Goal: Task Accomplishment & Management: Manage account settings

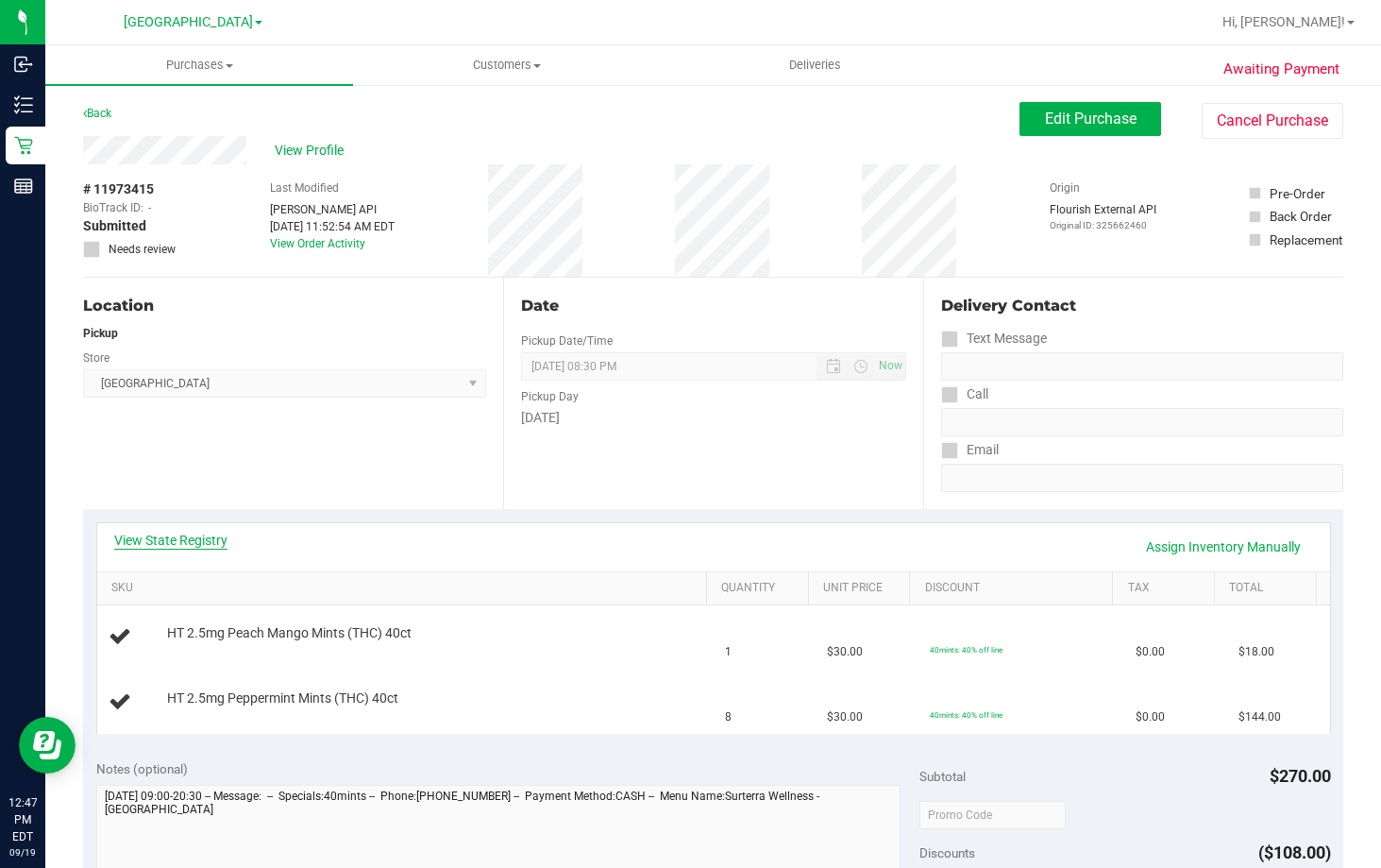
click at [188, 544] on link "View State Registry" at bounding box center [172, 540] width 114 height 19
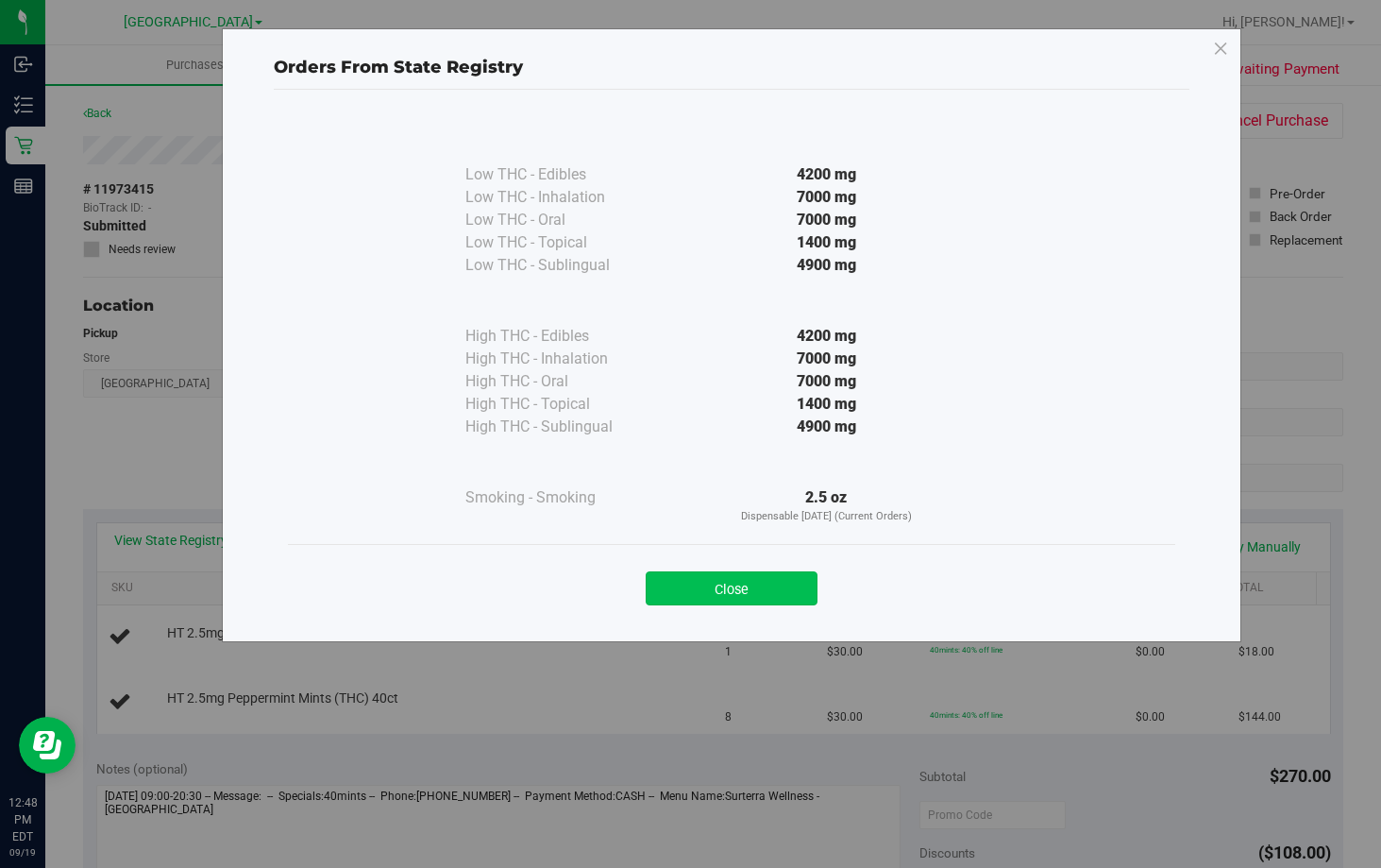
click at [773, 592] on button "Close" at bounding box center [731, 589] width 172 height 34
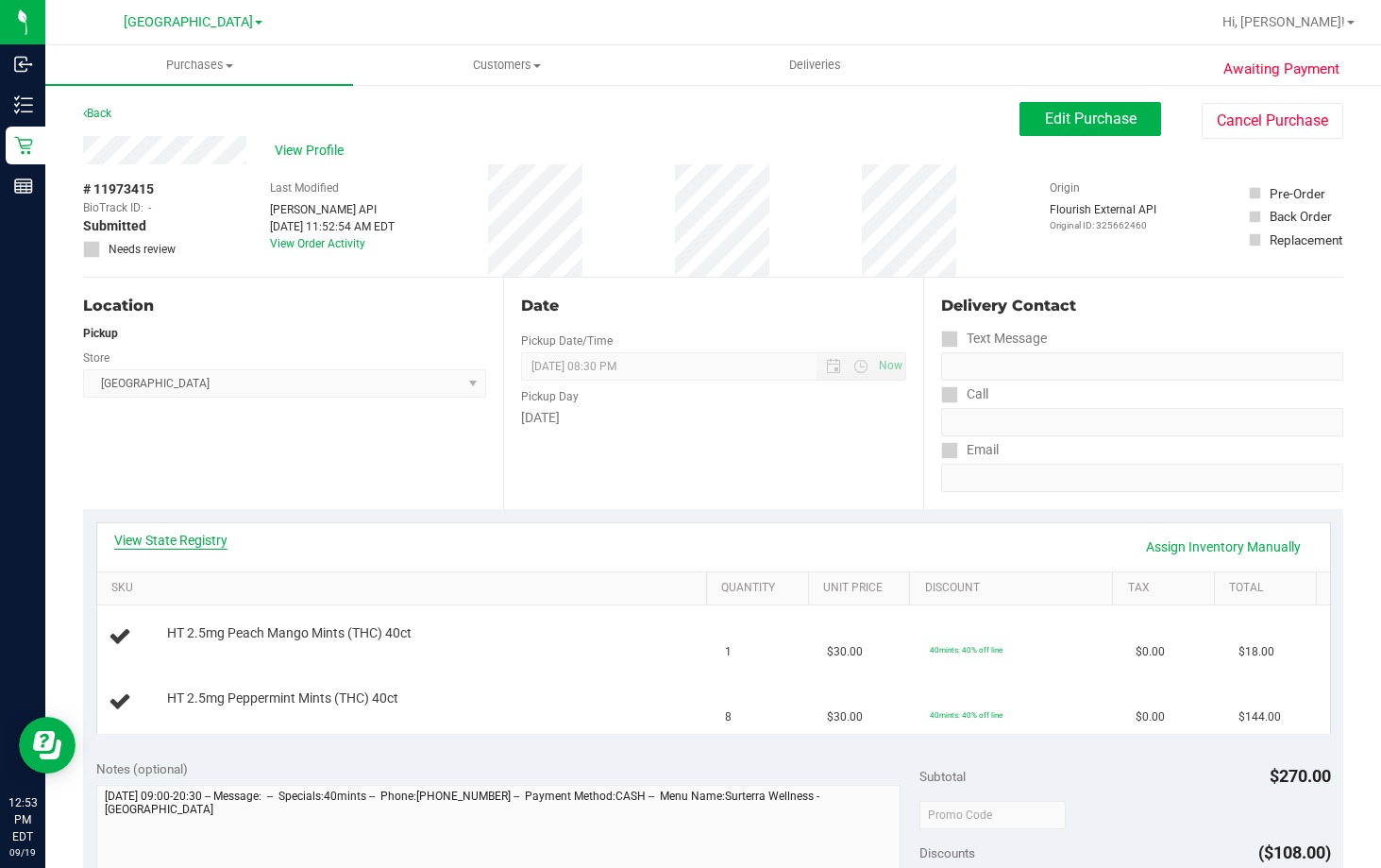
click at [163, 547] on link "View State Registry" at bounding box center [172, 540] width 114 height 19
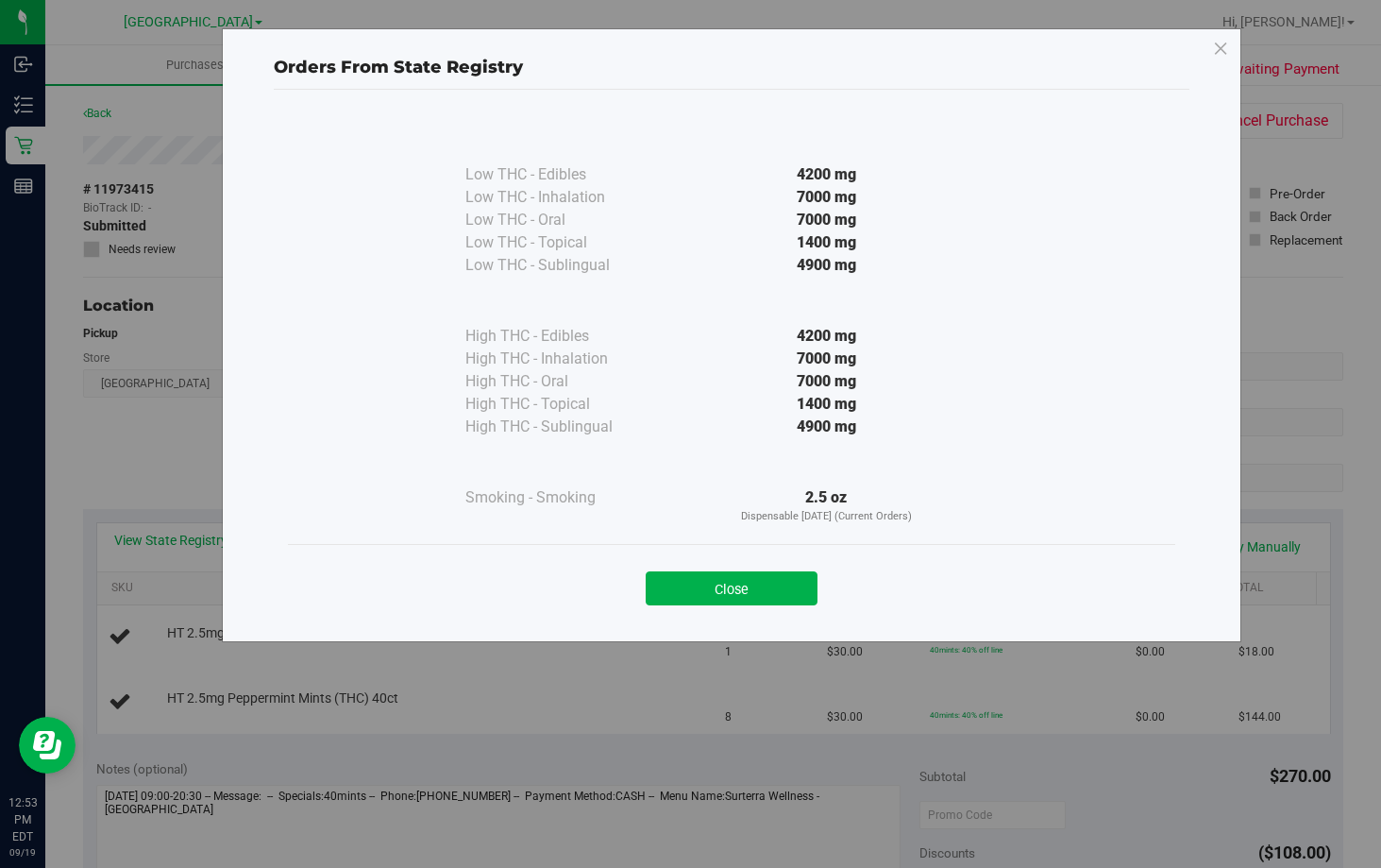
click at [724, 567] on div "Close" at bounding box center [731, 582] width 859 height 47
click at [736, 595] on button "Close" at bounding box center [731, 589] width 172 height 34
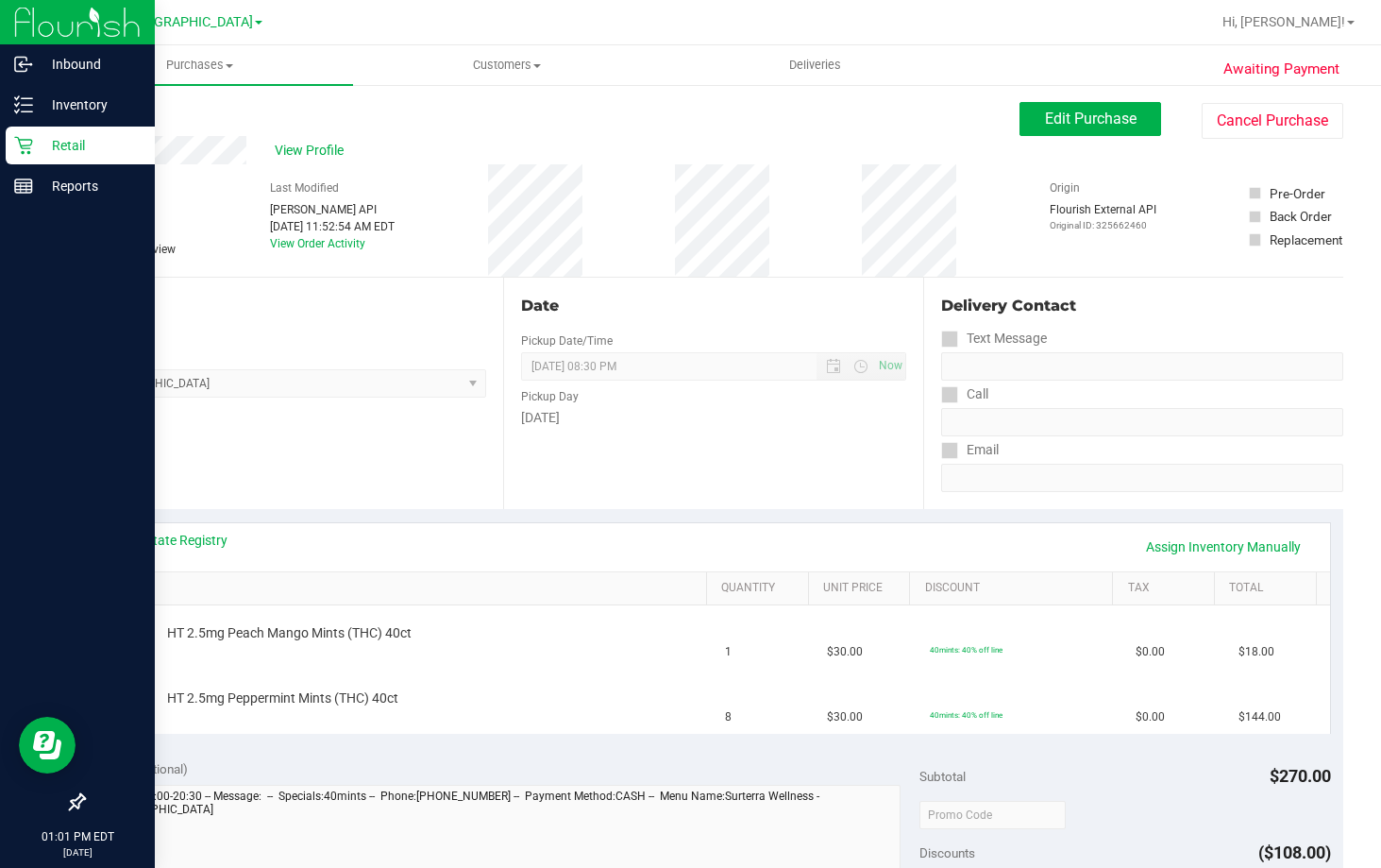
click at [60, 159] on div "Retail" at bounding box center [81, 146] width 150 height 38
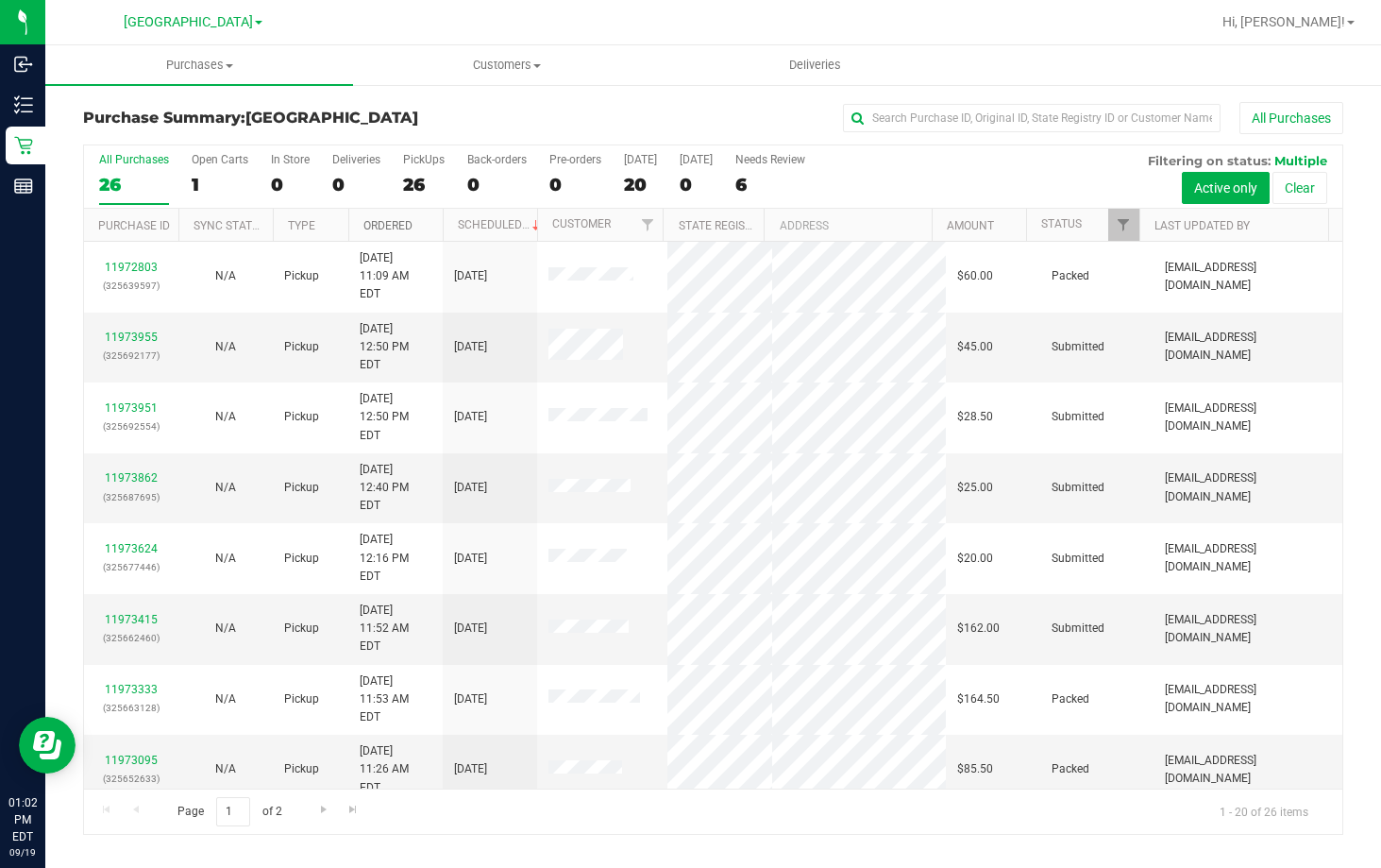
click at [380, 230] on link "Ordered" at bounding box center [387, 225] width 49 height 13
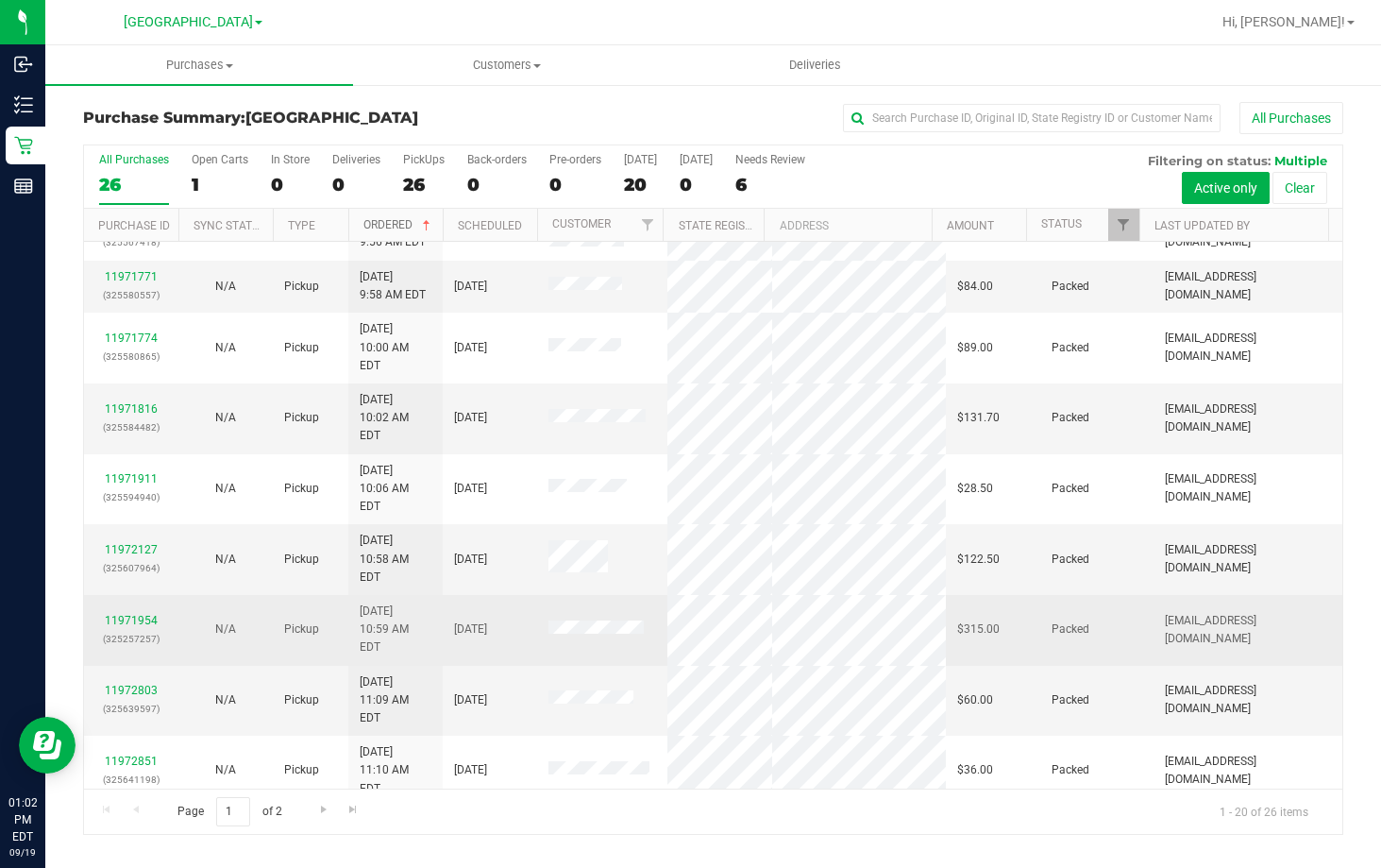
scroll to position [499, 0]
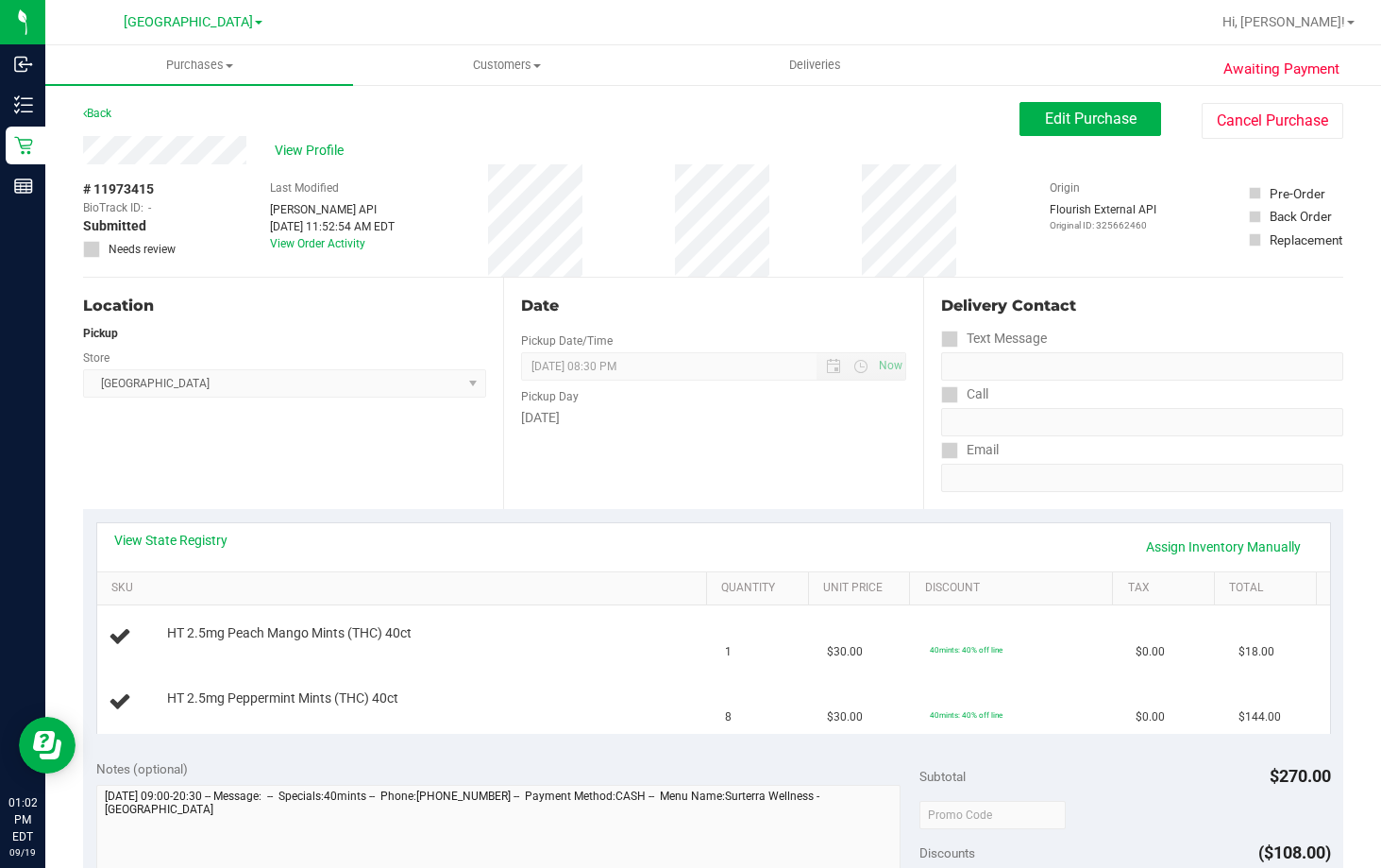
click at [712, 495] on div "Date Pickup Date/Time [DATE] Now [DATE] 08:30 PM Now Pickup Day [DATE]" at bounding box center [712, 393] width 420 height 231
click at [189, 535] on link "View State Registry" at bounding box center [172, 540] width 114 height 19
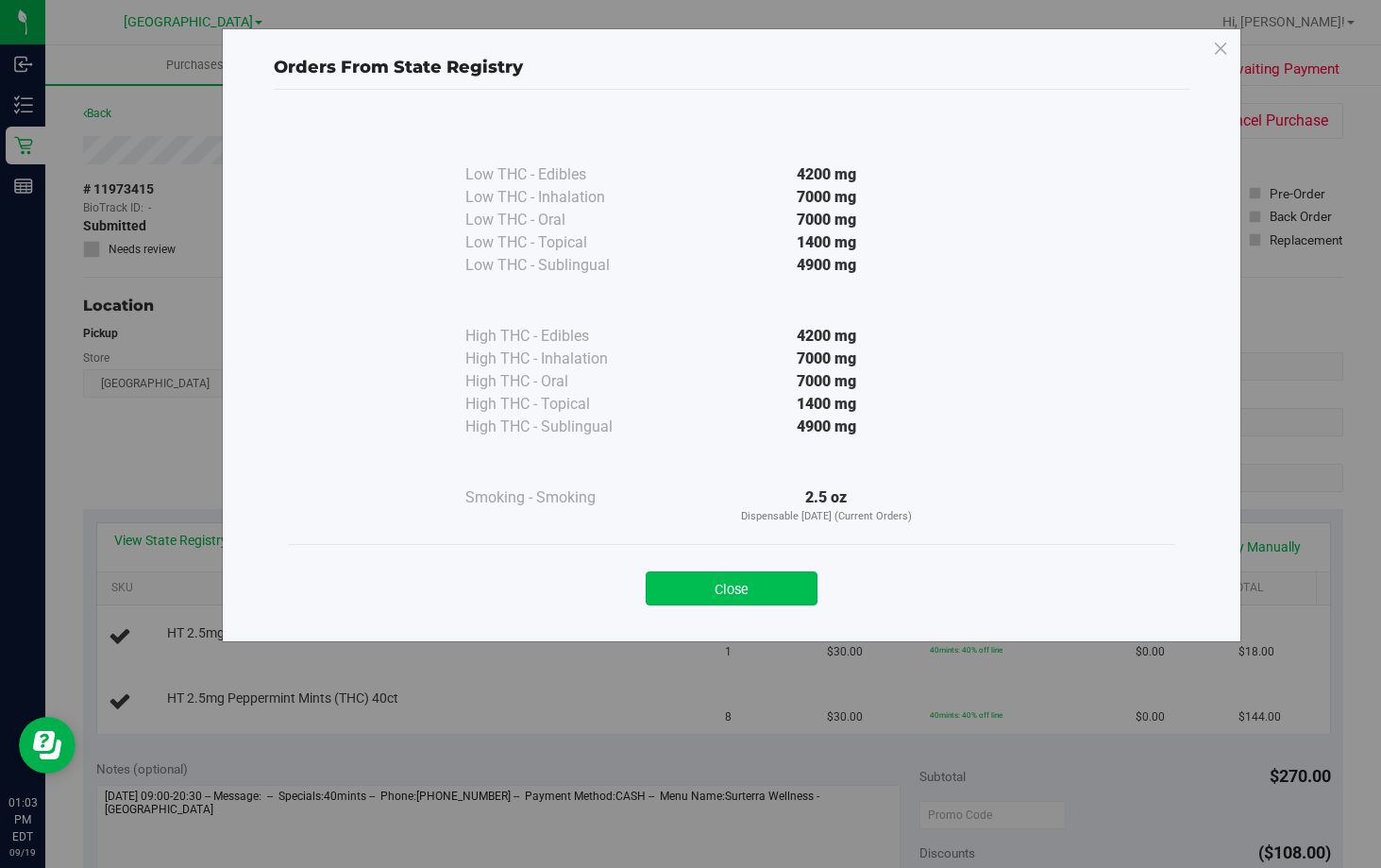
click at [732, 577] on button "Close" at bounding box center [731, 589] width 172 height 34
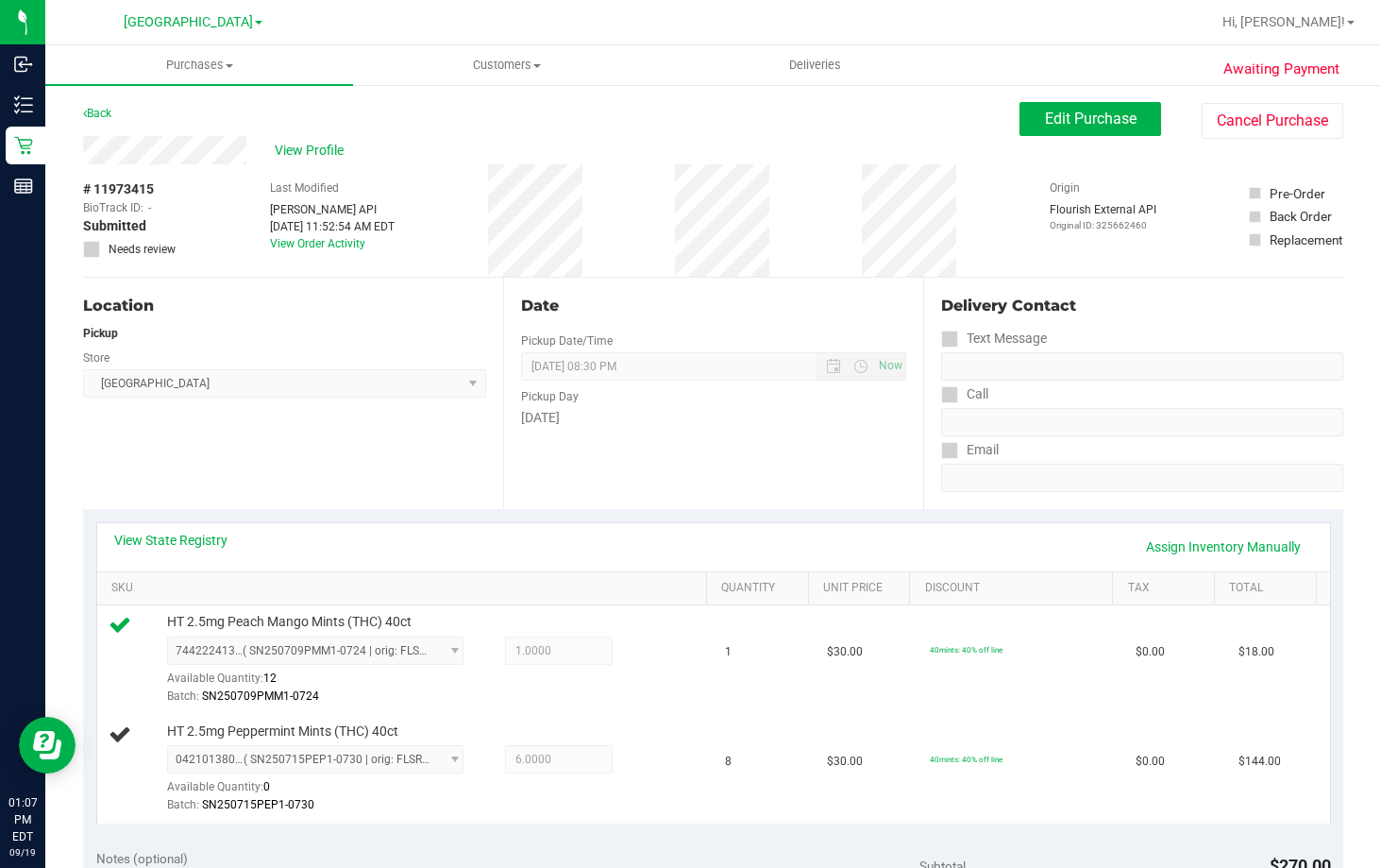
click at [674, 503] on div "Date Pickup Date/Time [DATE] Now [DATE] 08:30 PM Now Pickup Day [DATE]" at bounding box center [712, 393] width 420 height 231
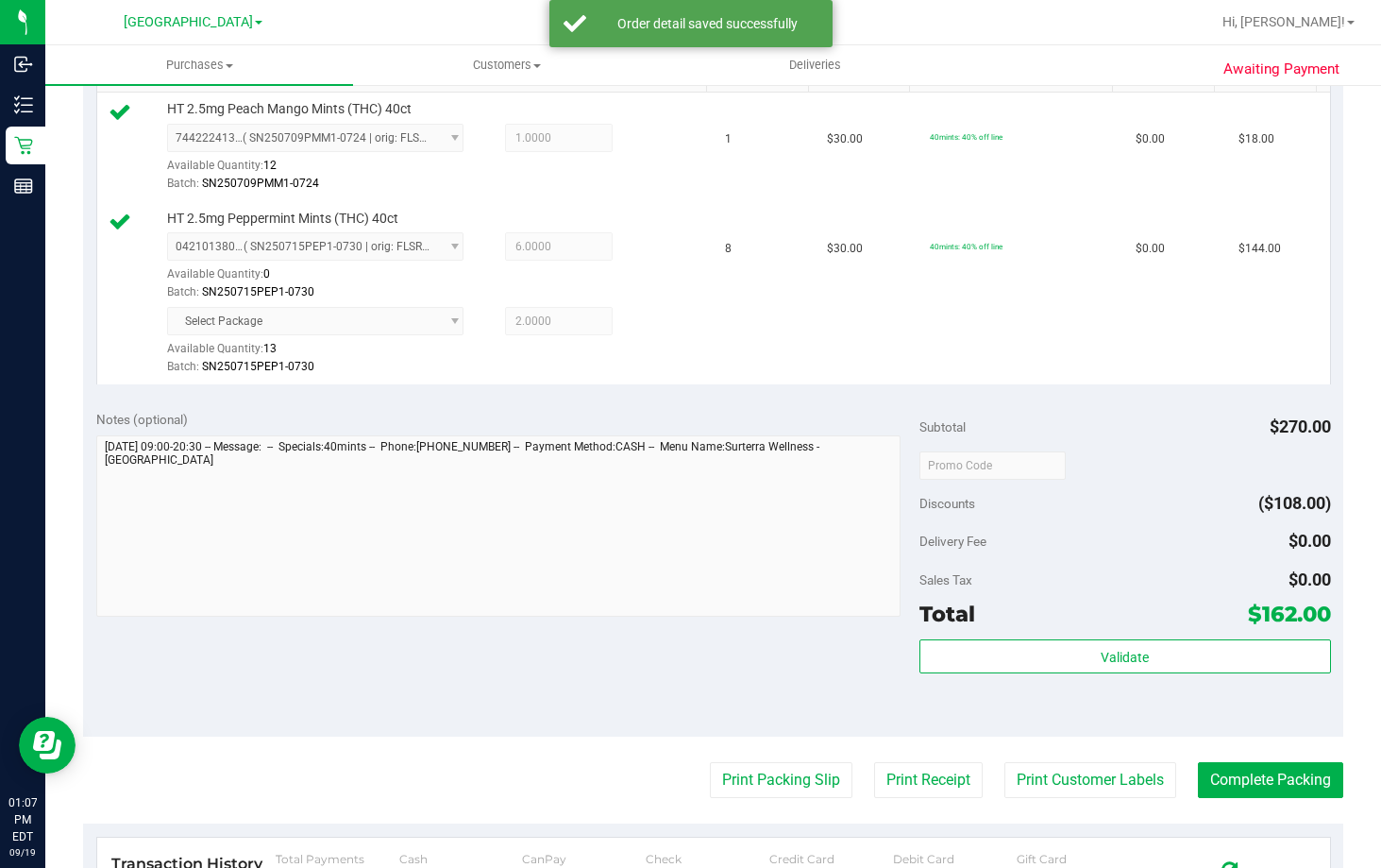
scroll to position [873, 0]
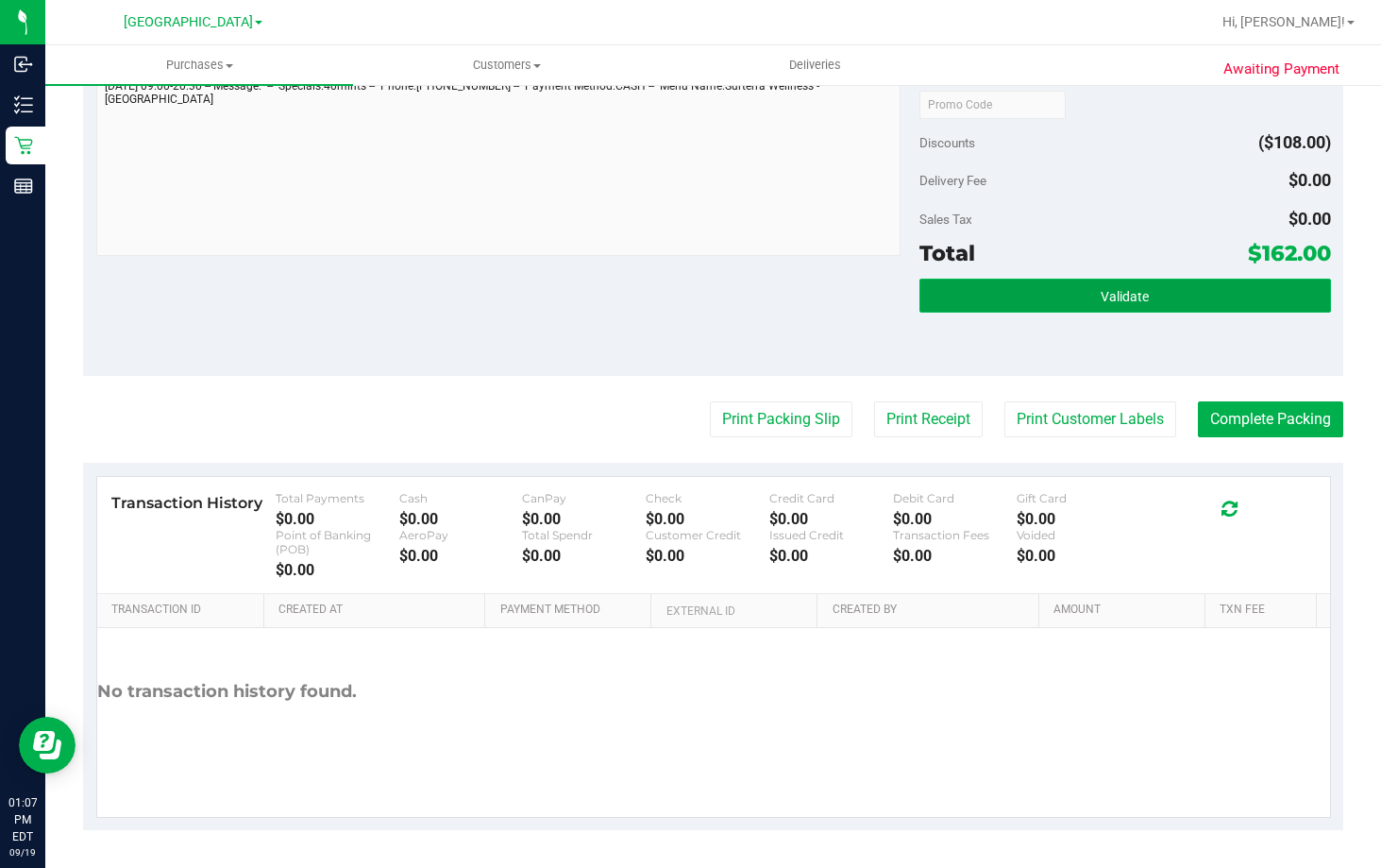
click at [1205, 293] on button "Validate" at bounding box center [1126, 295] width 412 height 34
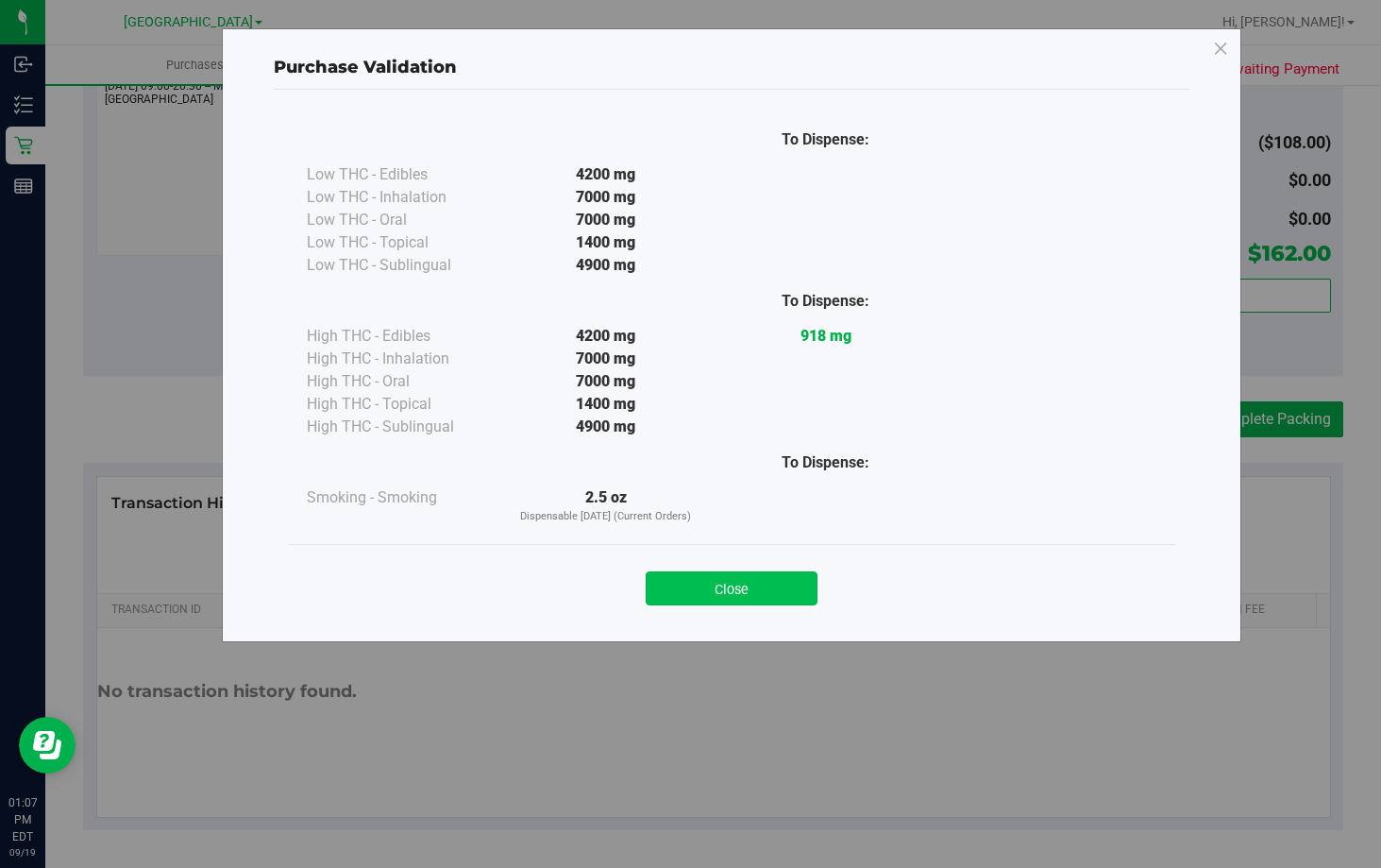
click at [754, 590] on button "Close" at bounding box center [731, 589] width 172 height 34
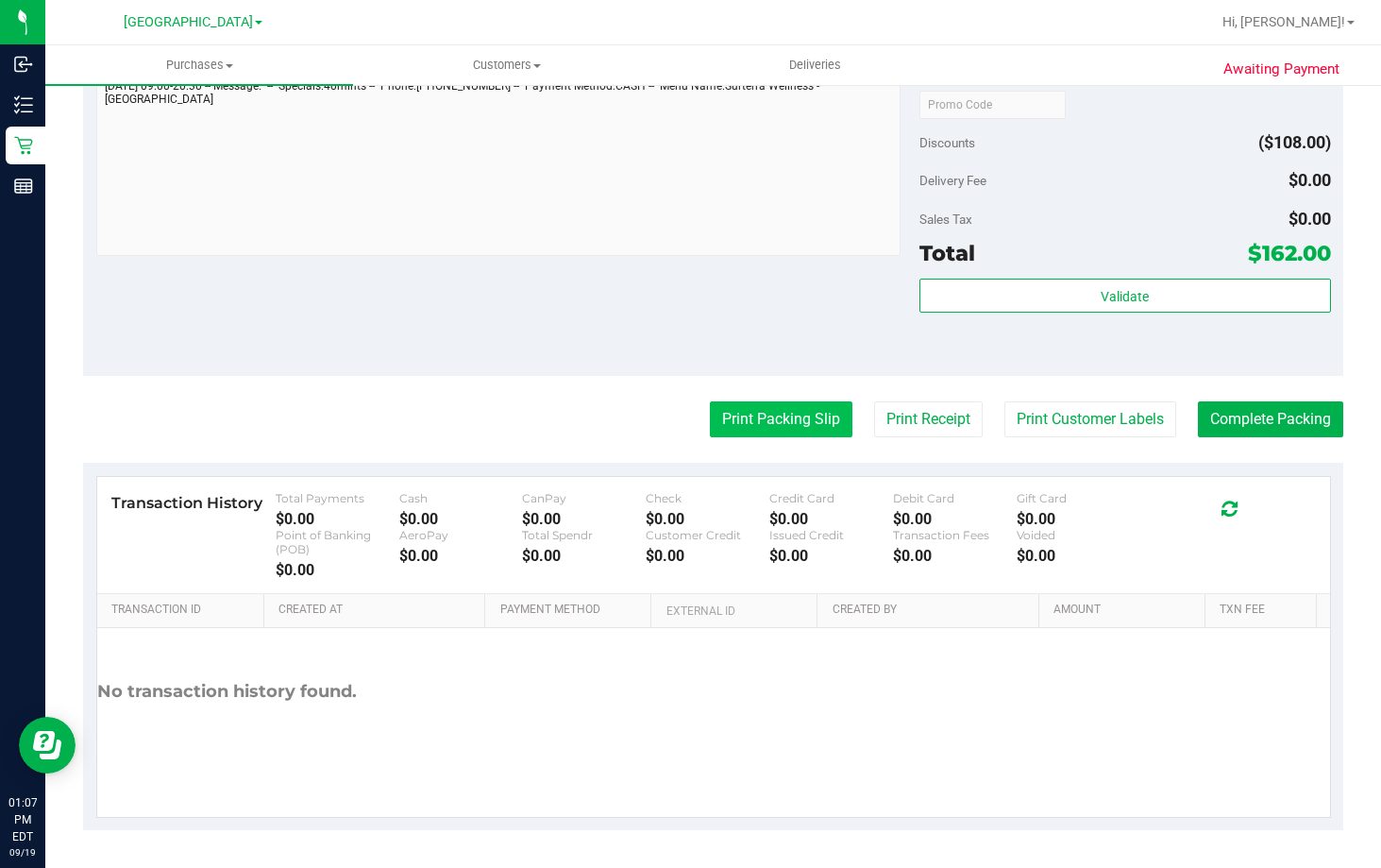
click at [755, 411] on button "Print Packing Slip" at bounding box center [781, 419] width 143 height 36
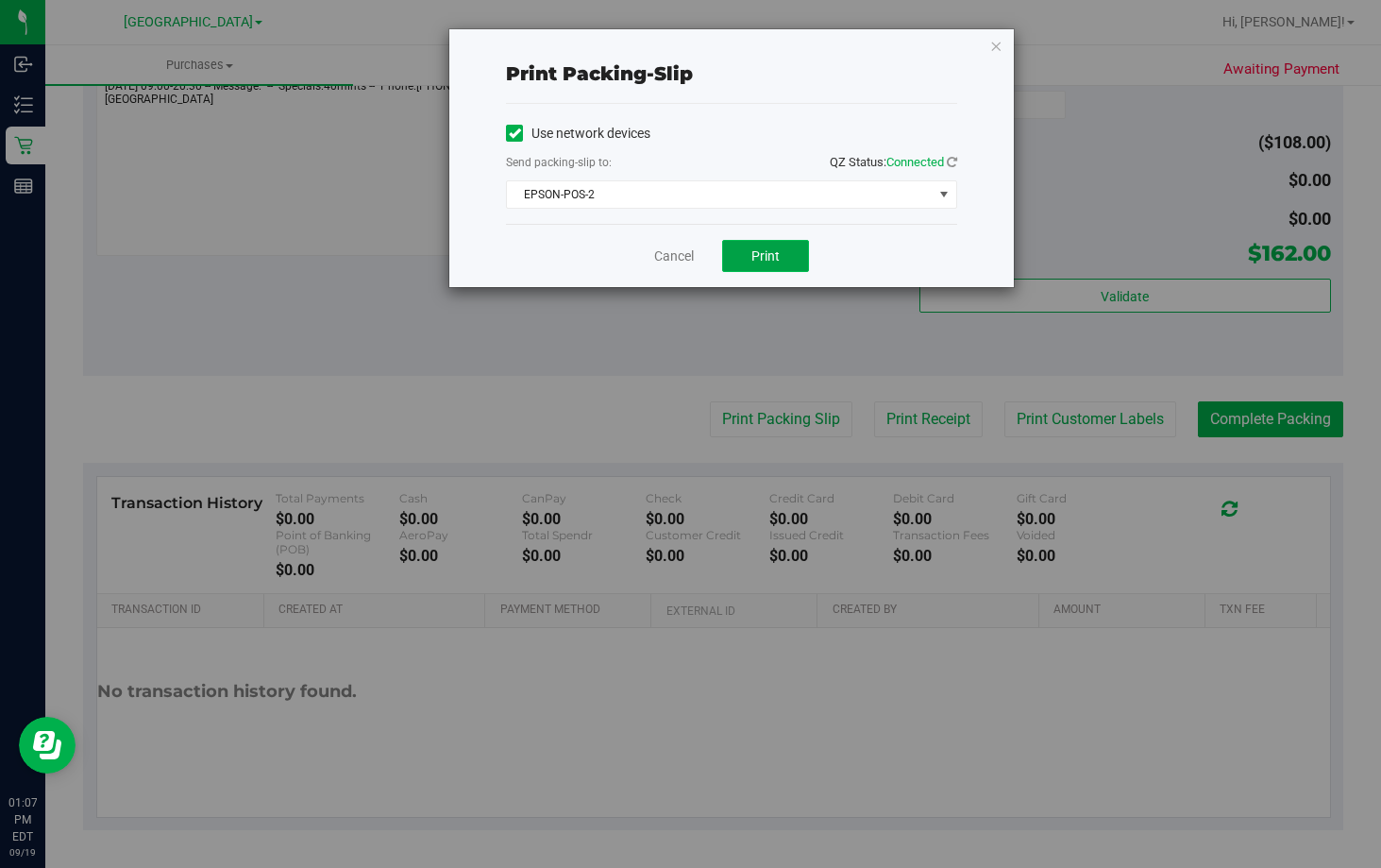
click at [775, 243] on button "Print" at bounding box center [765, 255] width 87 height 32
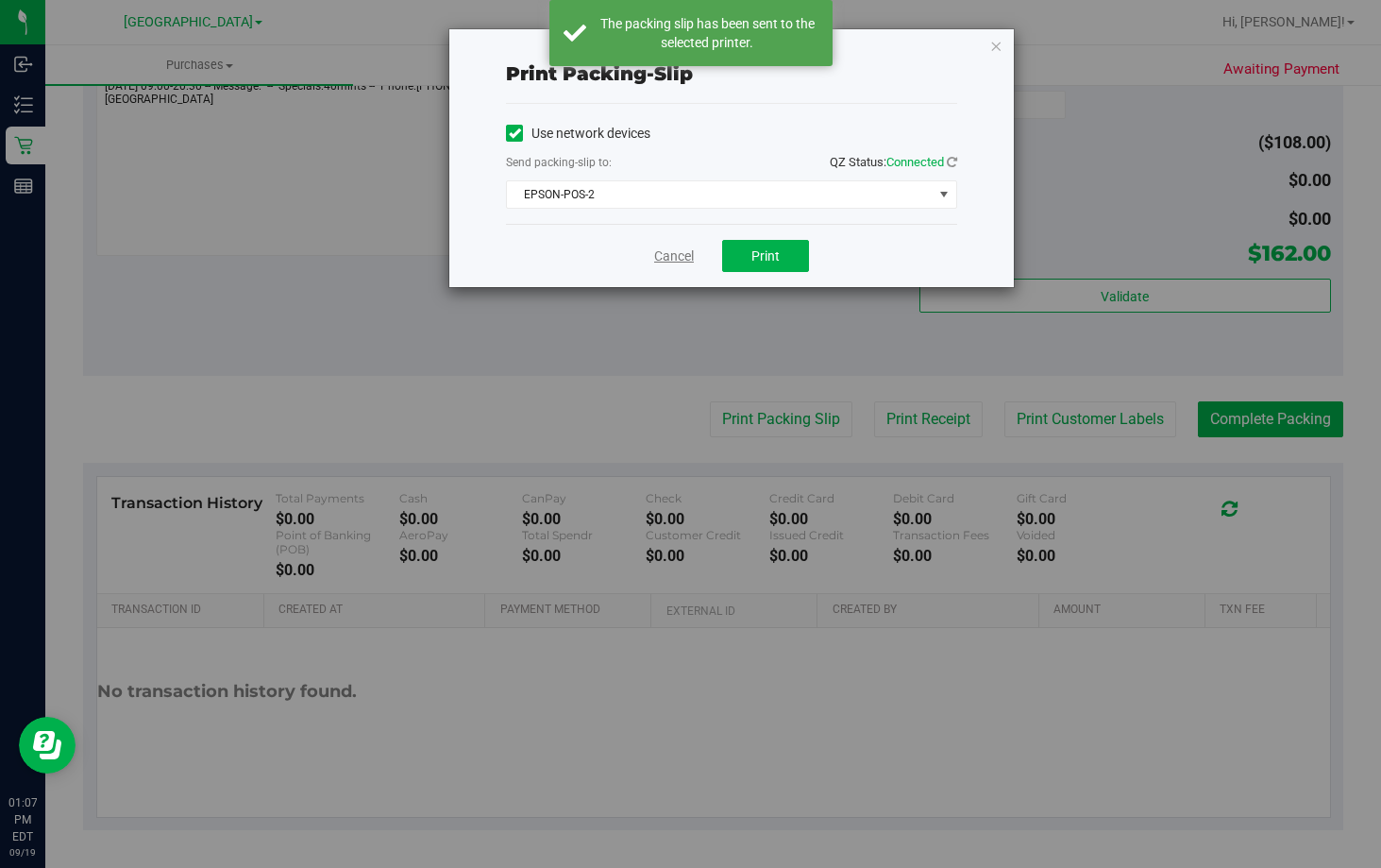
click at [668, 255] on link "Cancel" at bounding box center [675, 256] width 40 height 20
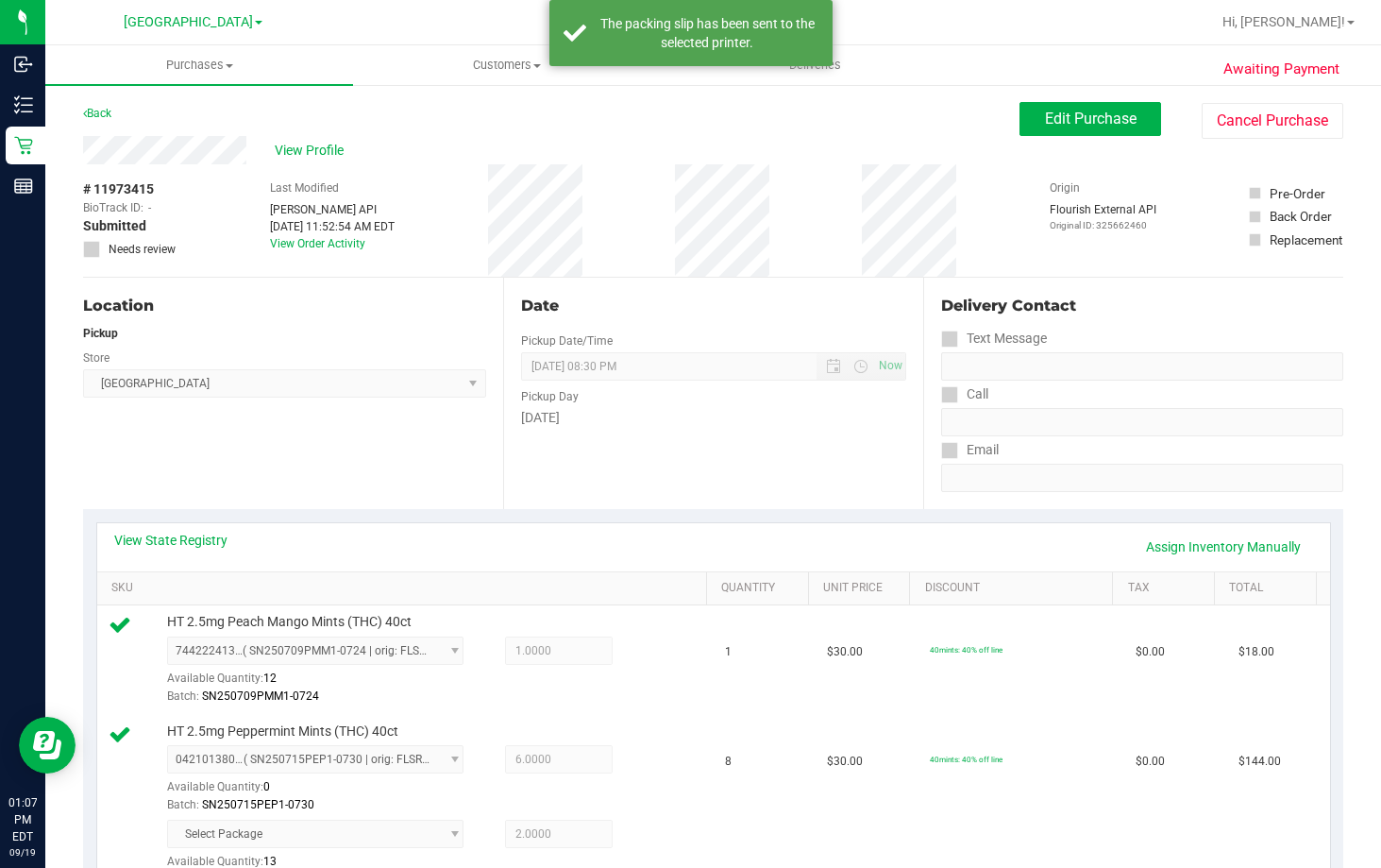
scroll to position [472, 0]
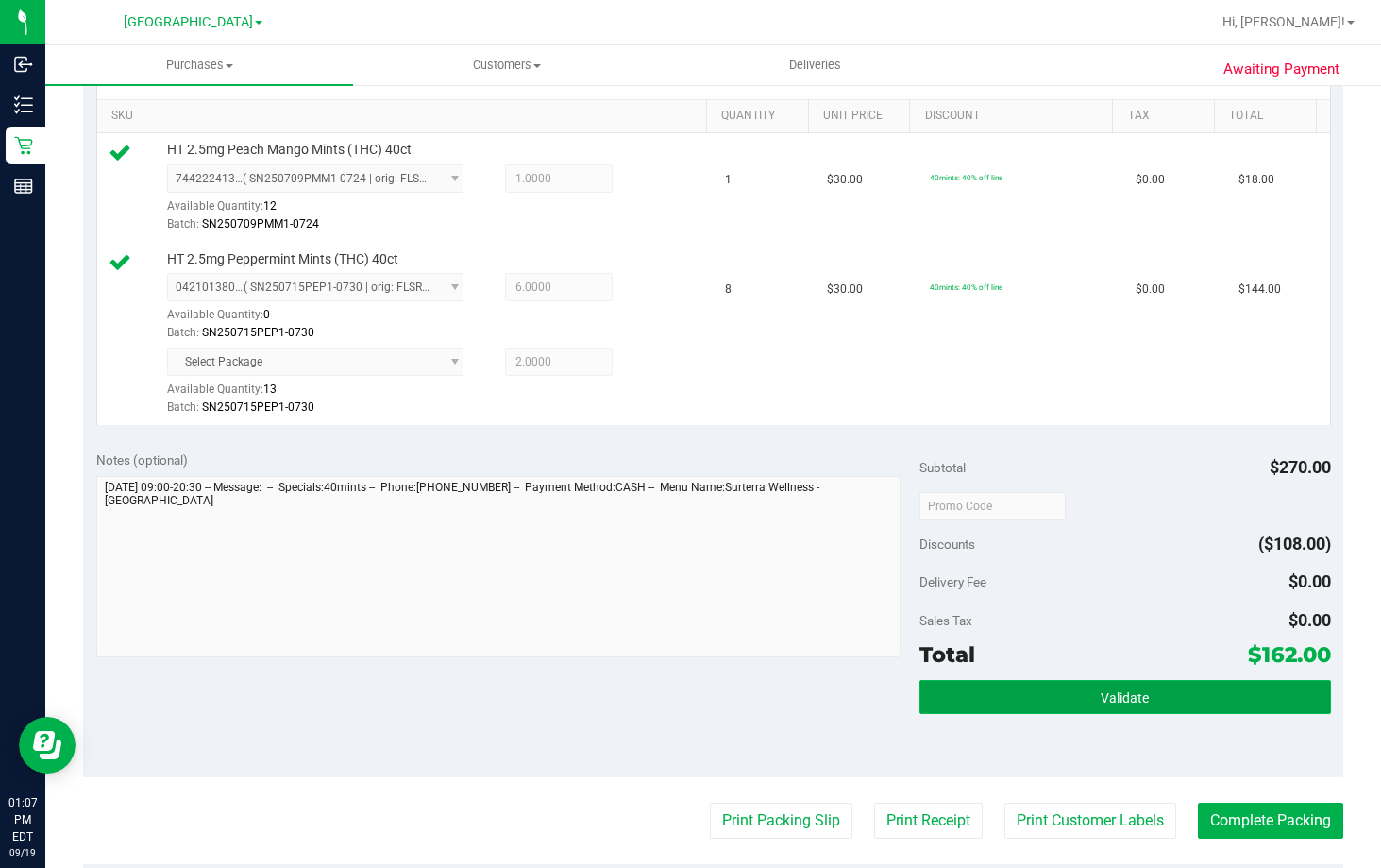
click at [1112, 699] on span "Validate" at bounding box center [1125, 697] width 48 height 15
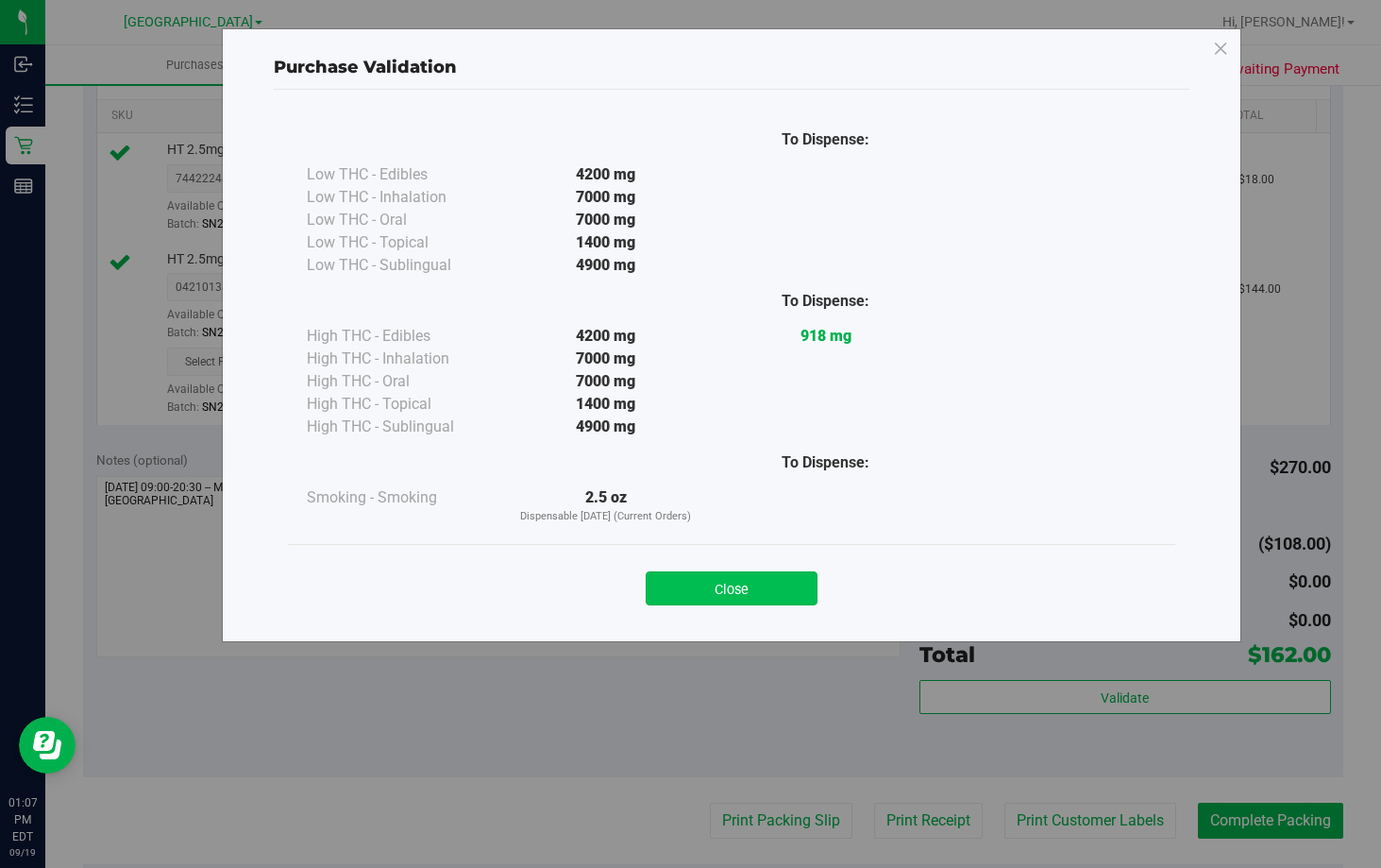
click at [762, 572] on button "Close" at bounding box center [731, 589] width 172 height 34
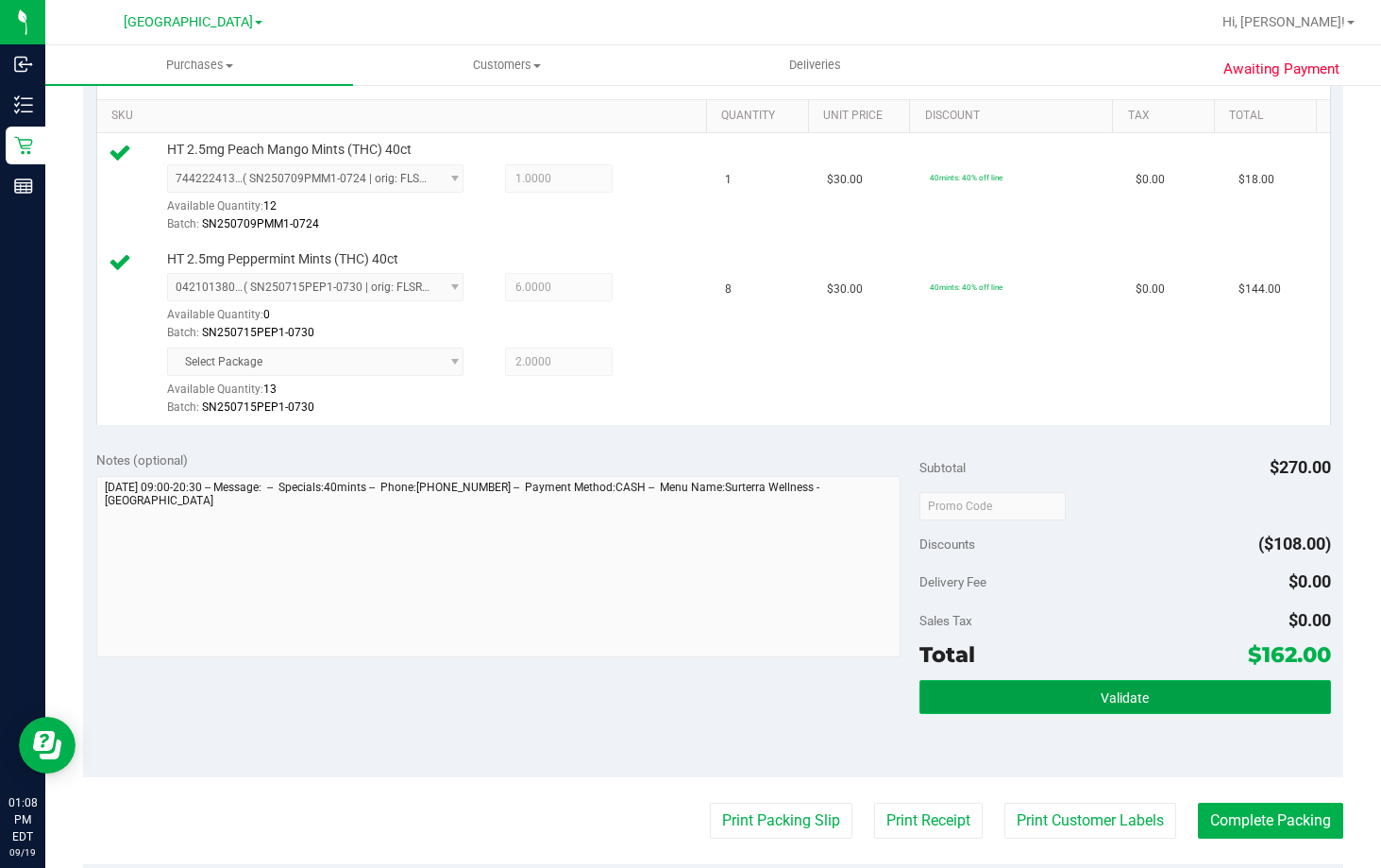
click at [1131, 693] on span "Validate" at bounding box center [1125, 697] width 48 height 15
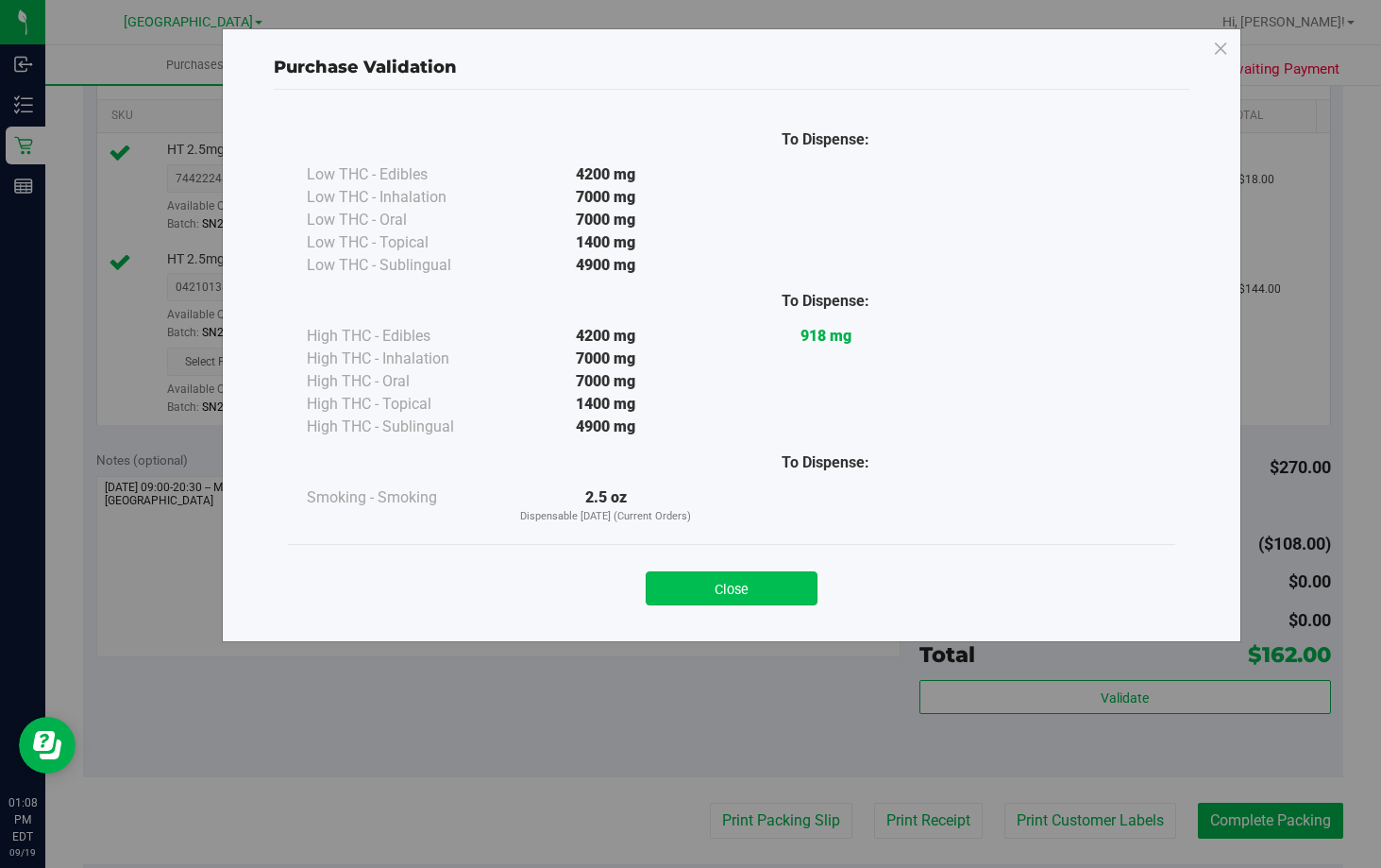
click at [729, 590] on button "Close" at bounding box center [731, 589] width 172 height 34
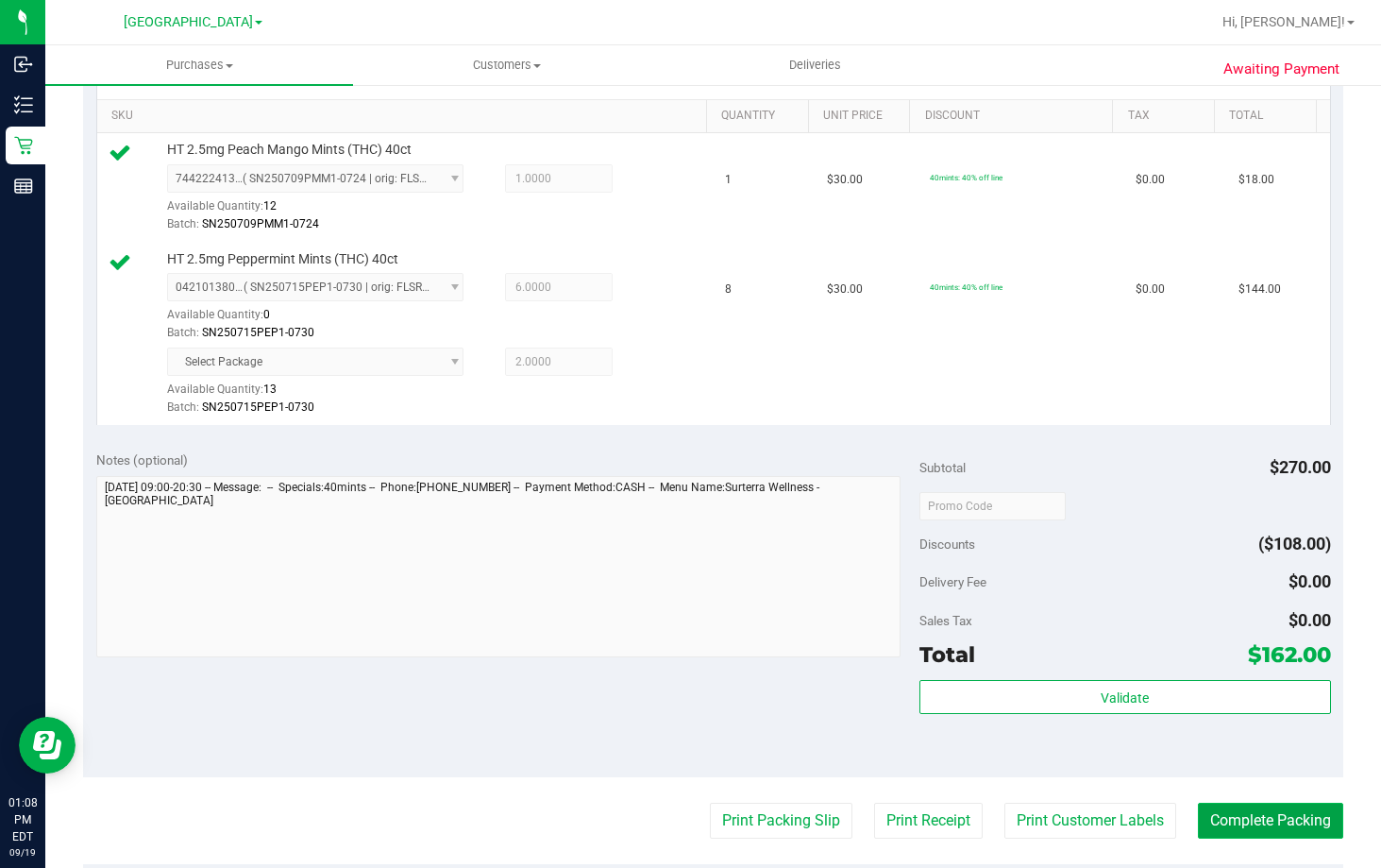
click at [1248, 816] on button "Complete Packing" at bounding box center [1271, 820] width 146 height 36
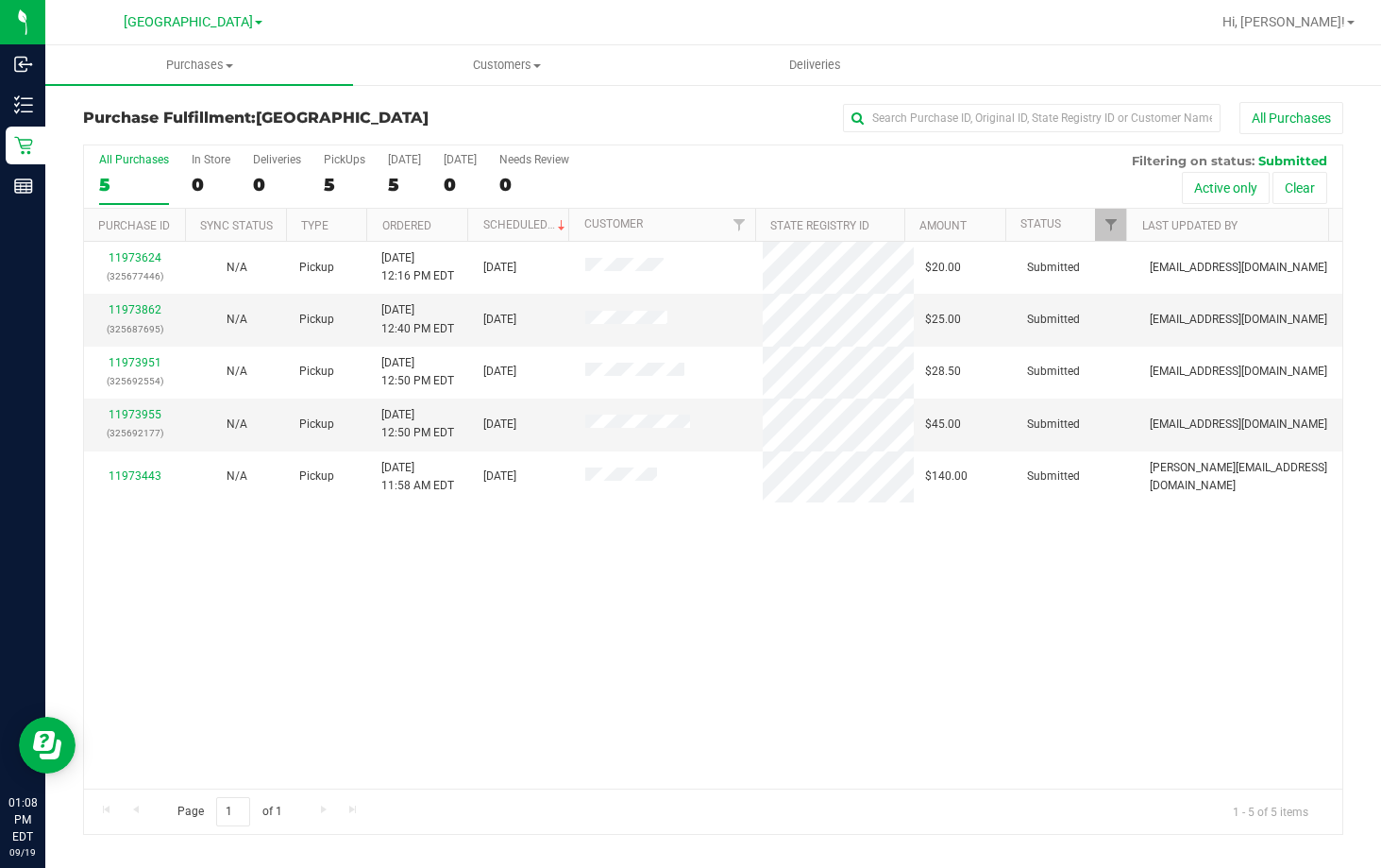
click at [1235, 838] on div "Purchase Fulfillment: [GEOGRAPHIC_DATA] All Purchases All Purchases 5 In Store …" at bounding box center [712, 468] width 1336 height 770
click at [514, 541] on div "11973624 (325677446) N/A Pickup [DATE] 12:16 PM EDT 9/19/2025 $20.00 Submitted …" at bounding box center [712, 515] width 1258 height 547
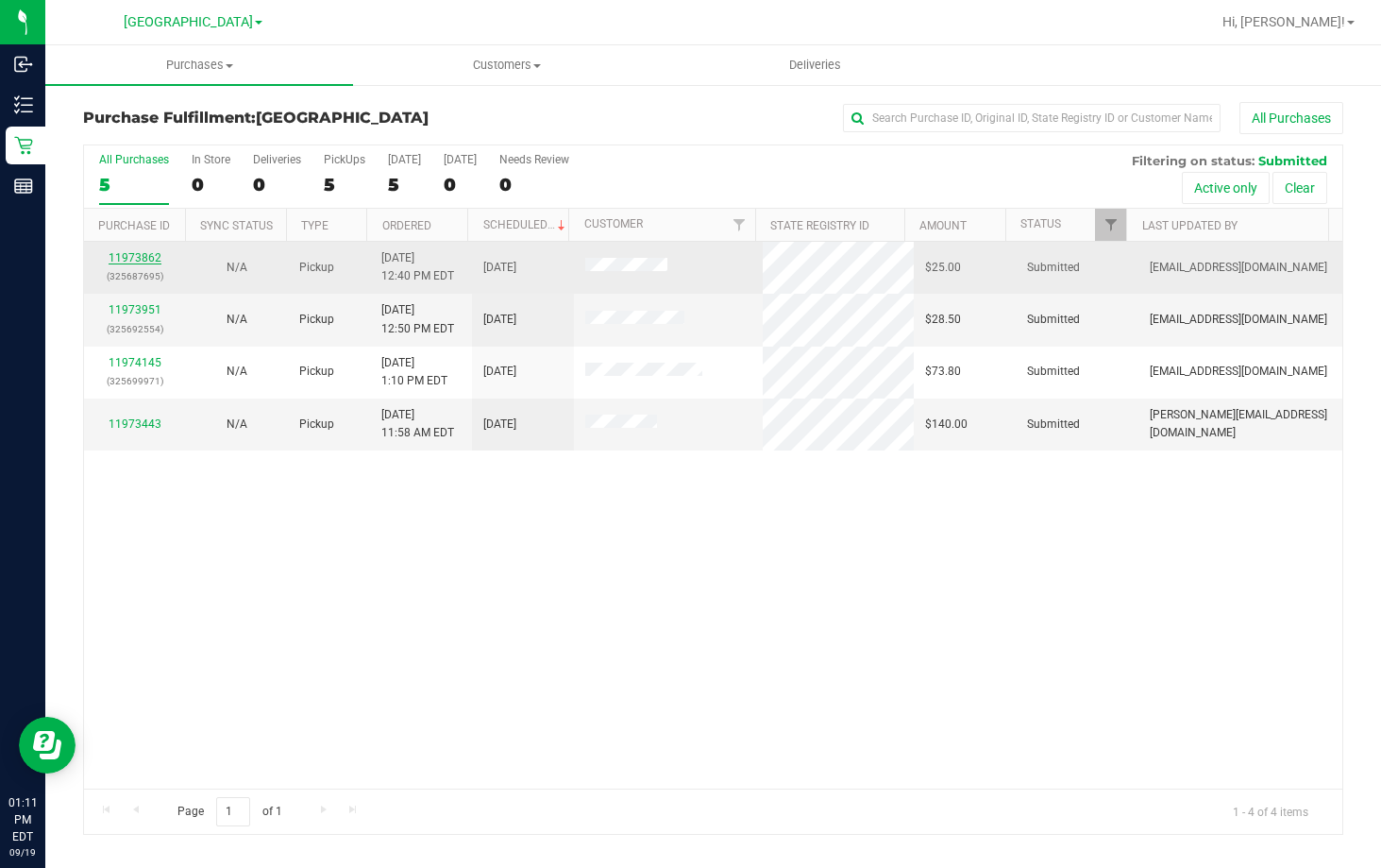
click at [129, 253] on link "11973862" at bounding box center [135, 257] width 53 height 13
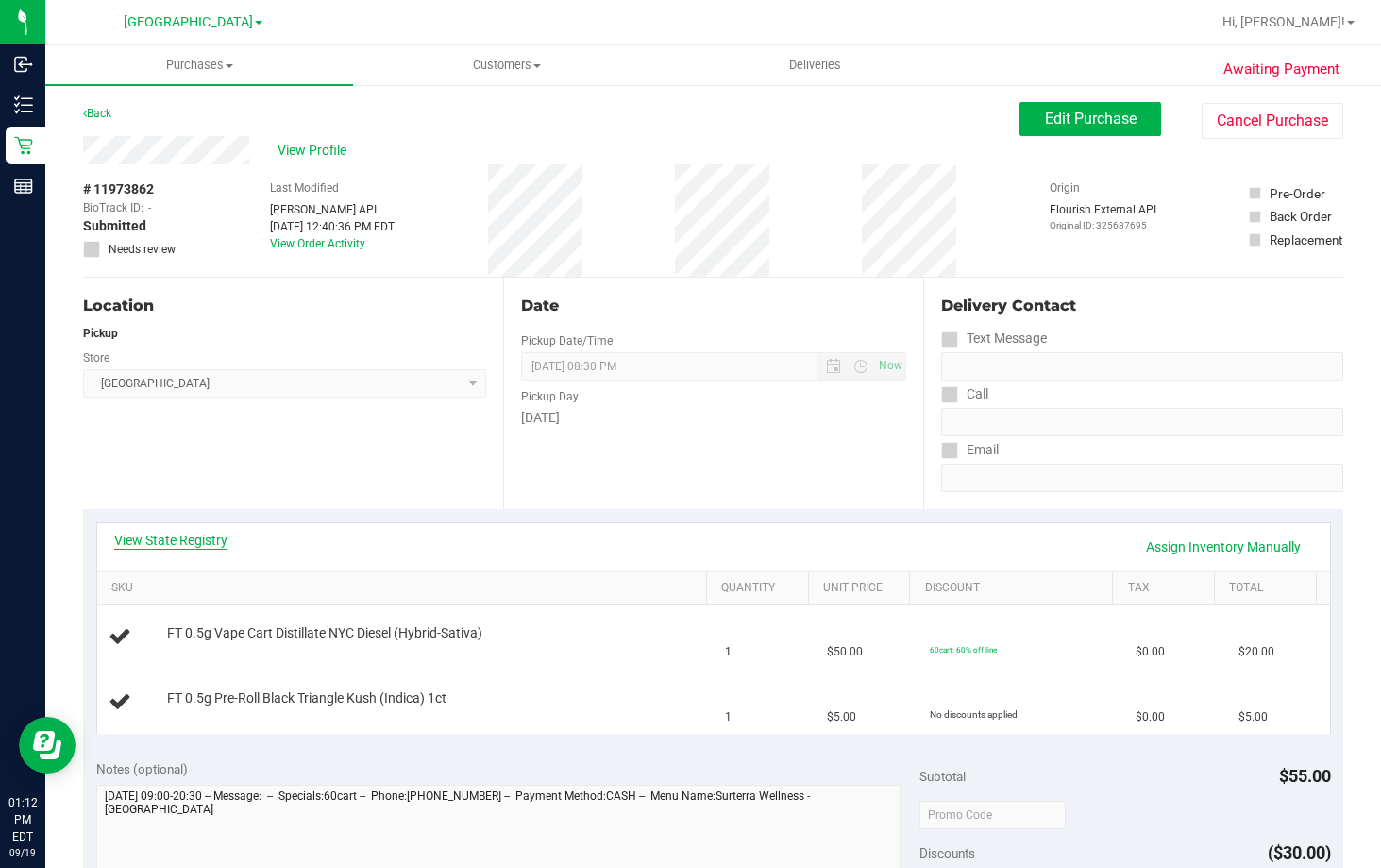
click at [188, 544] on link "View State Registry" at bounding box center [172, 540] width 114 height 19
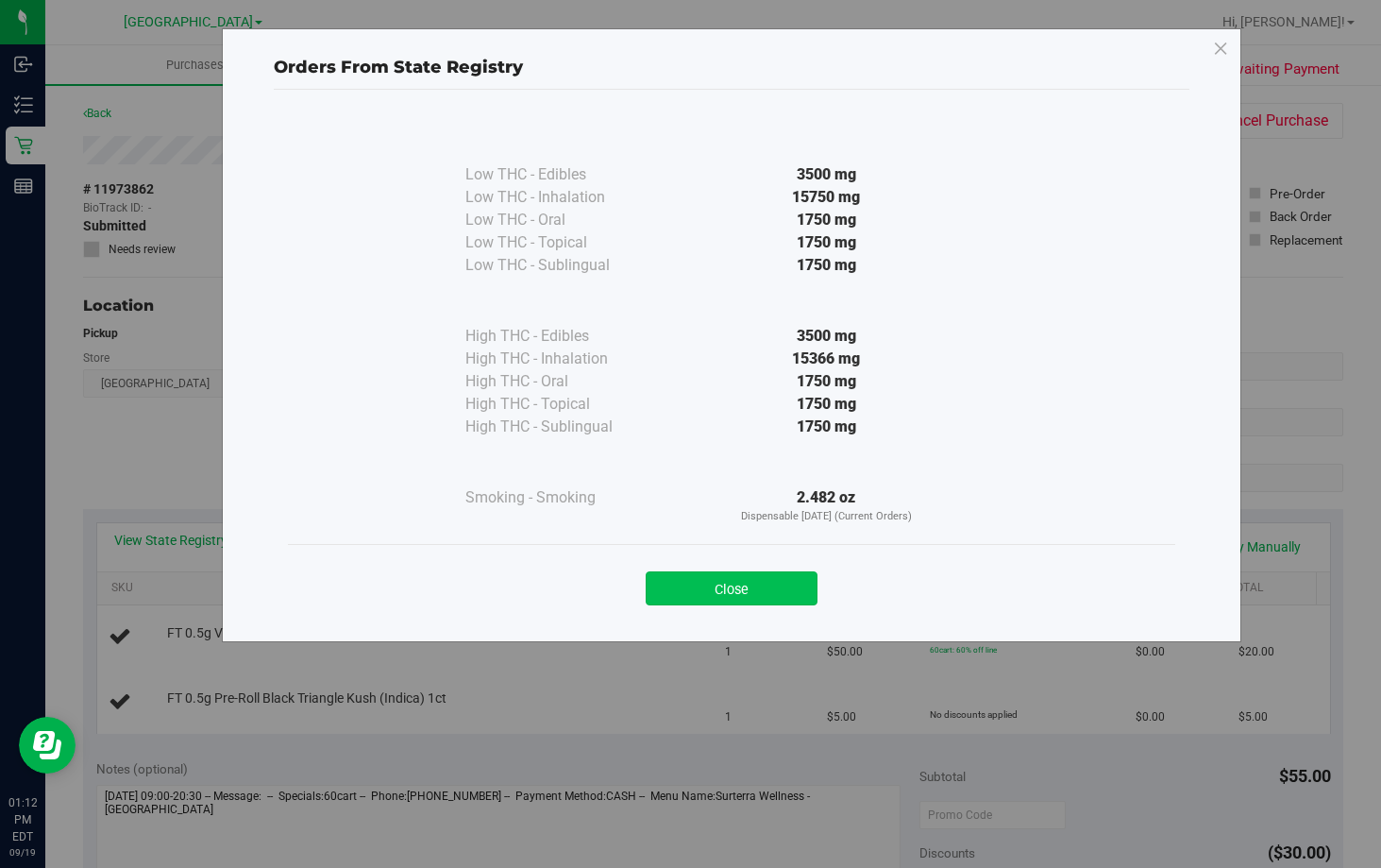
click at [765, 589] on button "Close" at bounding box center [731, 589] width 172 height 34
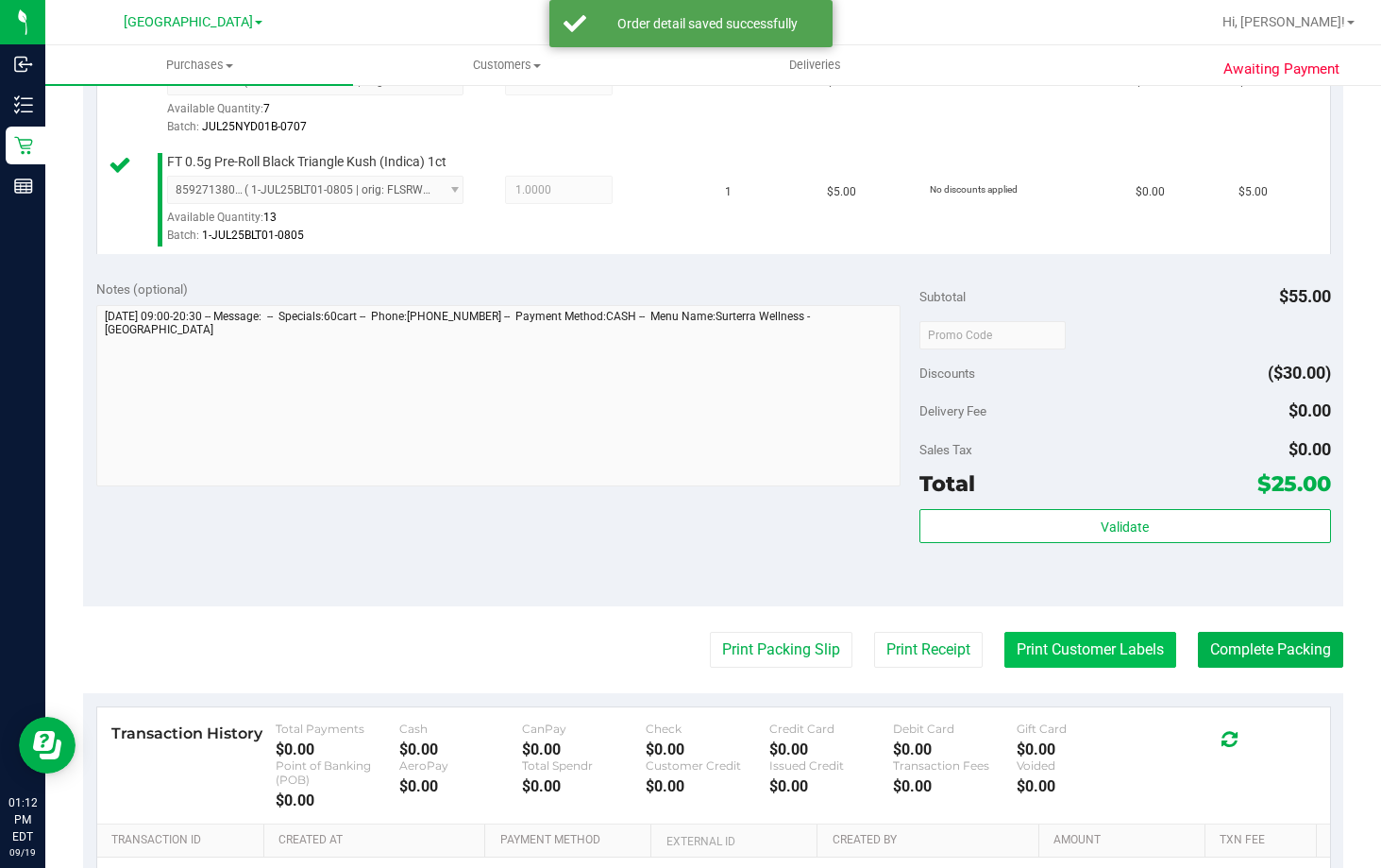
scroll to position [660, 0]
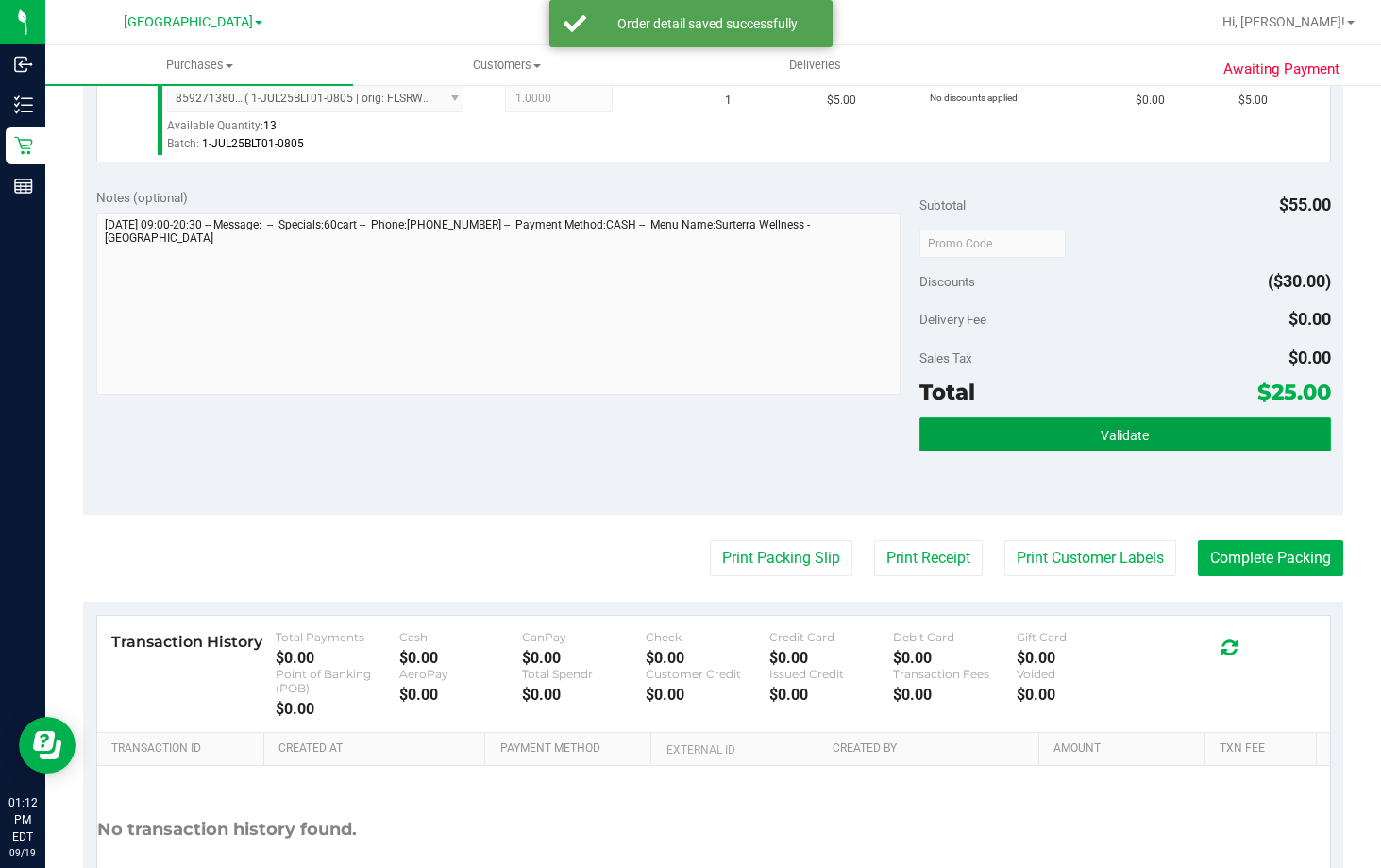
click at [1144, 431] on button "Validate" at bounding box center [1126, 434] width 412 height 34
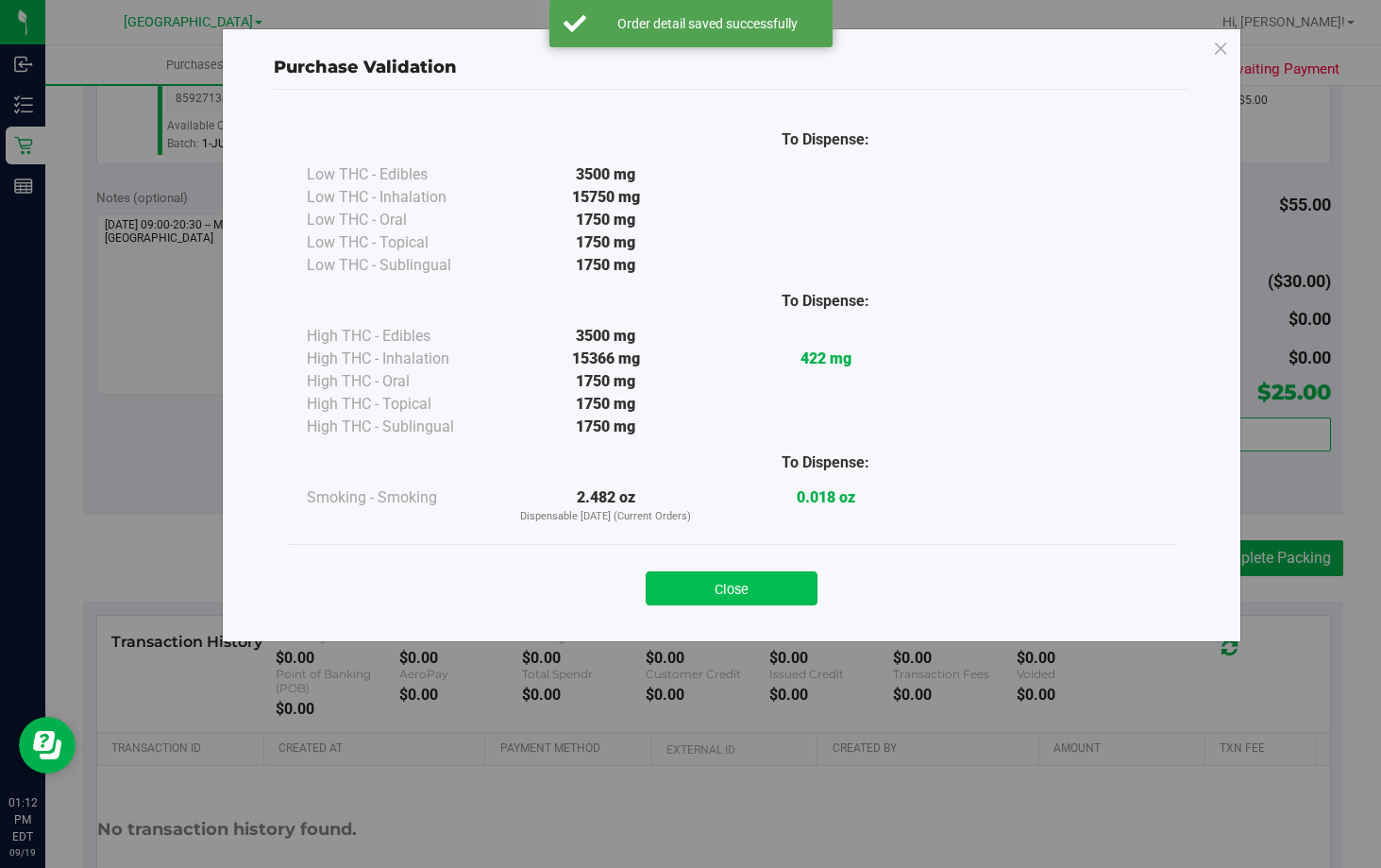
click at [747, 589] on button "Close" at bounding box center [731, 589] width 172 height 34
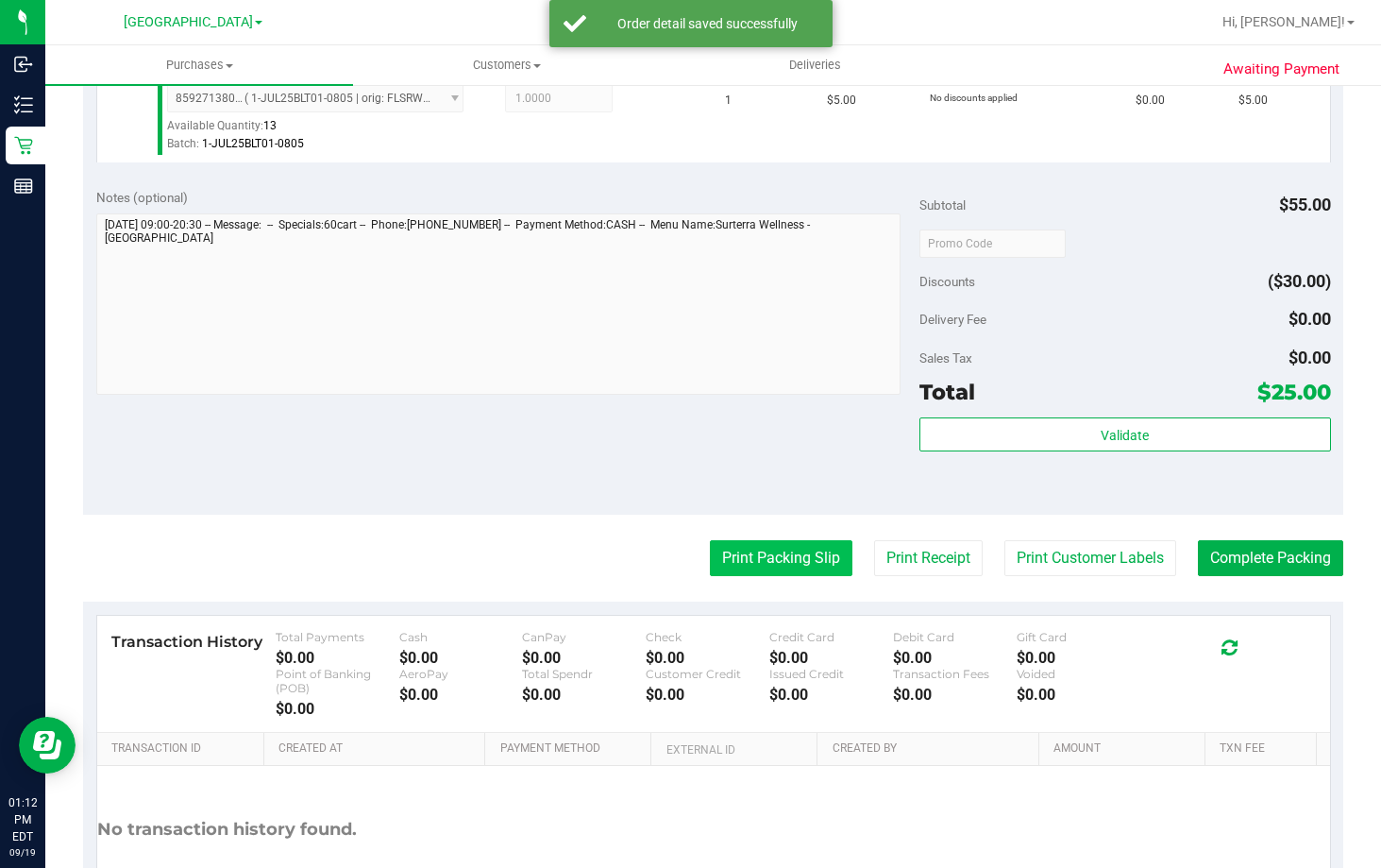
click at [756, 558] on button "Print Packing Slip" at bounding box center [781, 558] width 143 height 36
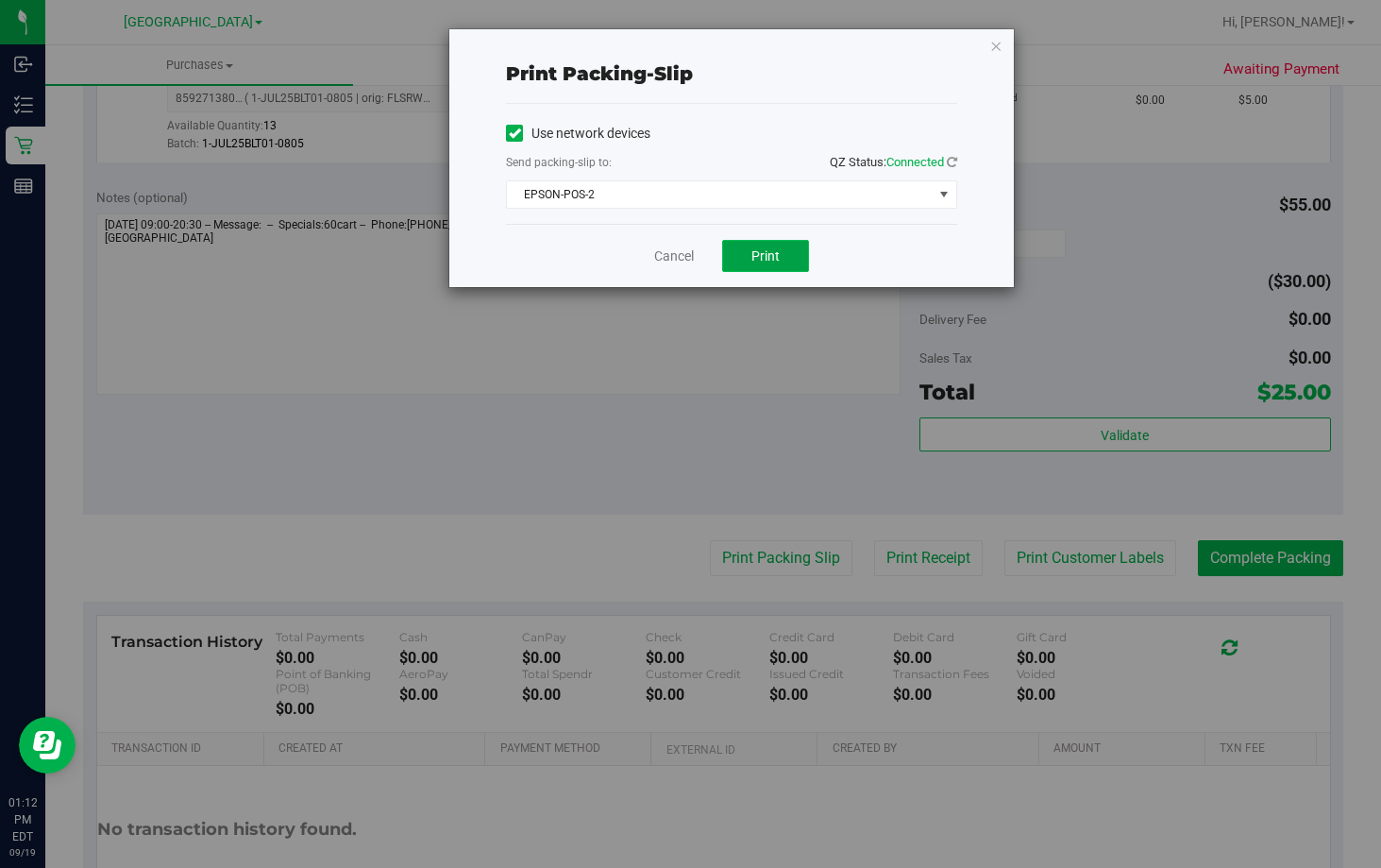
click at [780, 246] on button "Print" at bounding box center [765, 255] width 87 height 32
click at [681, 255] on link "Cancel" at bounding box center [675, 256] width 40 height 20
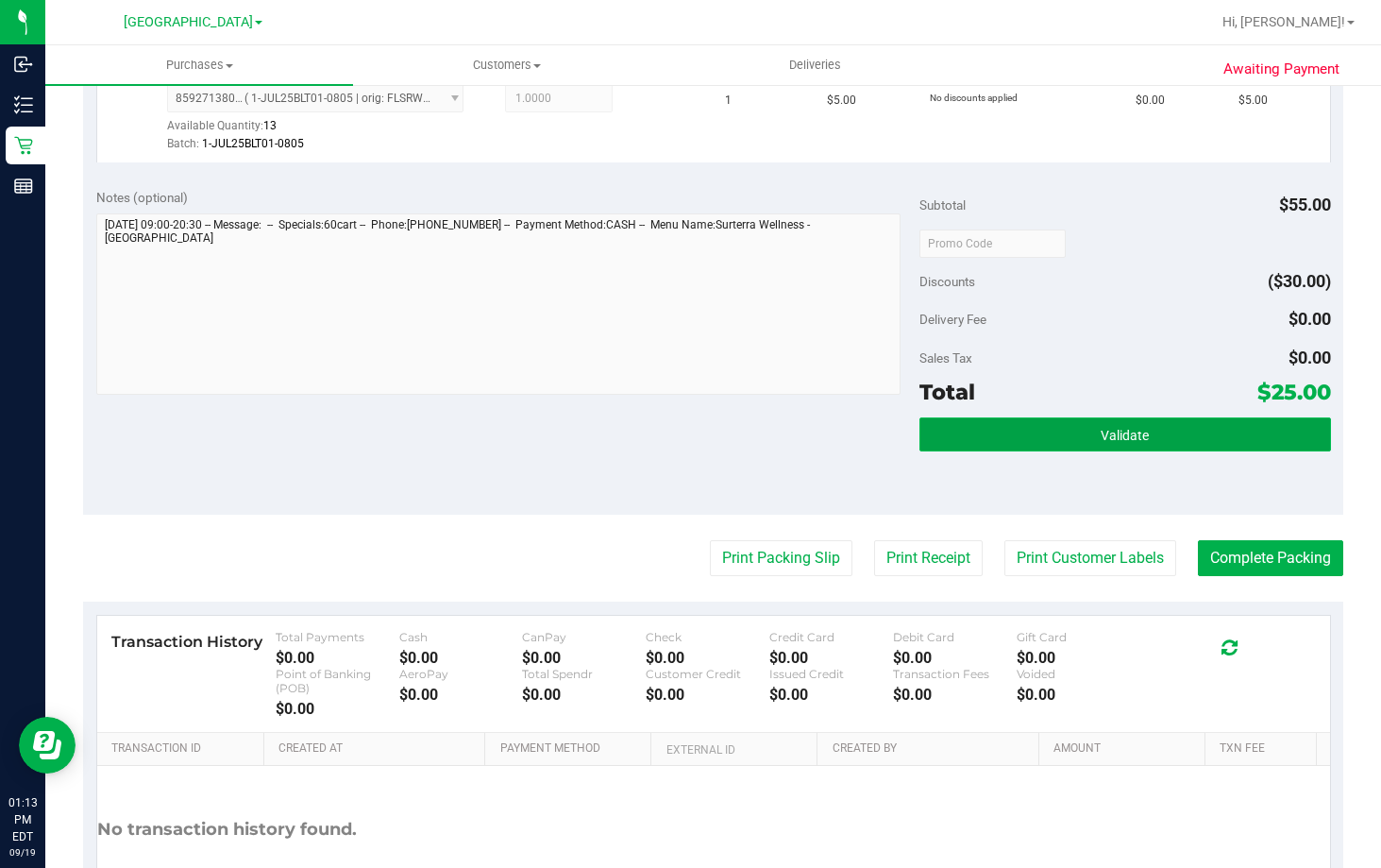
click at [1074, 429] on button "Validate" at bounding box center [1126, 434] width 412 height 34
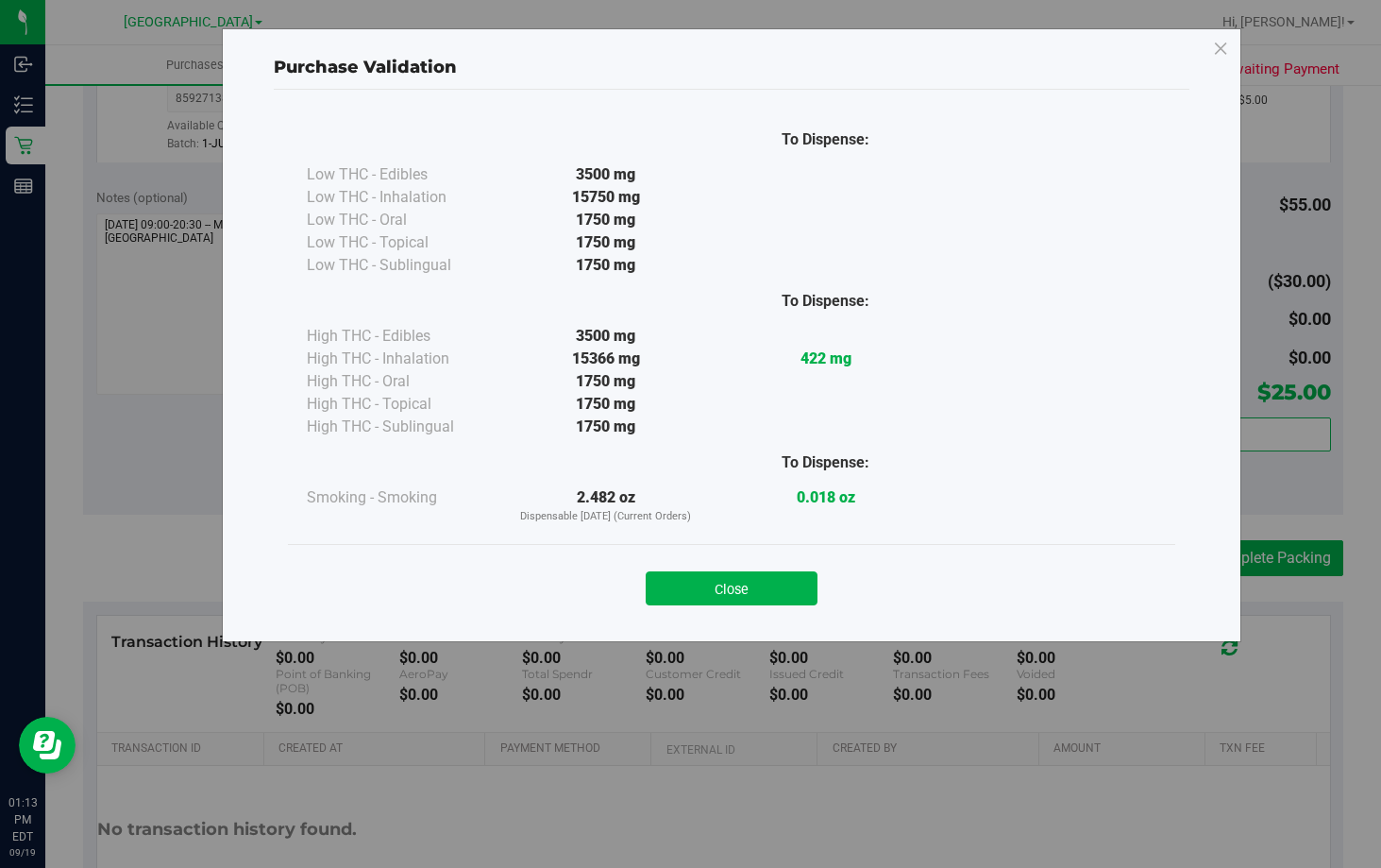
drag, startPoint x: 720, startPoint y: 589, endPoint x: 739, endPoint y: 583, distance: 19.9
click at [723, 586] on button "Close" at bounding box center [731, 589] width 172 height 34
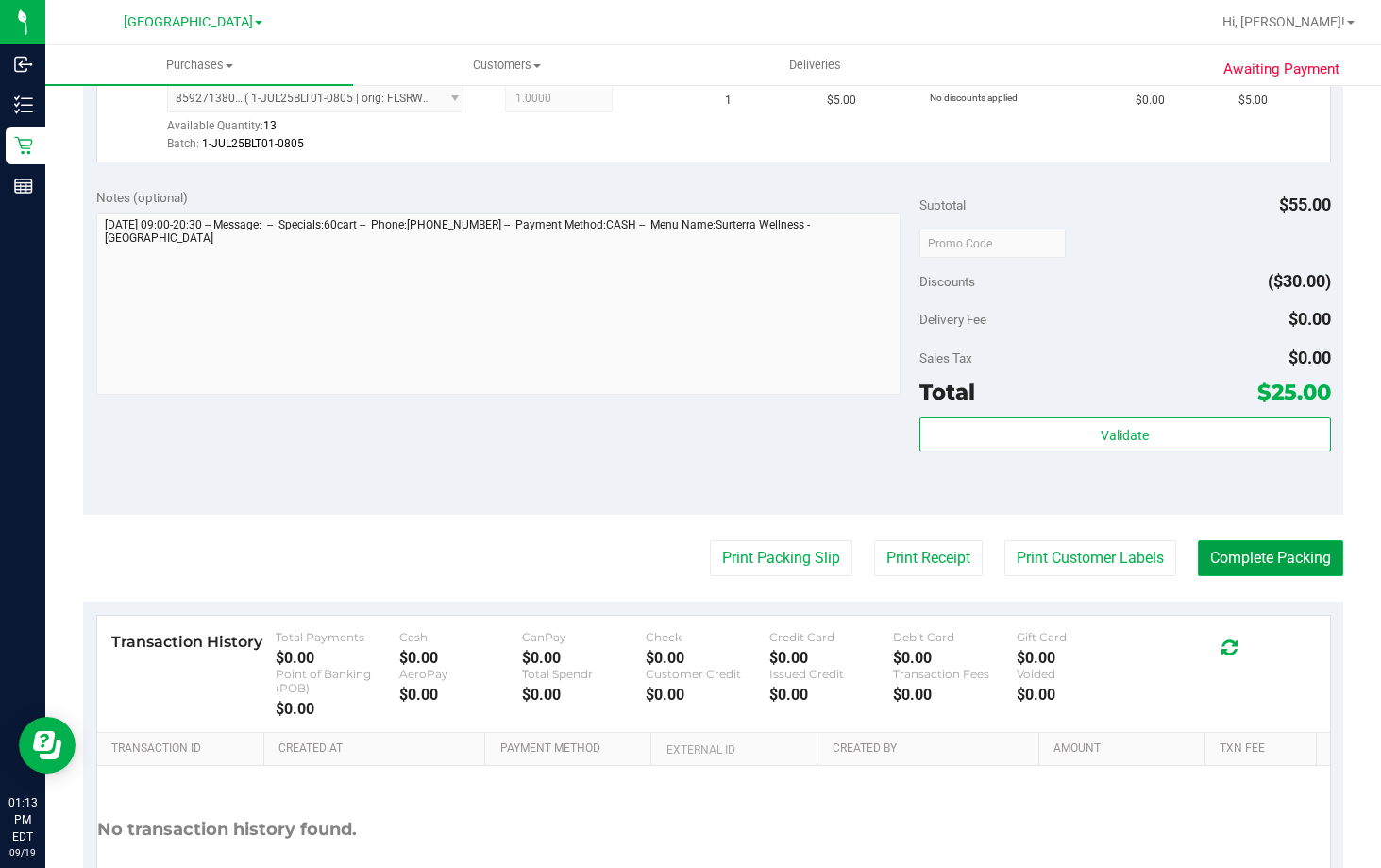
click at [1214, 552] on button "Complete Packing" at bounding box center [1271, 558] width 146 height 36
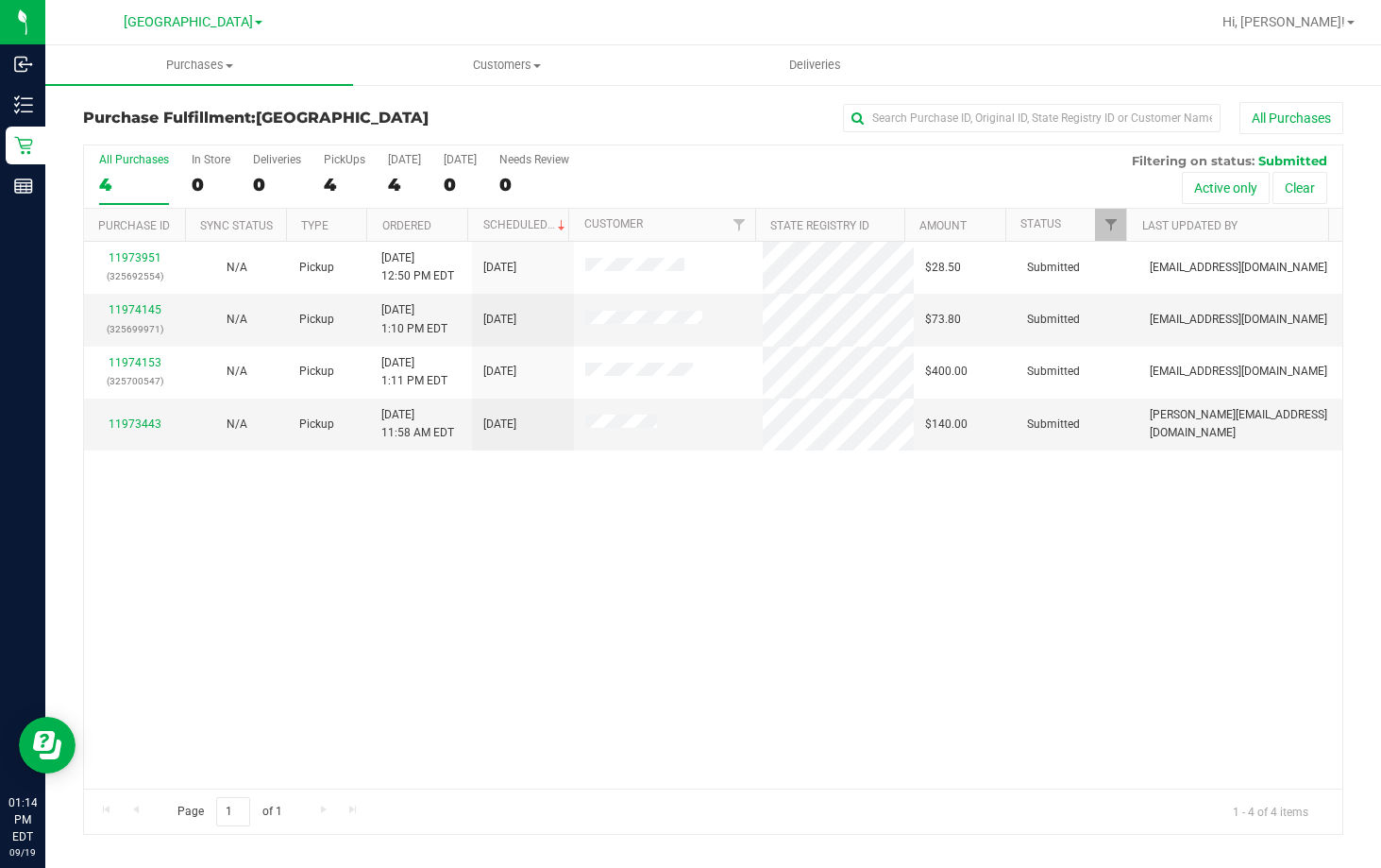
drag, startPoint x: 969, startPoint y: 817, endPoint x: 945, endPoint y: 759, distance: 62.8
click at [969, 806] on div "Page 1 of 1 1 - 4 of 4 items" at bounding box center [712, 810] width 1258 height 45
click at [607, 642] on div "11973951 (325692554) N/A Pickup [DATE] 12:50 PM EDT 9/19/2025 $28.50 Submitted …" at bounding box center [712, 515] width 1258 height 547
click at [453, 646] on div "11973951 (325692554) N/A Pickup [DATE] 12:50 PM EDT 9/19/2025 $28.50 Submitted …" at bounding box center [712, 515] width 1258 height 547
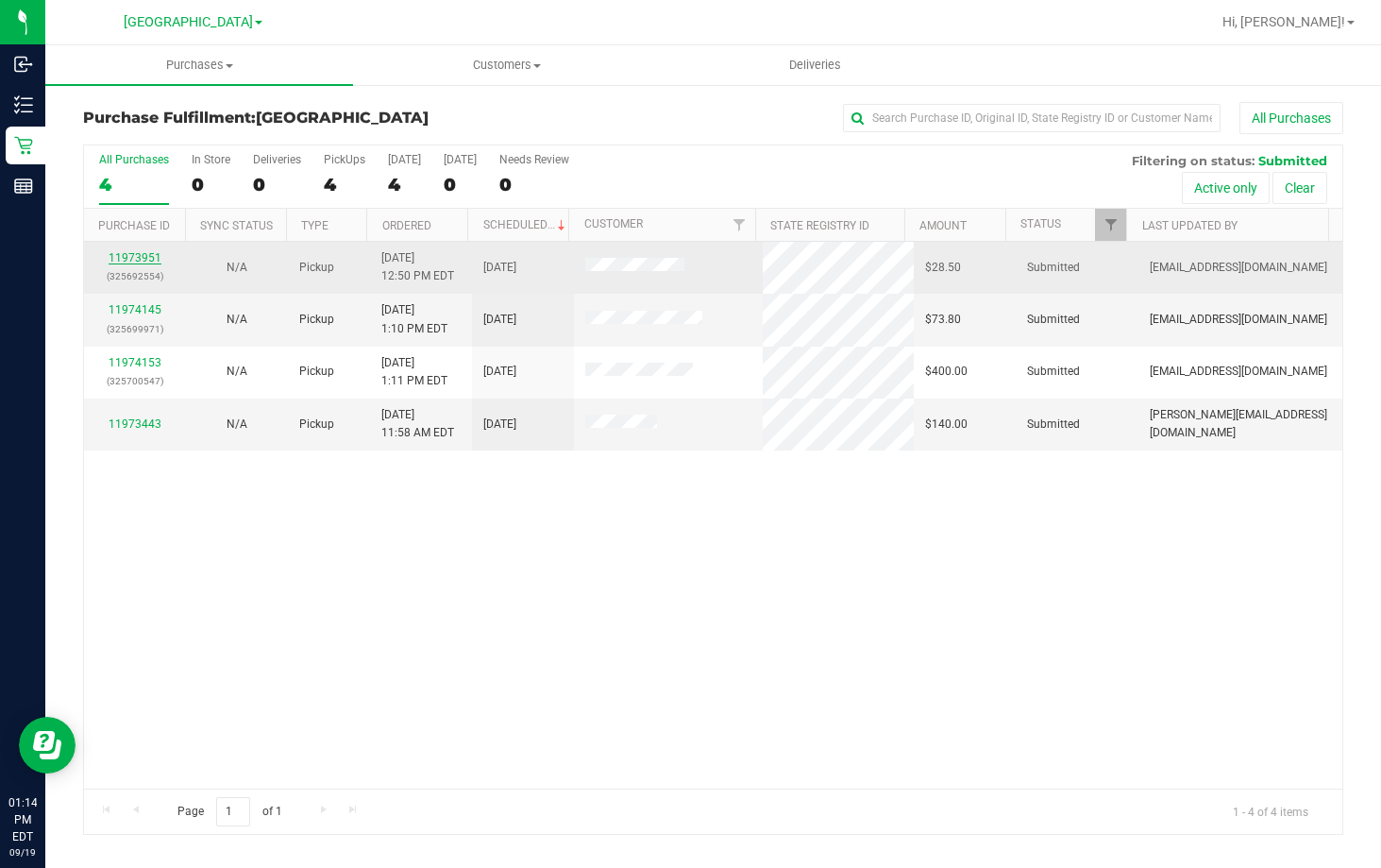
click at [143, 256] on link "11973951" at bounding box center [135, 257] width 53 height 13
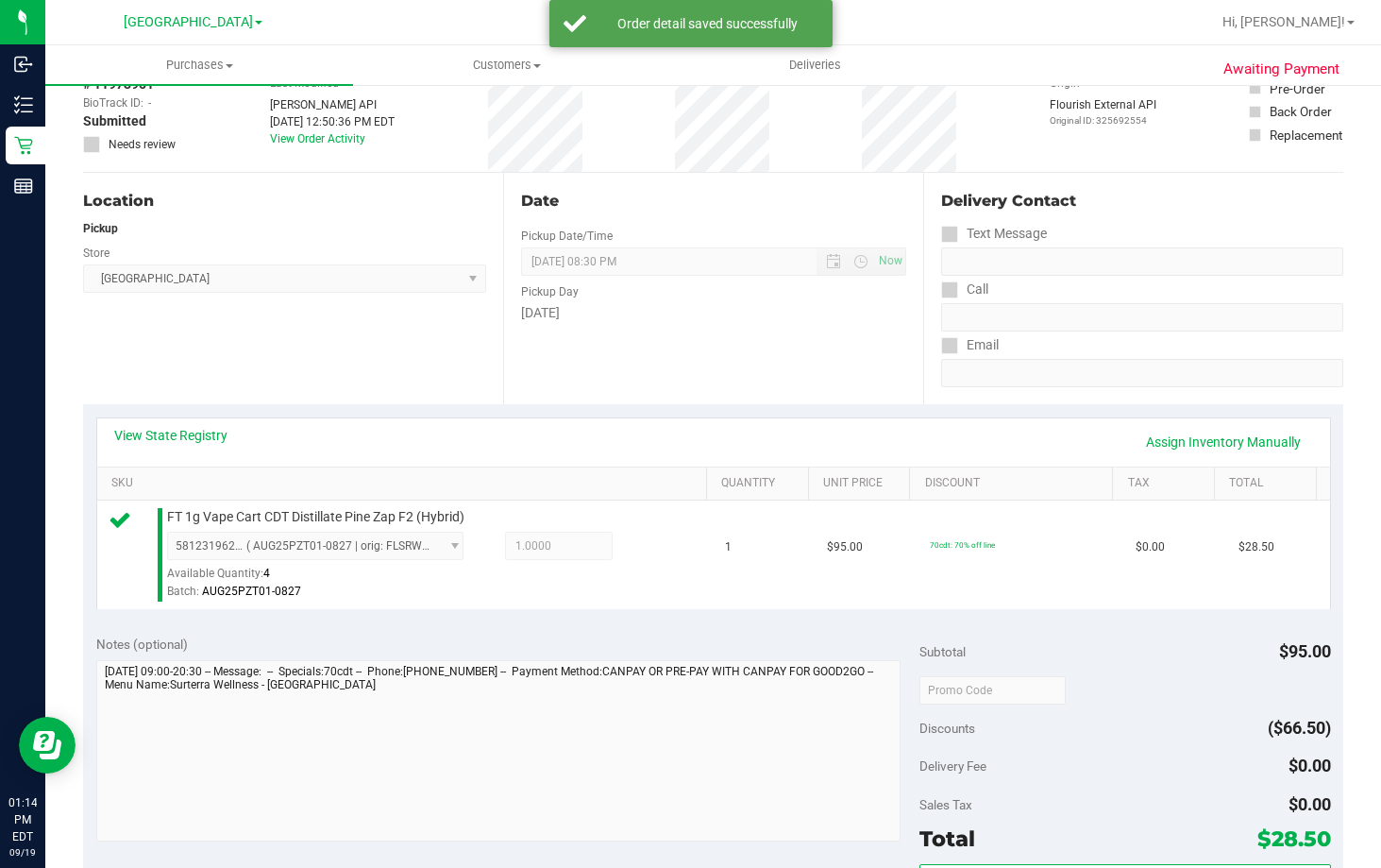
scroll to position [283, 0]
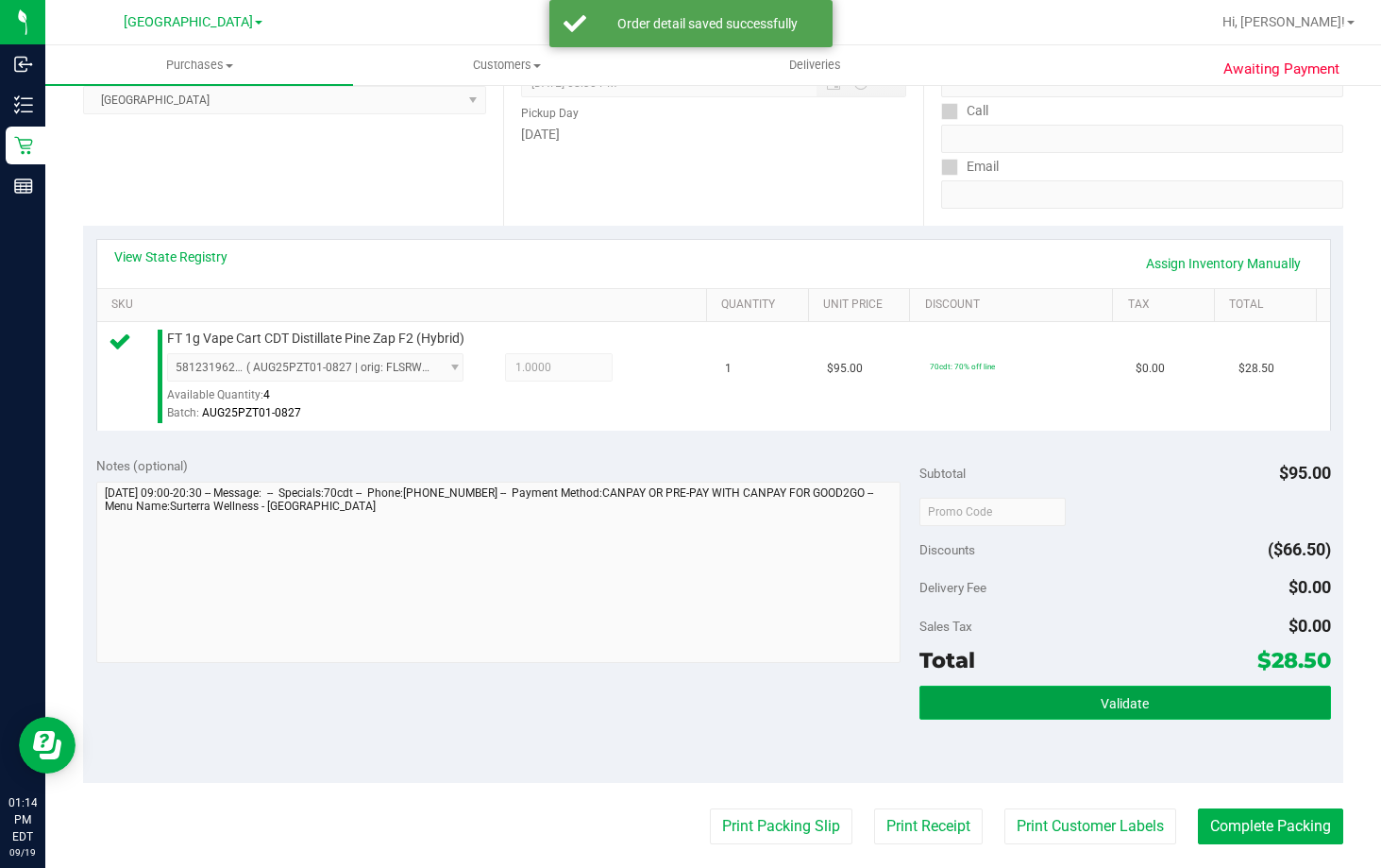
click at [1129, 692] on button "Validate" at bounding box center [1126, 702] width 412 height 34
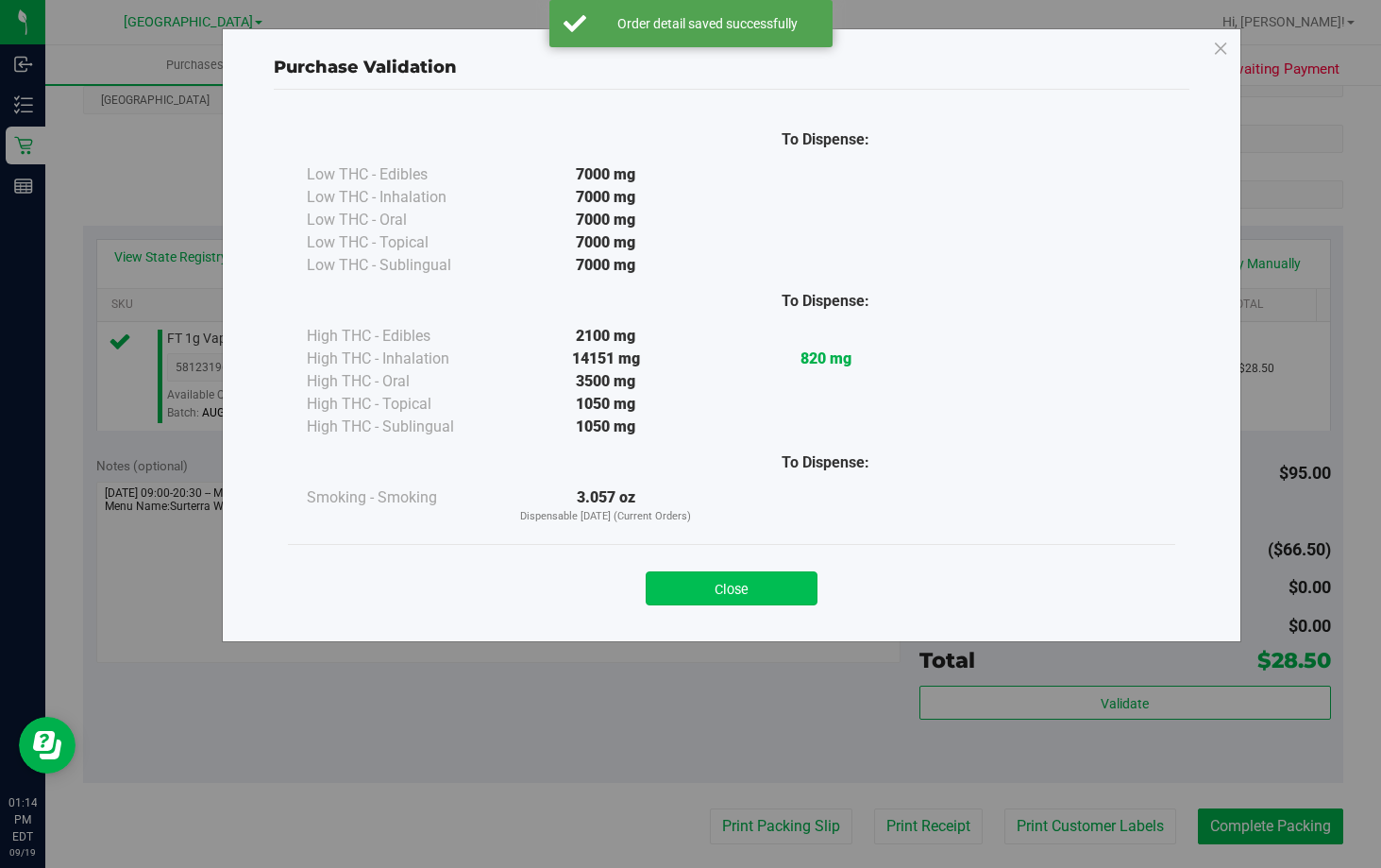
click at [779, 595] on button "Close" at bounding box center [731, 589] width 172 height 34
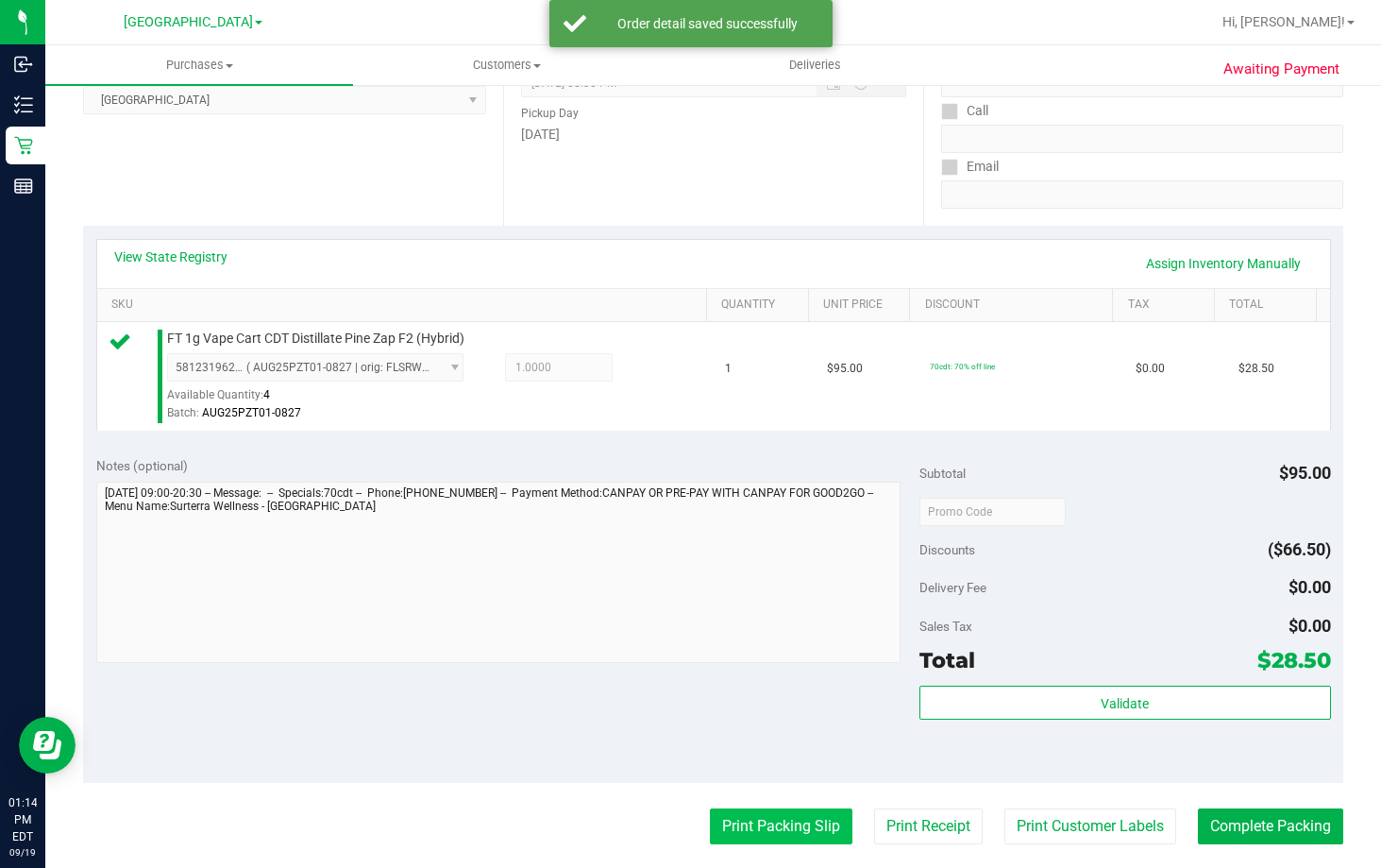
click at [739, 832] on button "Print Packing Slip" at bounding box center [781, 826] width 143 height 36
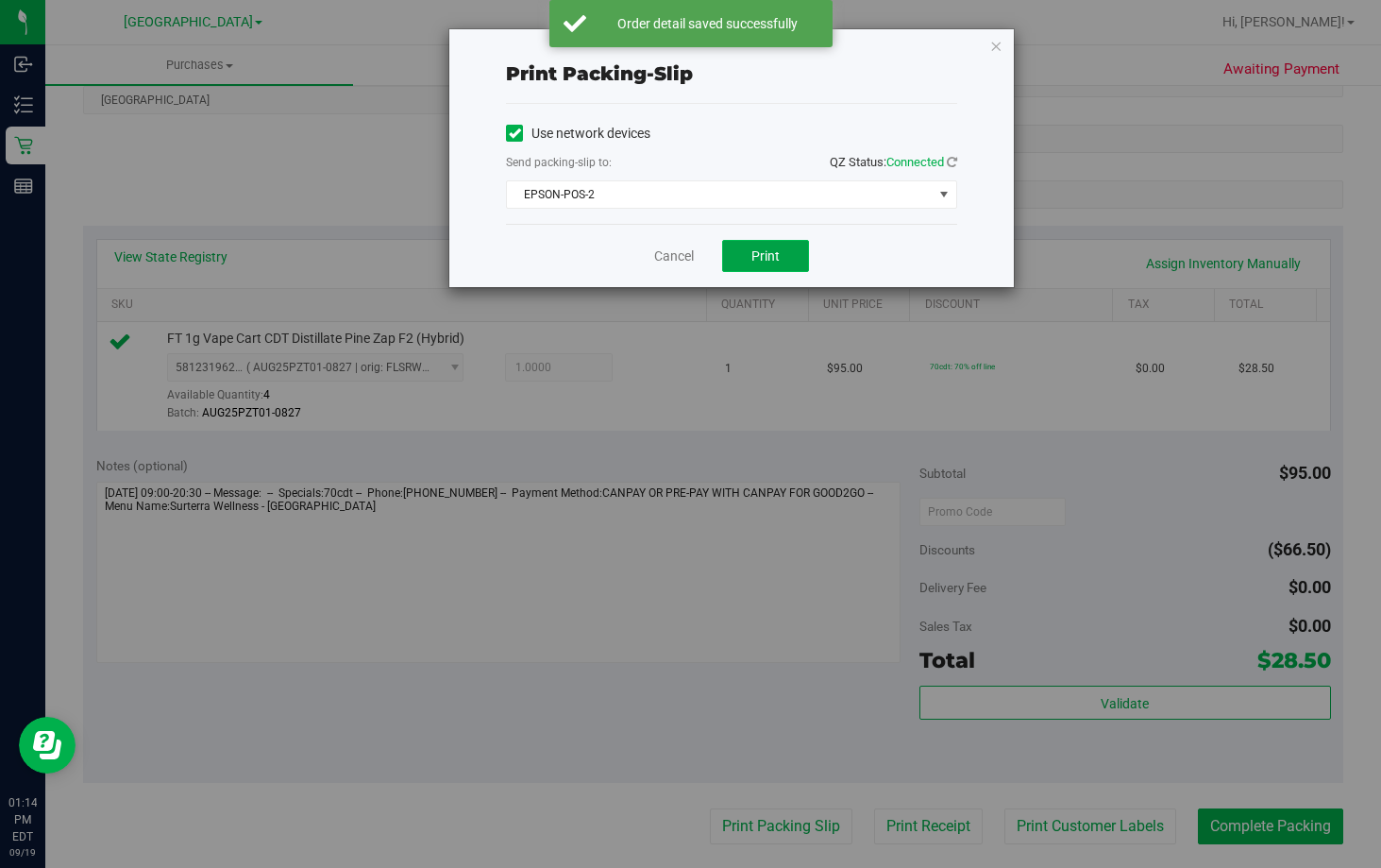
click at [766, 248] on span "Print" at bounding box center [765, 255] width 28 height 15
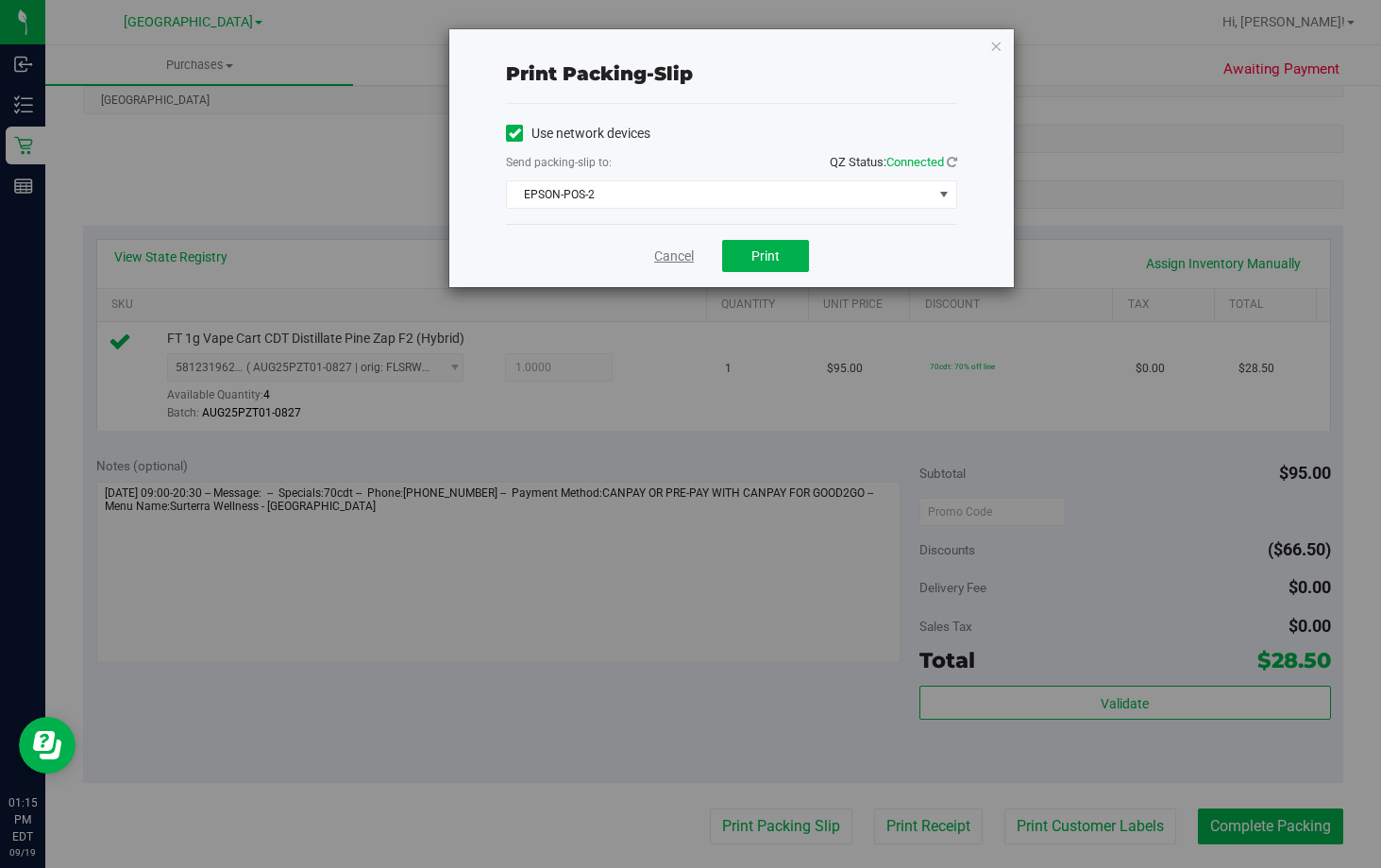
click at [689, 255] on link "Cancel" at bounding box center [675, 256] width 40 height 20
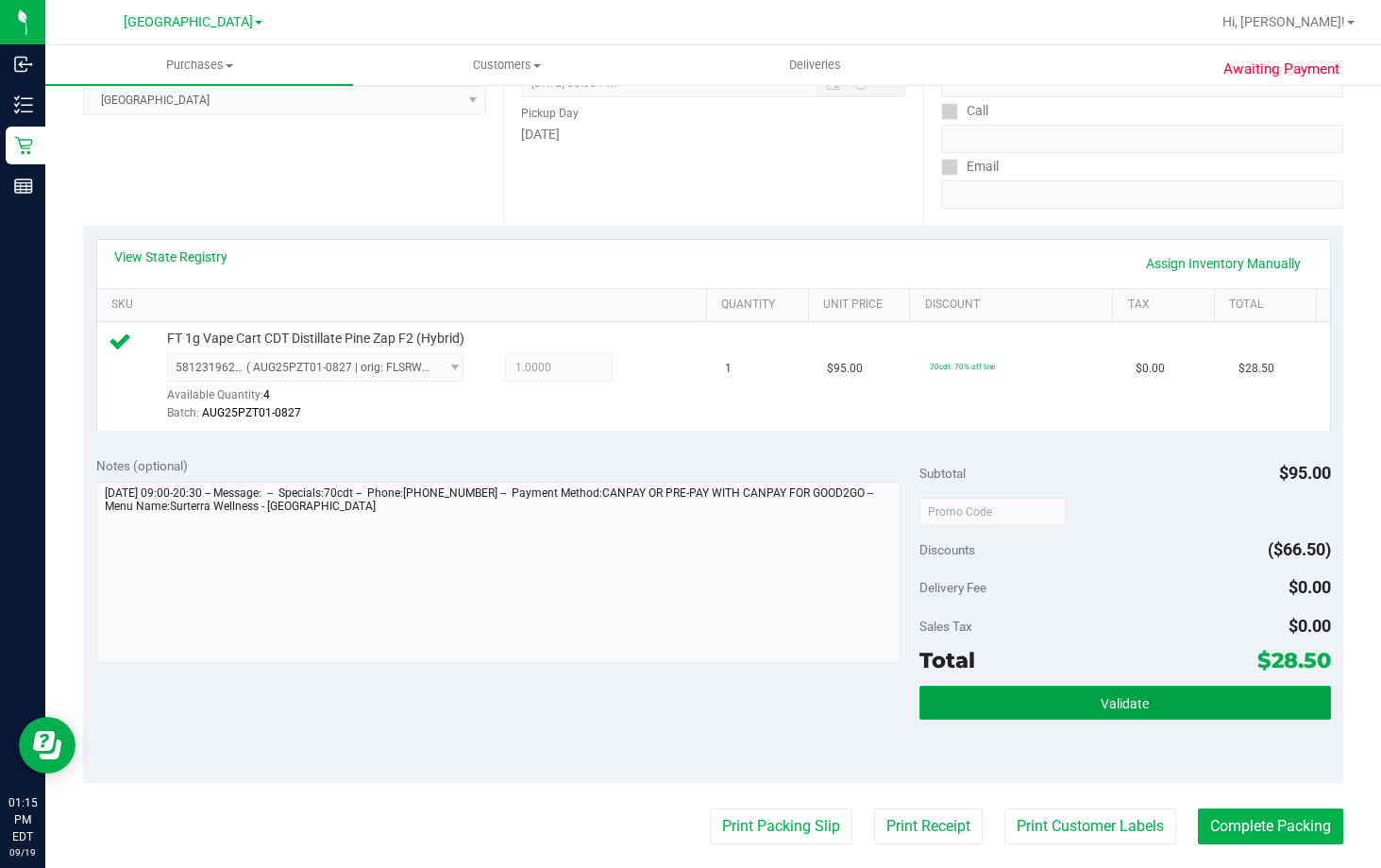
click at [1101, 697] on span "Validate" at bounding box center [1125, 702] width 48 height 15
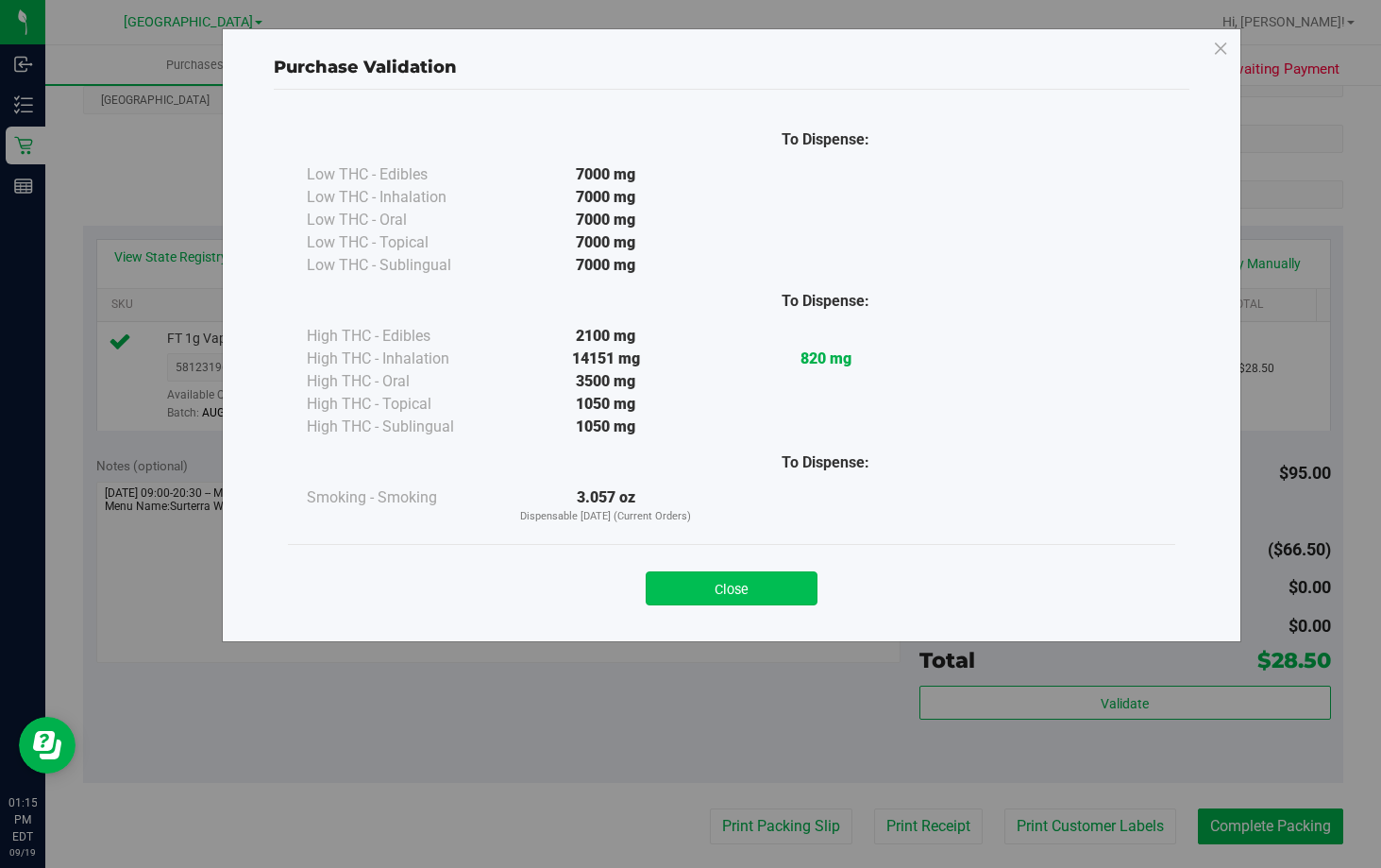
drag, startPoint x: 784, startPoint y: 577, endPoint x: 803, endPoint y: 572, distance: 19.6
click at [785, 577] on button "Close" at bounding box center [731, 589] width 172 height 34
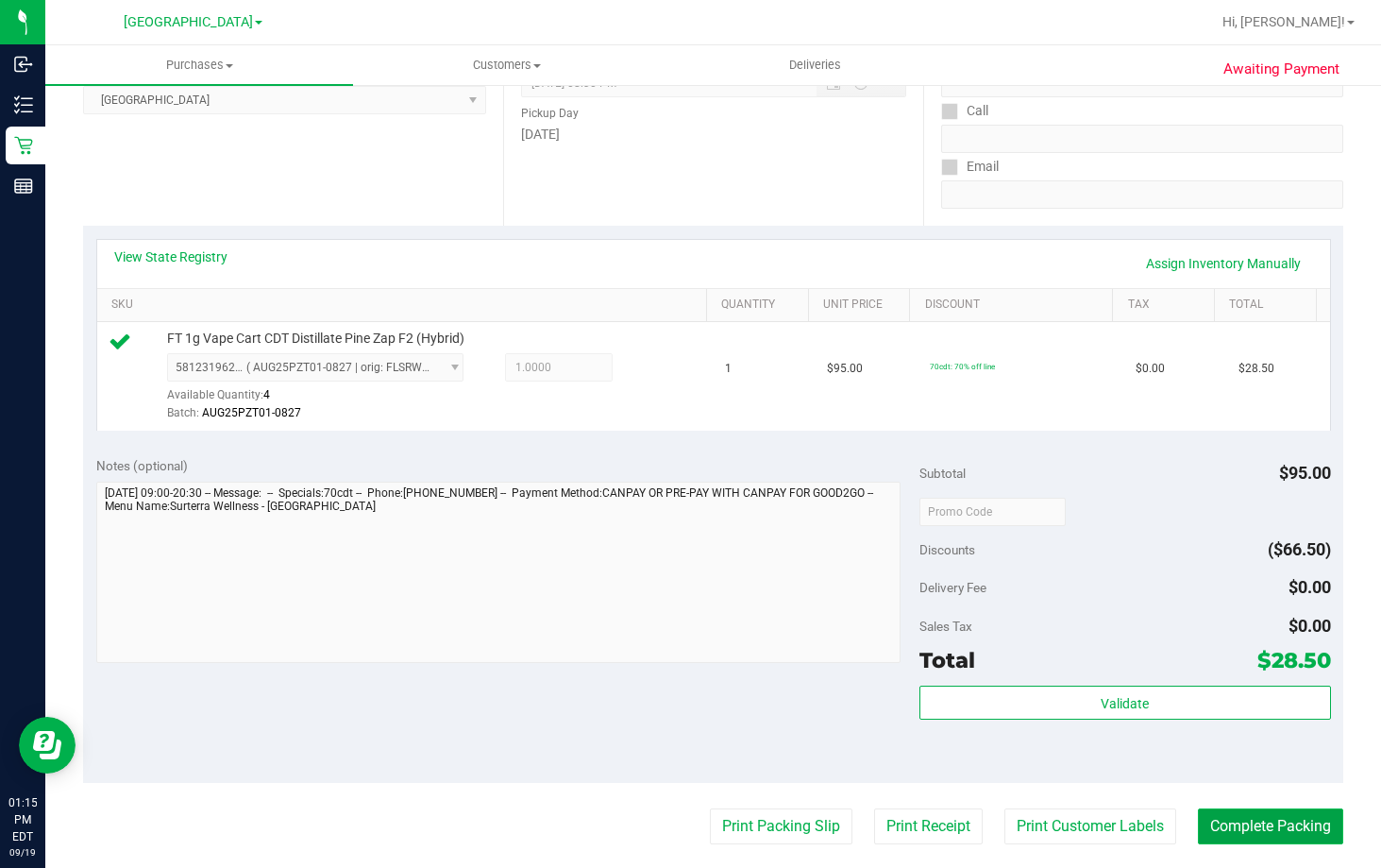
click at [1280, 823] on button "Complete Packing" at bounding box center [1271, 826] width 146 height 36
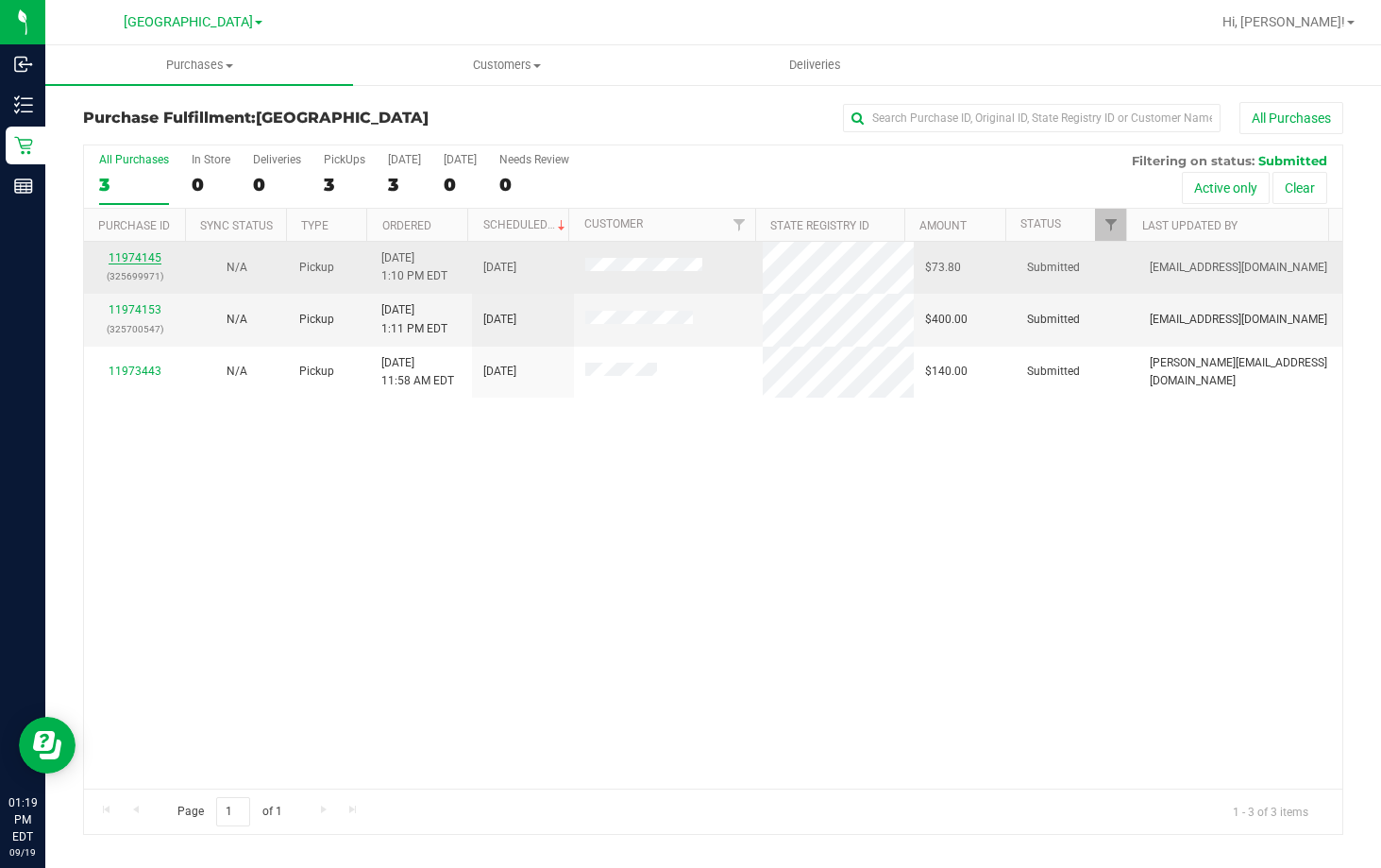
click at [140, 262] on link "11974145" at bounding box center [135, 257] width 53 height 13
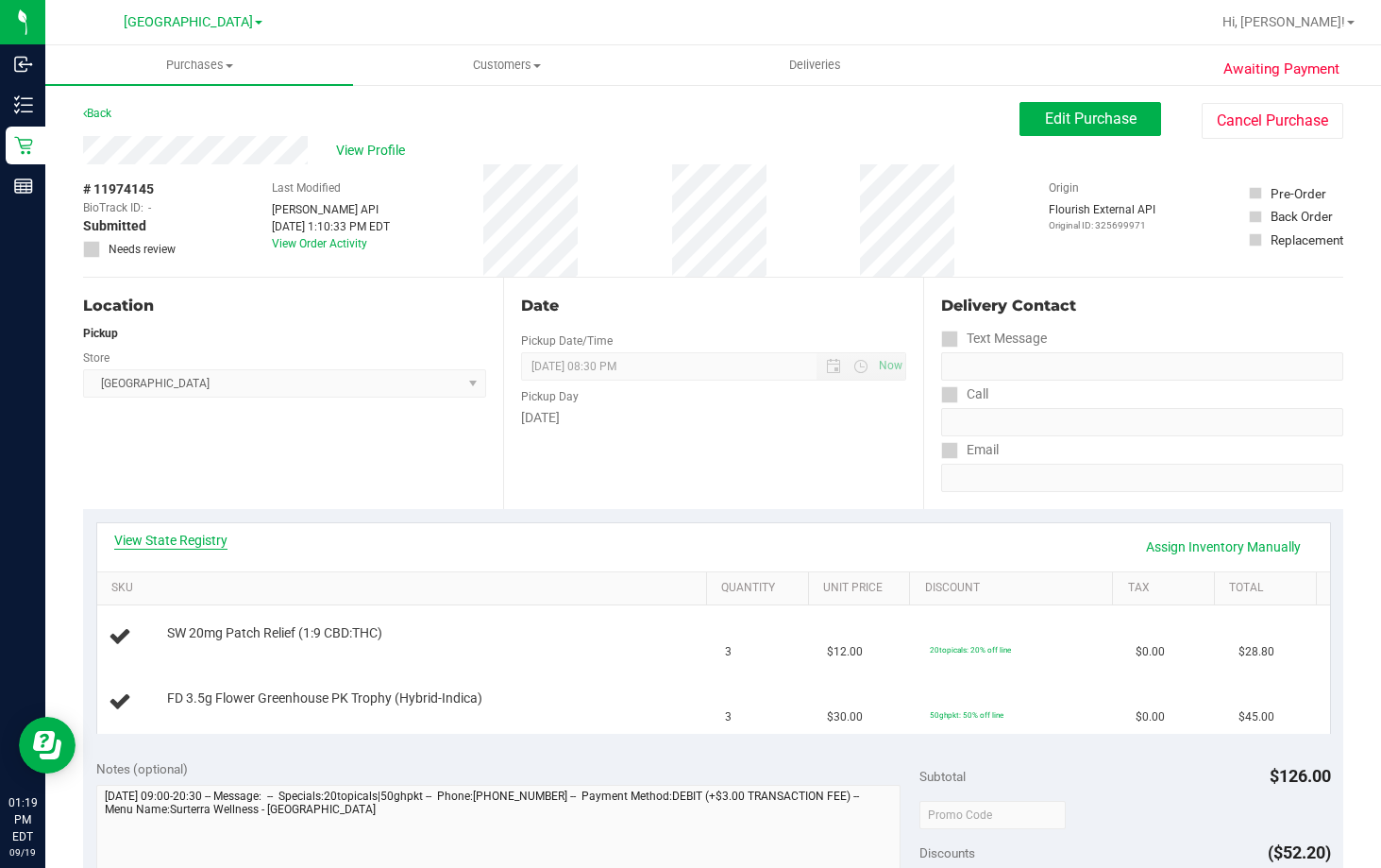
click at [173, 541] on link "View State Registry" at bounding box center [172, 540] width 114 height 19
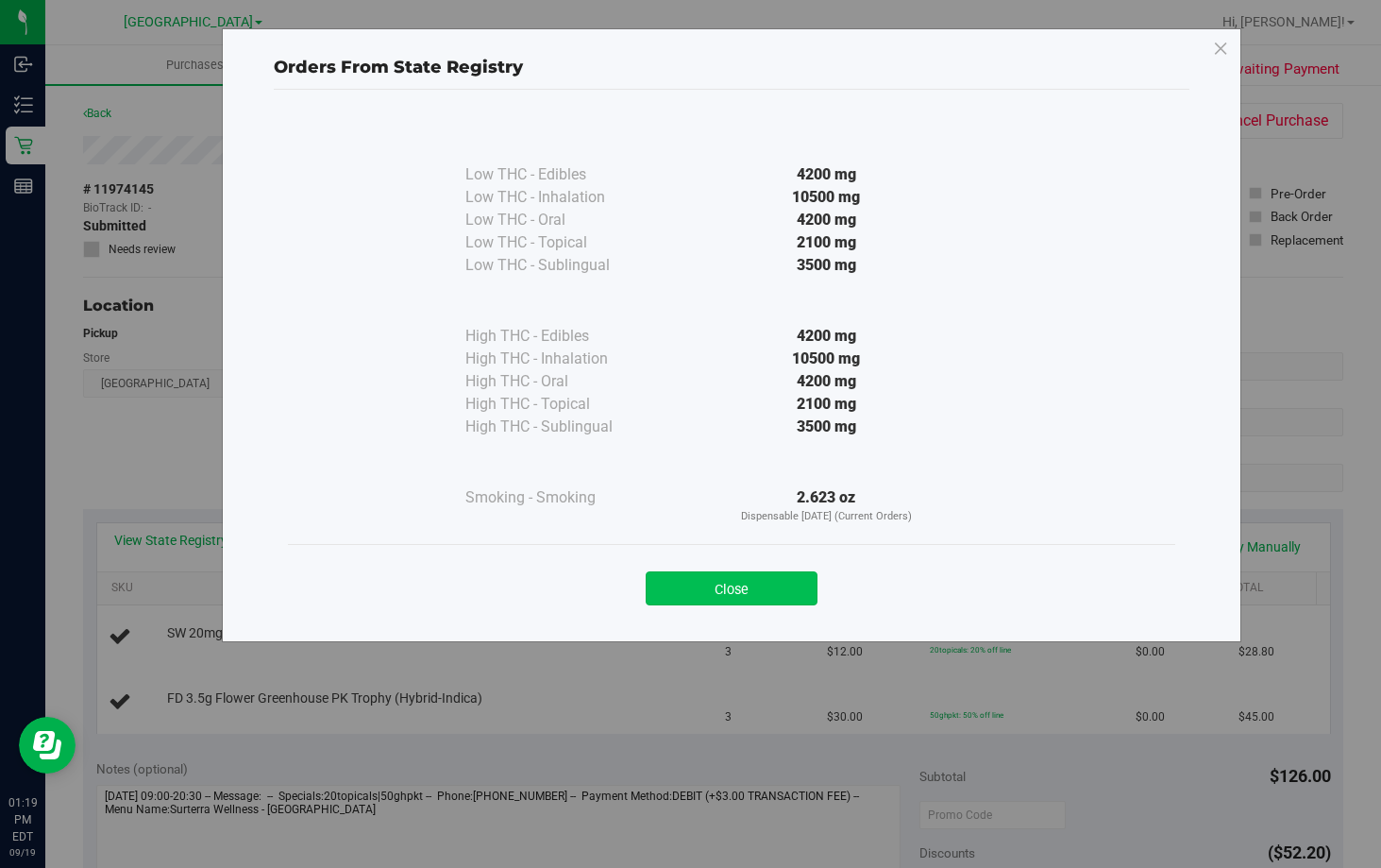
click at [748, 583] on button "Close" at bounding box center [731, 589] width 172 height 34
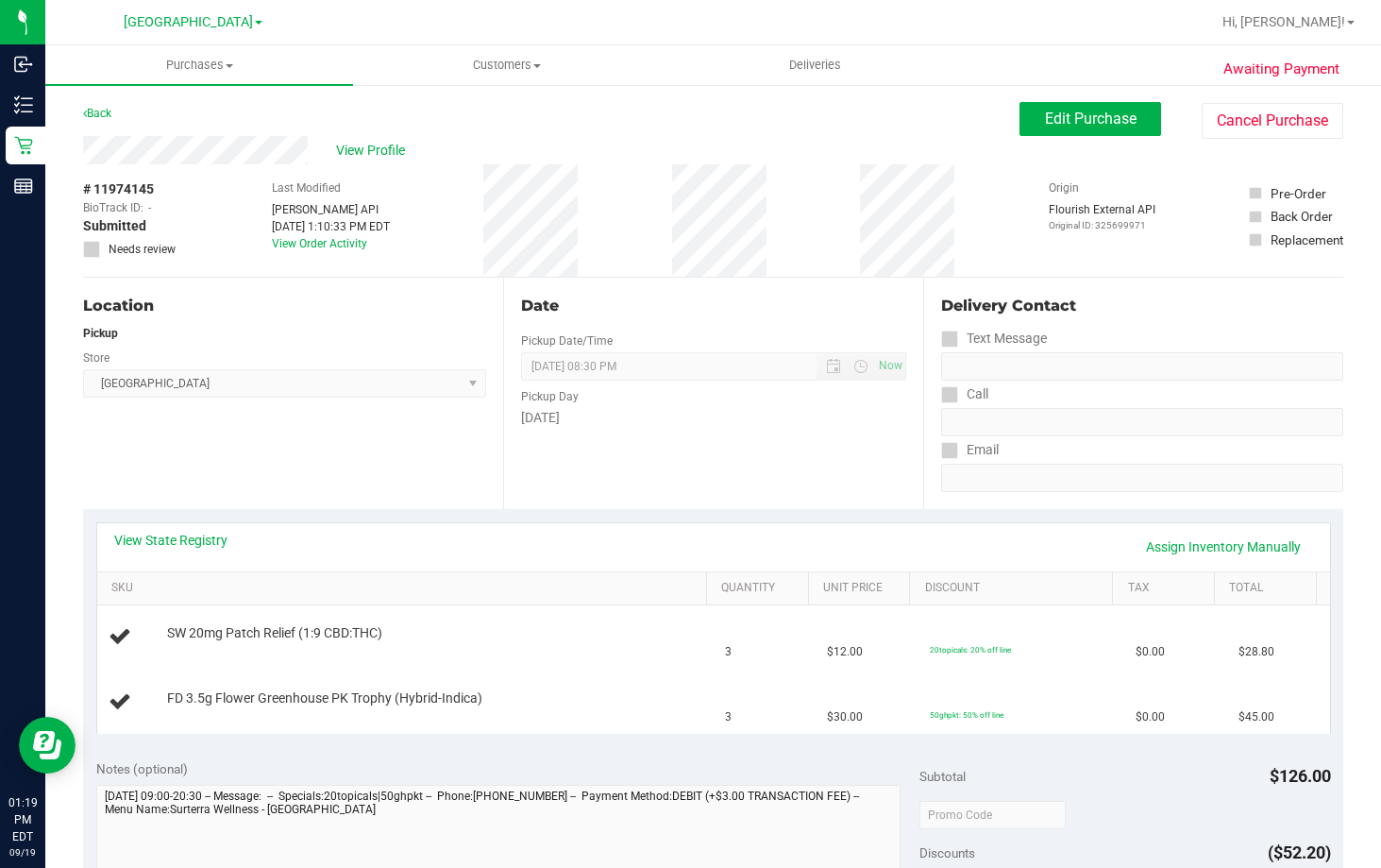
click at [742, 502] on div "Date Pickup Date/Time [DATE] Now [DATE] 08:30 PM Now Pickup Day [DATE]" at bounding box center [712, 393] width 420 height 231
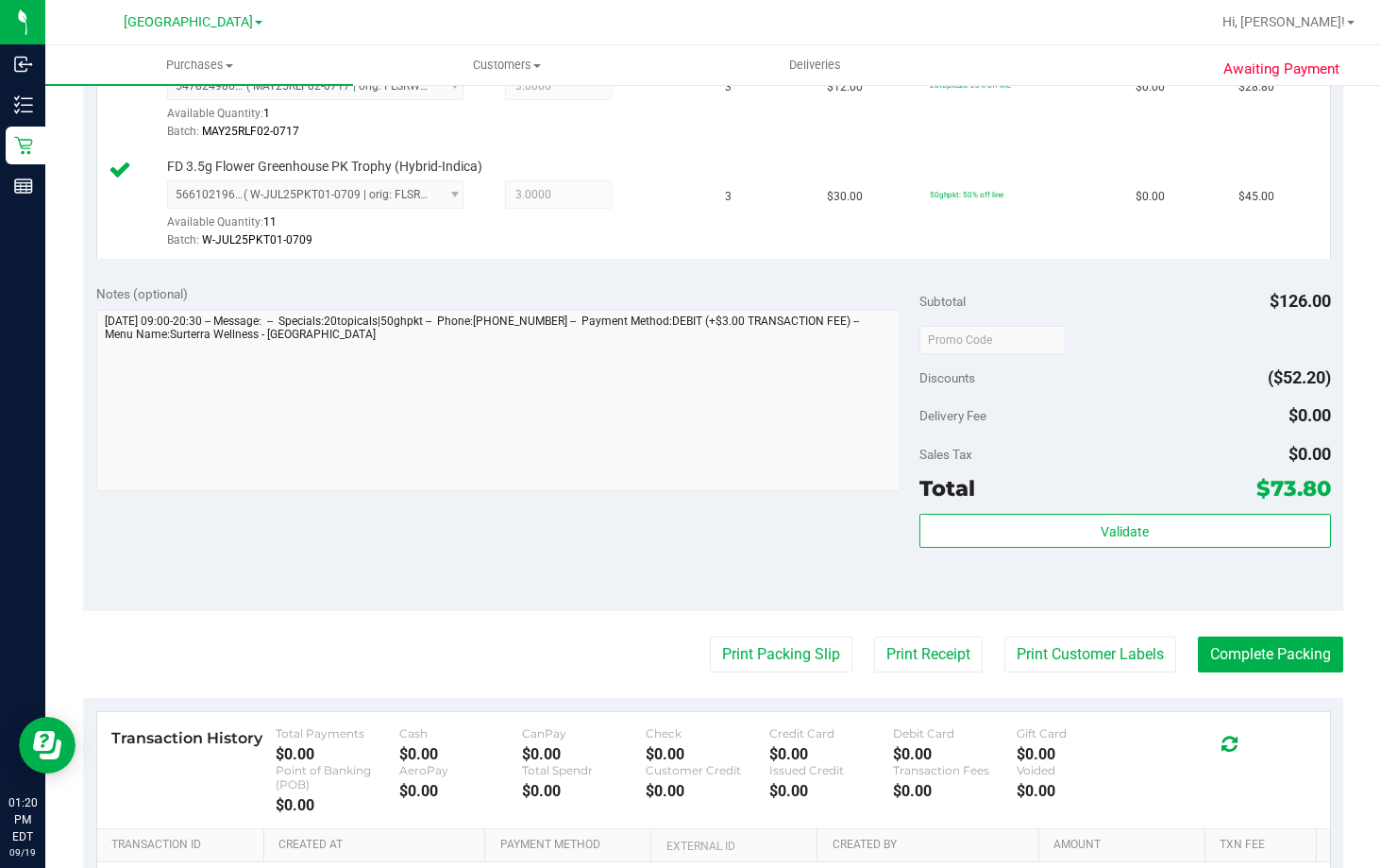
scroll to position [567, 0]
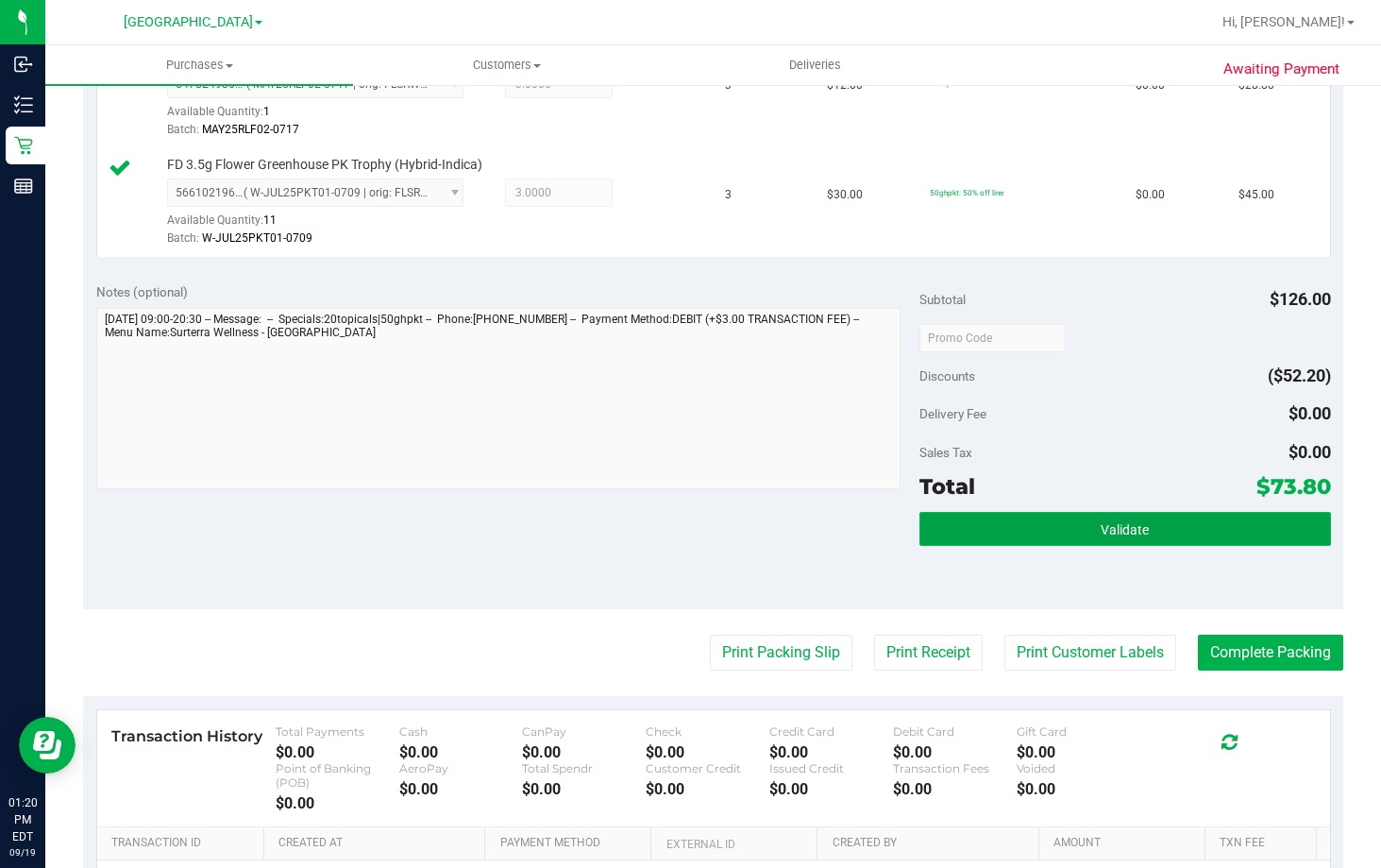
click at [1143, 524] on button "Validate" at bounding box center [1126, 529] width 412 height 34
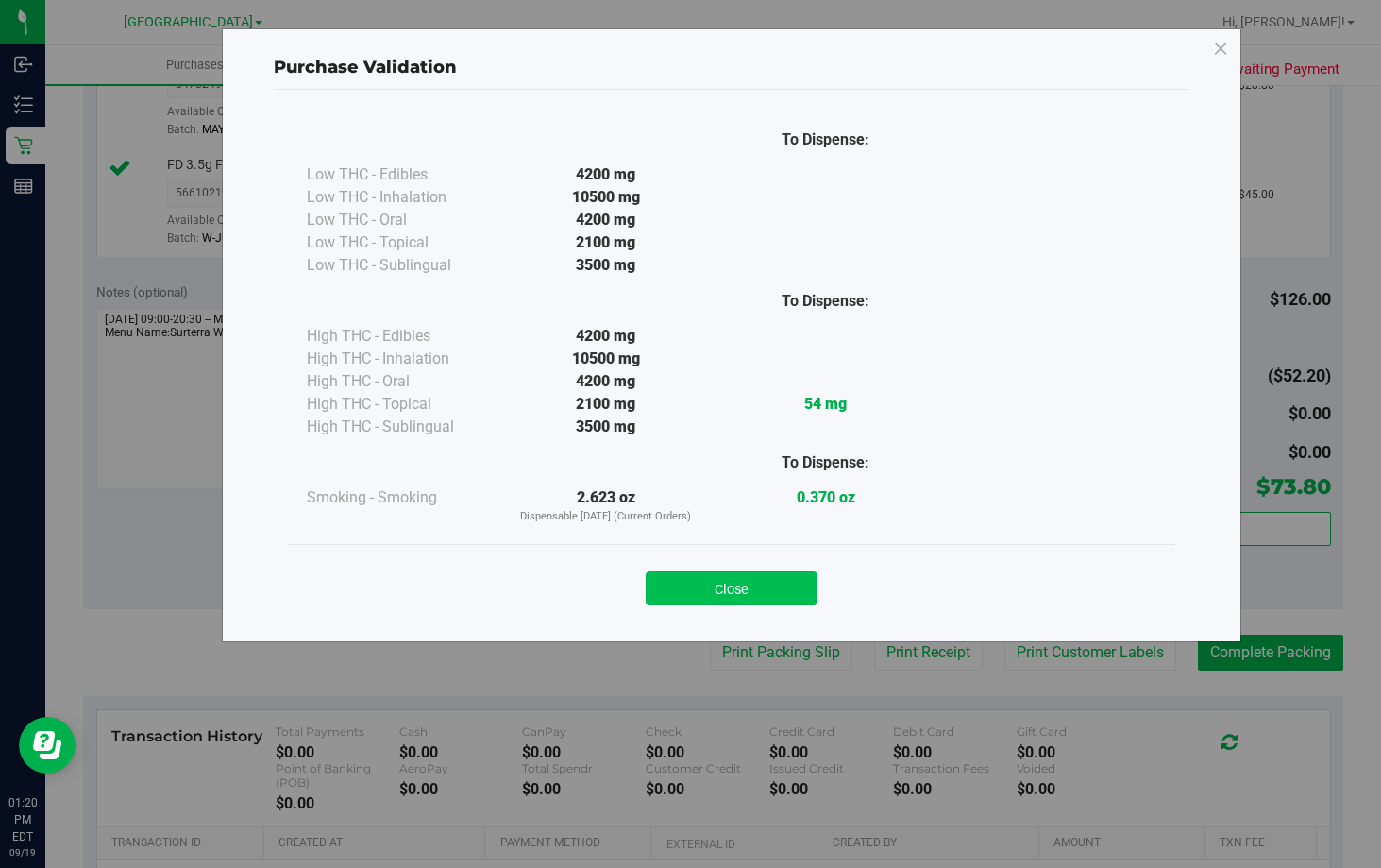
click at [741, 590] on button "Close" at bounding box center [731, 589] width 172 height 34
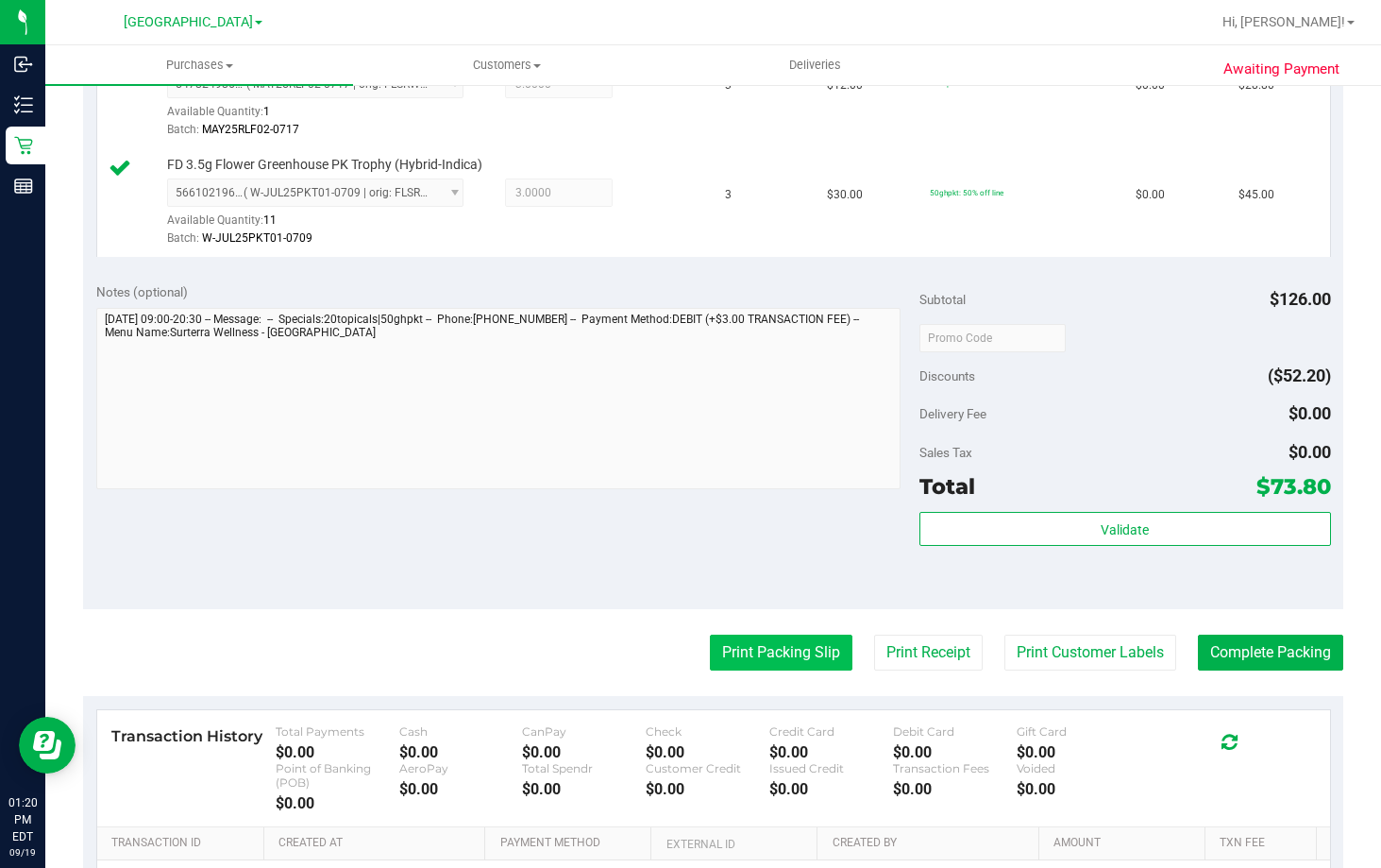
click at [769, 659] on button "Print Packing Slip" at bounding box center [781, 652] width 143 height 36
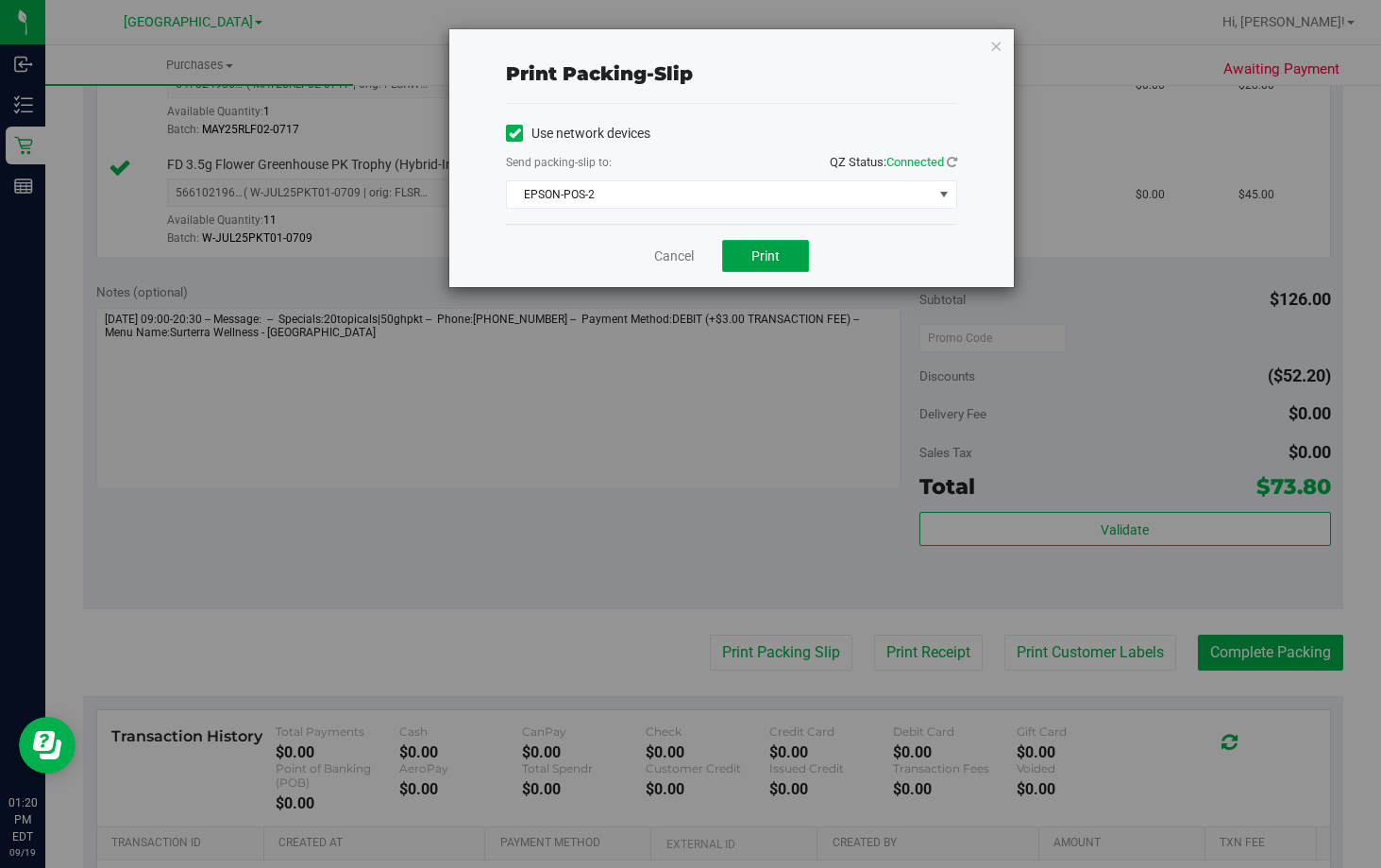
click at [743, 250] on button "Print" at bounding box center [765, 255] width 87 height 32
click at [663, 259] on link "Cancel" at bounding box center [675, 256] width 40 height 20
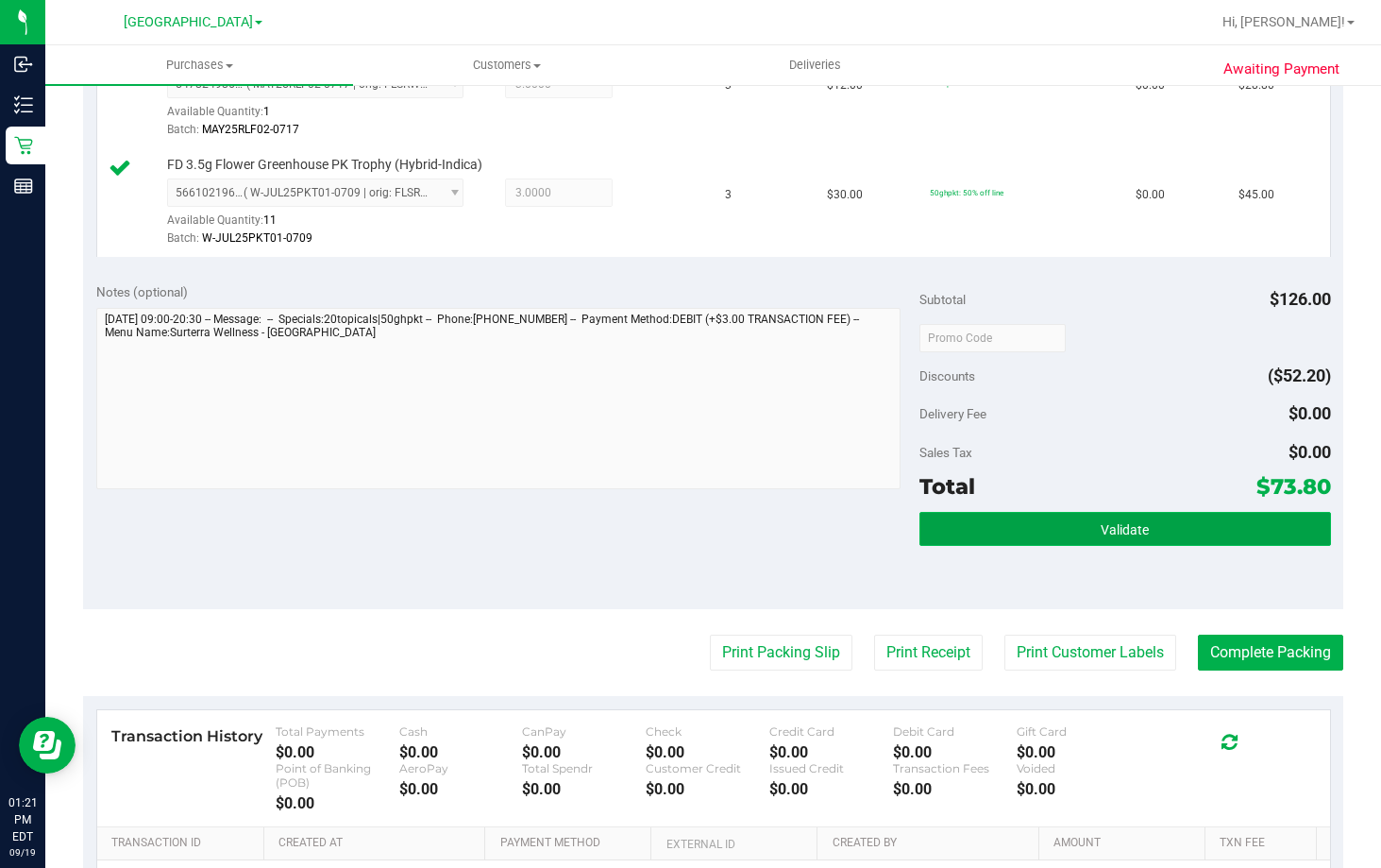
click at [1159, 530] on button "Validate" at bounding box center [1126, 529] width 412 height 34
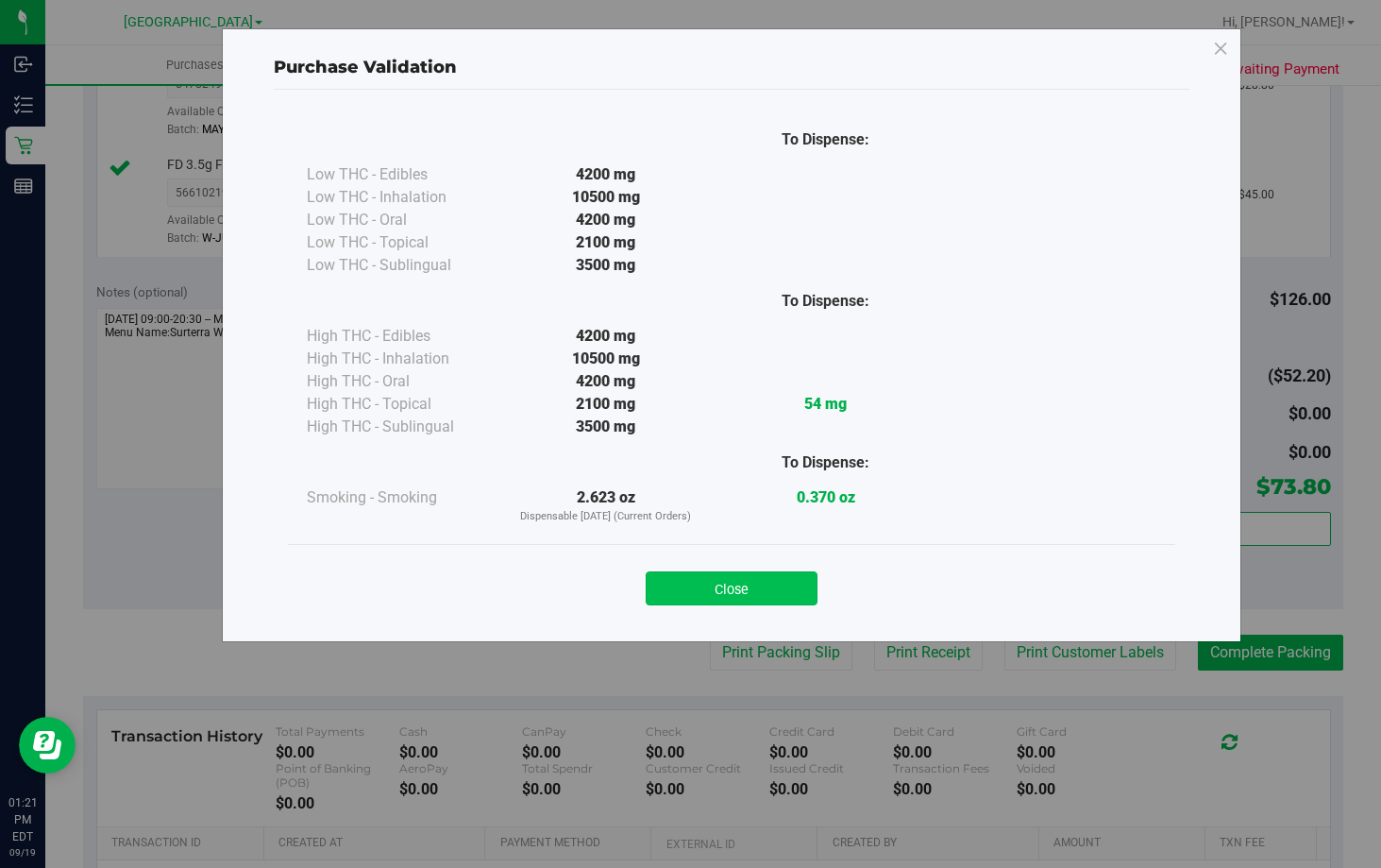
click at [783, 573] on button "Close" at bounding box center [731, 589] width 172 height 34
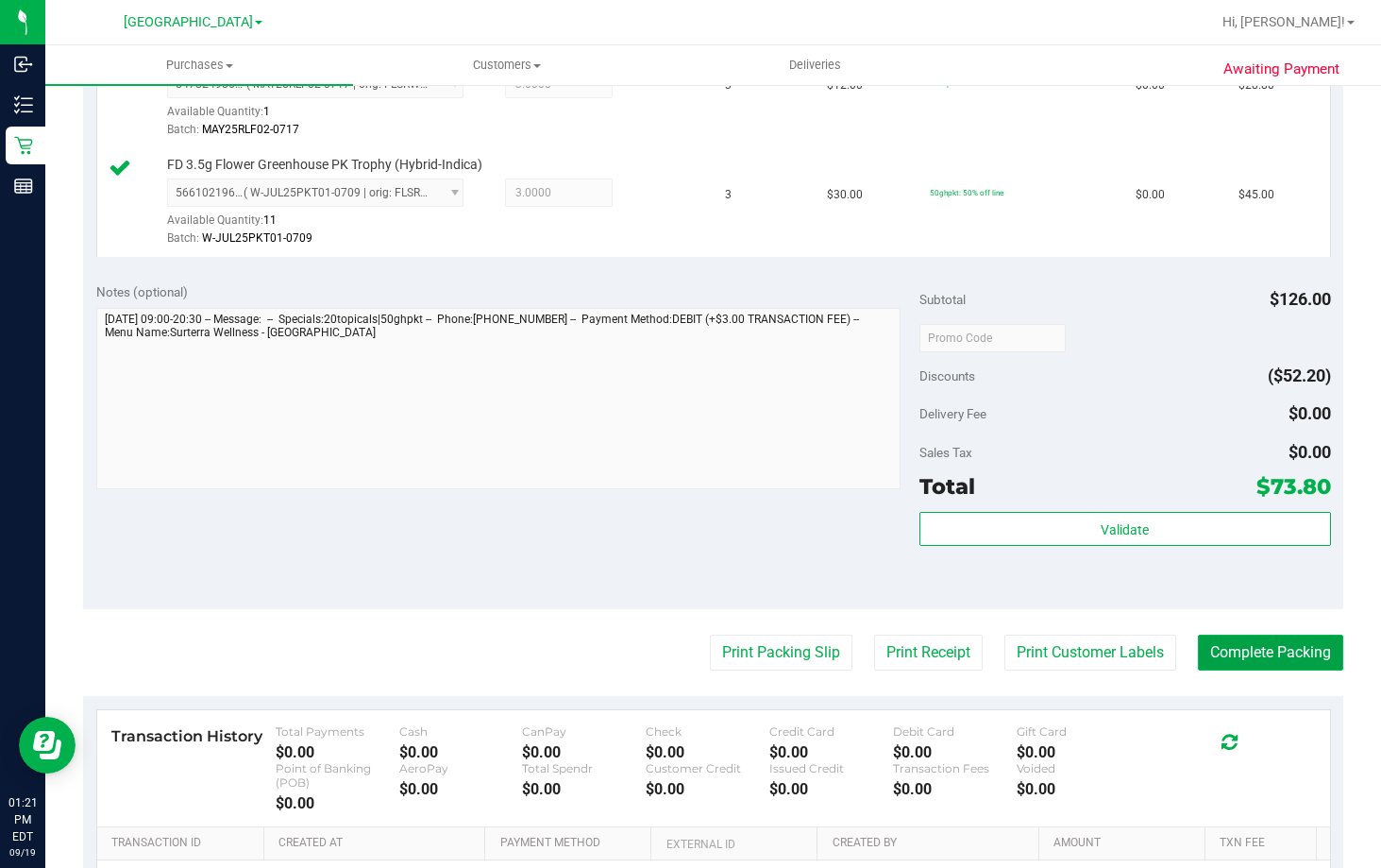
click at [1279, 651] on button "Complete Packing" at bounding box center [1271, 652] width 146 height 36
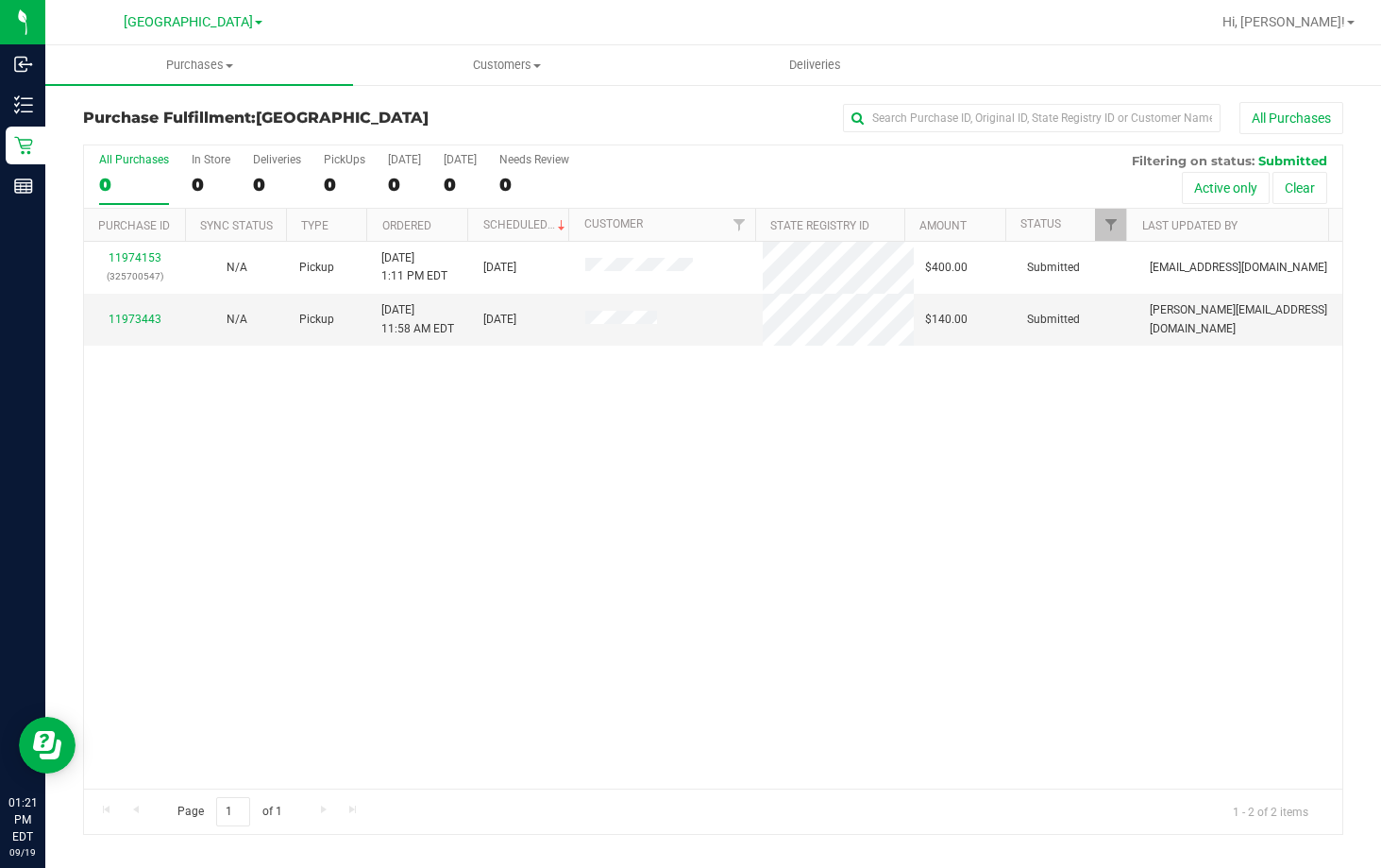
click at [540, 656] on div "11974153 (325700547) N/A Pickup [DATE] 1:11 PM EDT 9/19/2025 $400.00 Submitted …" at bounding box center [712, 515] width 1258 height 547
click at [540, 659] on div "11974153 (325700547) N/A Pickup [DATE] 1:11 PM EDT 9/19/2025 $400.00 Submitted …" at bounding box center [712, 515] width 1258 height 547
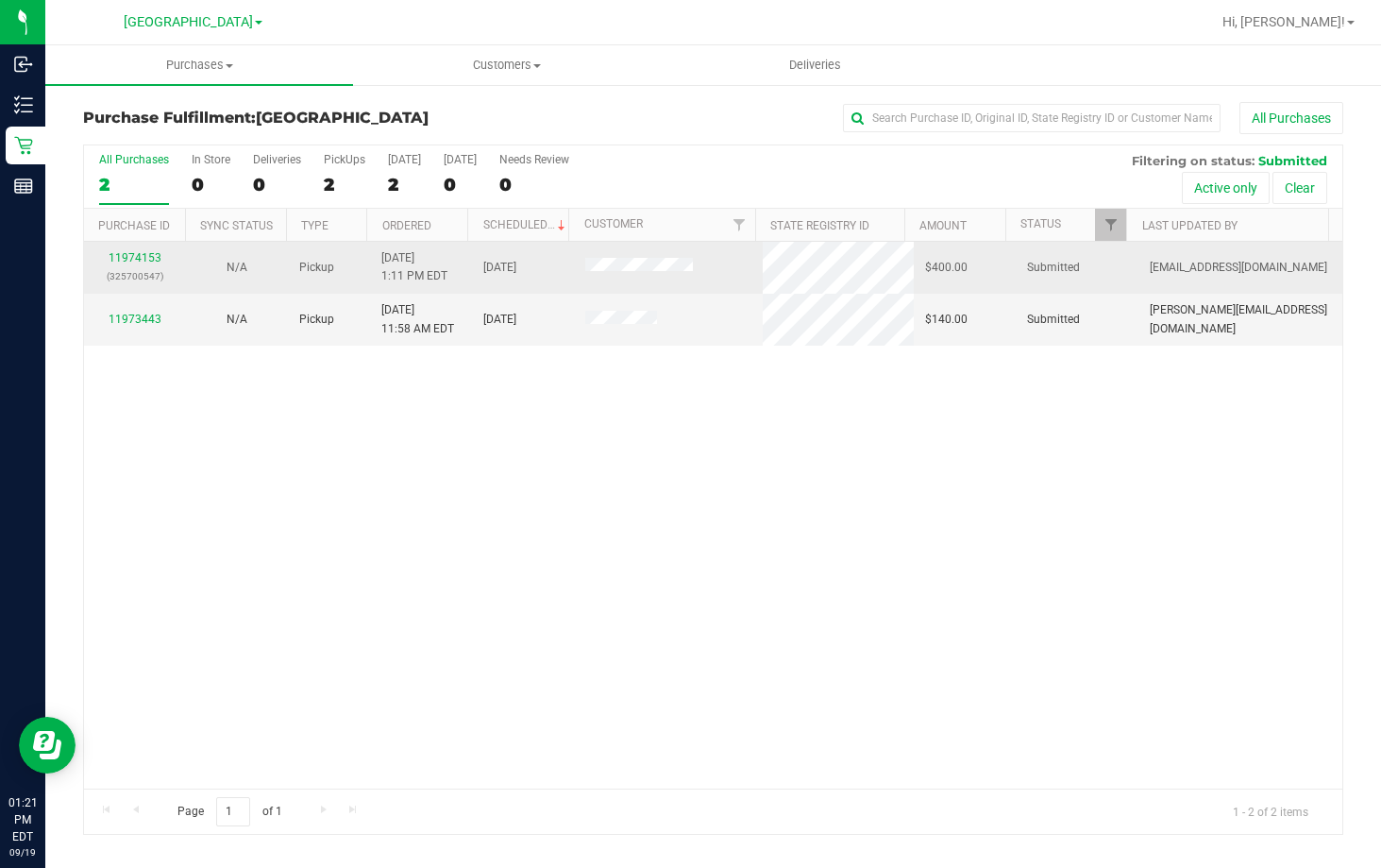
click at [142, 264] on div "11974153 (325700547)" at bounding box center [135, 267] width 79 height 36
click at [142, 255] on link "11974153" at bounding box center [135, 257] width 53 height 13
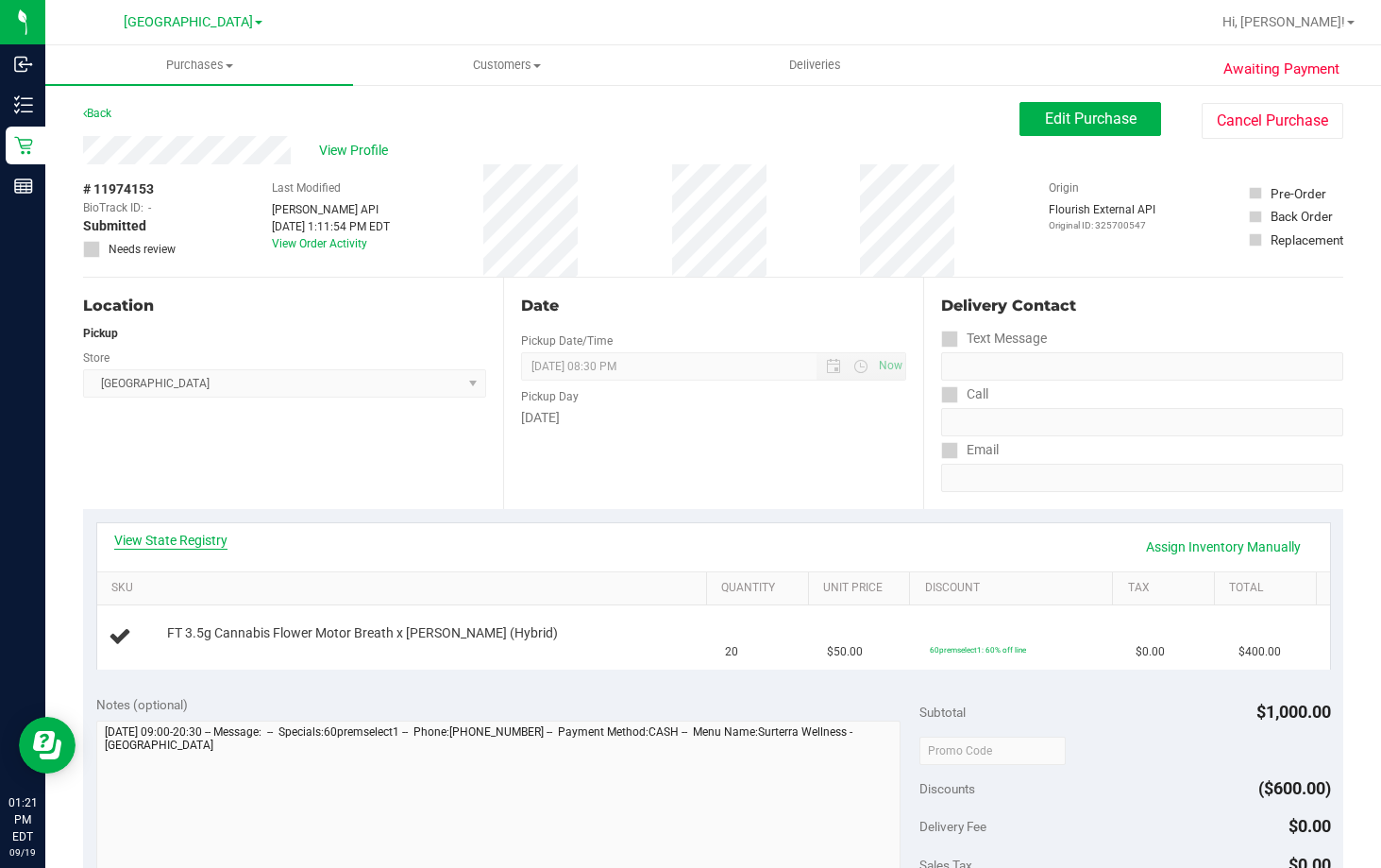
click at [199, 541] on link "View State Registry" at bounding box center [172, 540] width 114 height 19
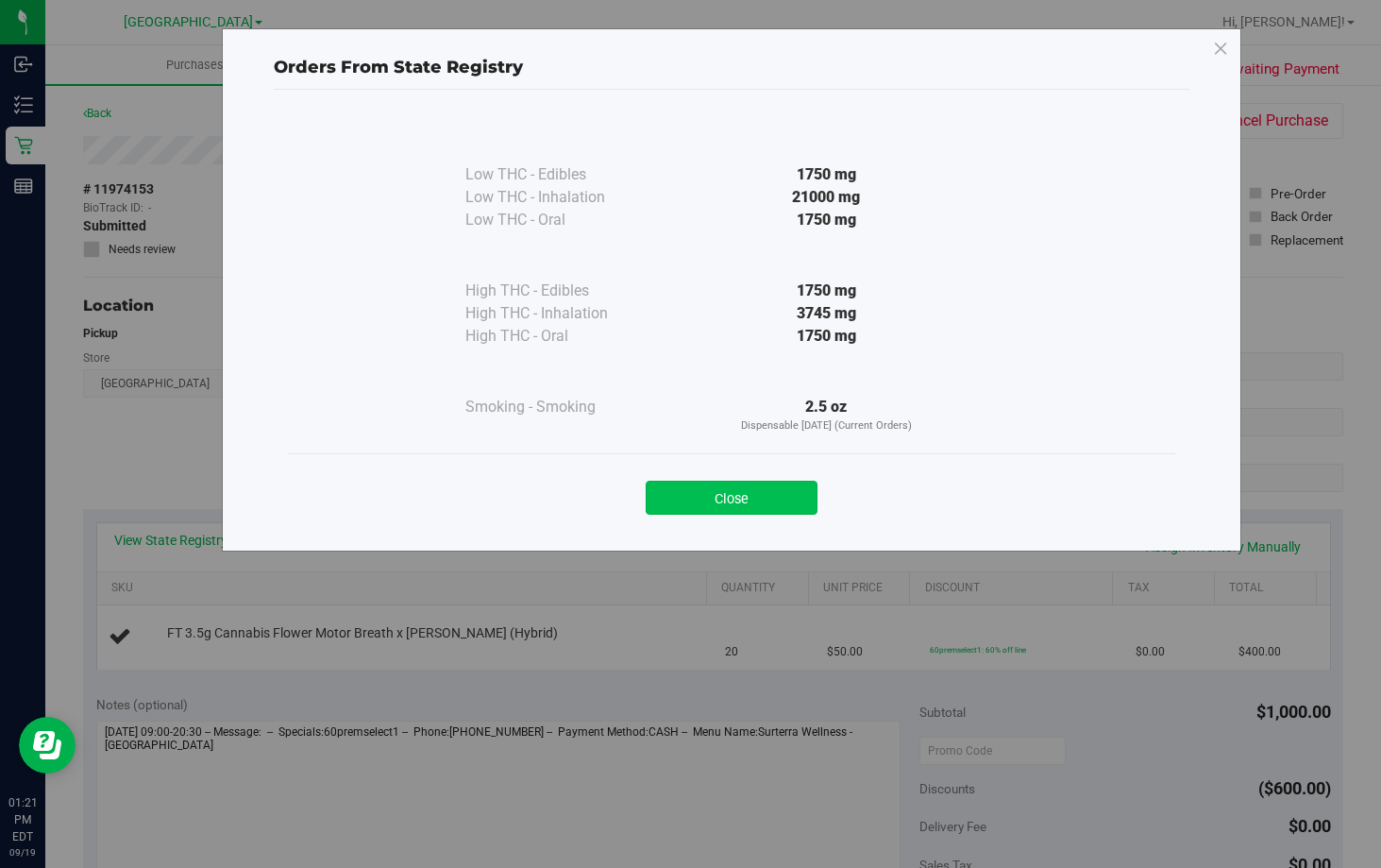
click at [773, 497] on button "Close" at bounding box center [731, 498] width 172 height 34
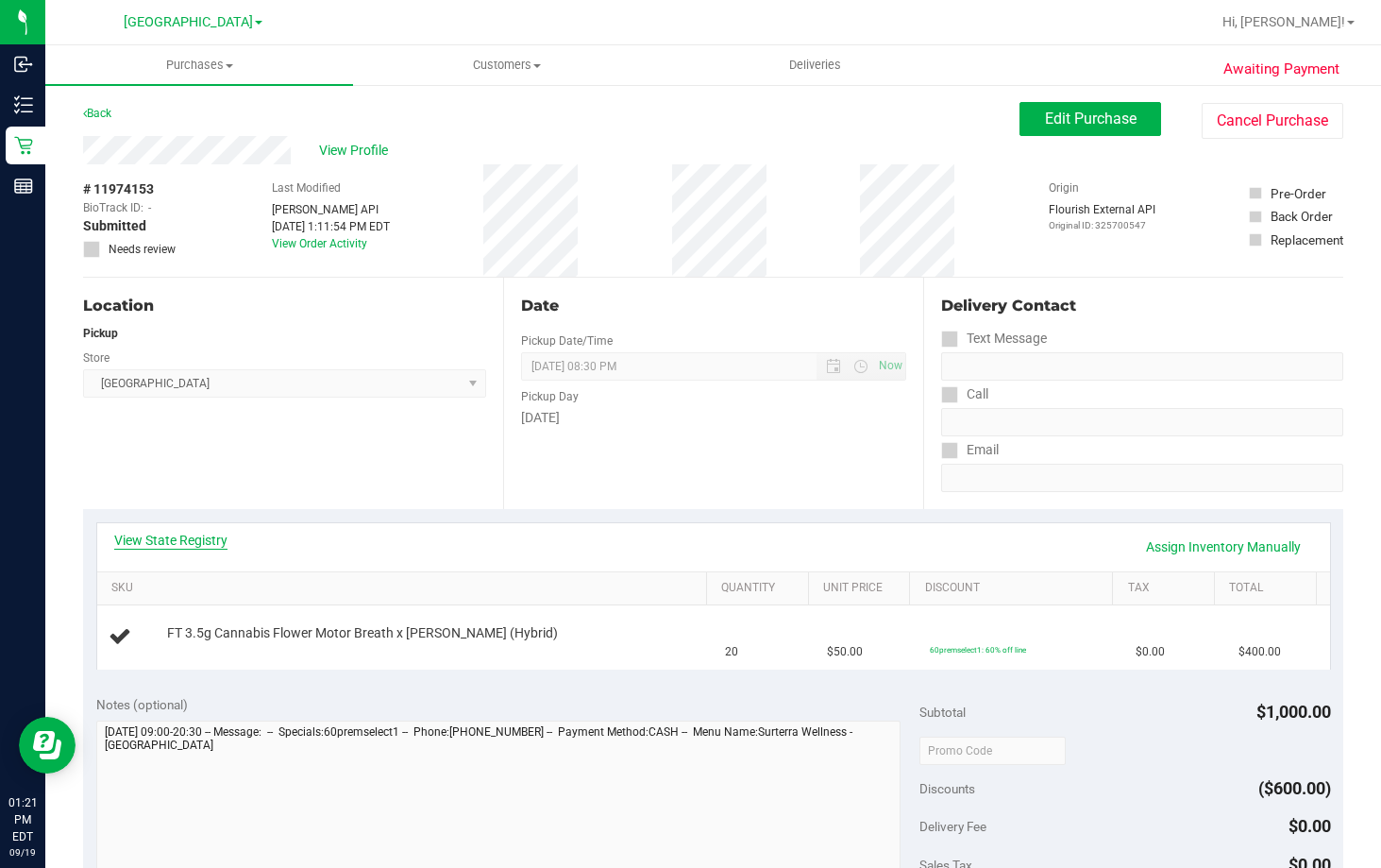
click at [220, 535] on link "View State Registry" at bounding box center [172, 540] width 114 height 19
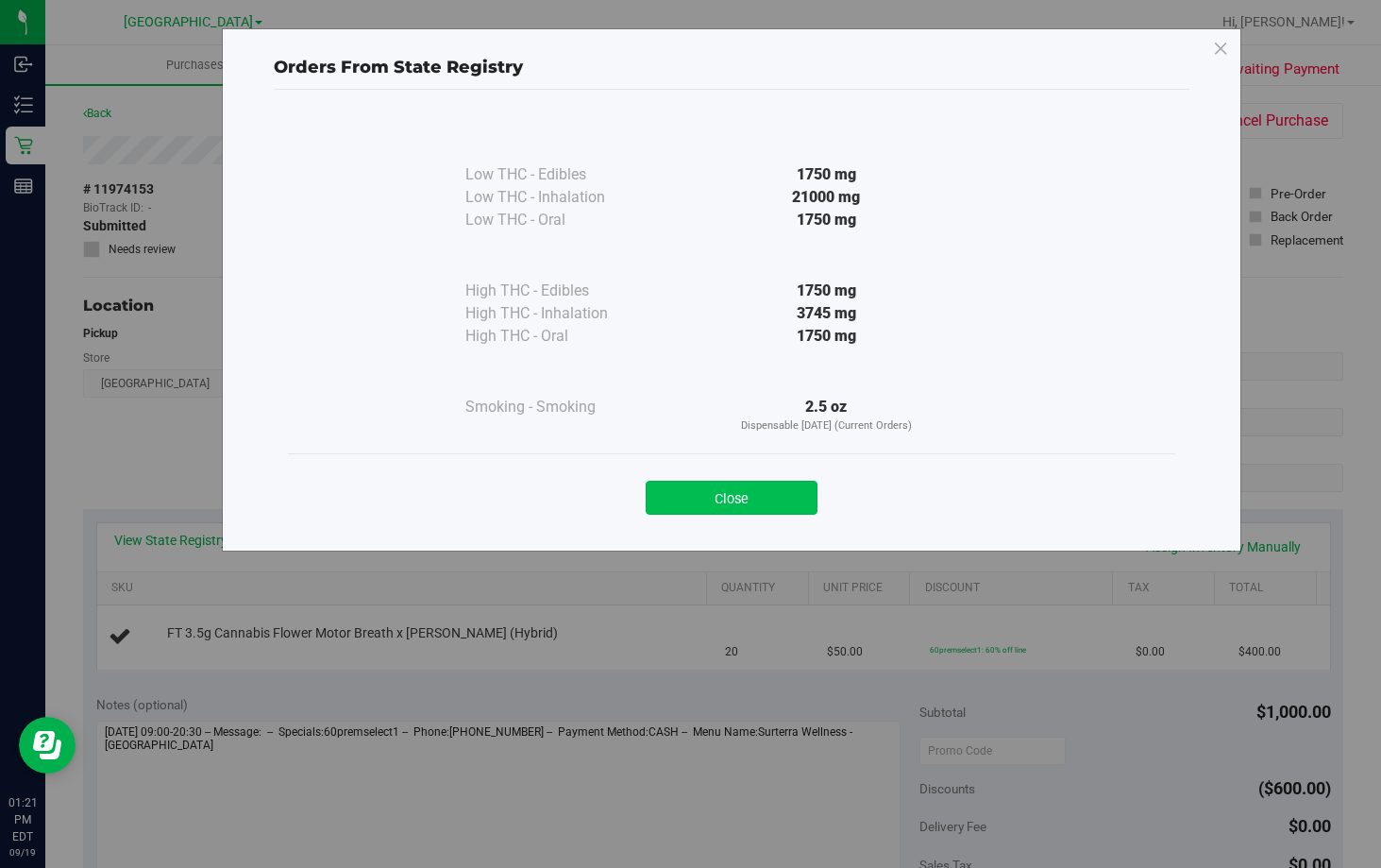
click at [692, 507] on button "Close" at bounding box center [731, 498] width 172 height 34
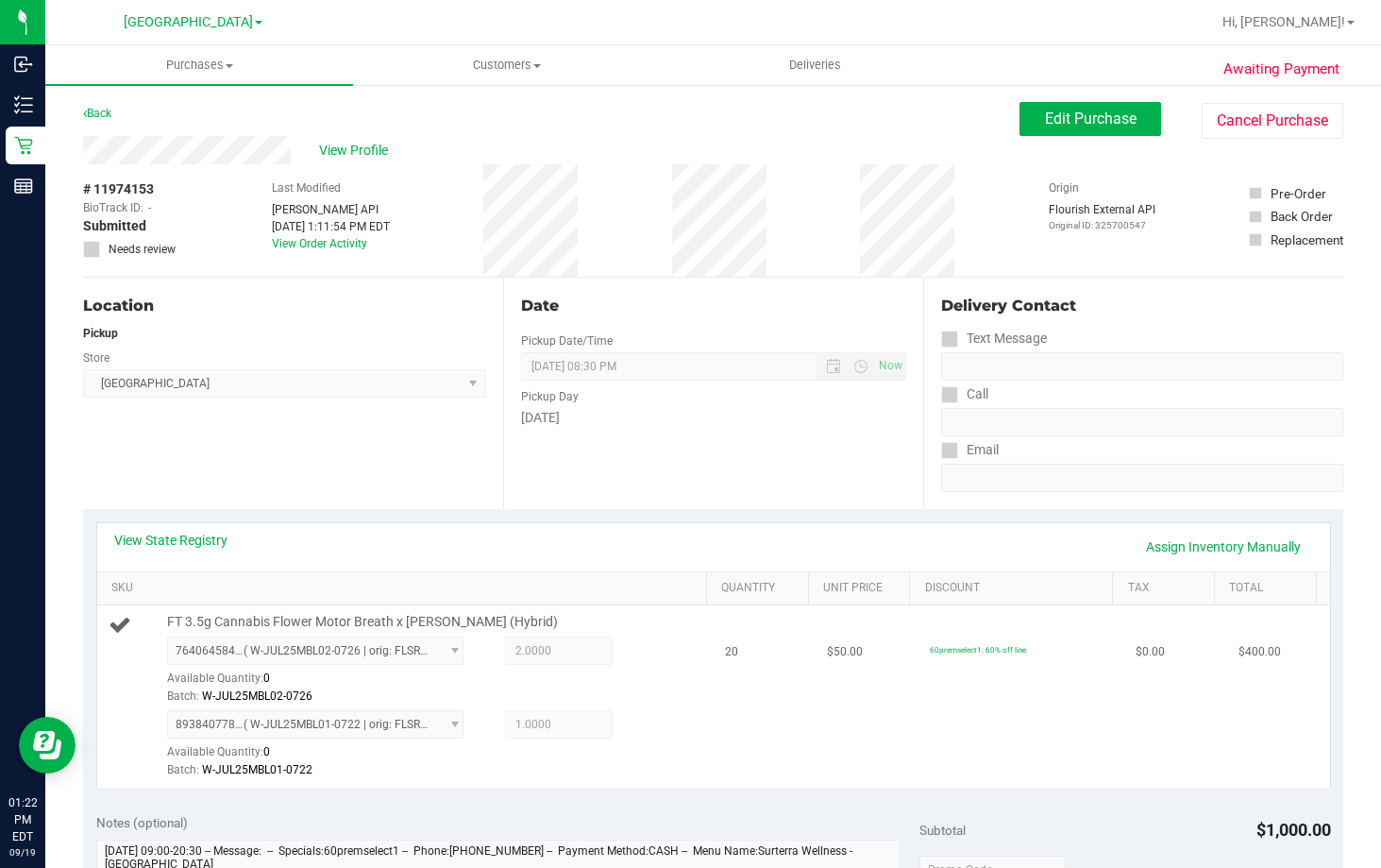
click at [668, 647] on div "7640645842016385 ( W-JUL25MBL02-0726 | orig: FLSRWGM-20250801-140 ) 76406458420…" at bounding box center [434, 670] width 535 height 69
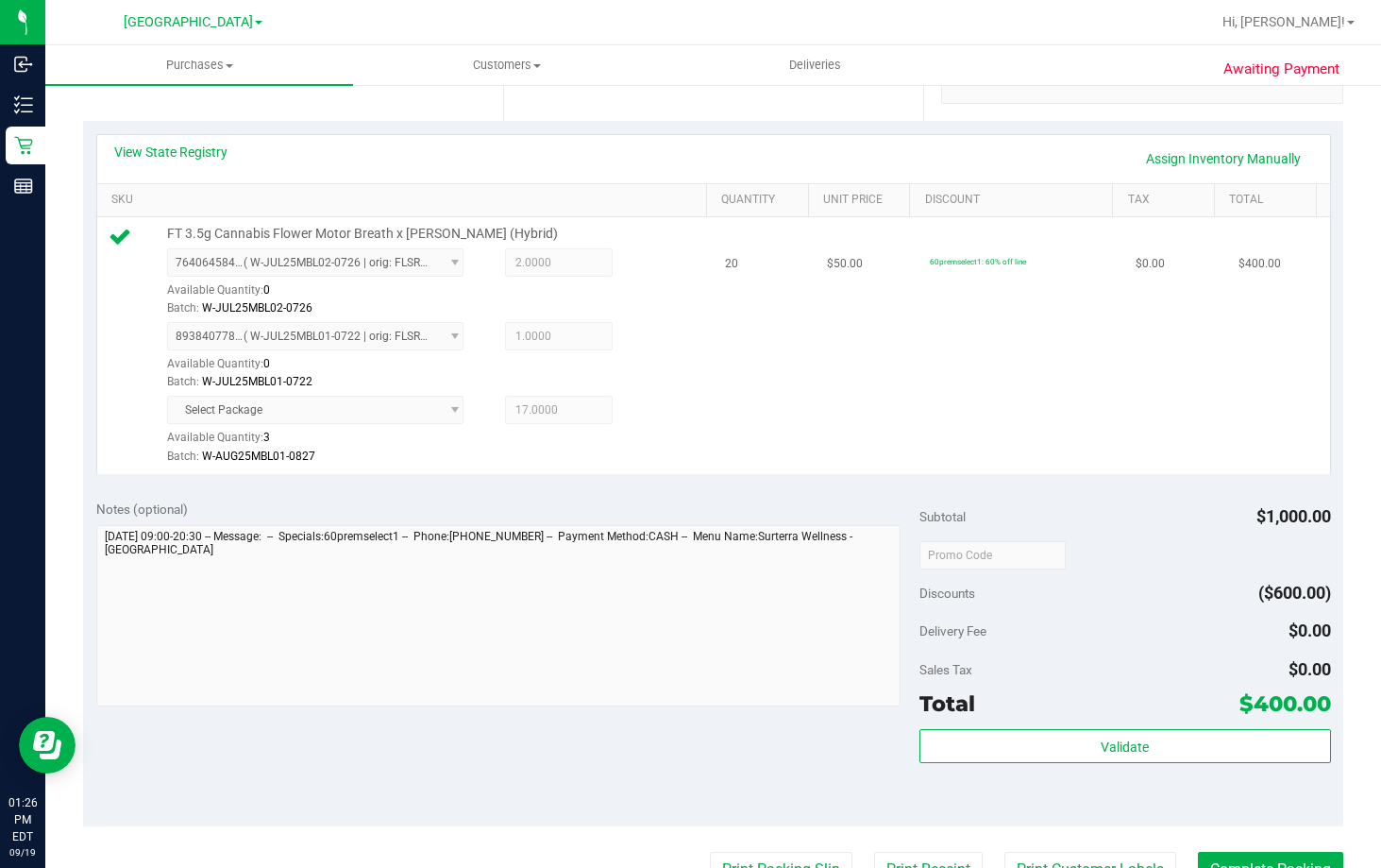
scroll to position [472, 0]
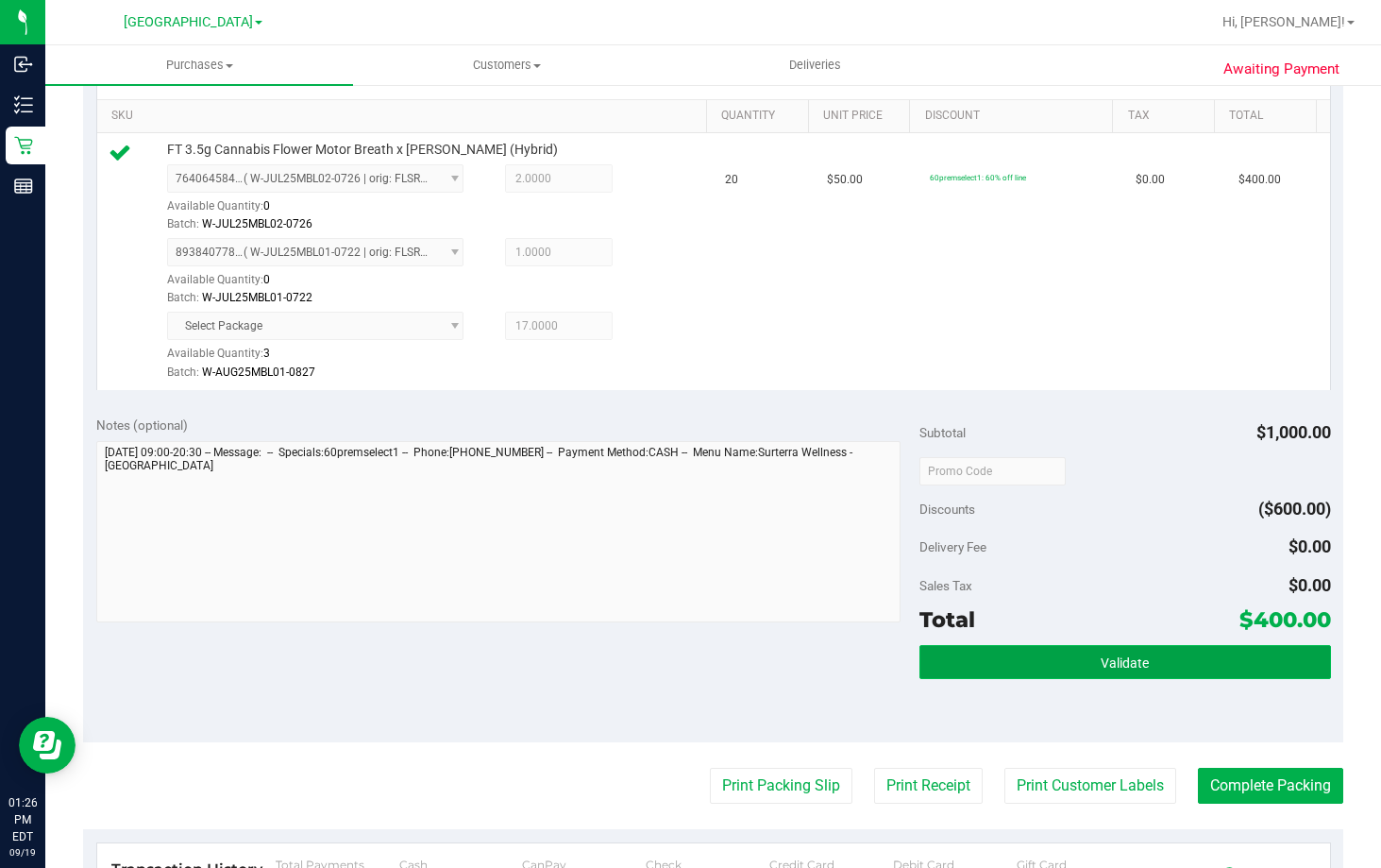
click at [1110, 661] on span "Validate" at bounding box center [1125, 662] width 48 height 15
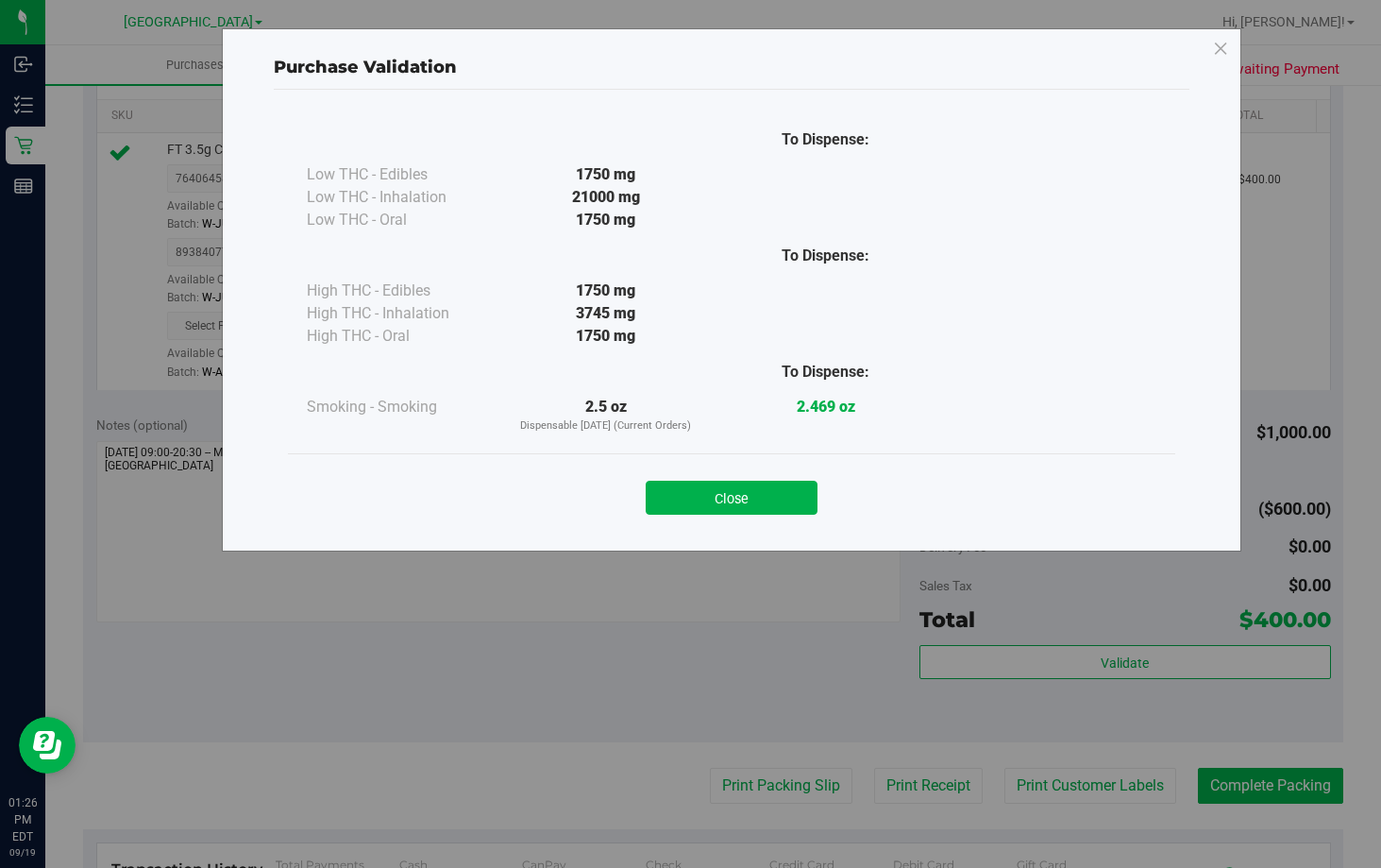
click at [724, 536] on div "Purchase Validation To Dispense: Low THC - Edibles 1750 mg" at bounding box center [731, 289] width 1020 height 523
click at [733, 503] on button "Close" at bounding box center [731, 498] width 172 height 34
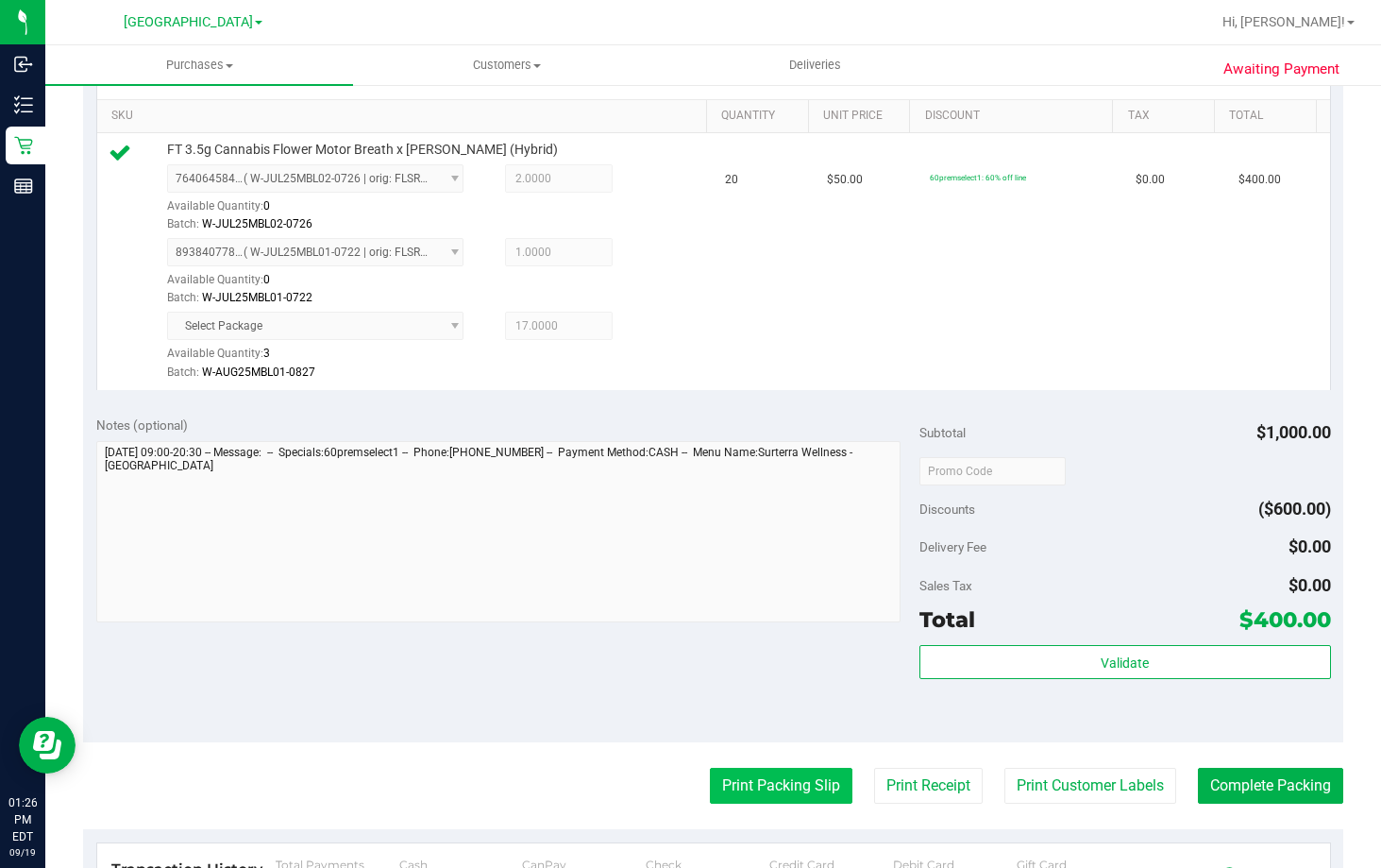
click at [773, 799] on button "Print Packing Slip" at bounding box center [781, 785] width 143 height 36
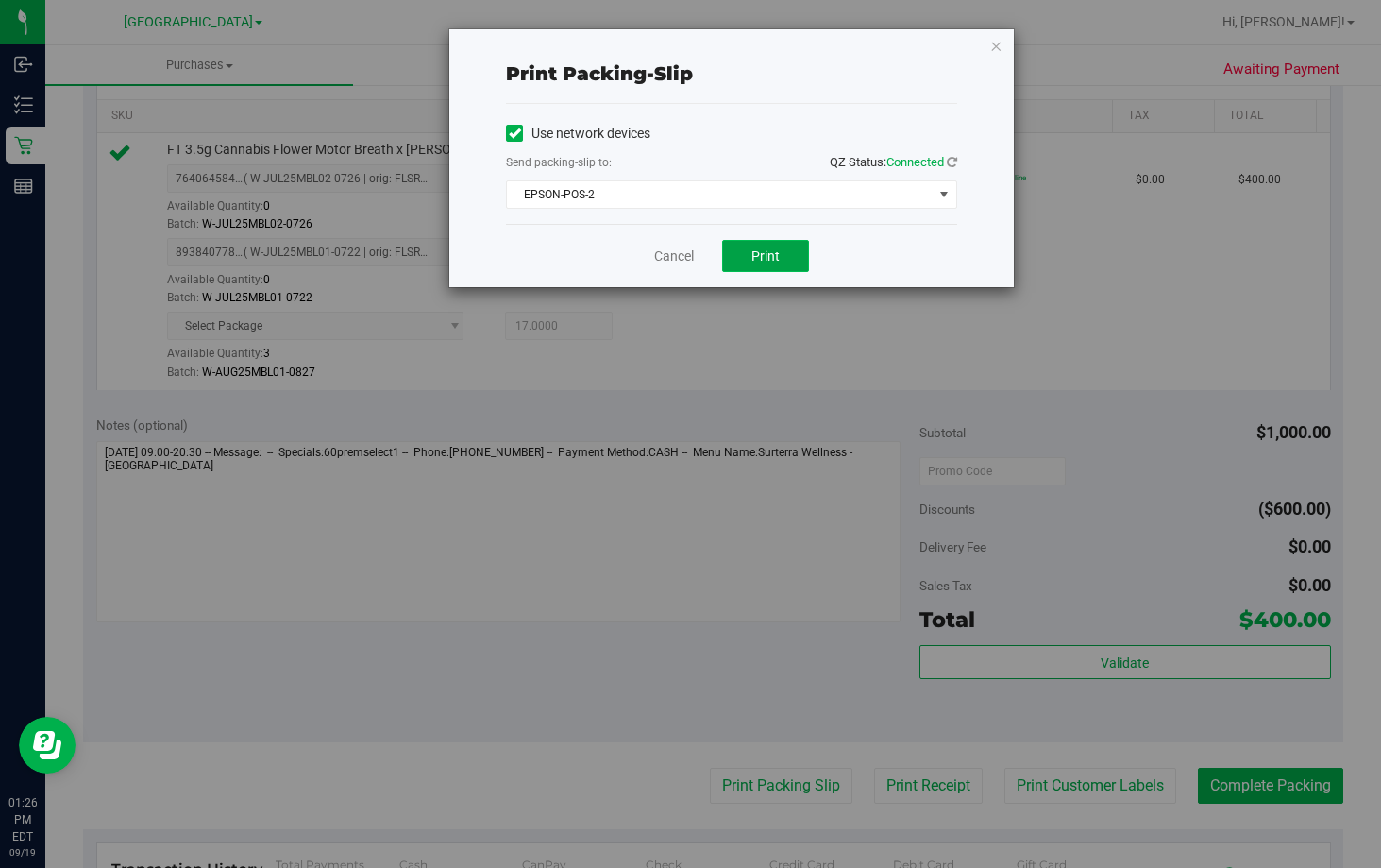
click at [765, 257] on span "Print" at bounding box center [765, 255] width 28 height 15
click at [678, 259] on link "Cancel" at bounding box center [675, 256] width 40 height 20
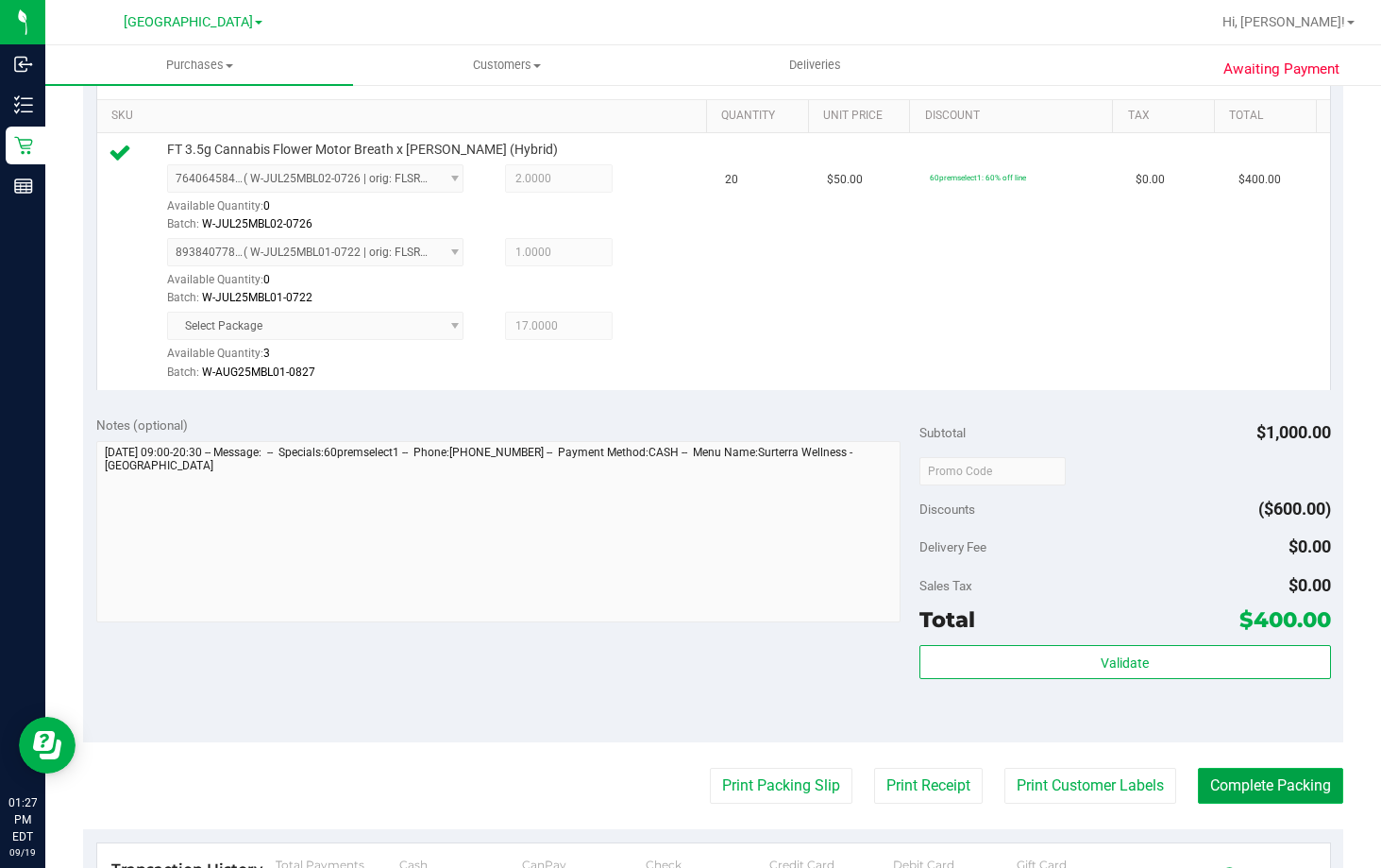
click at [1247, 788] on button "Complete Packing" at bounding box center [1271, 785] width 146 height 36
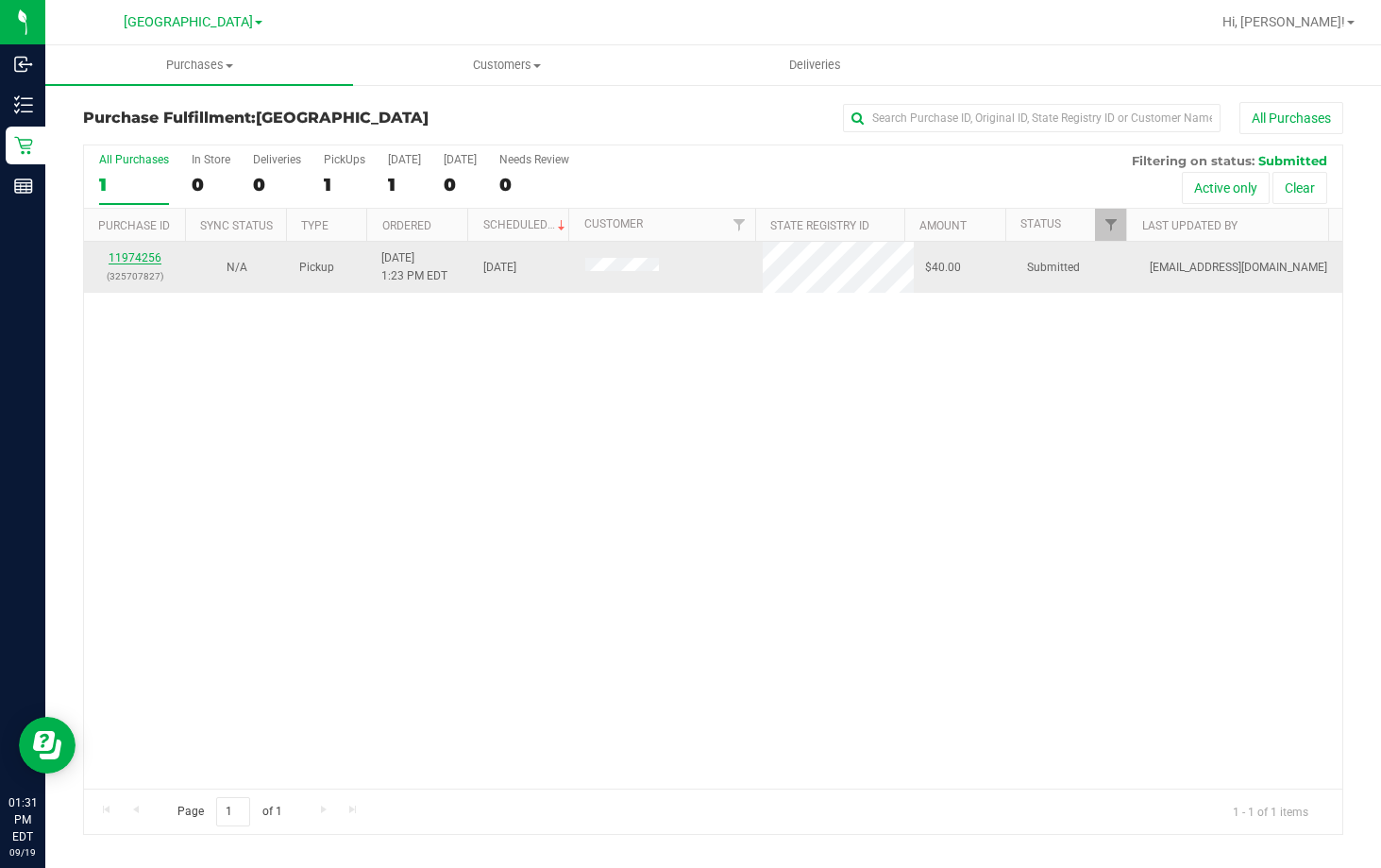
click at [138, 261] on link "11974256" at bounding box center [135, 257] width 53 height 13
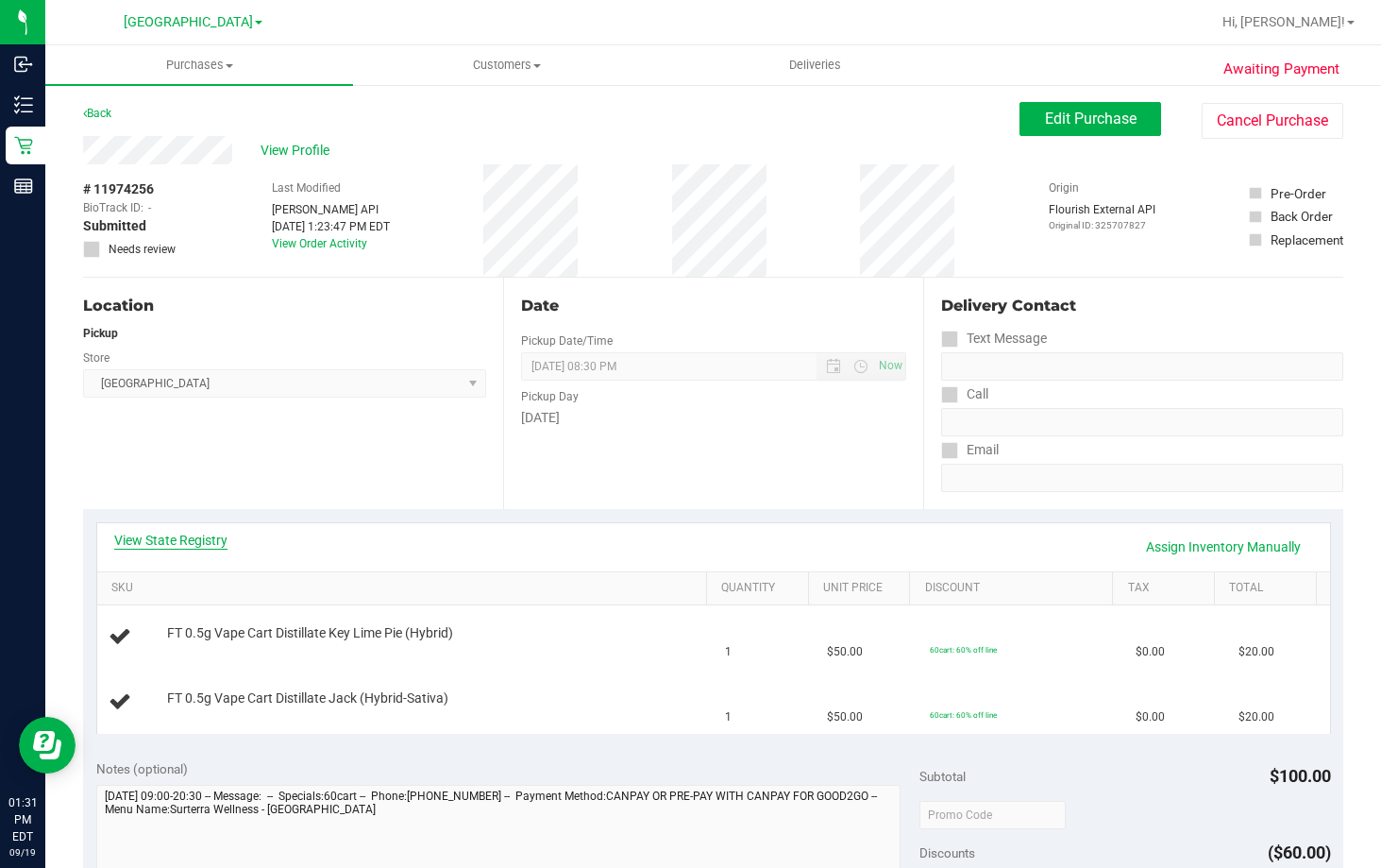
click at [147, 545] on link "View State Registry" at bounding box center [172, 540] width 114 height 19
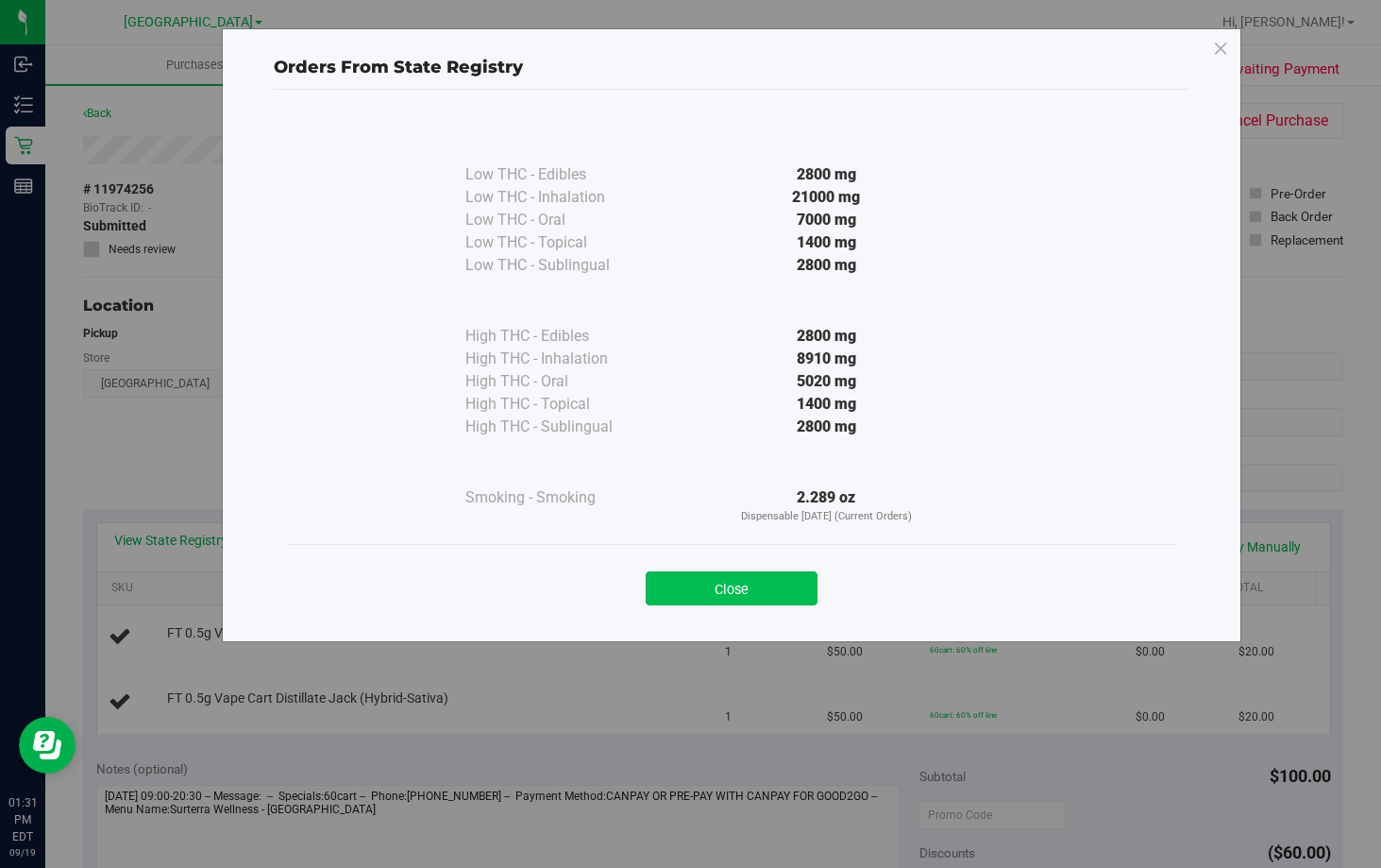
click at [765, 592] on button "Close" at bounding box center [731, 589] width 172 height 34
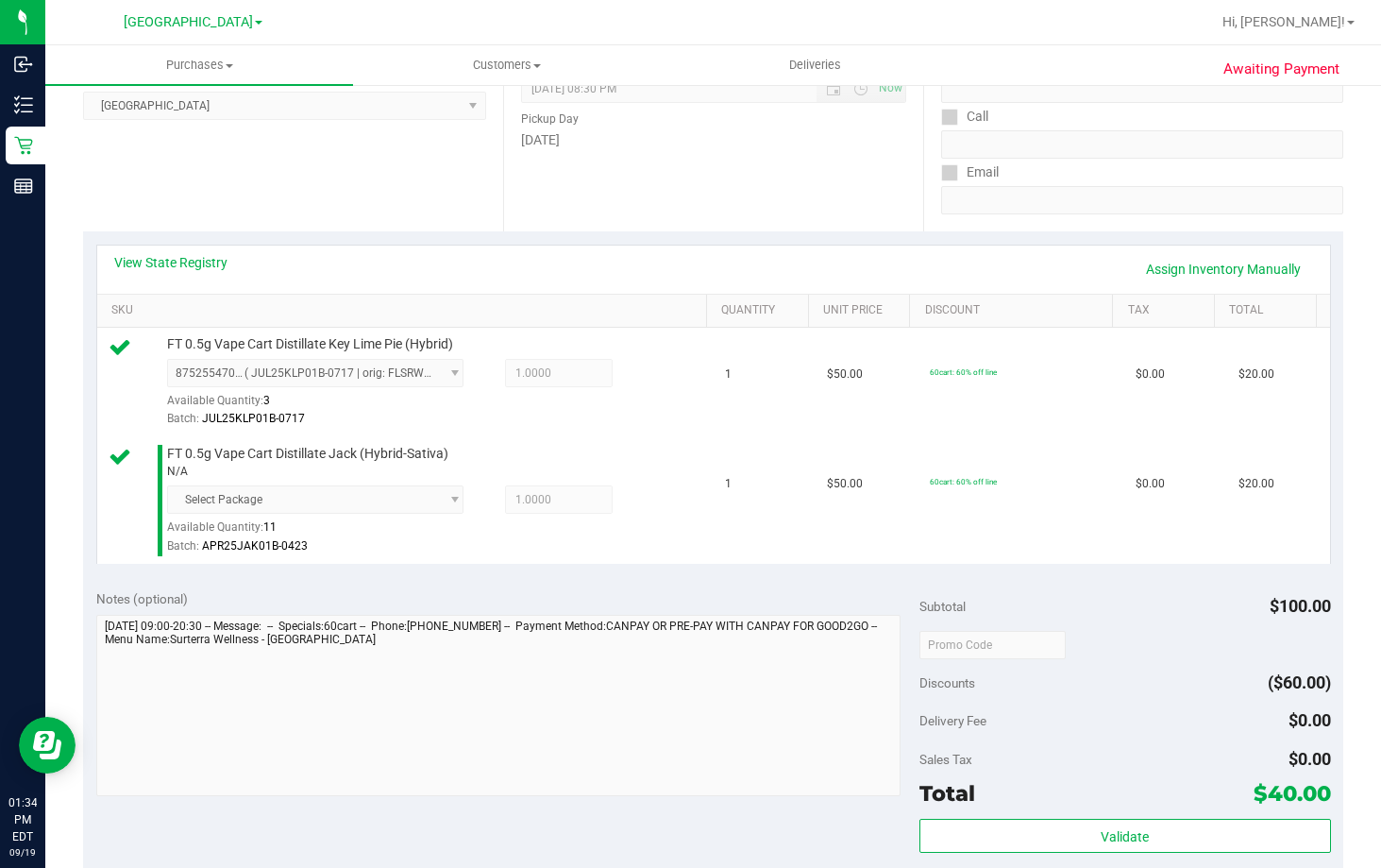
scroll to position [472, 0]
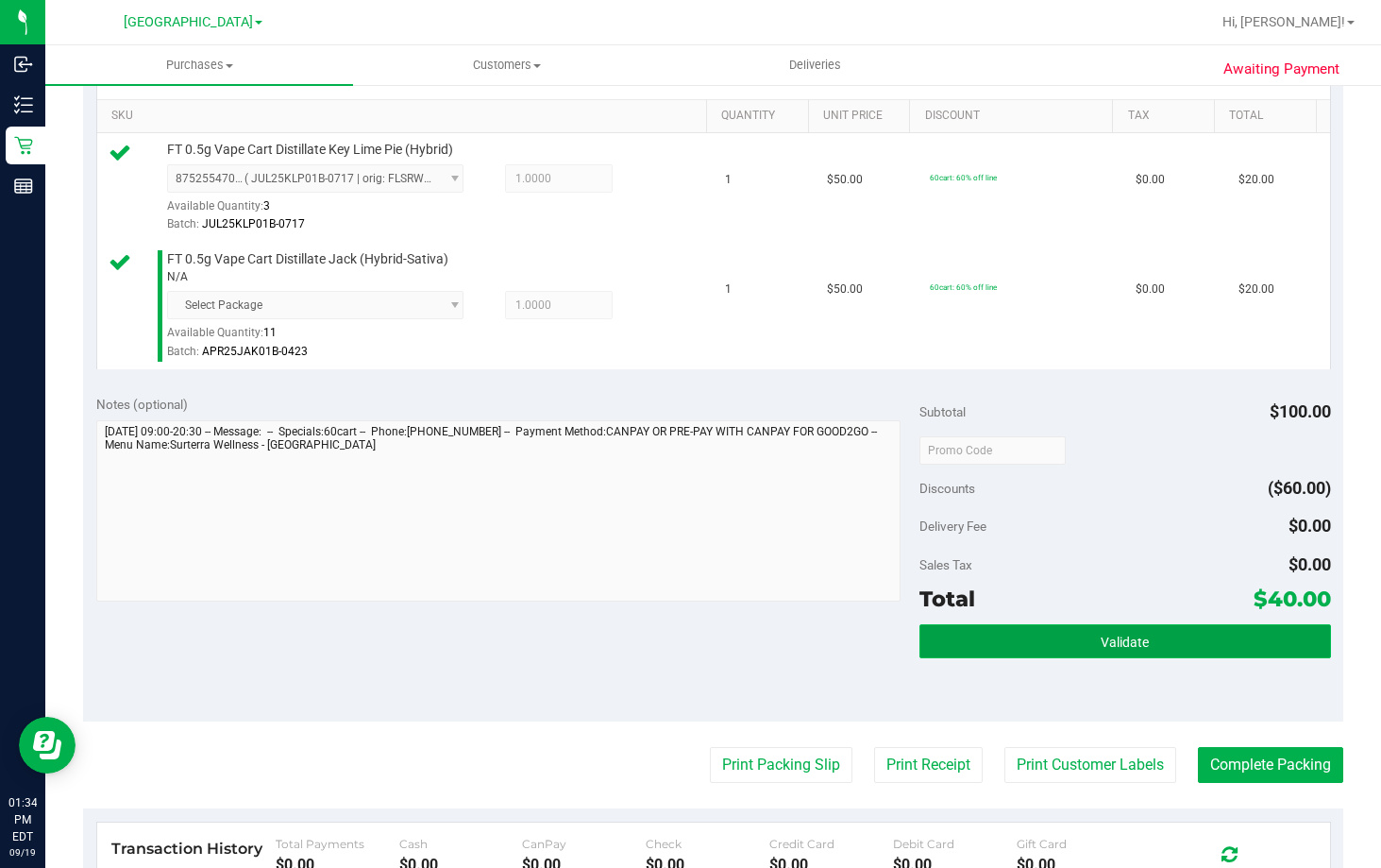
click at [1138, 634] on button "Validate" at bounding box center [1126, 642] width 412 height 34
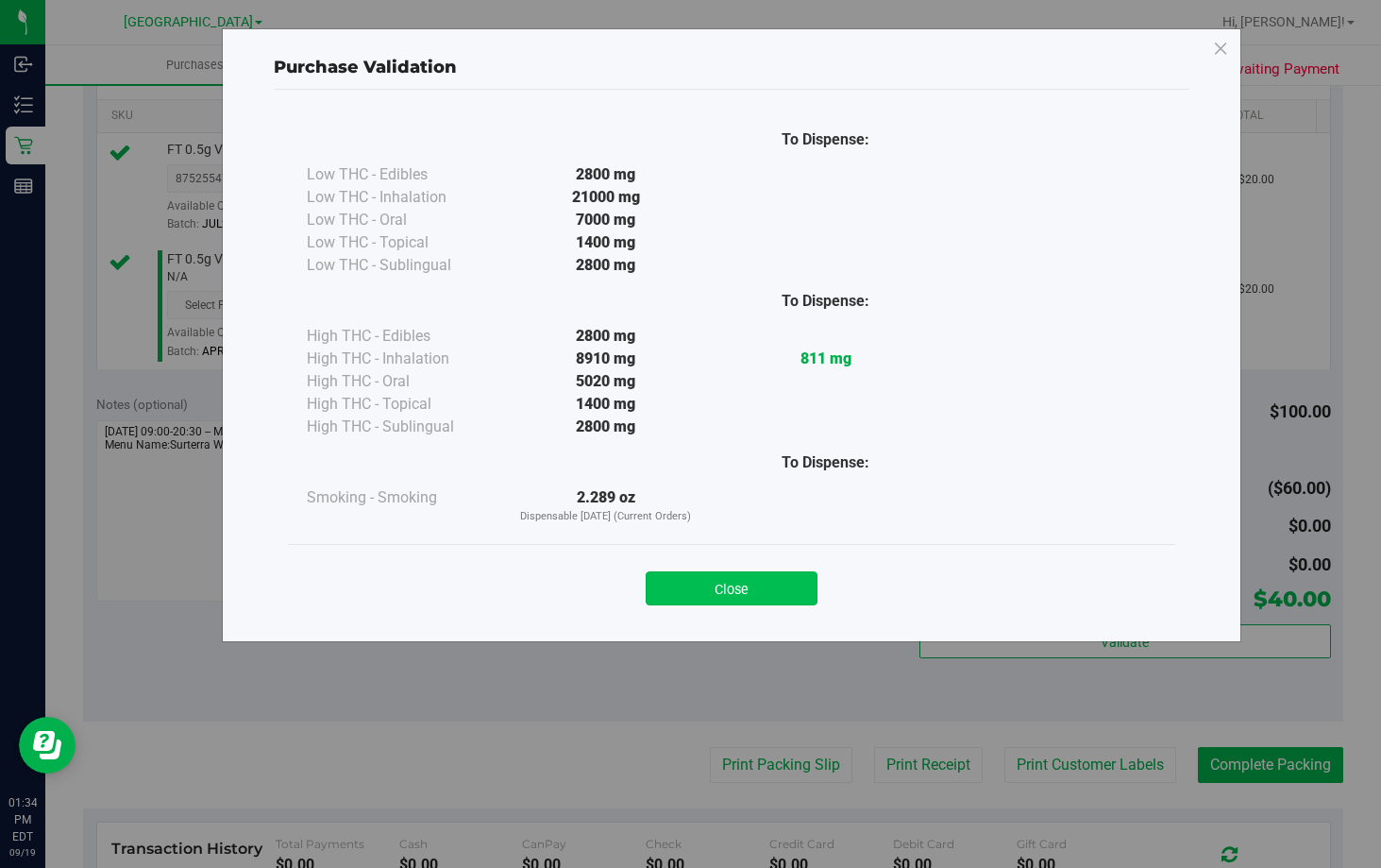
click at [753, 585] on button "Close" at bounding box center [731, 589] width 172 height 34
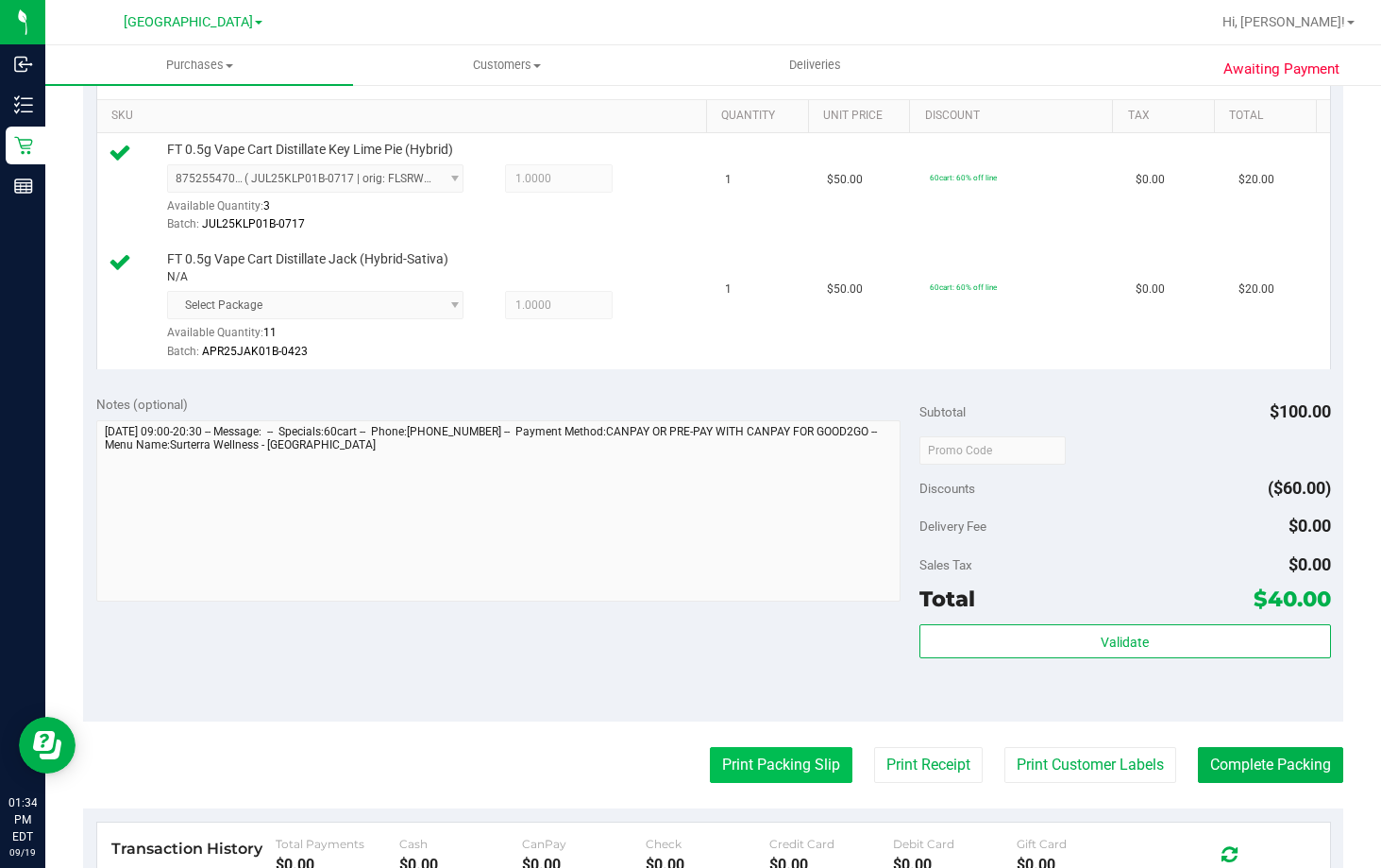
click at [797, 766] on button "Print Packing Slip" at bounding box center [781, 765] width 143 height 36
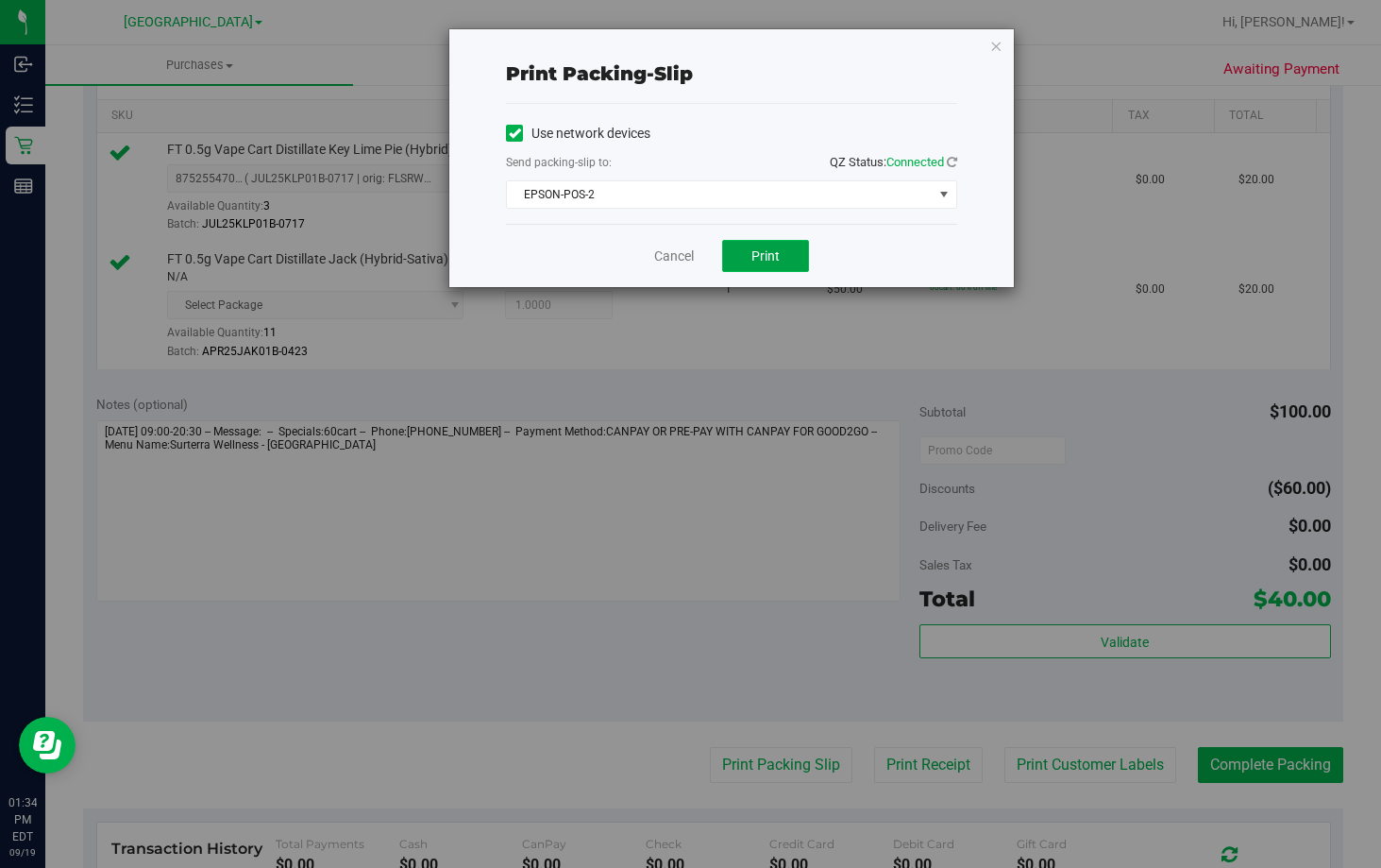
click at [796, 250] on button "Print" at bounding box center [765, 255] width 87 height 32
click at [661, 257] on link "Cancel" at bounding box center [675, 256] width 40 height 20
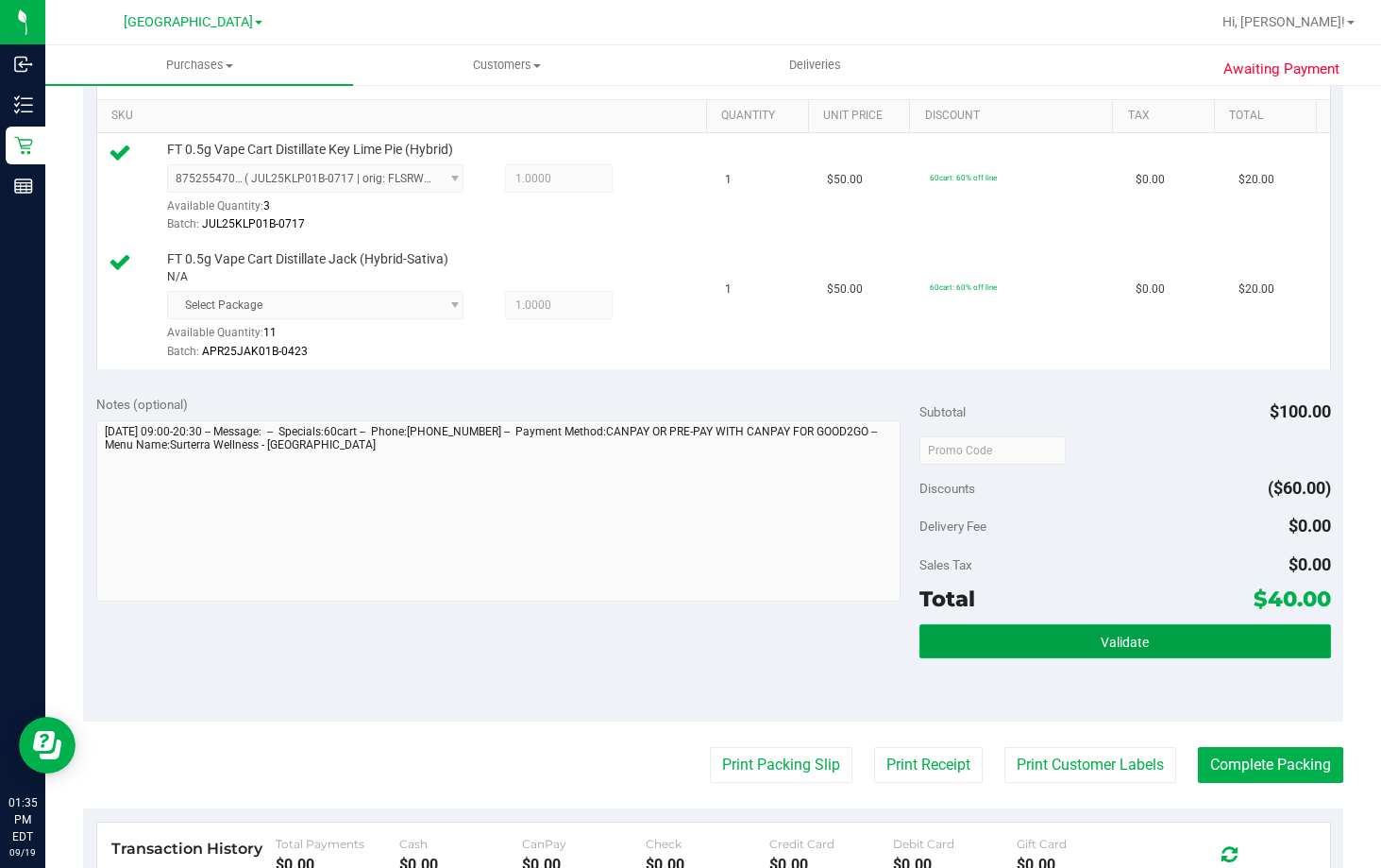
click at [1101, 635] on span "Validate" at bounding box center [1125, 642] width 48 height 15
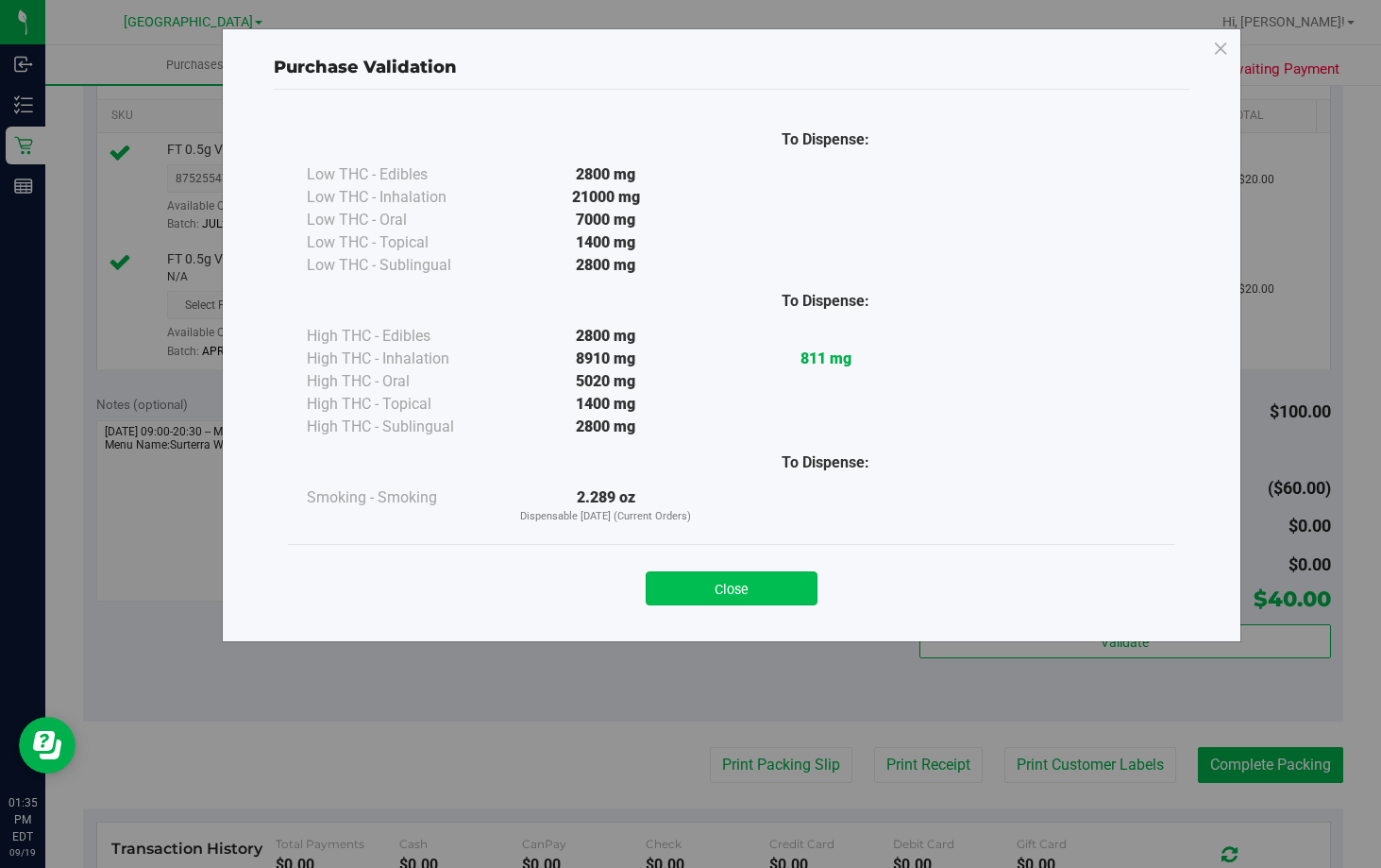
click at [761, 576] on button "Close" at bounding box center [731, 589] width 172 height 34
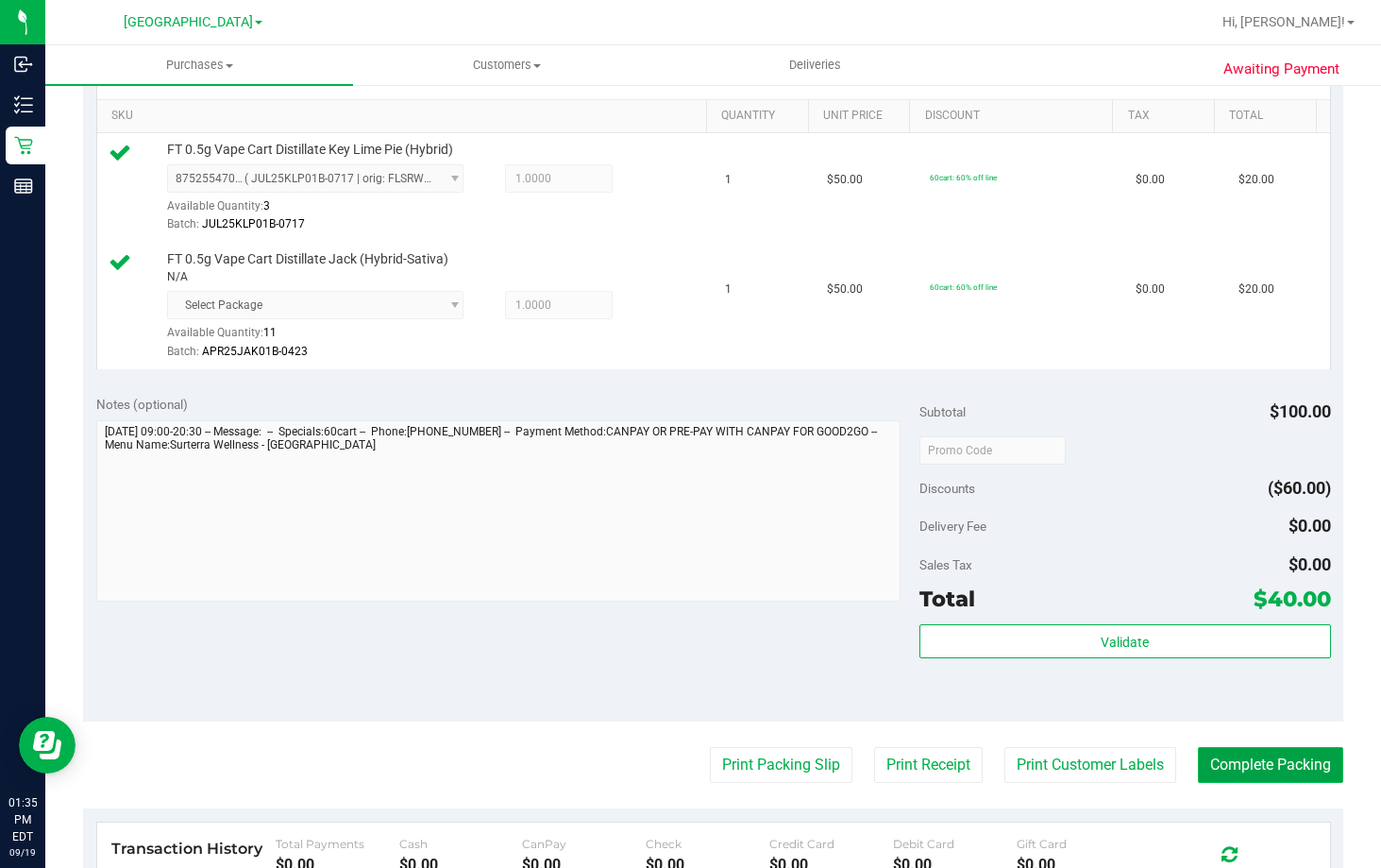
click at [1275, 756] on button "Complete Packing" at bounding box center [1271, 765] width 146 height 36
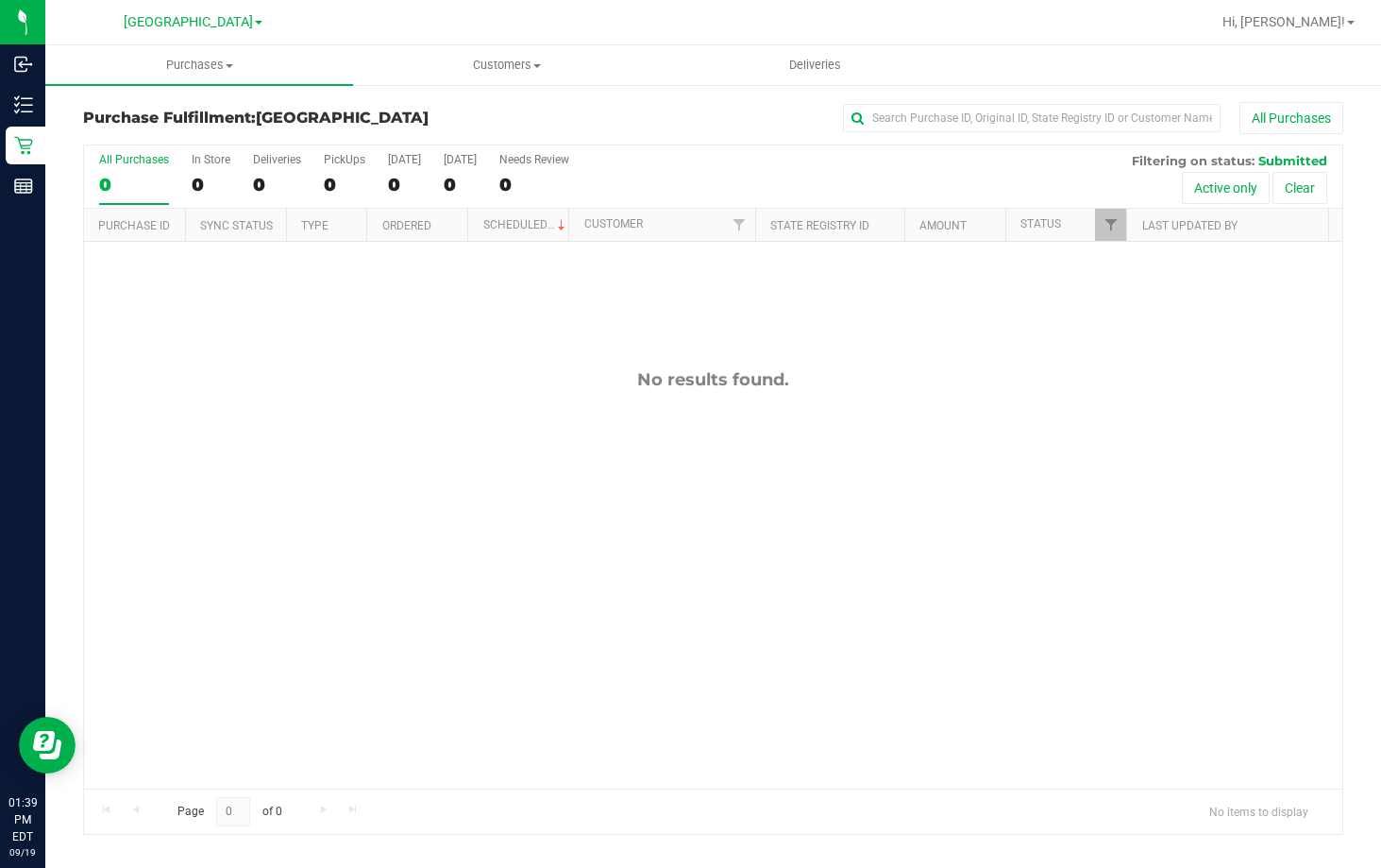
click at [149, 554] on div "No results found." at bounding box center [712, 579] width 1258 height 674
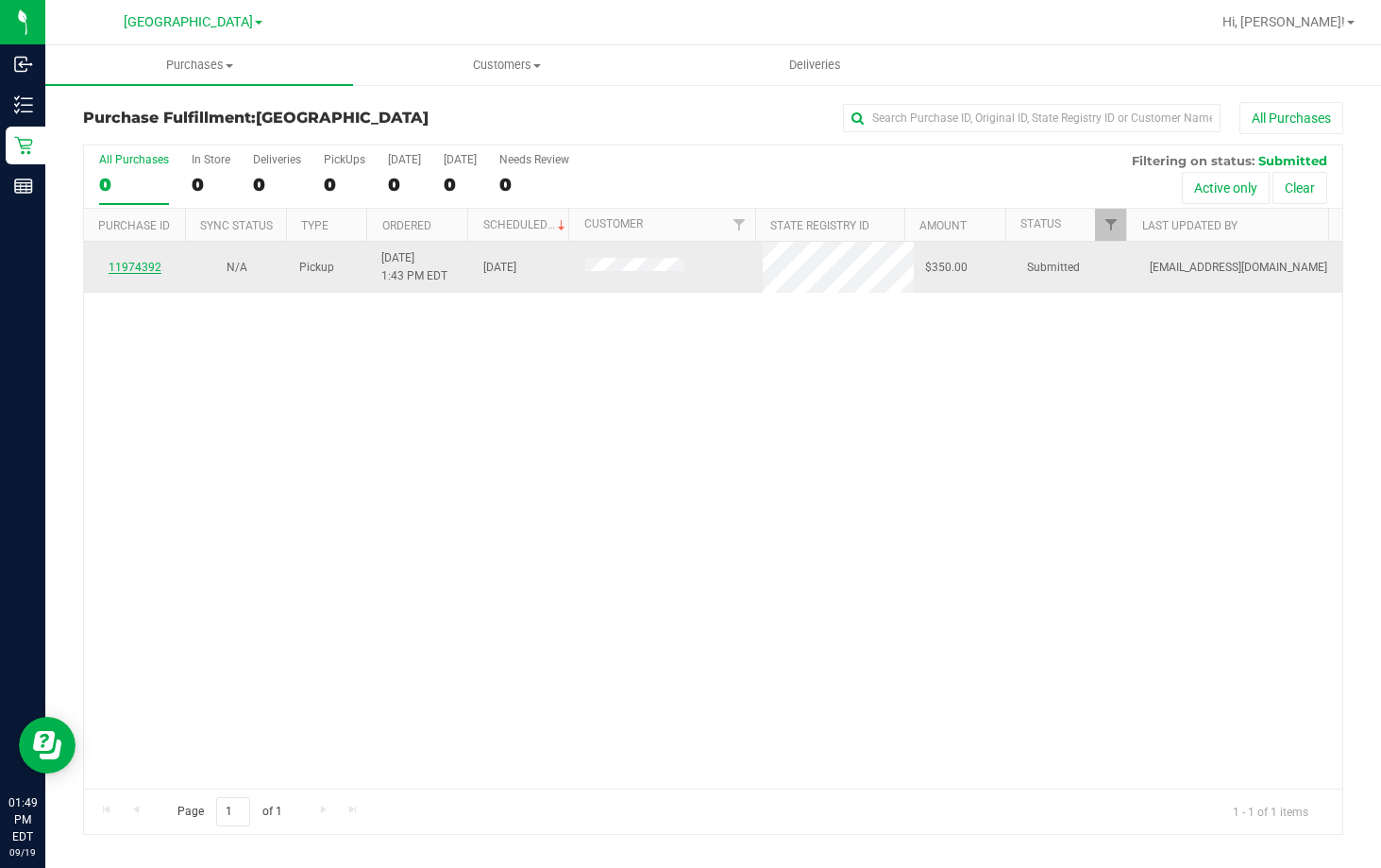
click at [119, 267] on link "11974392" at bounding box center [135, 266] width 53 height 13
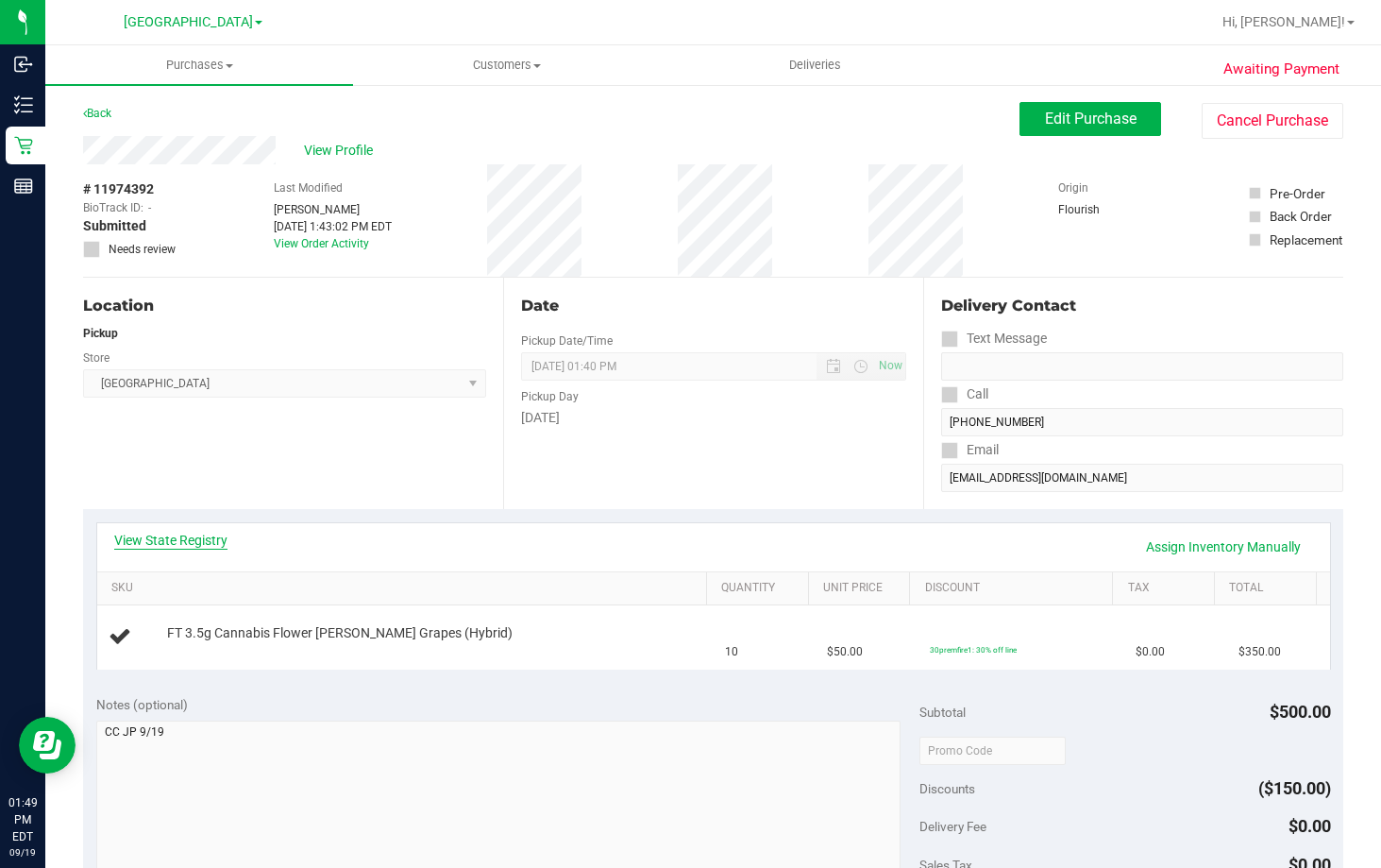
click at [197, 547] on link "View State Registry" at bounding box center [172, 540] width 114 height 19
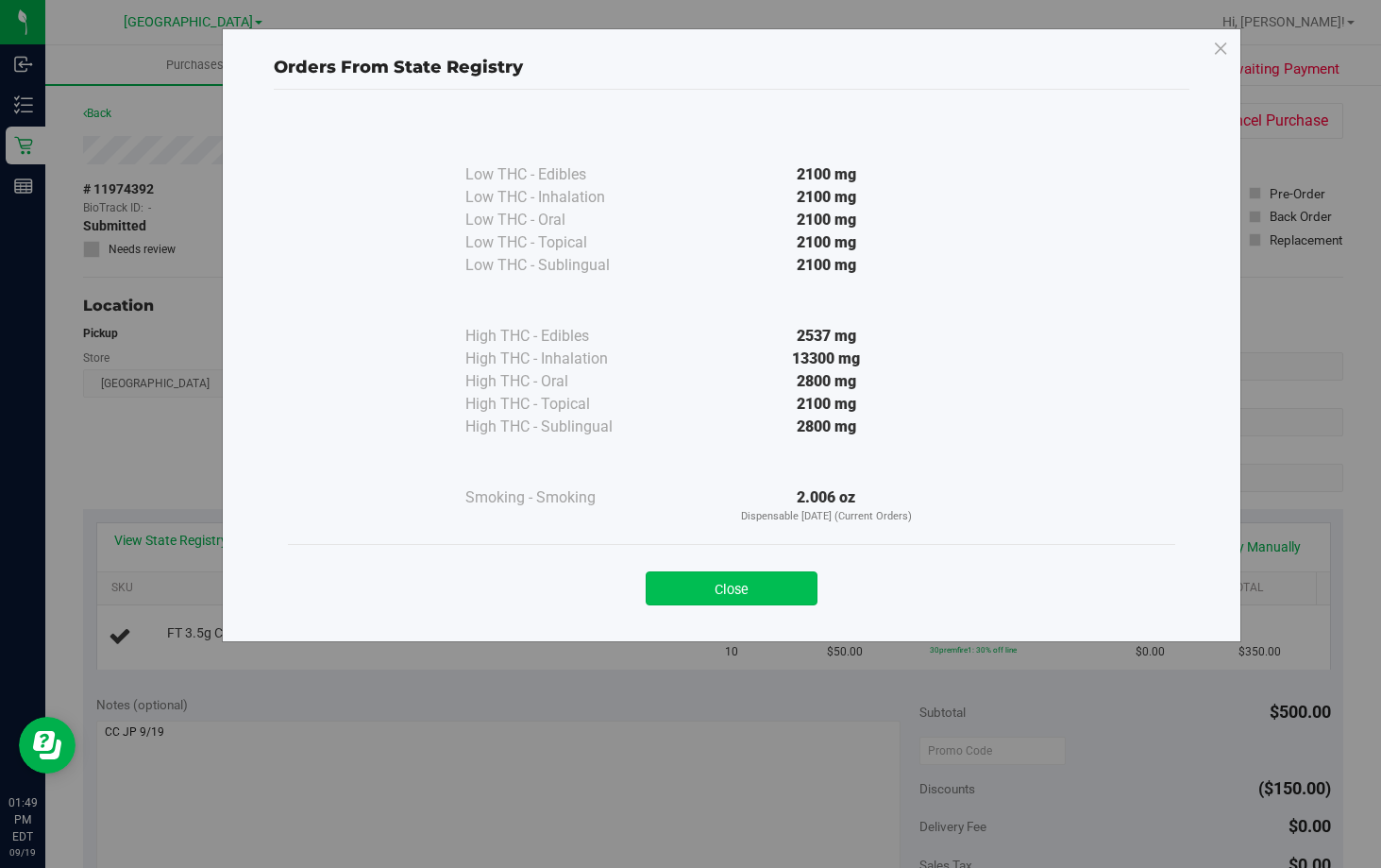
click at [743, 586] on button "Close" at bounding box center [731, 589] width 172 height 34
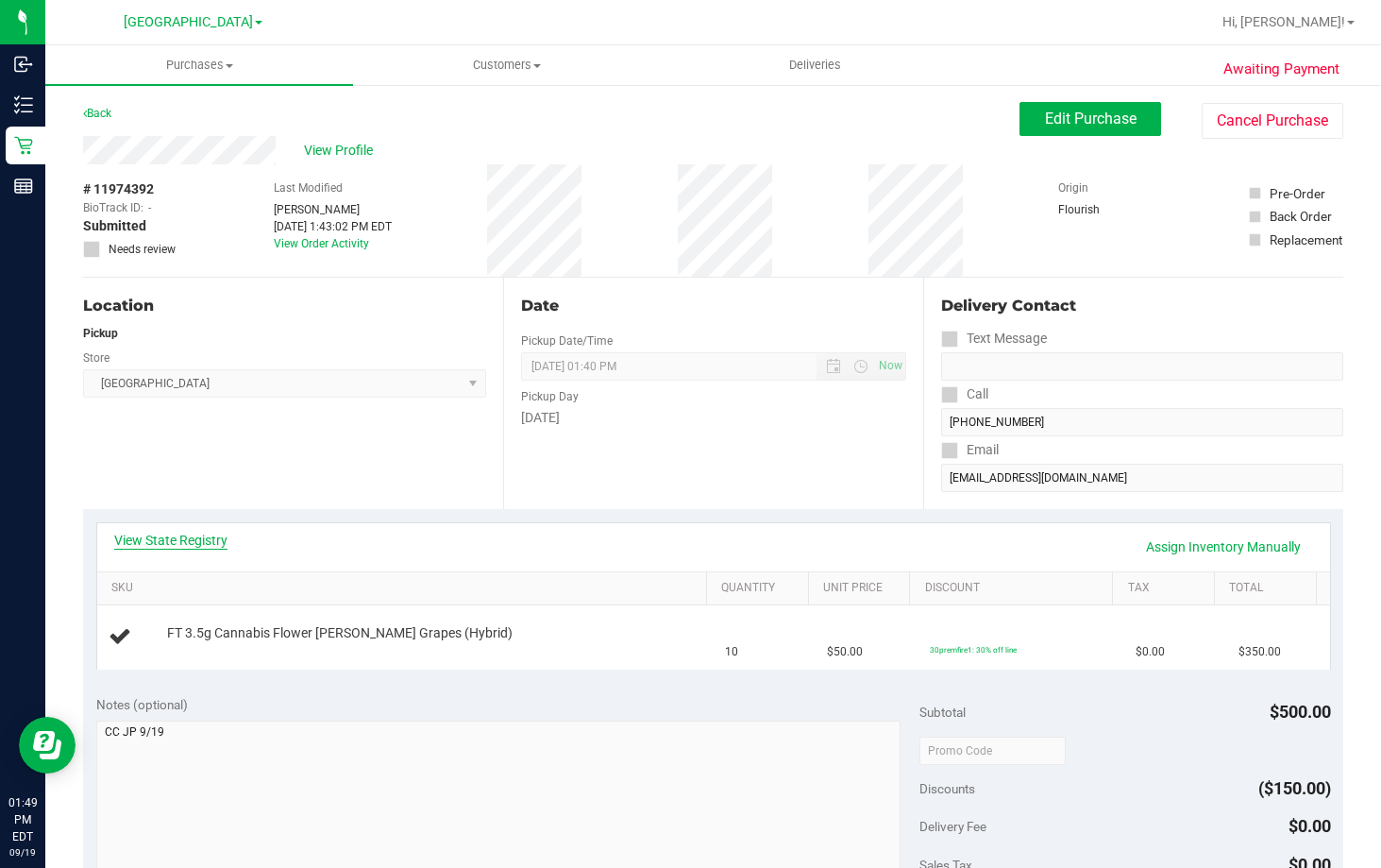
click at [190, 545] on link "View State Registry" at bounding box center [172, 540] width 114 height 19
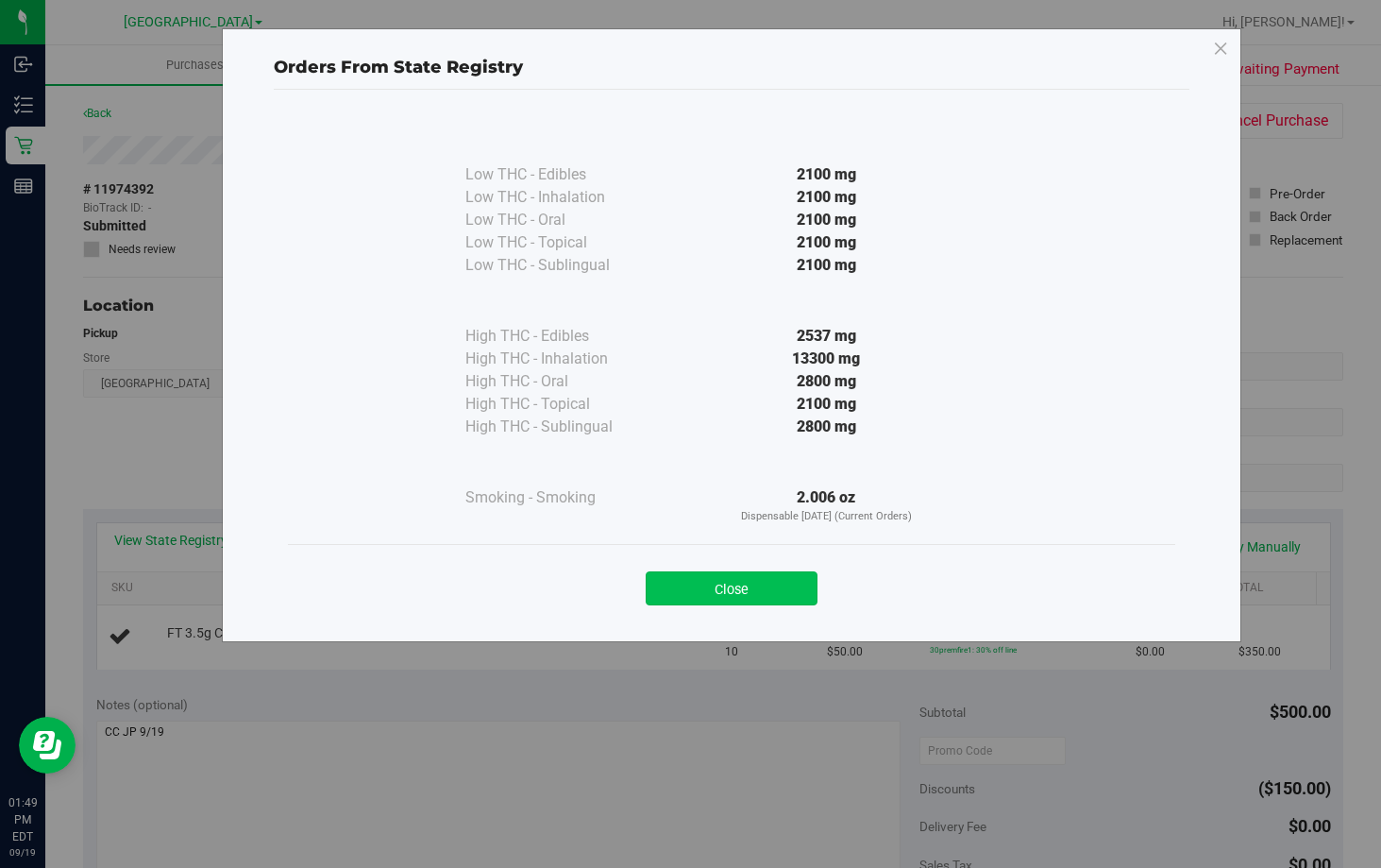
click at [790, 587] on button "Close" at bounding box center [731, 589] width 172 height 34
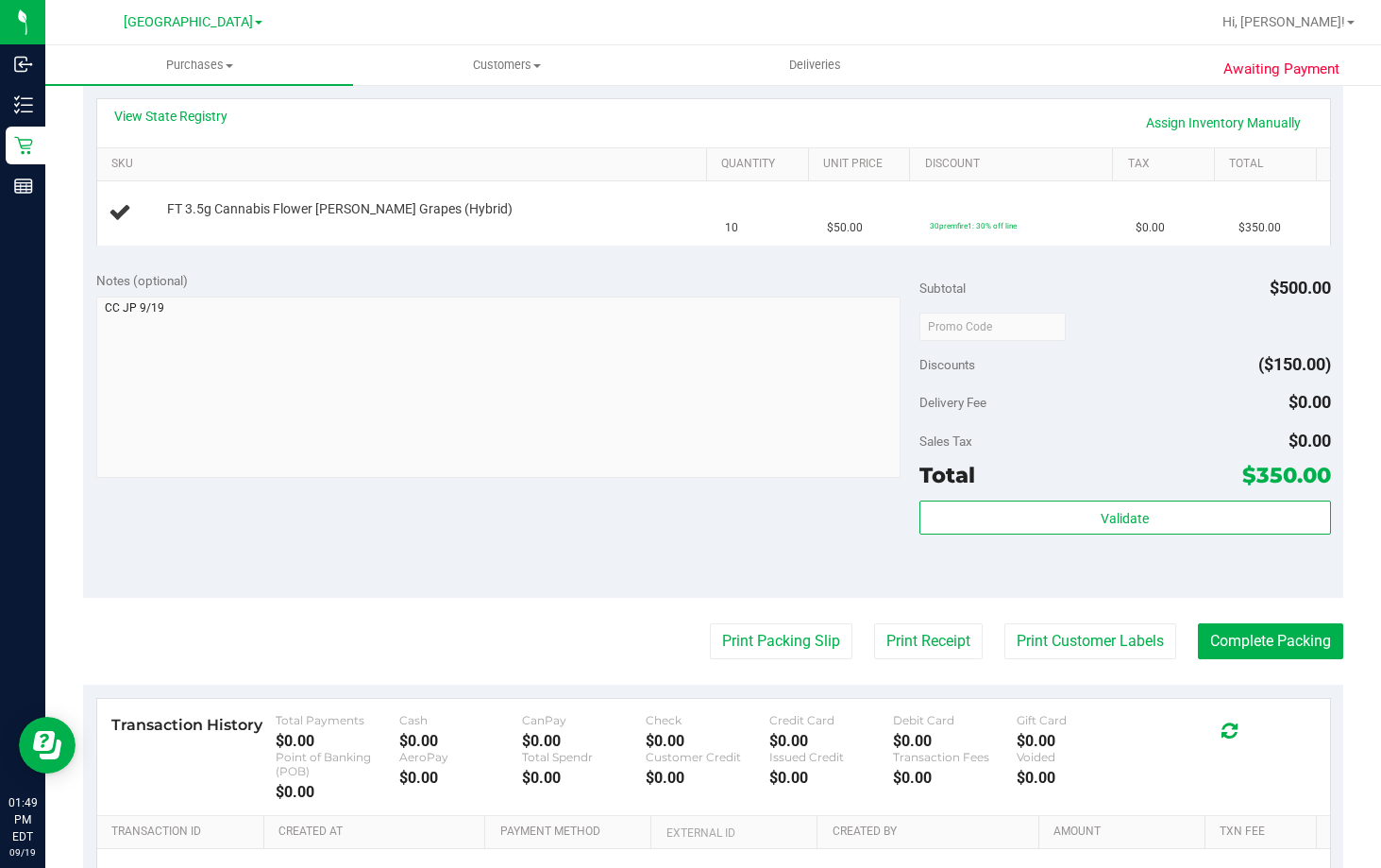
scroll to position [378, 0]
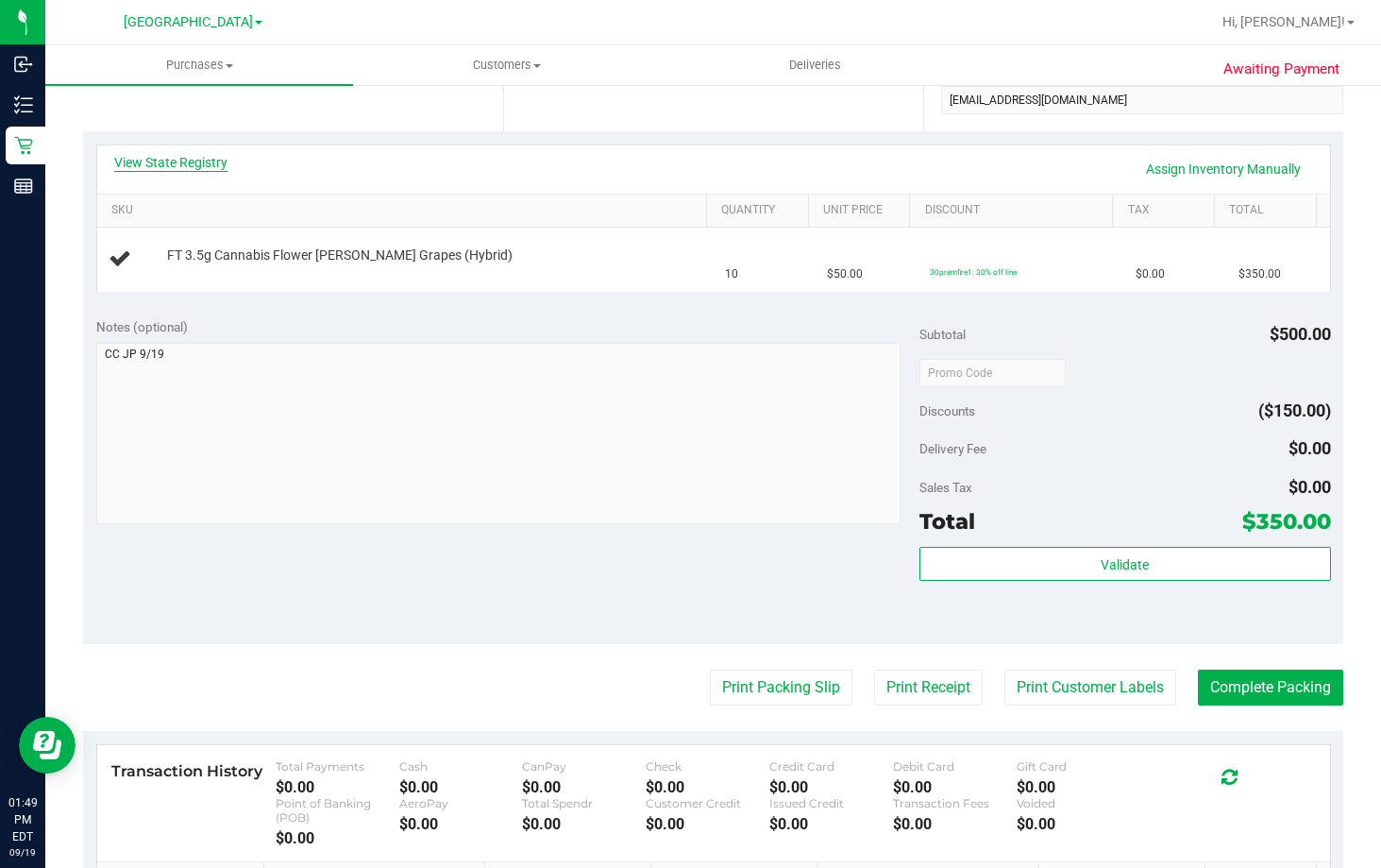
click at [187, 162] on link "View State Registry" at bounding box center [172, 162] width 114 height 19
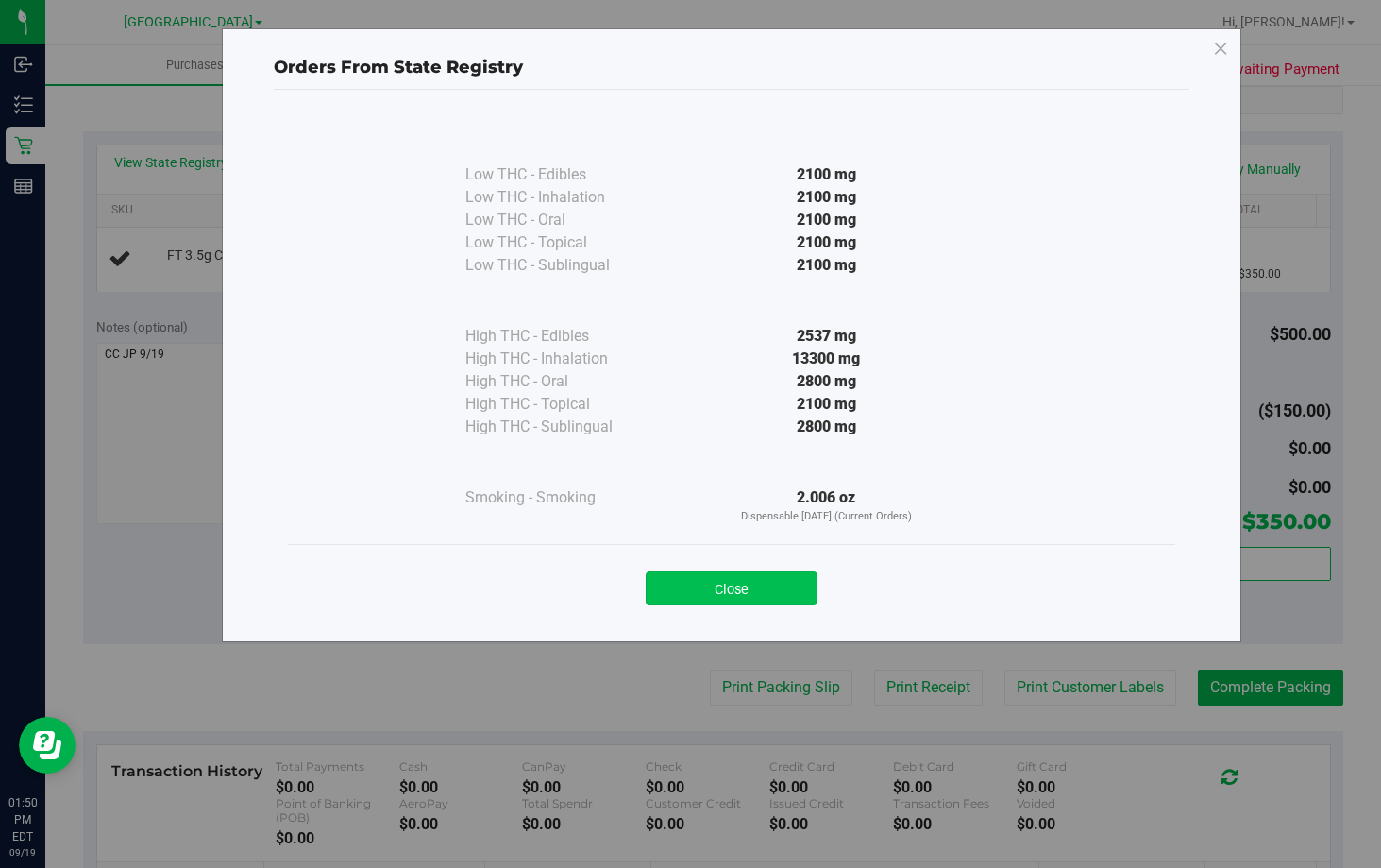
click at [746, 578] on button "Close" at bounding box center [731, 589] width 172 height 34
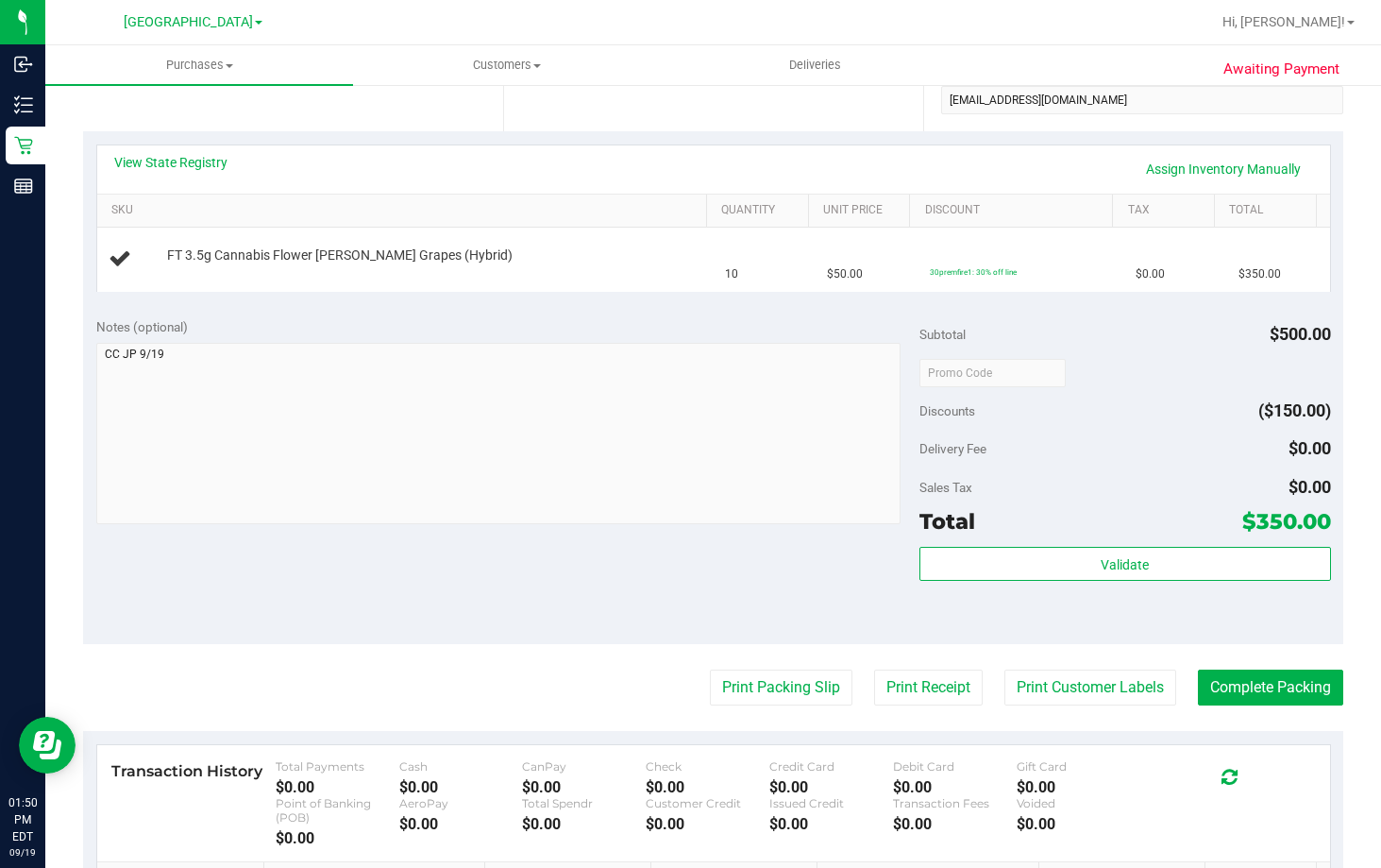
click at [625, 642] on div "Notes (optional) Subtotal $500.00 Discounts ($150.00) Delivery Fee $0.00 Sales …" at bounding box center [712, 474] width 1260 height 340
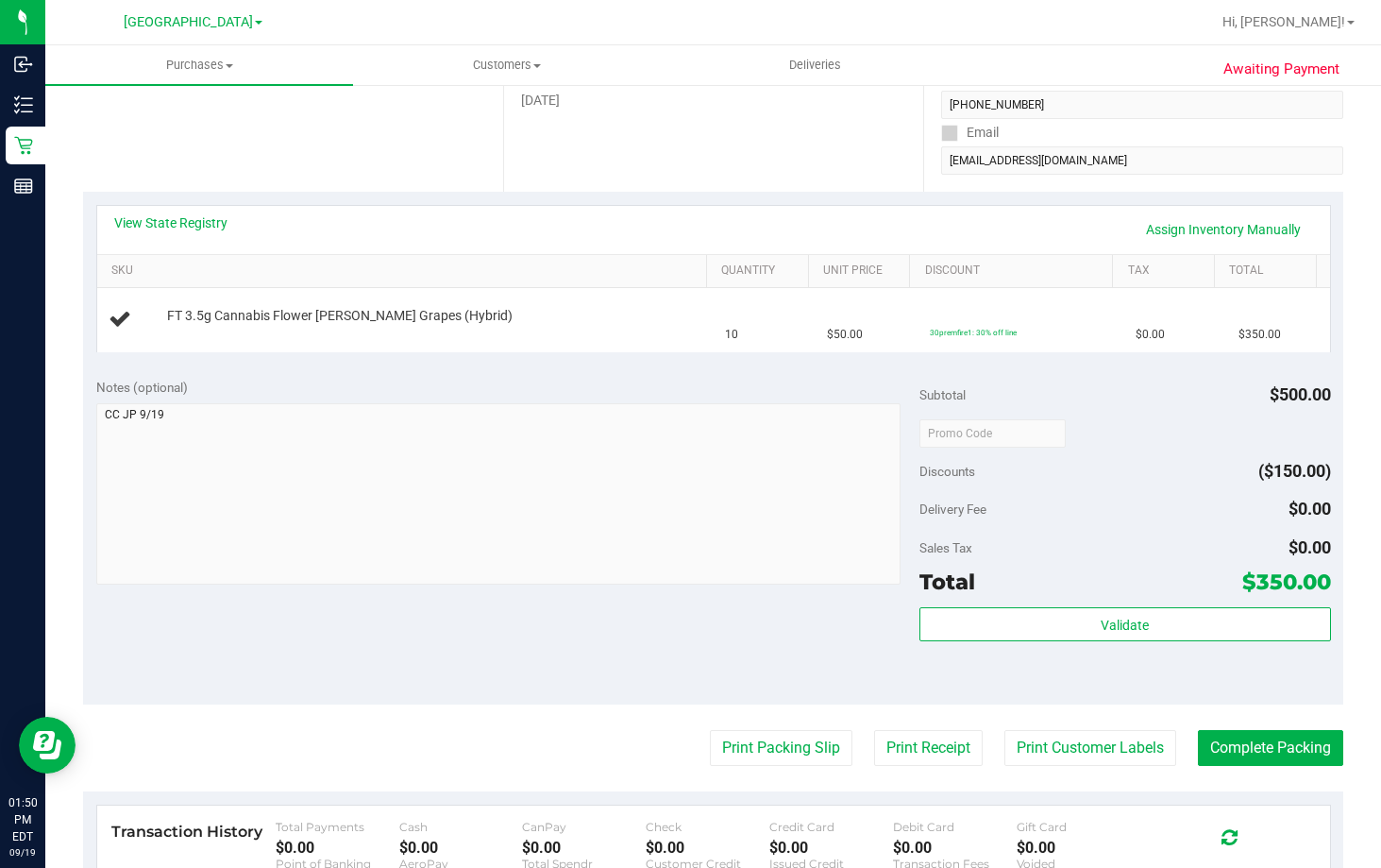
scroll to position [283, 0]
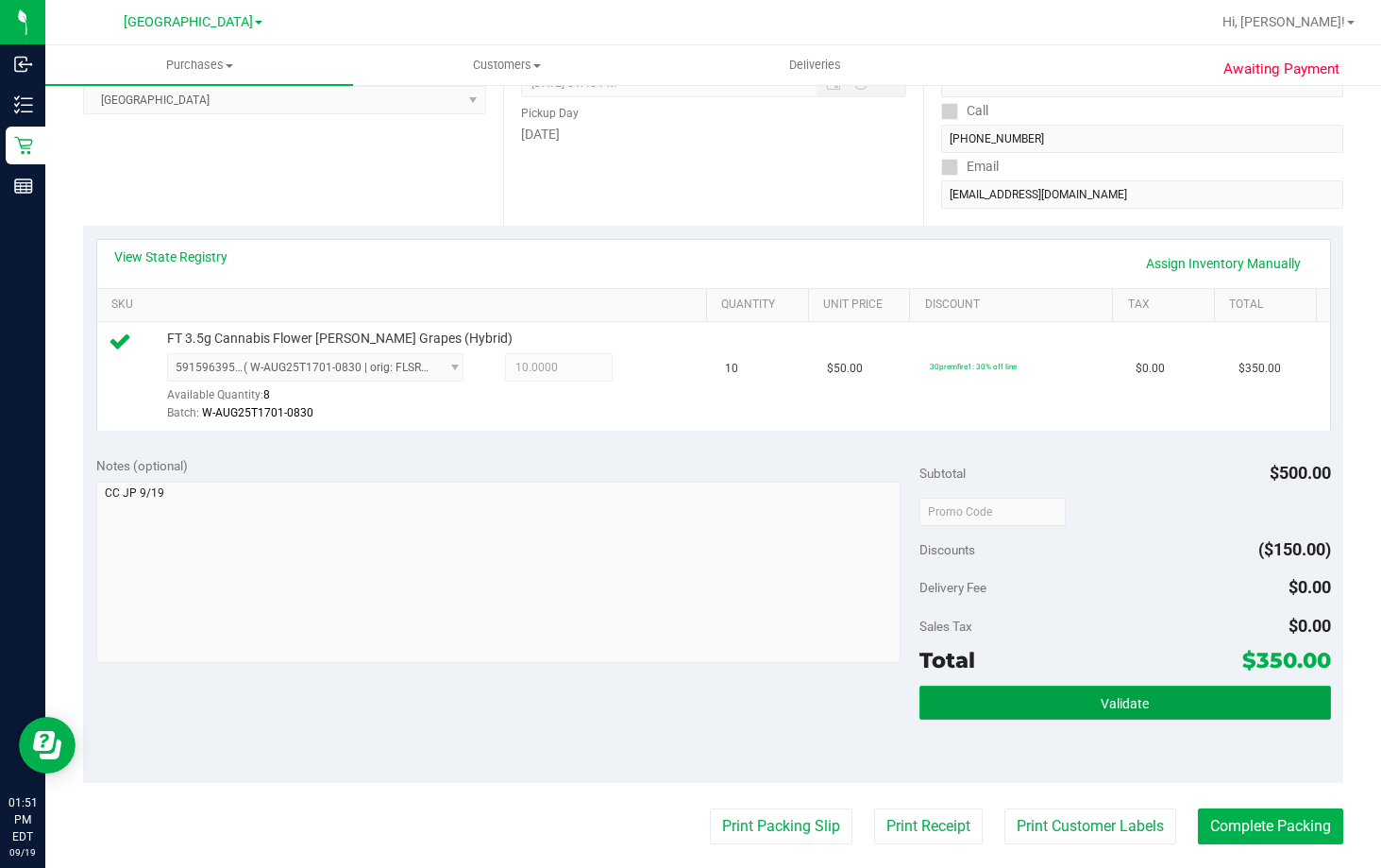
click at [1212, 707] on button "Validate" at bounding box center [1126, 702] width 412 height 34
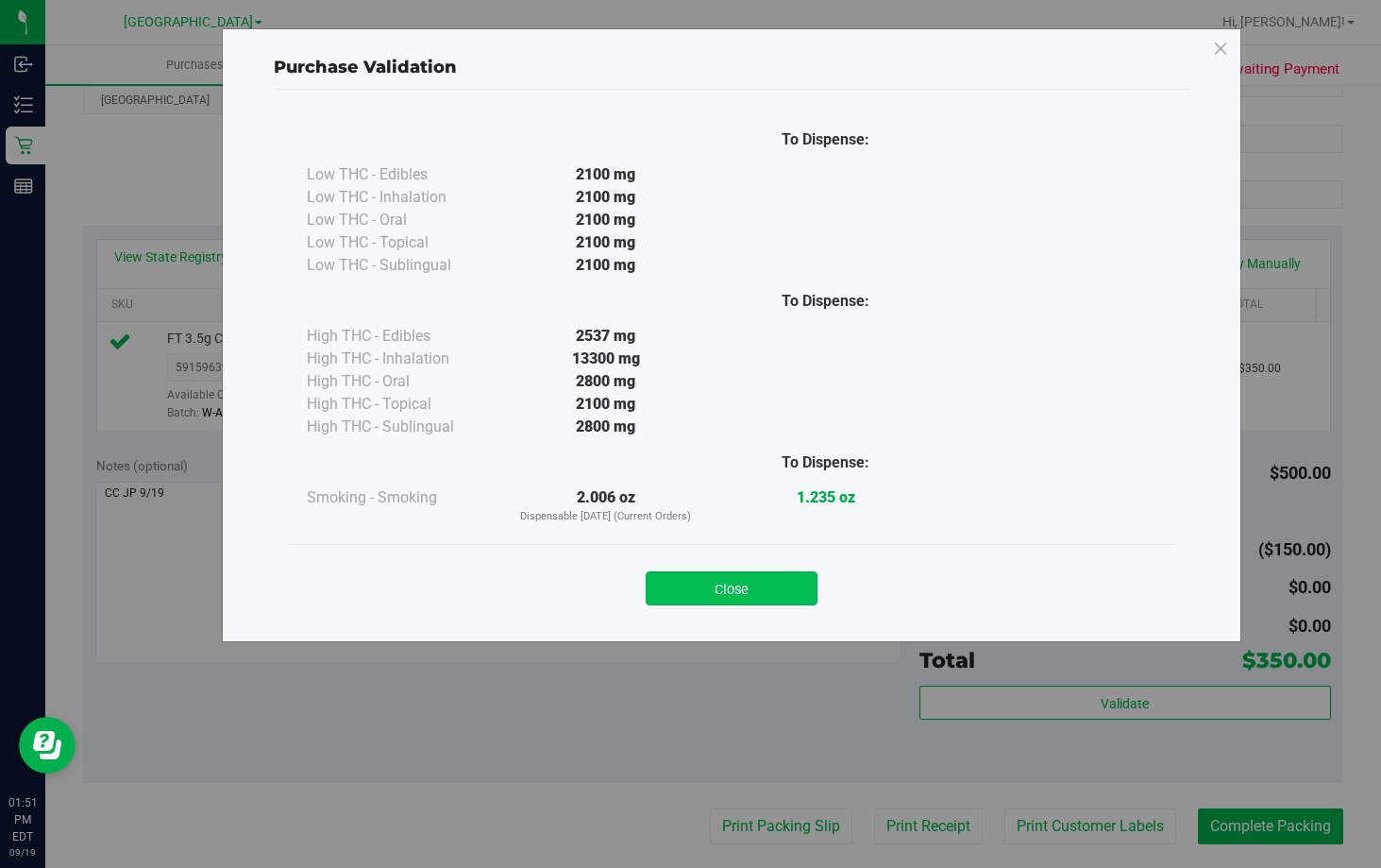
click at [765, 605] on button "Close" at bounding box center [731, 589] width 172 height 34
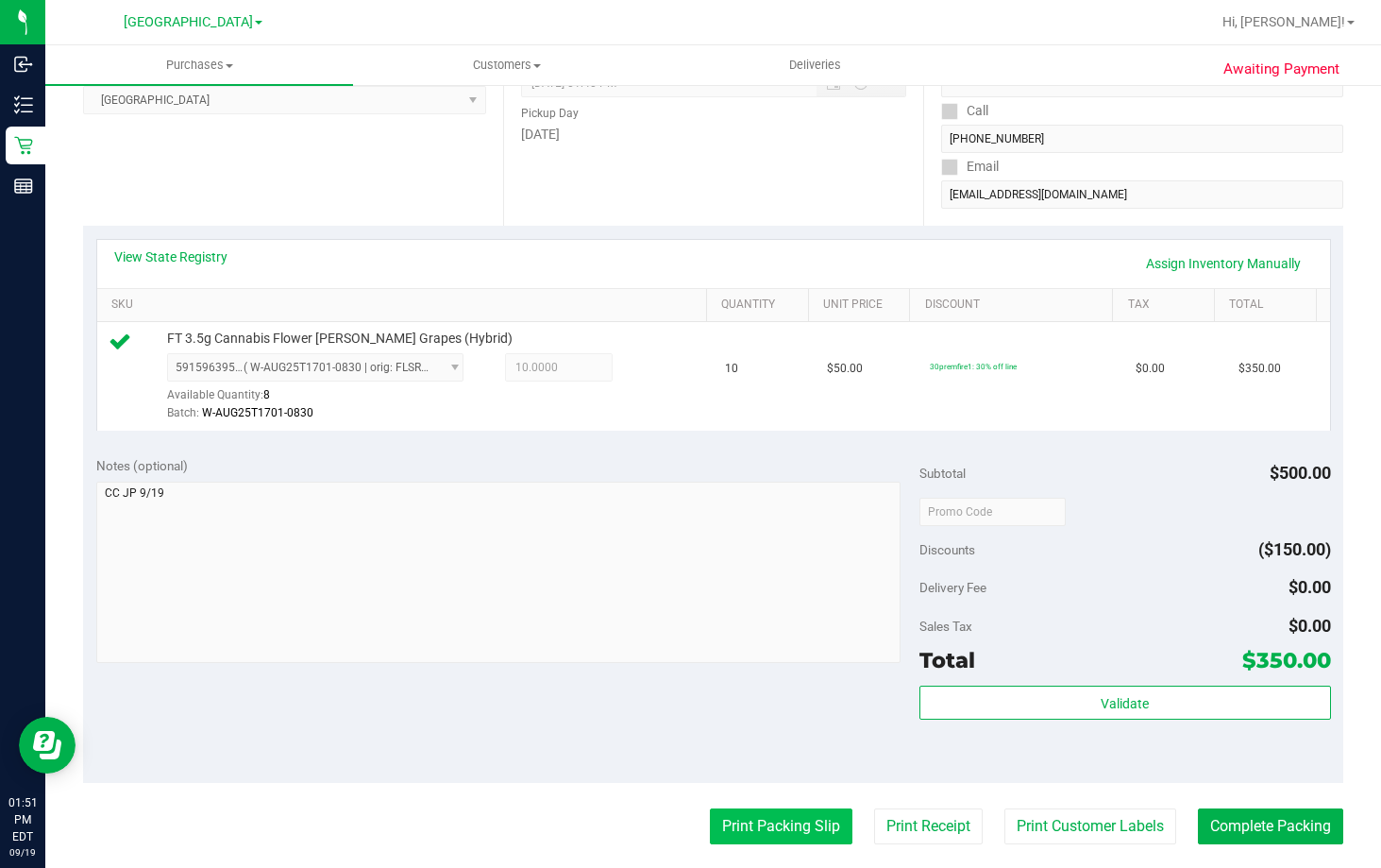
click at [809, 814] on button "Print Packing Slip" at bounding box center [781, 826] width 143 height 36
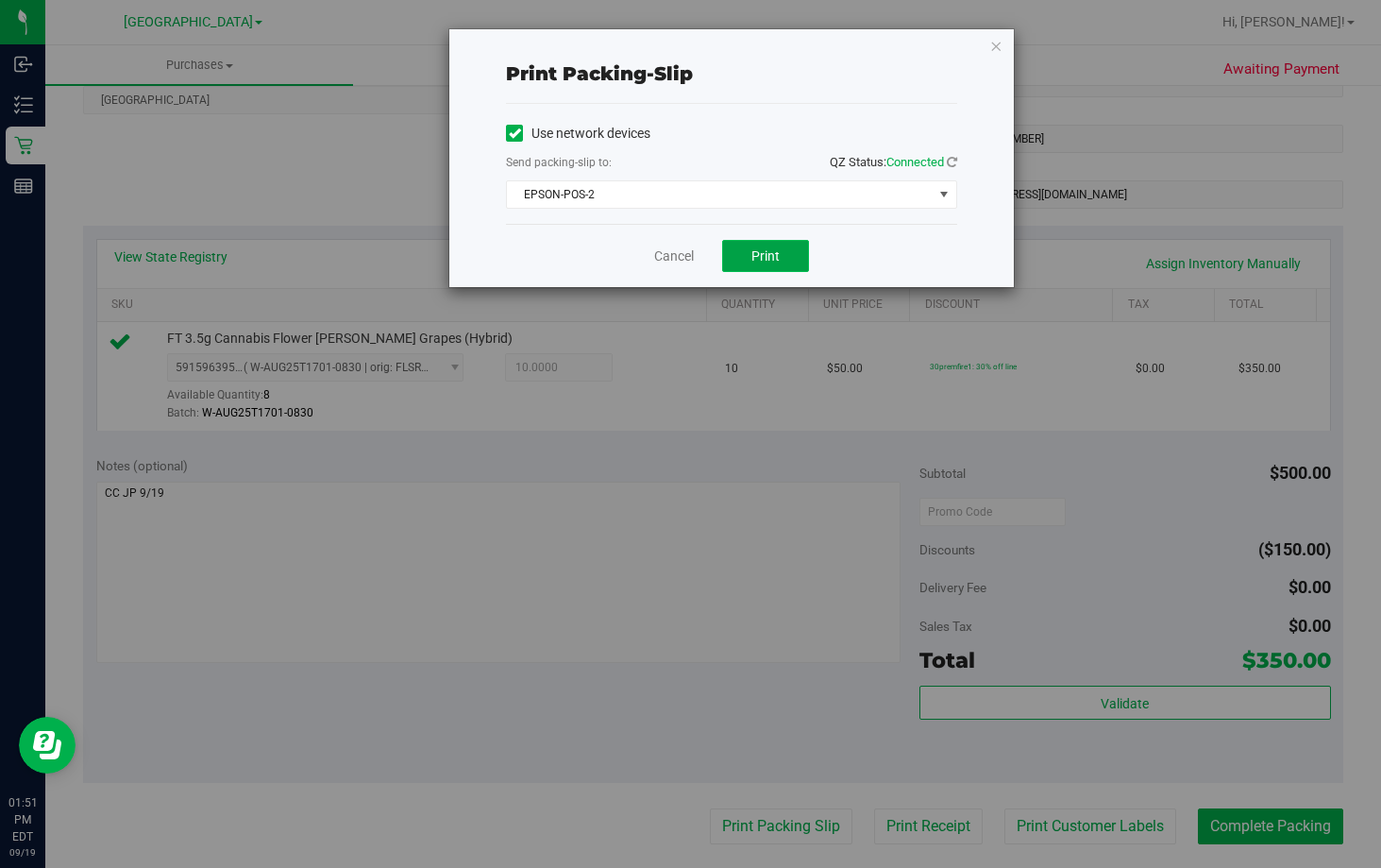
click at [772, 251] on span "Print" at bounding box center [765, 255] width 28 height 15
click at [673, 248] on link "Cancel" at bounding box center [675, 256] width 40 height 20
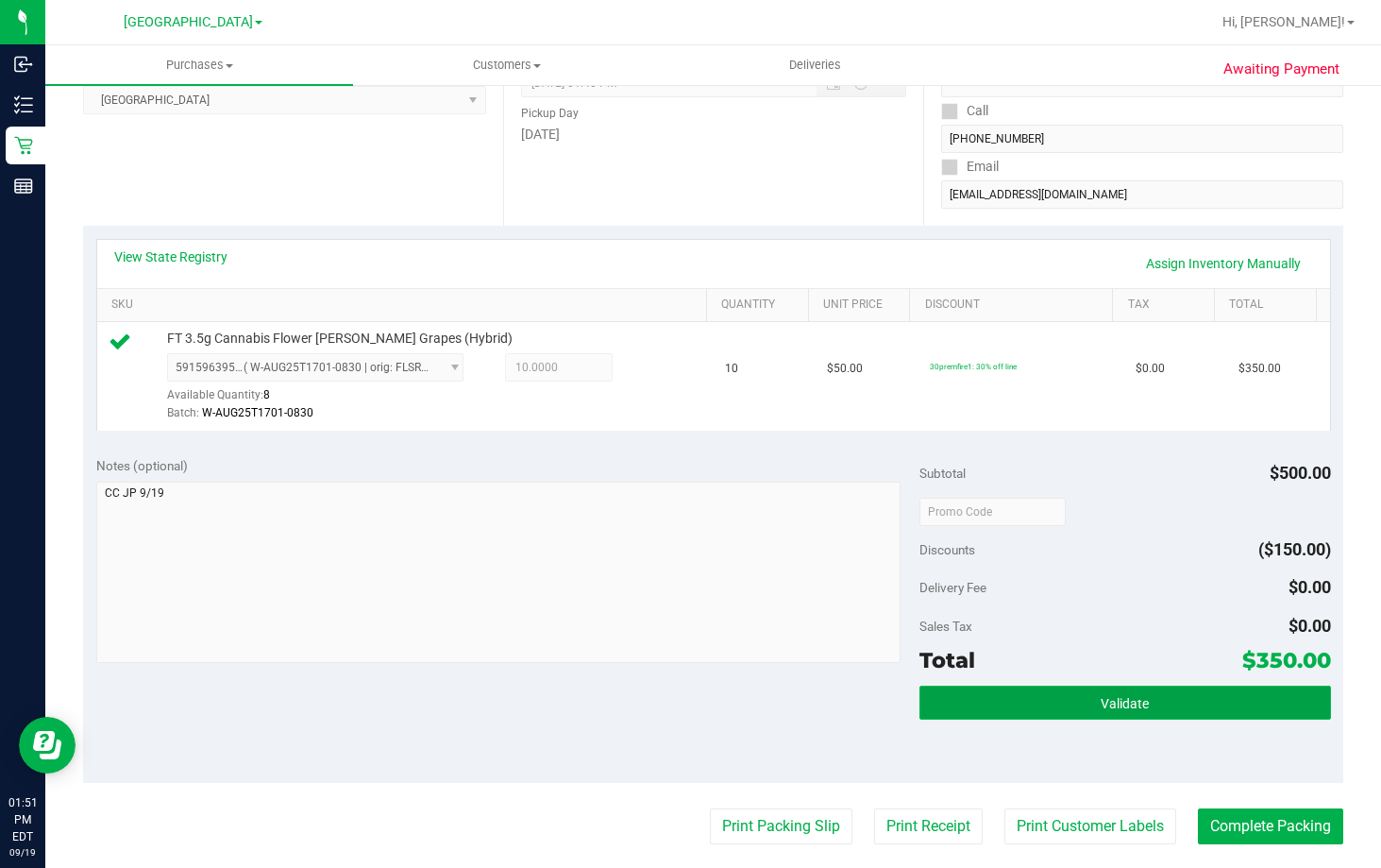
click at [1126, 701] on span "Validate" at bounding box center [1125, 702] width 48 height 15
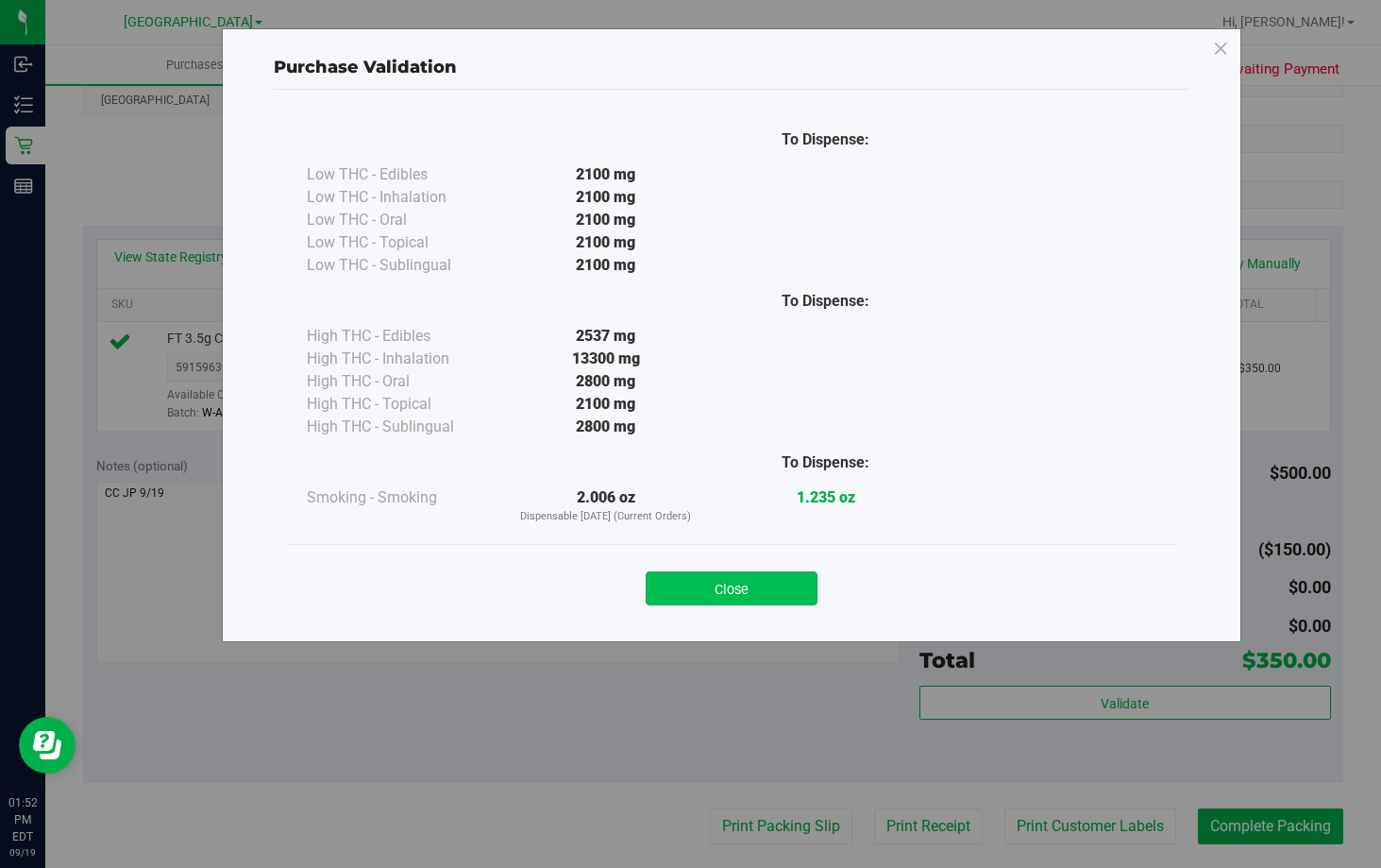
click at [771, 592] on button "Close" at bounding box center [731, 589] width 172 height 34
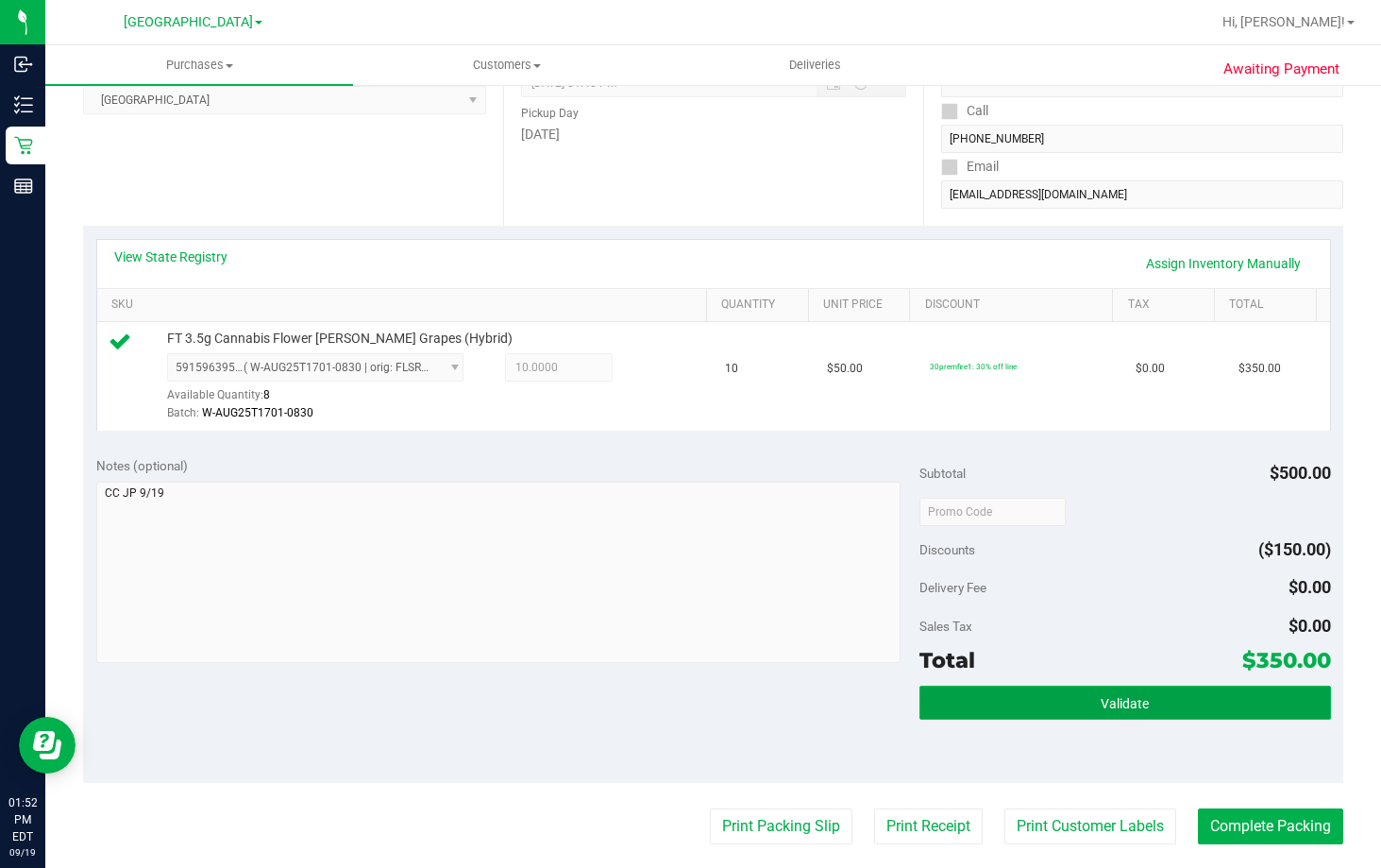
drag, startPoint x: 1058, startPoint y: 708, endPoint x: 1058, endPoint y: 695, distance: 13.0
click at [1058, 704] on button "Validate" at bounding box center [1126, 702] width 412 height 34
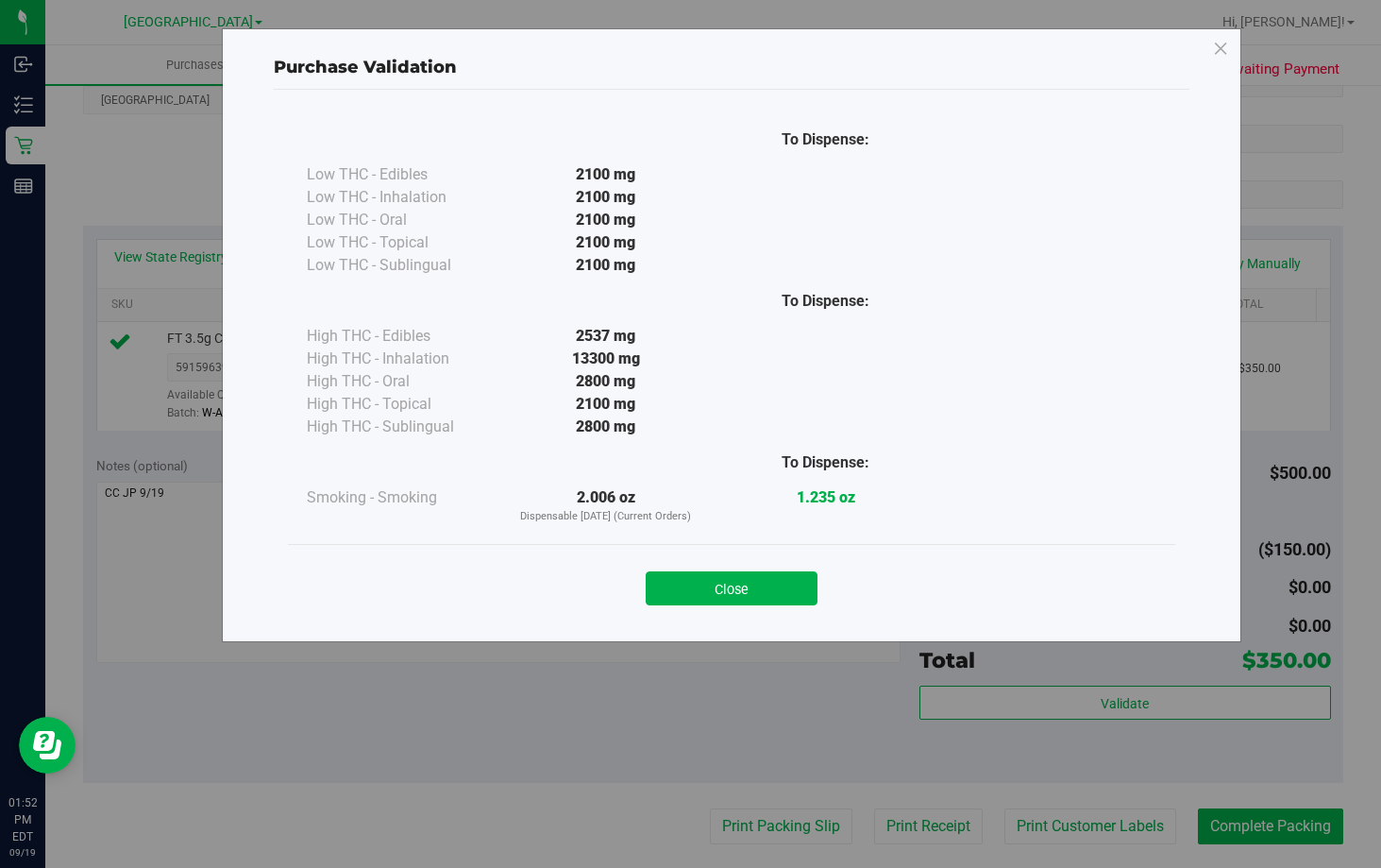
click at [707, 607] on div "Close" at bounding box center [732, 582] width 888 height 77
click at [782, 592] on button "Close" at bounding box center [731, 589] width 172 height 34
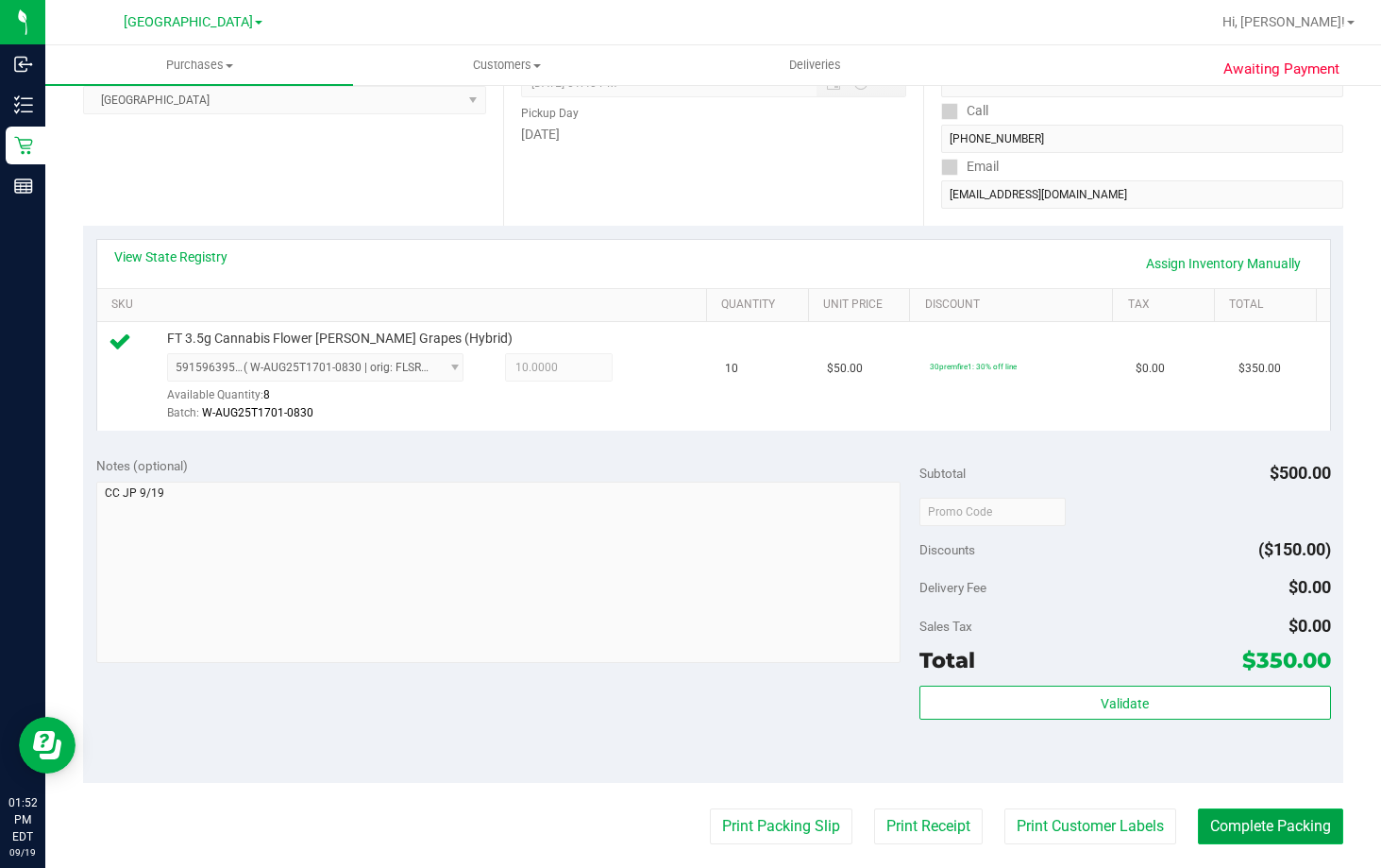
drag, startPoint x: 1274, startPoint y: 828, endPoint x: 1249, endPoint y: 823, distance: 25.5
click at [1249, 823] on button "Complete Packing" at bounding box center [1271, 826] width 146 height 36
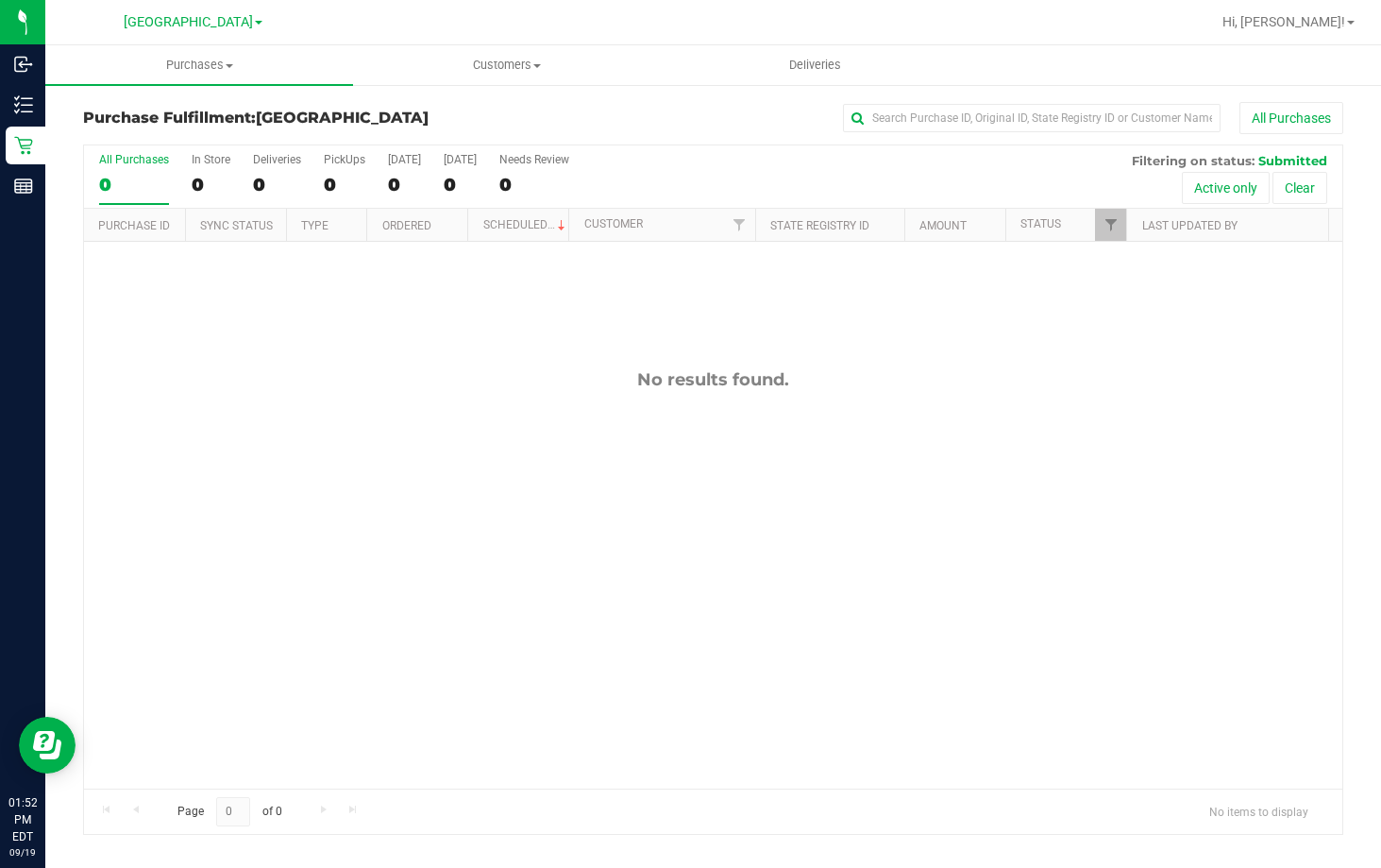
click at [1106, 703] on div "No results found." at bounding box center [712, 579] width 1258 height 674
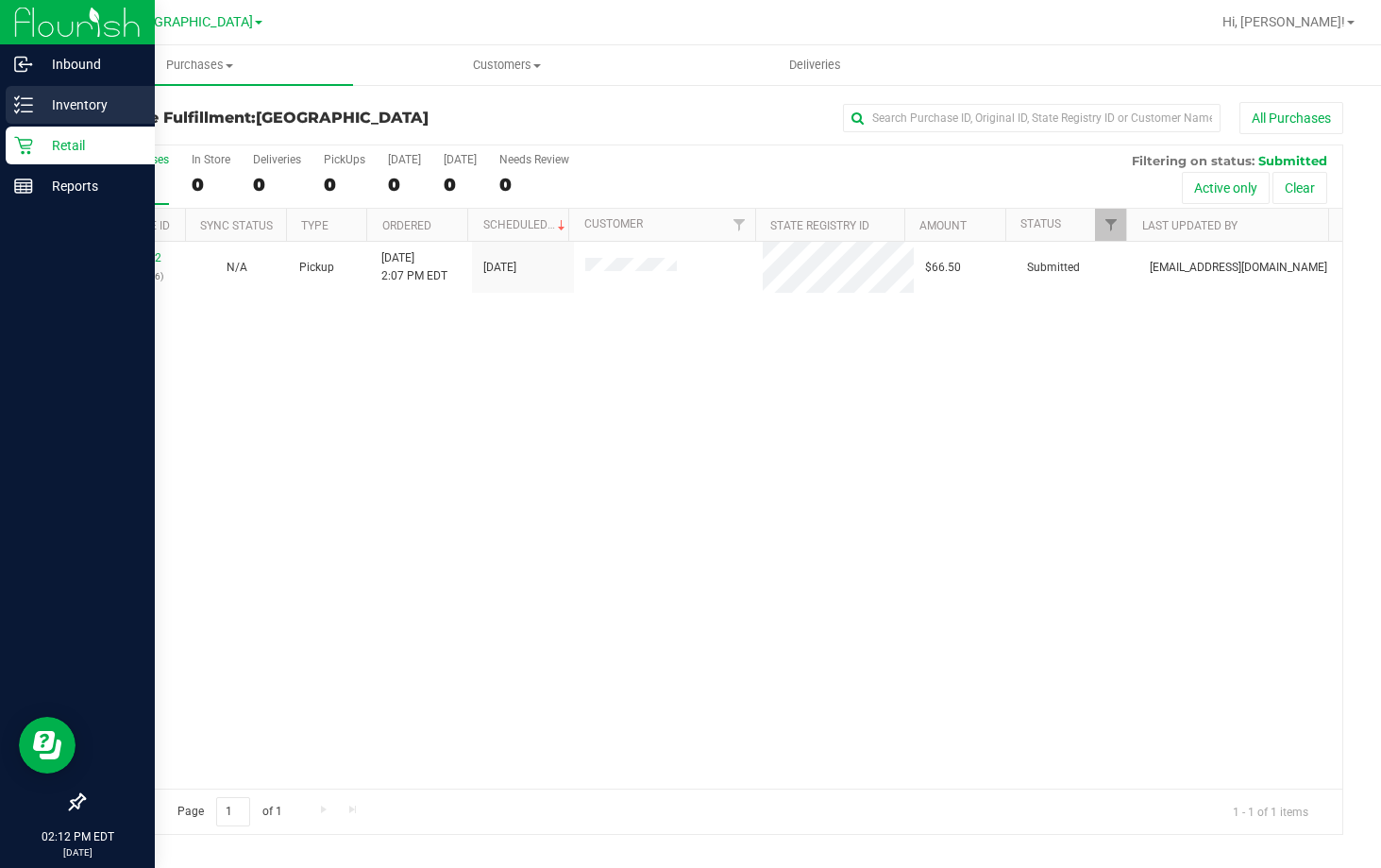
click at [78, 107] on p "Inventory" at bounding box center [90, 105] width 114 height 23
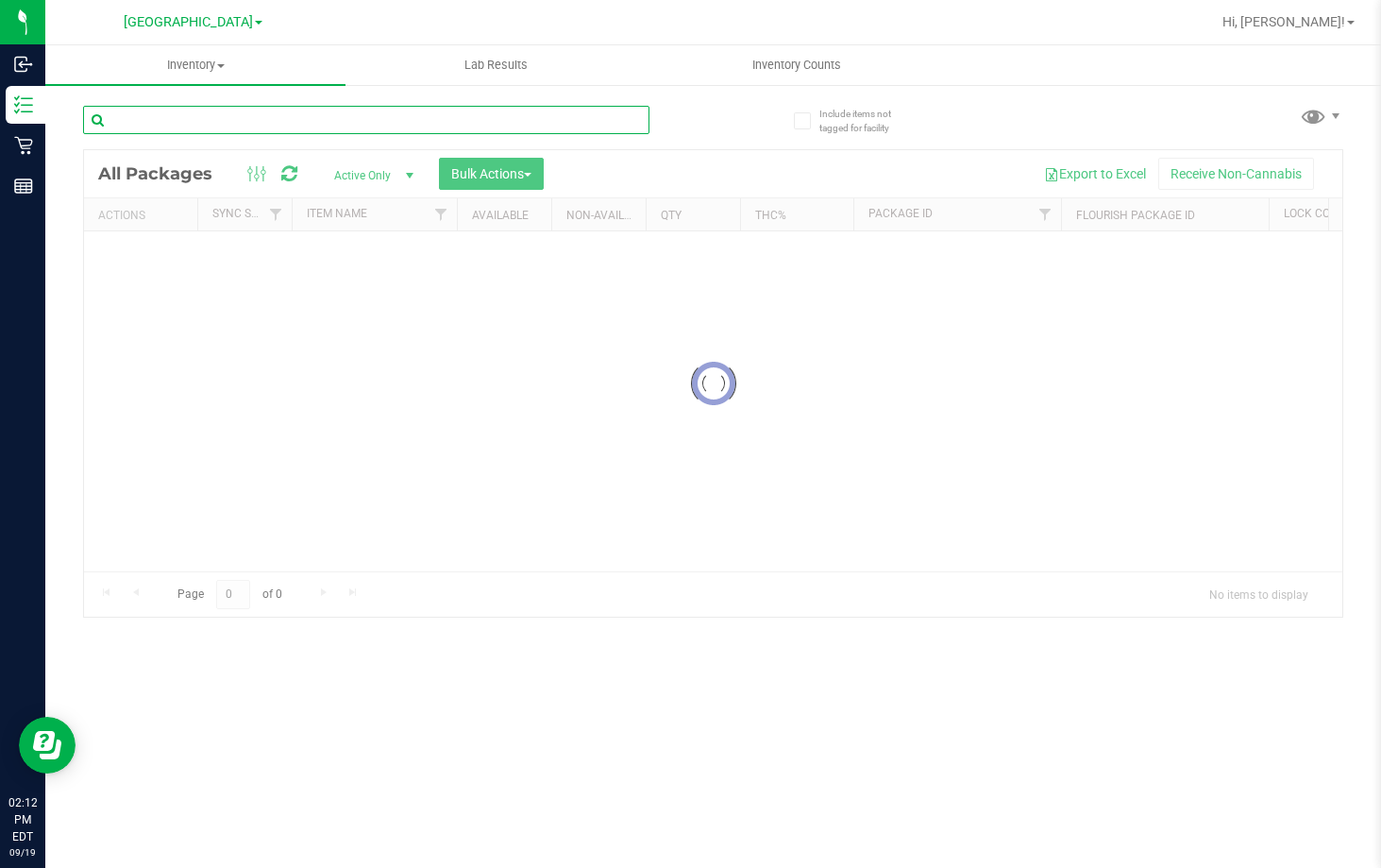
click at [278, 127] on input "text" at bounding box center [366, 120] width 567 height 28
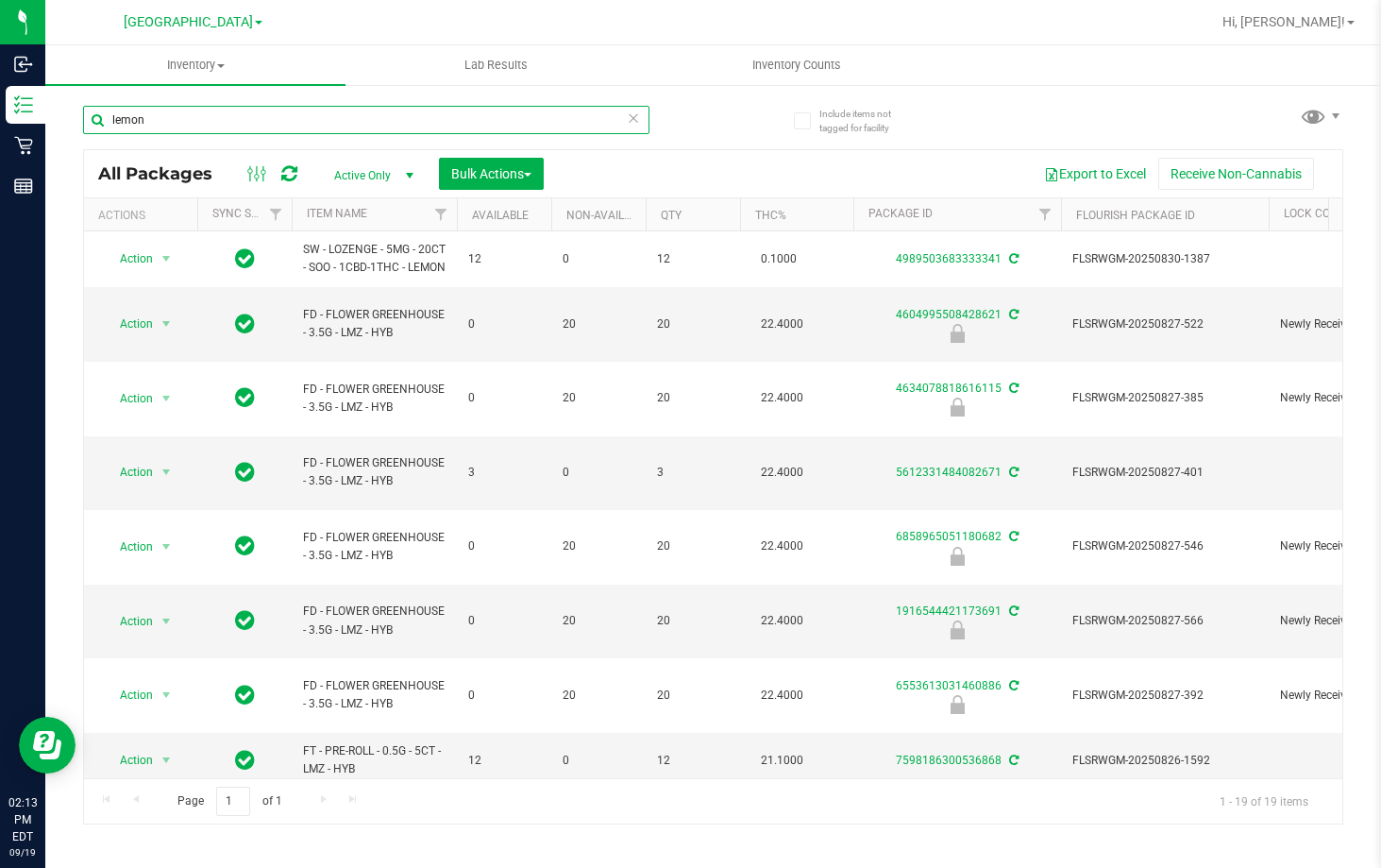
type input "lemon"
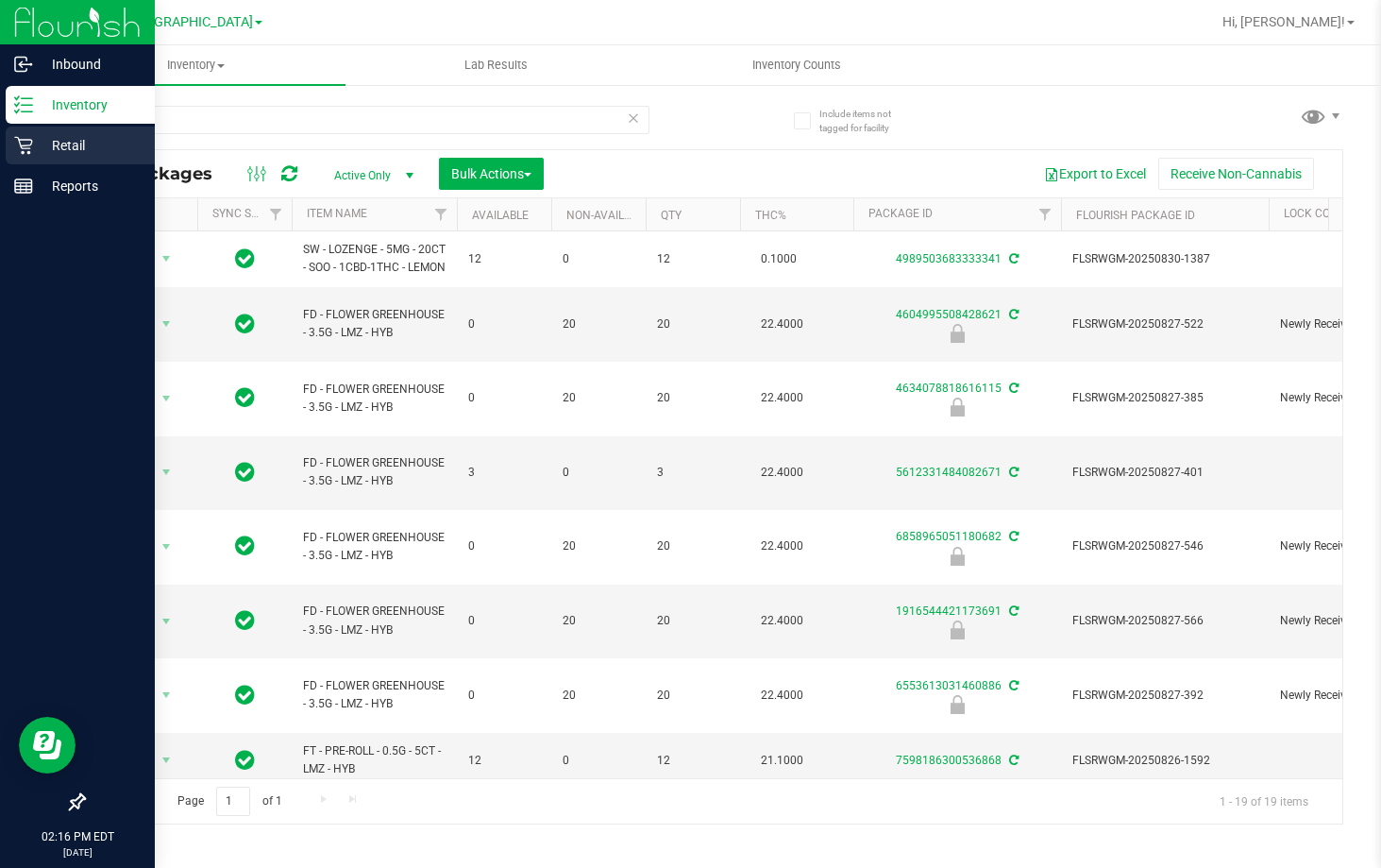
click at [77, 144] on p "Retail" at bounding box center [90, 145] width 114 height 23
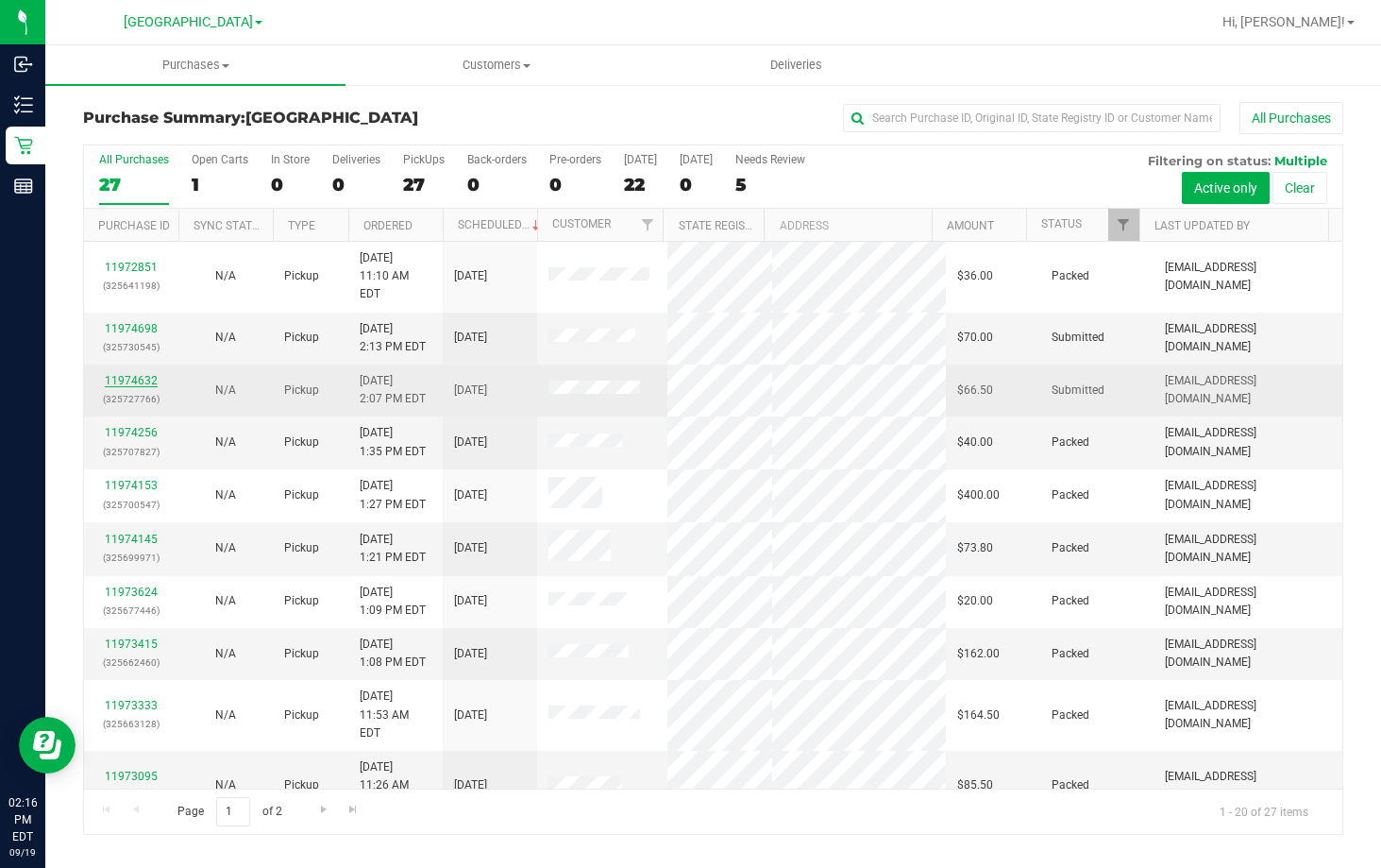
click at [131, 374] on link "11974632" at bounding box center [131, 380] width 53 height 13
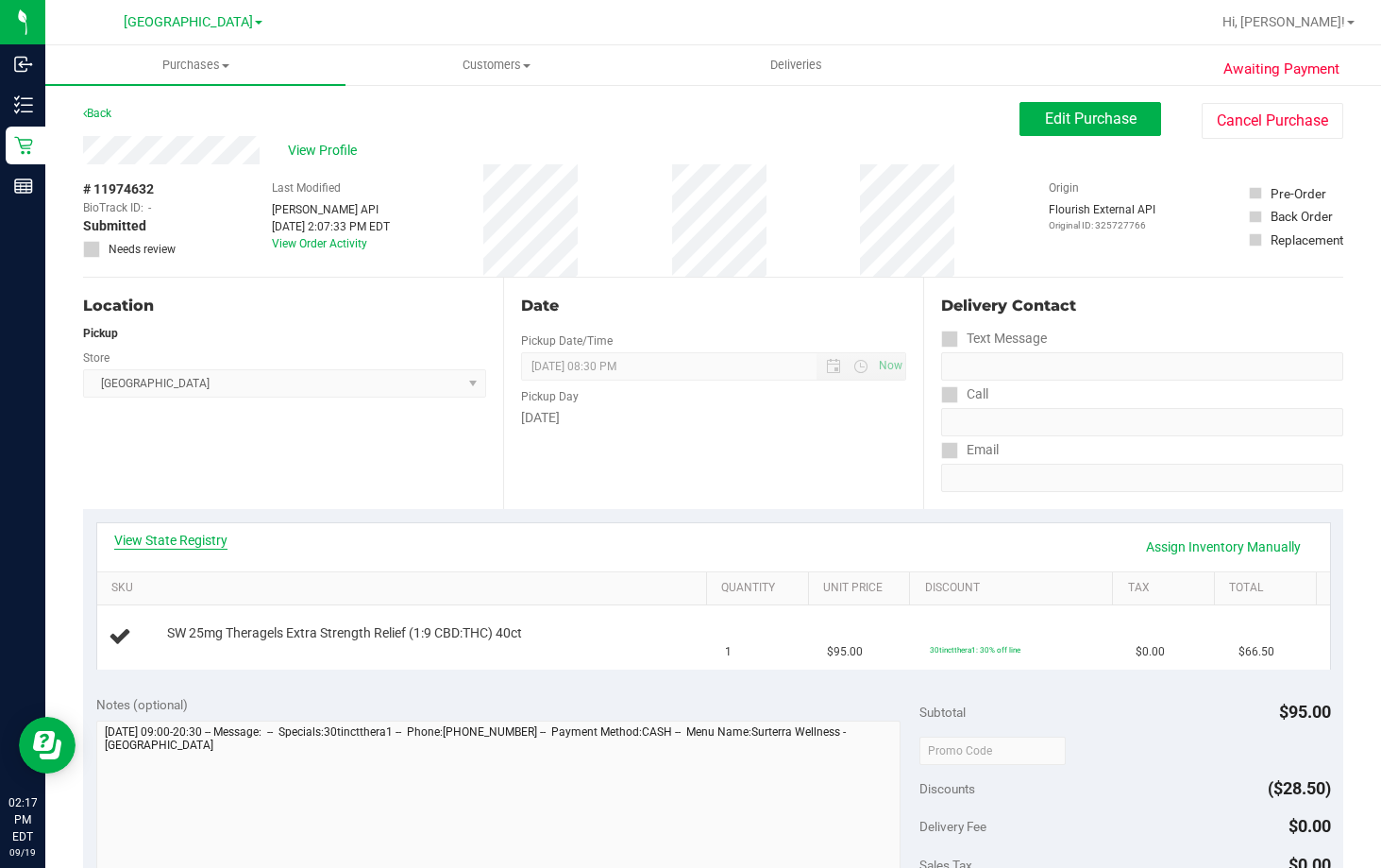
click at [174, 532] on link "View State Registry" at bounding box center [172, 540] width 114 height 19
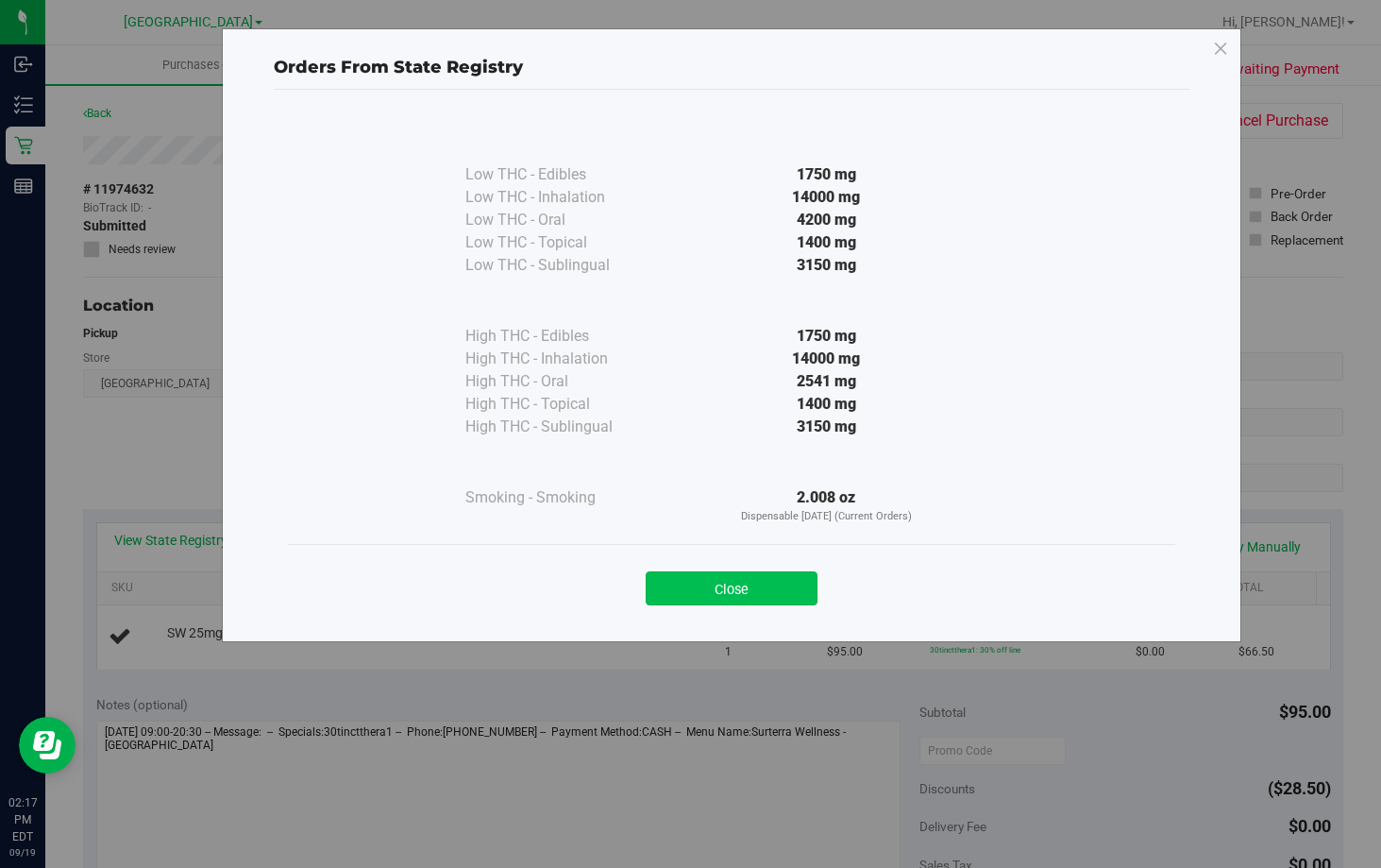
click at [737, 575] on button "Close" at bounding box center [731, 589] width 172 height 34
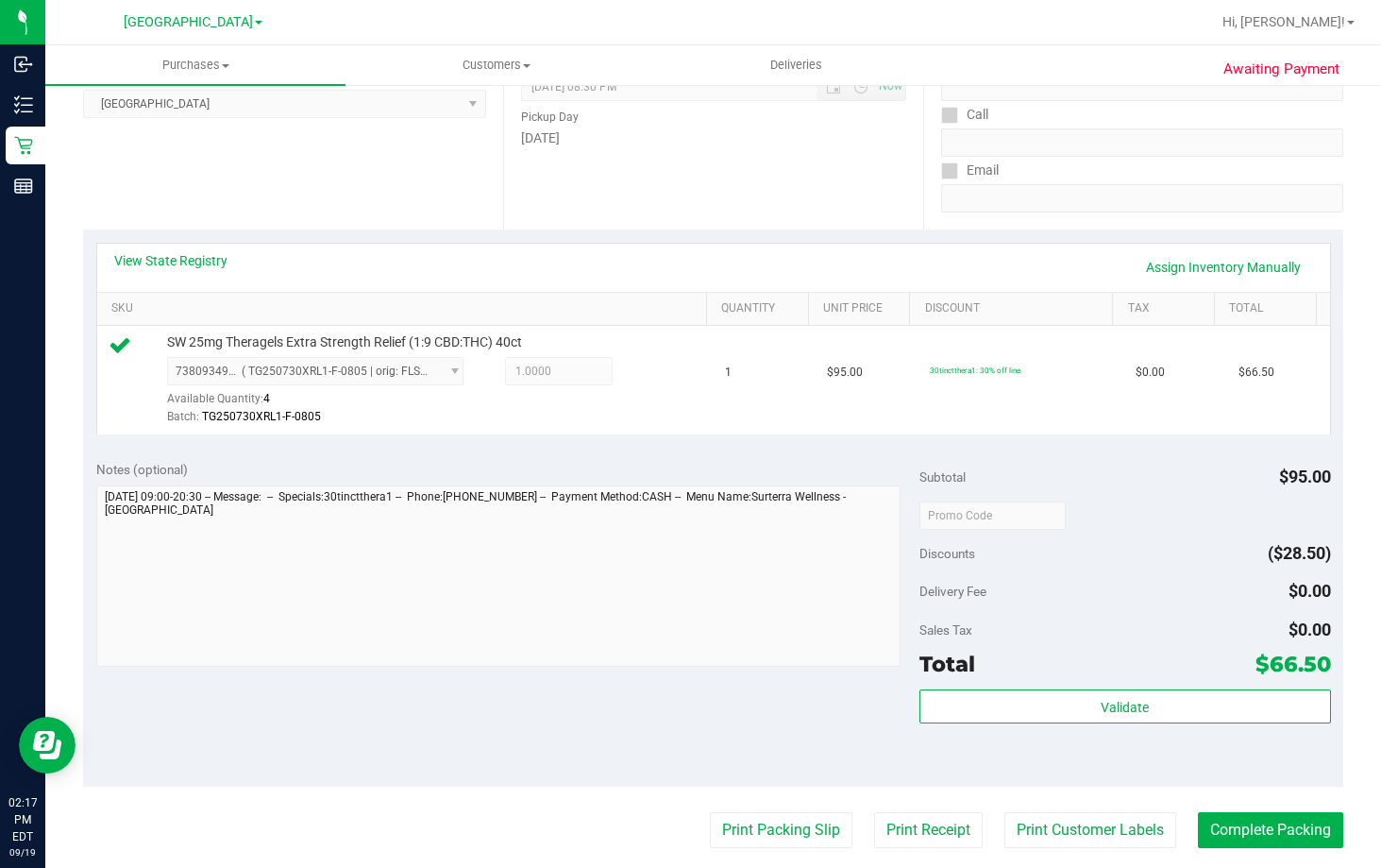
scroll to position [472, 0]
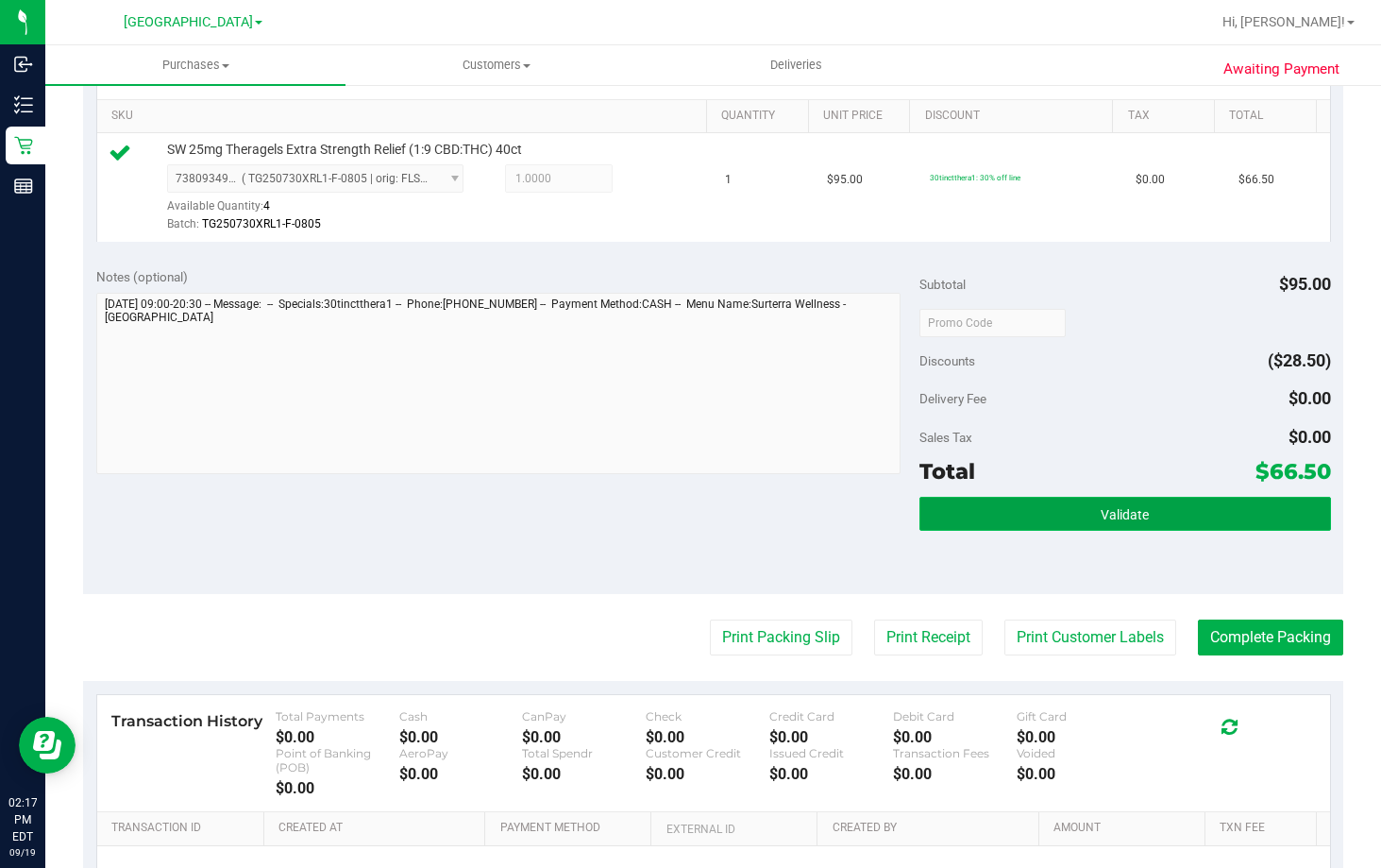
drag, startPoint x: 1153, startPoint y: 521, endPoint x: 916, endPoint y: 503, distance: 237.7
click at [1149, 519] on button "Validate" at bounding box center [1126, 514] width 412 height 34
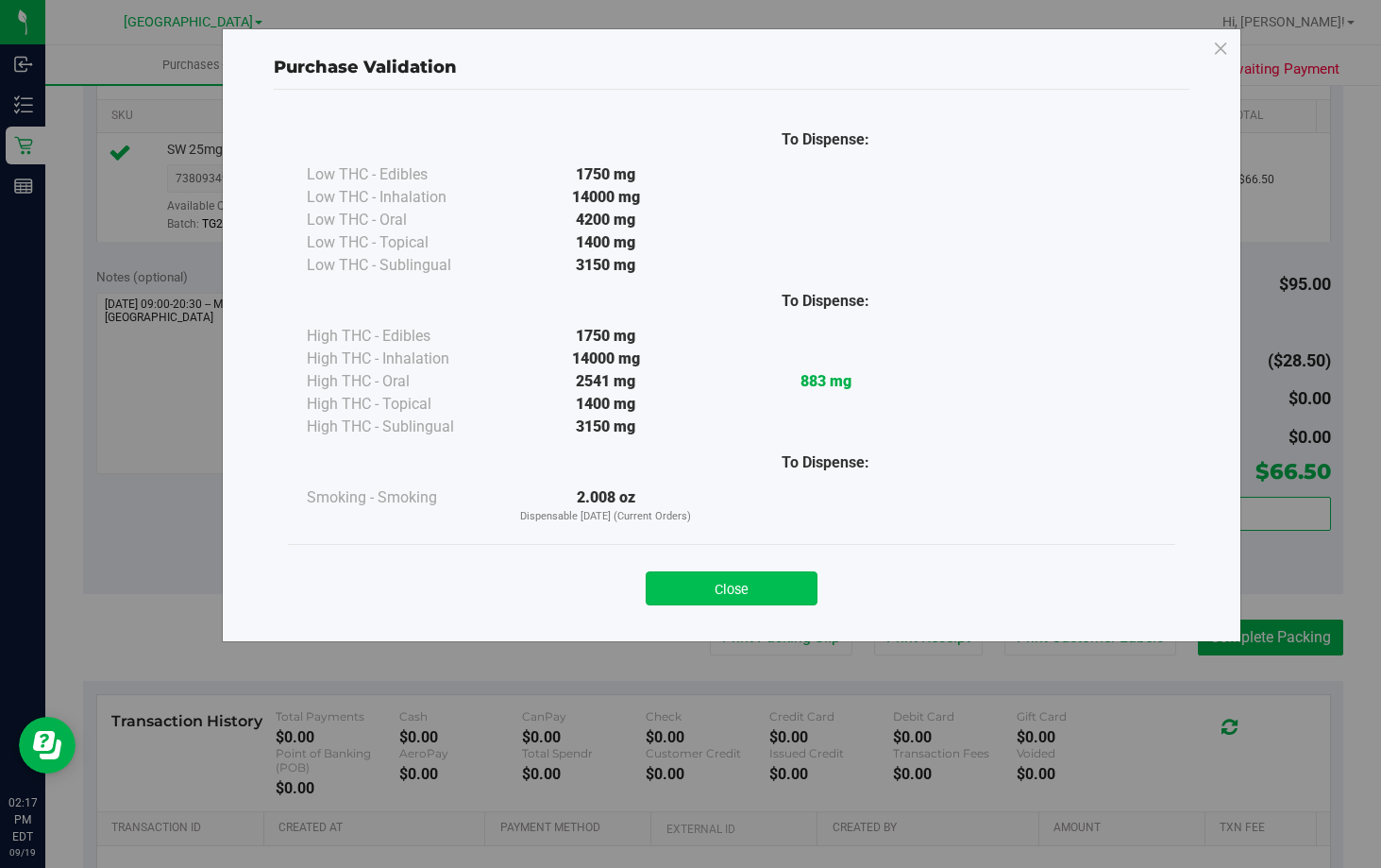
click at [688, 576] on button "Close" at bounding box center [731, 589] width 172 height 34
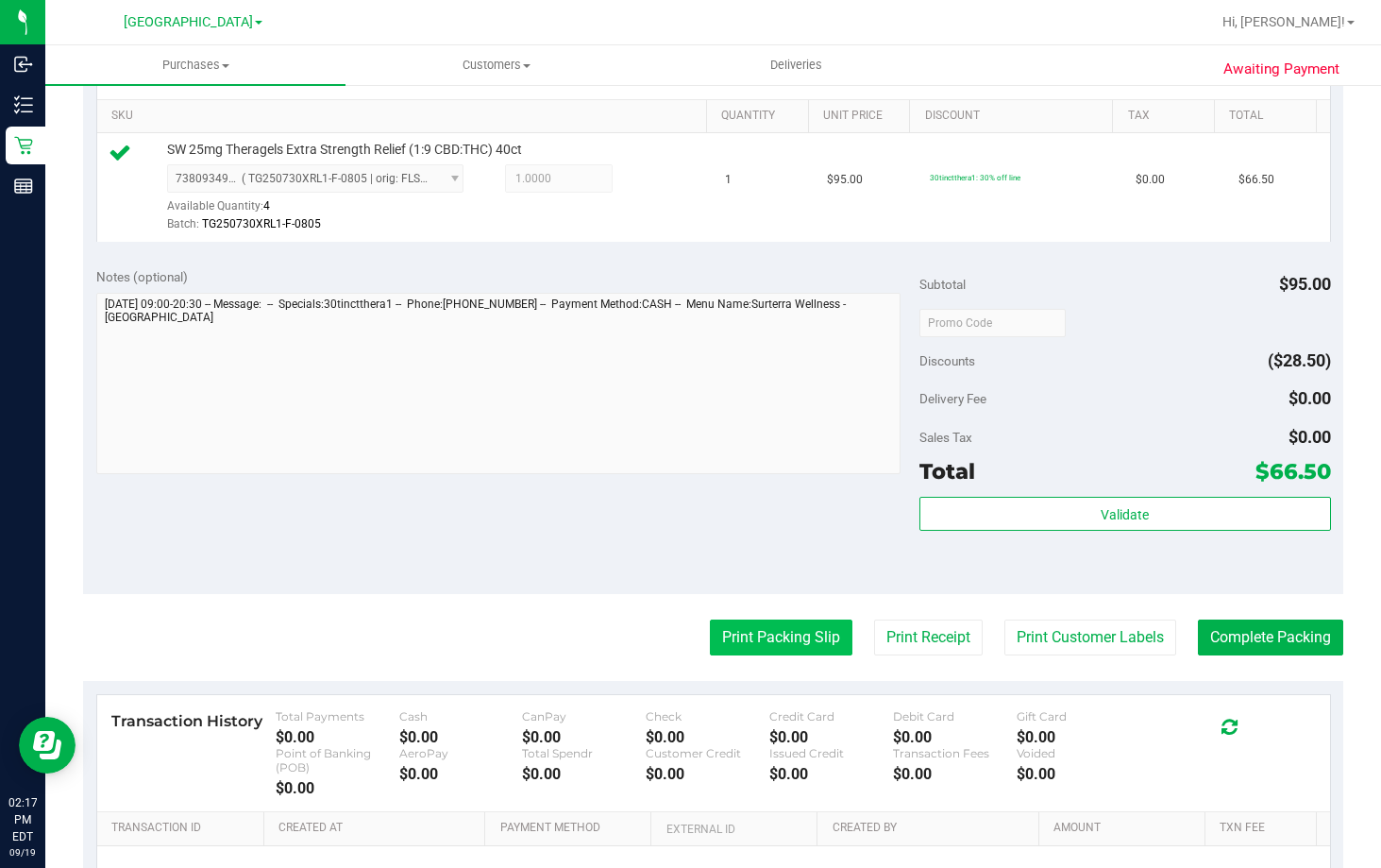
click at [758, 630] on button "Print Packing Slip" at bounding box center [781, 638] width 143 height 36
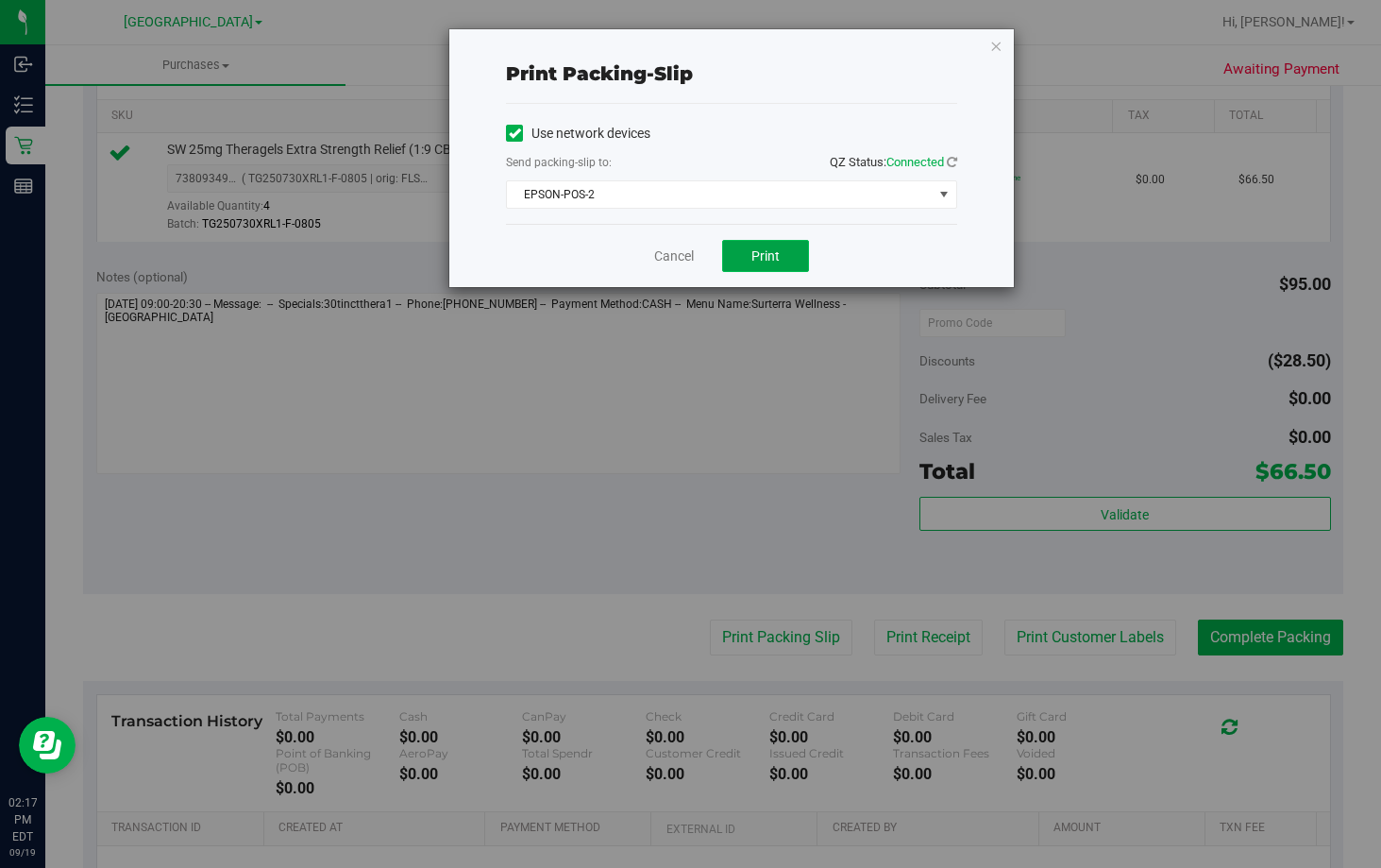
click at [761, 258] on span "Print" at bounding box center [765, 255] width 28 height 15
click at [669, 258] on link "Cancel" at bounding box center [675, 256] width 40 height 20
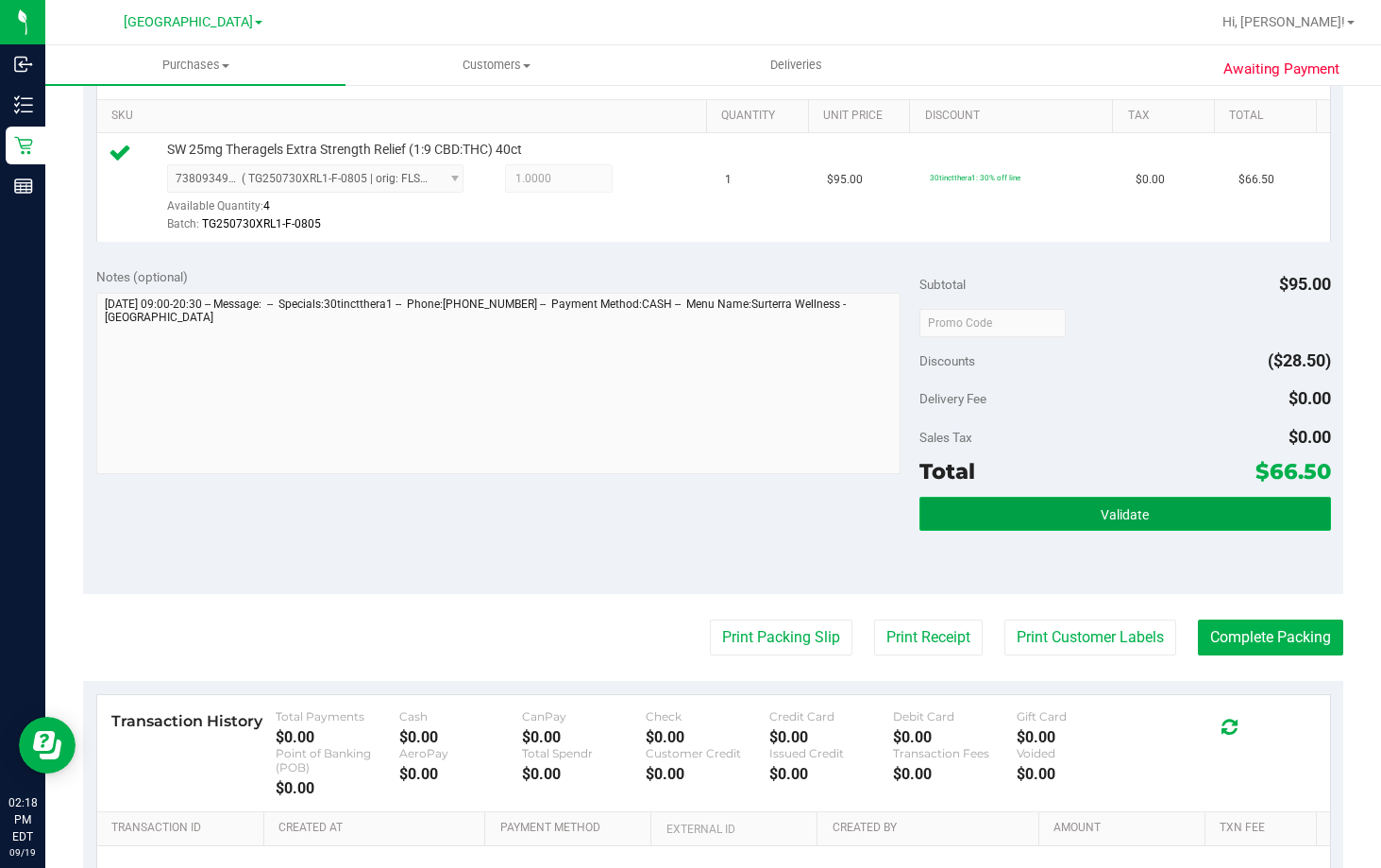
click at [976, 519] on button "Validate" at bounding box center [1126, 514] width 412 height 34
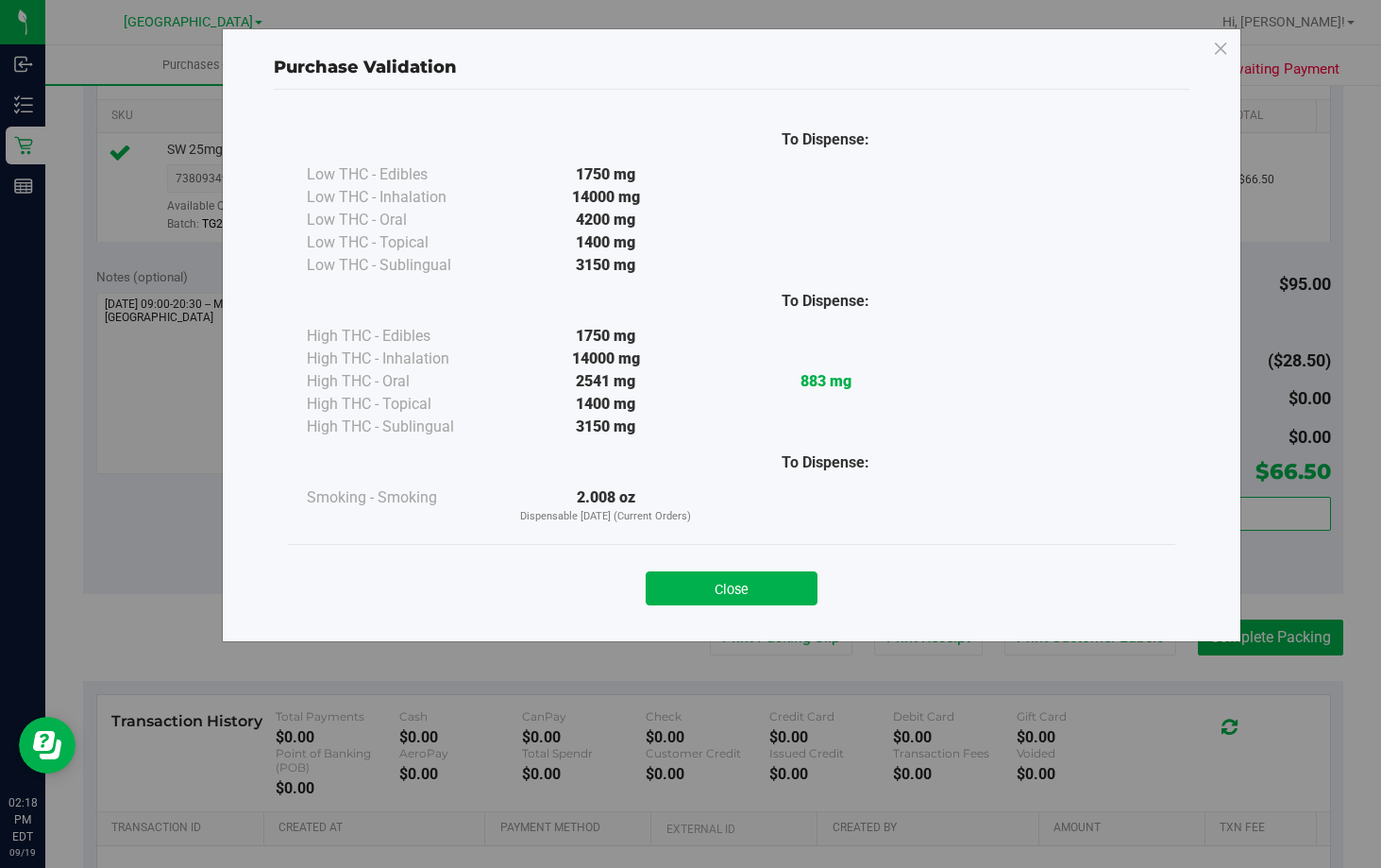
click at [739, 607] on div "Close" at bounding box center [732, 582] width 888 height 77
drag, startPoint x: 741, startPoint y: 589, endPoint x: 1161, endPoint y: 659, distance: 425.8
click at [764, 585] on button "Close" at bounding box center [731, 589] width 172 height 34
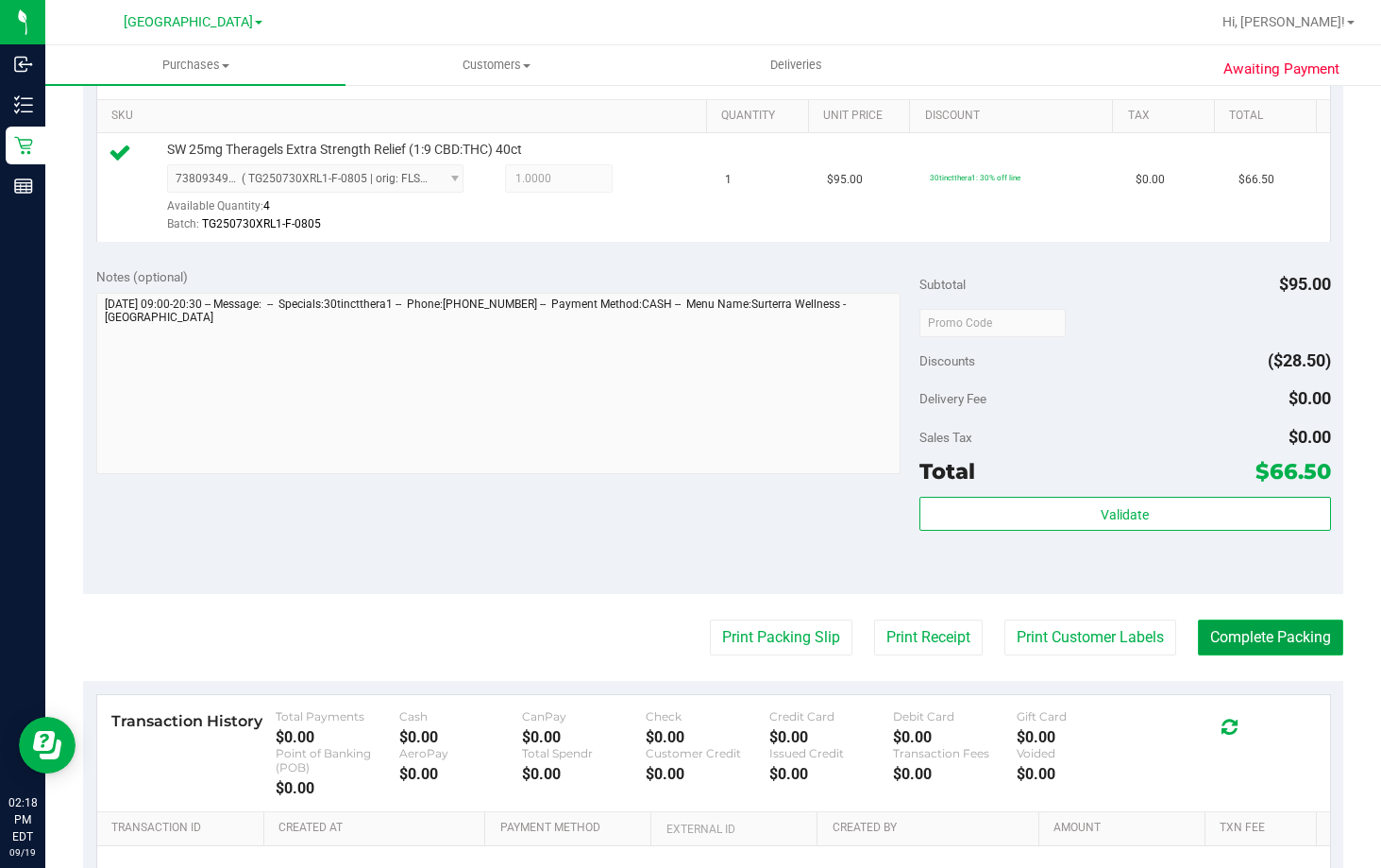
click at [1234, 645] on button "Complete Packing" at bounding box center [1271, 638] width 146 height 36
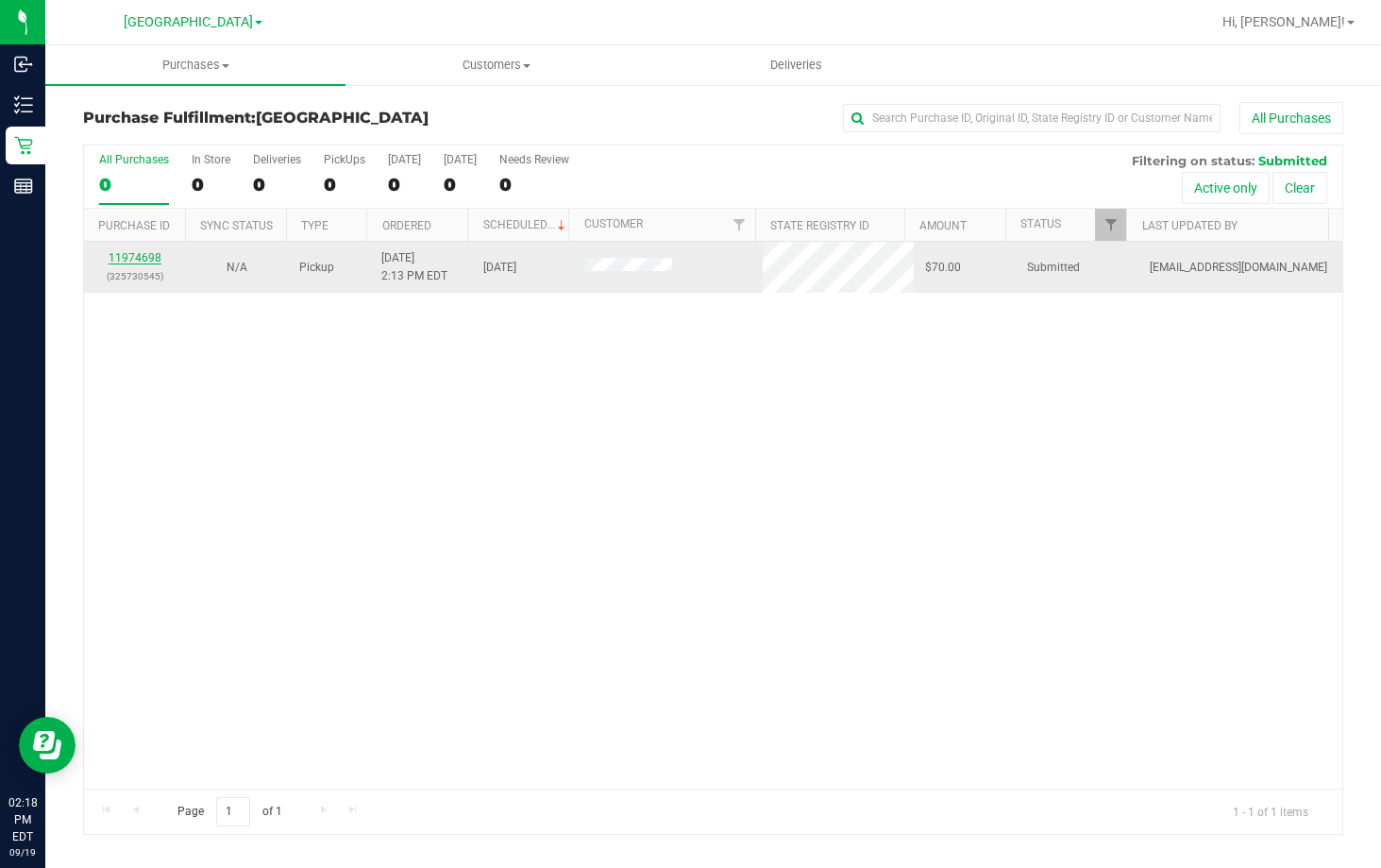
click at [144, 260] on link "11974698" at bounding box center [135, 257] width 53 height 13
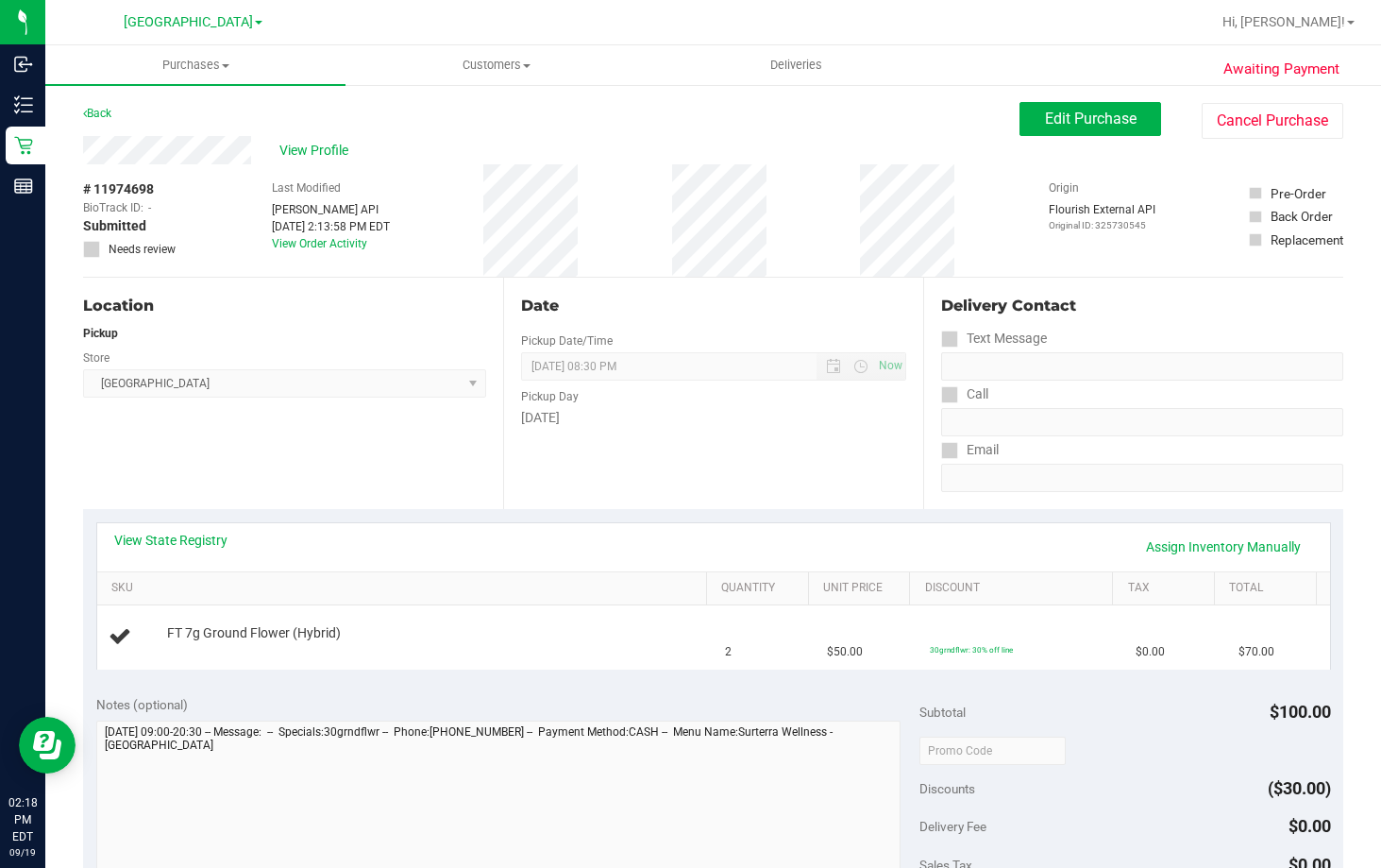
click at [198, 523] on div "View State Registry Assign Inventory Manually" at bounding box center [713, 547] width 1233 height 48
click at [201, 543] on link "View State Registry" at bounding box center [172, 540] width 114 height 19
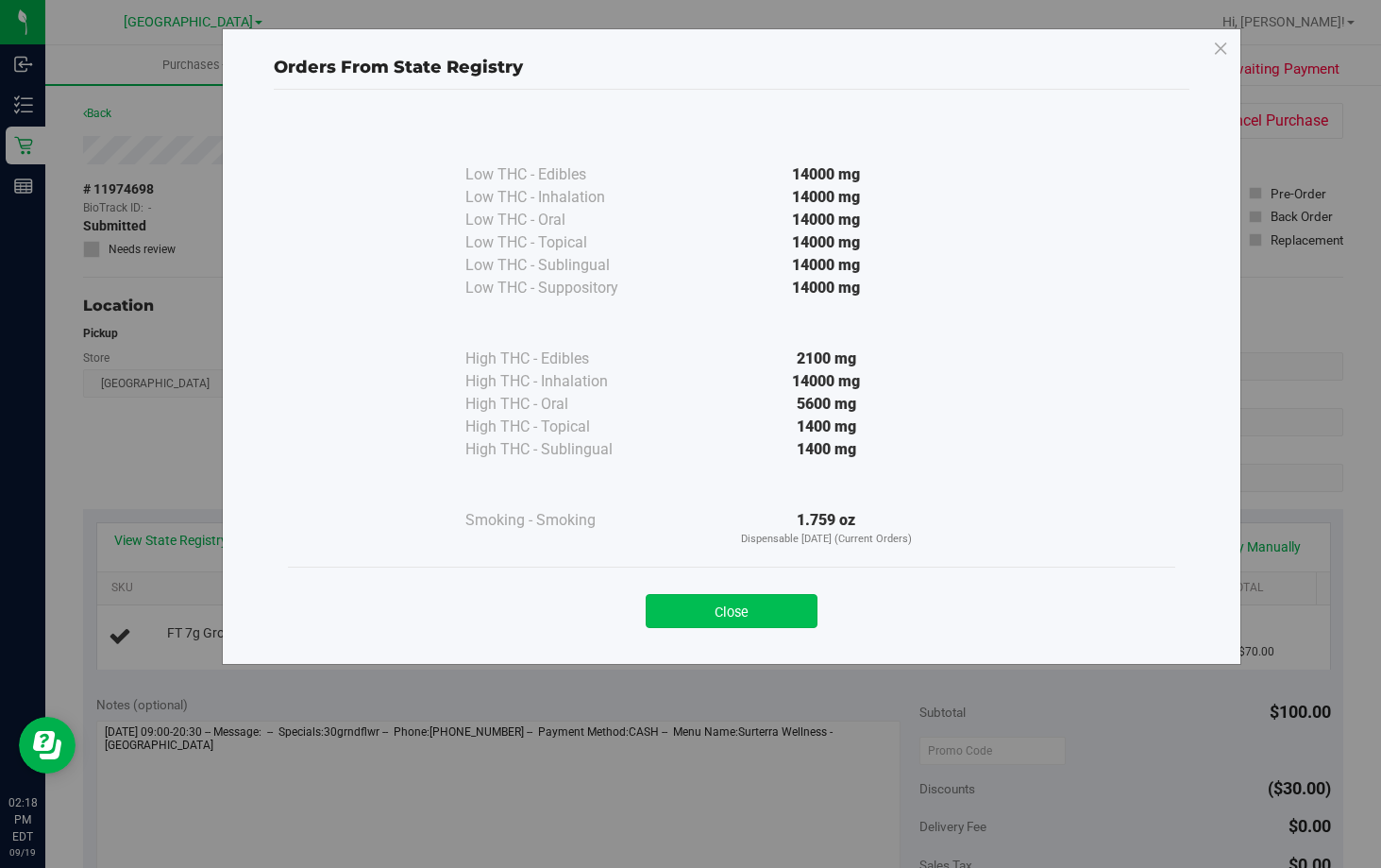
click at [753, 603] on button "Close" at bounding box center [731, 611] width 172 height 34
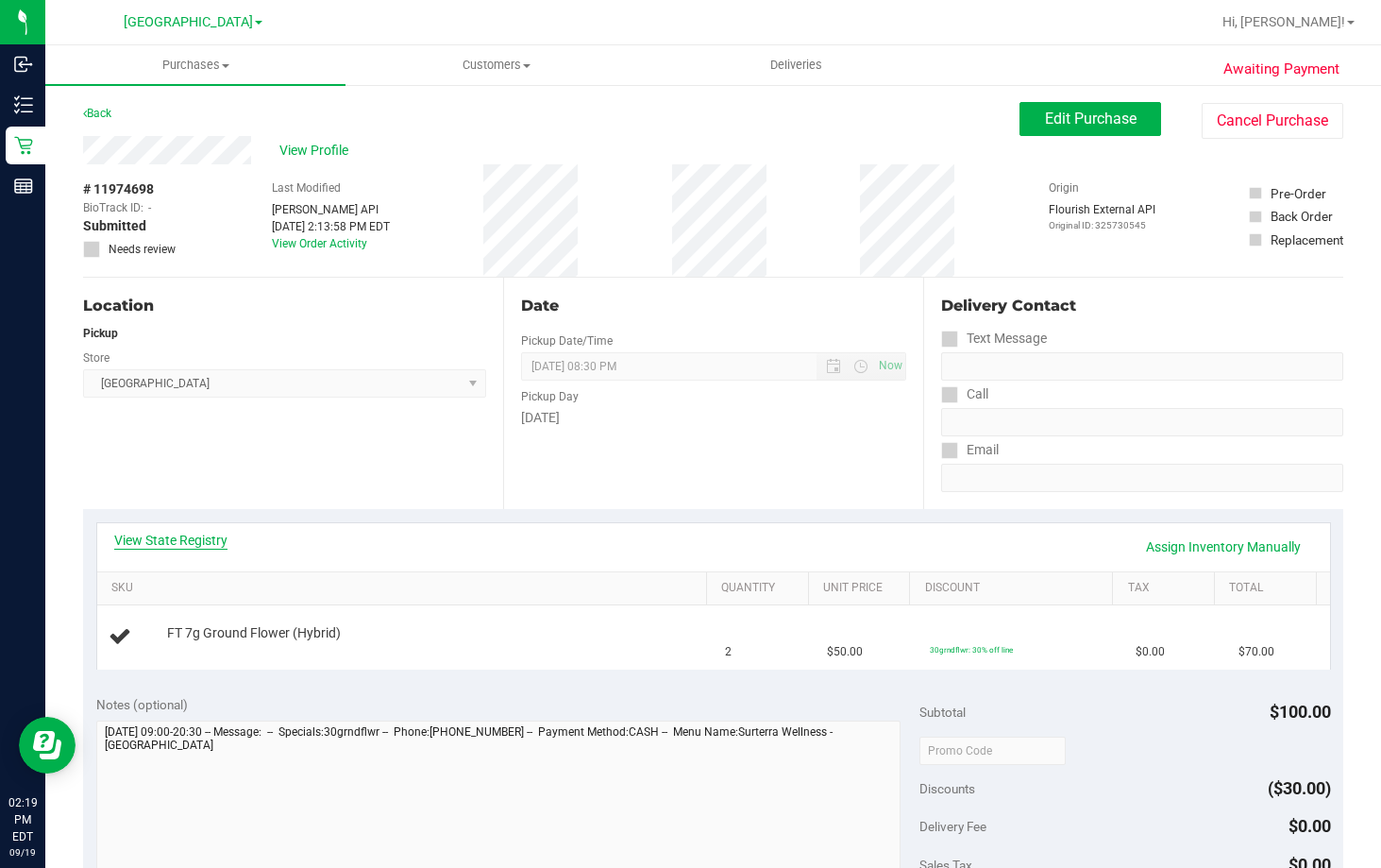
click at [185, 540] on link "View State Registry" at bounding box center [172, 540] width 114 height 19
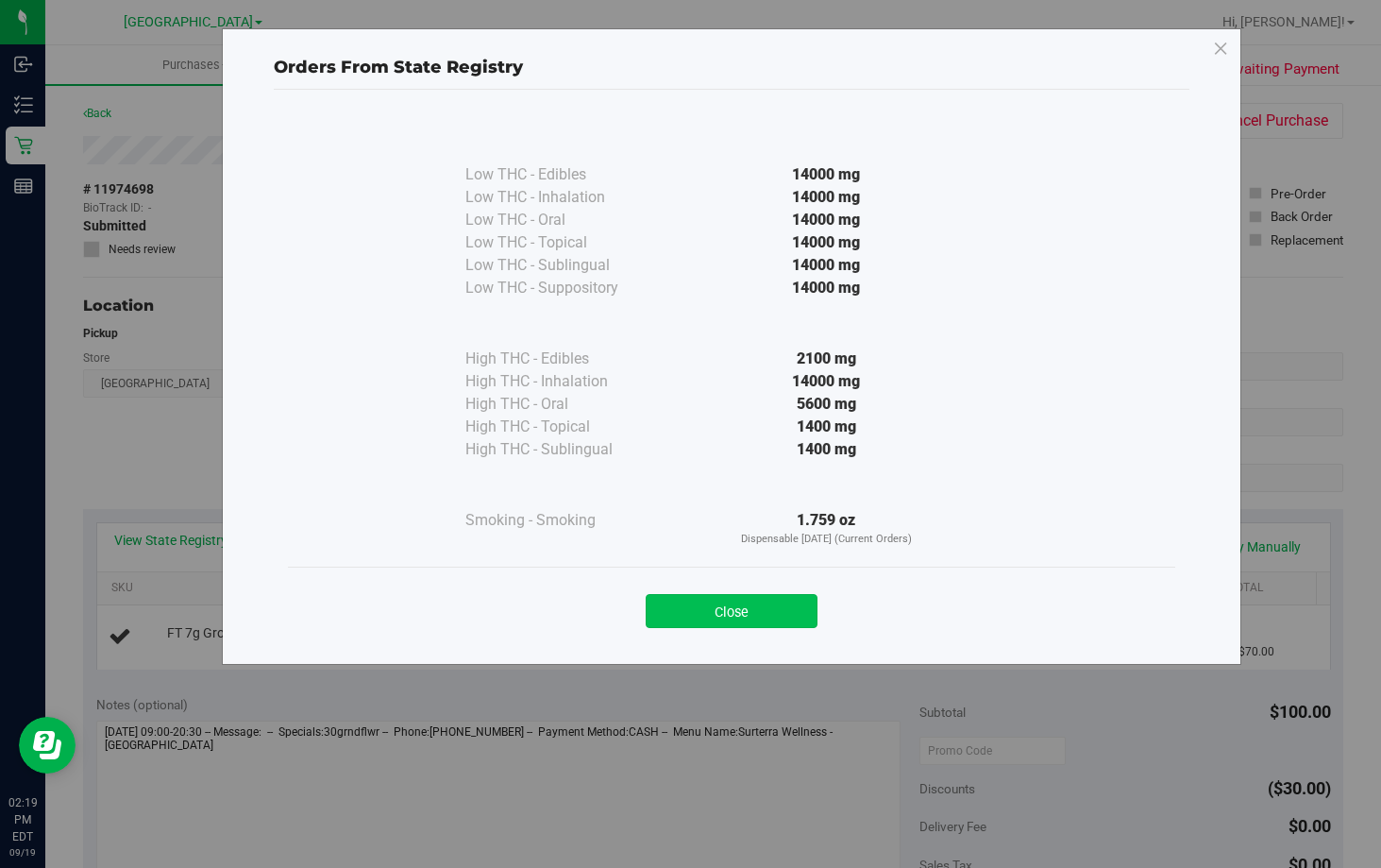
click at [750, 624] on button "Close" at bounding box center [731, 611] width 172 height 34
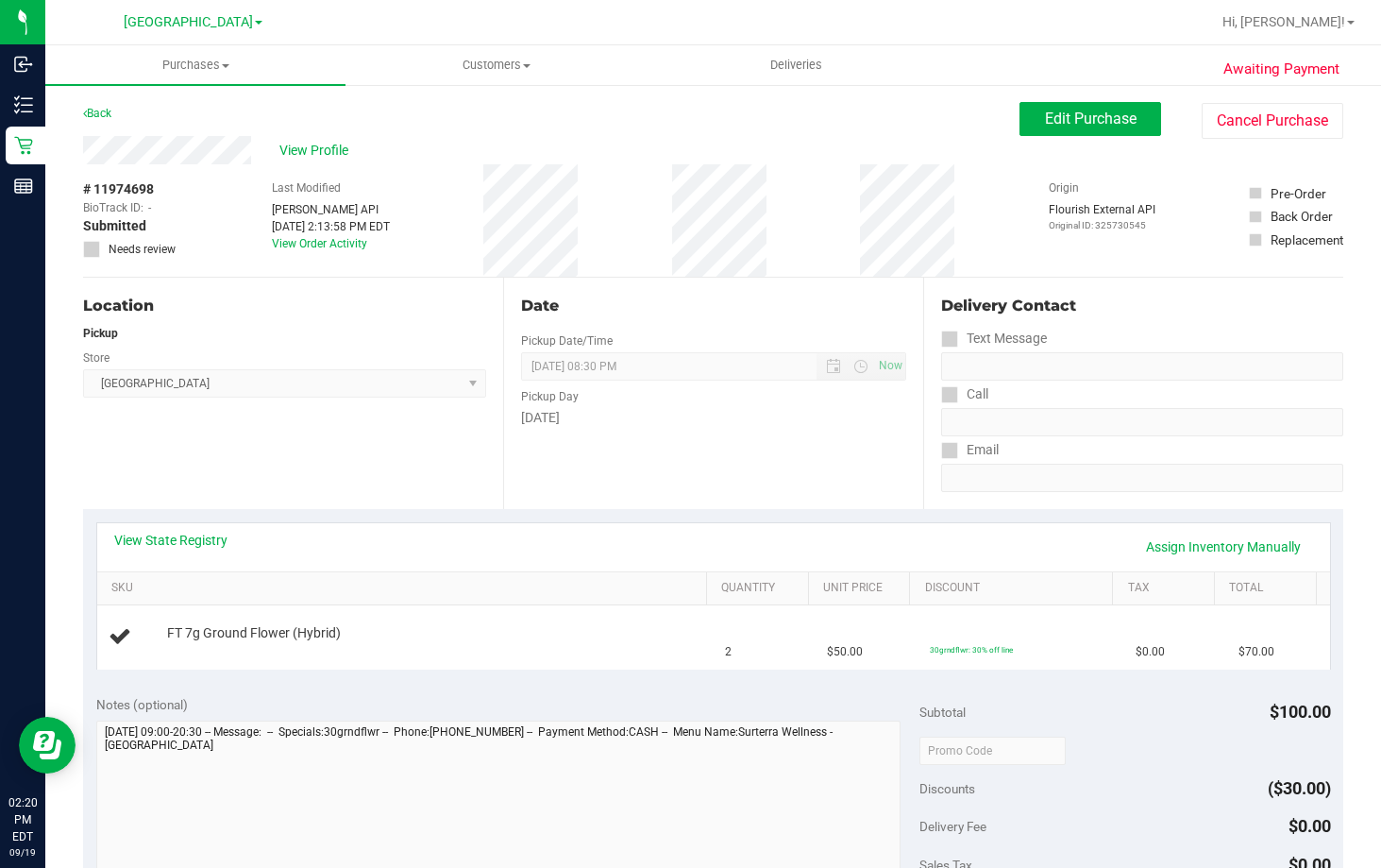
click at [610, 331] on div "Date Pickup Date/Time [DATE] Now [DATE] 08:30 PM Now Pickup Day [DATE]" at bounding box center [712, 393] width 420 height 231
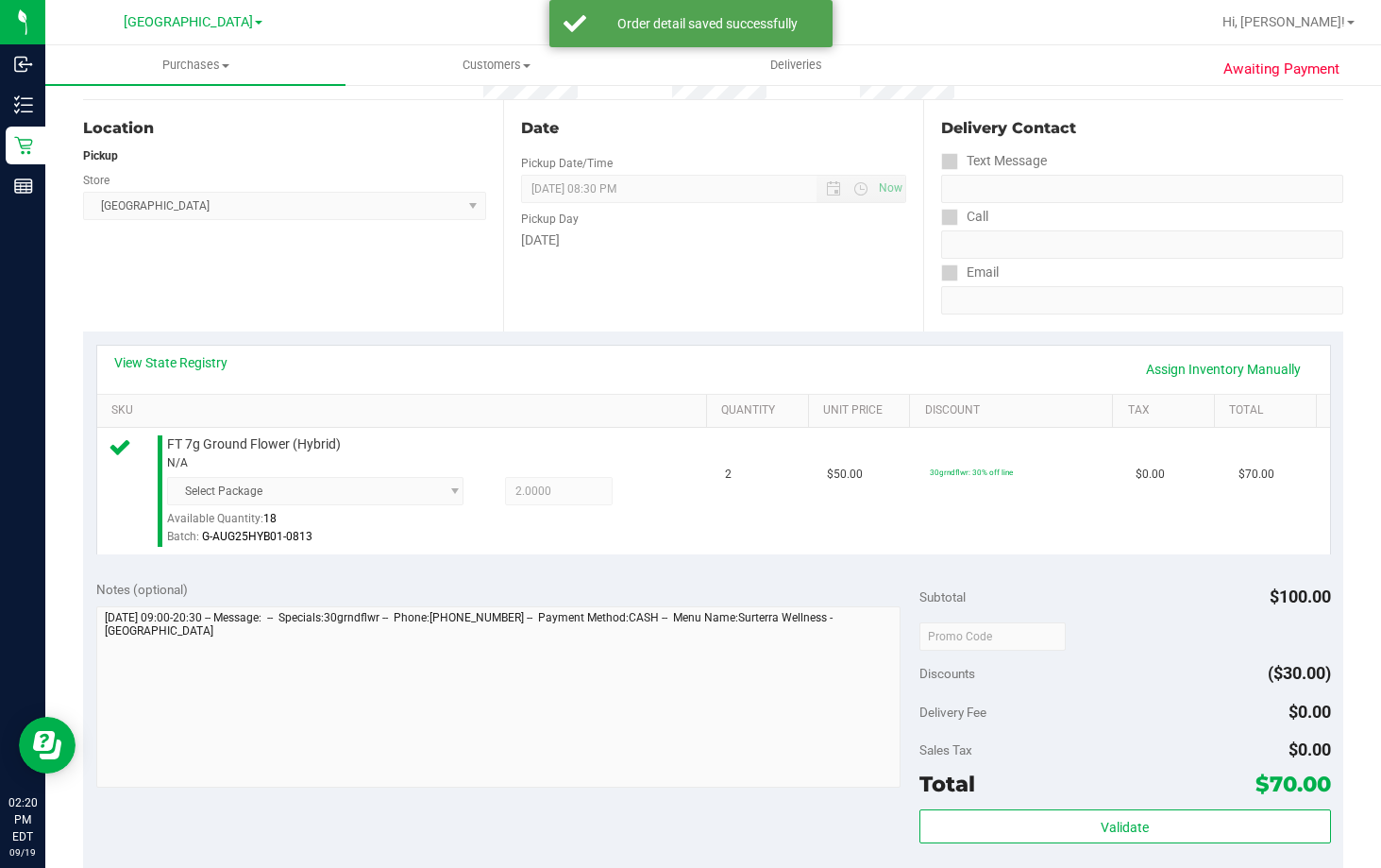
scroll to position [472, 0]
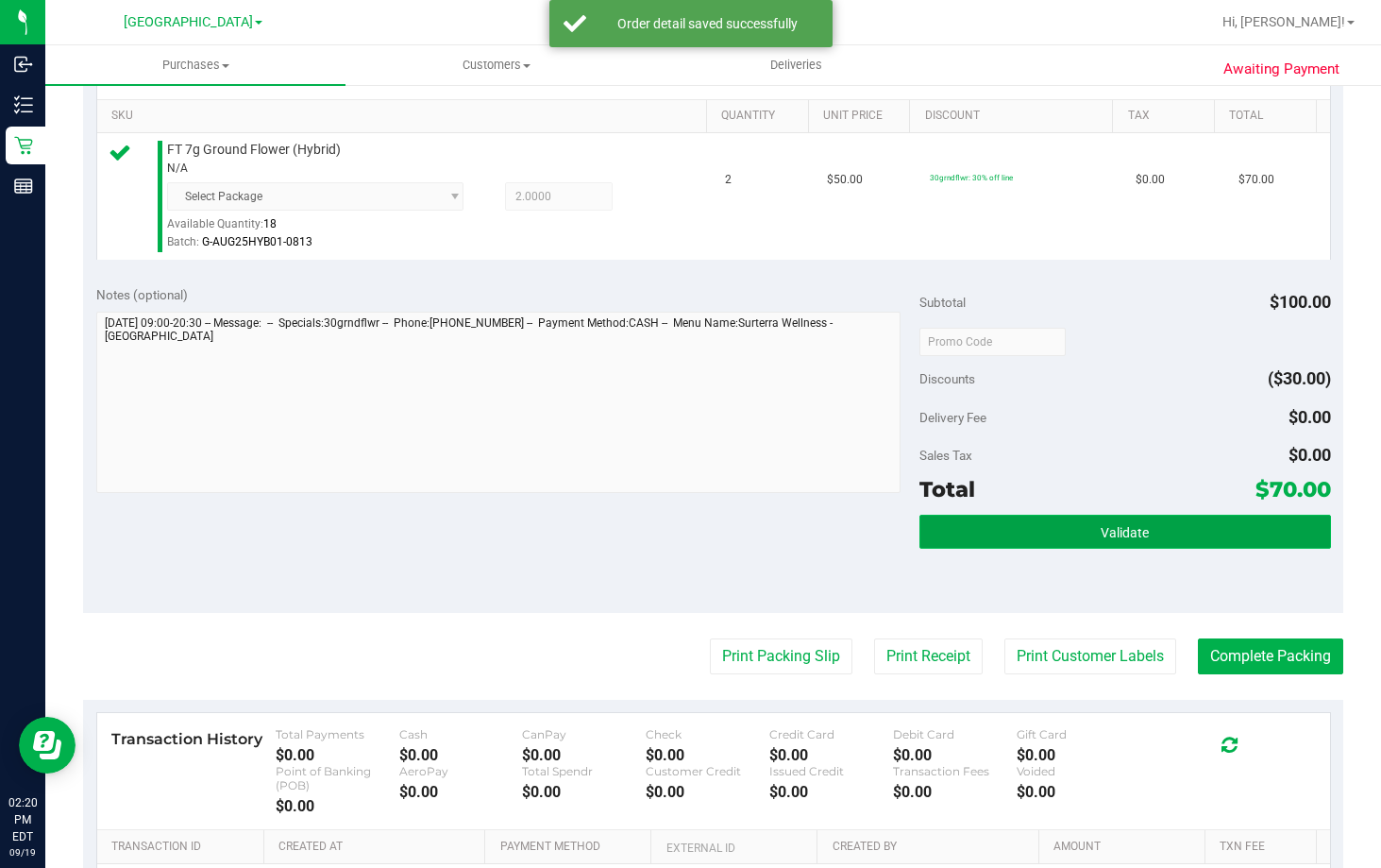
click at [1201, 533] on button "Validate" at bounding box center [1126, 532] width 412 height 34
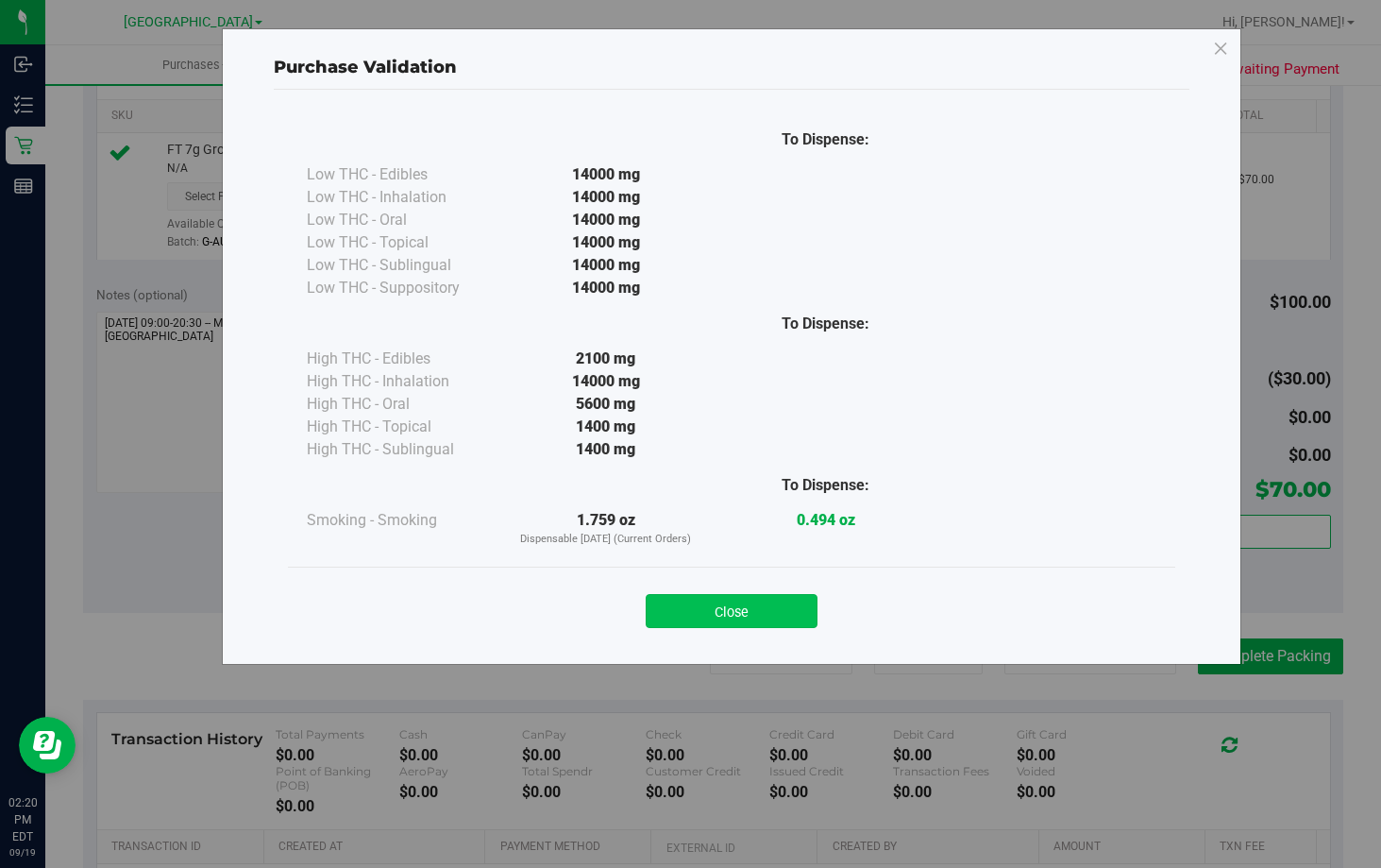
click at [782, 613] on button "Close" at bounding box center [731, 611] width 172 height 34
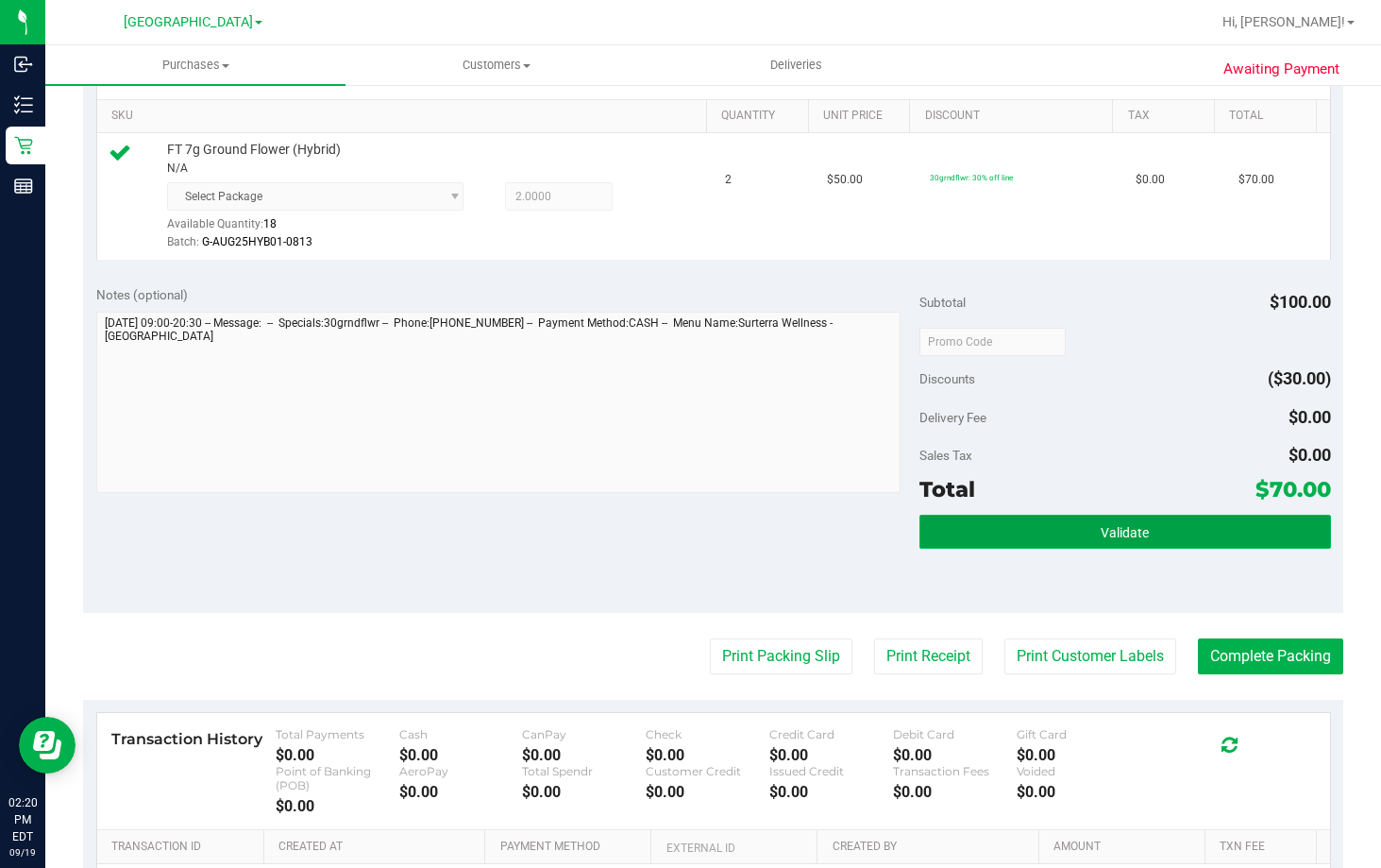
click at [1048, 535] on button "Validate" at bounding box center [1126, 532] width 412 height 34
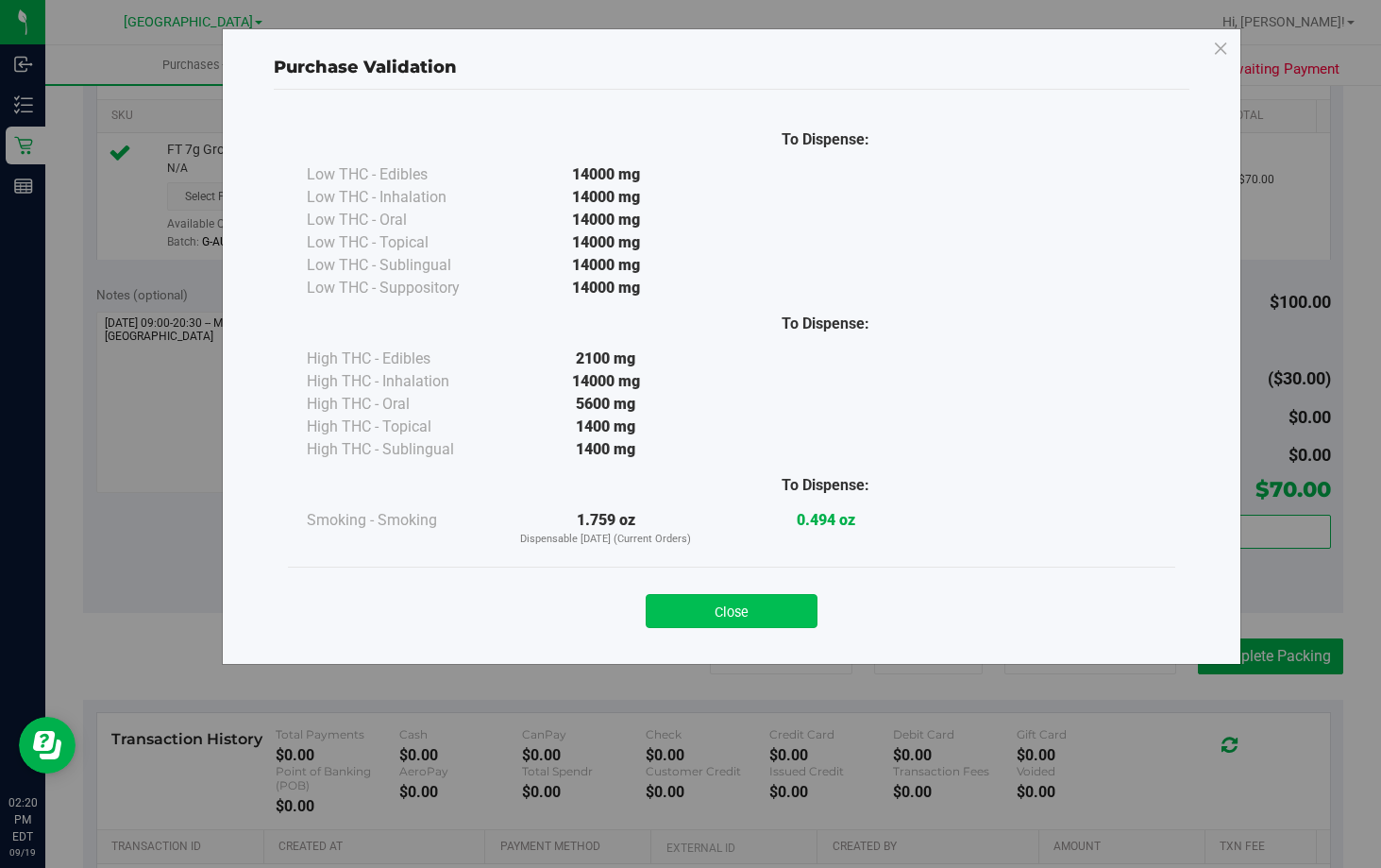
click at [744, 611] on button "Close" at bounding box center [731, 611] width 172 height 34
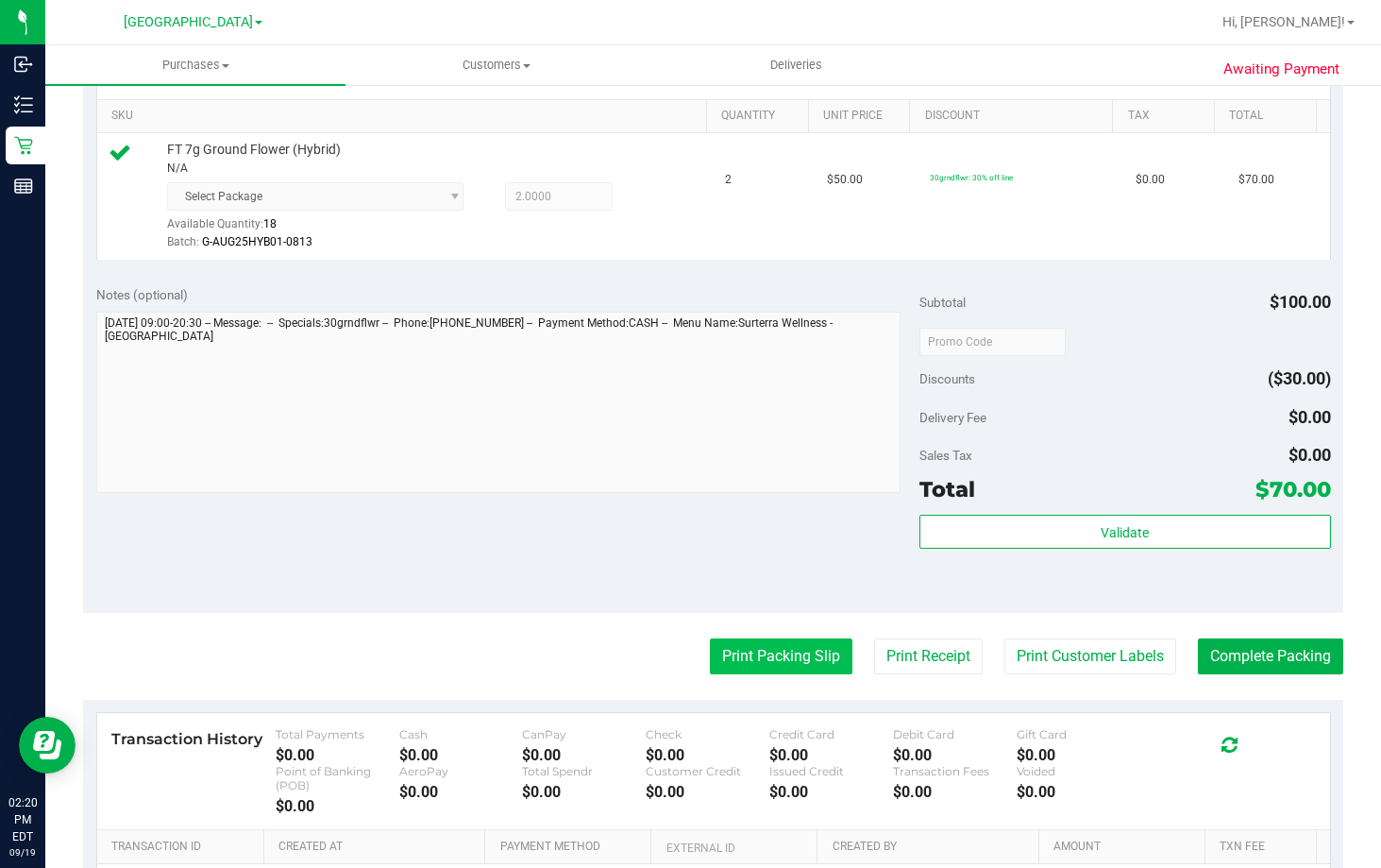
click at [755, 652] on button "Print Packing Slip" at bounding box center [781, 656] width 143 height 36
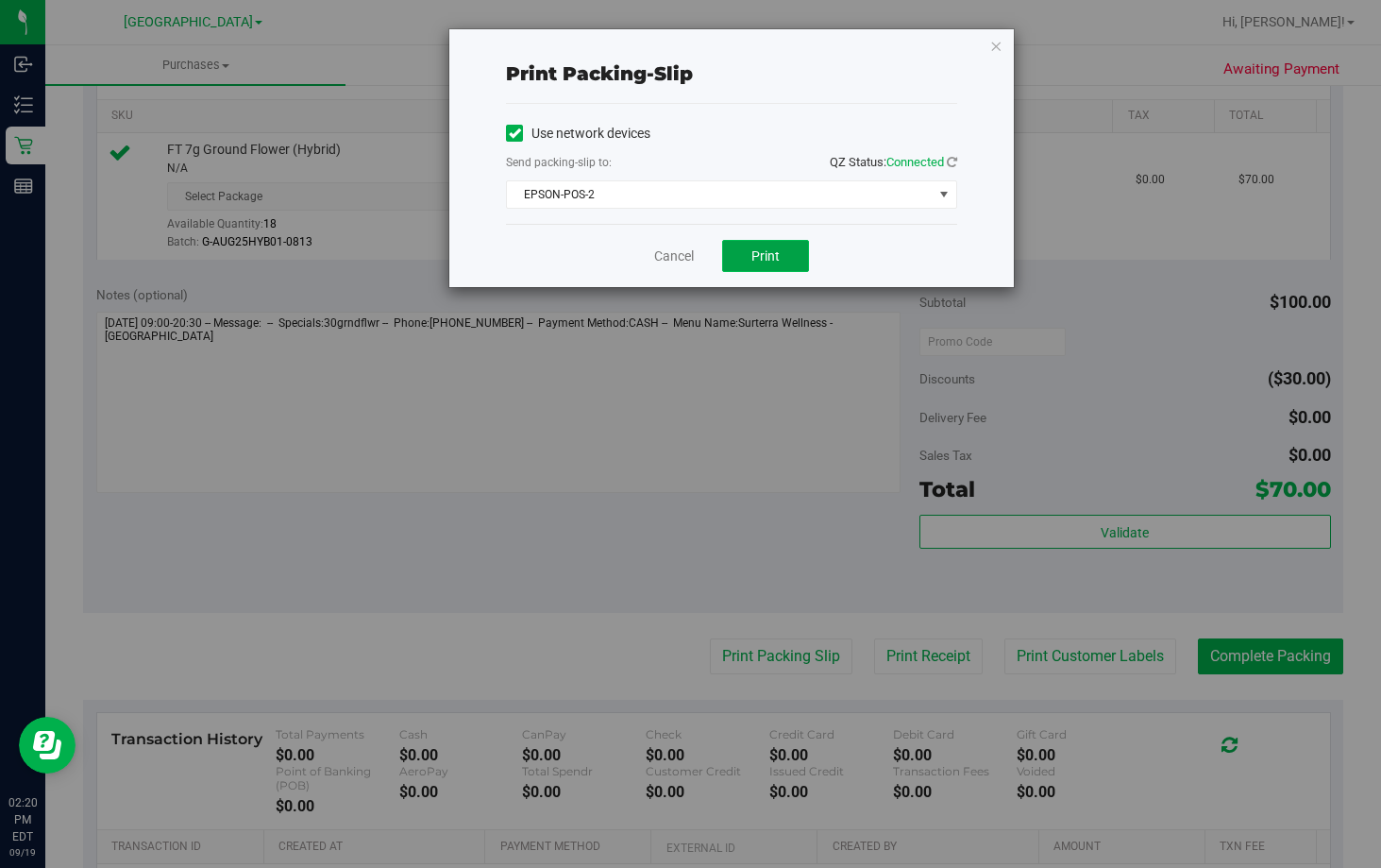
click at [752, 252] on span "Print" at bounding box center [765, 255] width 28 height 15
click at [660, 255] on link "Cancel" at bounding box center [675, 256] width 40 height 20
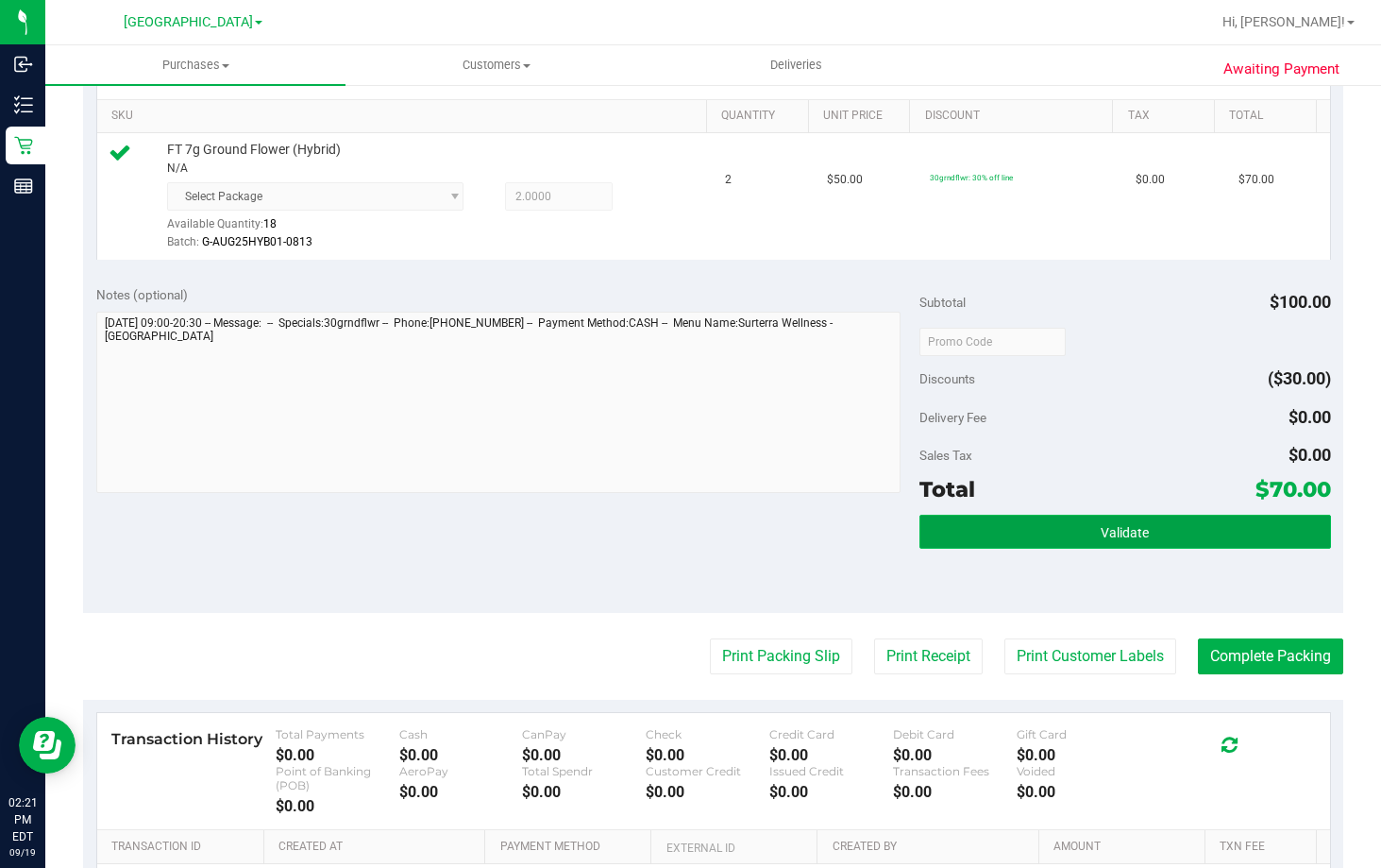
click at [1101, 537] on span "Validate" at bounding box center [1125, 532] width 48 height 15
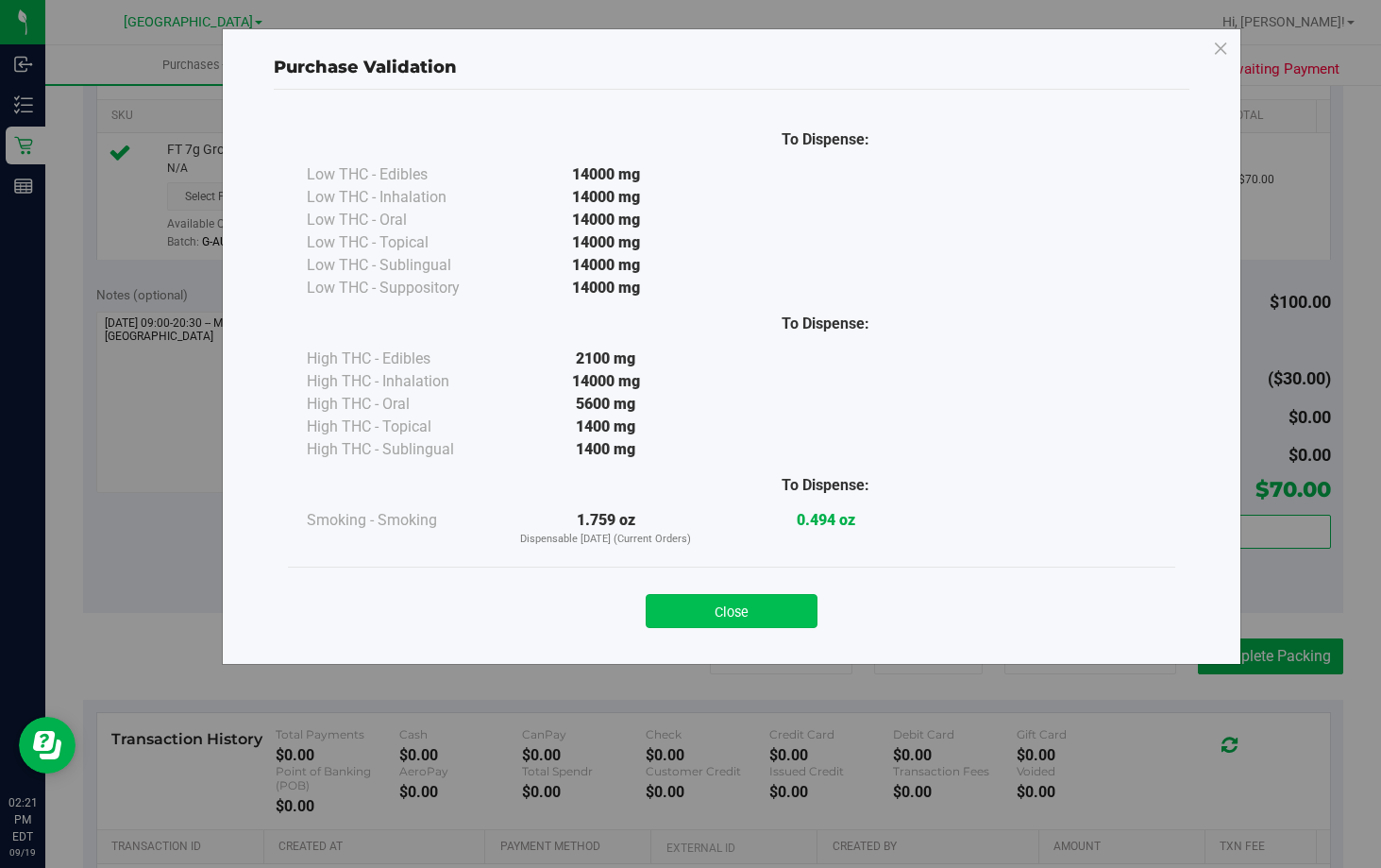
click at [800, 604] on button "Close" at bounding box center [731, 611] width 172 height 34
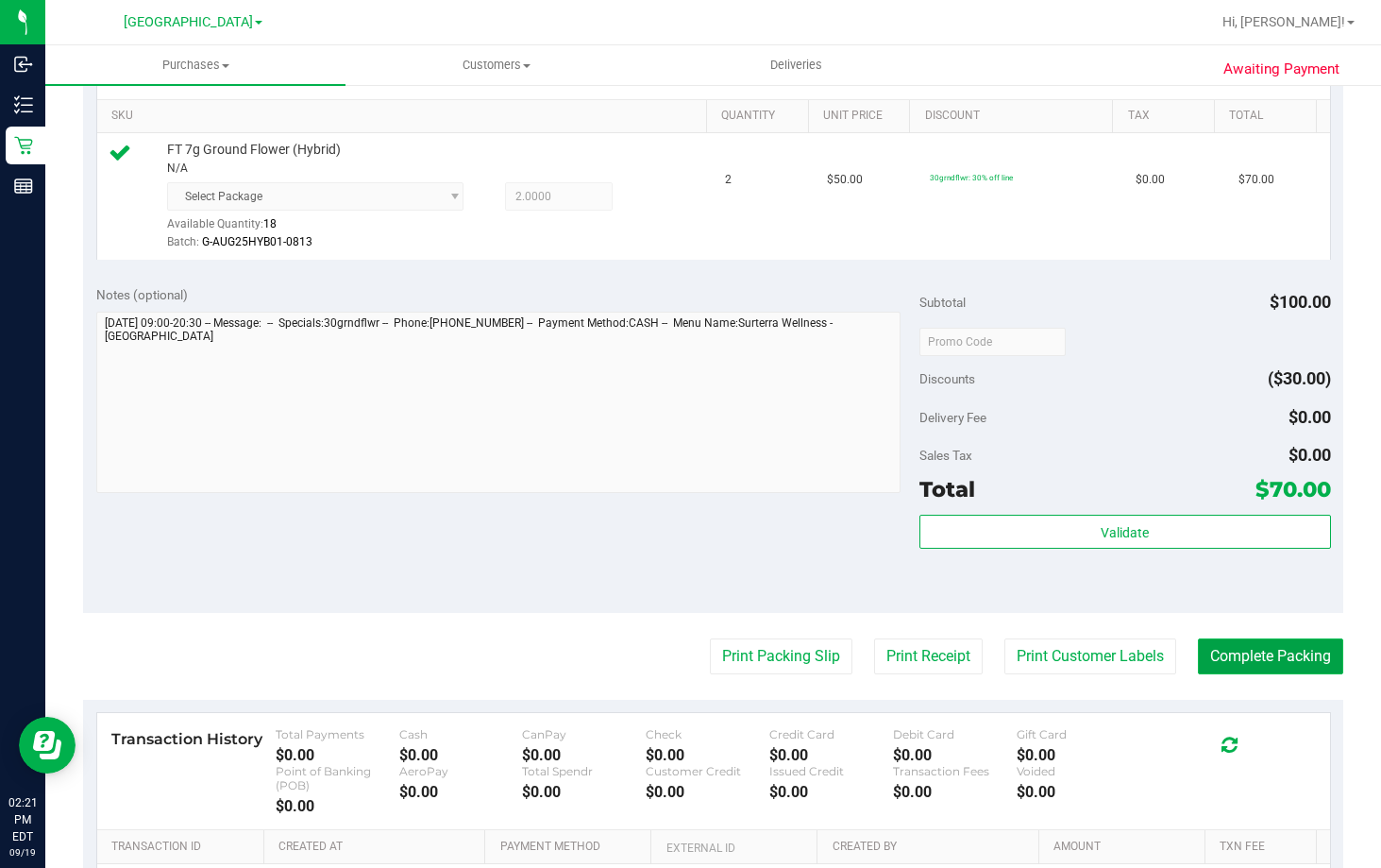
click at [1235, 654] on button "Complete Packing" at bounding box center [1271, 656] width 146 height 36
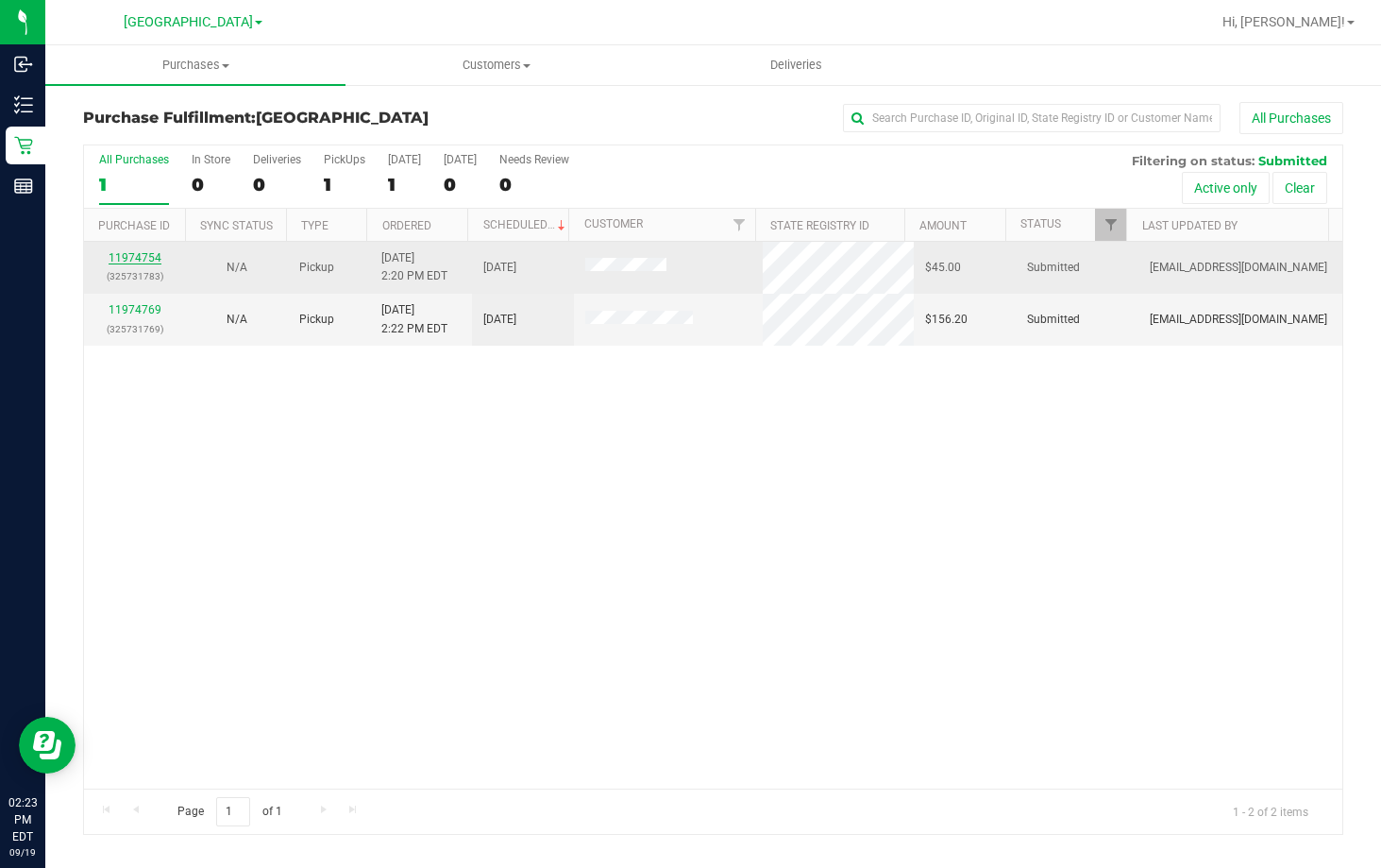
click at [149, 255] on link "11974754" at bounding box center [135, 257] width 53 height 13
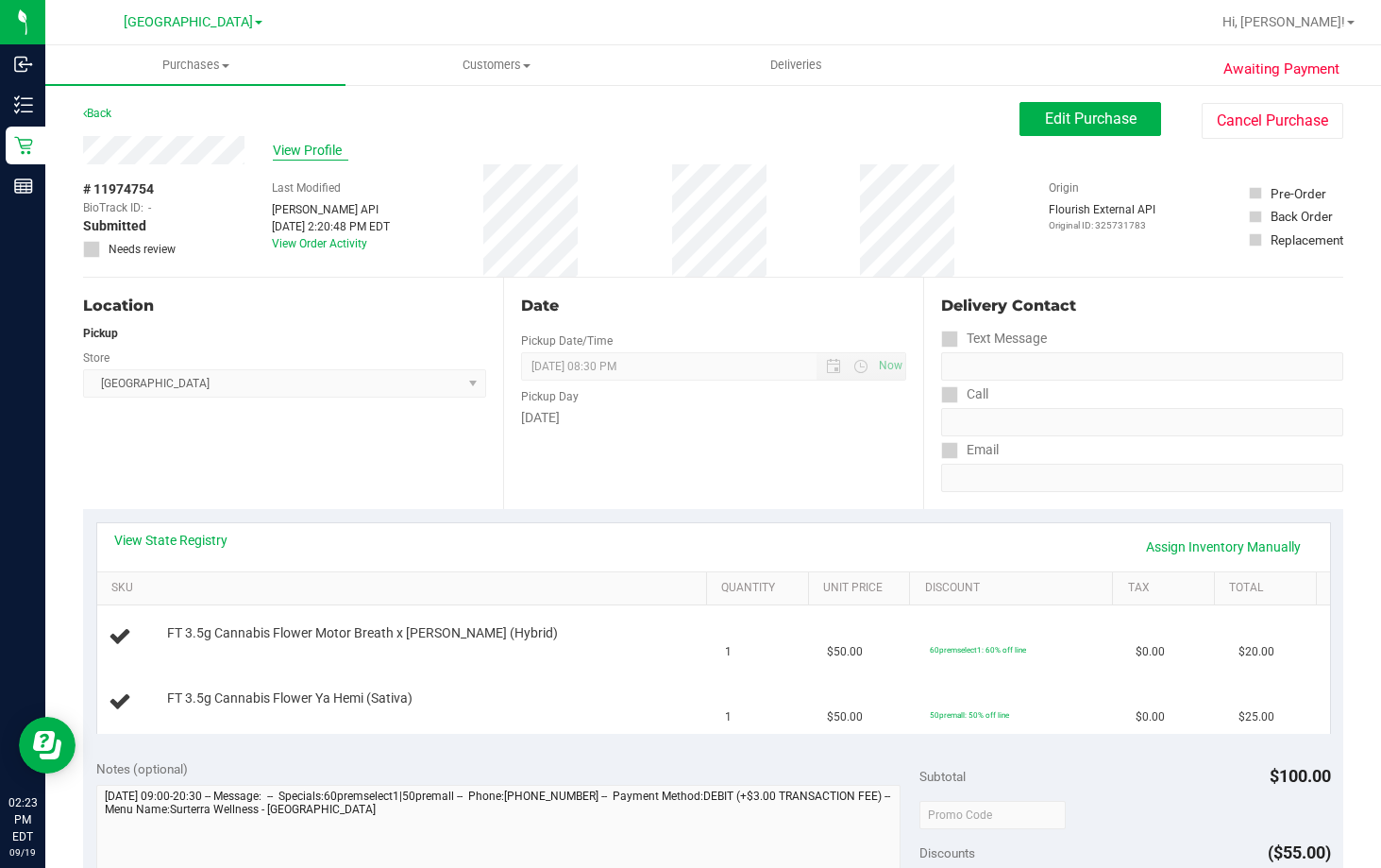
click at [278, 155] on span "View Profile" at bounding box center [310, 151] width 76 height 20
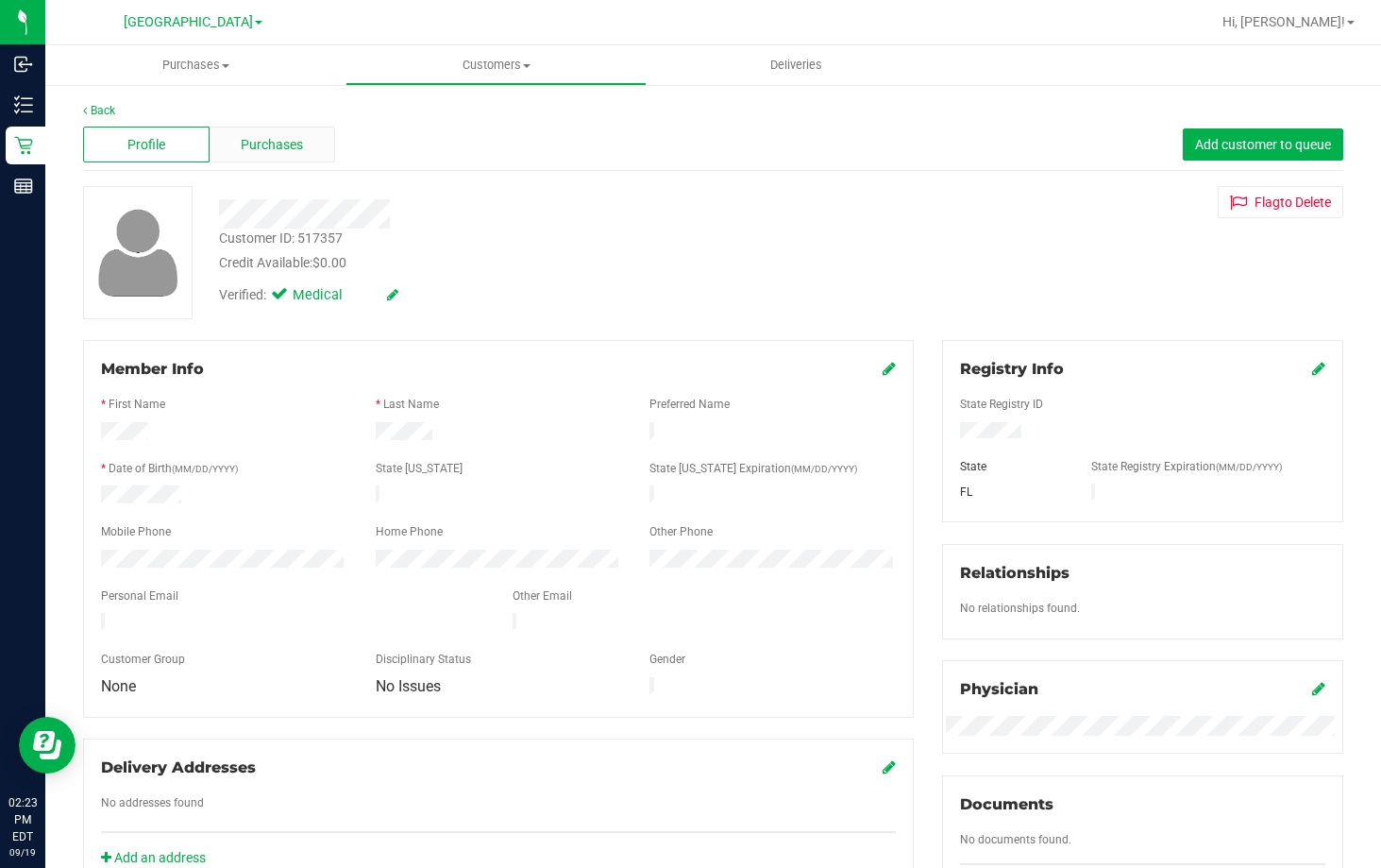
click at [272, 151] on span "Purchases" at bounding box center [271, 145] width 62 height 20
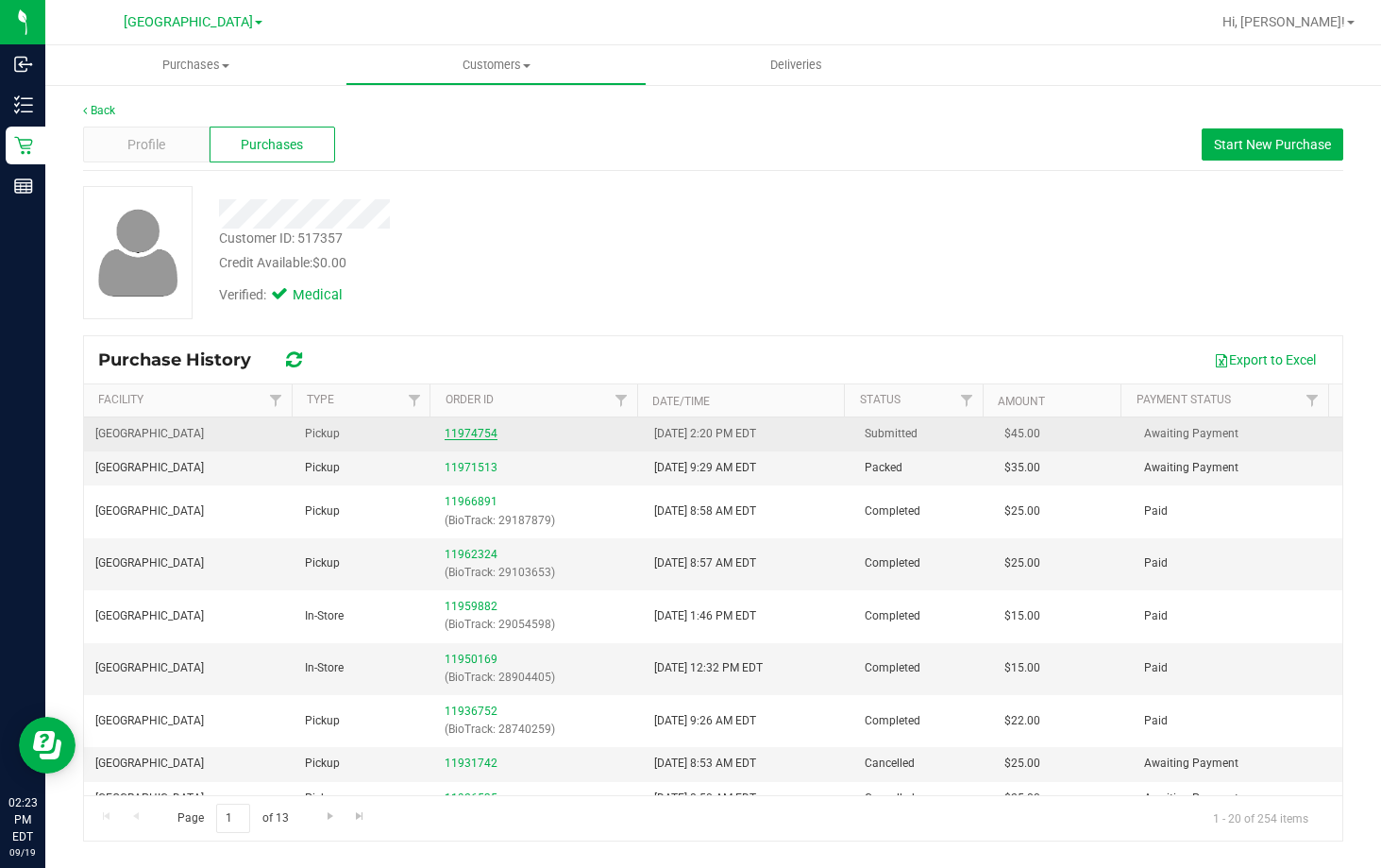
click at [473, 436] on link "11974754" at bounding box center [471, 433] width 53 height 13
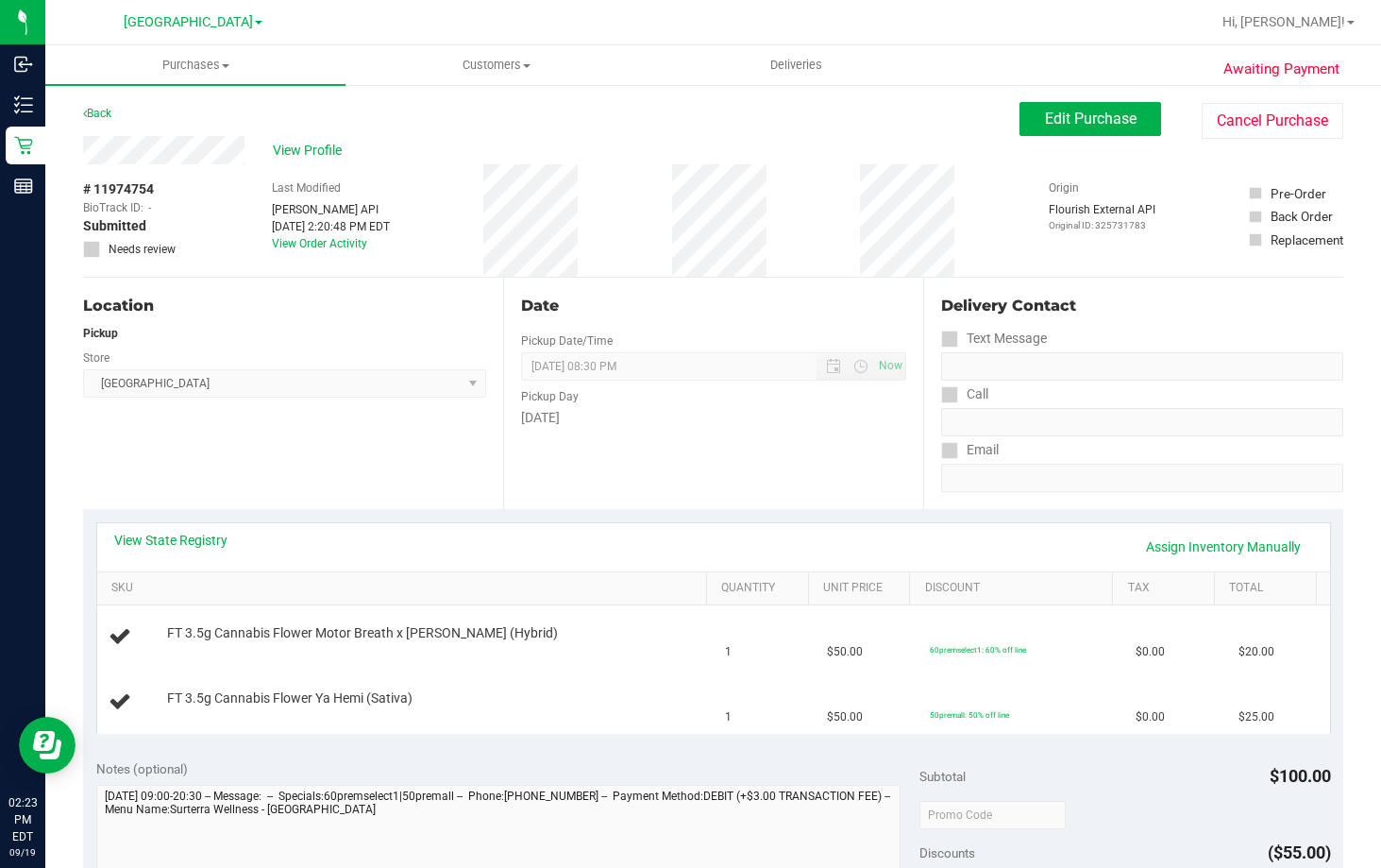
click at [652, 497] on div "Date Pickup Date/Time [DATE] Now [DATE] 08:30 PM Now Pickup Day [DATE]" at bounding box center [712, 393] width 420 height 231
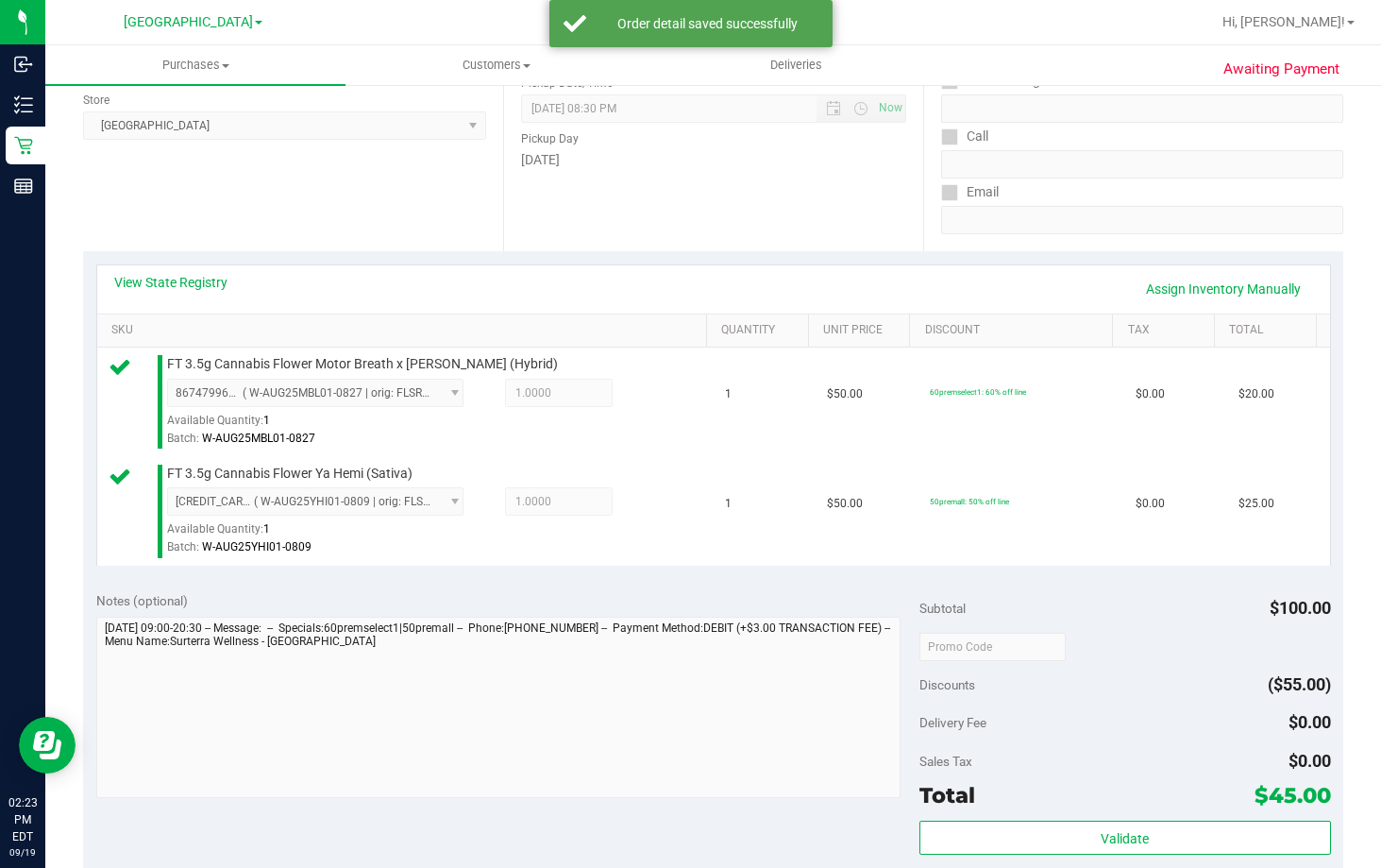
scroll to position [472, 0]
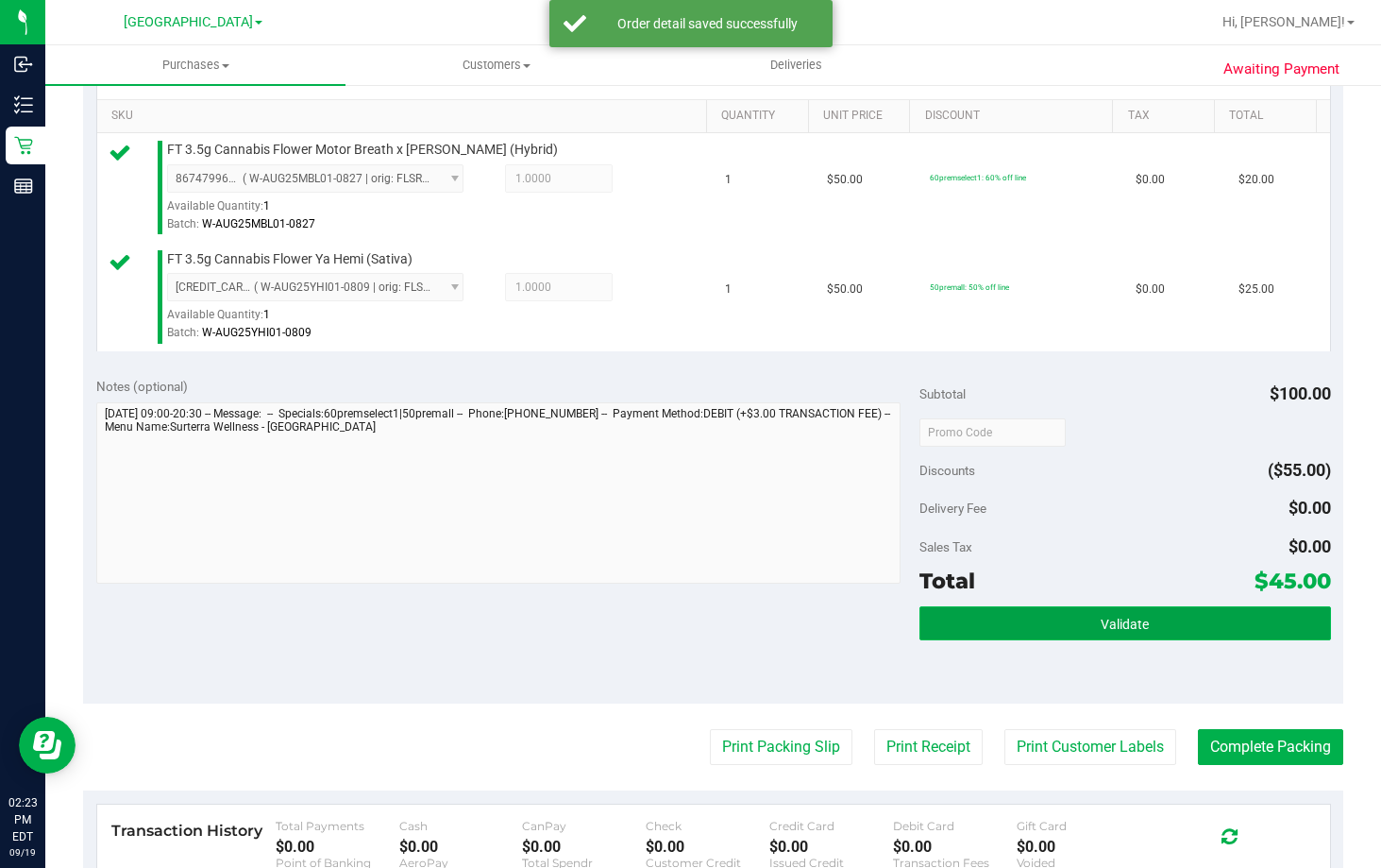
drag, startPoint x: 1179, startPoint y: 626, endPoint x: 1159, endPoint y: 620, distance: 20.9
click at [1174, 626] on button "Validate" at bounding box center [1126, 624] width 412 height 34
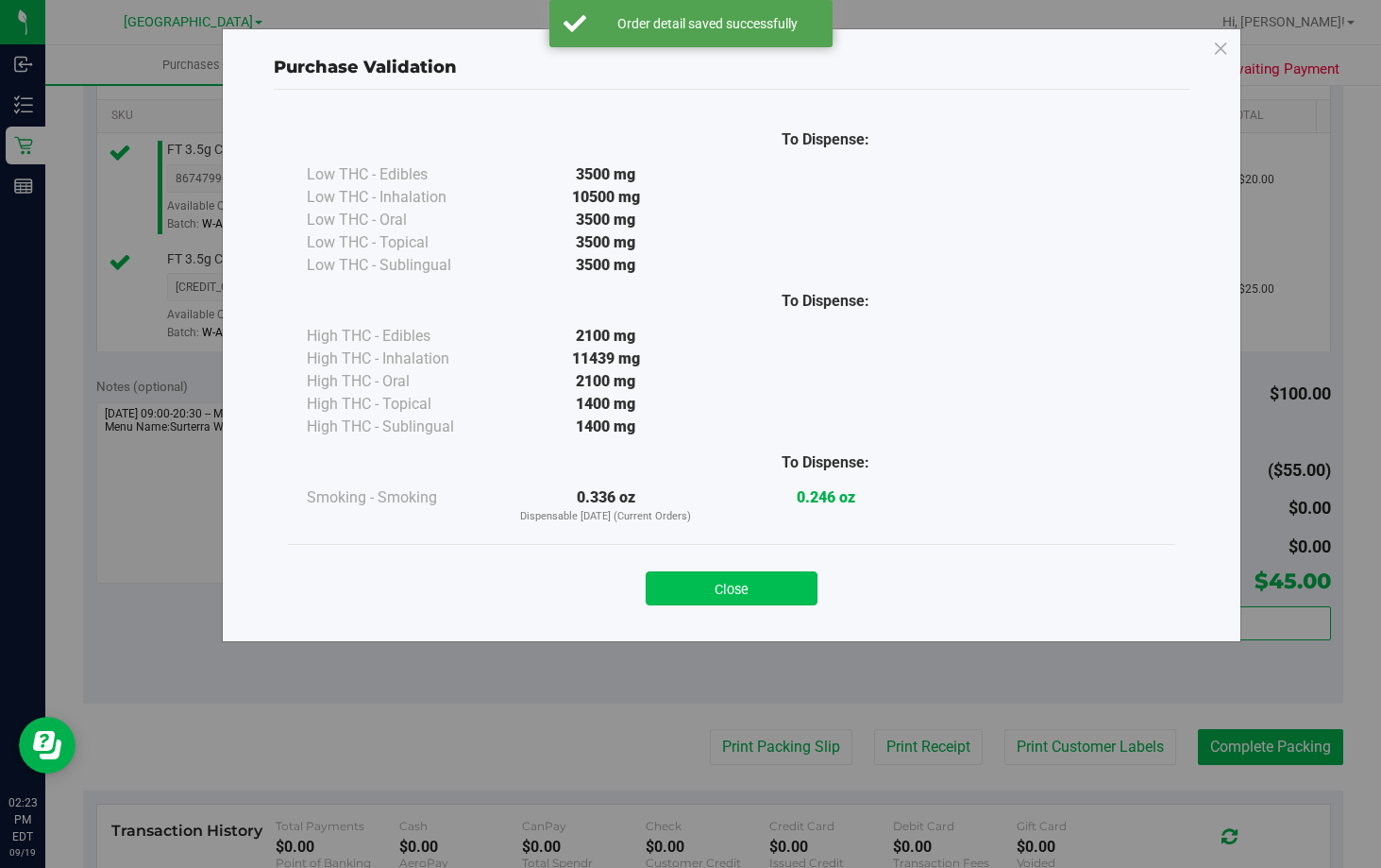
click at [761, 592] on button "Close" at bounding box center [731, 589] width 172 height 34
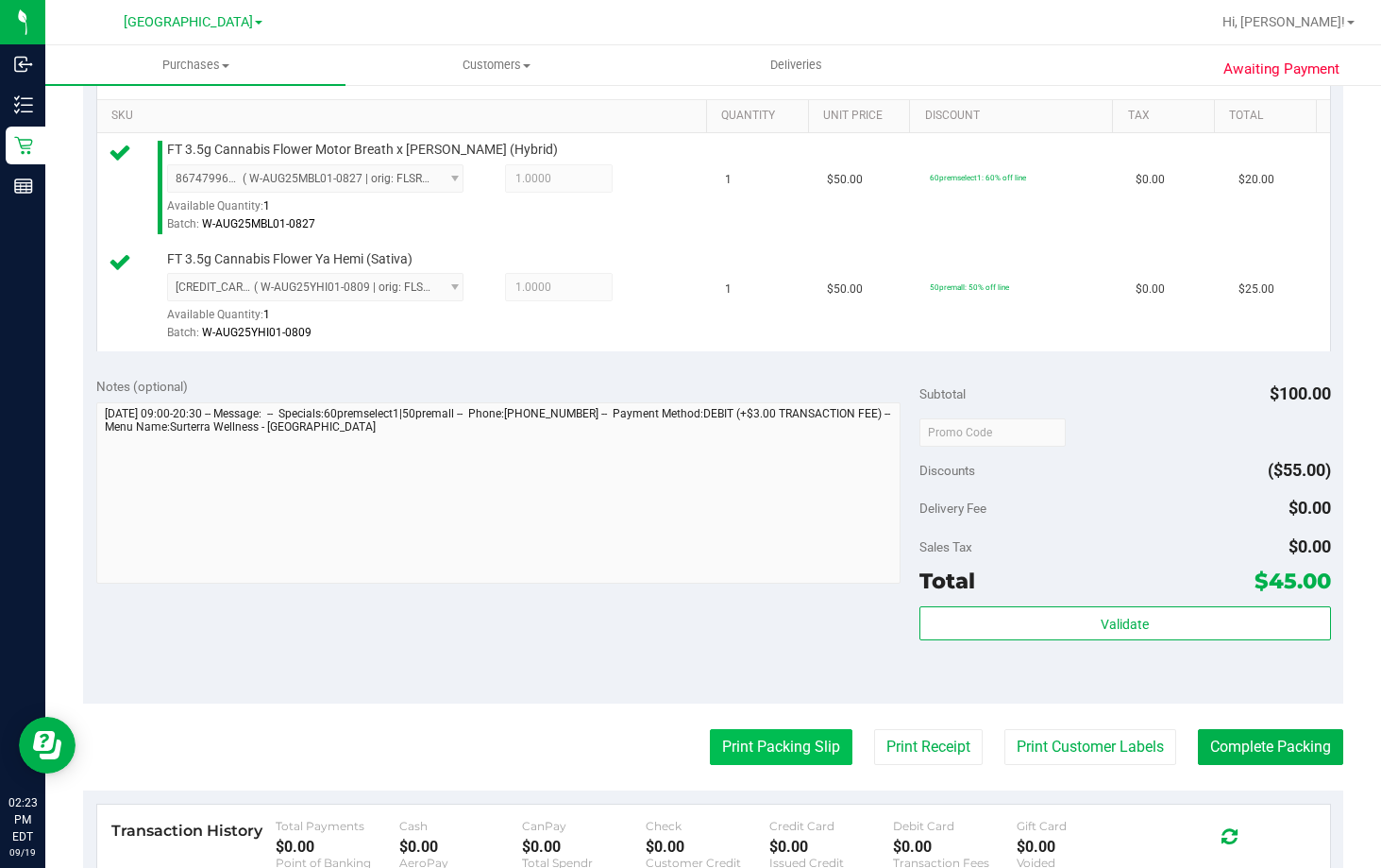
click at [812, 746] on button "Print Packing Slip" at bounding box center [781, 747] width 143 height 36
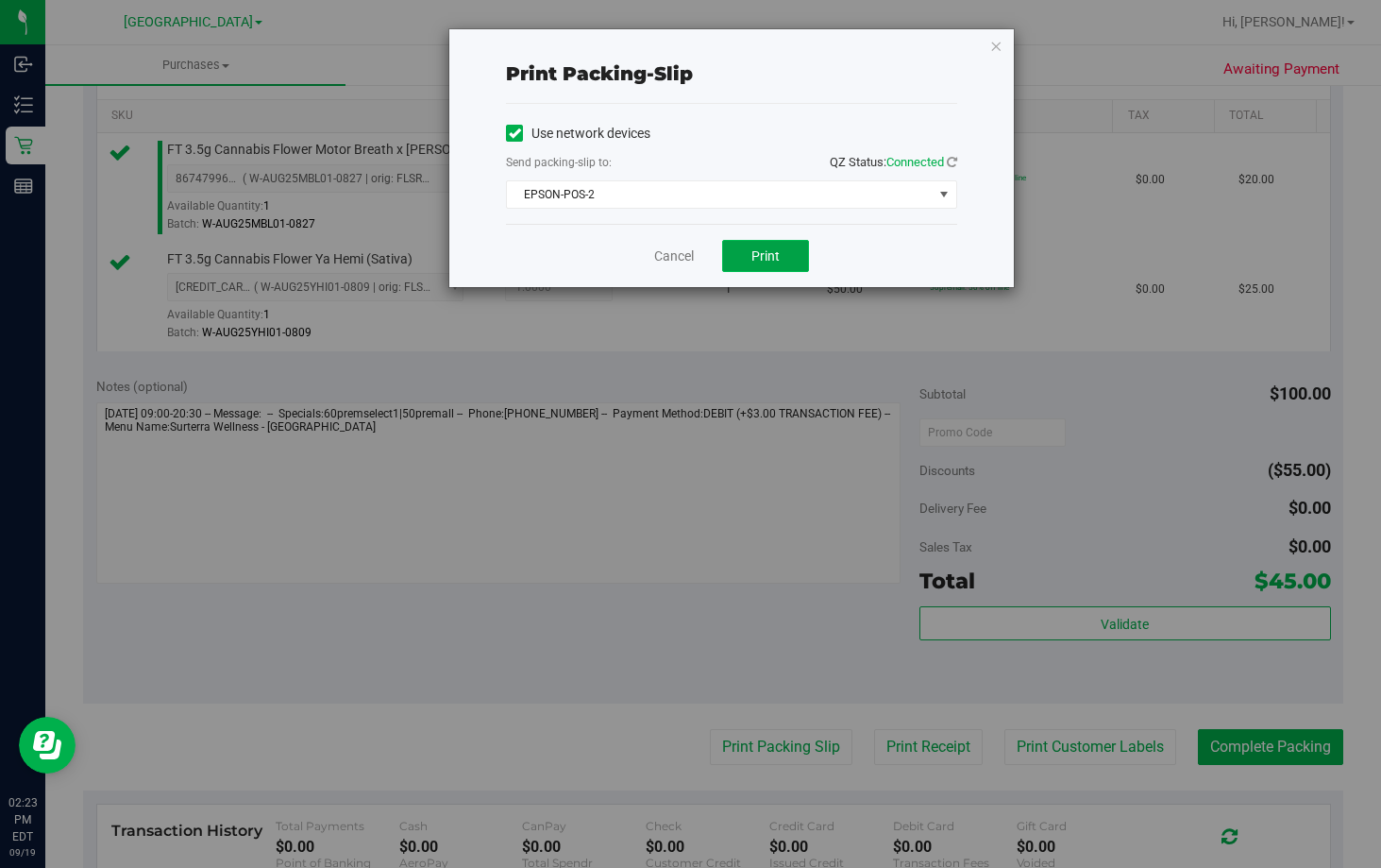
click at [778, 264] on button "Print" at bounding box center [765, 255] width 87 height 32
click at [674, 257] on link "Cancel" at bounding box center [675, 256] width 40 height 20
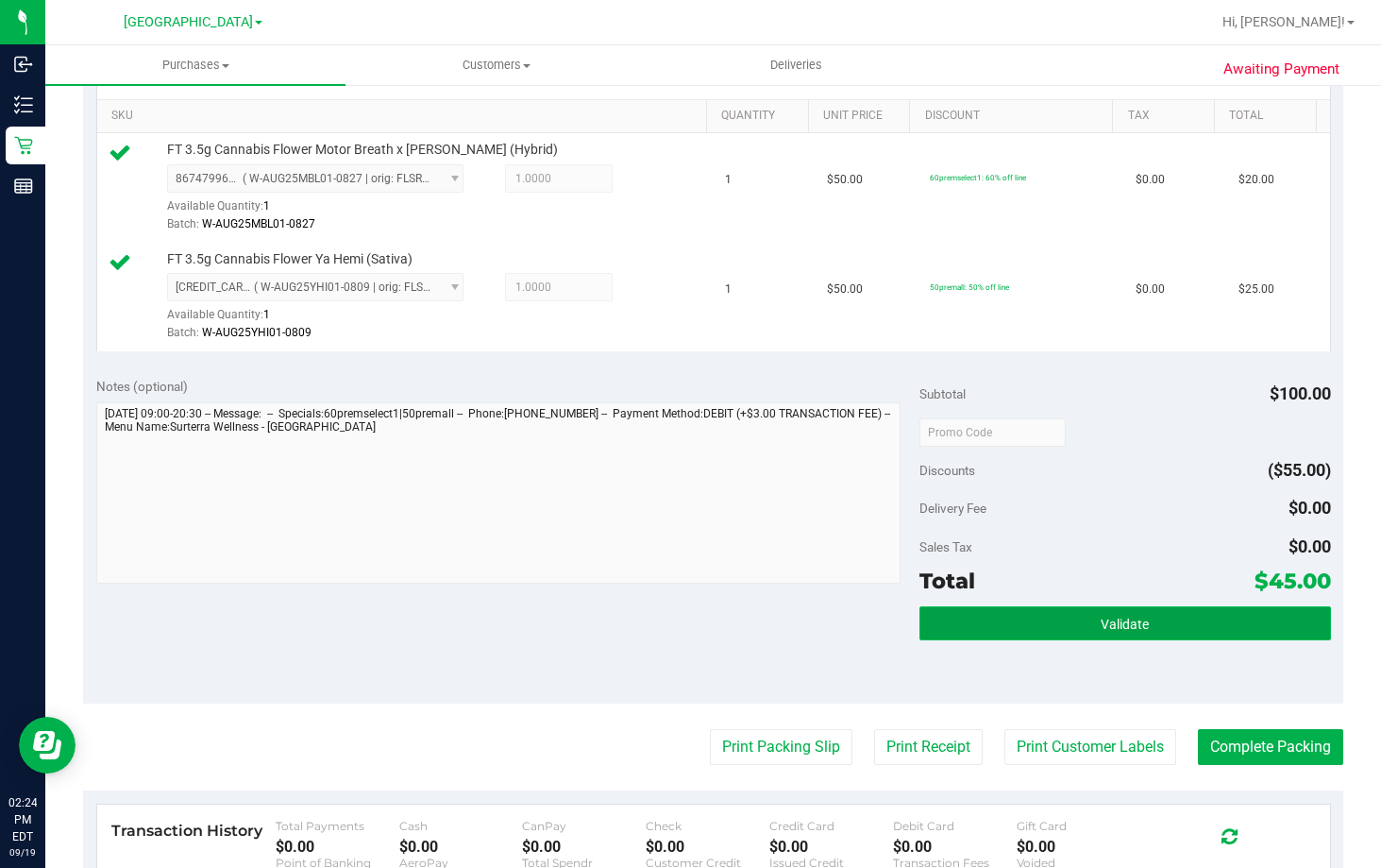
click at [1089, 614] on button "Validate" at bounding box center [1126, 624] width 412 height 34
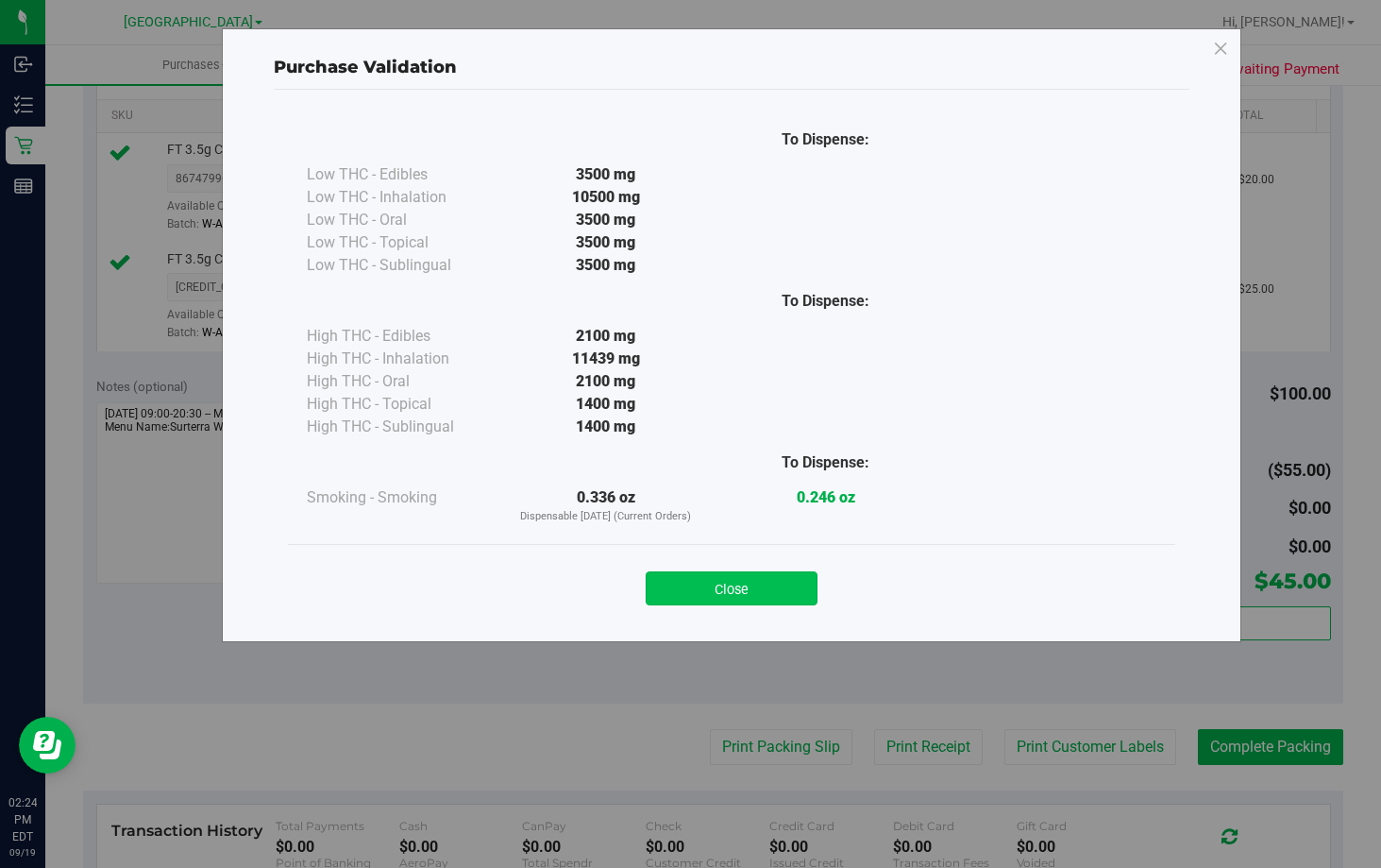
click at [719, 580] on button "Close" at bounding box center [731, 589] width 172 height 34
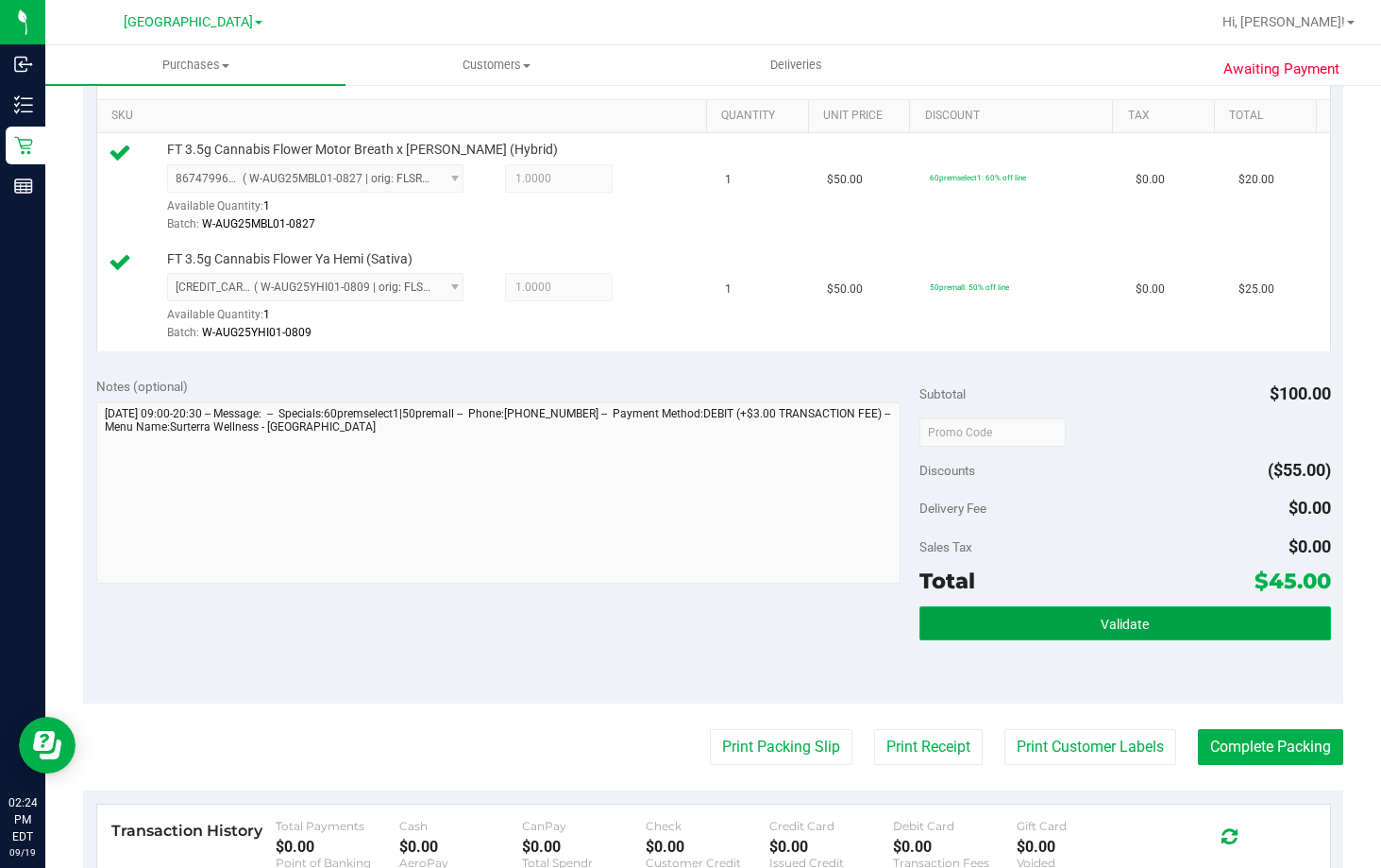
click at [1020, 610] on button "Validate" at bounding box center [1126, 624] width 412 height 34
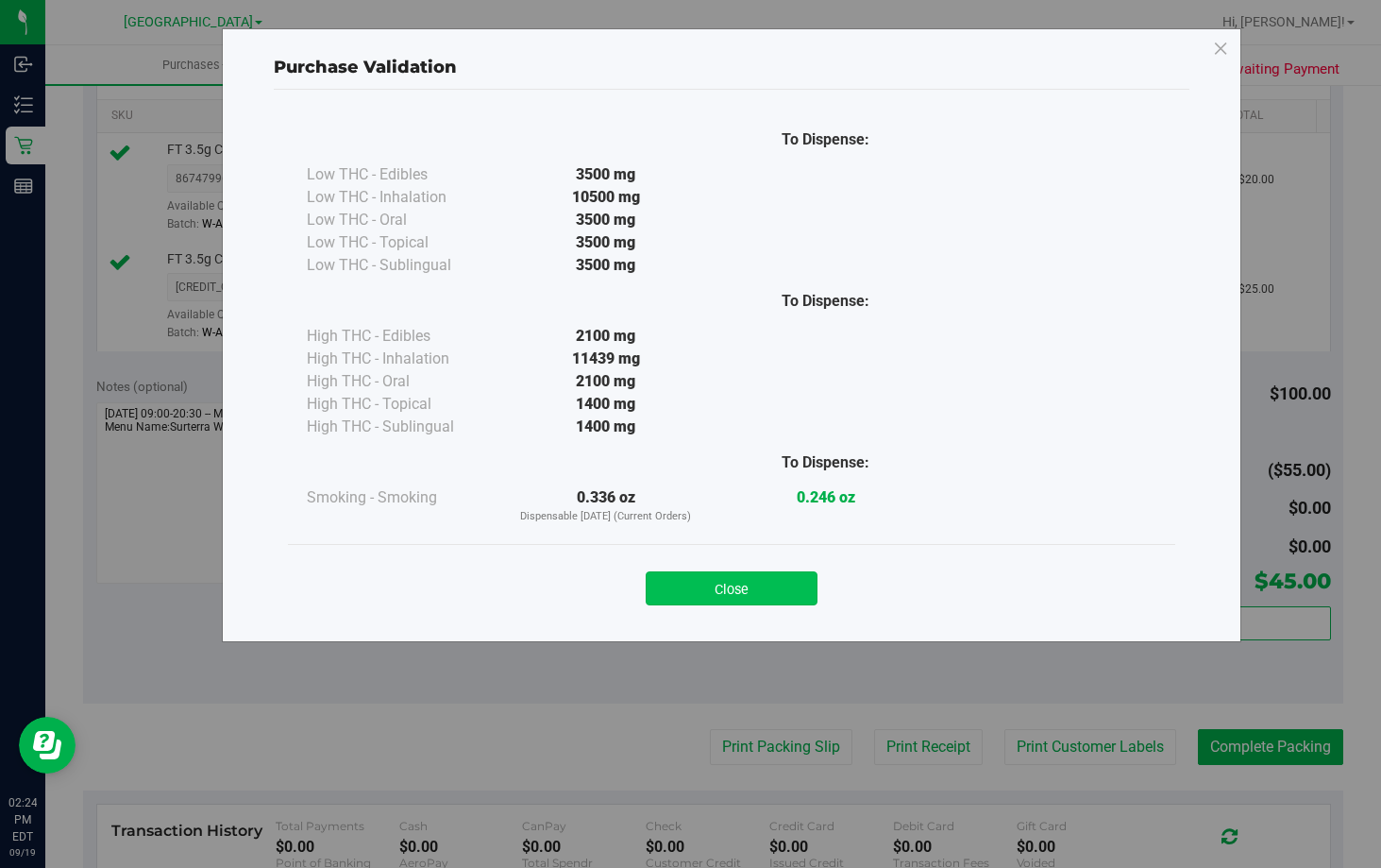
click at [747, 595] on button "Close" at bounding box center [731, 589] width 172 height 34
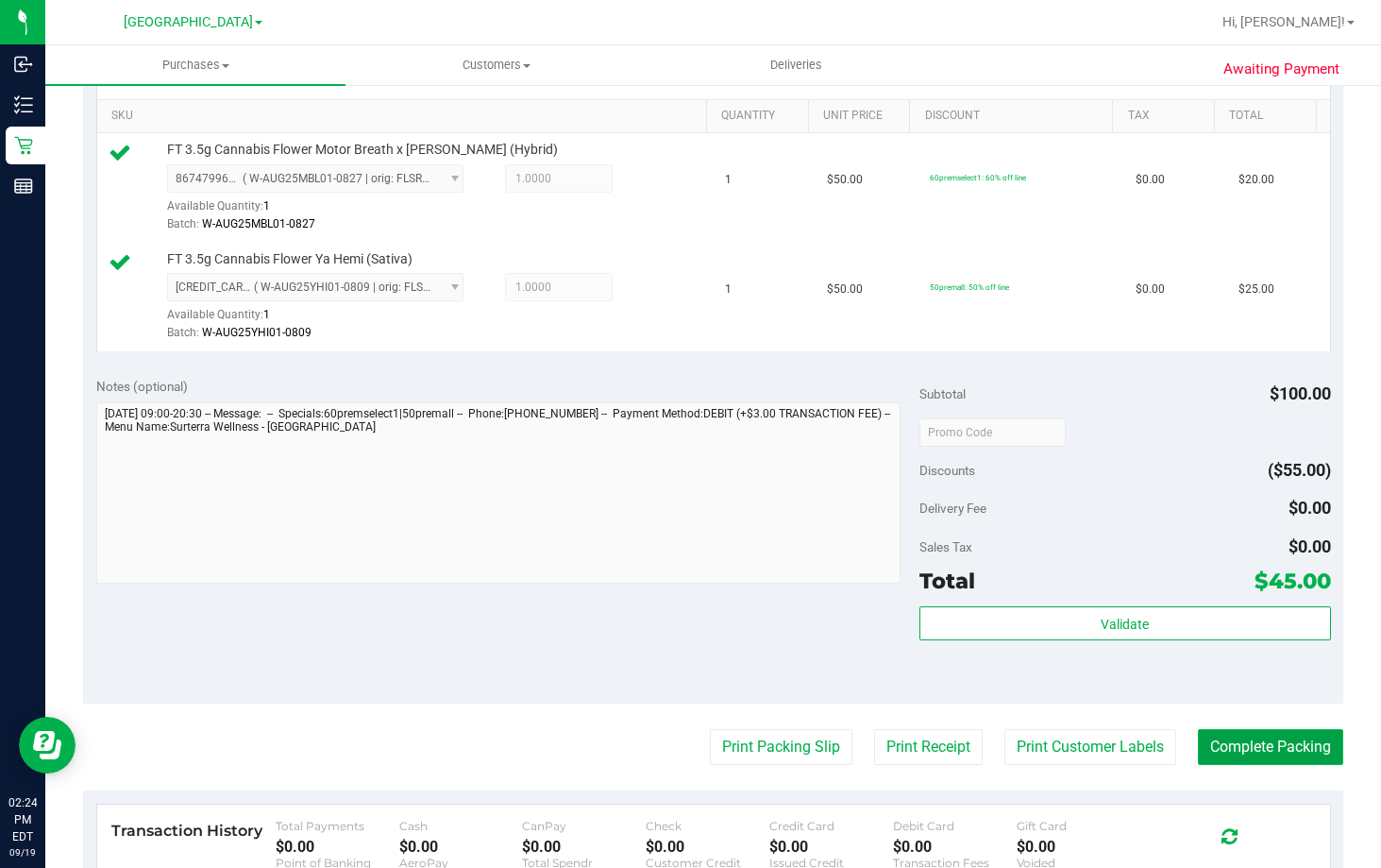
click at [1229, 747] on button "Complete Packing" at bounding box center [1271, 747] width 146 height 36
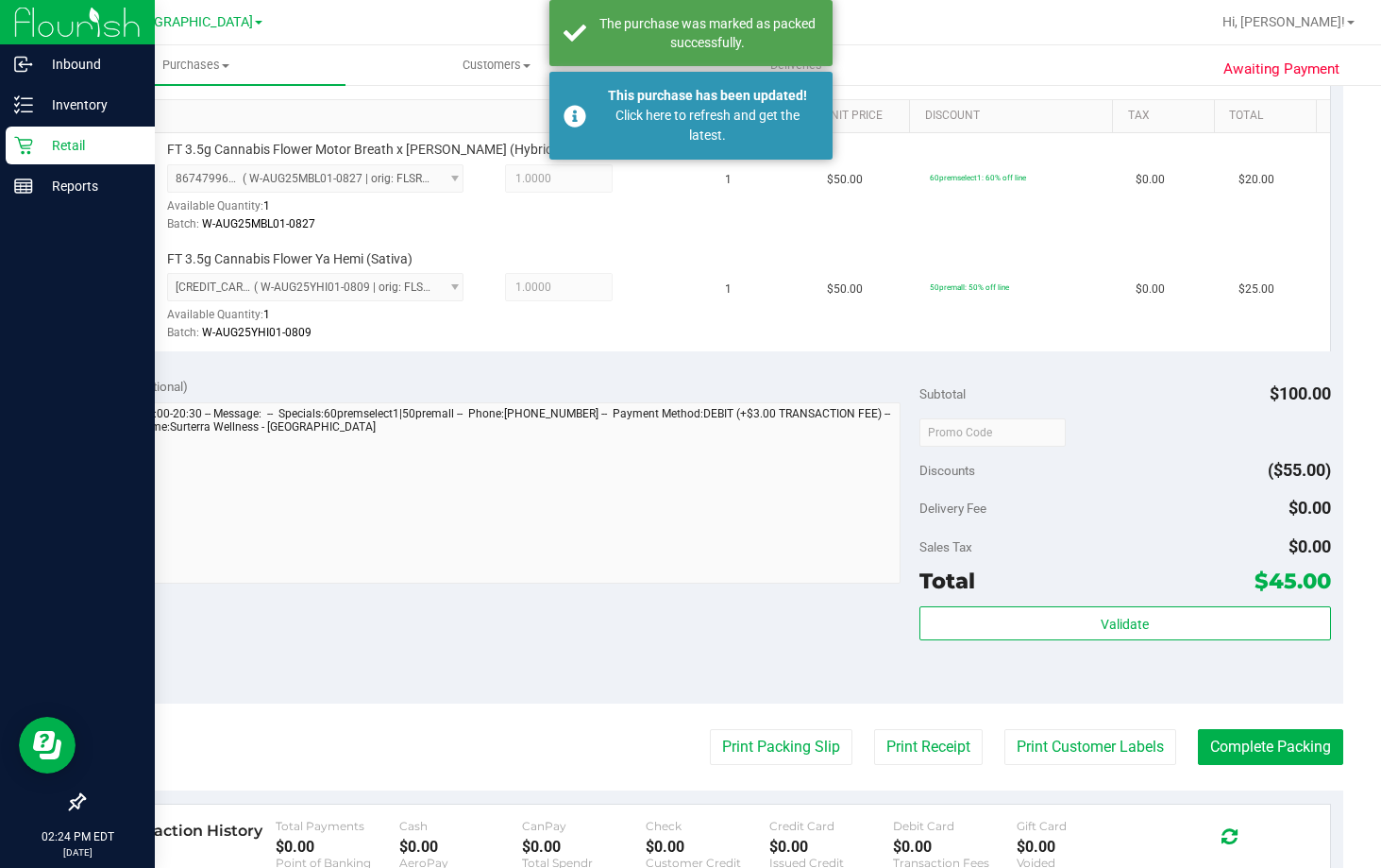
click at [57, 152] on p "Retail" at bounding box center [90, 145] width 114 height 23
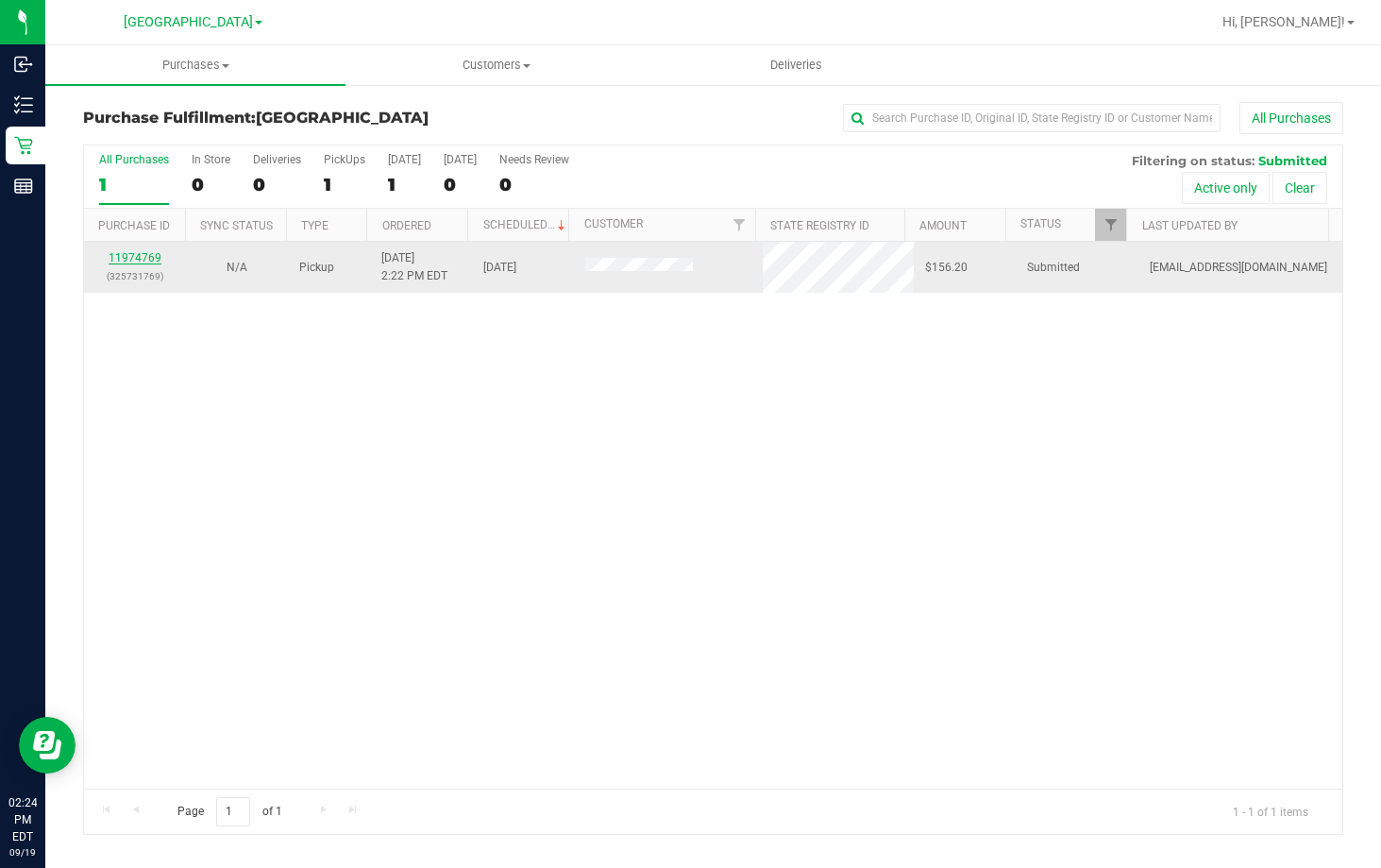
click at [137, 256] on link "11974769" at bounding box center [135, 257] width 53 height 13
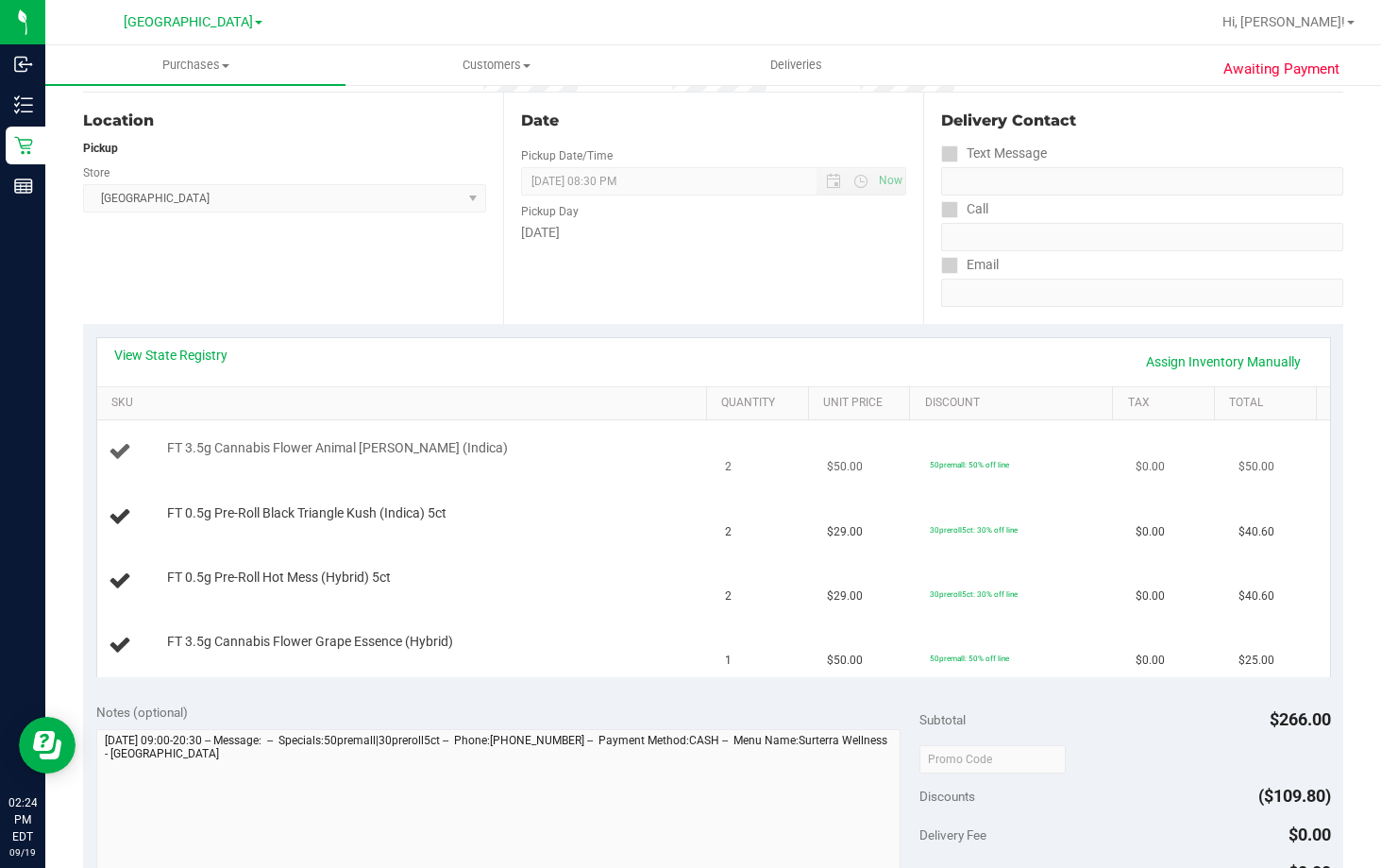
scroll to position [189, 0]
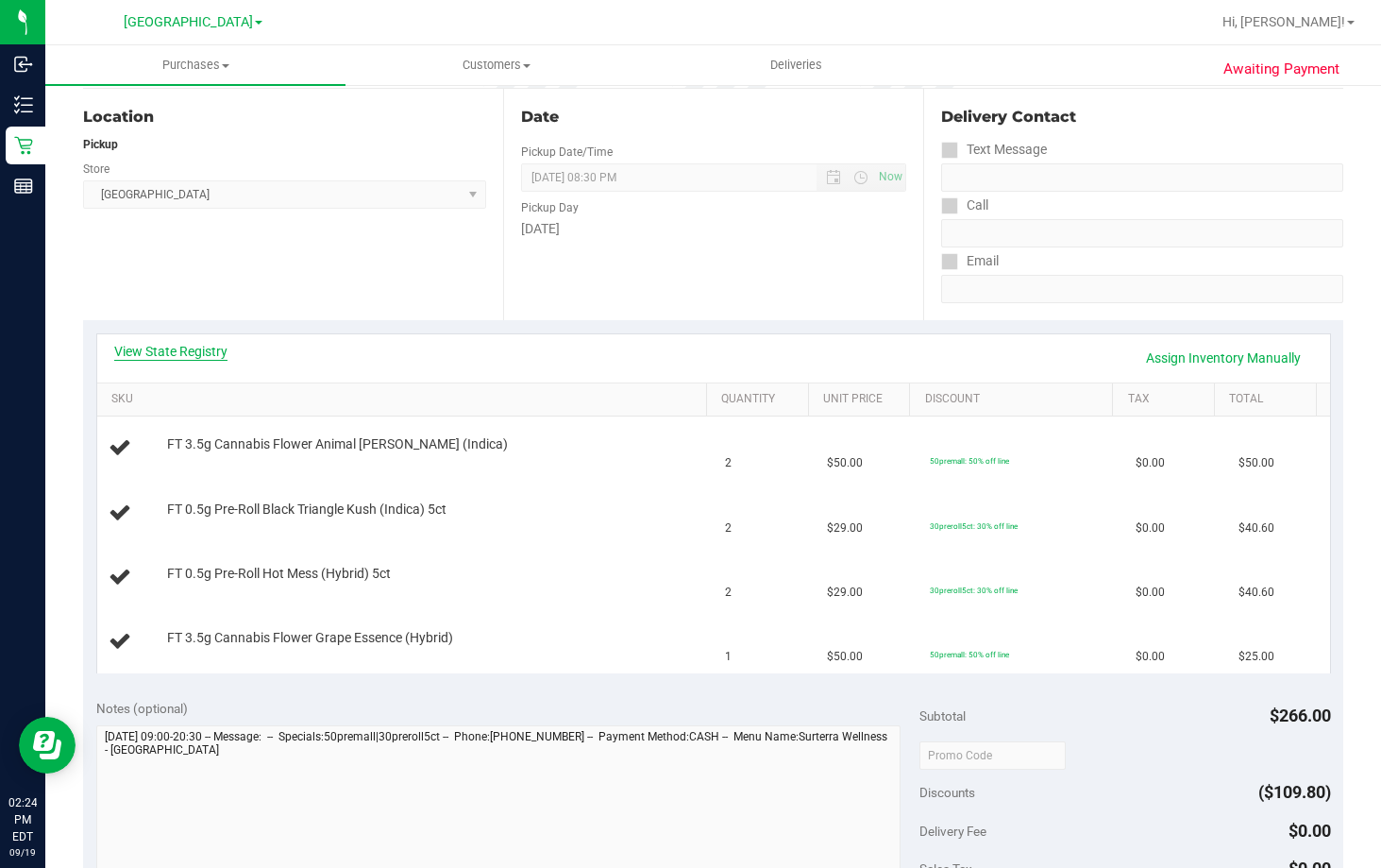
click at [201, 349] on link "View State Registry" at bounding box center [172, 351] width 114 height 19
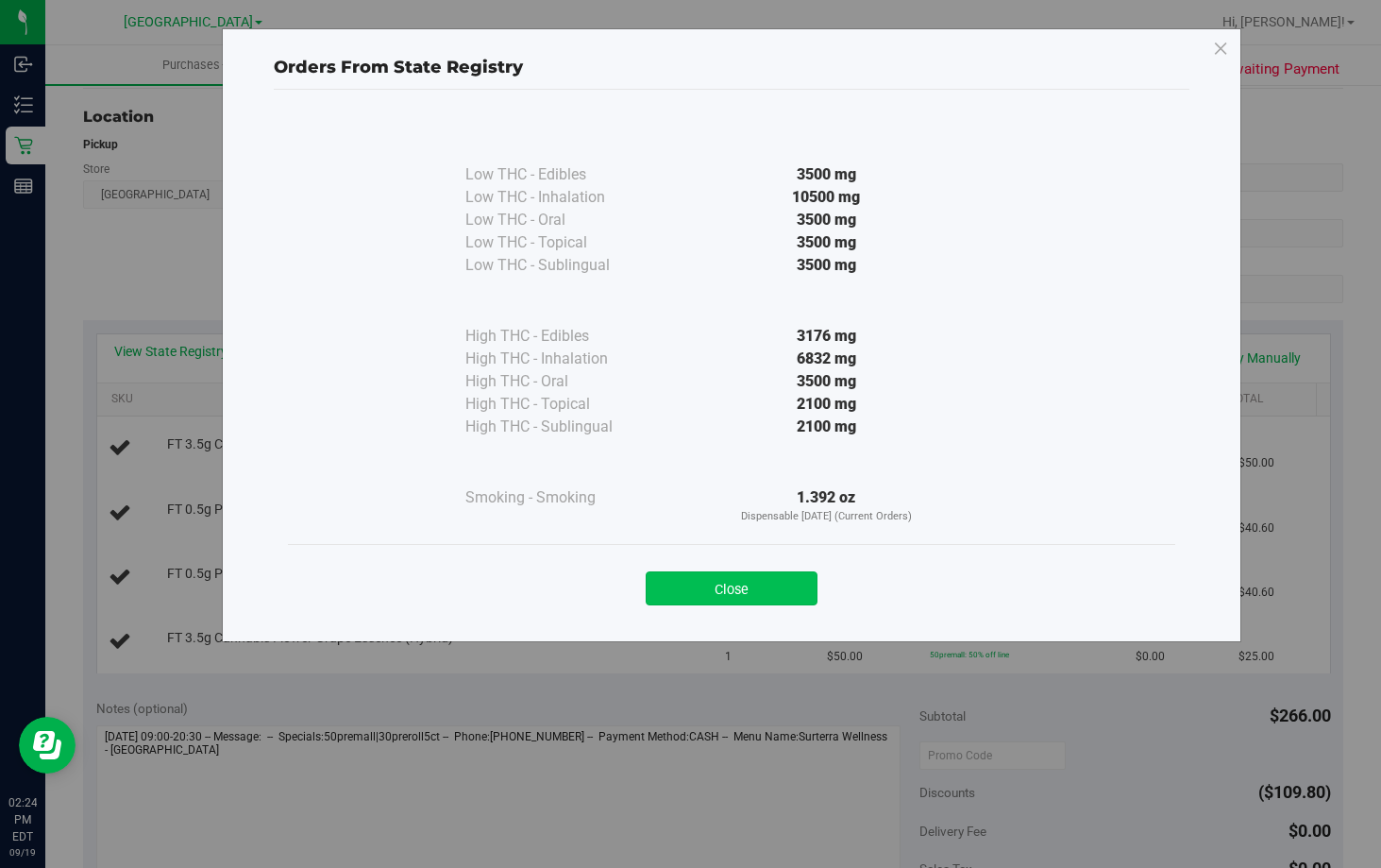
click at [703, 595] on button "Close" at bounding box center [731, 589] width 172 height 34
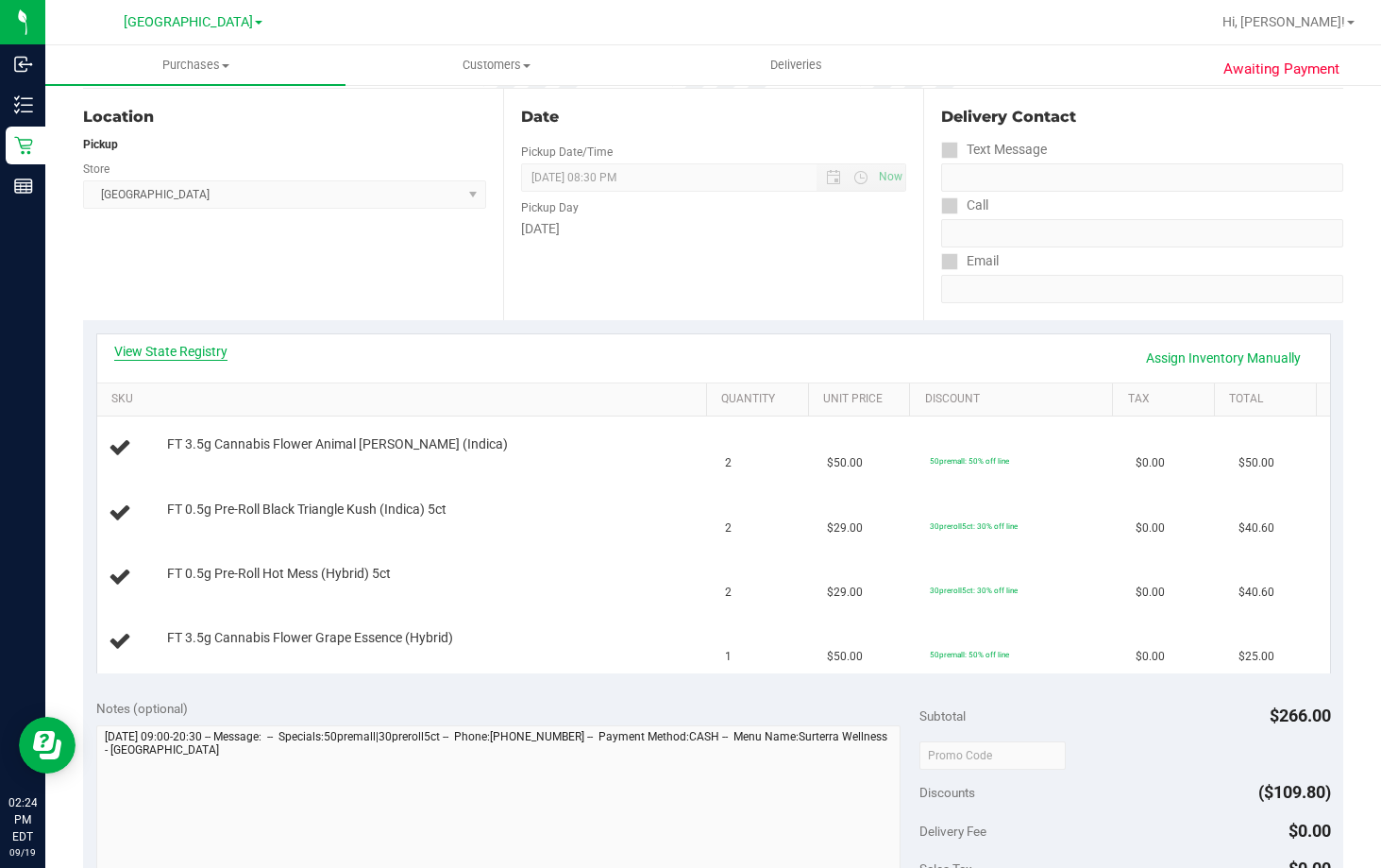
click at [205, 352] on link "View State Registry" at bounding box center [172, 351] width 114 height 19
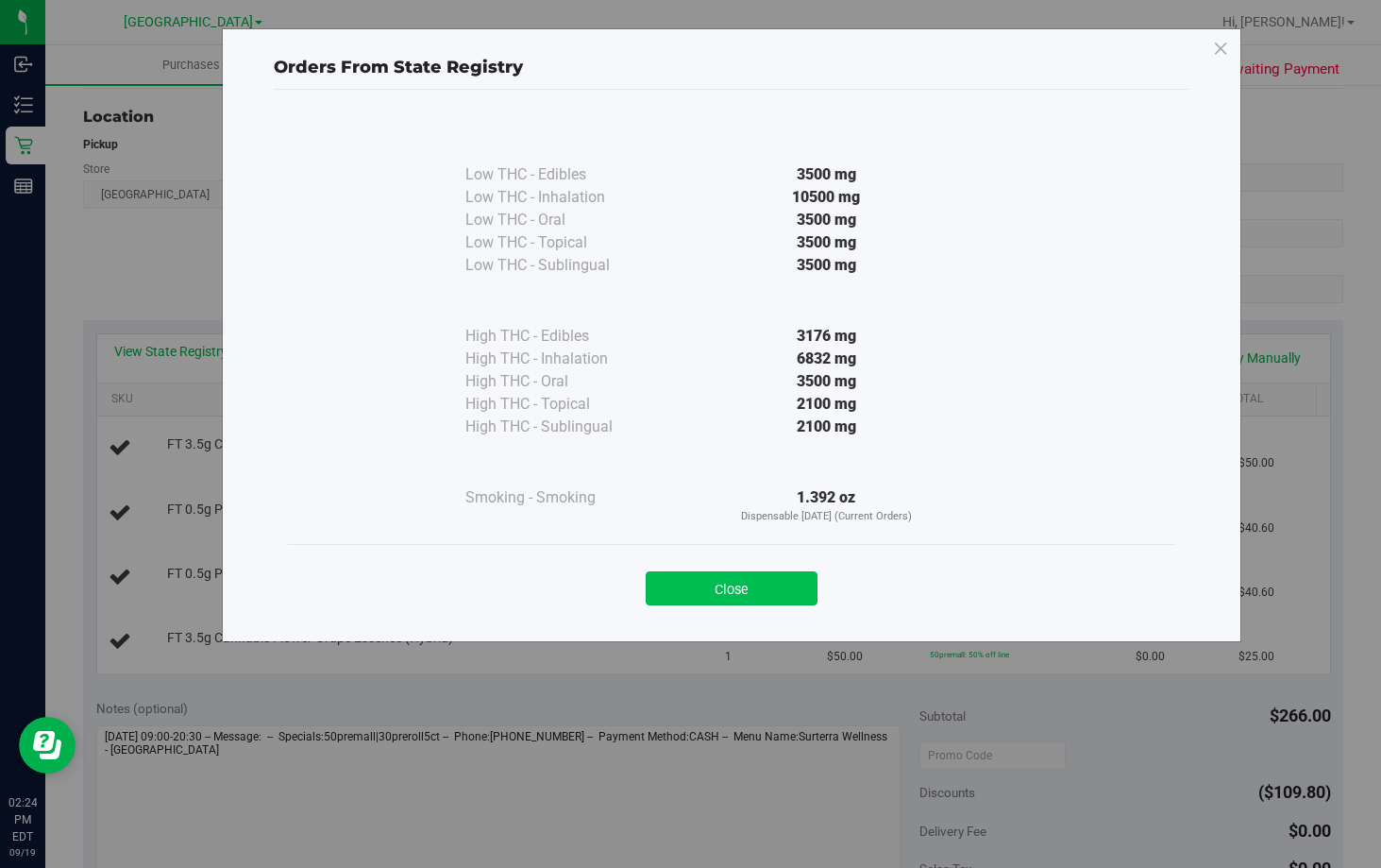
click at [781, 589] on button "Close" at bounding box center [731, 589] width 172 height 34
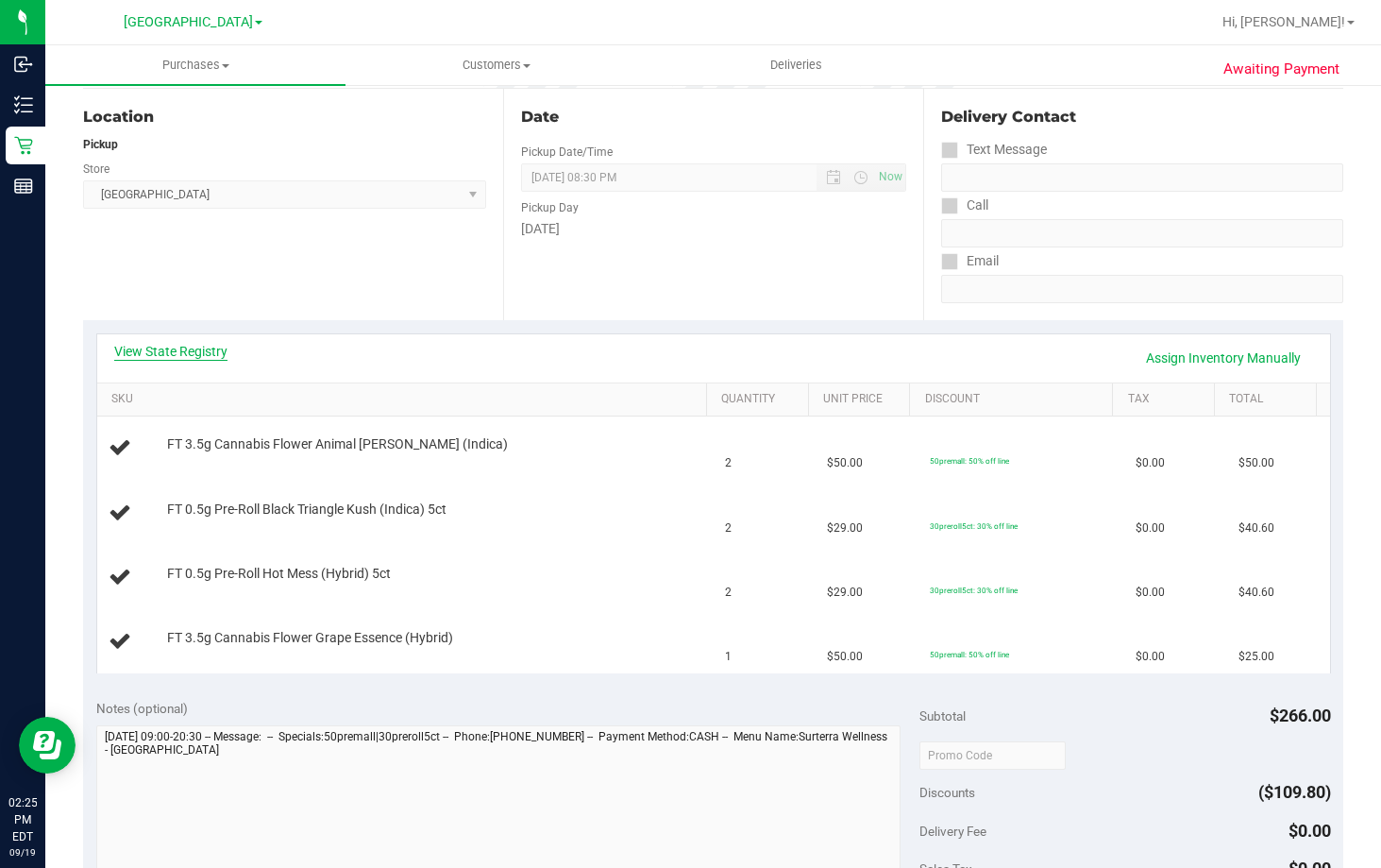
click at [190, 345] on link "View State Registry" at bounding box center [172, 351] width 114 height 19
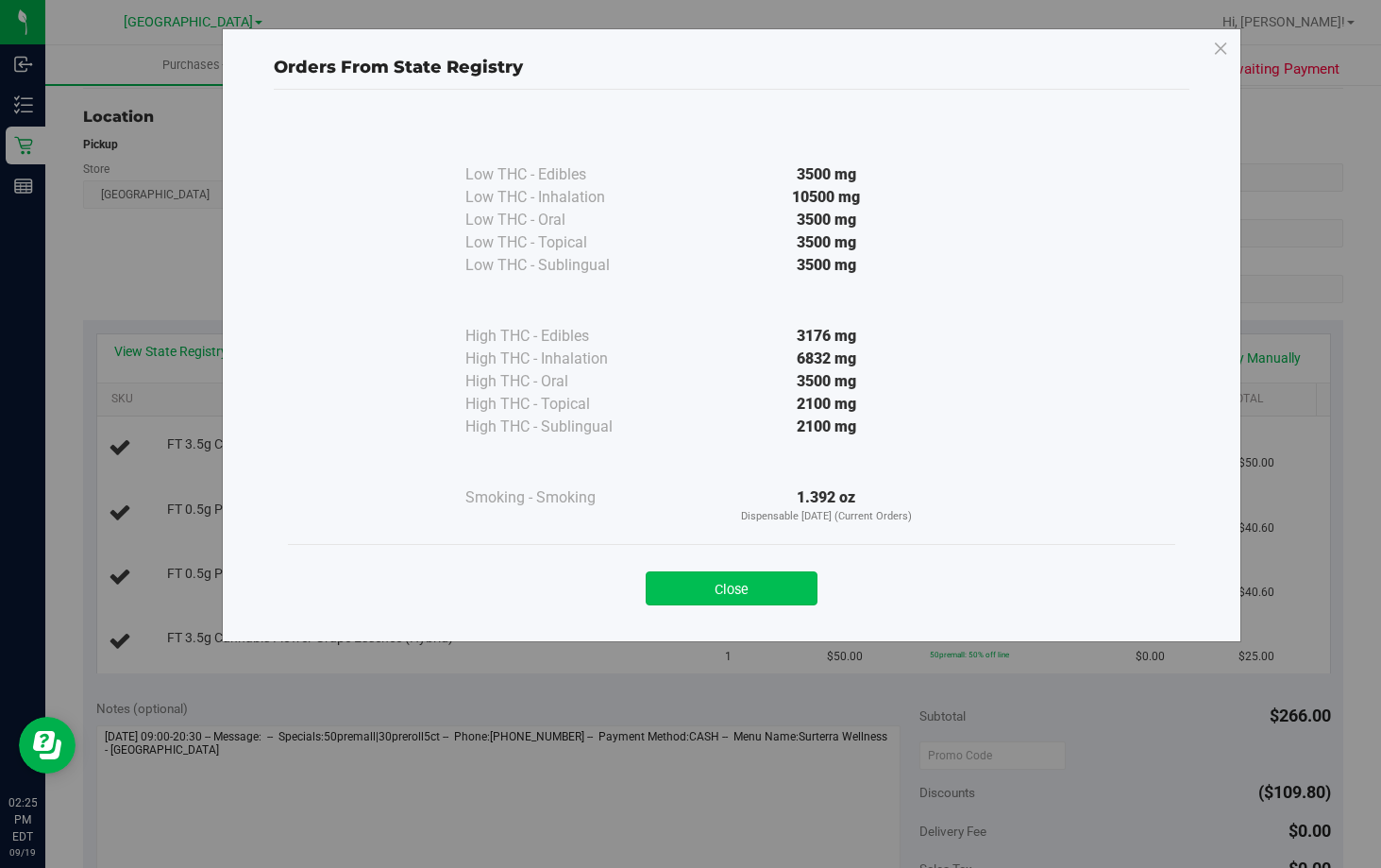
click at [698, 590] on button "Close" at bounding box center [731, 589] width 172 height 34
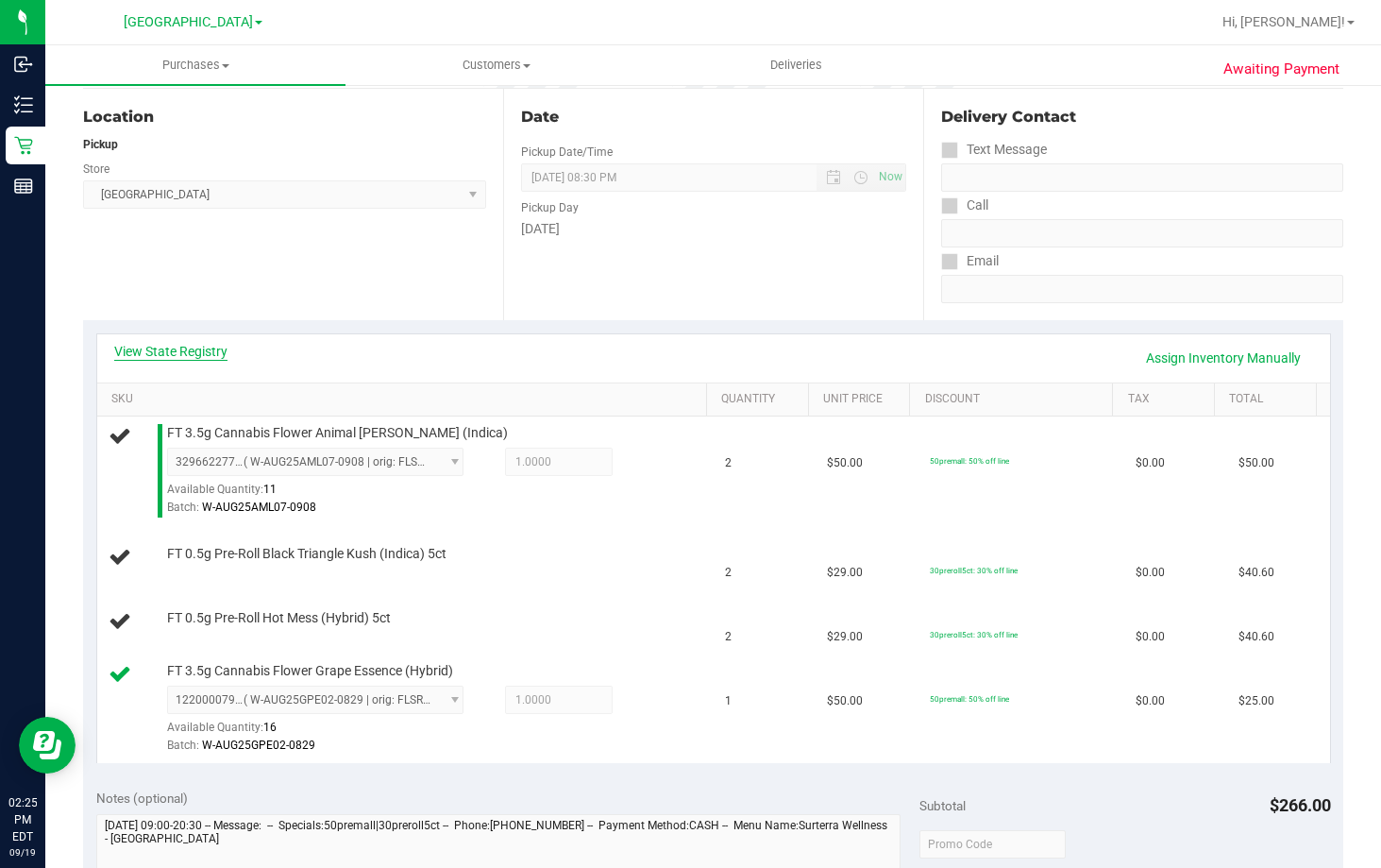
click at [226, 347] on link "View State Registry" at bounding box center [172, 351] width 114 height 19
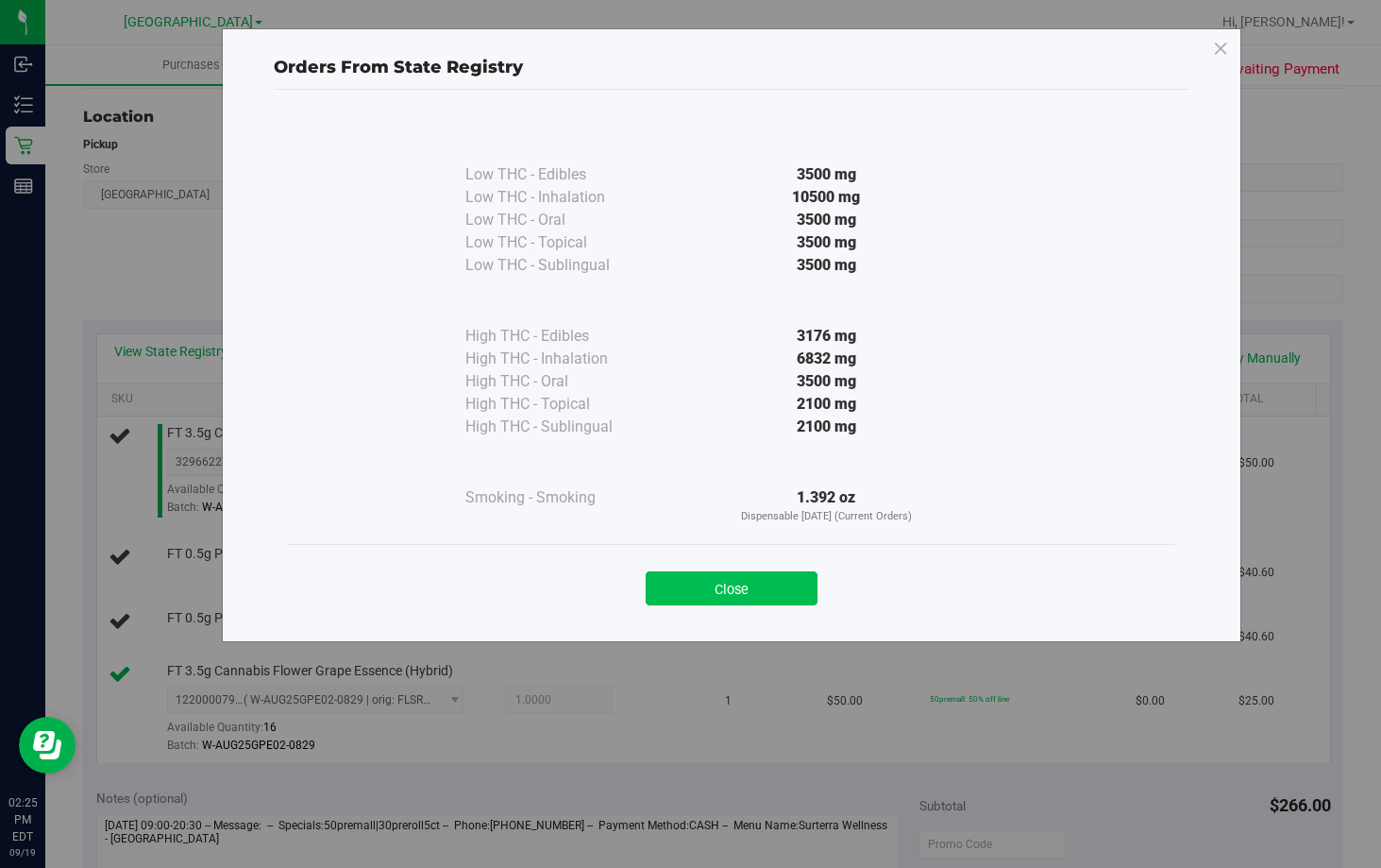
click at [729, 586] on button "Close" at bounding box center [731, 589] width 172 height 34
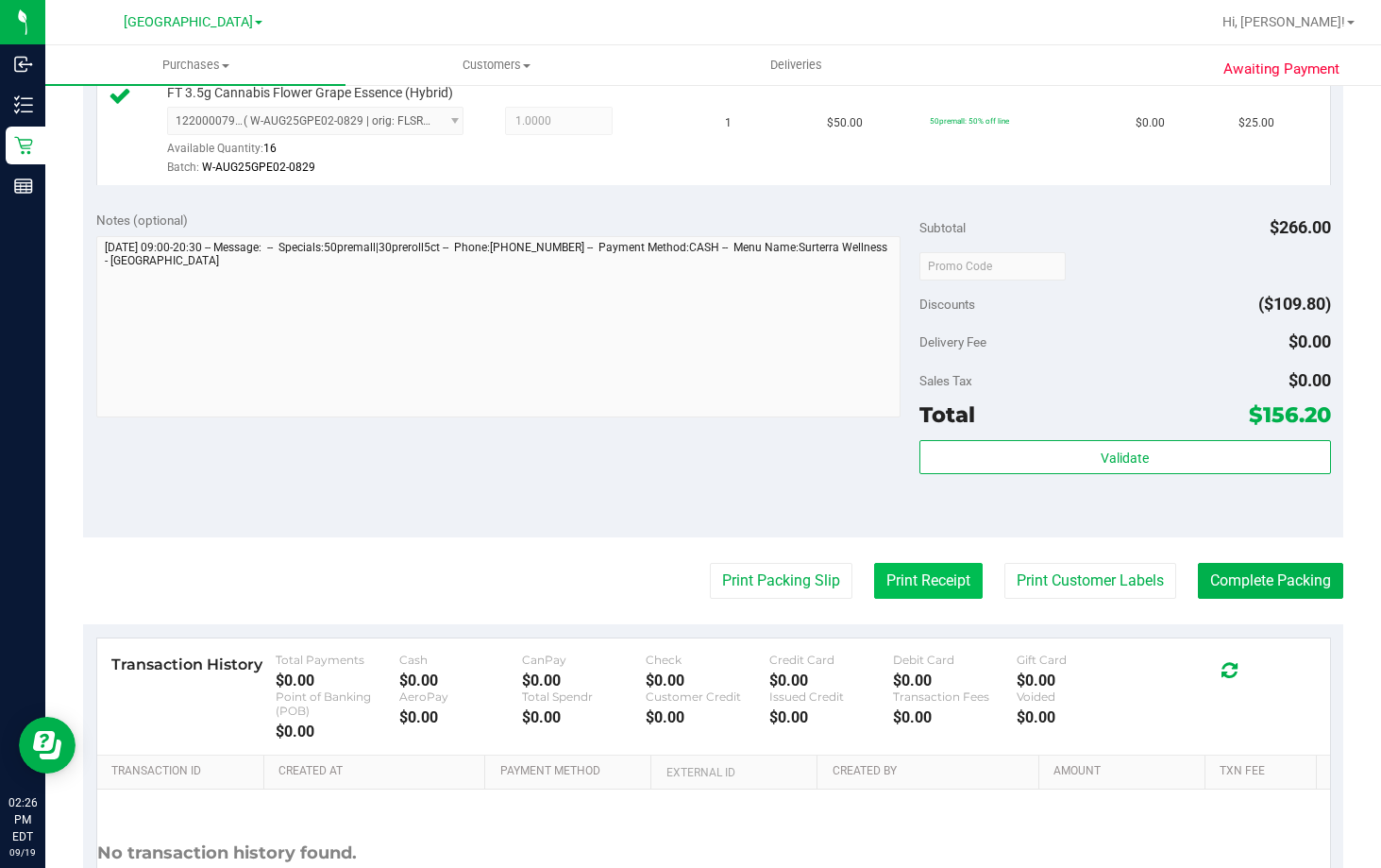
scroll to position [1018, 0]
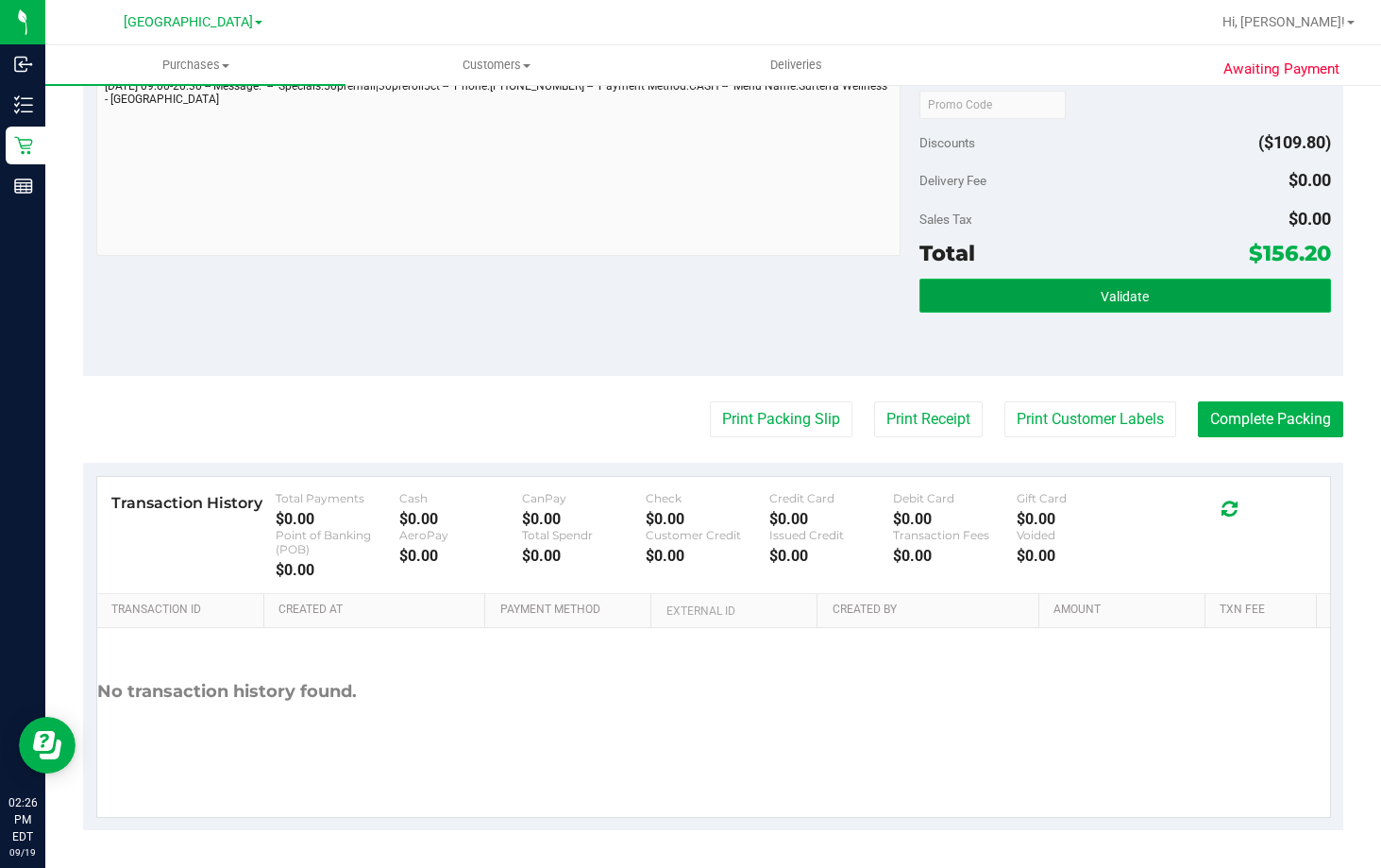
click at [1053, 292] on button "Validate" at bounding box center [1126, 295] width 412 height 34
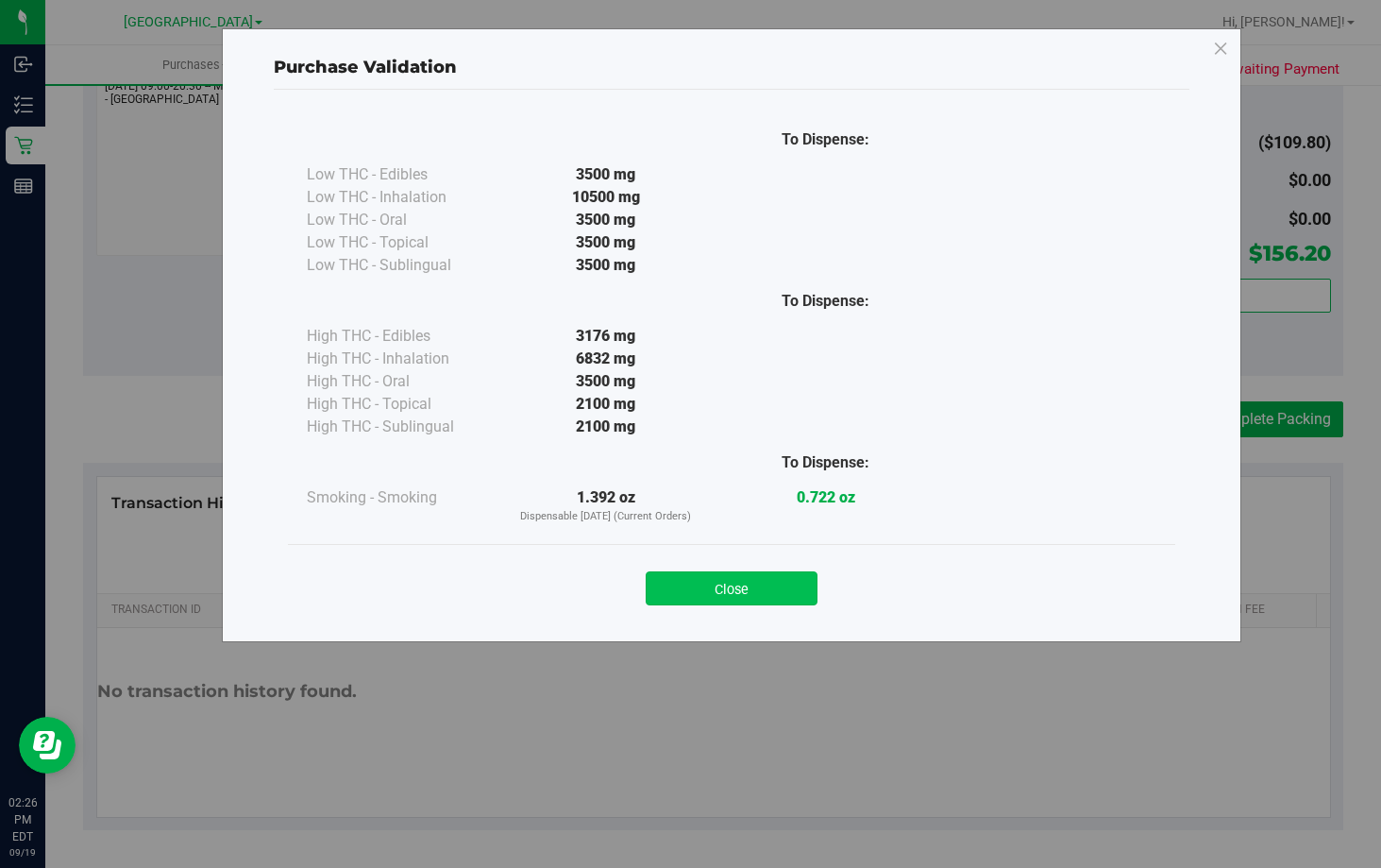
click at [772, 597] on button "Close" at bounding box center [731, 589] width 172 height 34
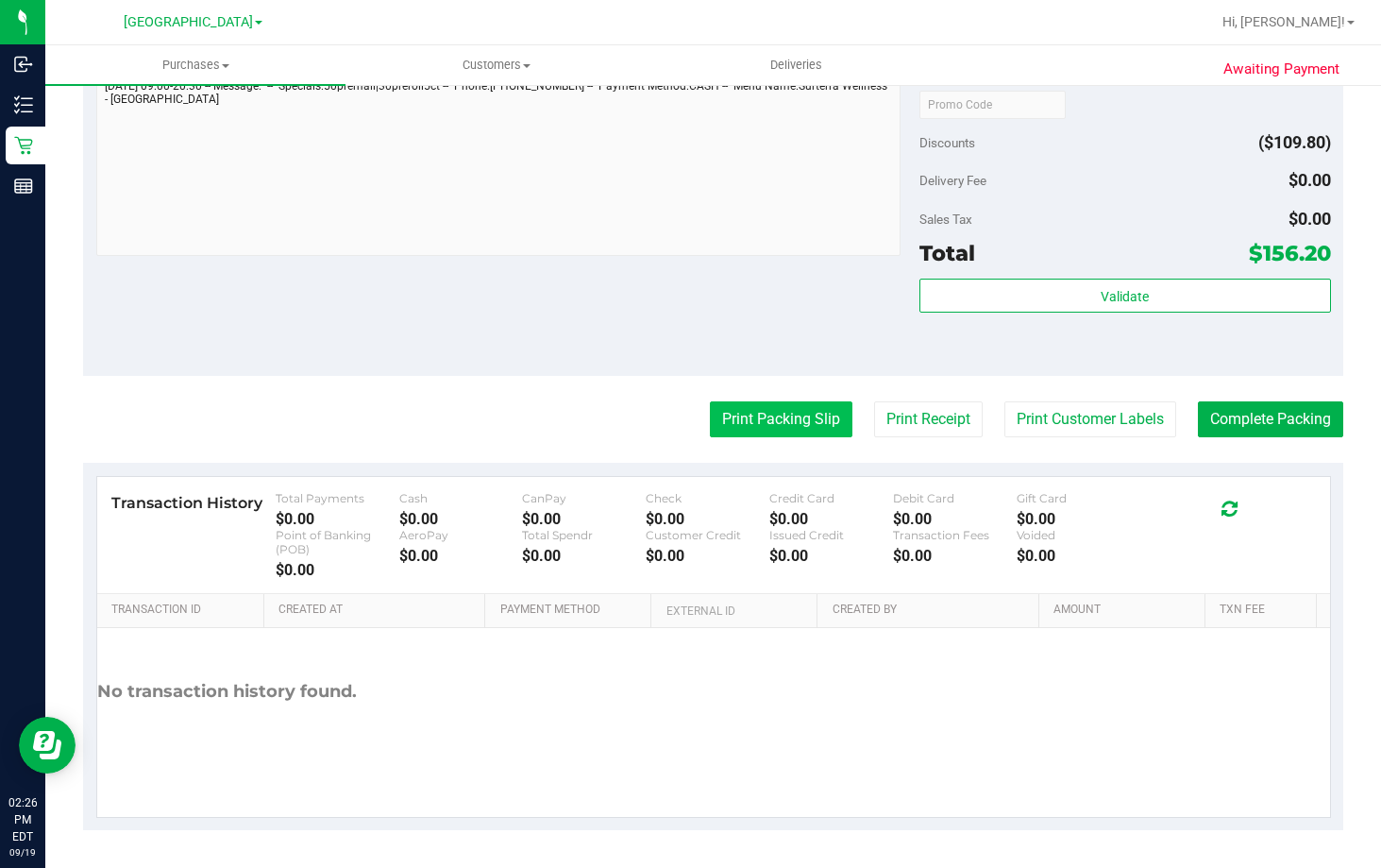
click at [751, 410] on button "Print Packing Slip" at bounding box center [781, 419] width 143 height 36
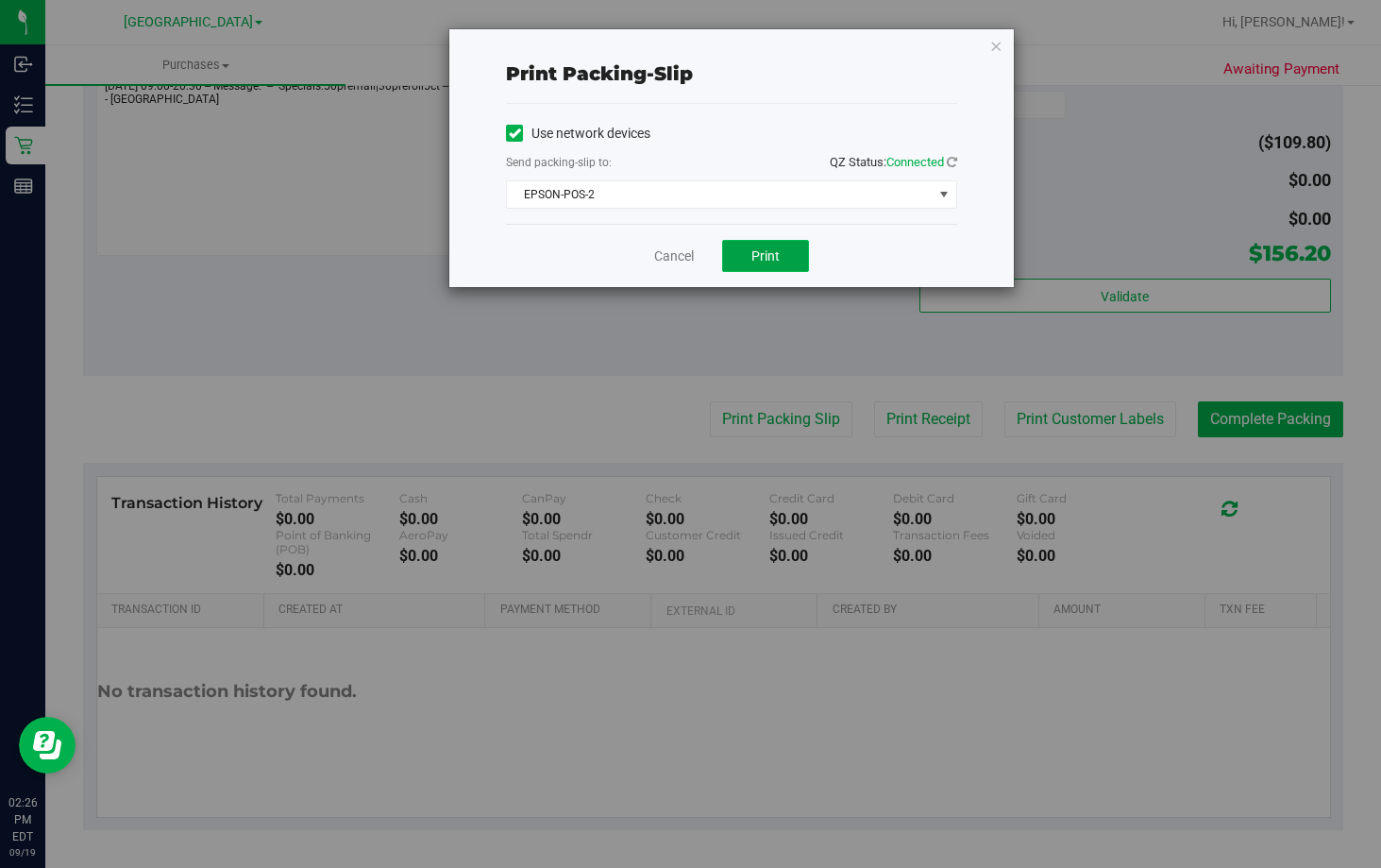
click at [791, 256] on button "Print" at bounding box center [765, 255] width 87 height 32
click at [666, 250] on link "Cancel" at bounding box center [675, 256] width 40 height 20
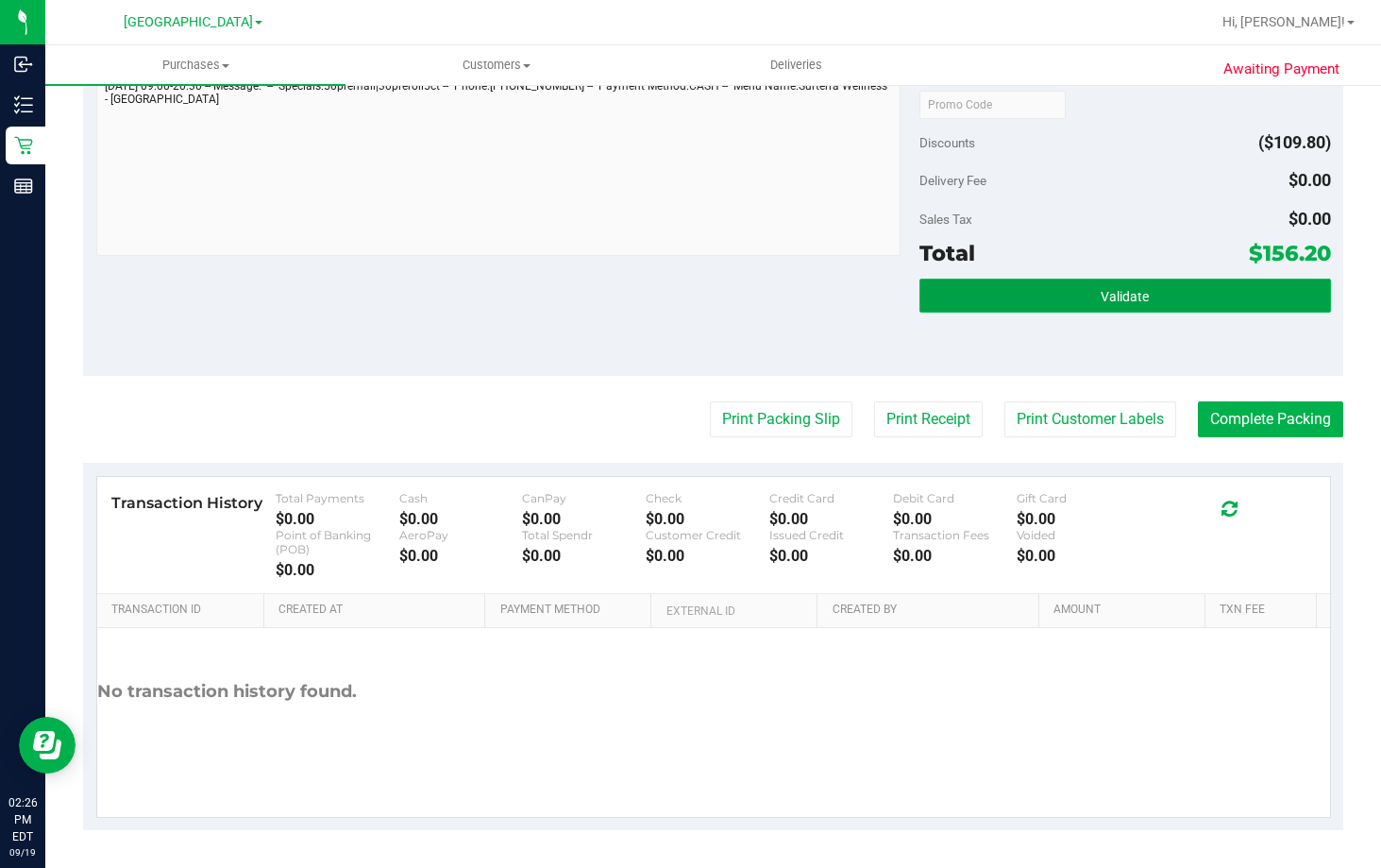
click at [1153, 294] on button "Validate" at bounding box center [1126, 295] width 412 height 34
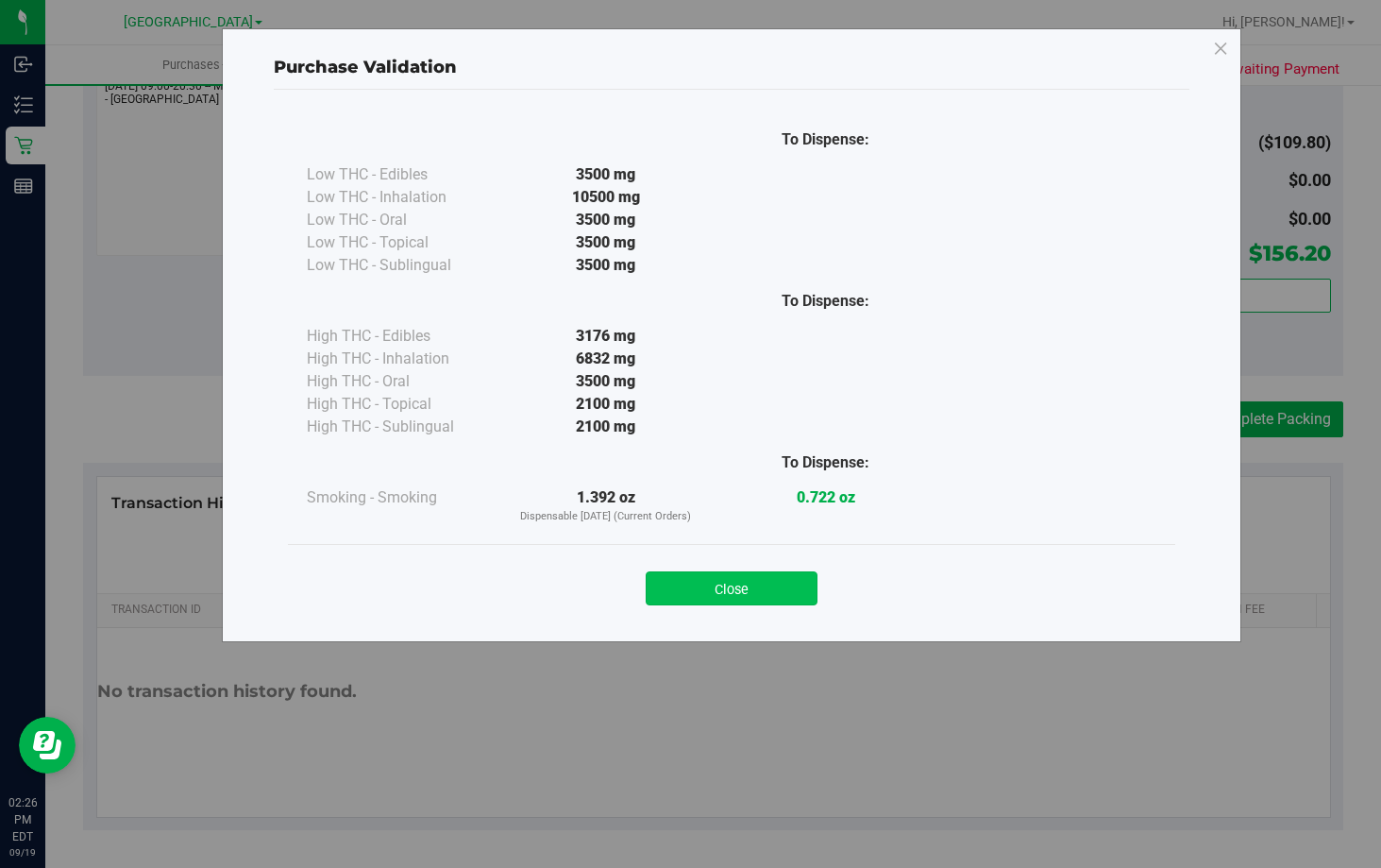
click at [759, 594] on button "Close" at bounding box center [731, 589] width 172 height 34
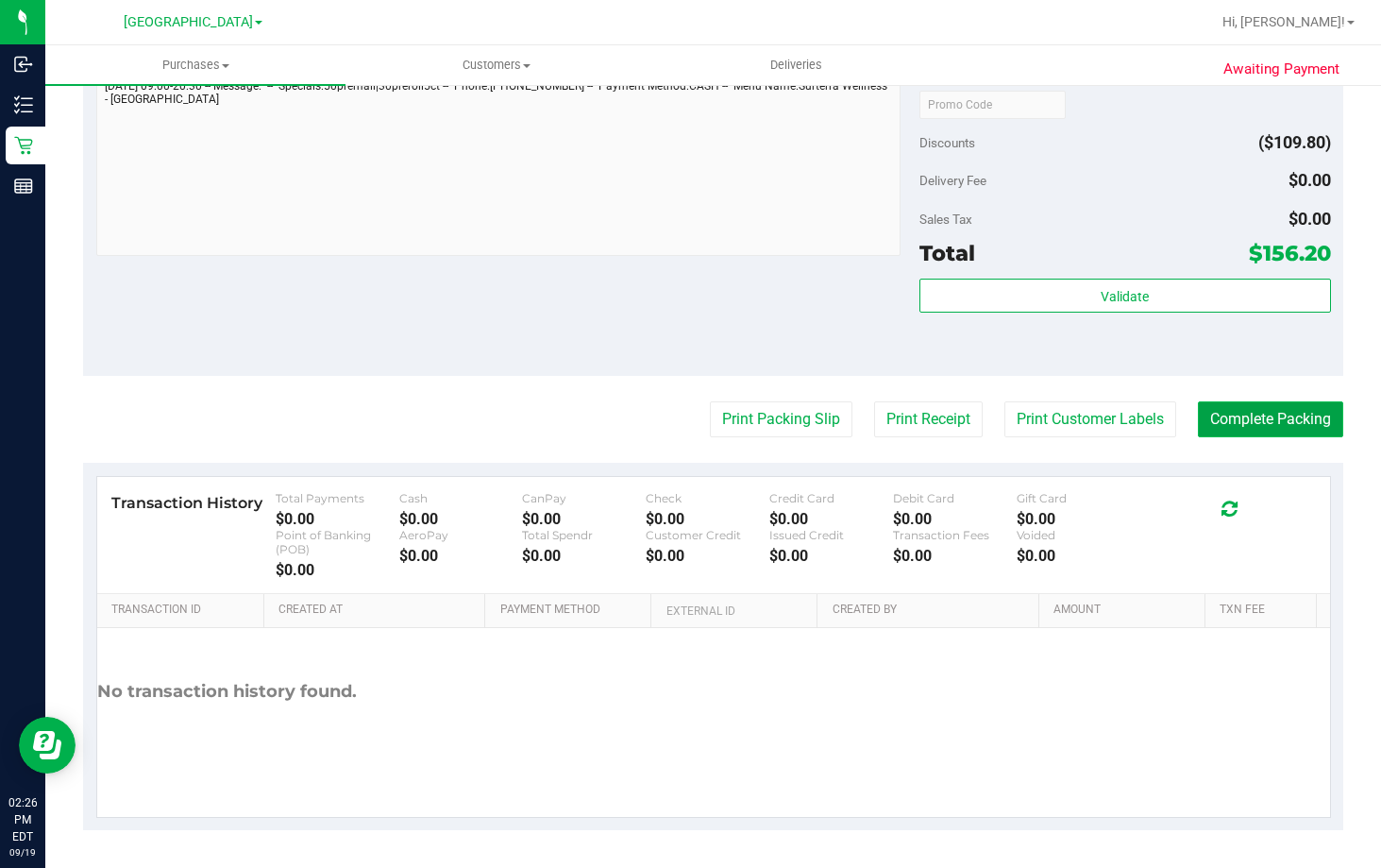
click at [1239, 426] on button "Complete Packing" at bounding box center [1271, 419] width 146 height 36
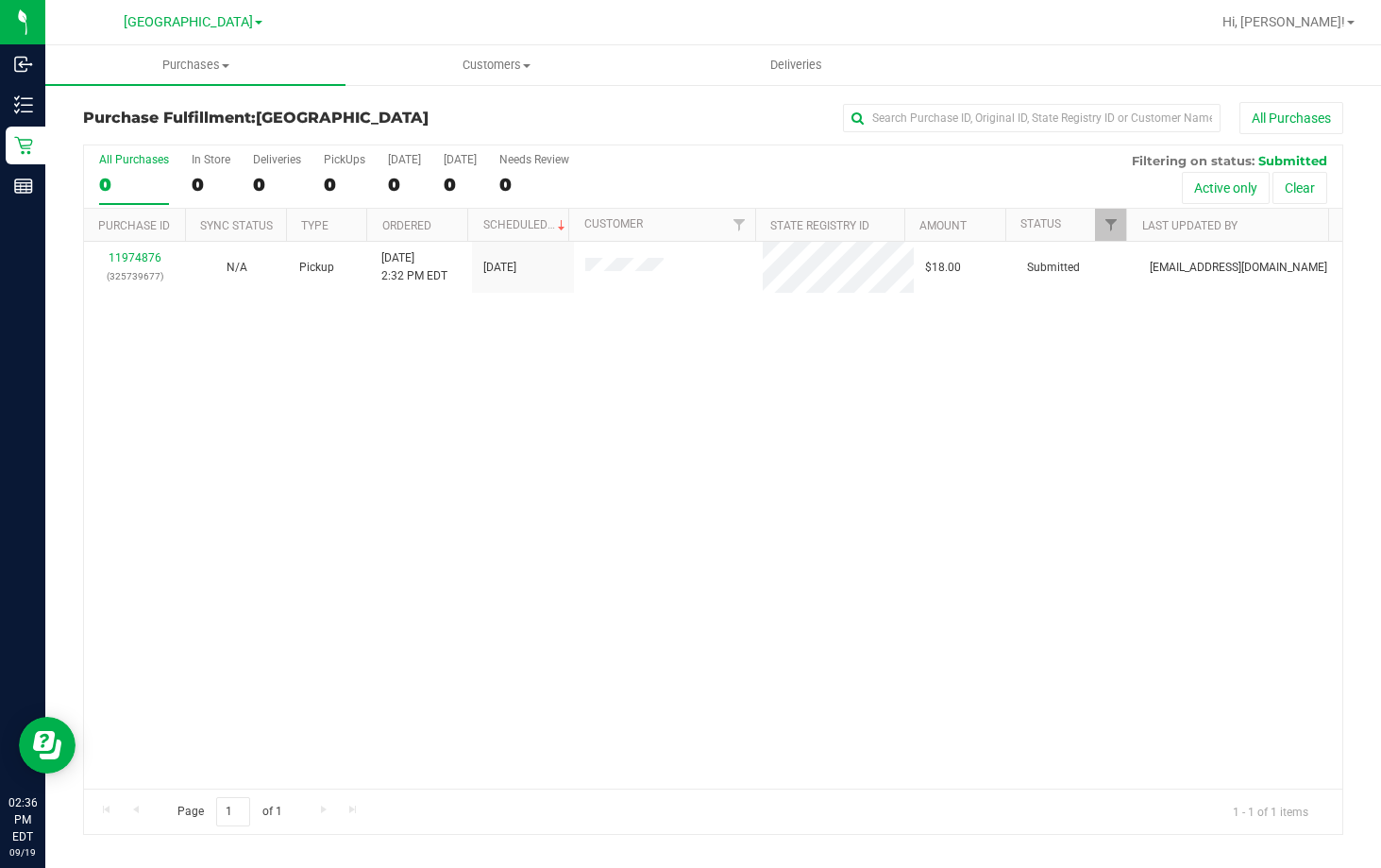
click at [799, 531] on div "11974876 (325739677) N/A Pickup [DATE] 2:32 PM EDT 9/19/2025 $18.00 Submitted […" at bounding box center [712, 515] width 1258 height 547
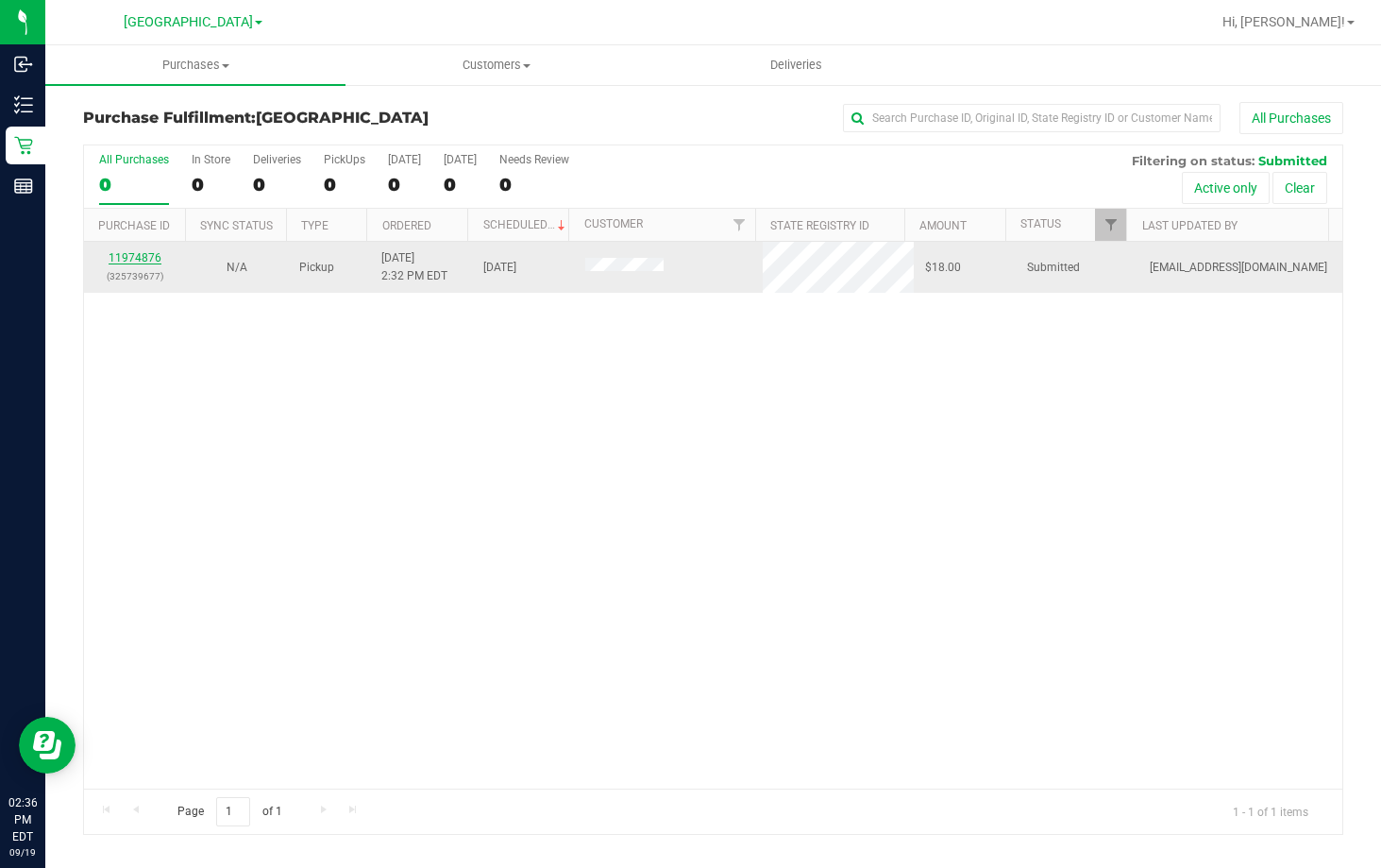
click at [131, 254] on link "11974876" at bounding box center [135, 257] width 53 height 13
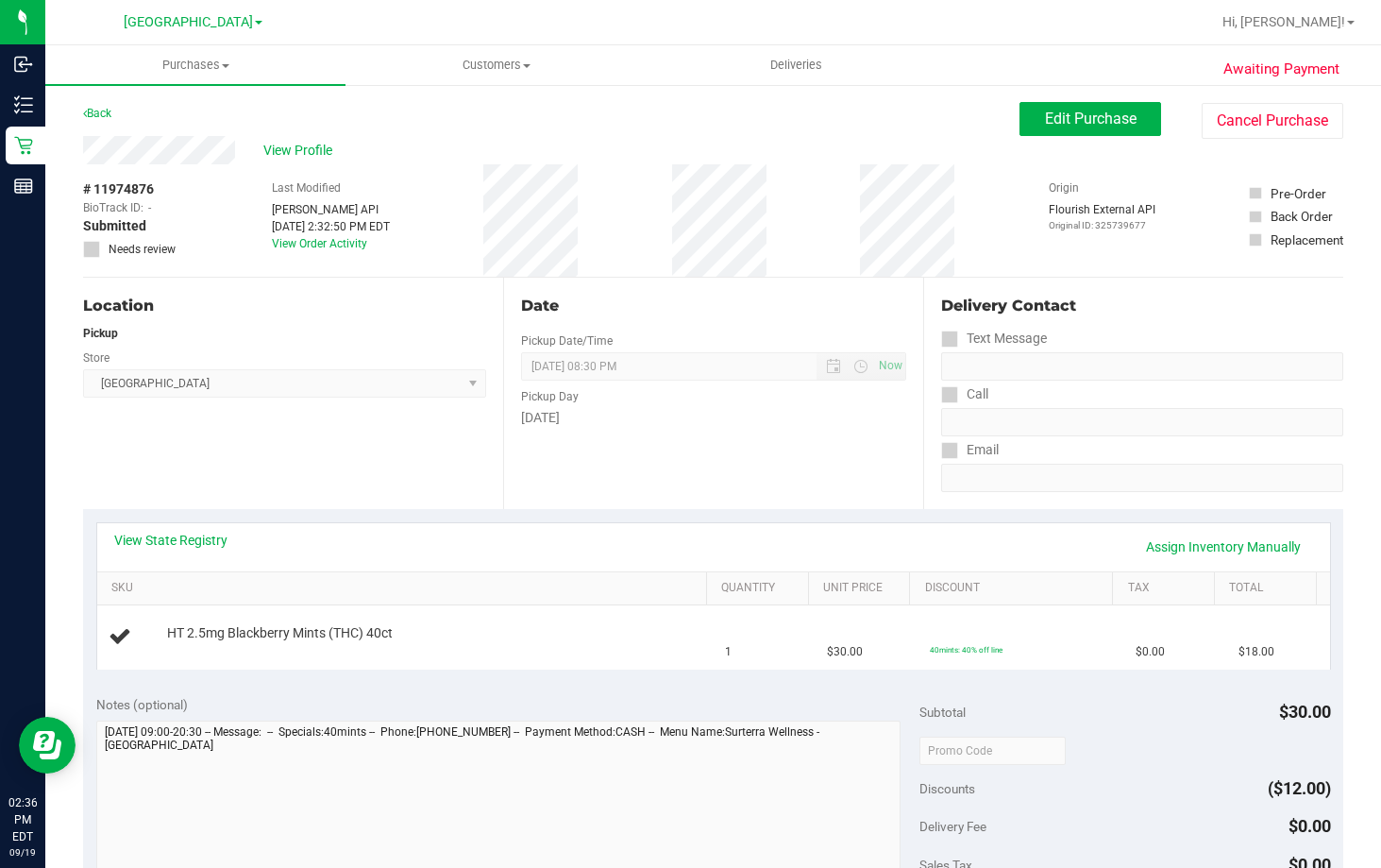
click at [185, 552] on div "View State Registry Assign Inventory Manually" at bounding box center [714, 547] width 1199 height 32
click at [185, 534] on link "View State Registry" at bounding box center [172, 540] width 114 height 19
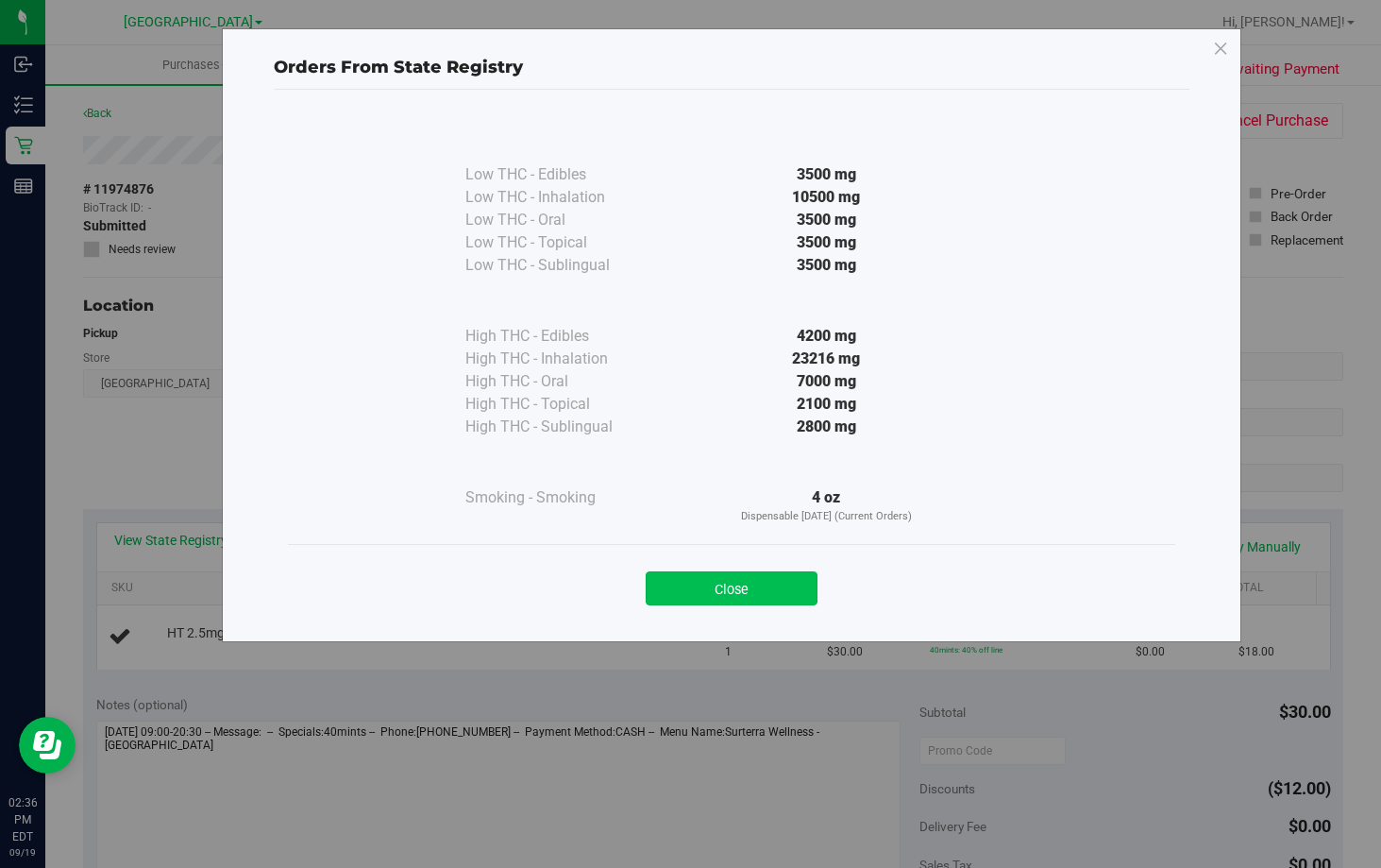
click at [792, 589] on button "Close" at bounding box center [731, 589] width 172 height 34
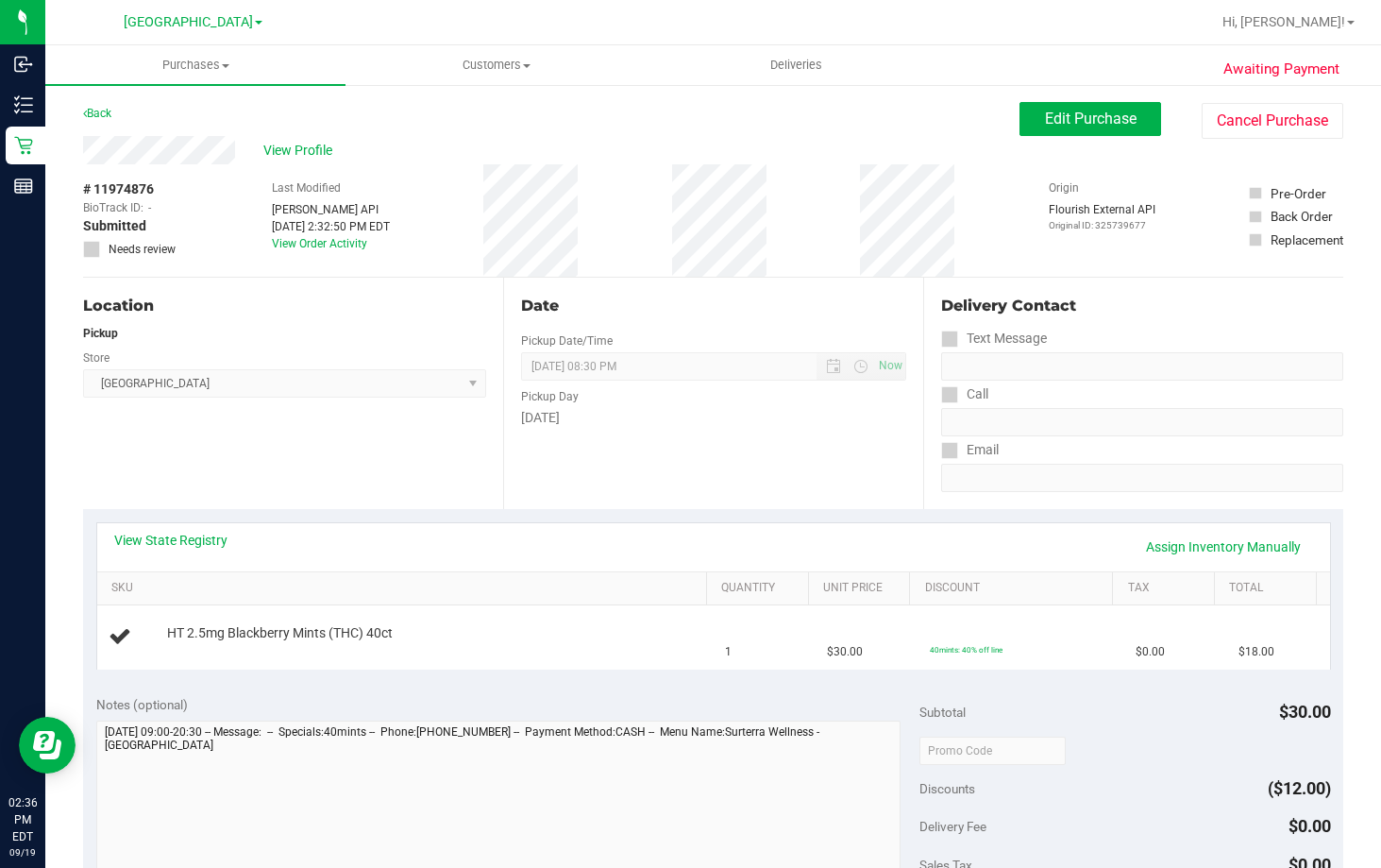
click at [544, 517] on div "View State Registry Assign Inventory Manually SKU Quantity Unit Price Discount …" at bounding box center [712, 595] width 1260 height 173
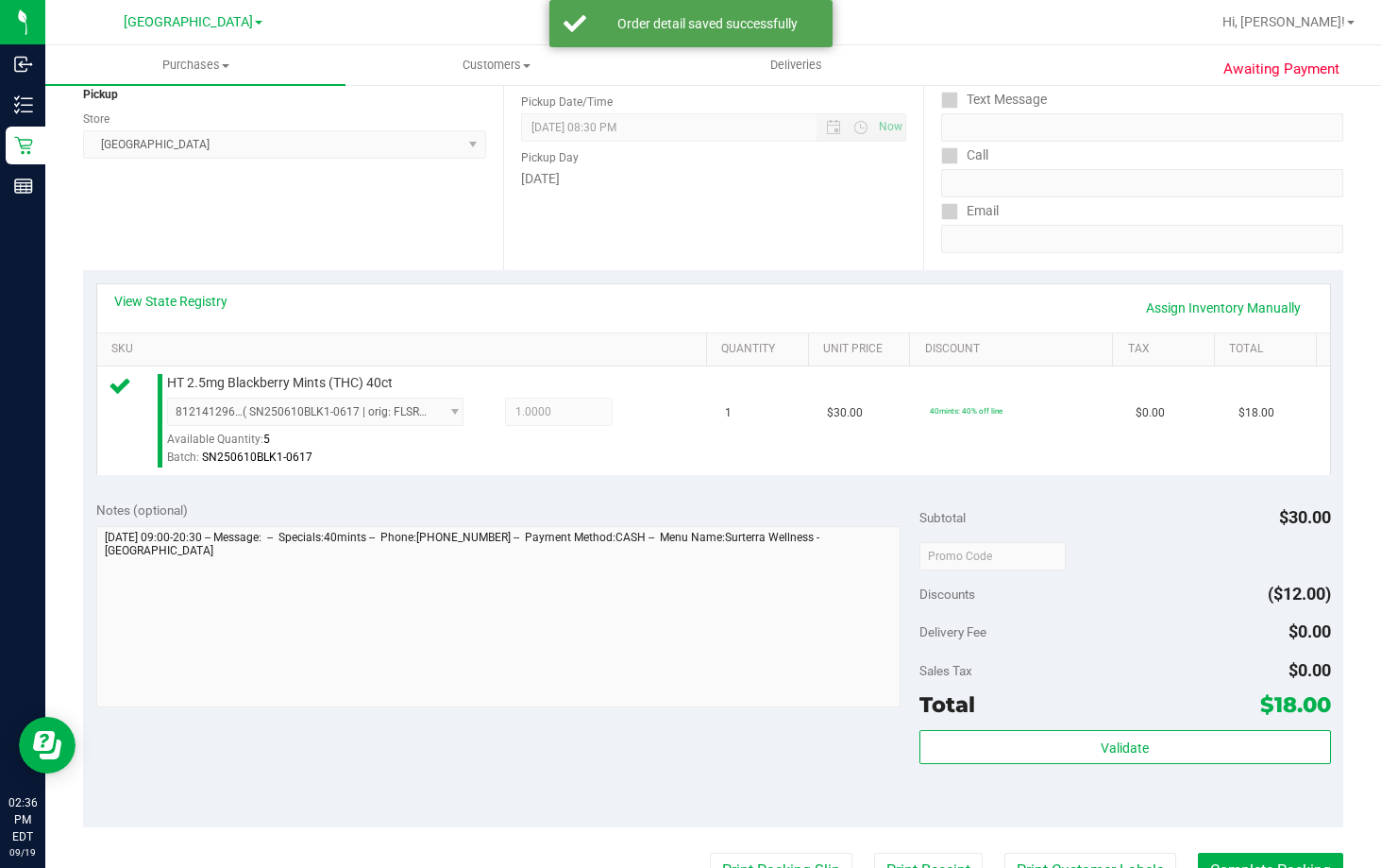
scroll to position [378, 0]
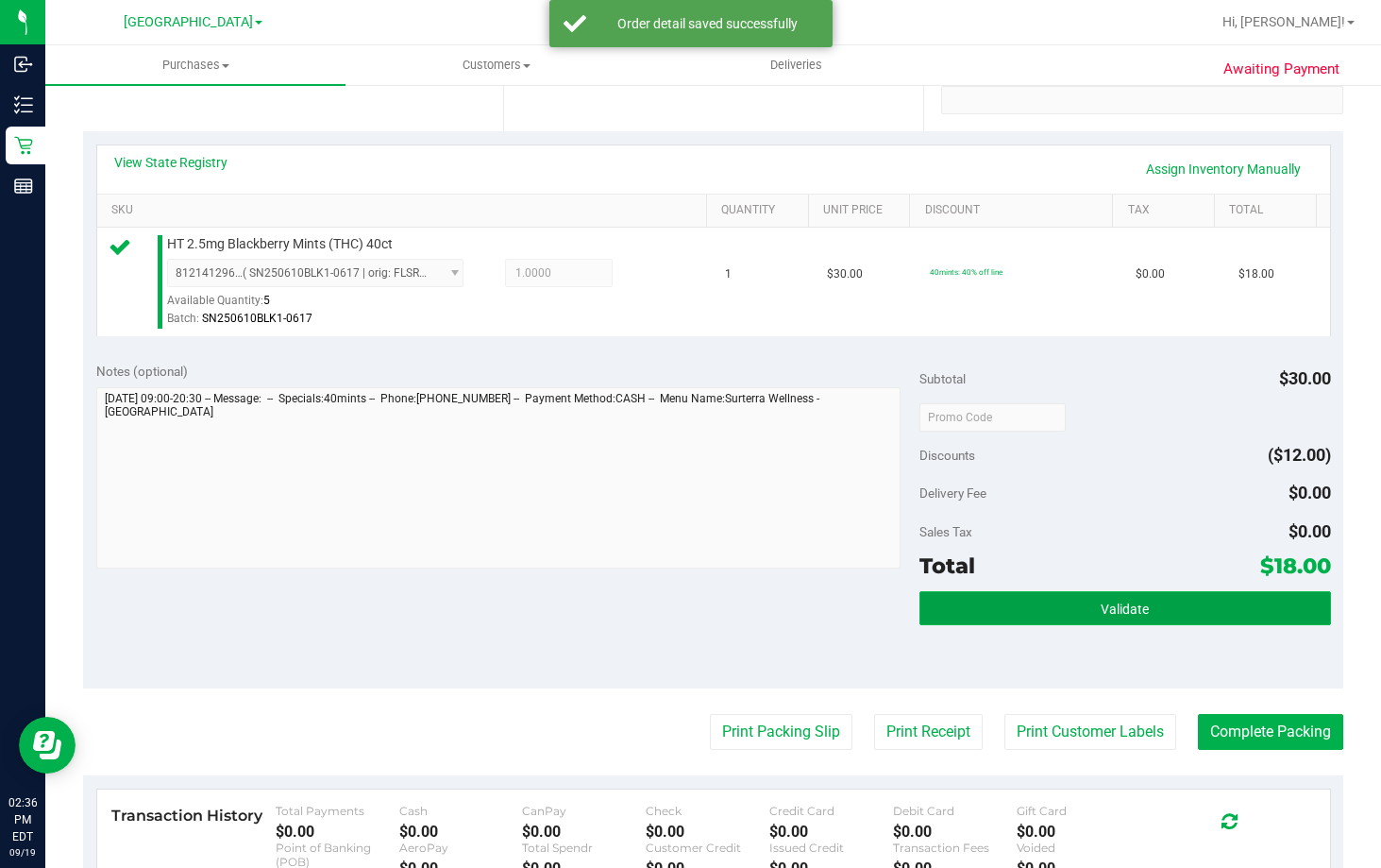
click at [1055, 592] on button "Validate" at bounding box center [1126, 608] width 412 height 34
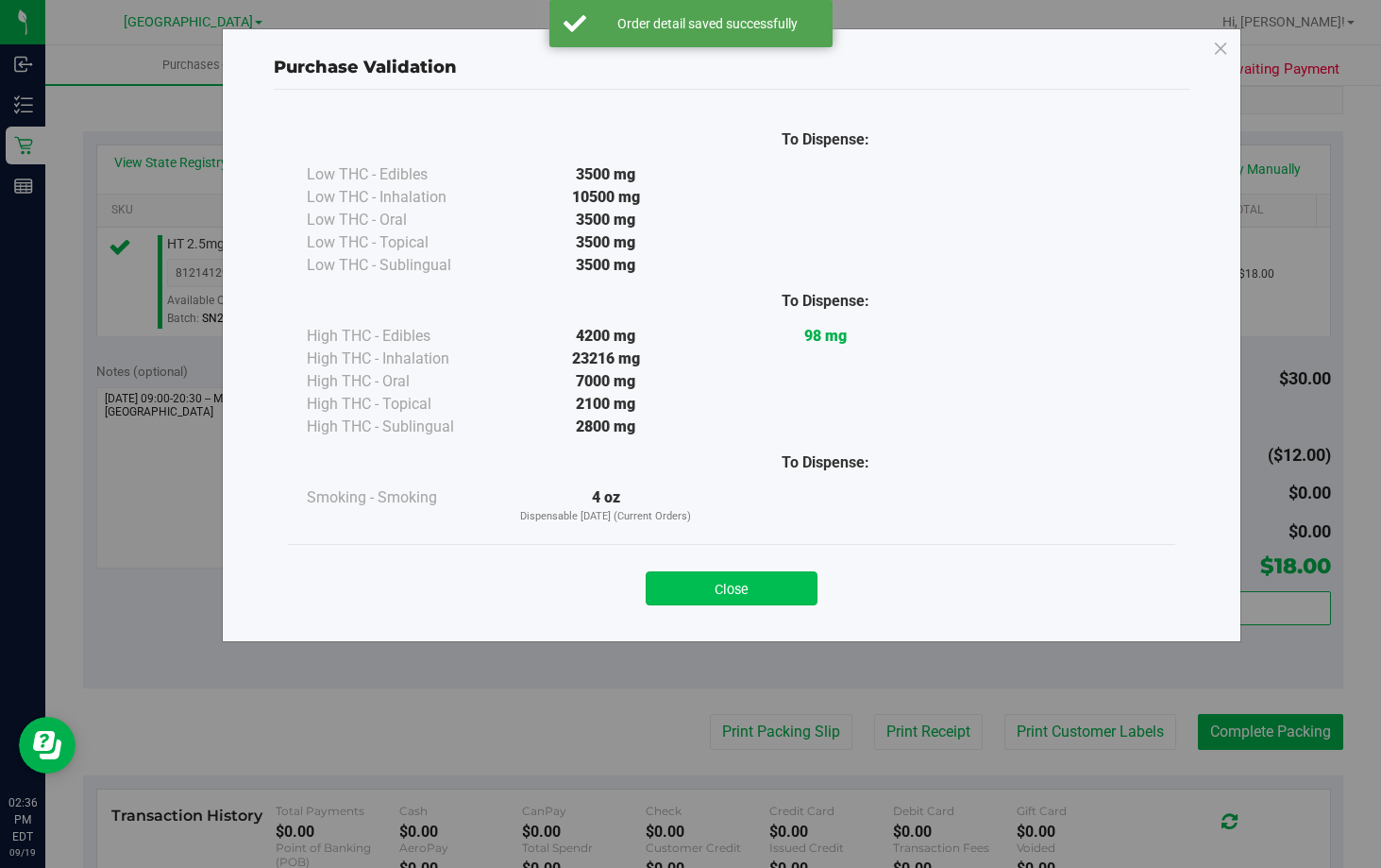
click at [747, 593] on button "Close" at bounding box center [731, 589] width 172 height 34
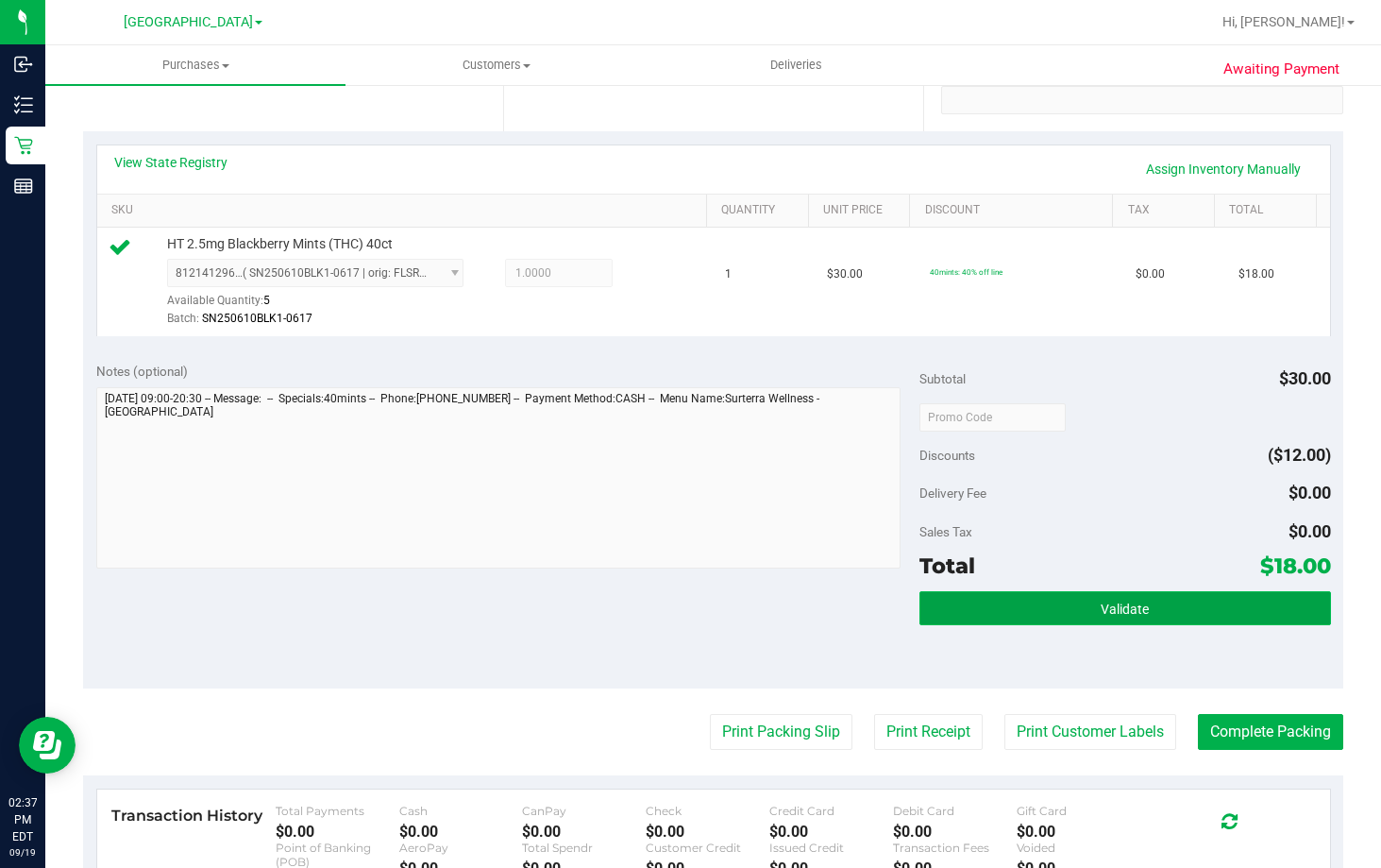
click at [1129, 607] on span "Validate" at bounding box center [1125, 609] width 48 height 15
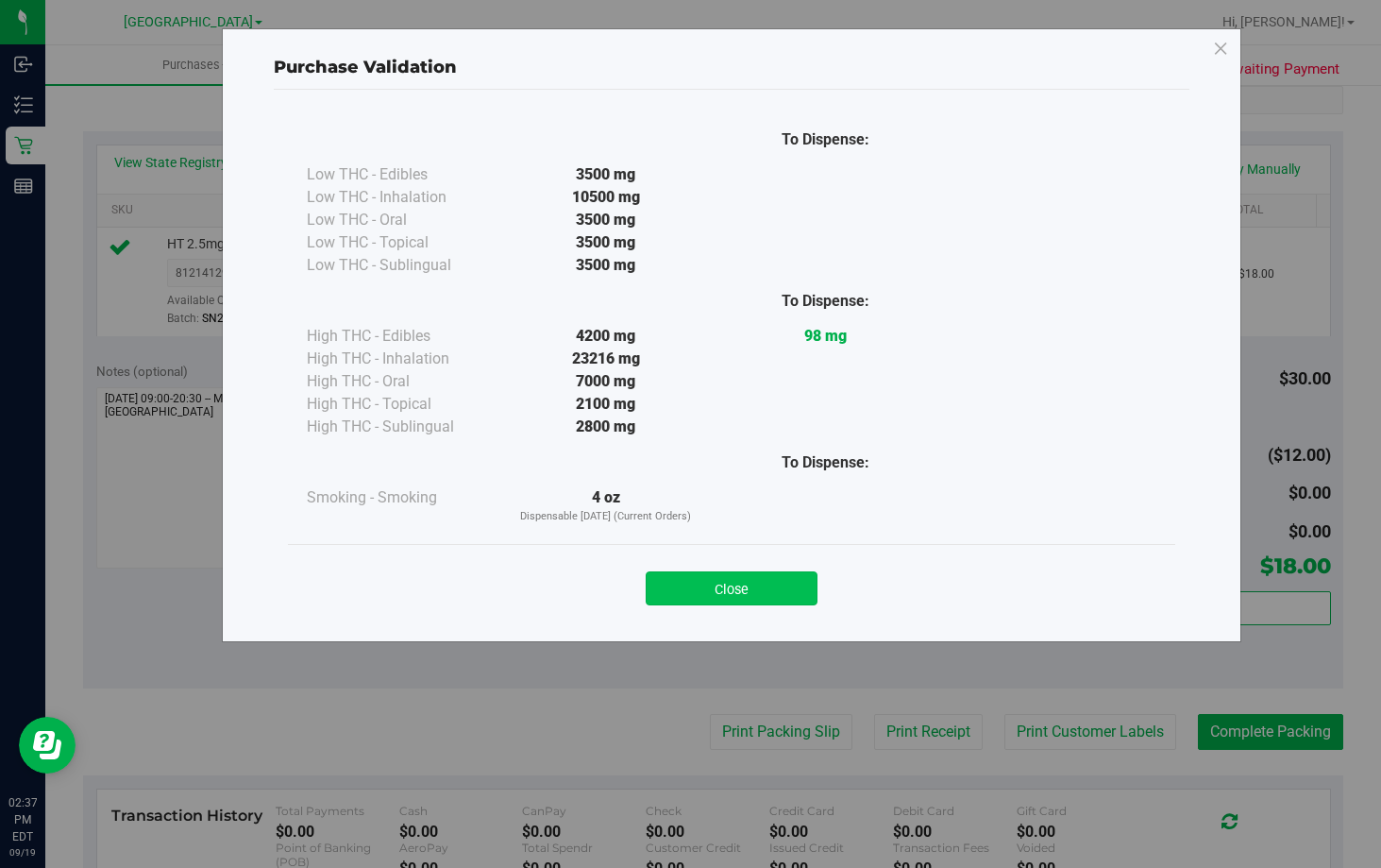
click at [749, 578] on button "Close" at bounding box center [731, 589] width 172 height 34
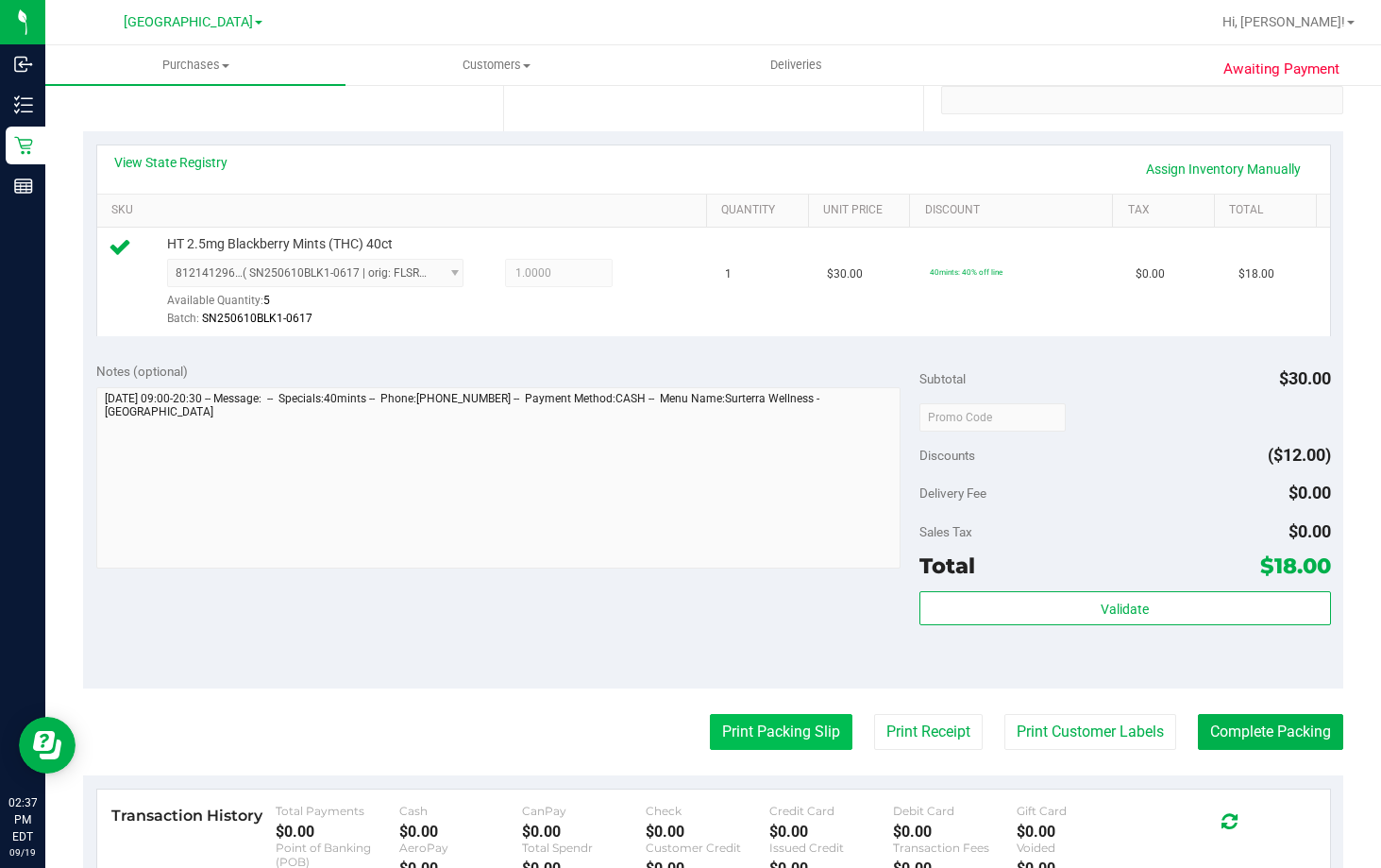
click at [750, 730] on button "Print Packing Slip" at bounding box center [781, 731] width 143 height 36
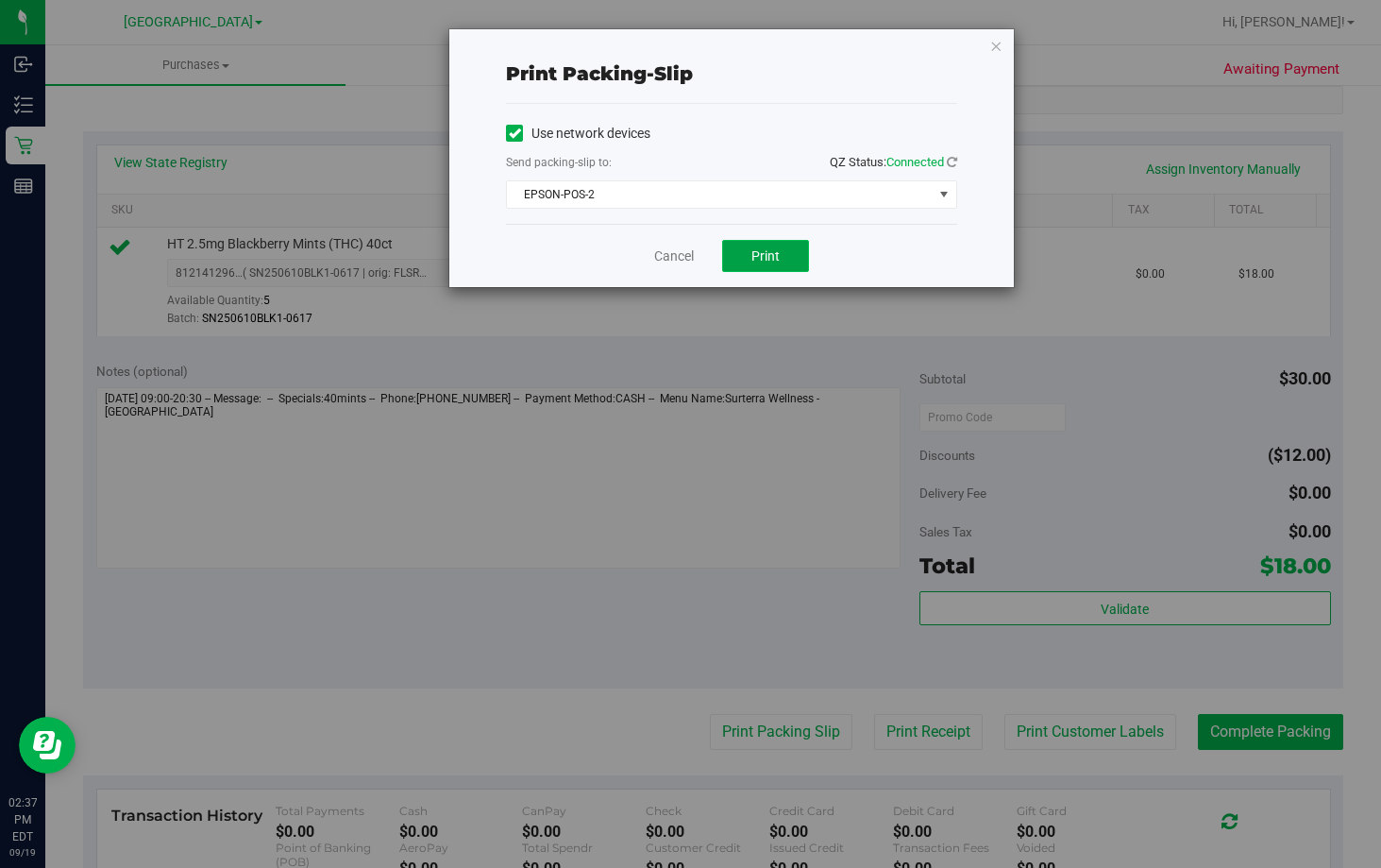
click at [757, 255] on span "Print" at bounding box center [765, 255] width 28 height 15
click at [667, 249] on link "Cancel" at bounding box center [675, 256] width 40 height 20
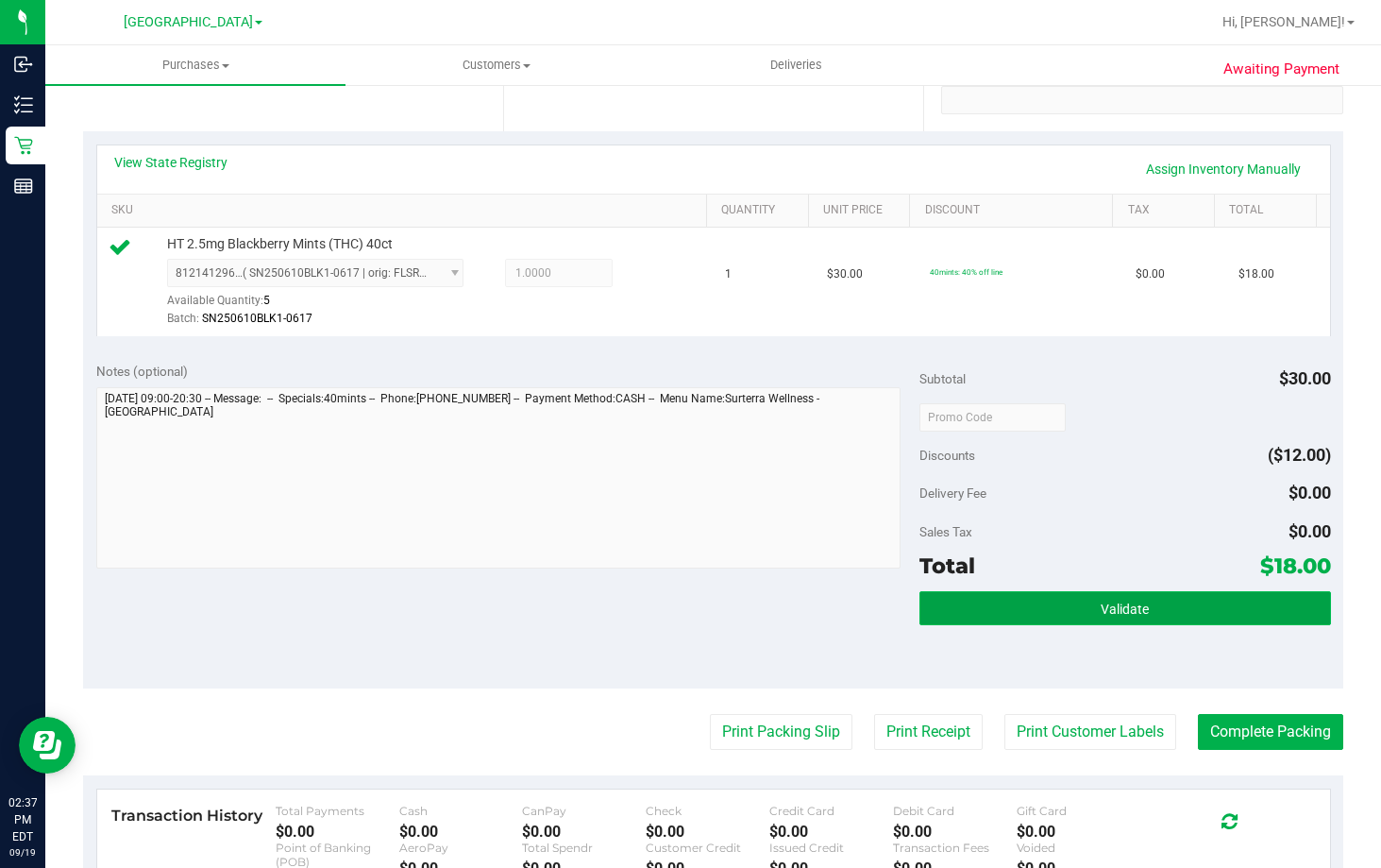
click at [1224, 617] on button "Validate" at bounding box center [1126, 608] width 412 height 34
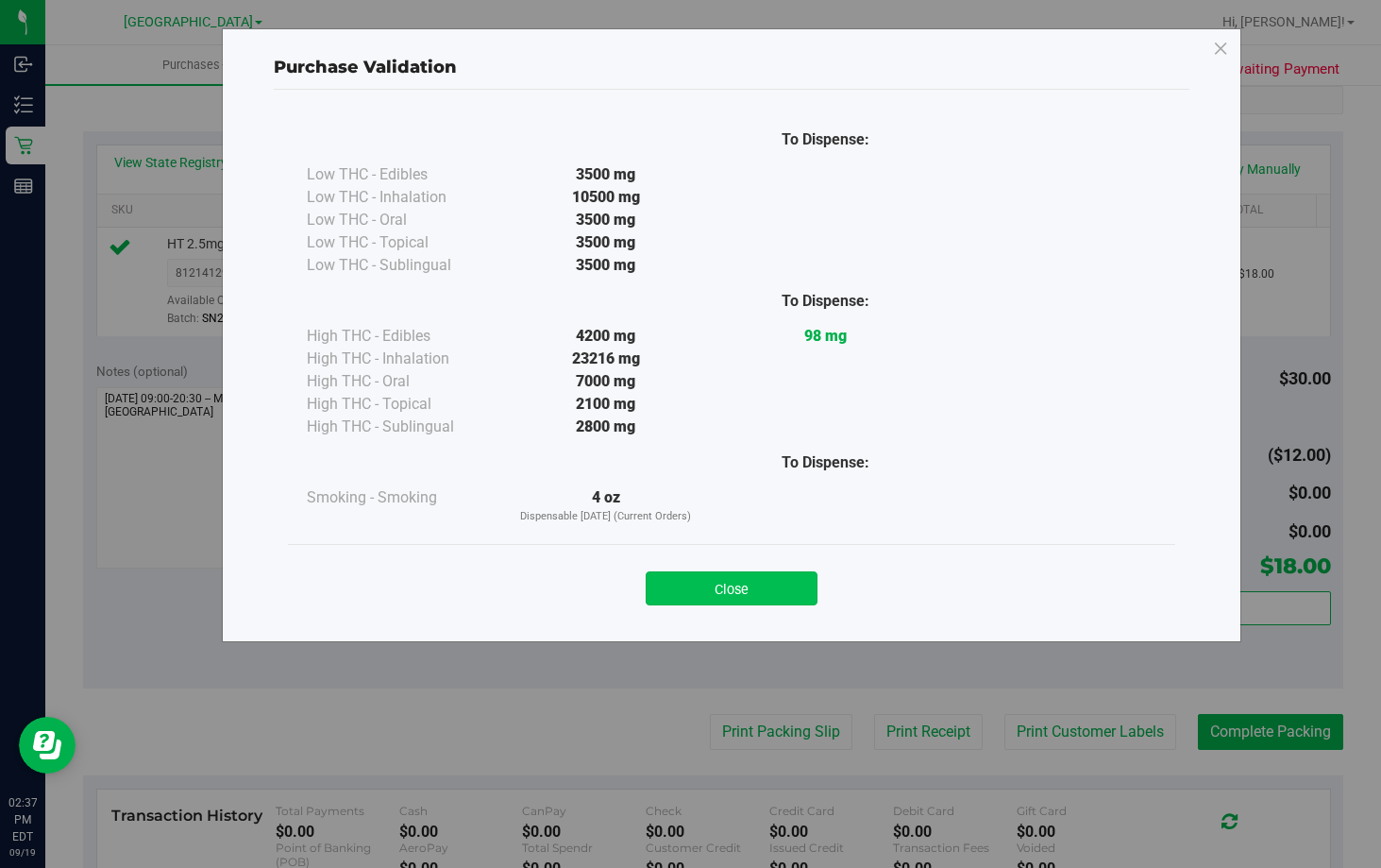
click at [778, 587] on button "Close" at bounding box center [731, 589] width 172 height 34
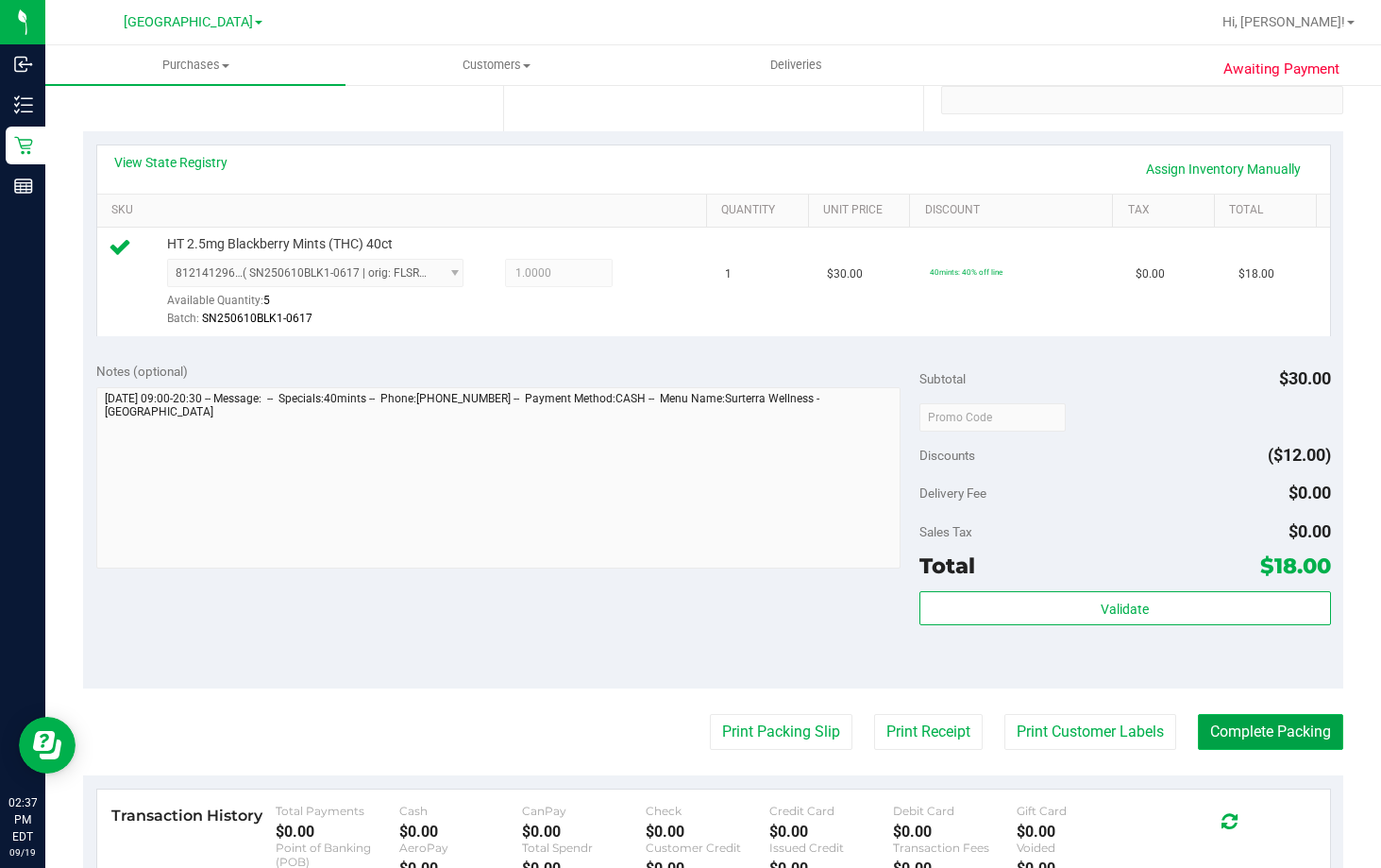
drag, startPoint x: 1241, startPoint y: 740, endPoint x: 1244, endPoint y: 725, distance: 15.3
click at [1241, 739] on button "Complete Packing" at bounding box center [1271, 731] width 146 height 36
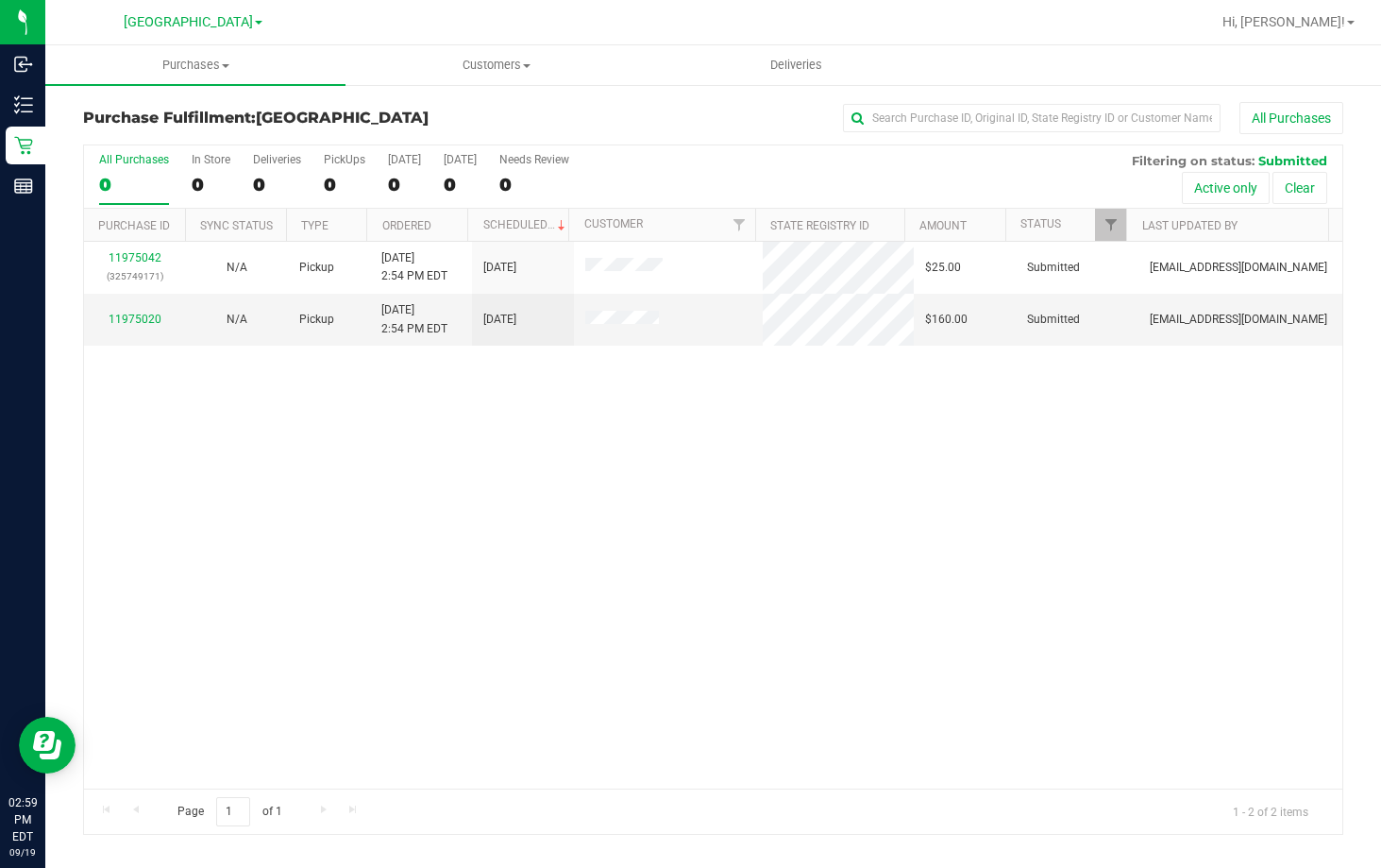
drag, startPoint x: 422, startPoint y: 651, endPoint x: 383, endPoint y: 519, distance: 137.6
click at [433, 642] on div "11975042 (325749171) N/A Pickup [DATE] 2:54 PM EDT 9/19/2025 $25.00 Submitted […" at bounding box center [712, 515] width 1258 height 547
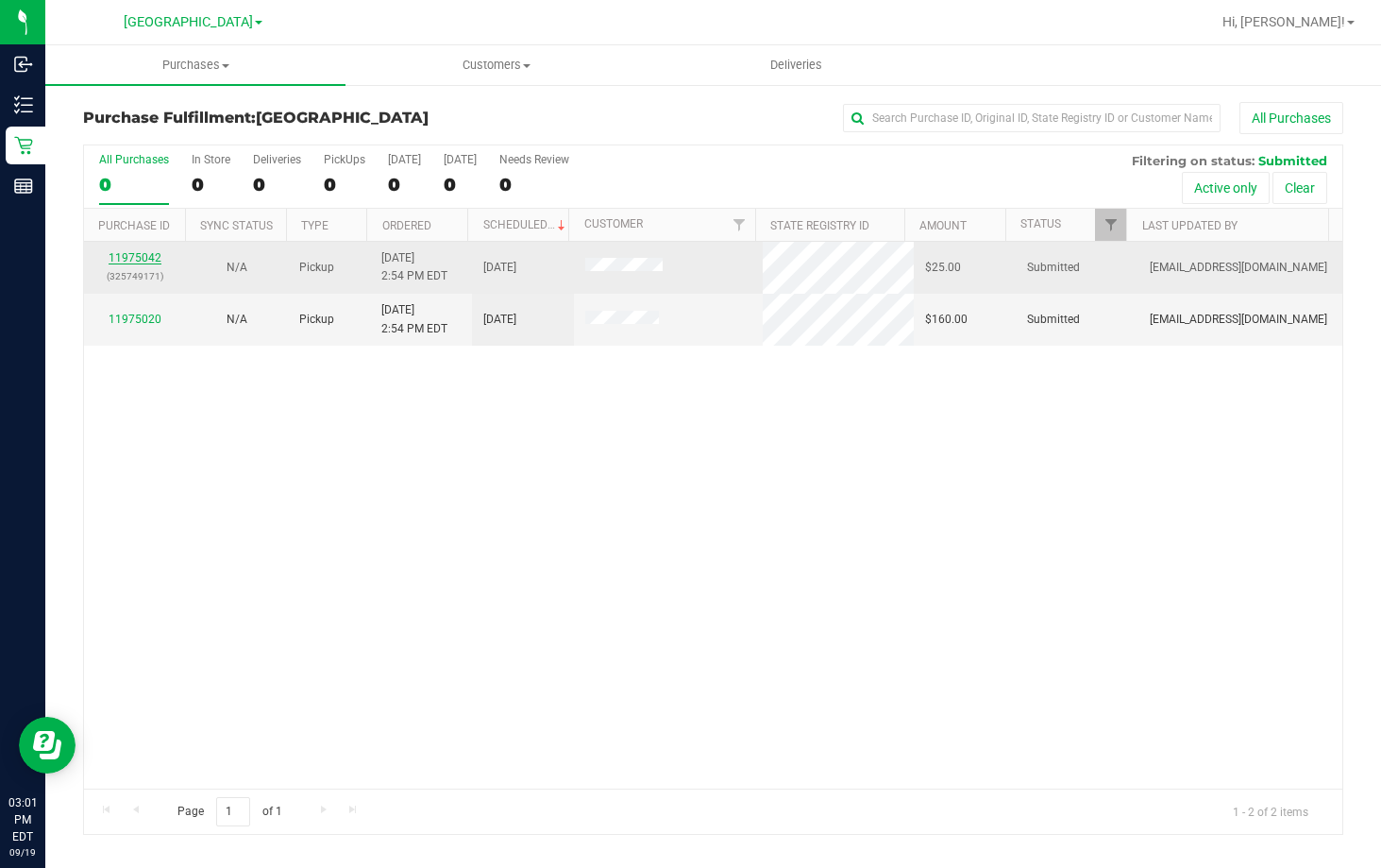
click at [146, 256] on link "11975042" at bounding box center [135, 257] width 53 height 13
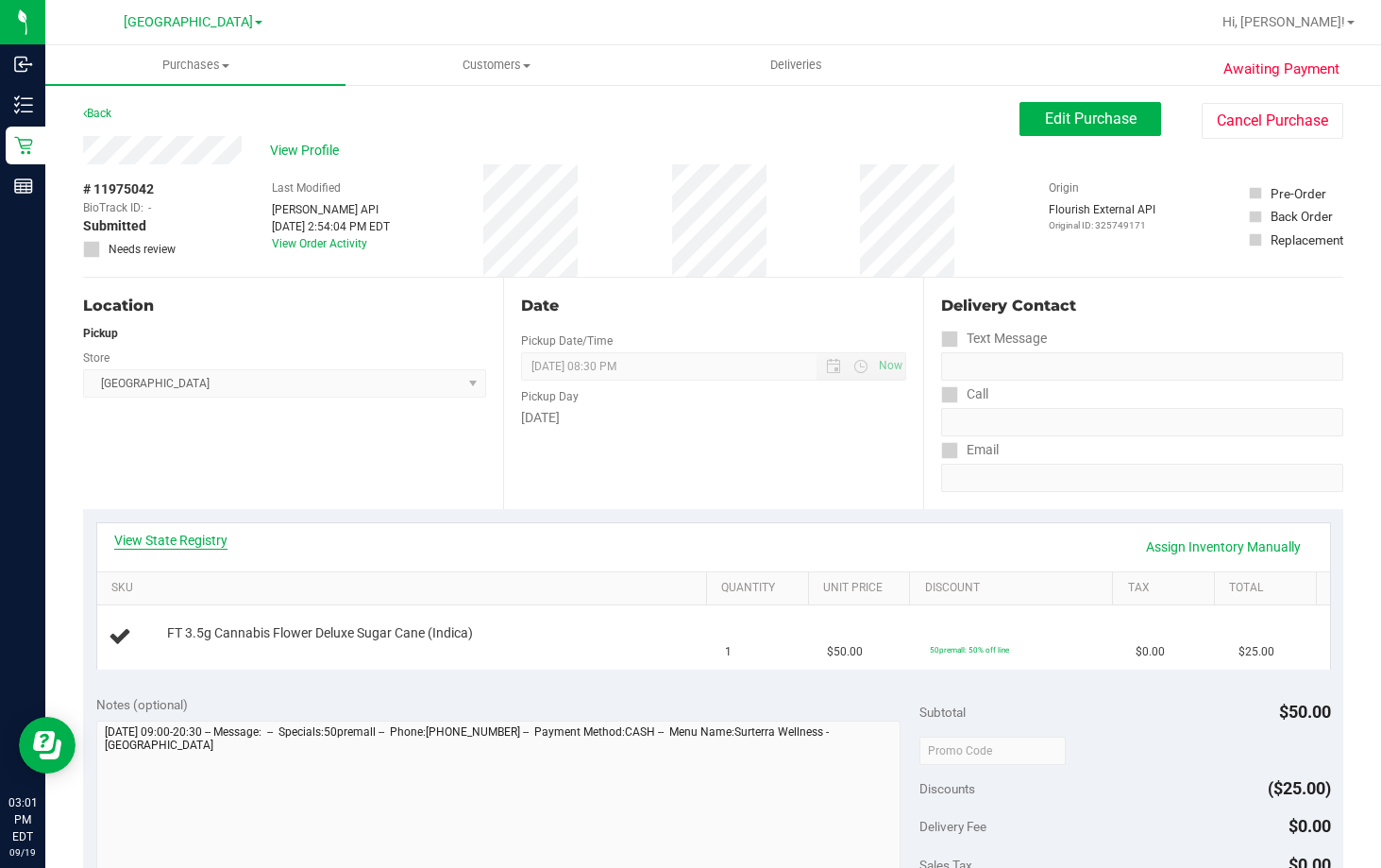
click at [198, 540] on link "View State Registry" at bounding box center [172, 540] width 114 height 19
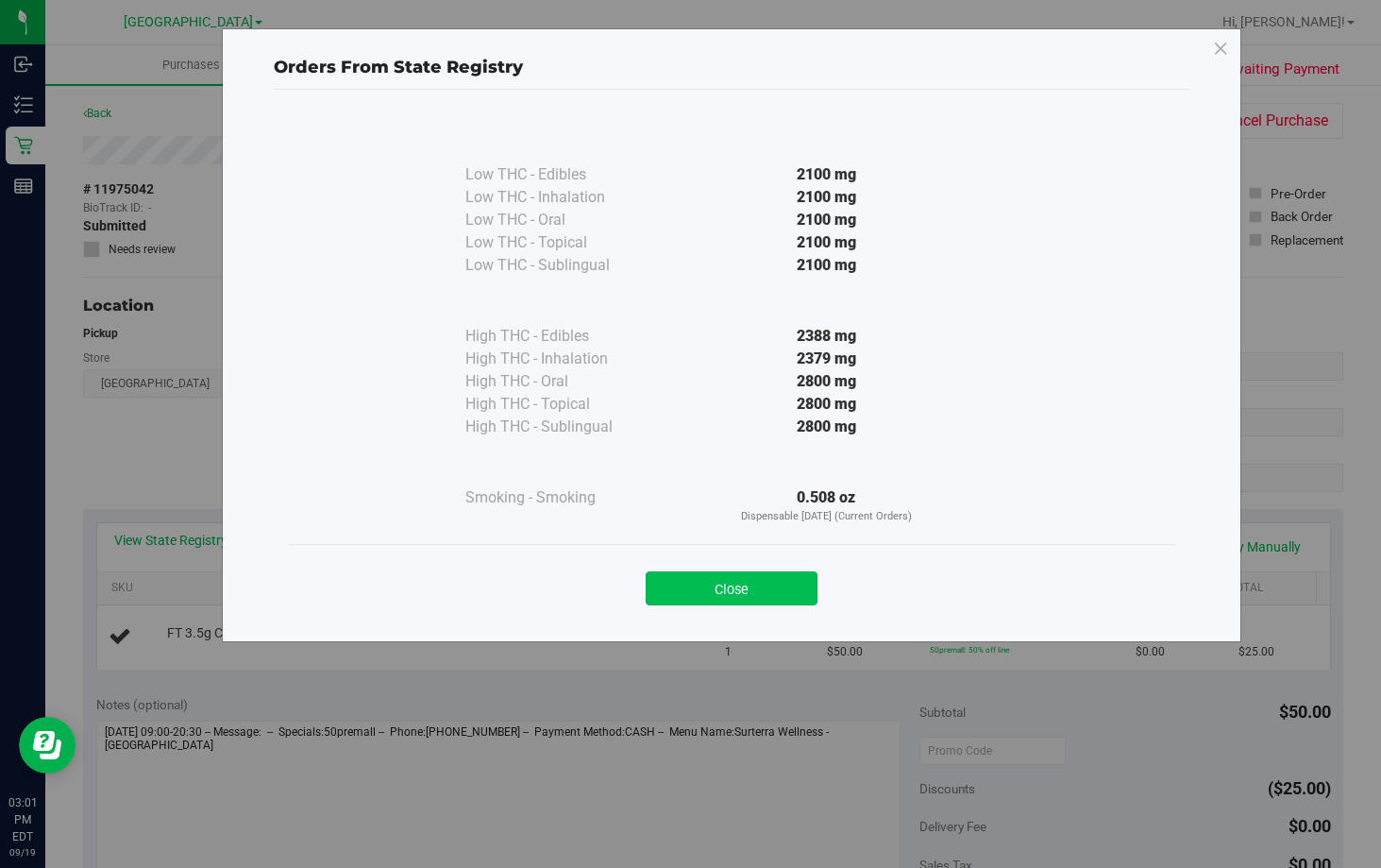
click at [714, 589] on button "Close" at bounding box center [731, 589] width 172 height 34
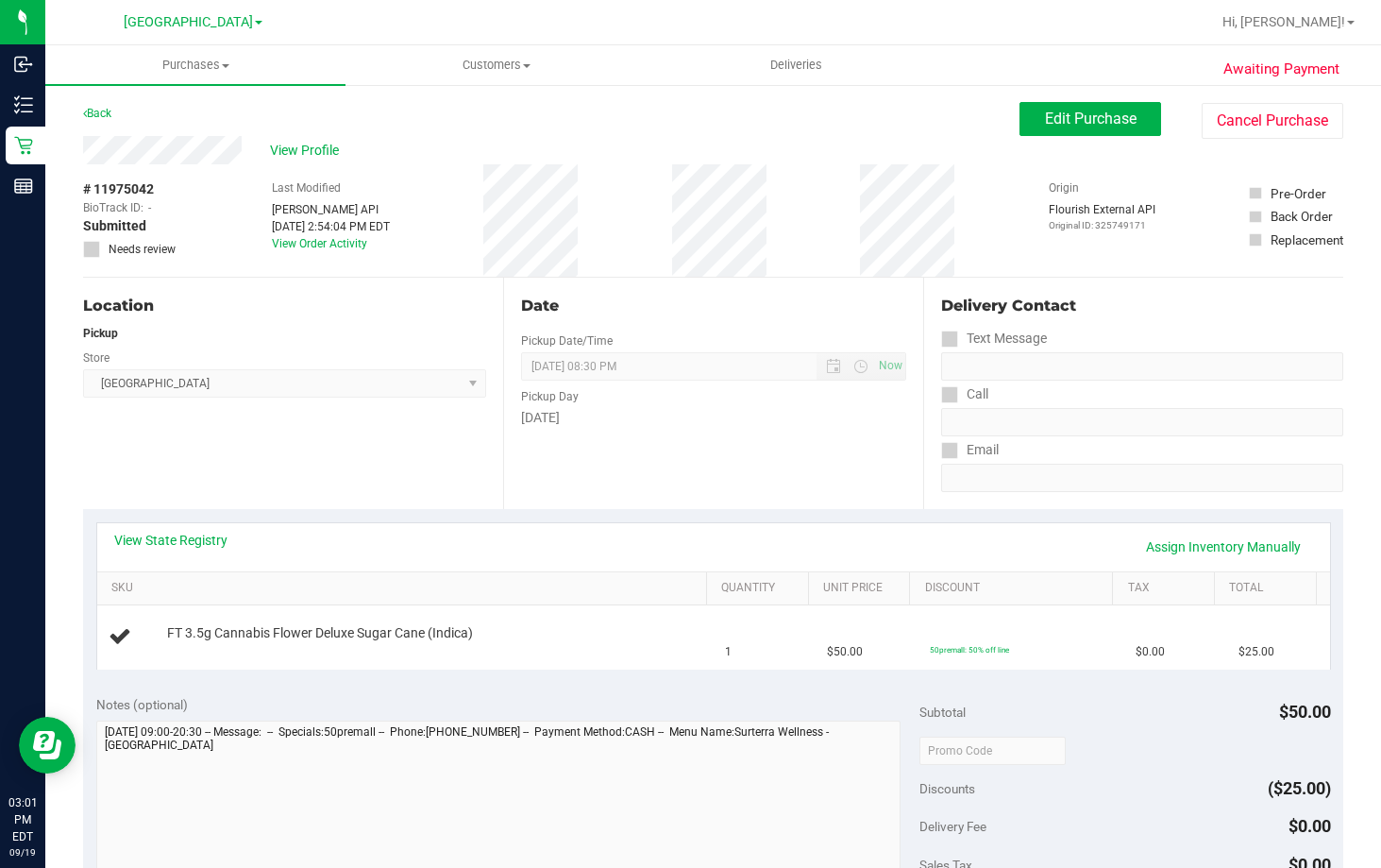
click at [602, 468] on div "Date Pickup Date/Time [DATE] Now [DATE] 08:30 PM Now Pickup Day [DATE]" at bounding box center [712, 393] width 420 height 231
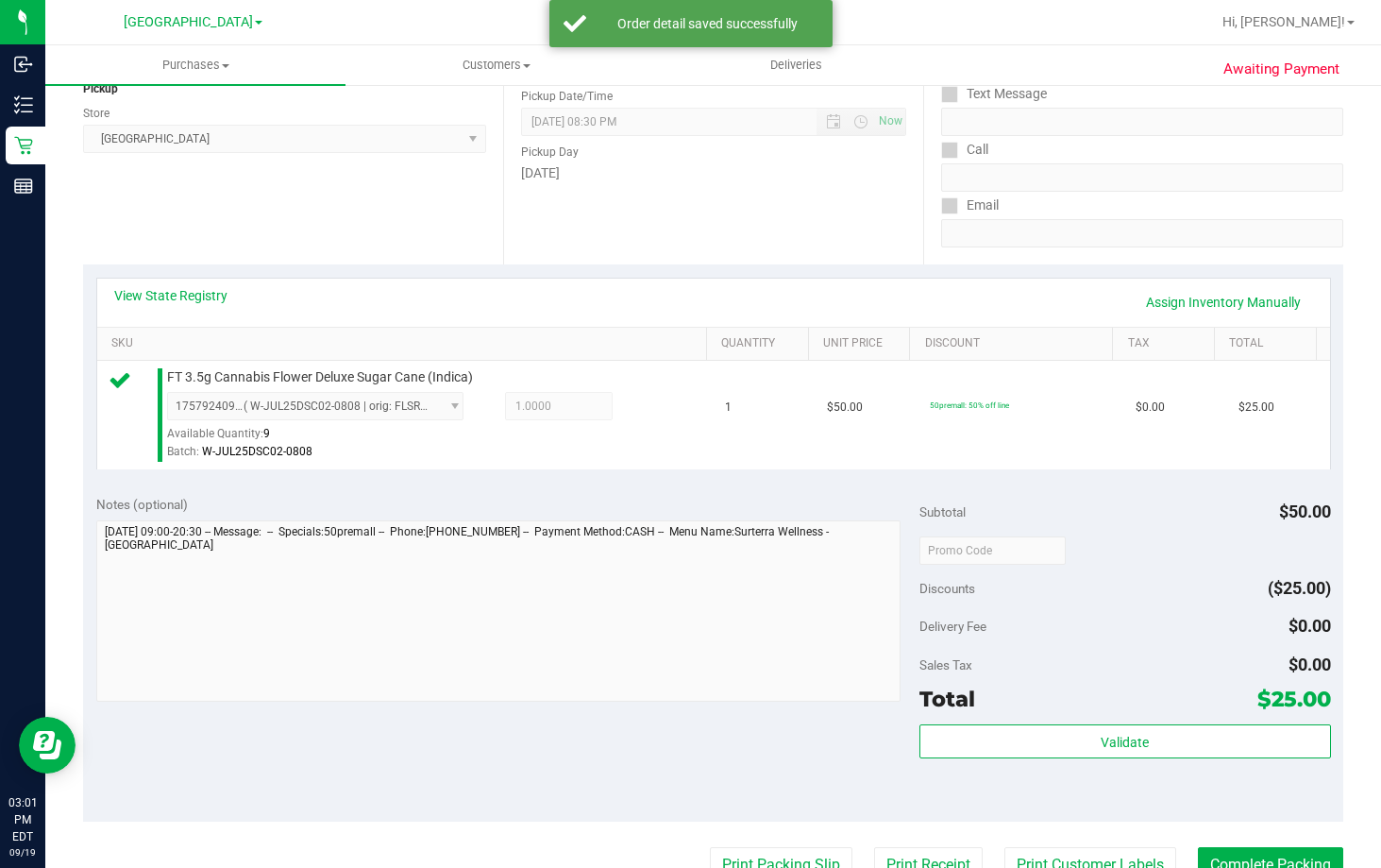
scroll to position [472, 0]
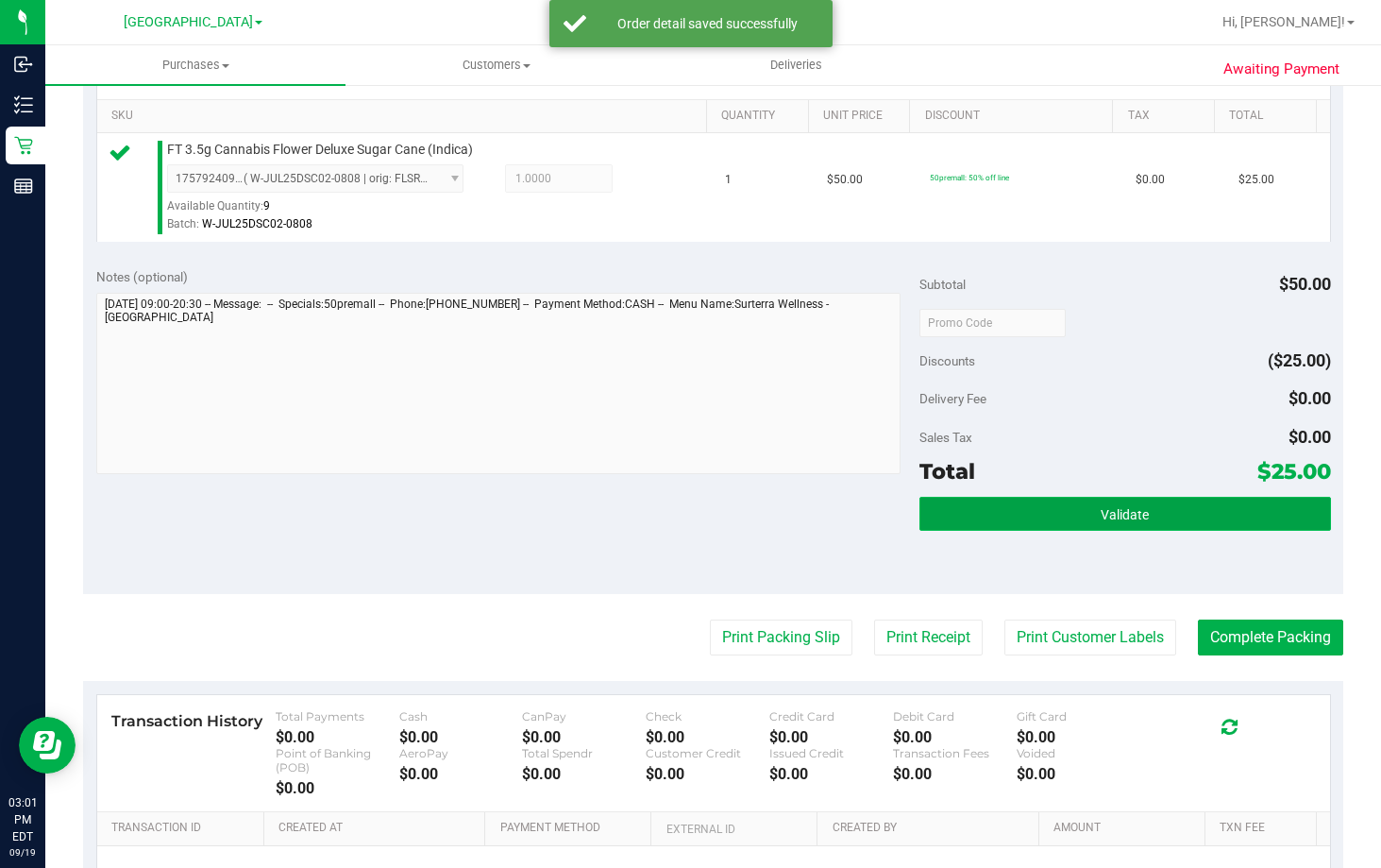
click at [1126, 515] on span "Validate" at bounding box center [1125, 514] width 48 height 15
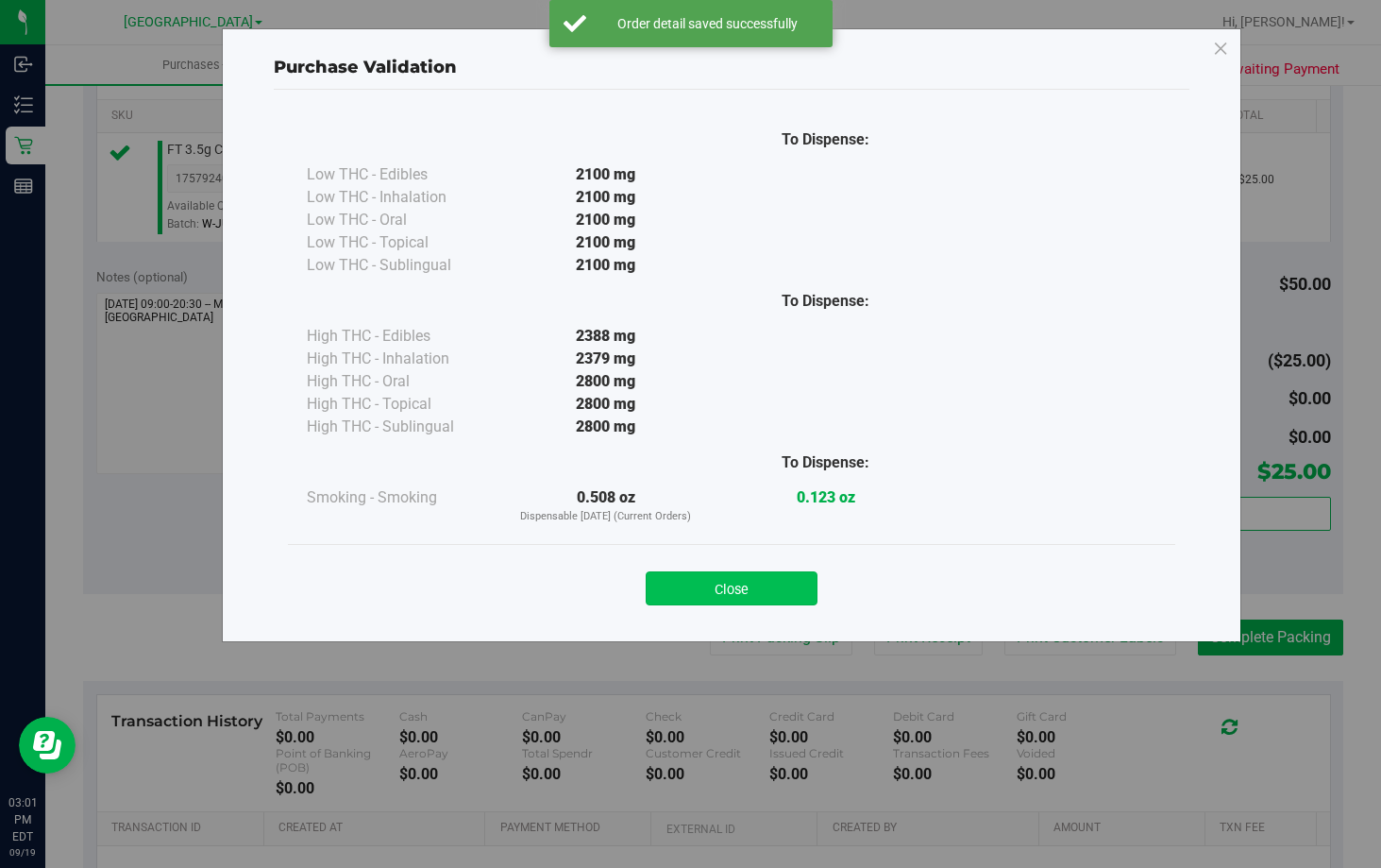
click at [747, 595] on button "Close" at bounding box center [731, 589] width 172 height 34
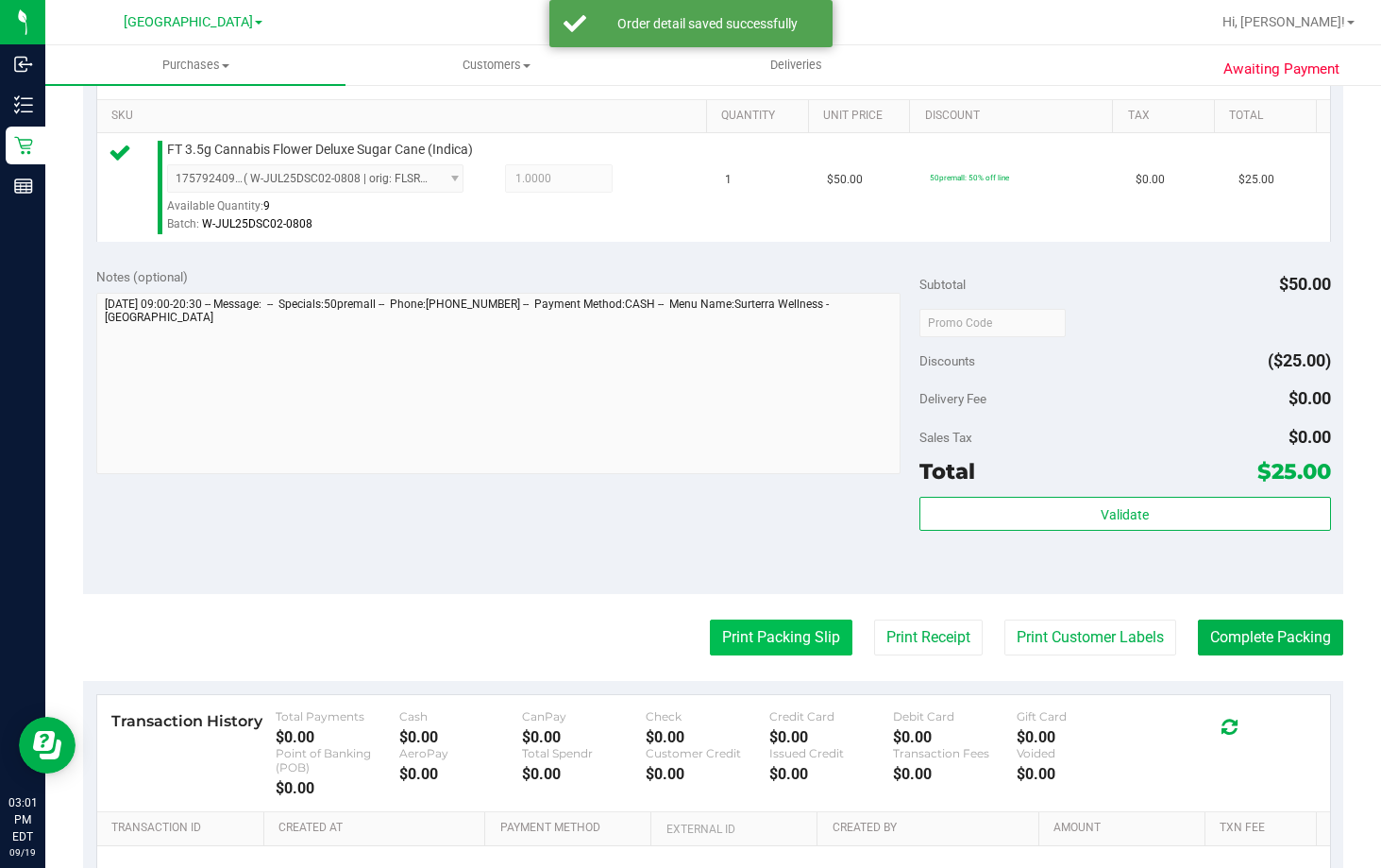
click at [779, 627] on button "Print Packing Slip" at bounding box center [781, 638] width 143 height 36
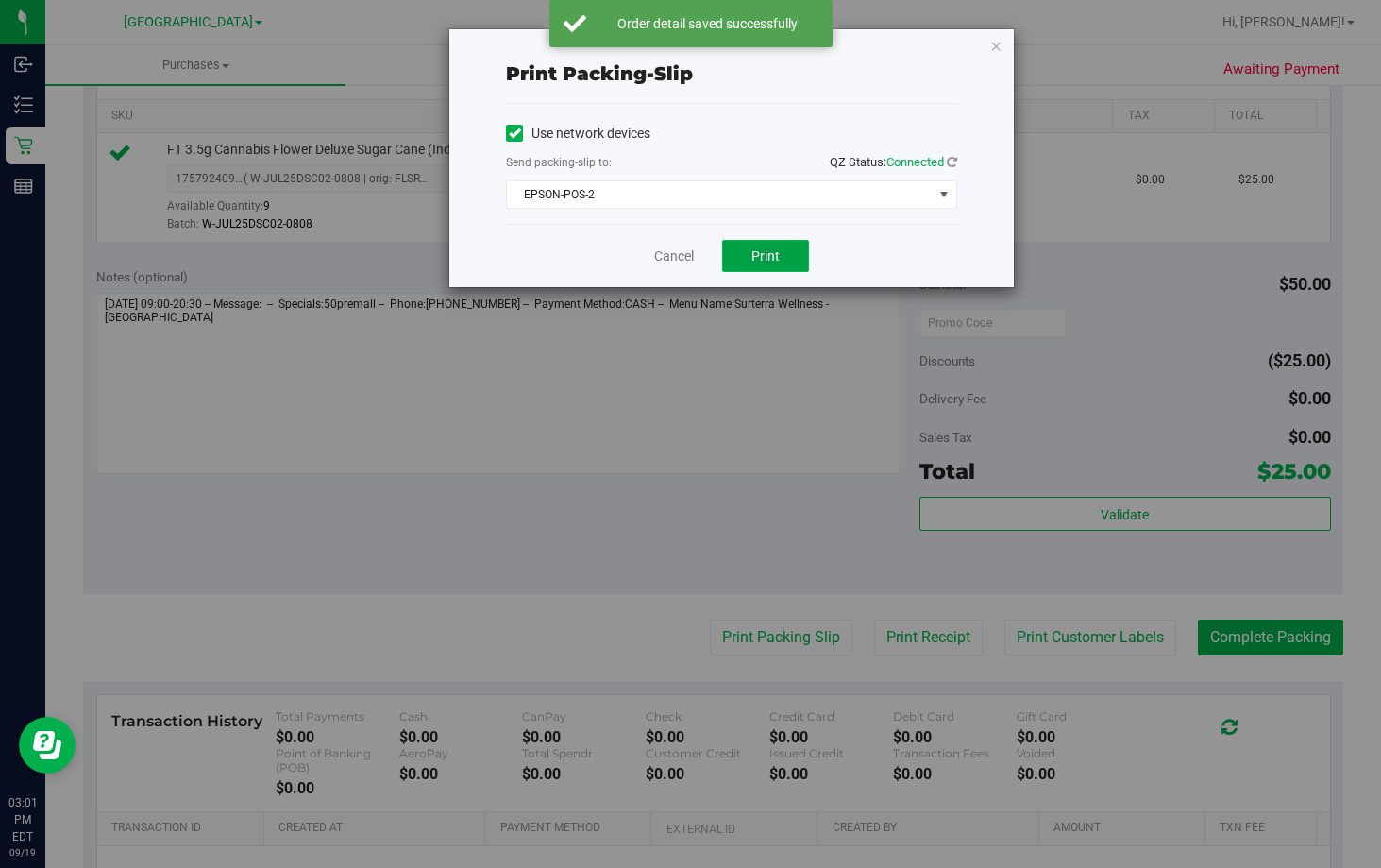
click at [727, 255] on button "Print" at bounding box center [765, 255] width 87 height 32
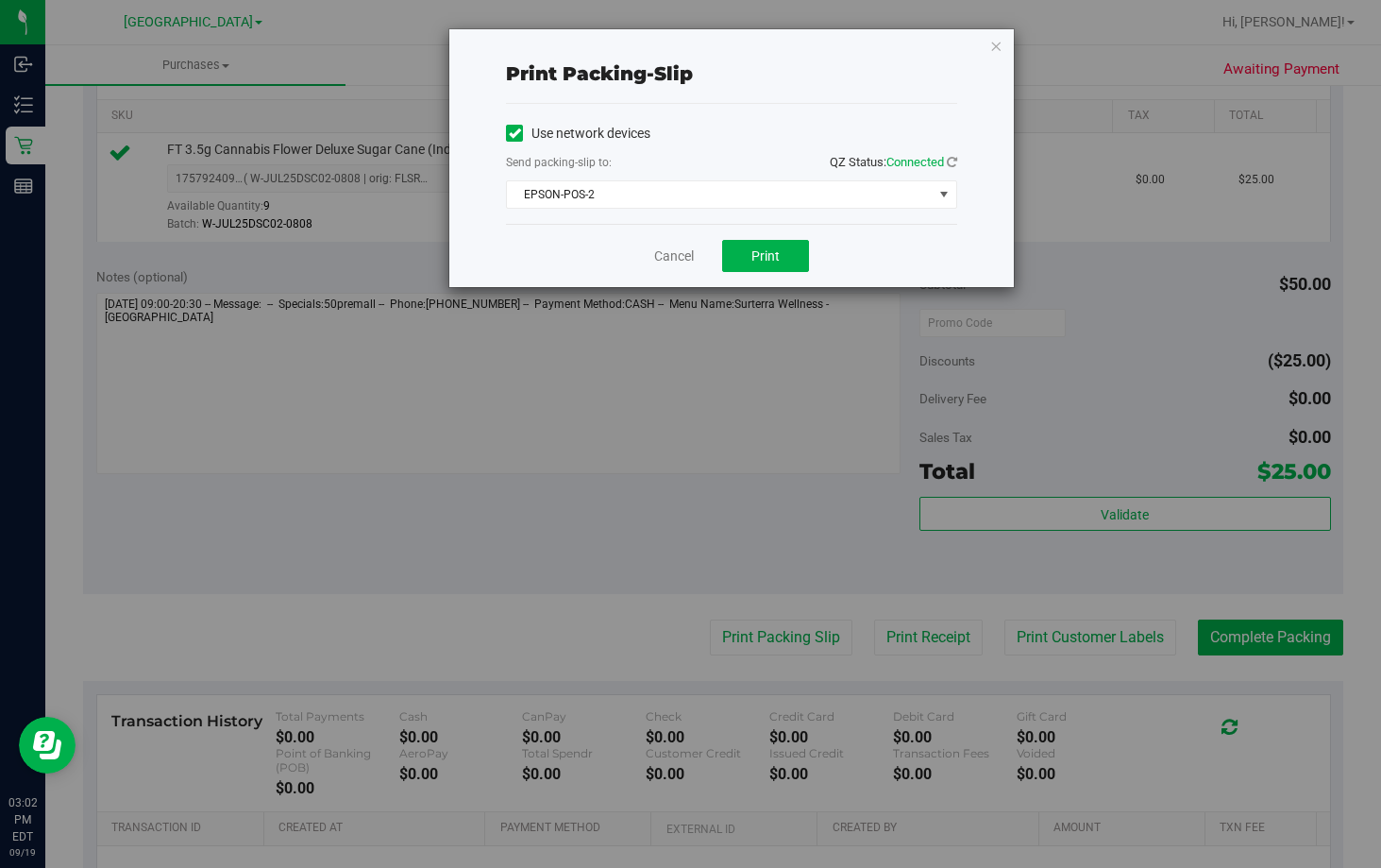
click at [668, 243] on div "Cancel Print" at bounding box center [731, 254] width 451 height 63
click at [679, 259] on link "Cancel" at bounding box center [675, 256] width 40 height 20
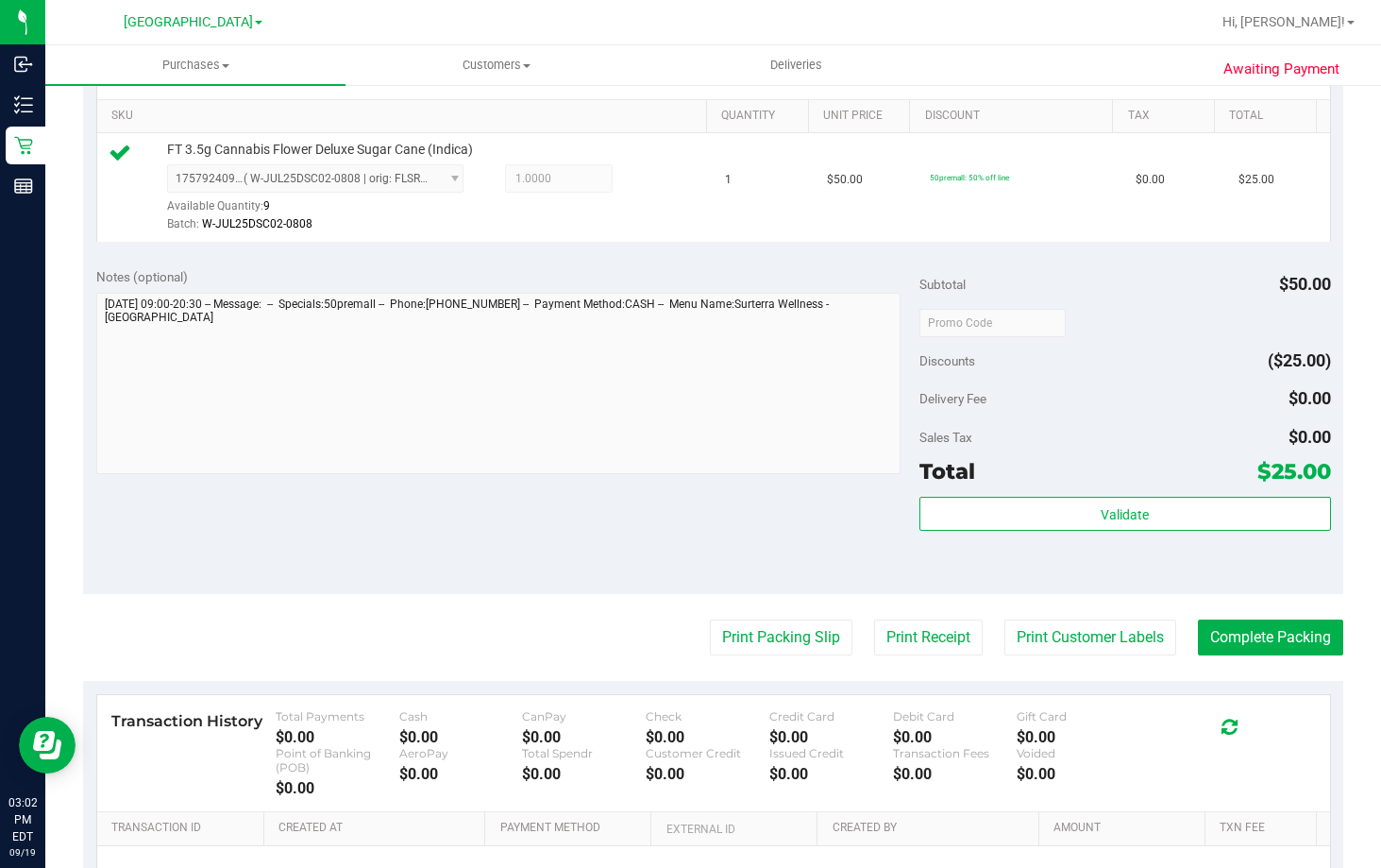
click at [1069, 532] on div "Validate" at bounding box center [1126, 539] width 412 height 85
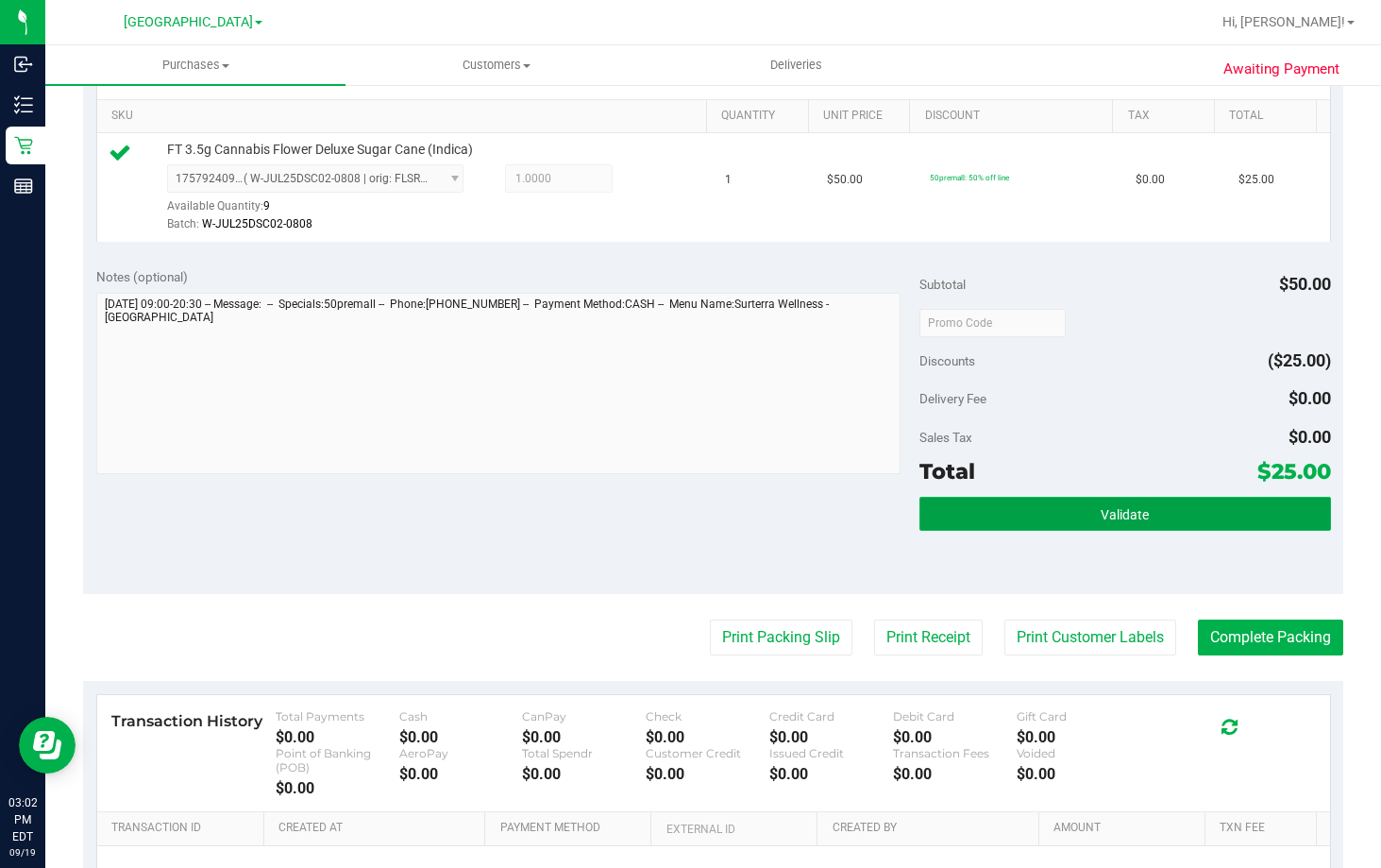
click at [1060, 516] on button "Validate" at bounding box center [1126, 514] width 412 height 34
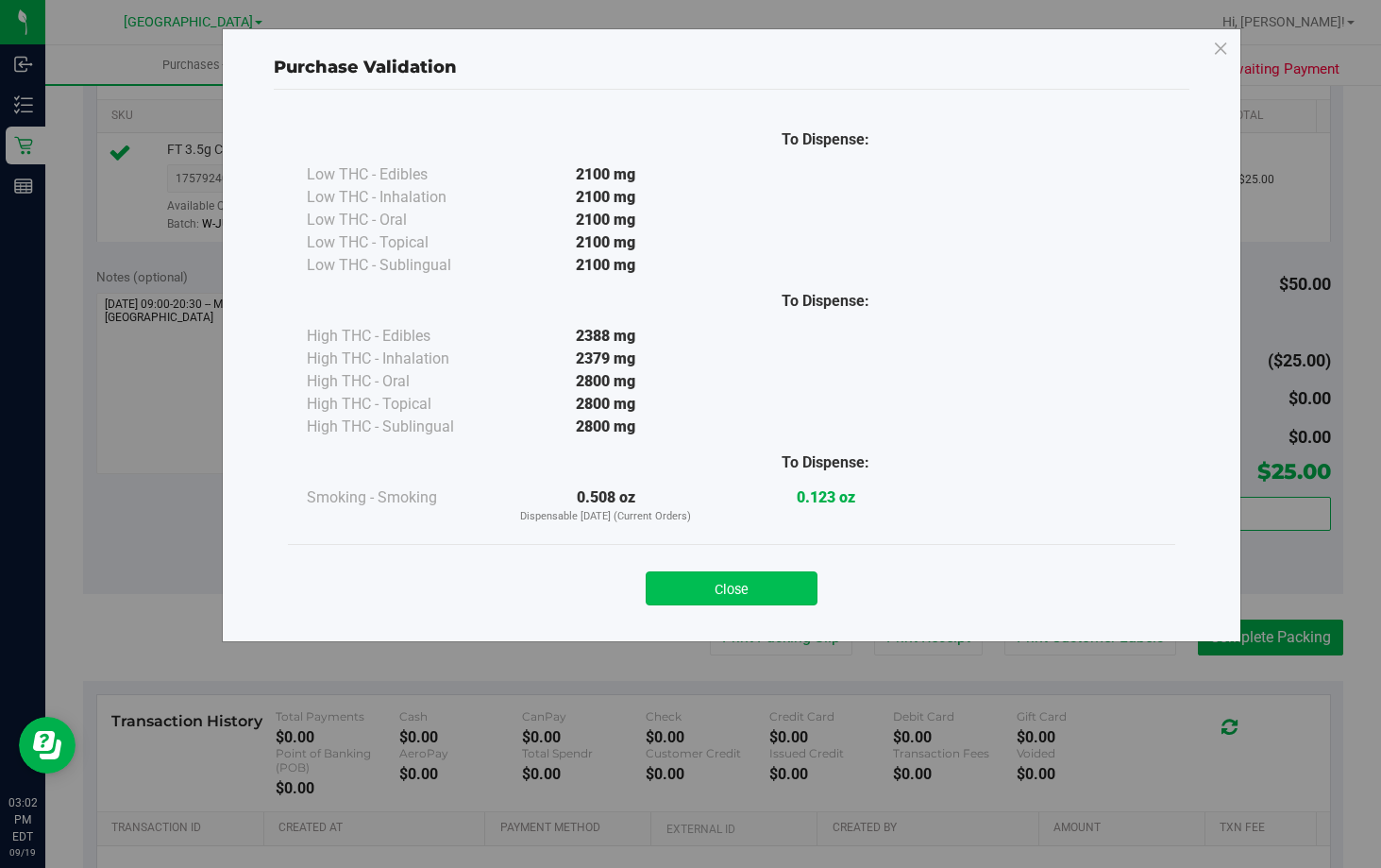
click at [790, 591] on button "Close" at bounding box center [731, 589] width 172 height 34
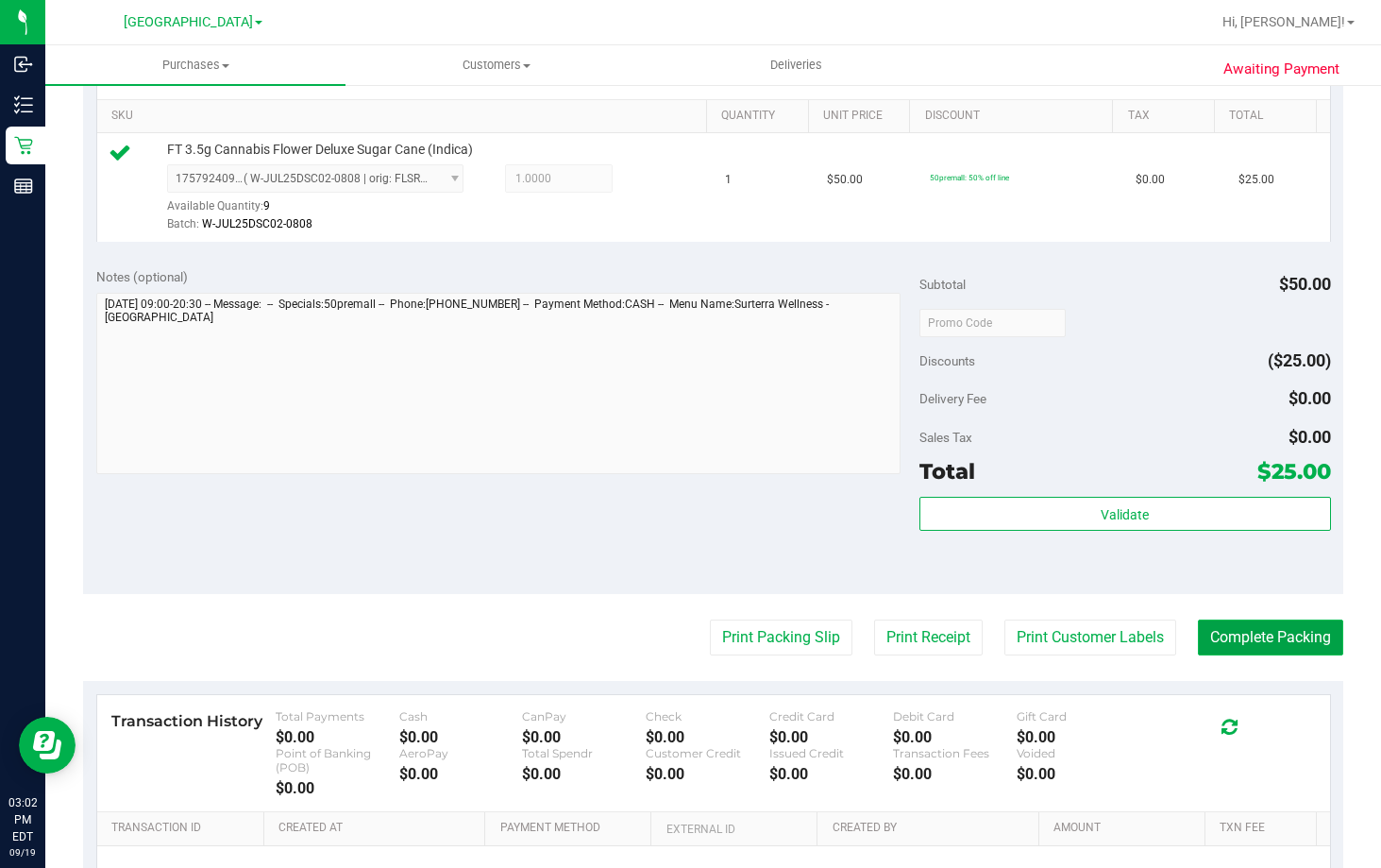
click at [1277, 637] on button "Complete Packing" at bounding box center [1271, 638] width 146 height 36
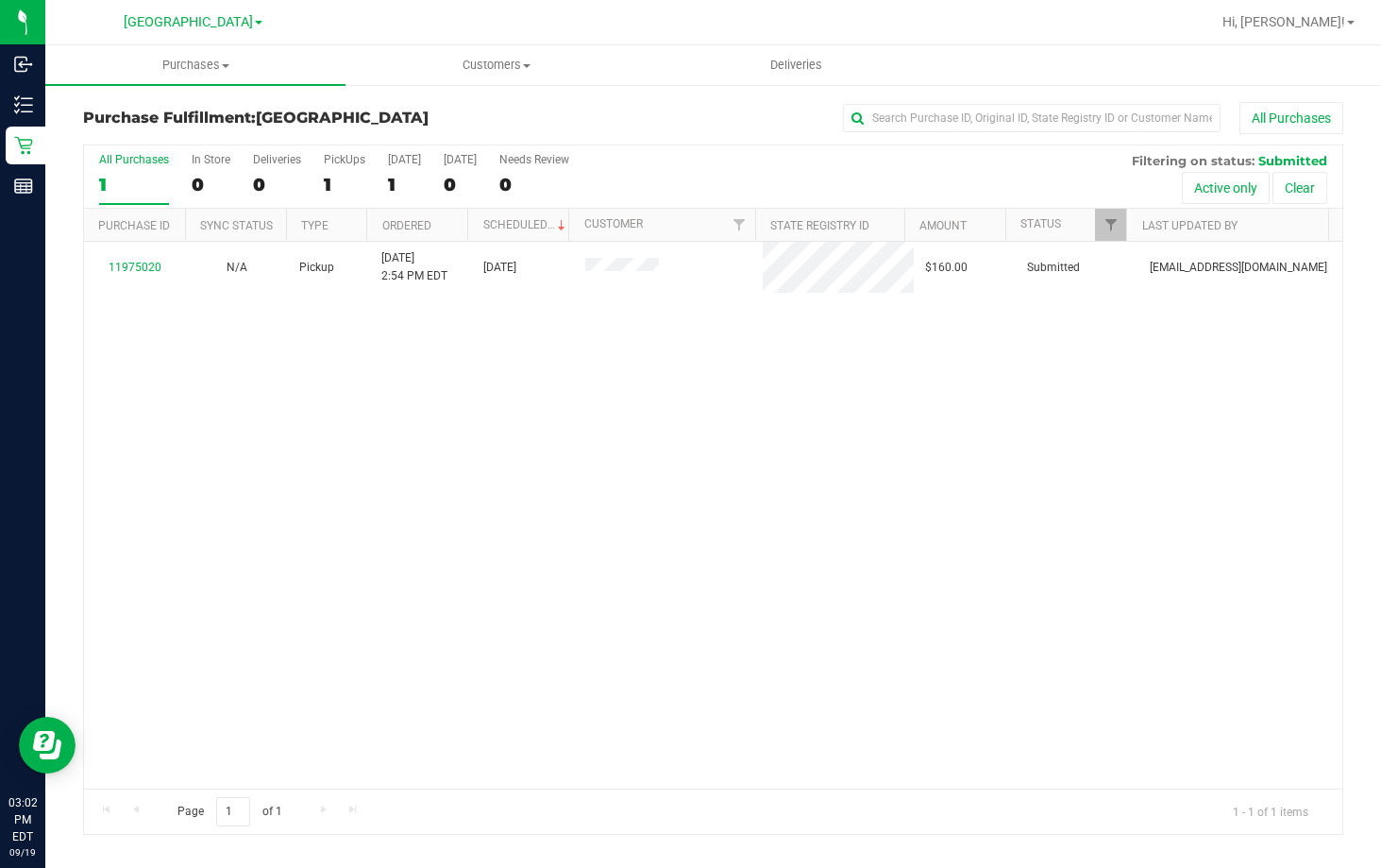
click at [1106, 607] on div "11975020 N/A Pickup [DATE] 2:54 PM EDT 9/19/2025 $160.00 Submitted [EMAIL_ADDRE…" at bounding box center [712, 515] width 1258 height 547
click at [494, 725] on div "11975020 N/A Pickup [DATE] 2:54 PM EDT 9/19/2025 $160.00 Submitted [EMAIL_ADDRE…" at bounding box center [712, 515] width 1258 height 547
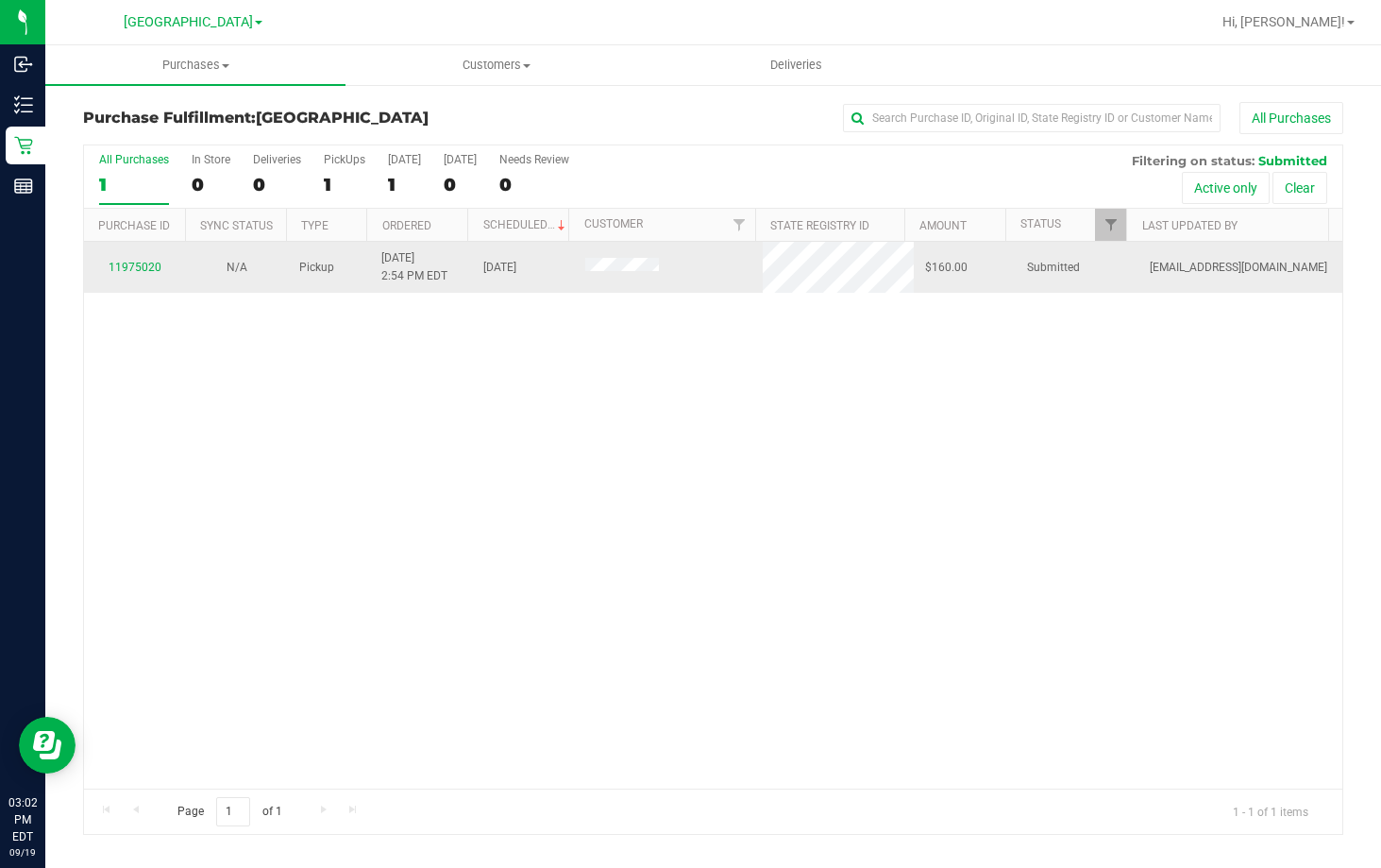
click at [140, 258] on div "11975020" at bounding box center [135, 267] width 79 height 18
click at [139, 265] on link "11975020" at bounding box center [135, 266] width 53 height 13
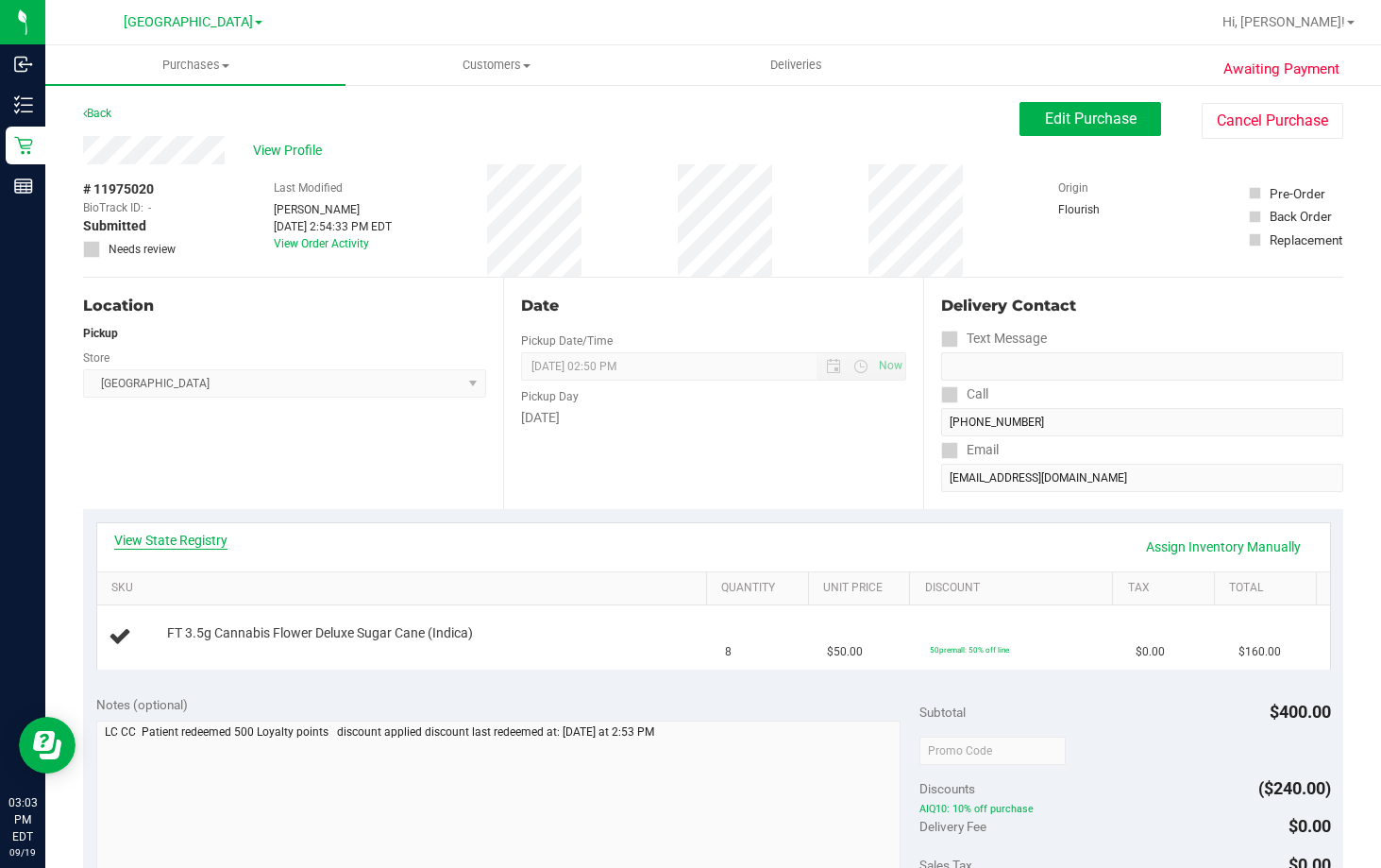
click at [224, 535] on link "View State Registry" at bounding box center [172, 540] width 114 height 19
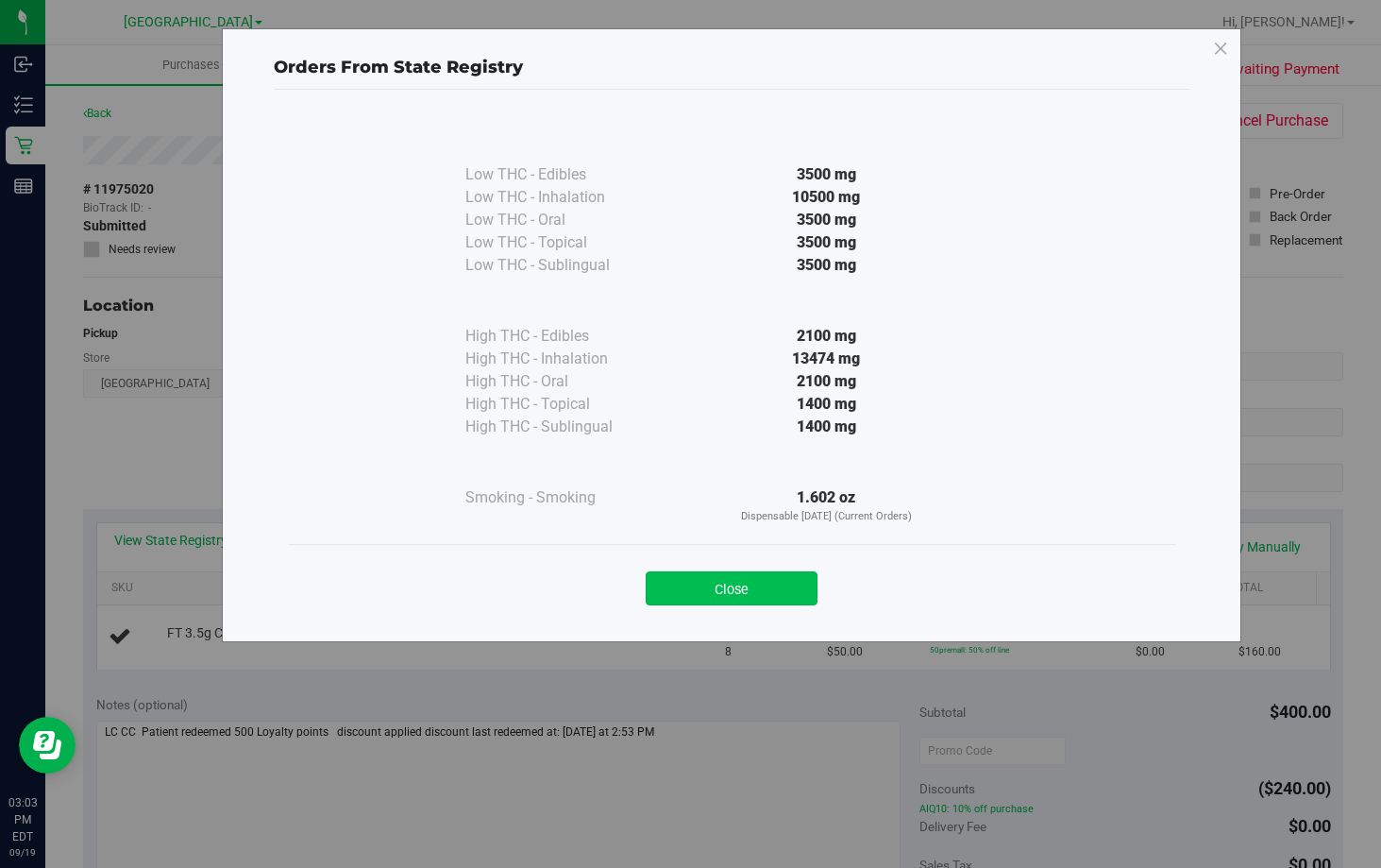
click at [742, 589] on button "Close" at bounding box center [731, 589] width 172 height 34
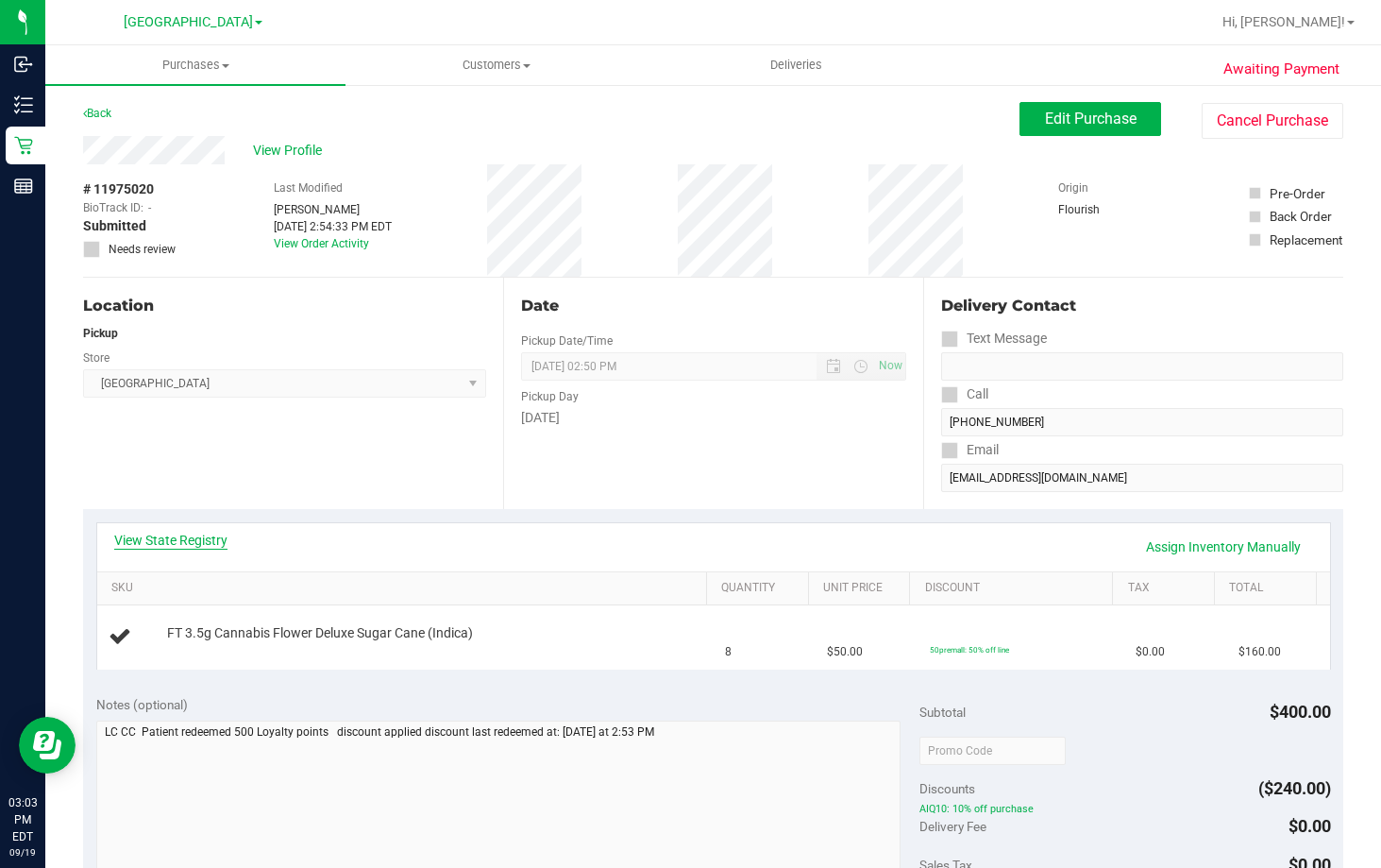
click at [194, 545] on link "View State Registry" at bounding box center [172, 540] width 114 height 19
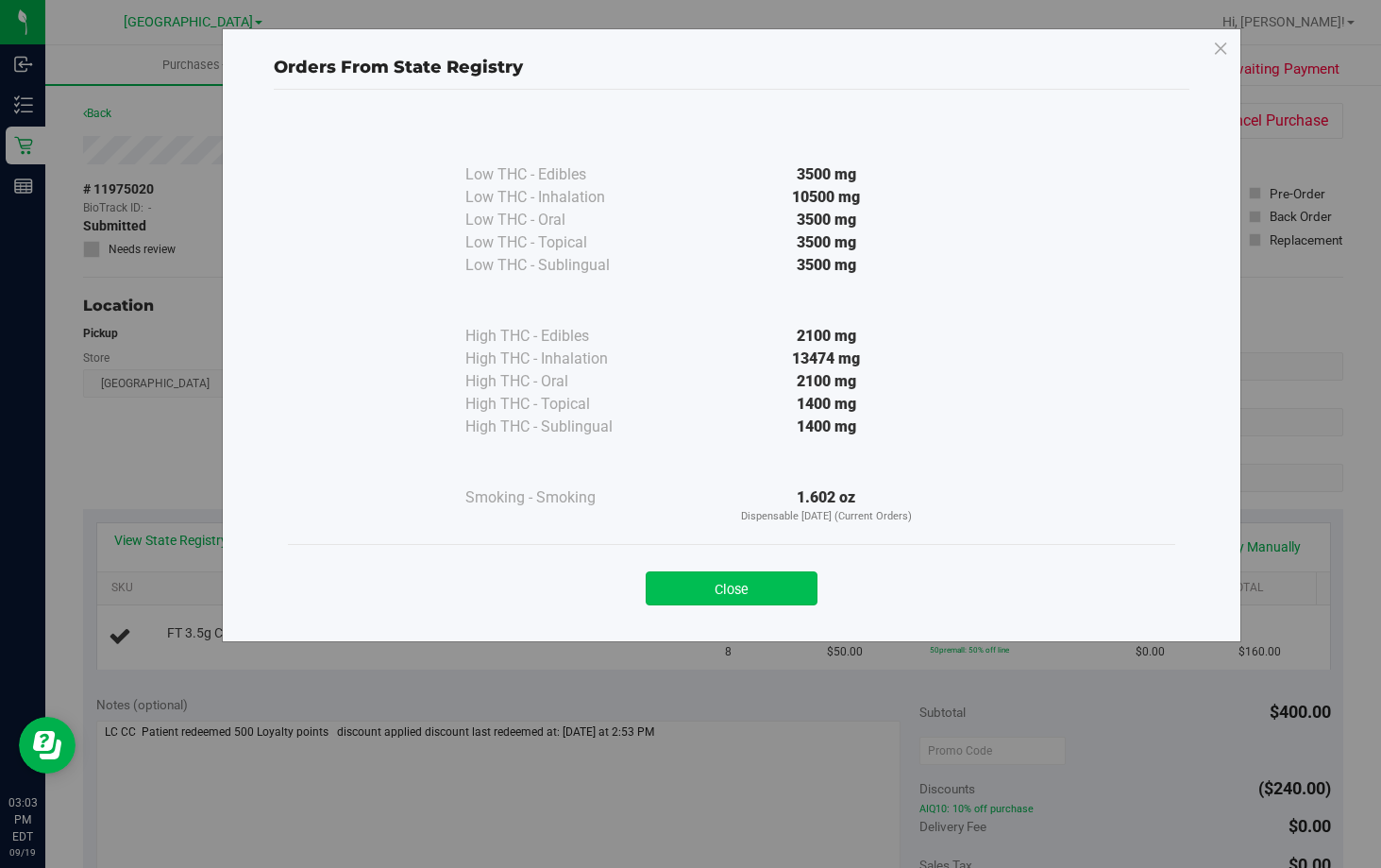
click at [728, 576] on button "Close" at bounding box center [731, 589] width 172 height 34
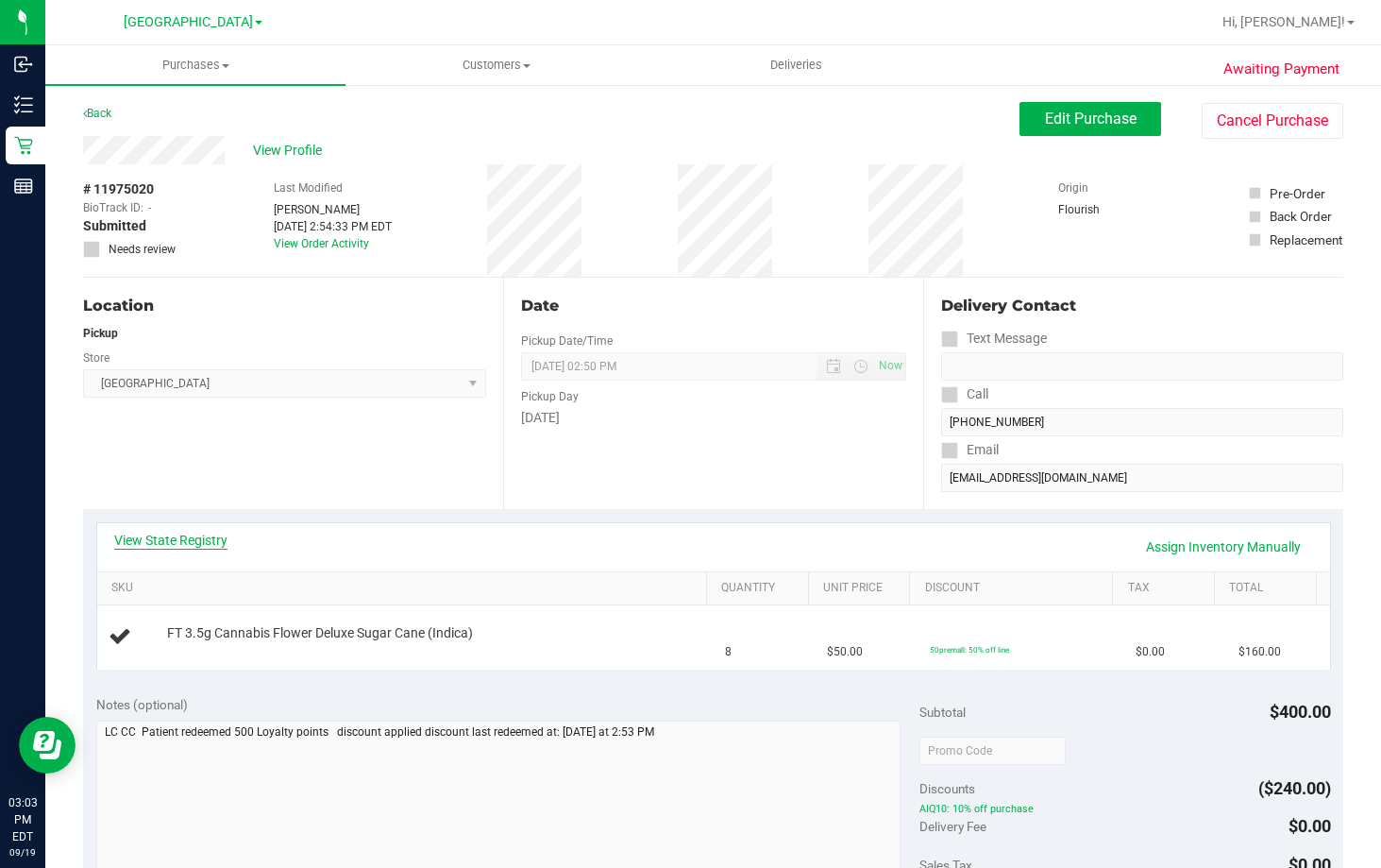
click at [212, 533] on link "View State Registry" at bounding box center [172, 540] width 114 height 19
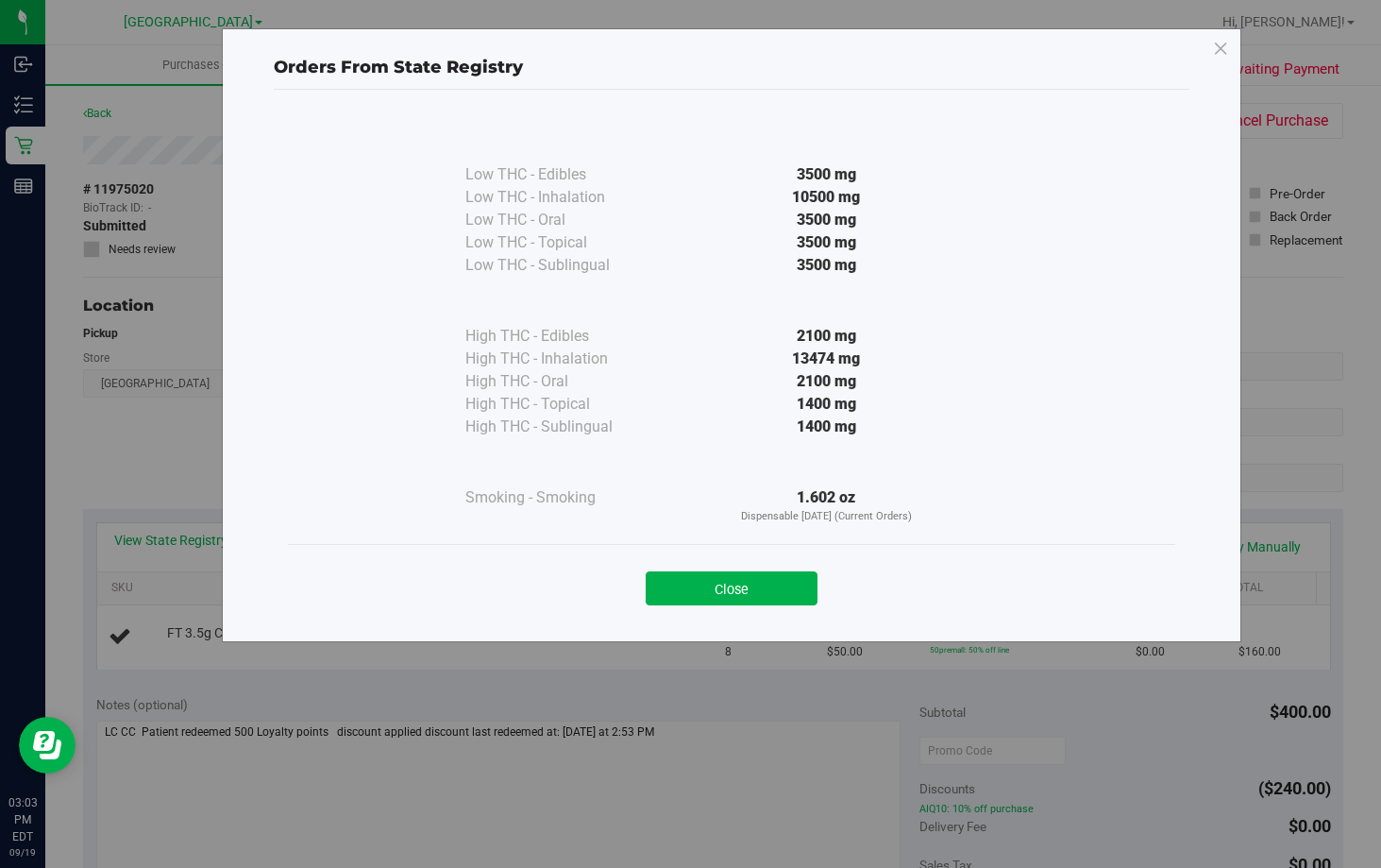
drag, startPoint x: 743, startPoint y: 605, endPoint x: 754, endPoint y: 604, distance: 11.0
click at [746, 604] on button "Close" at bounding box center [731, 589] width 172 height 34
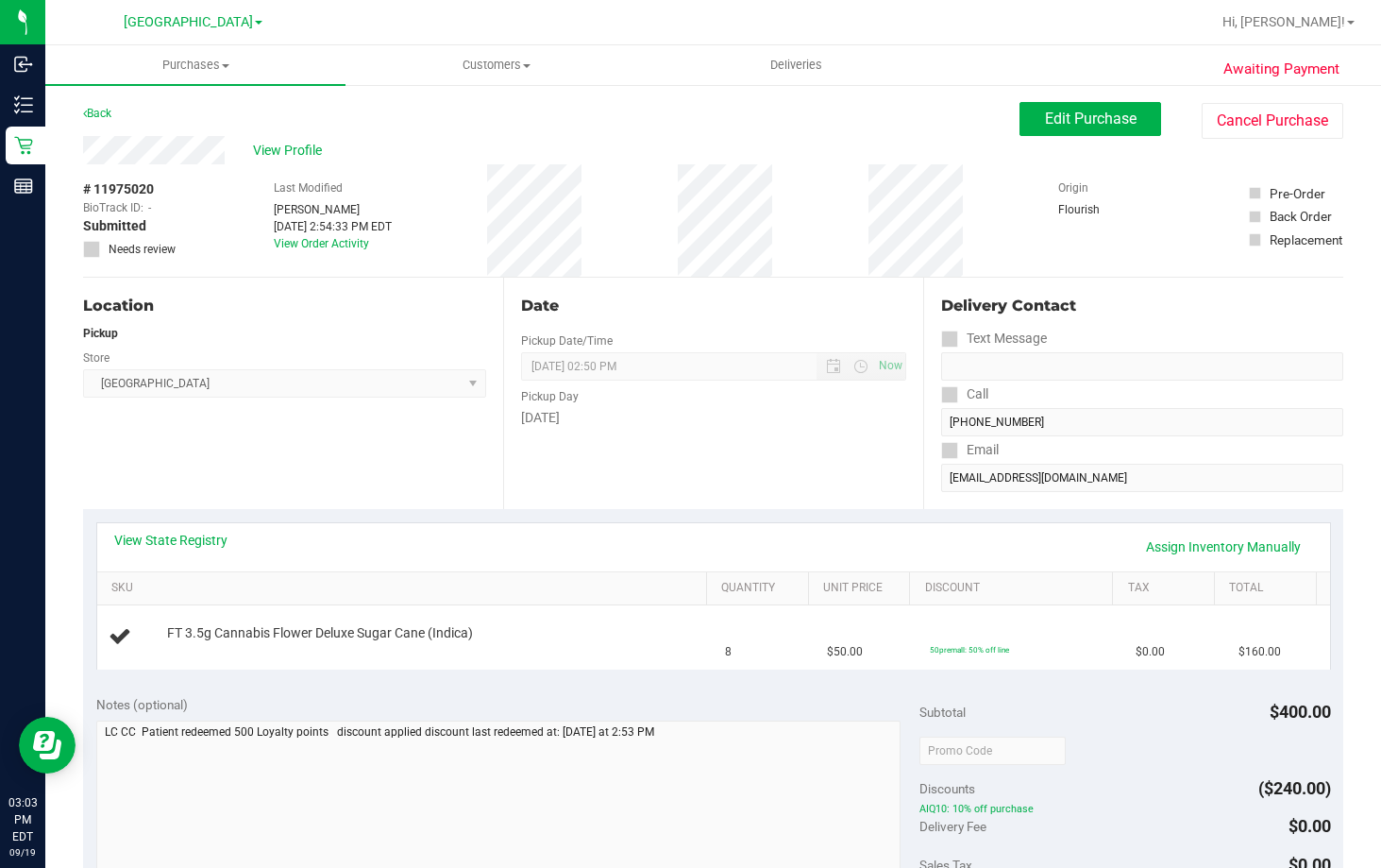
click at [808, 604] on th "Unit Price" at bounding box center [859, 589] width 102 height 34
click at [211, 534] on link "View State Registry" at bounding box center [172, 540] width 114 height 19
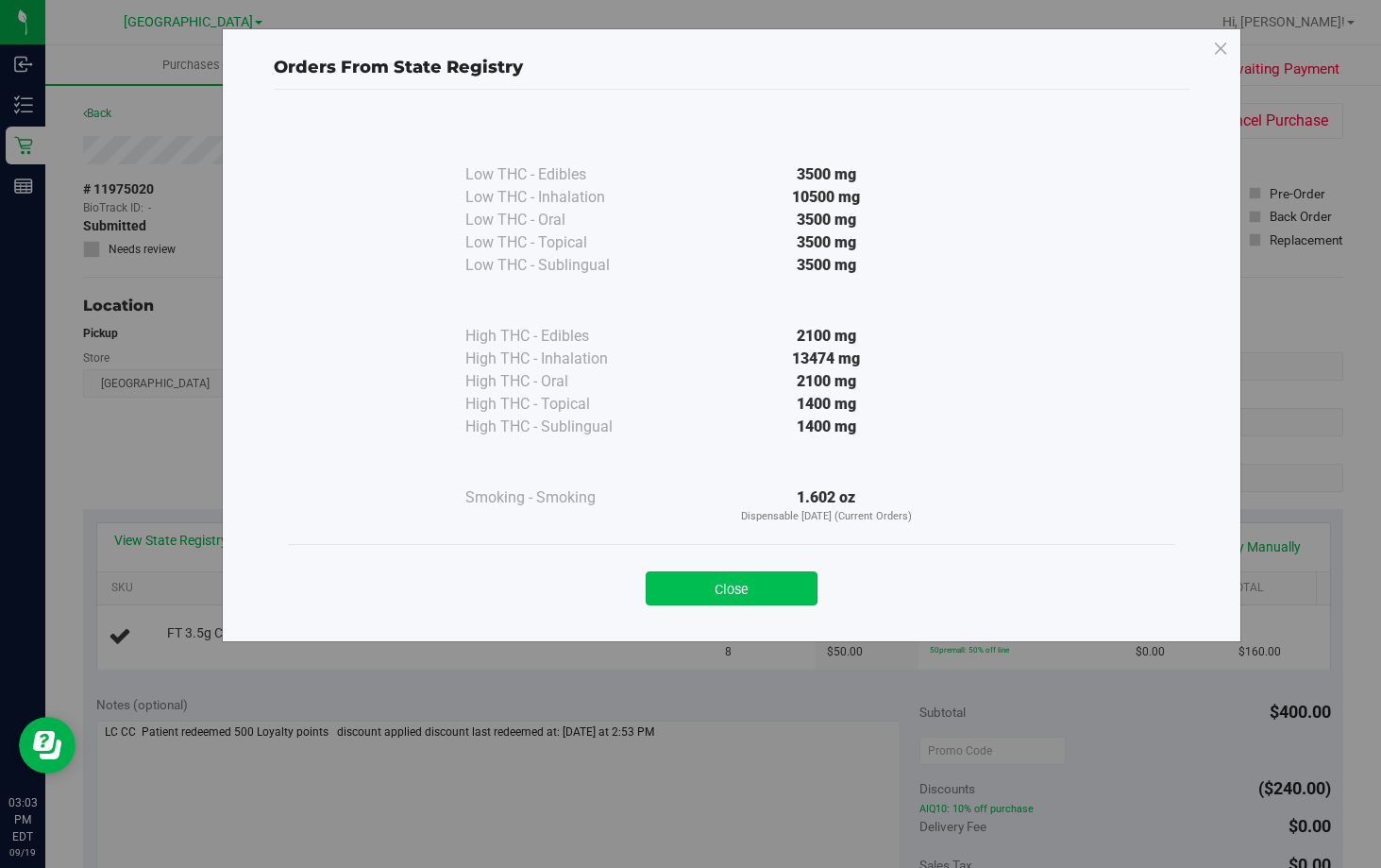
click at [705, 593] on button "Close" at bounding box center [731, 589] width 172 height 34
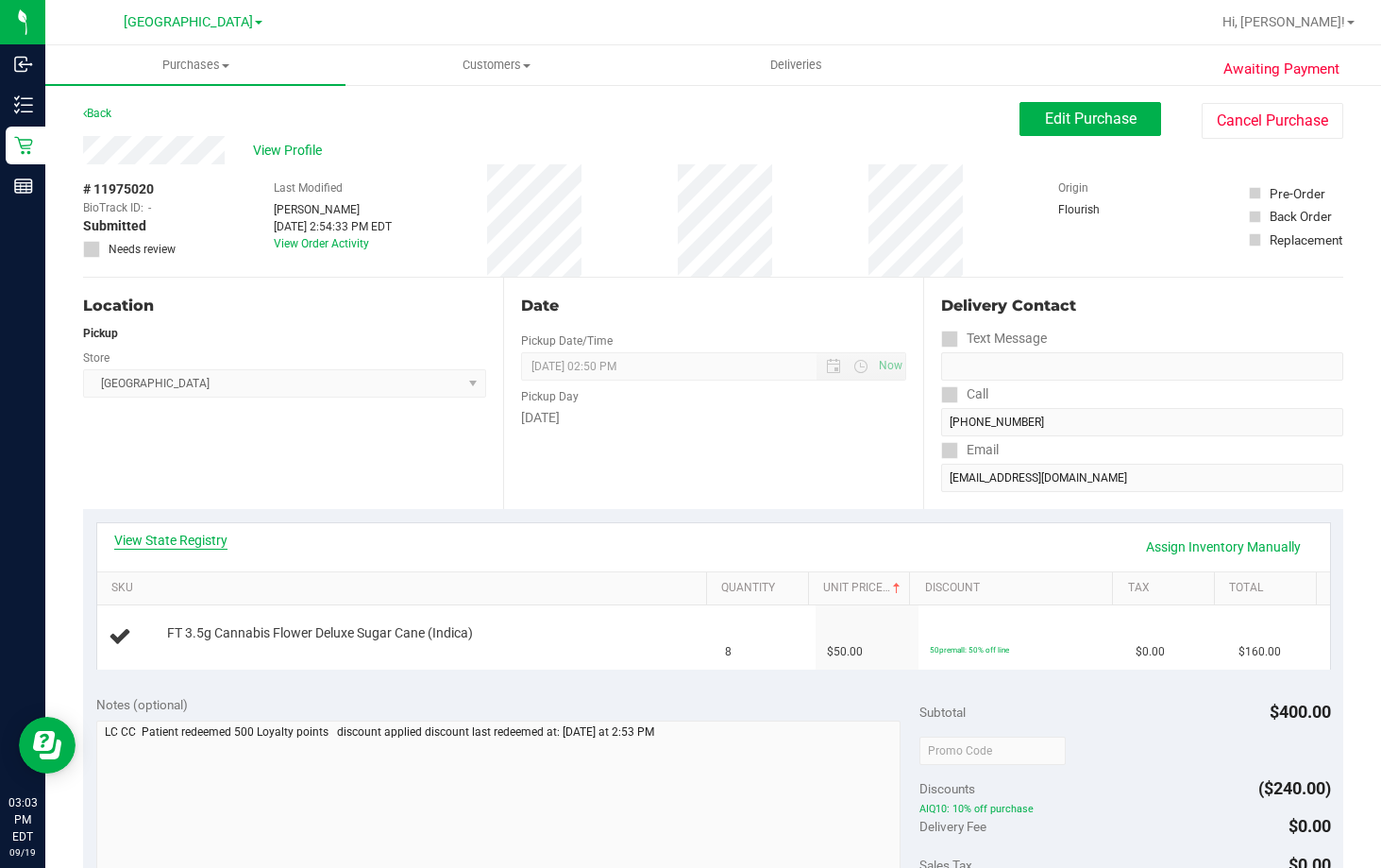
click at [214, 536] on link "View State Registry" at bounding box center [172, 540] width 114 height 19
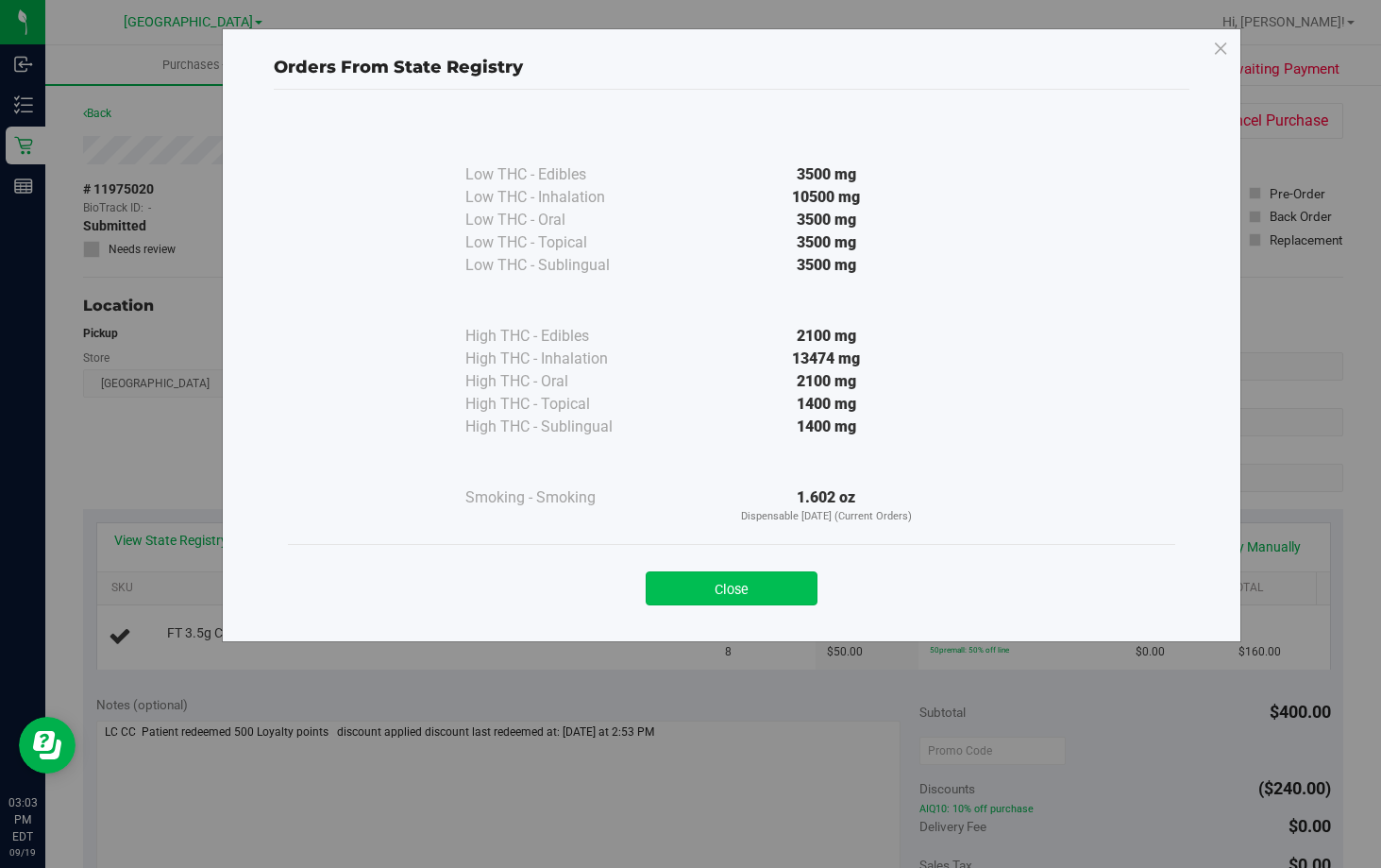
click at [757, 591] on button "Close" at bounding box center [731, 589] width 172 height 34
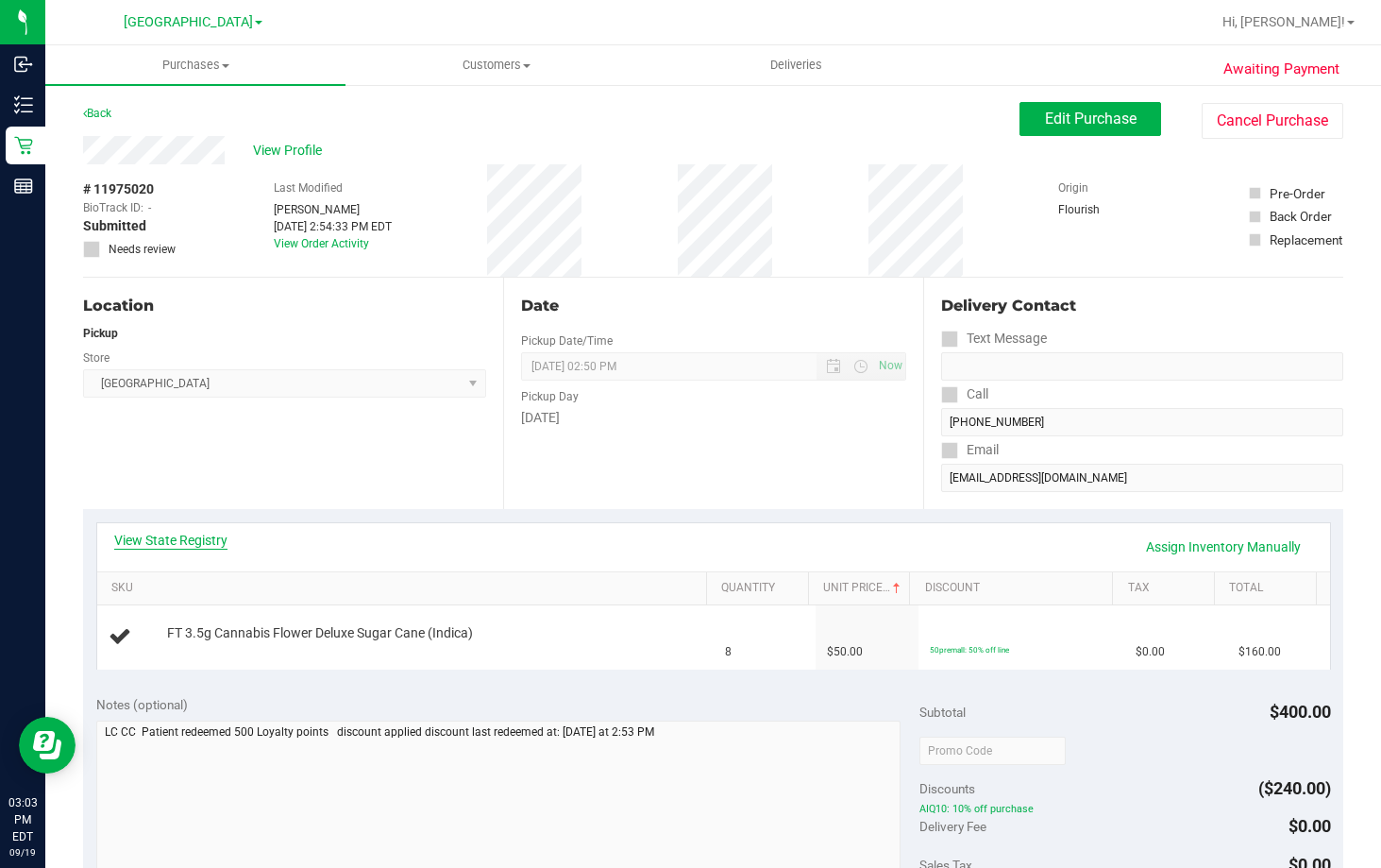
click at [192, 549] on link "View State Registry" at bounding box center [172, 540] width 114 height 19
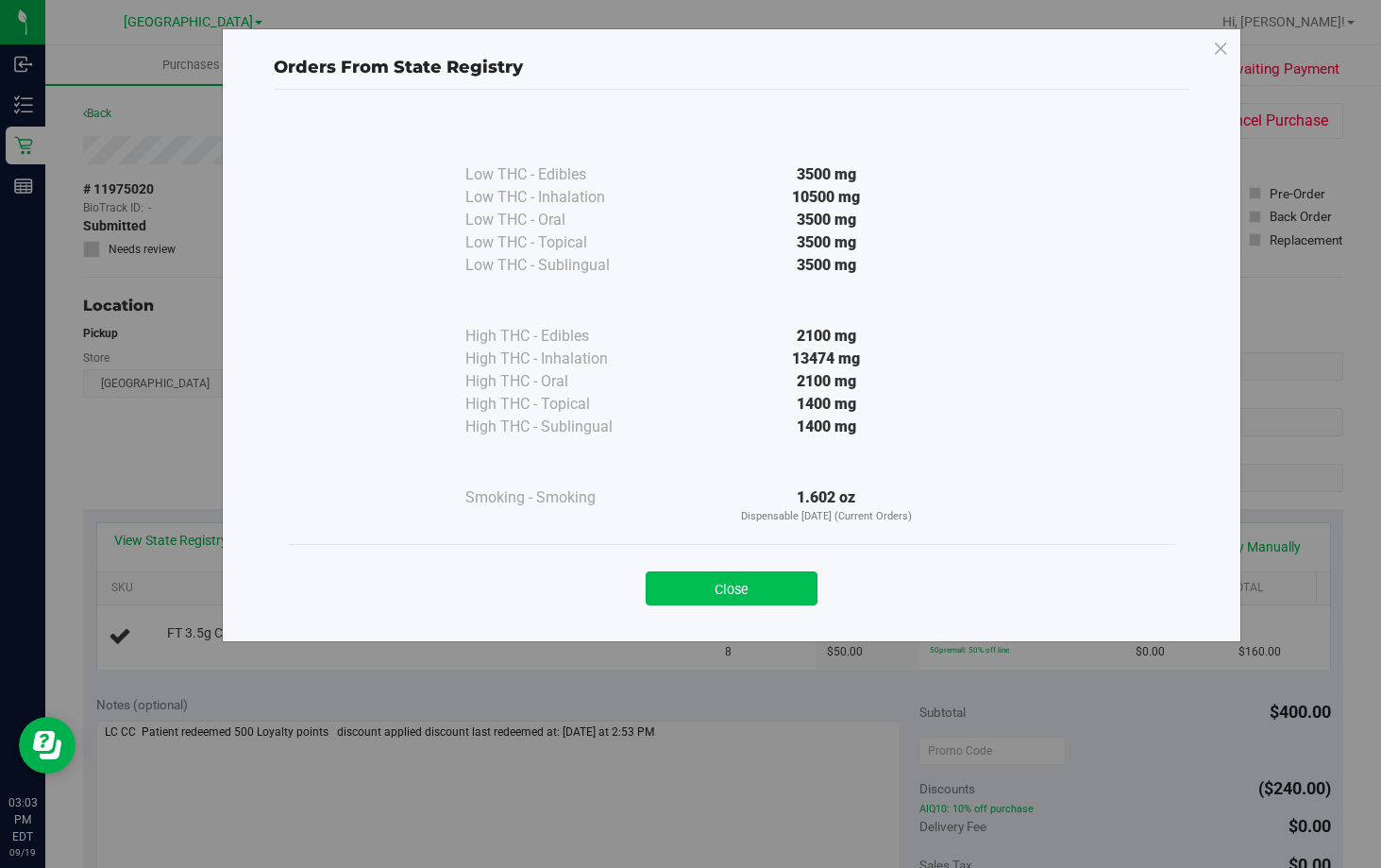
click at [747, 589] on button "Close" at bounding box center [731, 589] width 172 height 34
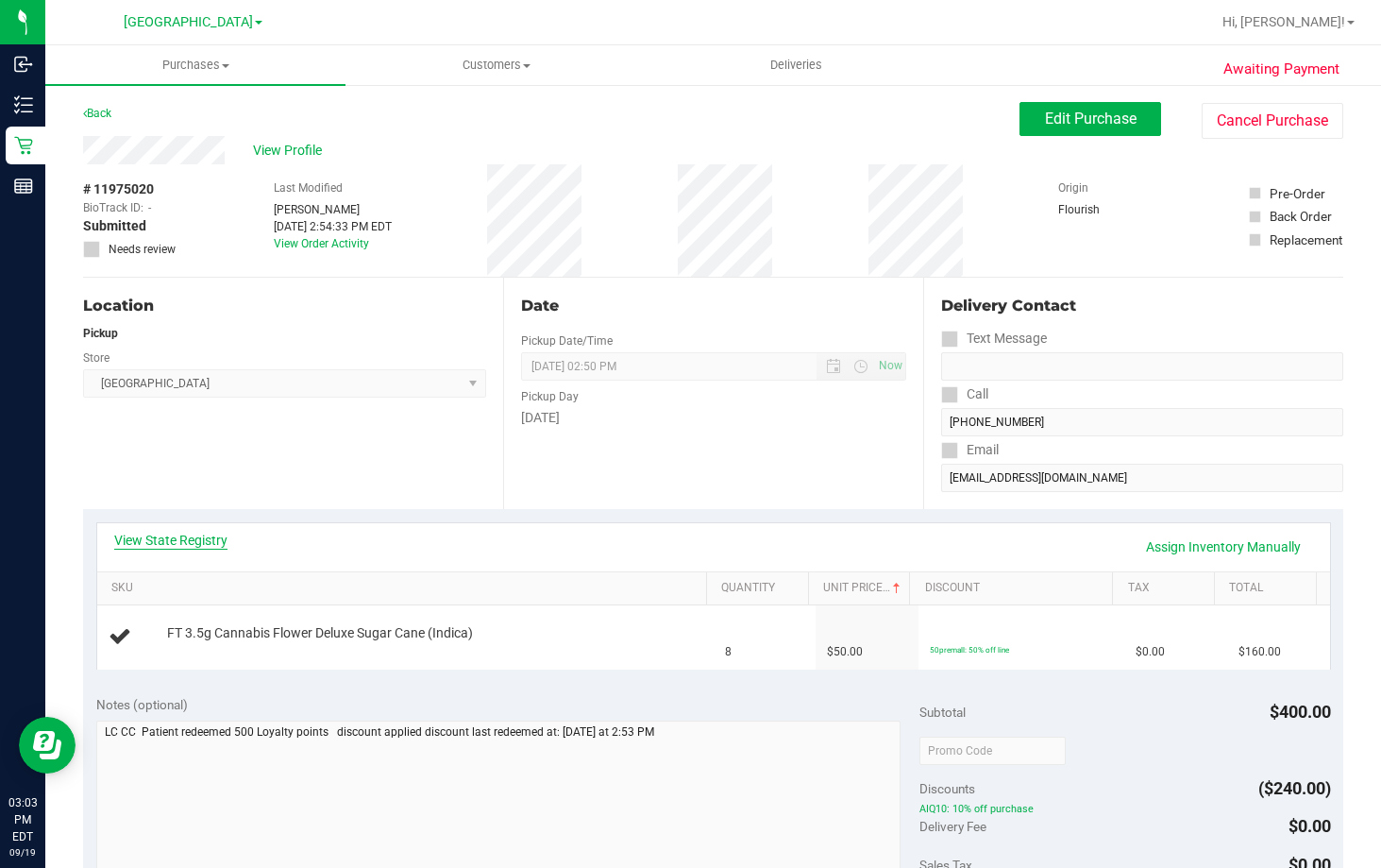
click at [151, 534] on link "View State Registry" at bounding box center [172, 540] width 114 height 19
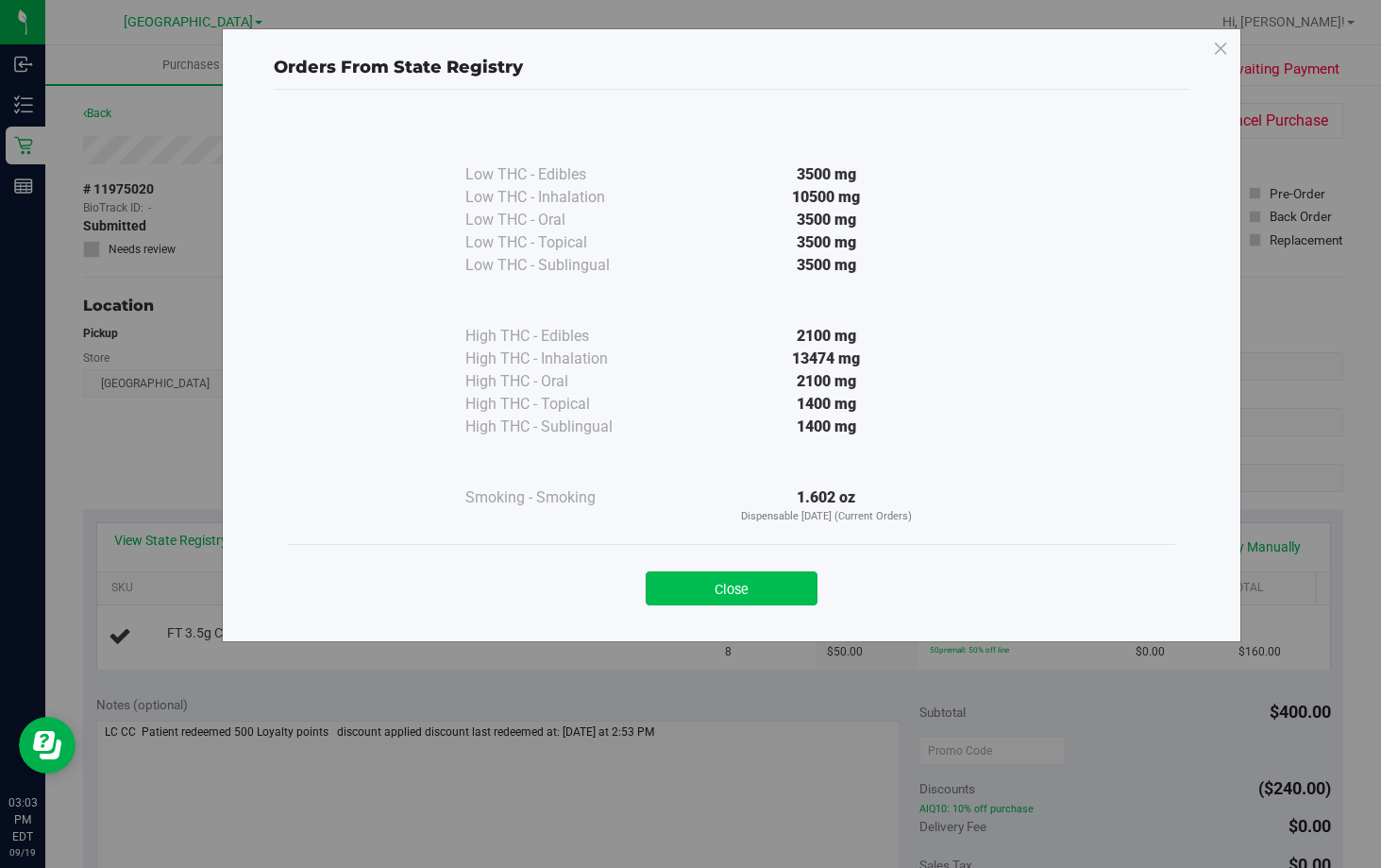
click at [750, 590] on button "Close" at bounding box center [731, 589] width 172 height 34
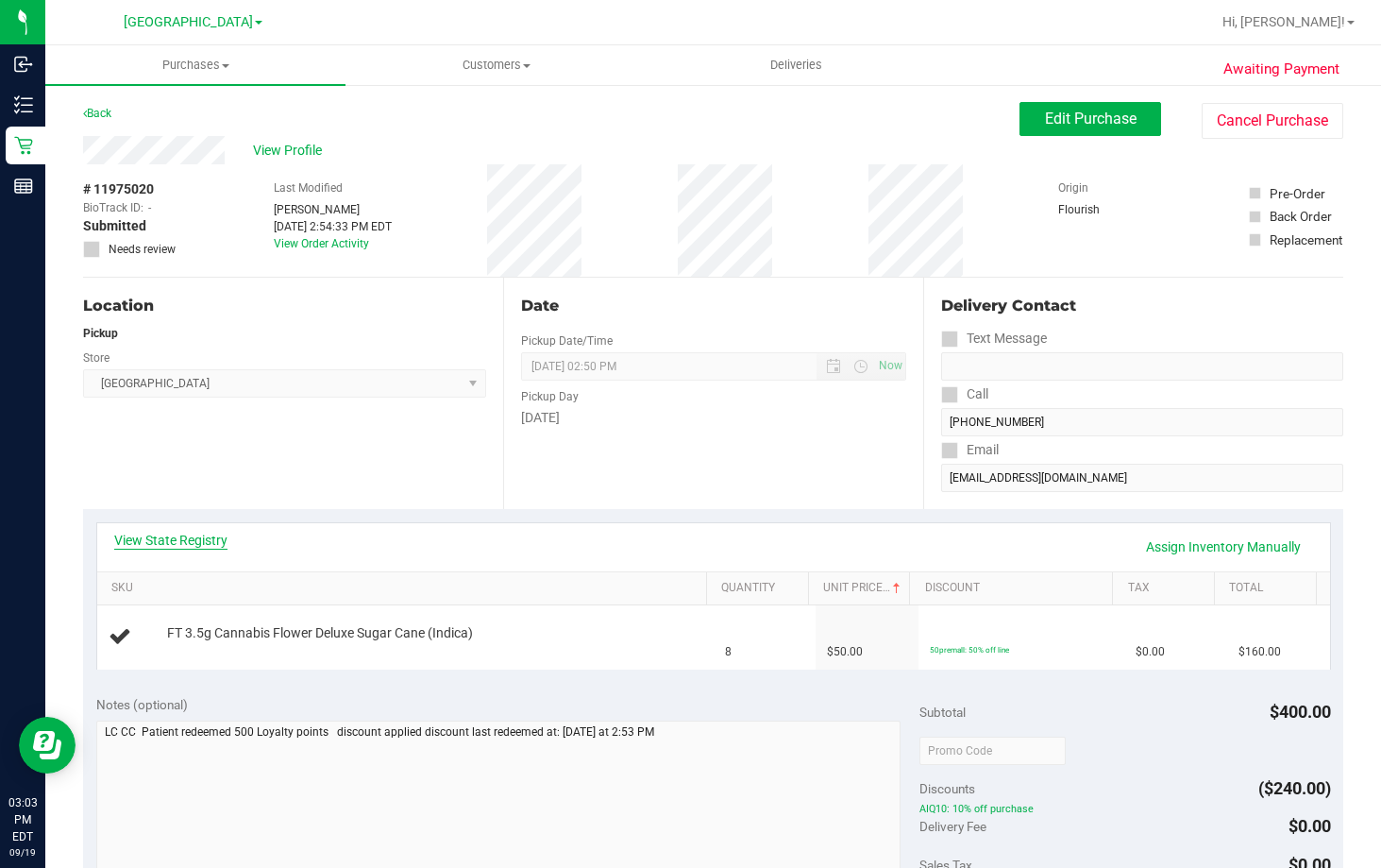
click at [204, 538] on link "View State Registry" at bounding box center [172, 540] width 114 height 19
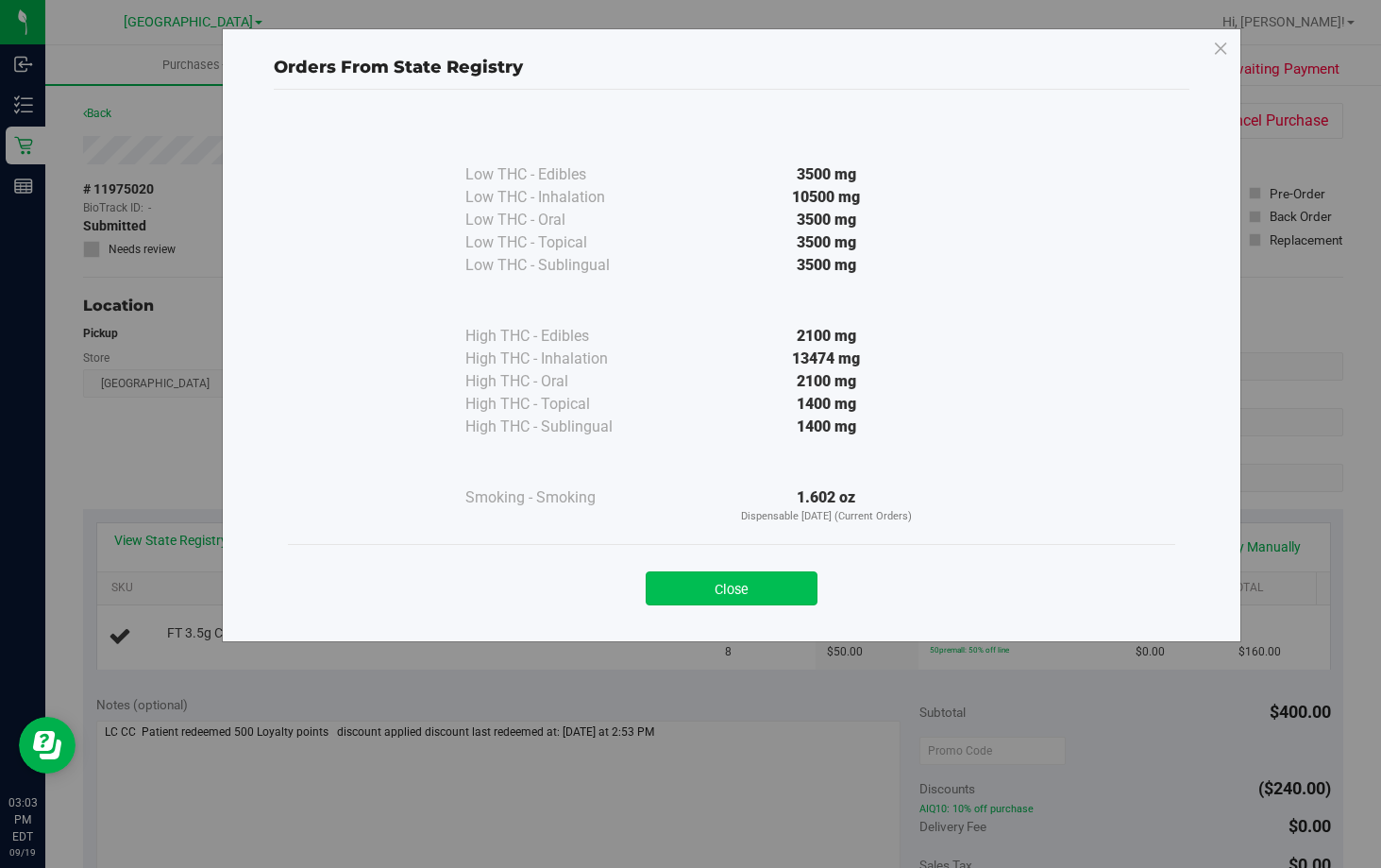
click at [782, 587] on button "Close" at bounding box center [731, 589] width 172 height 34
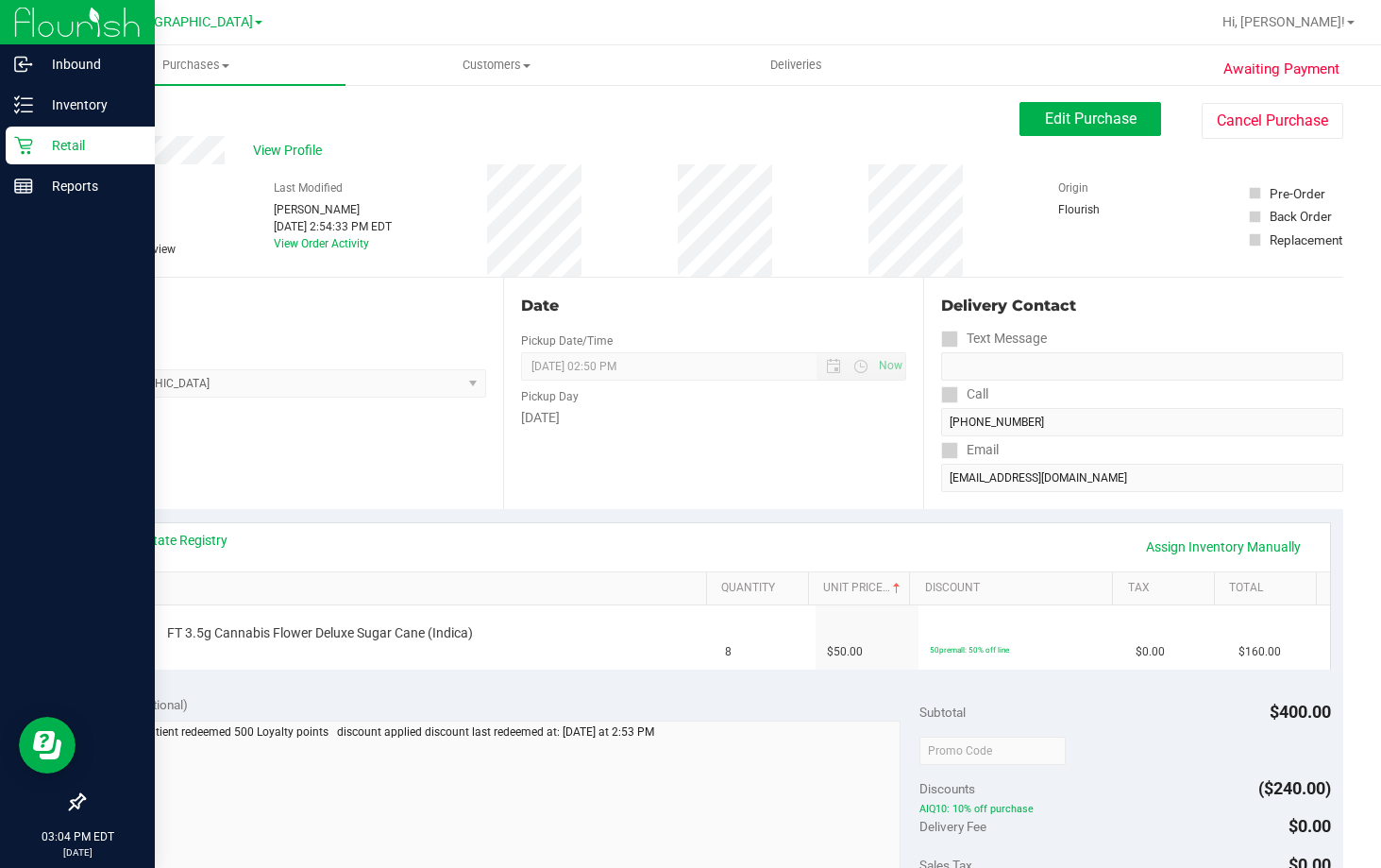
click at [63, 145] on p "Retail" at bounding box center [90, 145] width 114 height 23
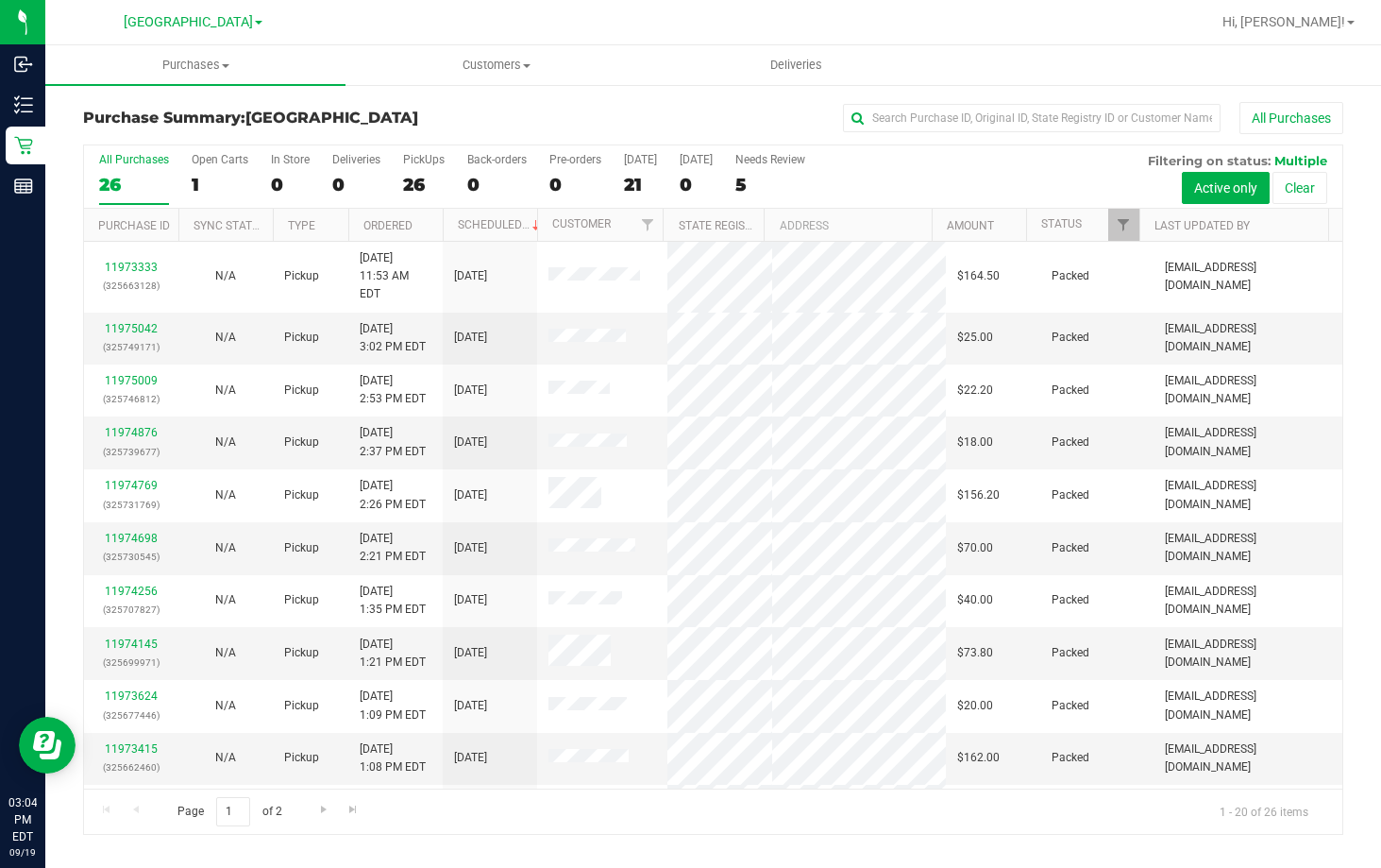
click at [498, 128] on div "Purchase Summary: [GEOGRAPHIC_DATA] All Purchases" at bounding box center [712, 123] width 1260 height 42
click at [404, 115] on h3 "Purchase Summary: [GEOGRAPHIC_DATA]" at bounding box center [292, 118] width 420 height 17
click at [510, 128] on div "All Purchases" at bounding box center [923, 118] width 840 height 32
click at [680, 121] on div "All Purchases" at bounding box center [923, 118] width 840 height 32
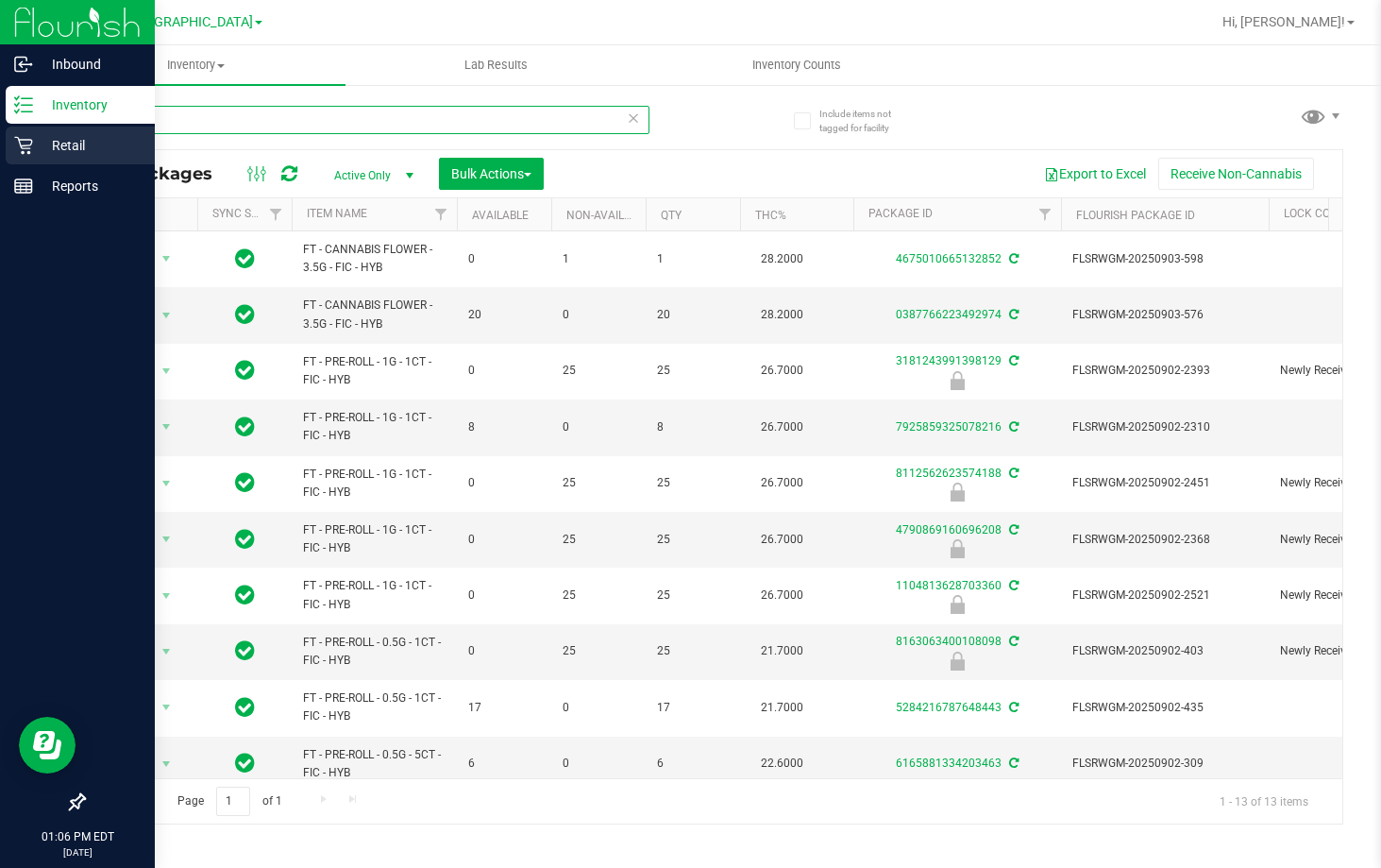
drag, startPoint x: 224, startPoint y: 130, endPoint x: 32, endPoint y: 131, distance: 192.0
click at [32, 131] on div "Inbound Inventory Retail Reports 01:06 PM EDT 09/19/2025 09/19 Lakeland WC Bran…" at bounding box center [690, 434] width 1381 height 868
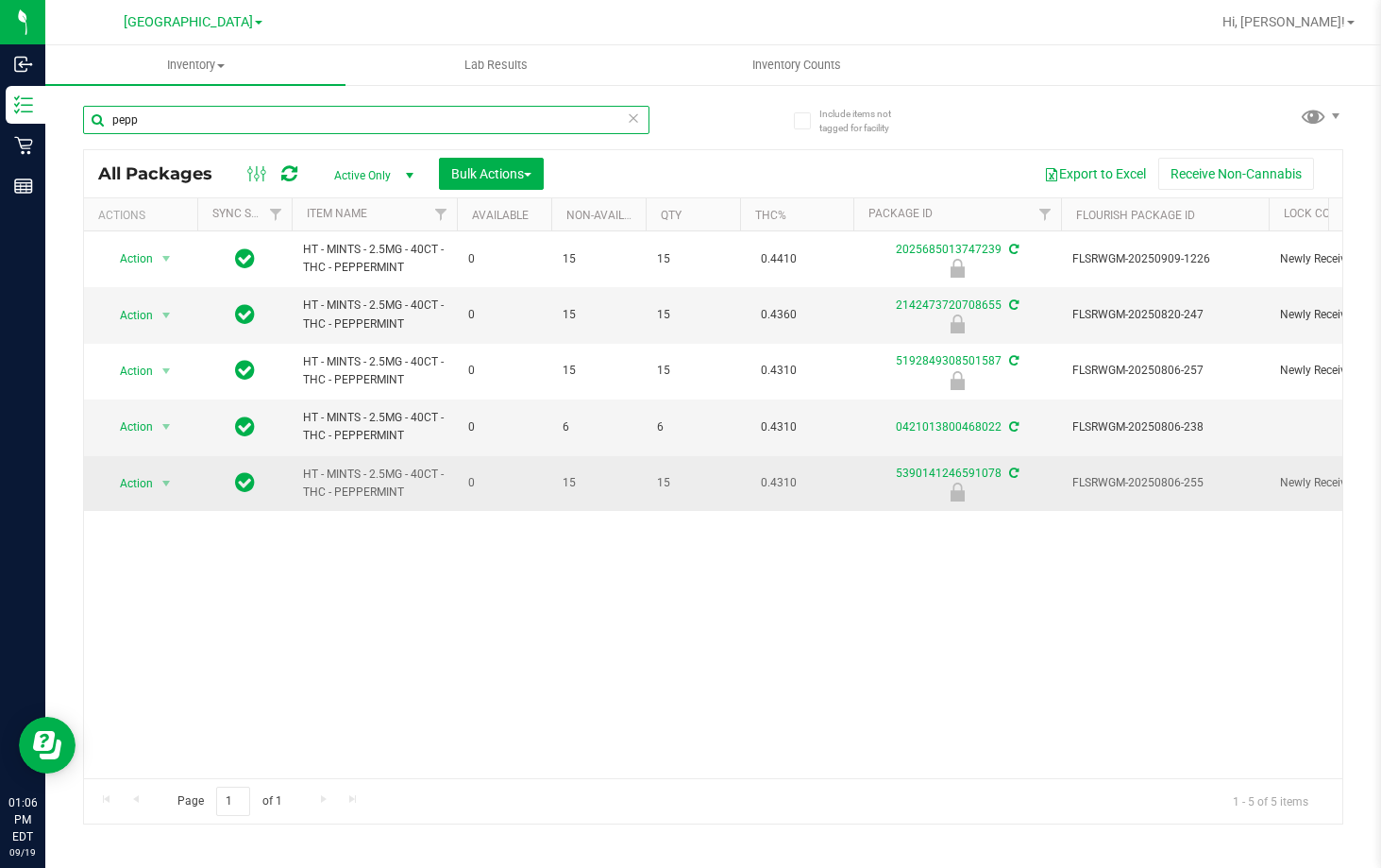
type input "pepp"
click at [112, 499] on td "Action Action Edit attributes Global inventory Locate package Package audit log…" at bounding box center [141, 483] width 114 height 55
click at [149, 481] on span "Action" at bounding box center [128, 483] width 51 height 26
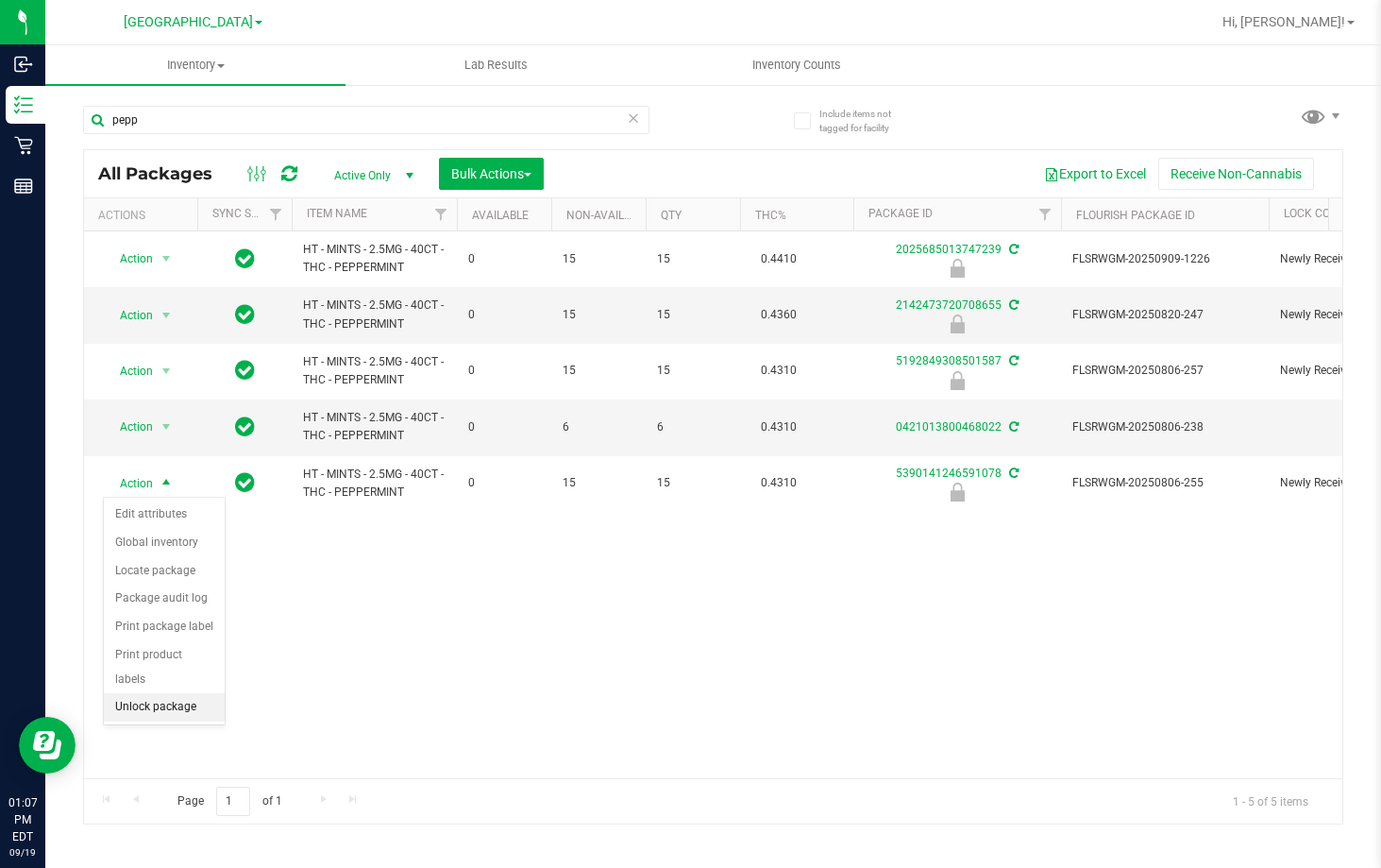
click at [196, 693] on li "Unlock package" at bounding box center [164, 707] width 121 height 28
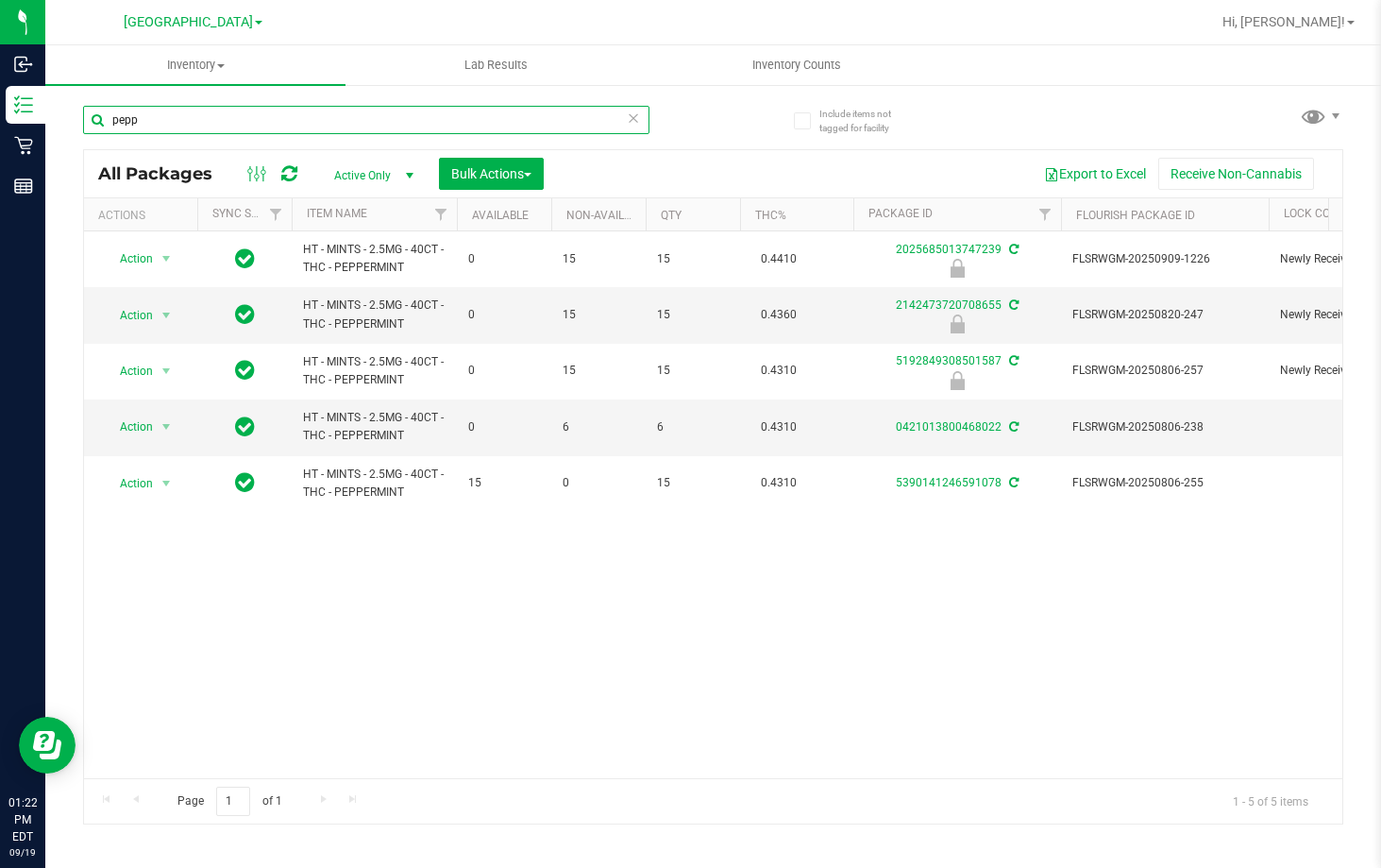
drag, startPoint x: 185, startPoint y: 124, endPoint x: -7, endPoint y: 134, distance: 192.3
click at [0, 134] on html "Inbound Inventory Retail Reports 01:22 PM EDT 09/19/2025 09/19 Lakeland WC Bran…" at bounding box center [690, 434] width 1381 height 868
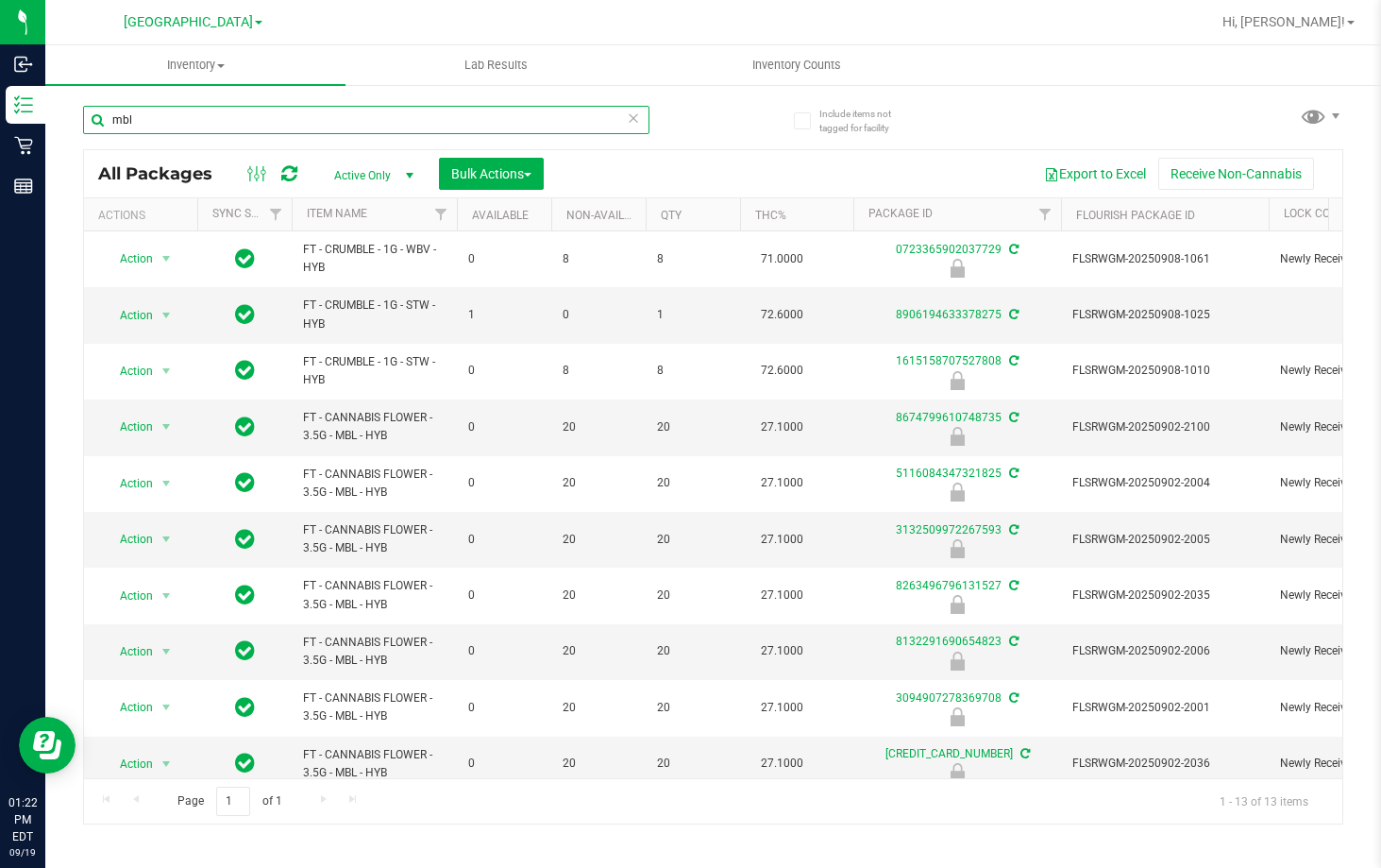
type input "mbl"
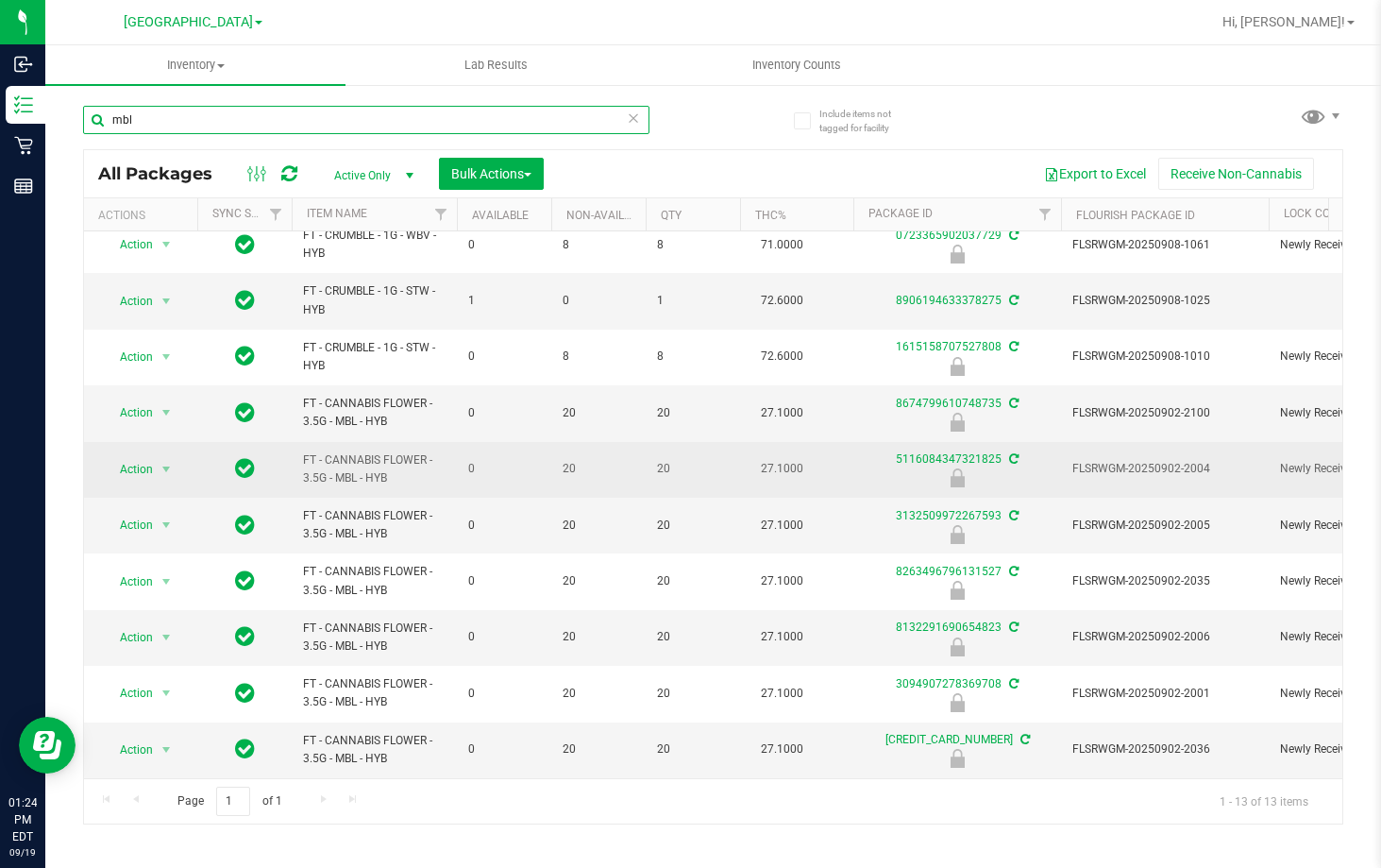
scroll to position [7, 0]
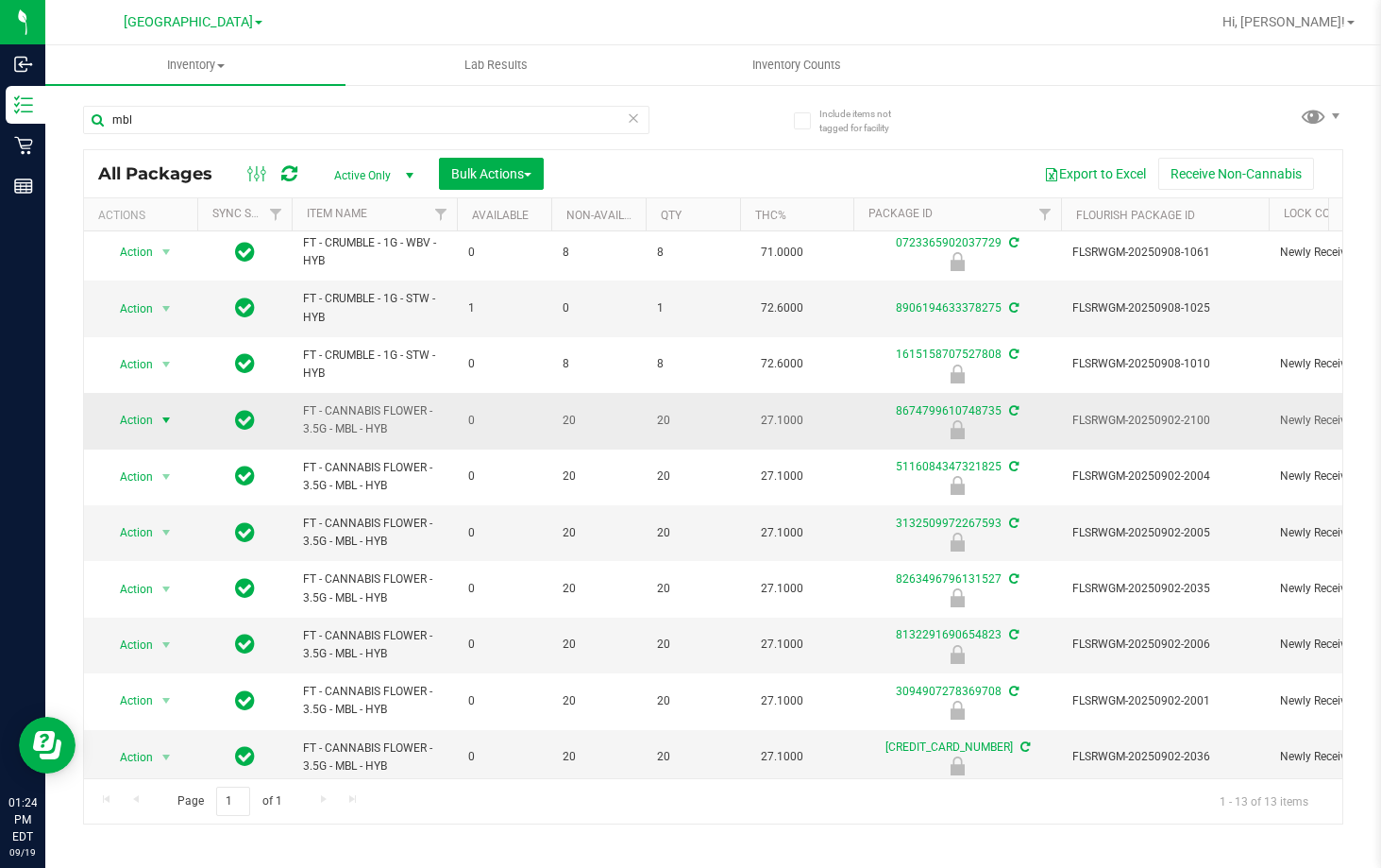
click at [152, 417] on span "Action" at bounding box center [128, 420] width 51 height 26
click at [181, 631] on li "Unlock package" at bounding box center [164, 645] width 121 height 28
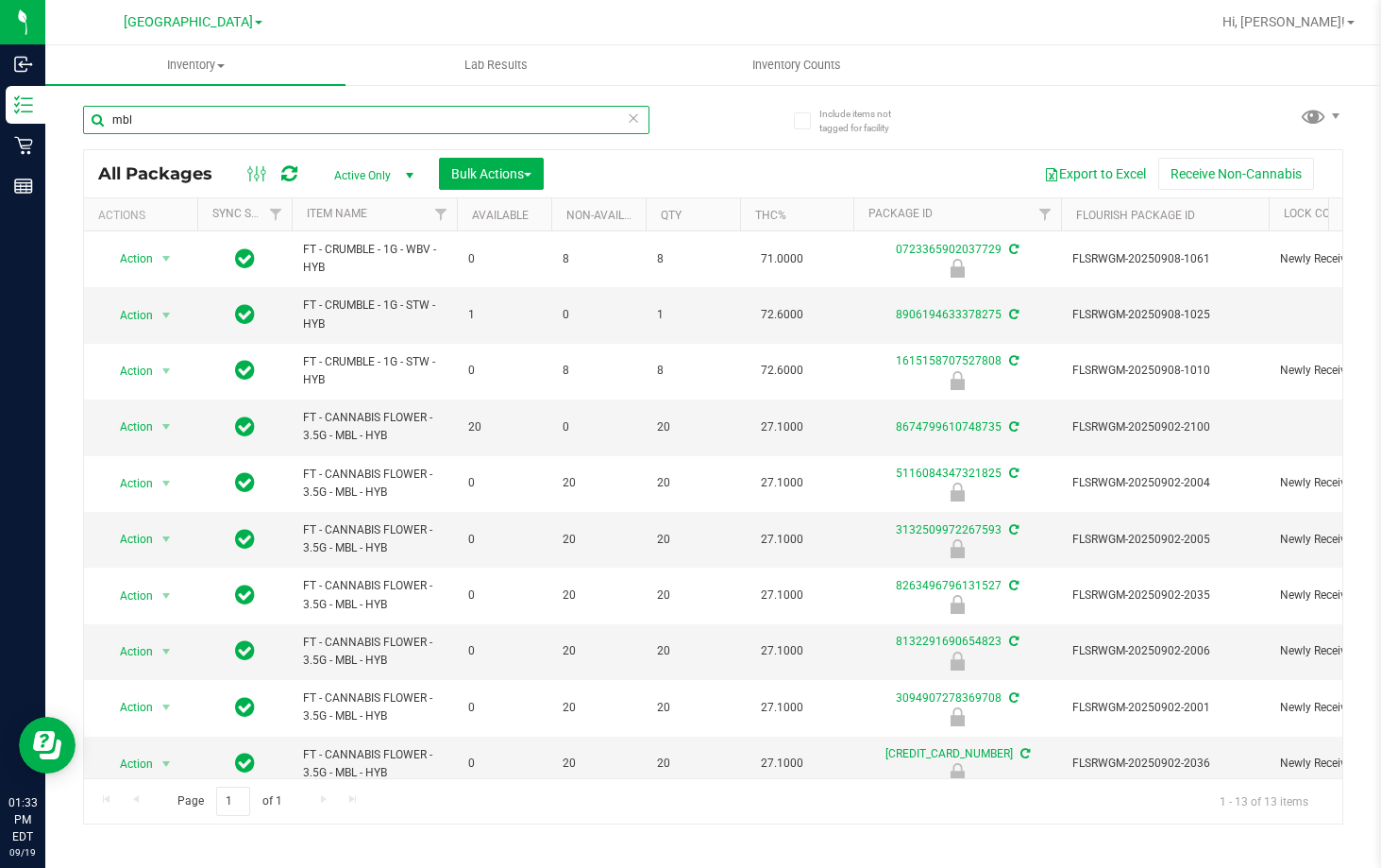
drag, startPoint x: 173, startPoint y: 114, endPoint x: -7, endPoint y: 126, distance: 180.4
click at [0, 126] on html "Inbound Inventory Retail Reports 01:33 PM EDT 09/19/2025 09/19 Lakeland WC Bran…" at bounding box center [690, 434] width 1381 height 868
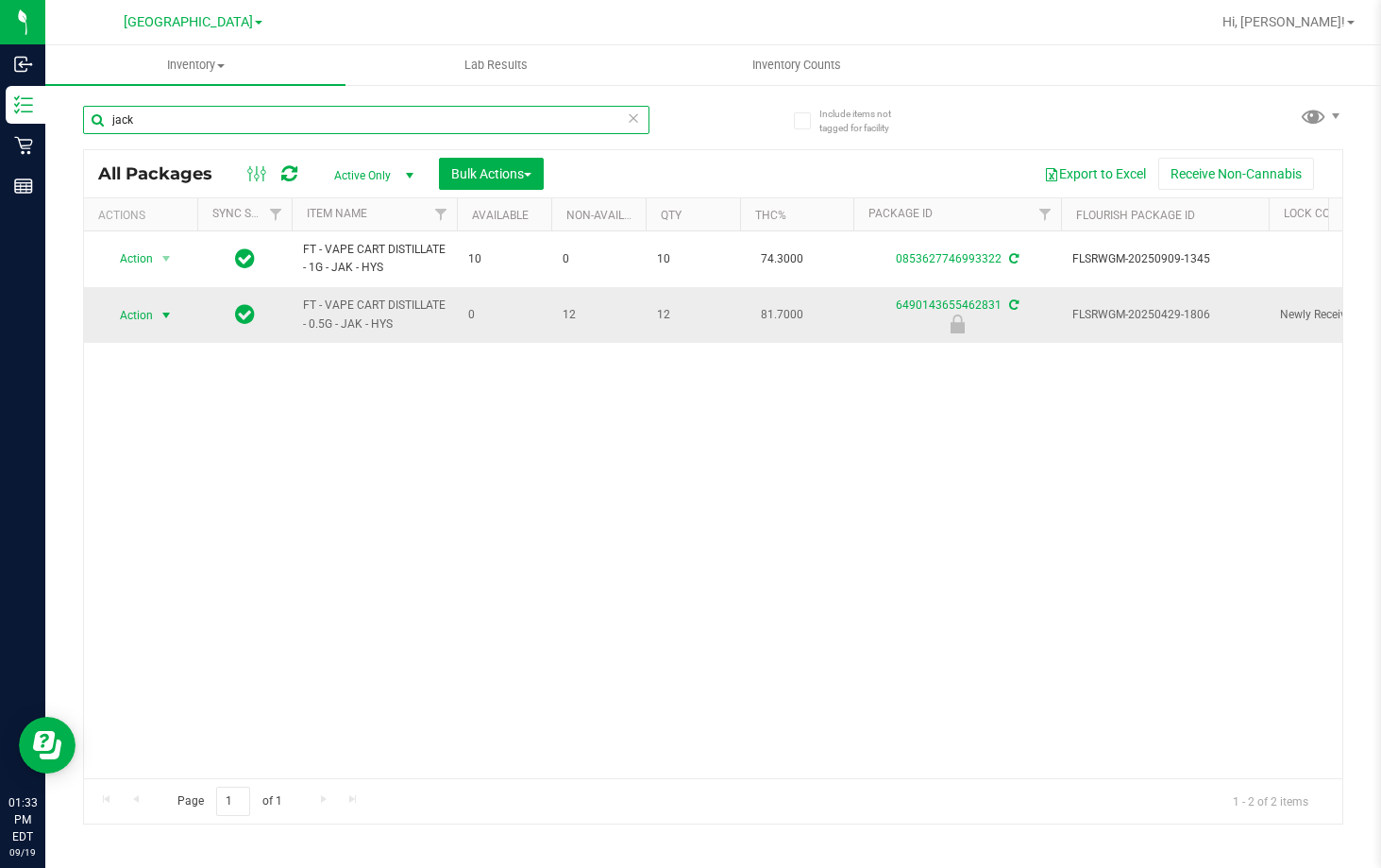
type input "jack"
click at [166, 312] on span "select" at bounding box center [166, 314] width 15 height 15
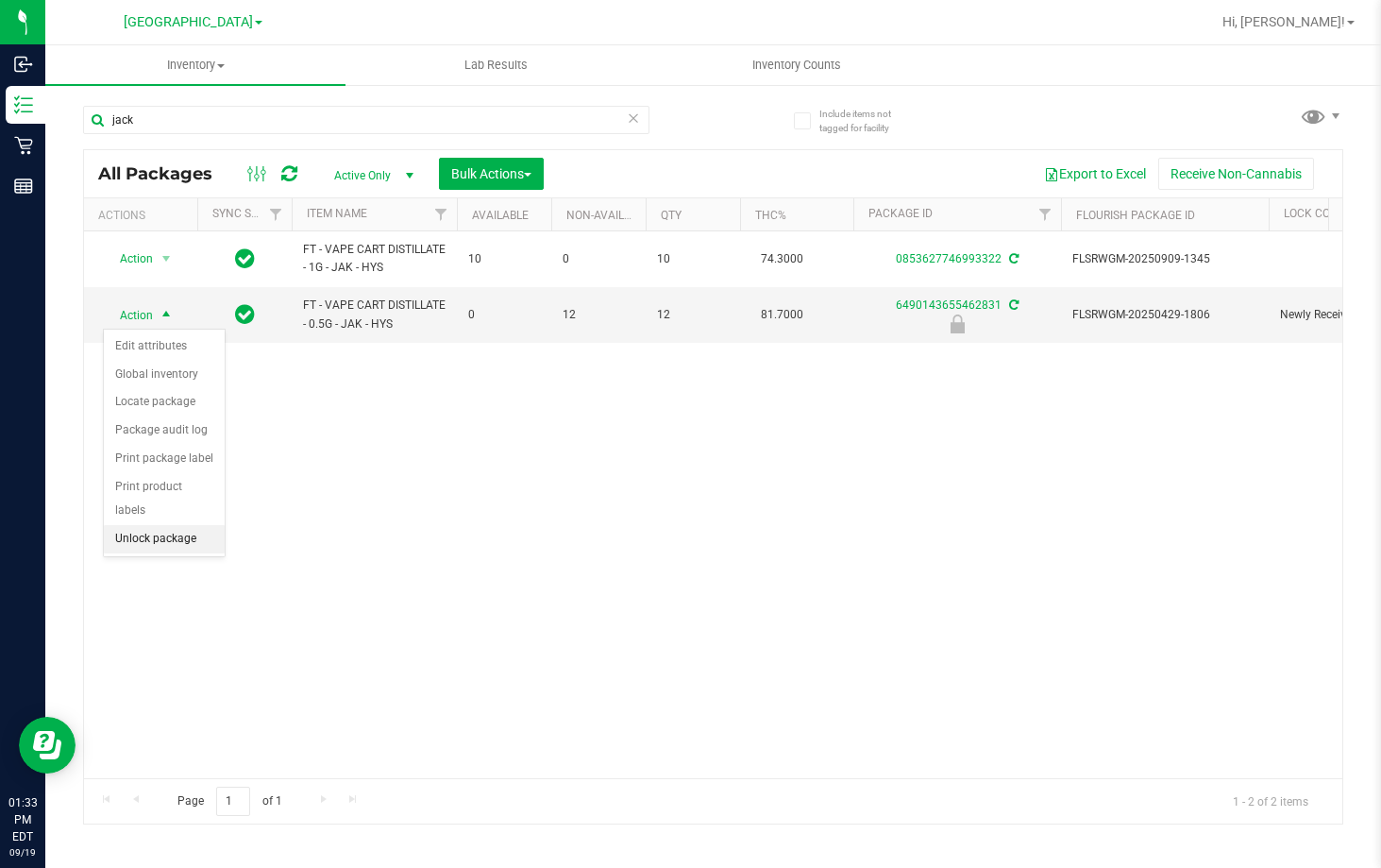
click at [190, 525] on li "Unlock package" at bounding box center [164, 539] width 121 height 28
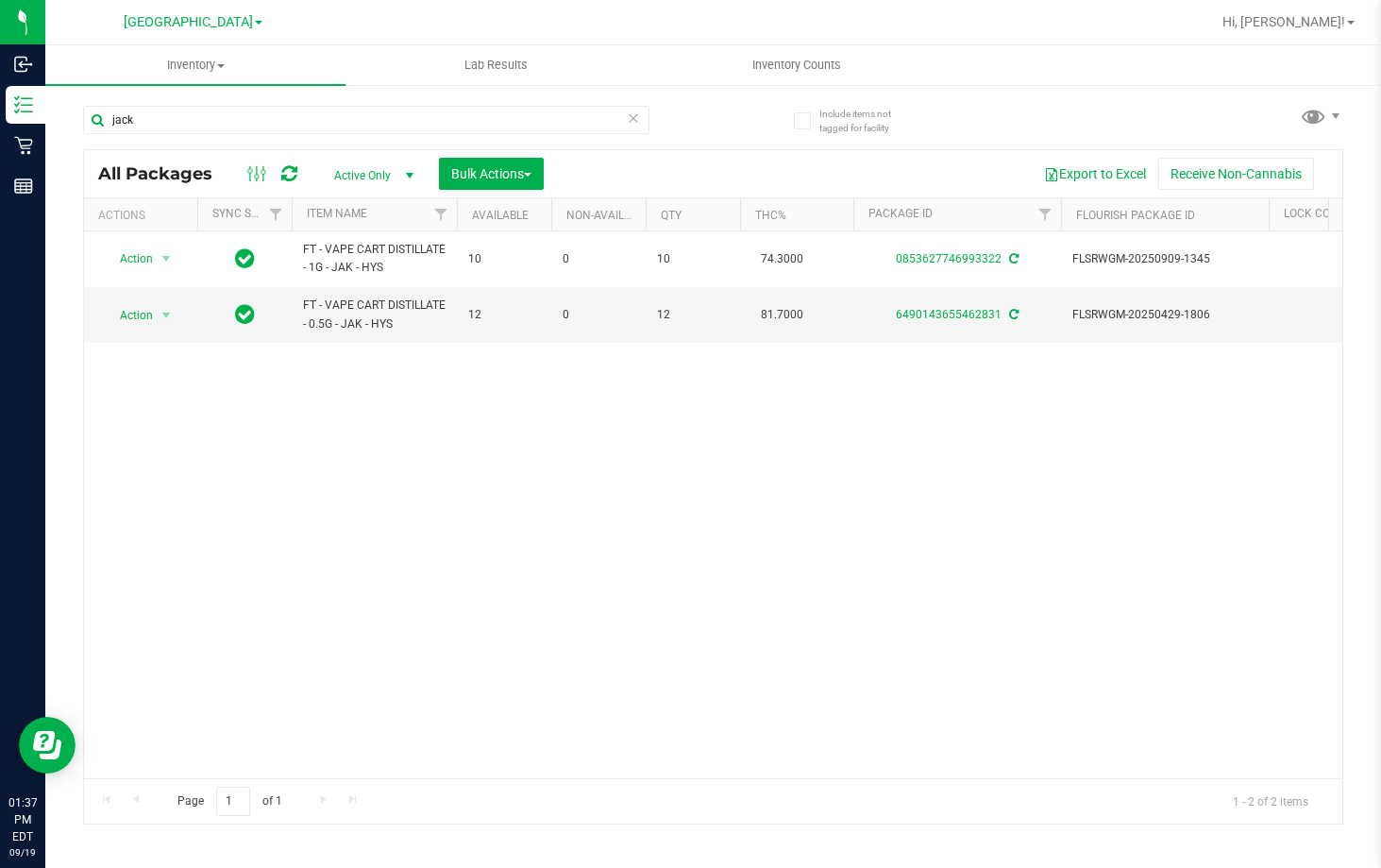
drag, startPoint x: 637, startPoint y: 549, endPoint x: 934, endPoint y: 473, distance: 306.6
click at [640, 546] on div "Action Action Create package Edit attributes Global inventory Locate package Lo…" at bounding box center [712, 505] width 1258 height 547
drag, startPoint x: 859, startPoint y: 642, endPoint x: 836, endPoint y: 622, distance: 30.5
click at [846, 631] on div "Action Action Create package Edit attributes Global inventory Locate package Lo…" at bounding box center [712, 505] width 1258 height 547
drag, startPoint x: 302, startPoint y: 125, endPoint x: -7, endPoint y: 134, distance: 309.1
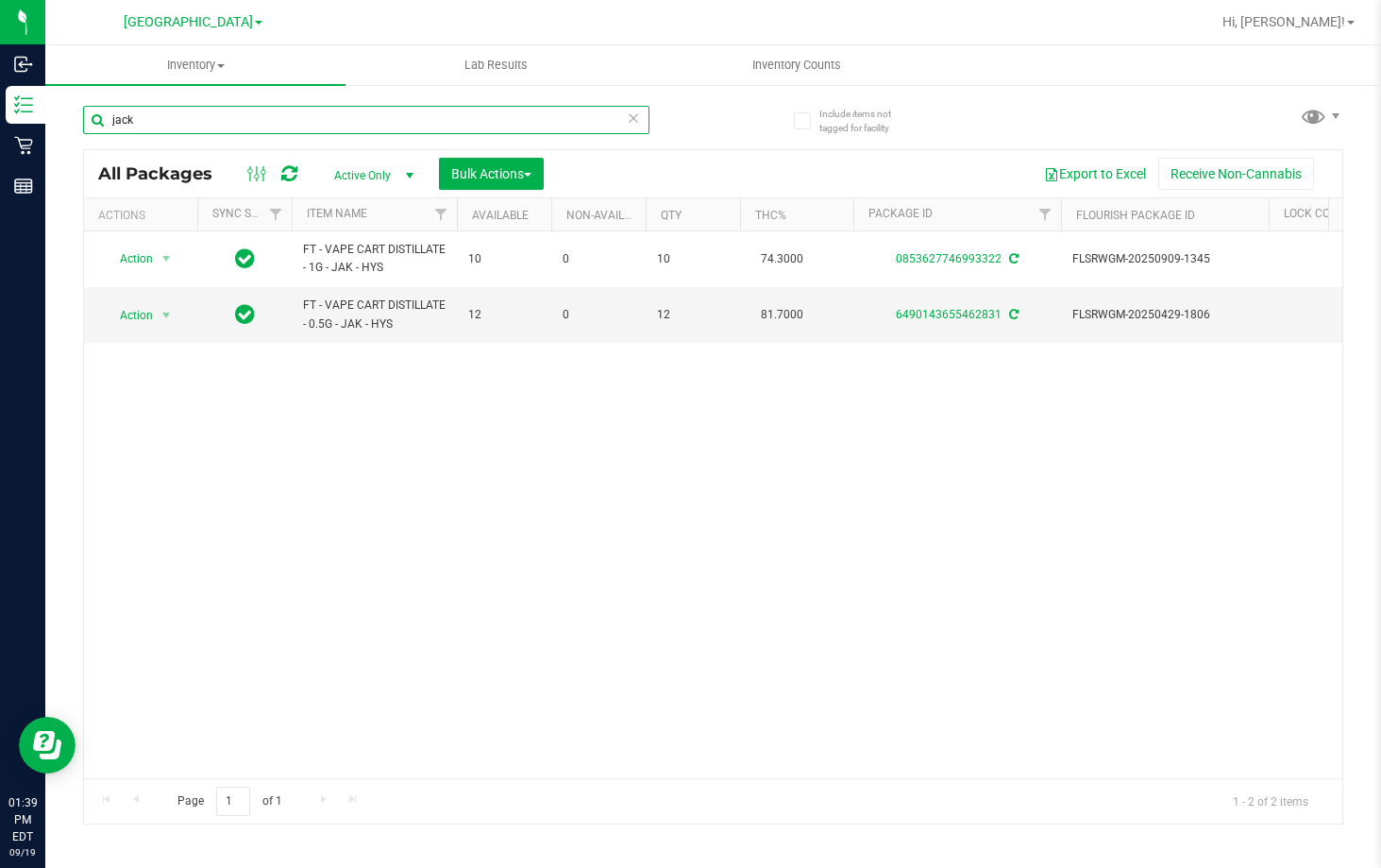
click at [0, 134] on html "Inbound Inventory Retail Reports 01:39 PM EDT 09/19/2025 09/19 Lakeland WC Bran…" at bounding box center [690, 434] width 1381 height 868
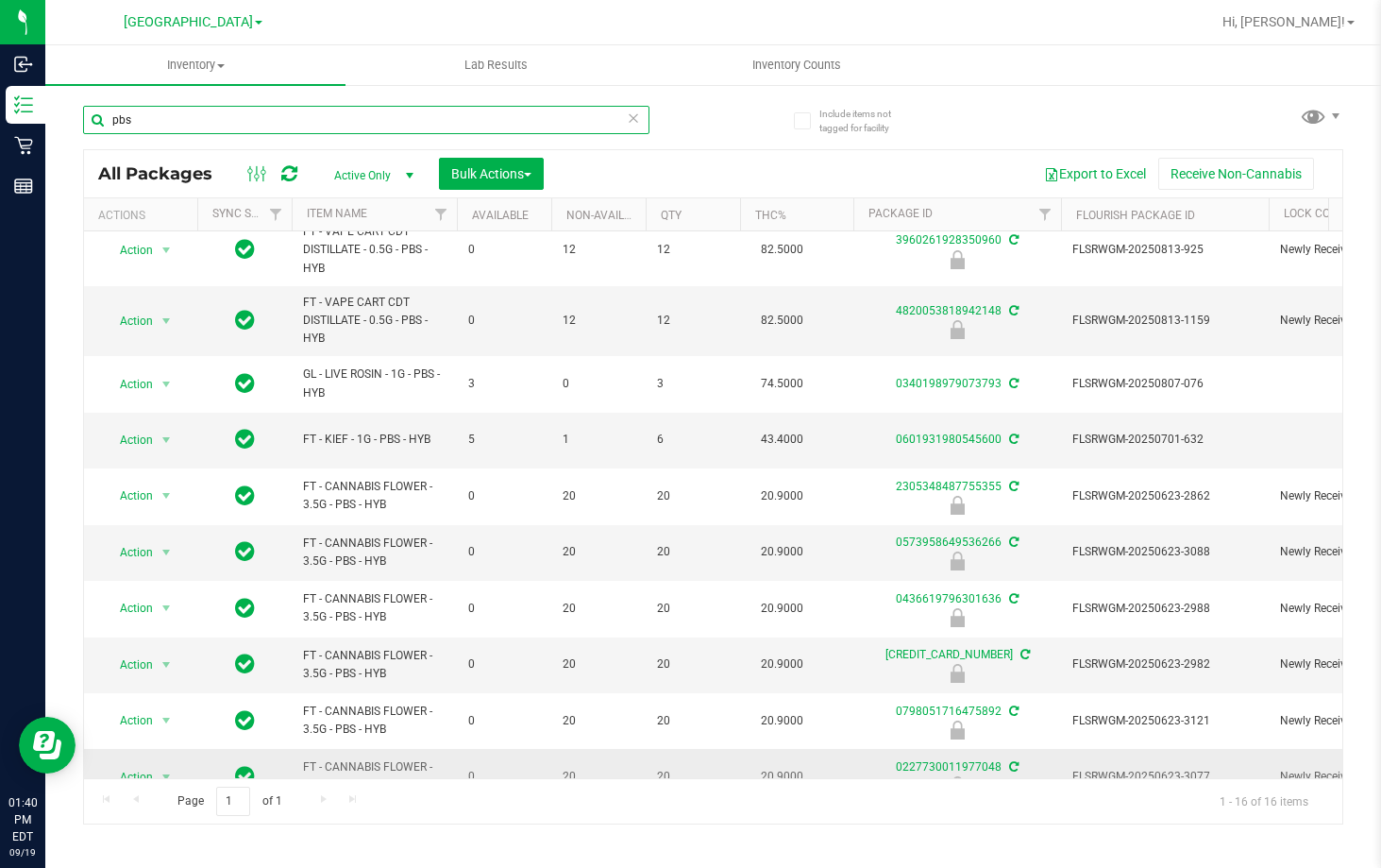
scroll to position [189, 0]
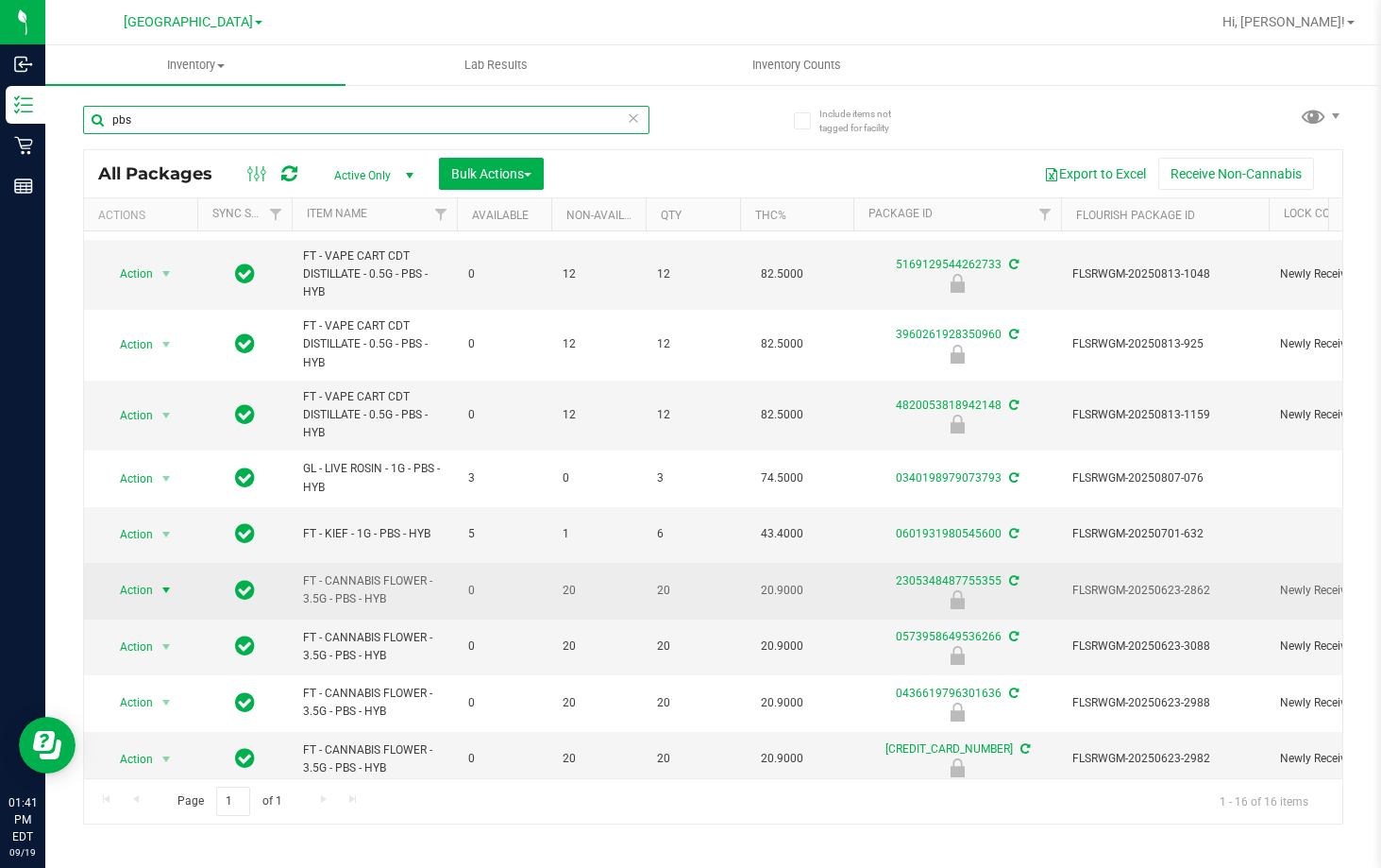
type input "pbs"
click at [157, 593] on span "select" at bounding box center [167, 590] width 24 height 26
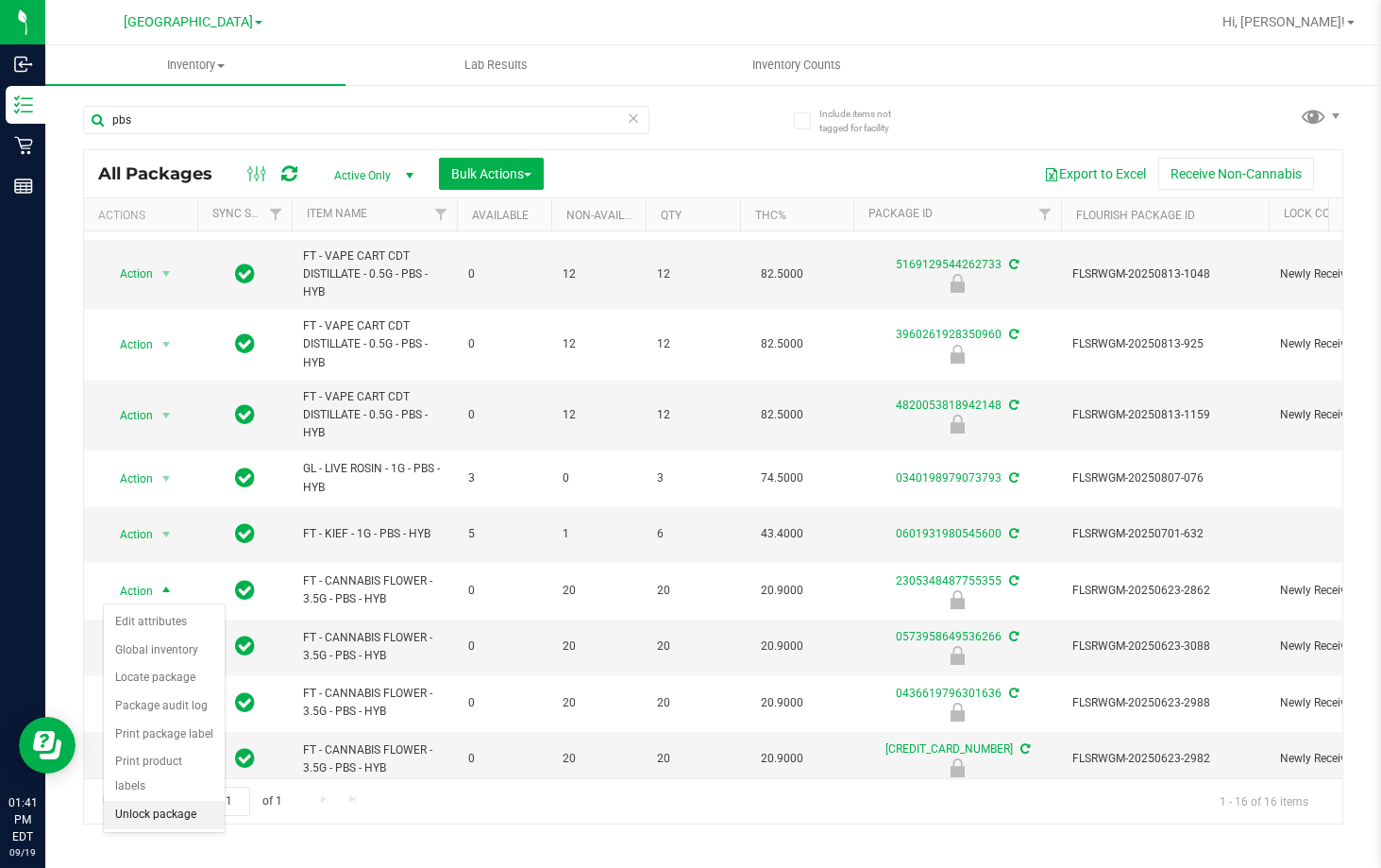
click at [151, 800] on li "Unlock package" at bounding box center [164, 814] width 121 height 28
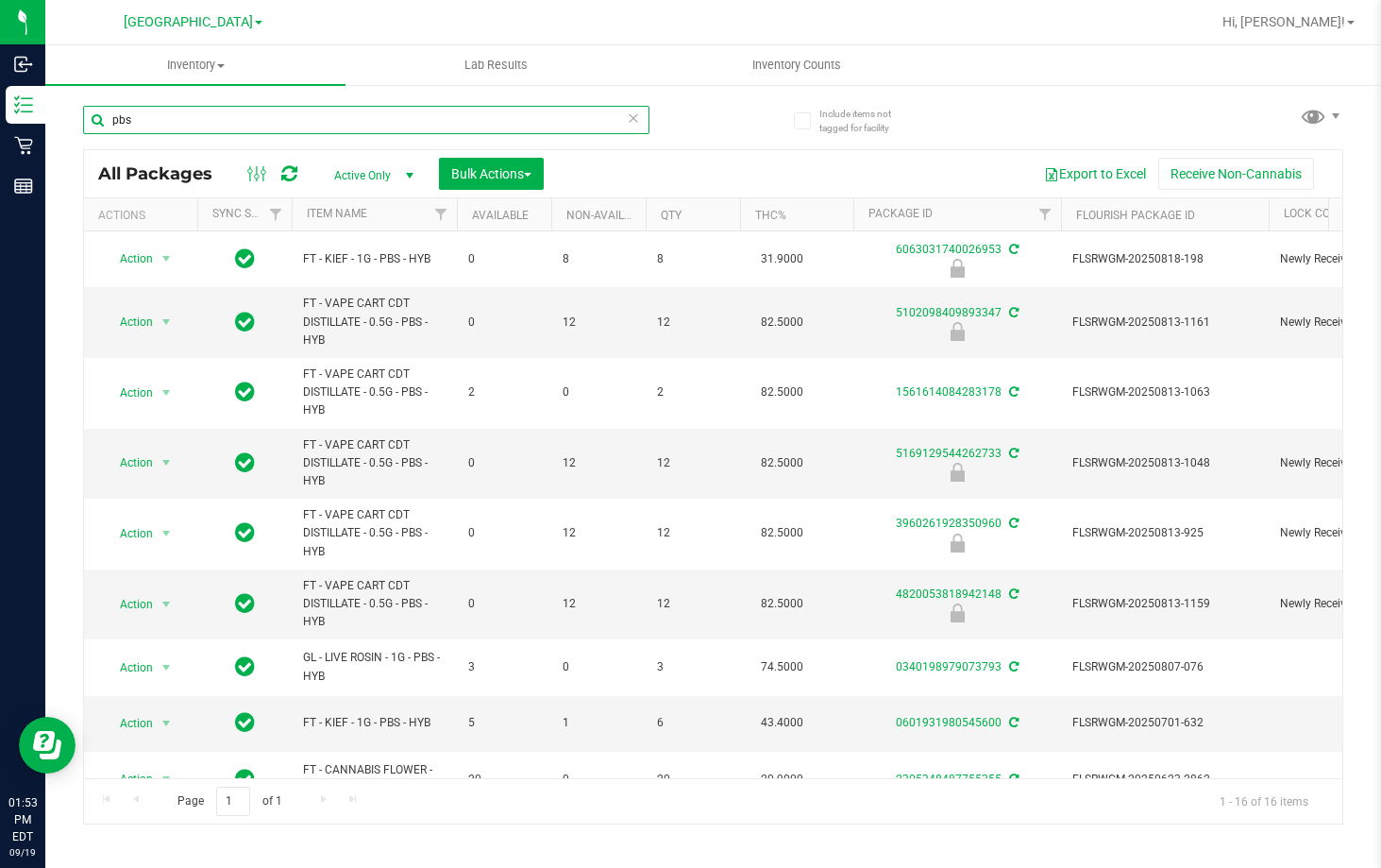
drag, startPoint x: 221, startPoint y: 119, endPoint x: -7, endPoint y: 171, distance: 233.9
click at [0, 171] on html "Inbound Inventory Retail Reports 01:53 PM EDT 09/19/2025 09/19 Lakeland WC Bran…" at bounding box center [690, 434] width 1381 height 868
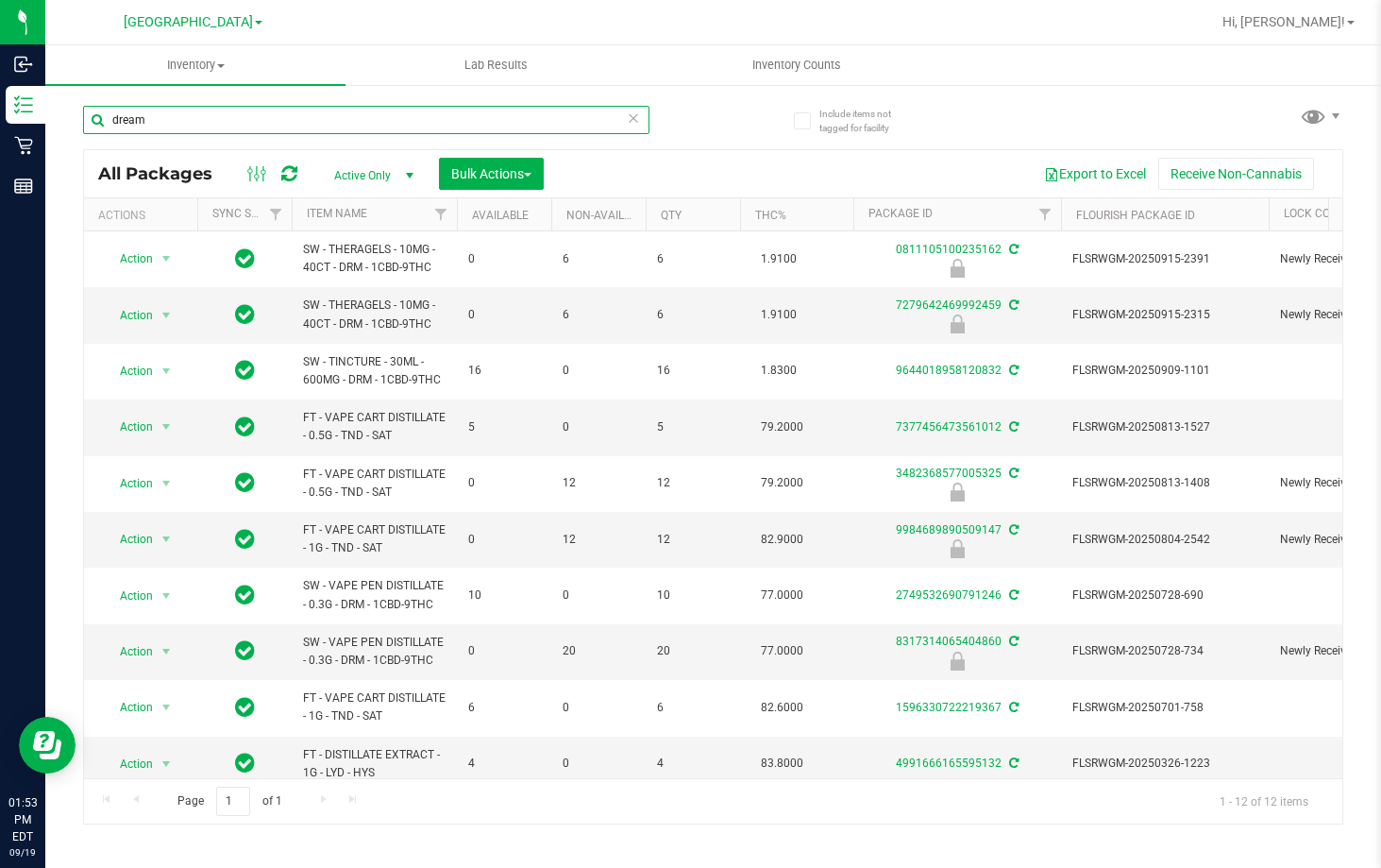
type input "dream"
click at [123, 308] on span "Action" at bounding box center [128, 315] width 51 height 26
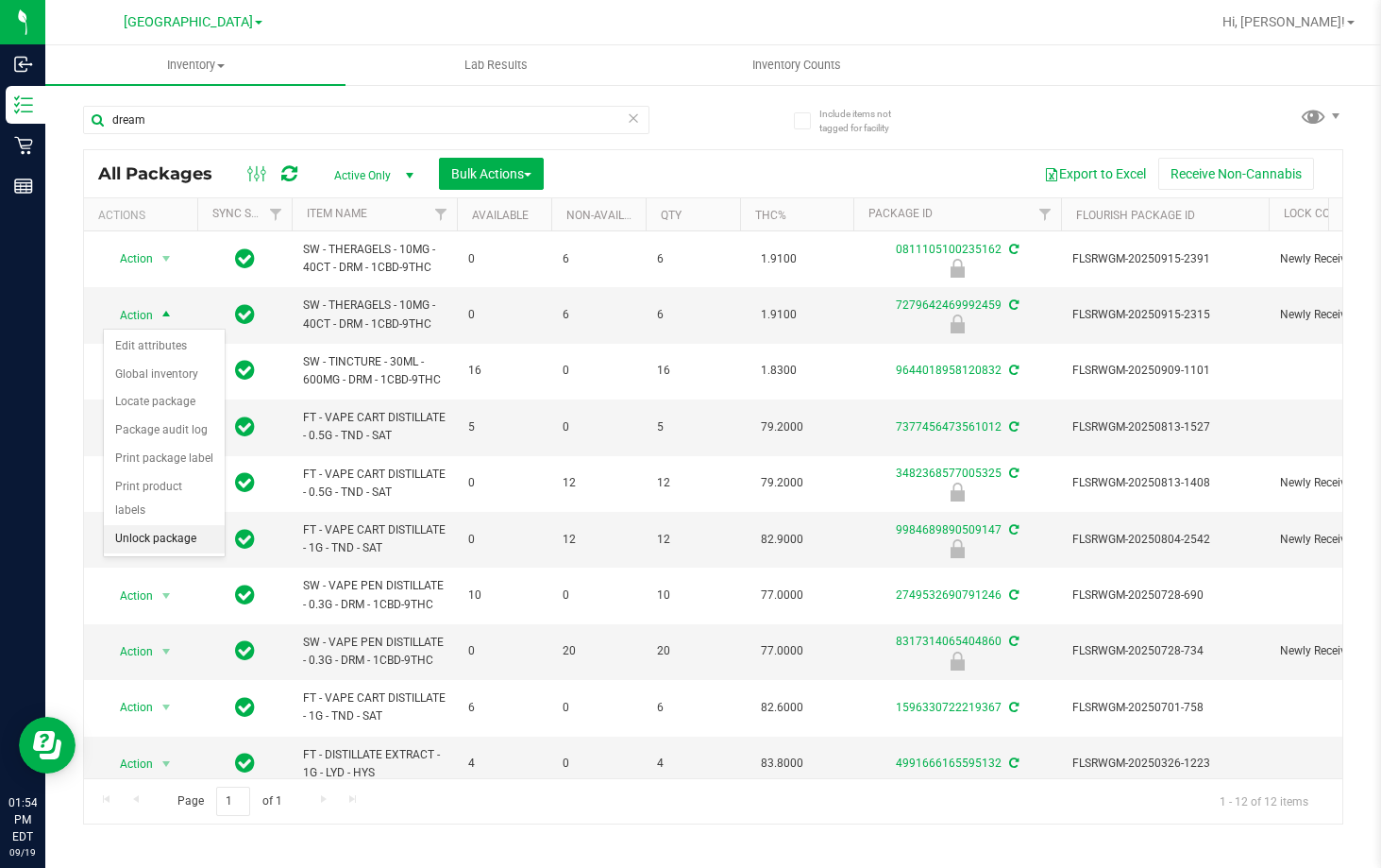
click at [176, 525] on li "Unlock package" at bounding box center [164, 539] width 121 height 28
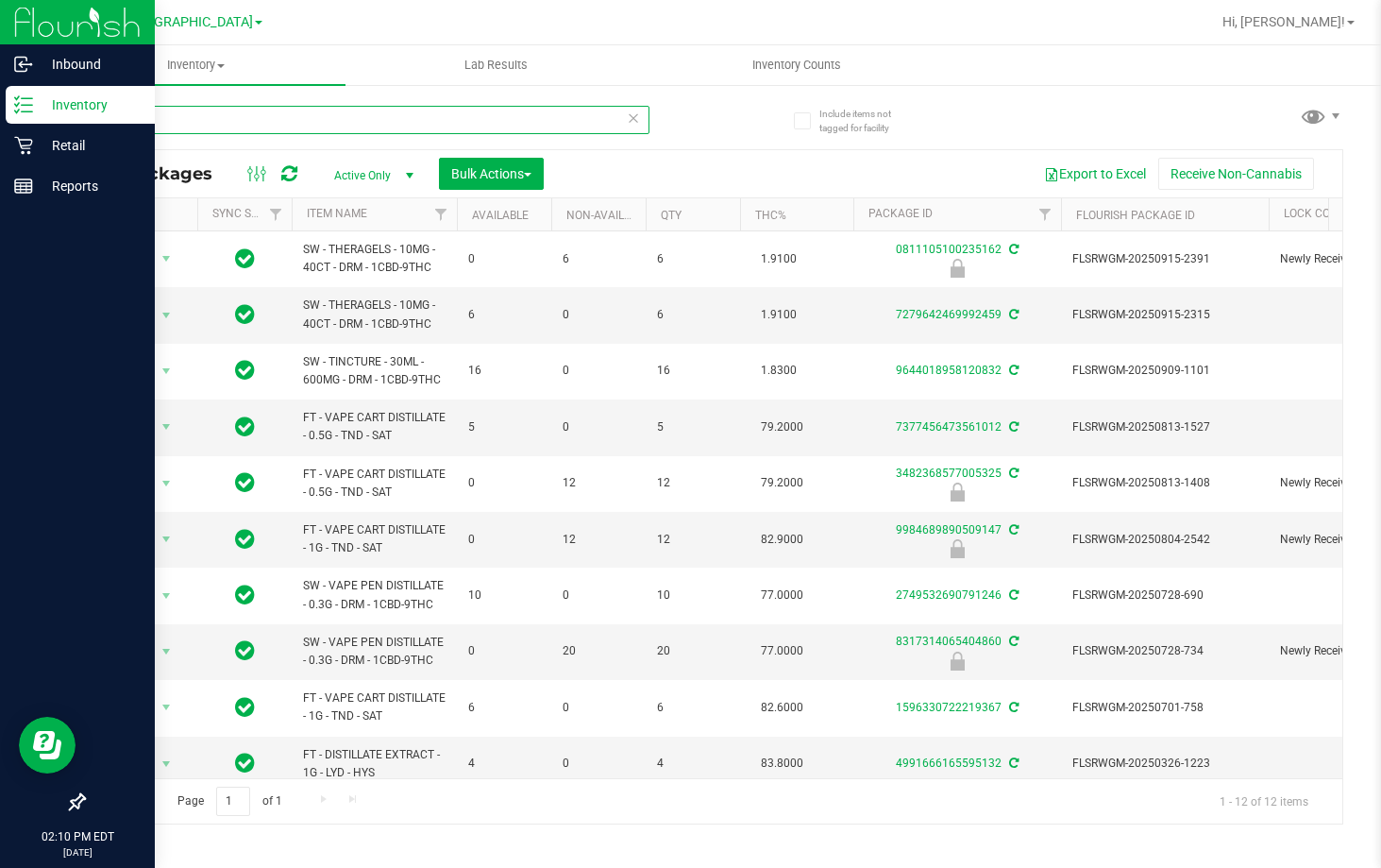
drag, startPoint x: 188, startPoint y: 125, endPoint x: 9, endPoint y: 108, distance: 179.8
click at [0, 114] on html "Inbound Inventory Retail Reports 02:10 PM EDT 09/19/2025 09/19 Lakeland WC Bran…" at bounding box center [690, 434] width 1381 height 868
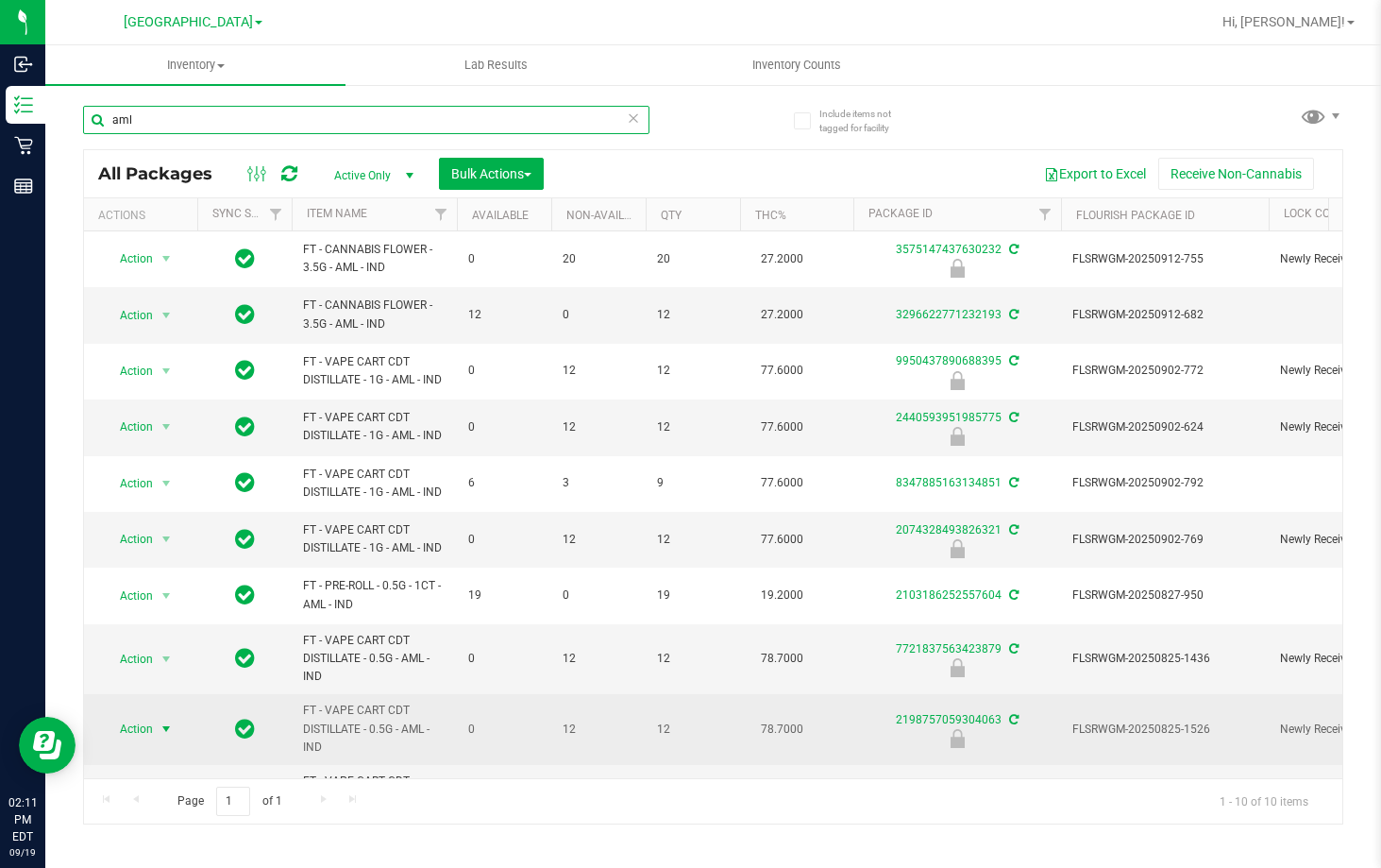
type input "aml"
click at [135, 725] on span "Action" at bounding box center [128, 728] width 51 height 26
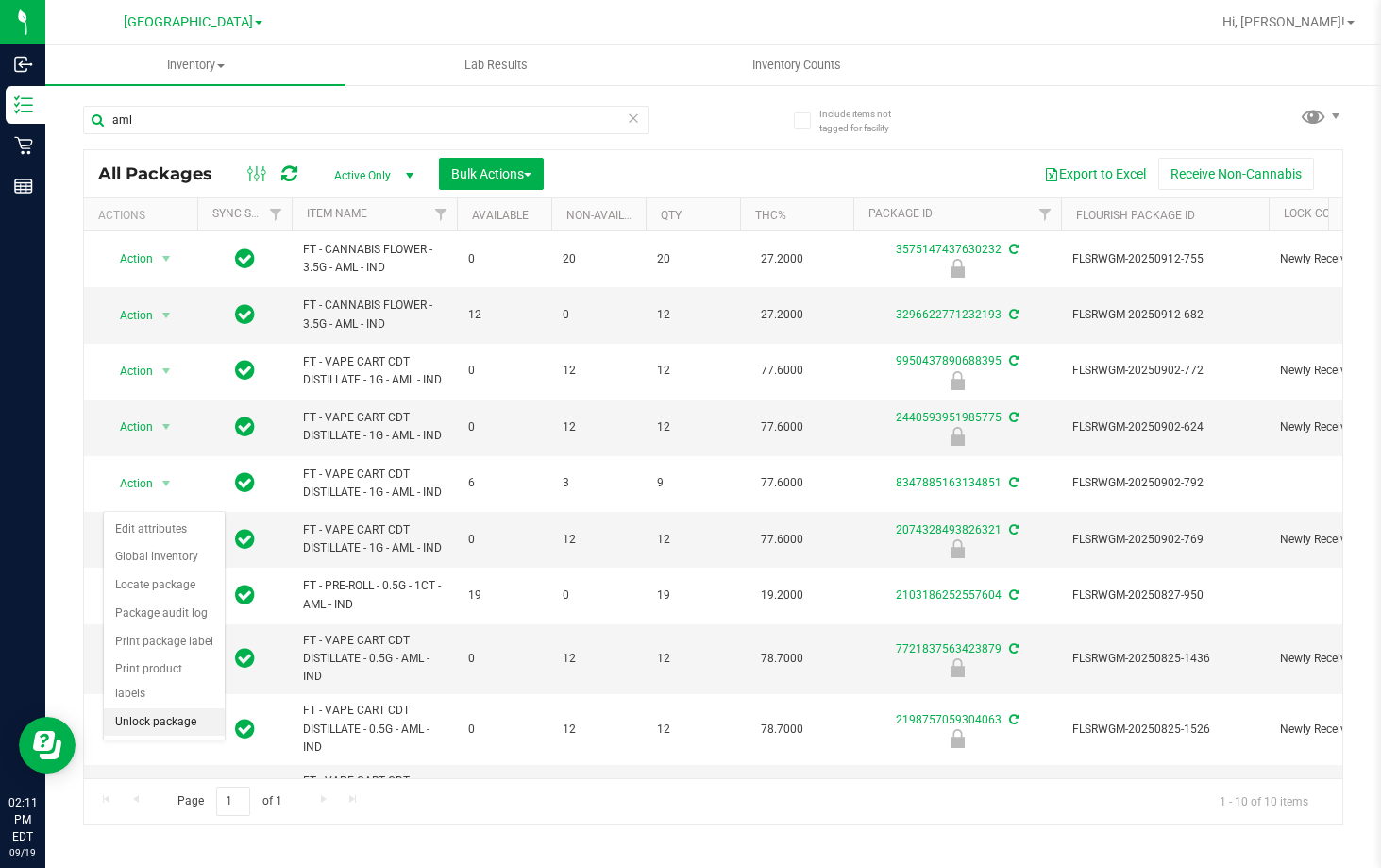
click at [160, 708] on li "Unlock package" at bounding box center [164, 722] width 121 height 28
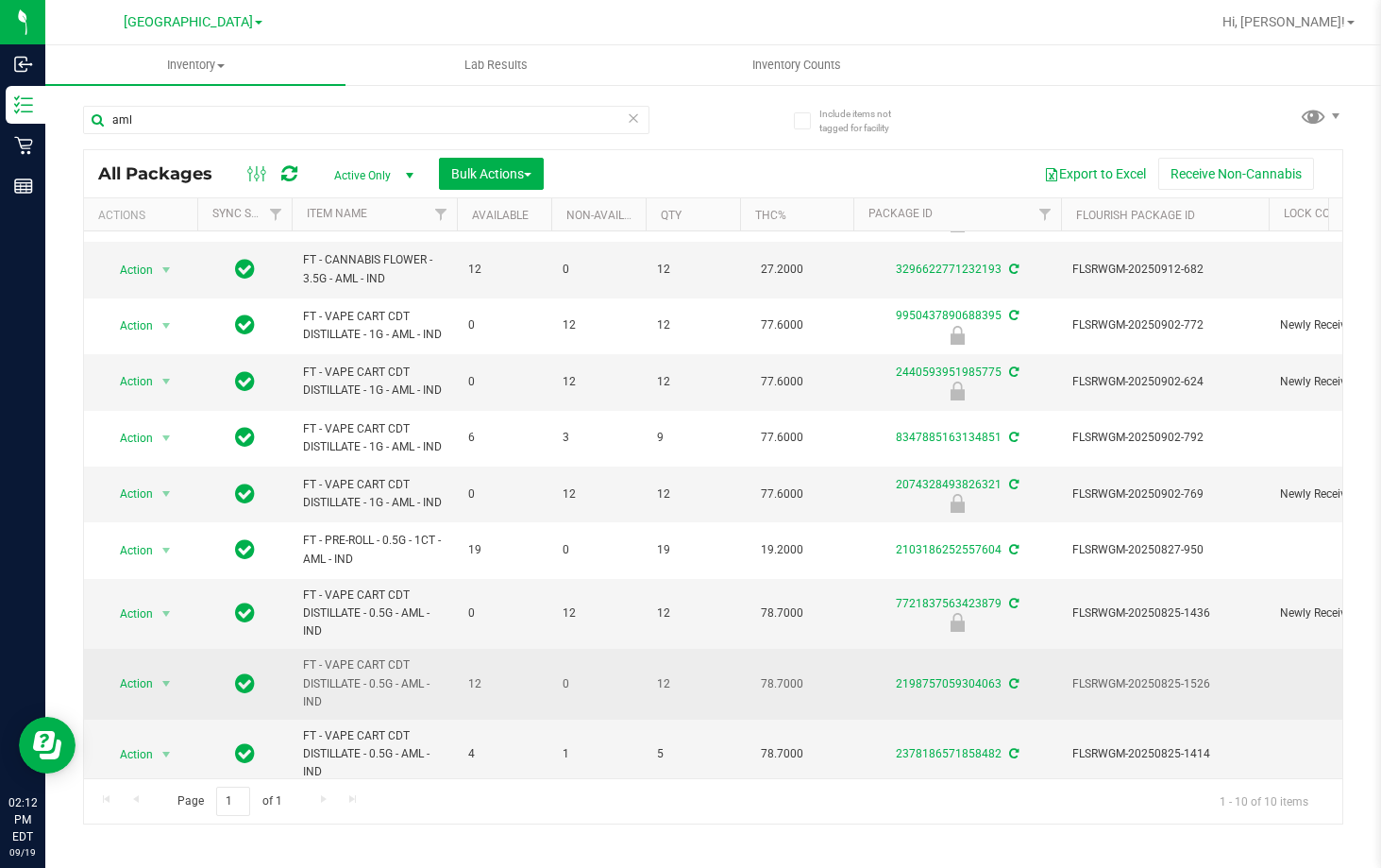
scroll to position [71, 0]
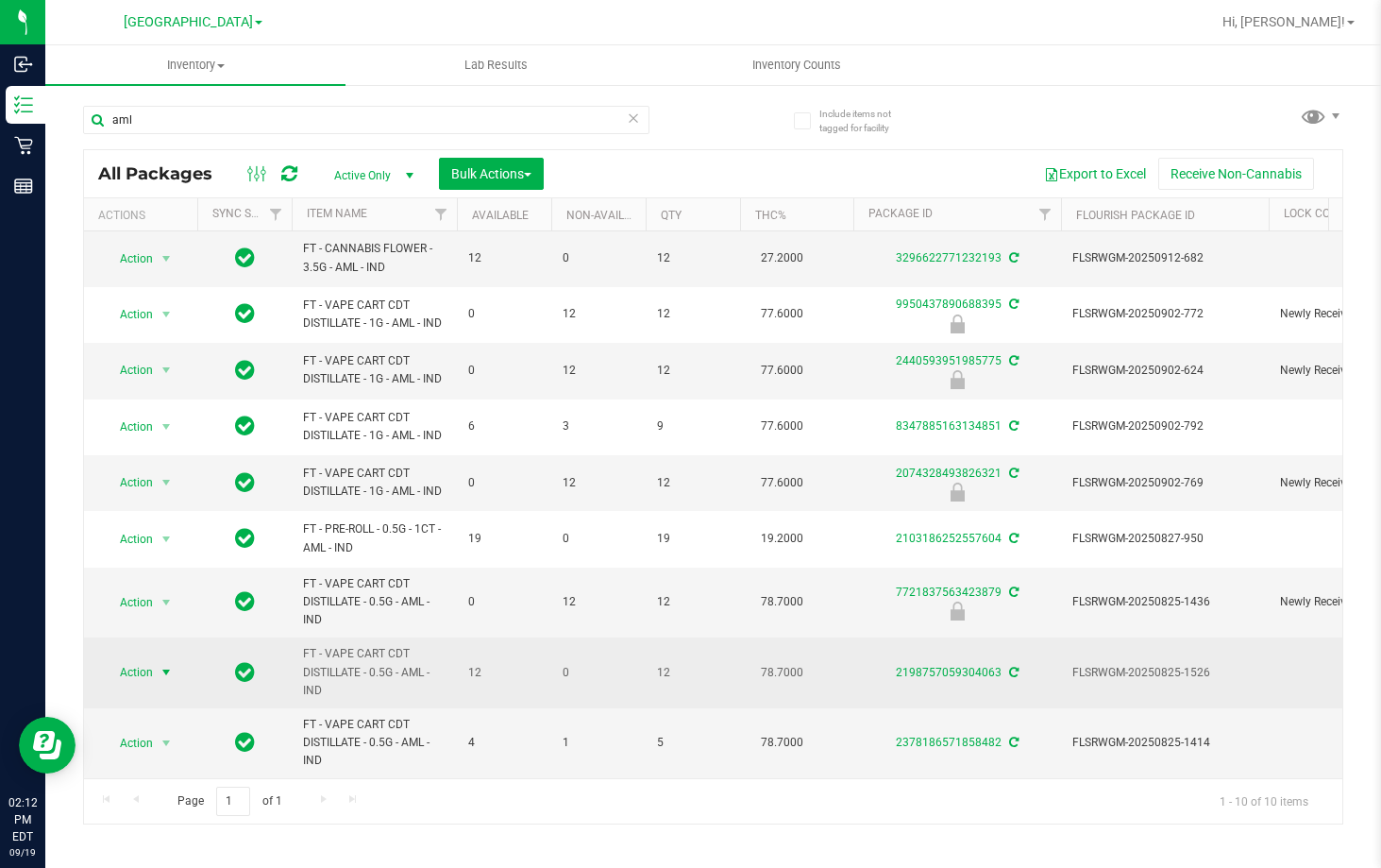
click at [146, 659] on span "Action" at bounding box center [128, 672] width 51 height 26
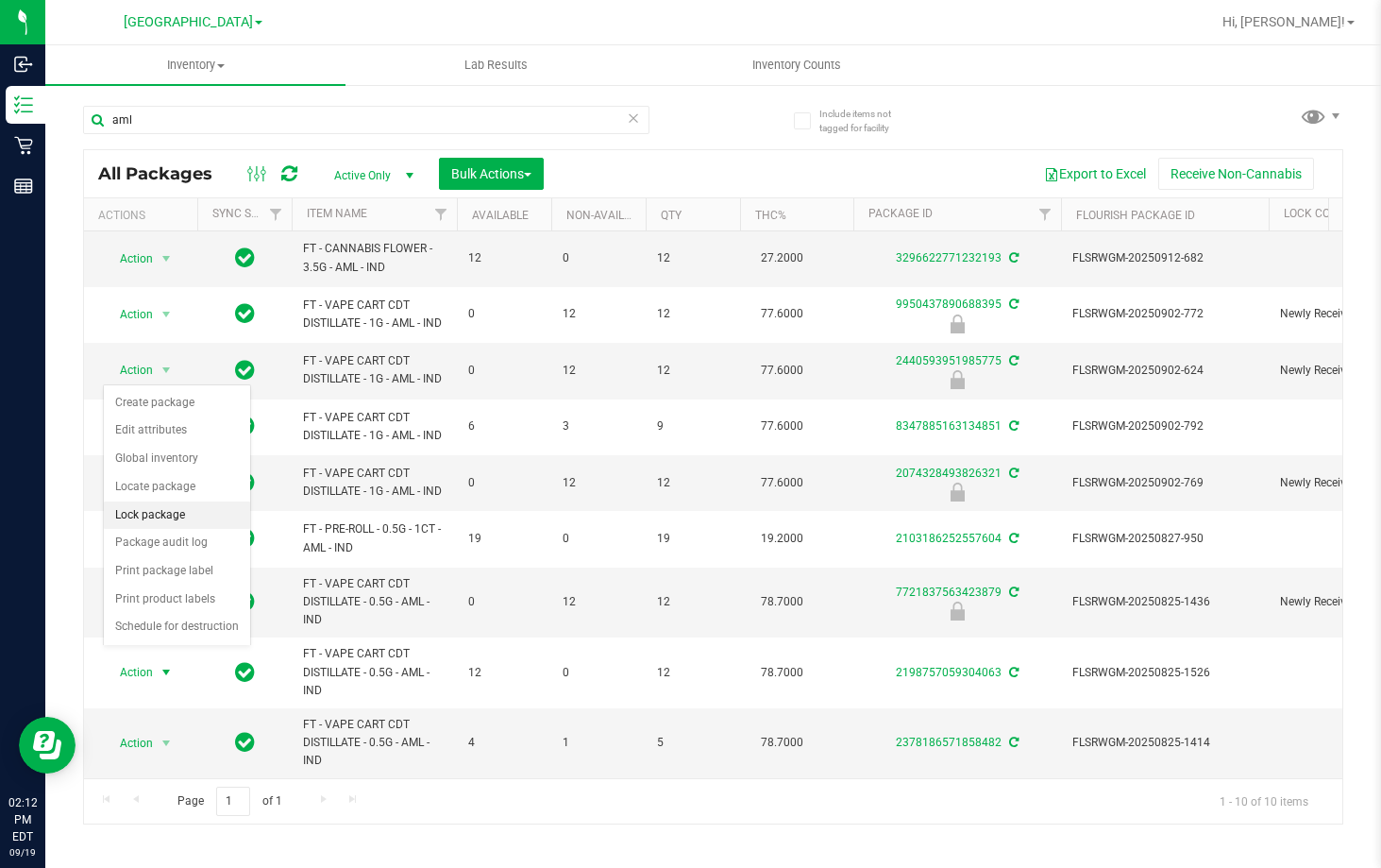
click at [180, 513] on li "Lock package" at bounding box center [177, 515] width 147 height 28
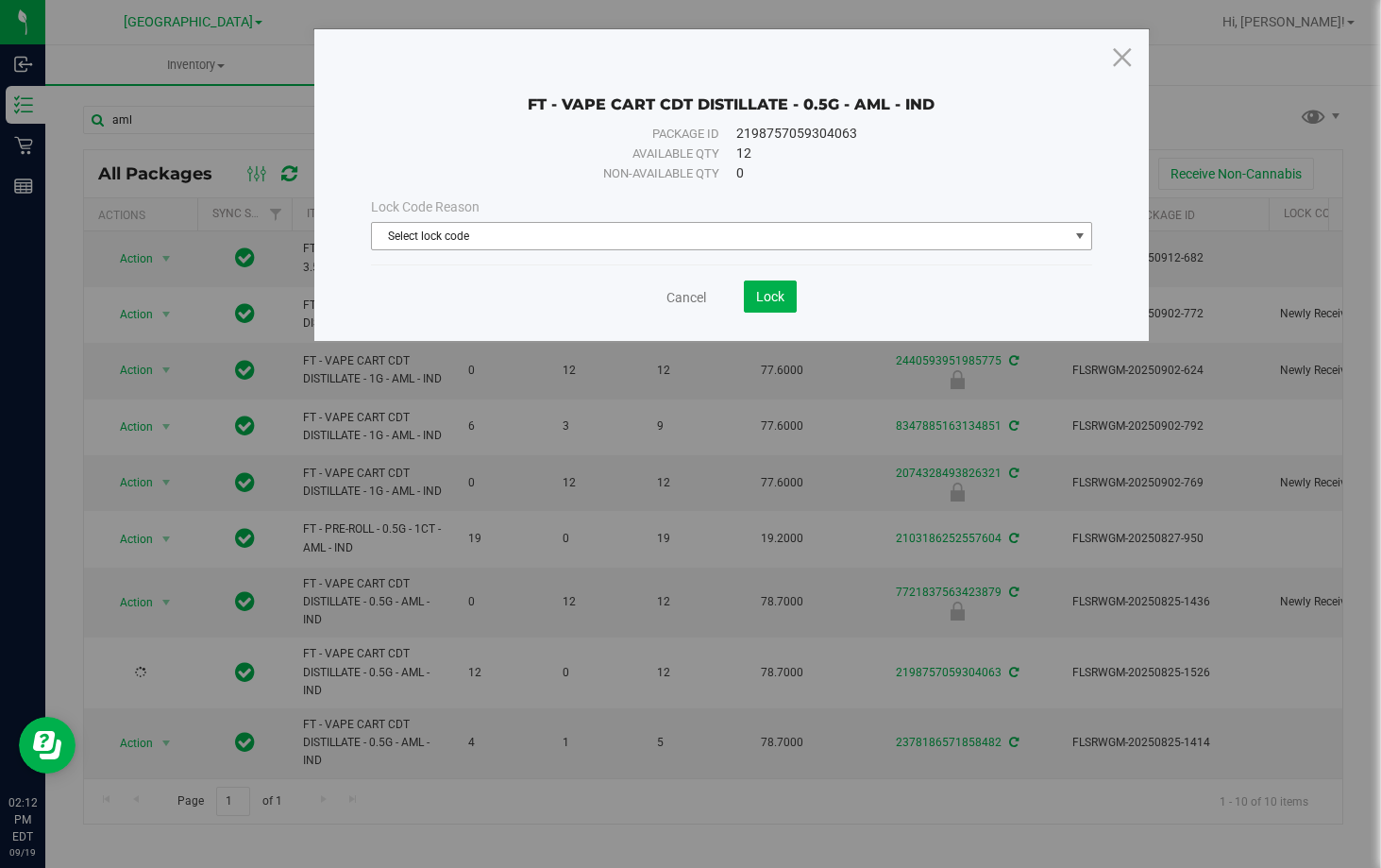
click at [585, 228] on span "Select lock code" at bounding box center [720, 235] width 696 height 26
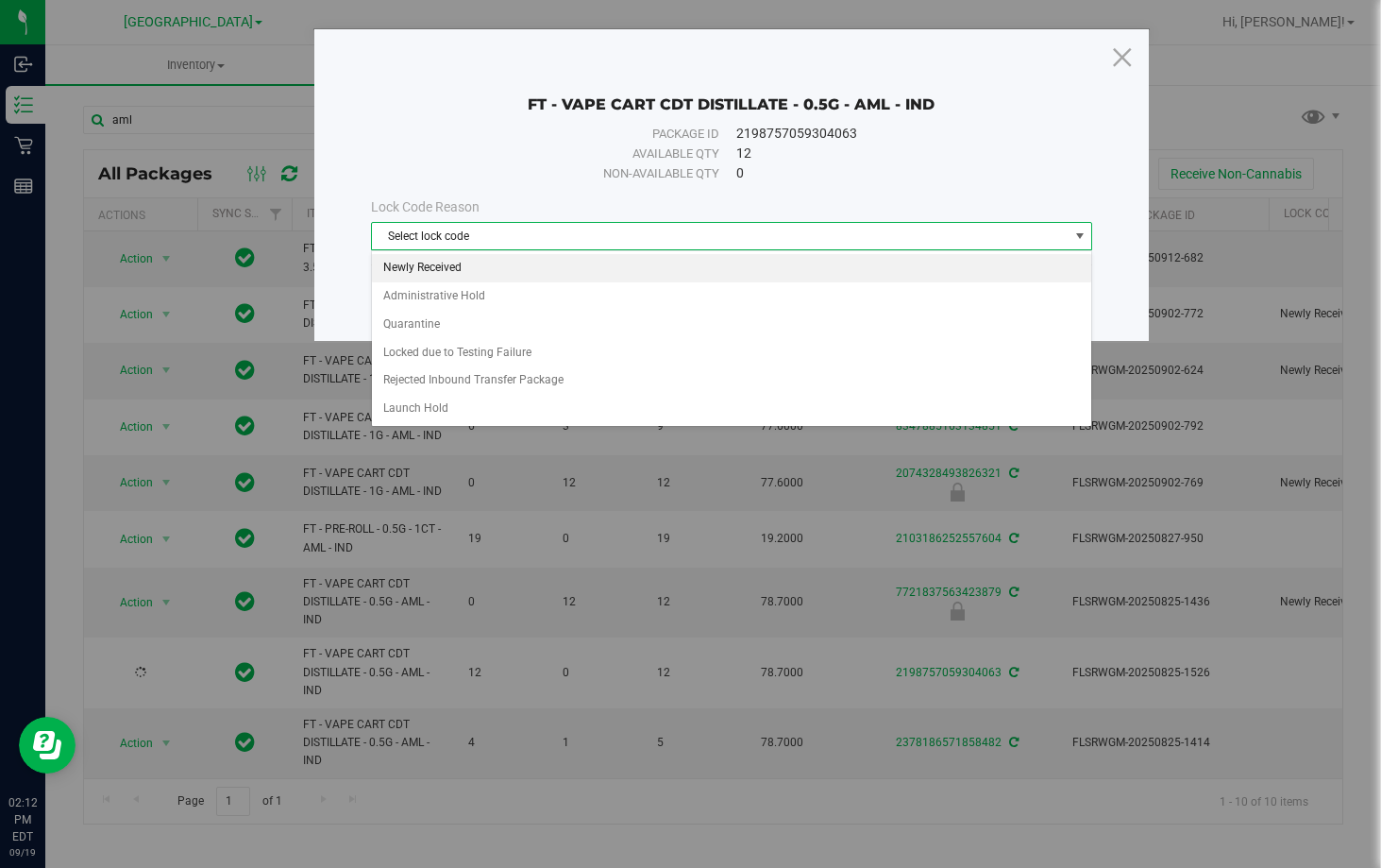
click at [513, 258] on li "Newly Received" at bounding box center [732, 268] width 720 height 28
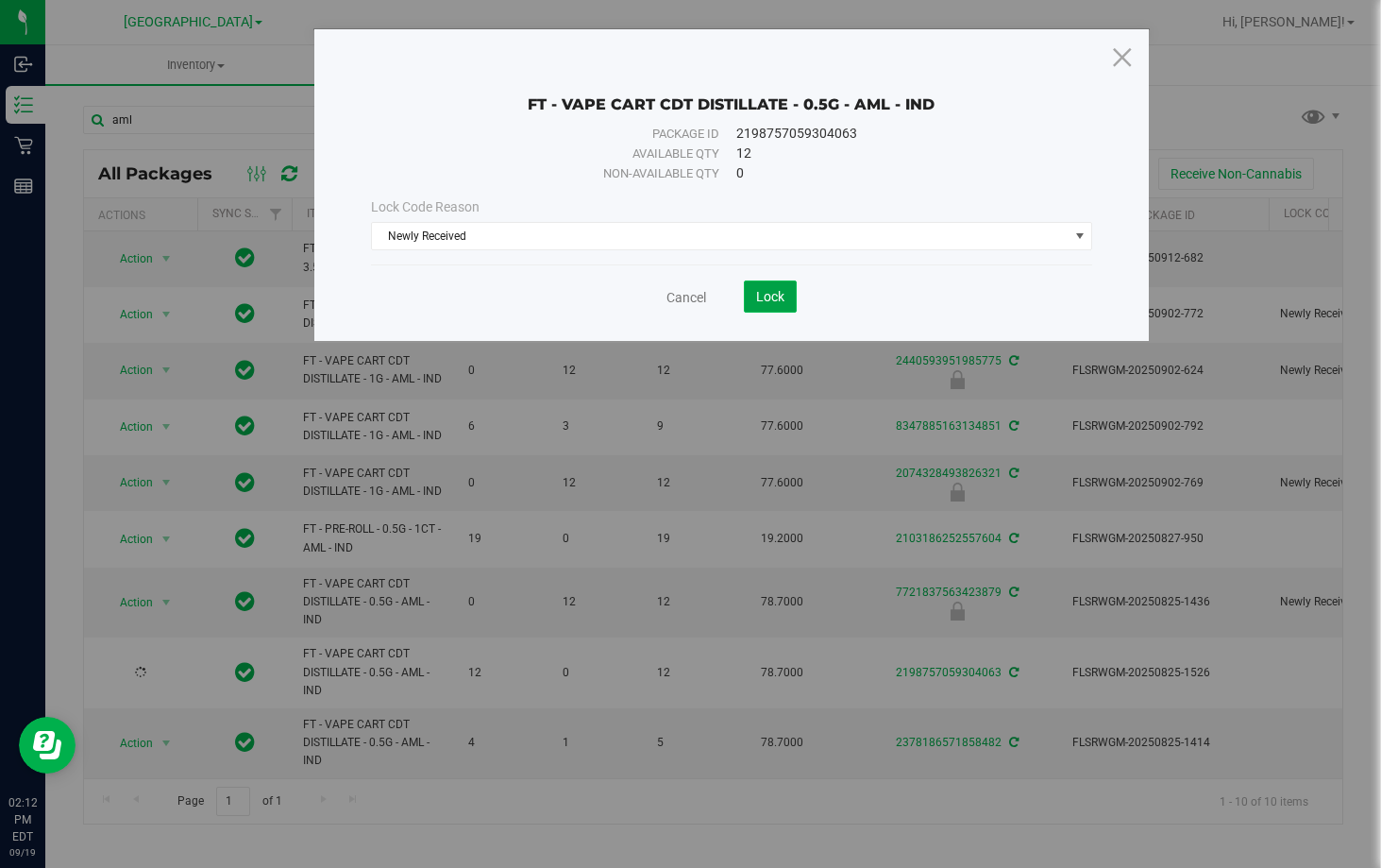
click at [767, 303] on span "Lock" at bounding box center [770, 296] width 28 height 15
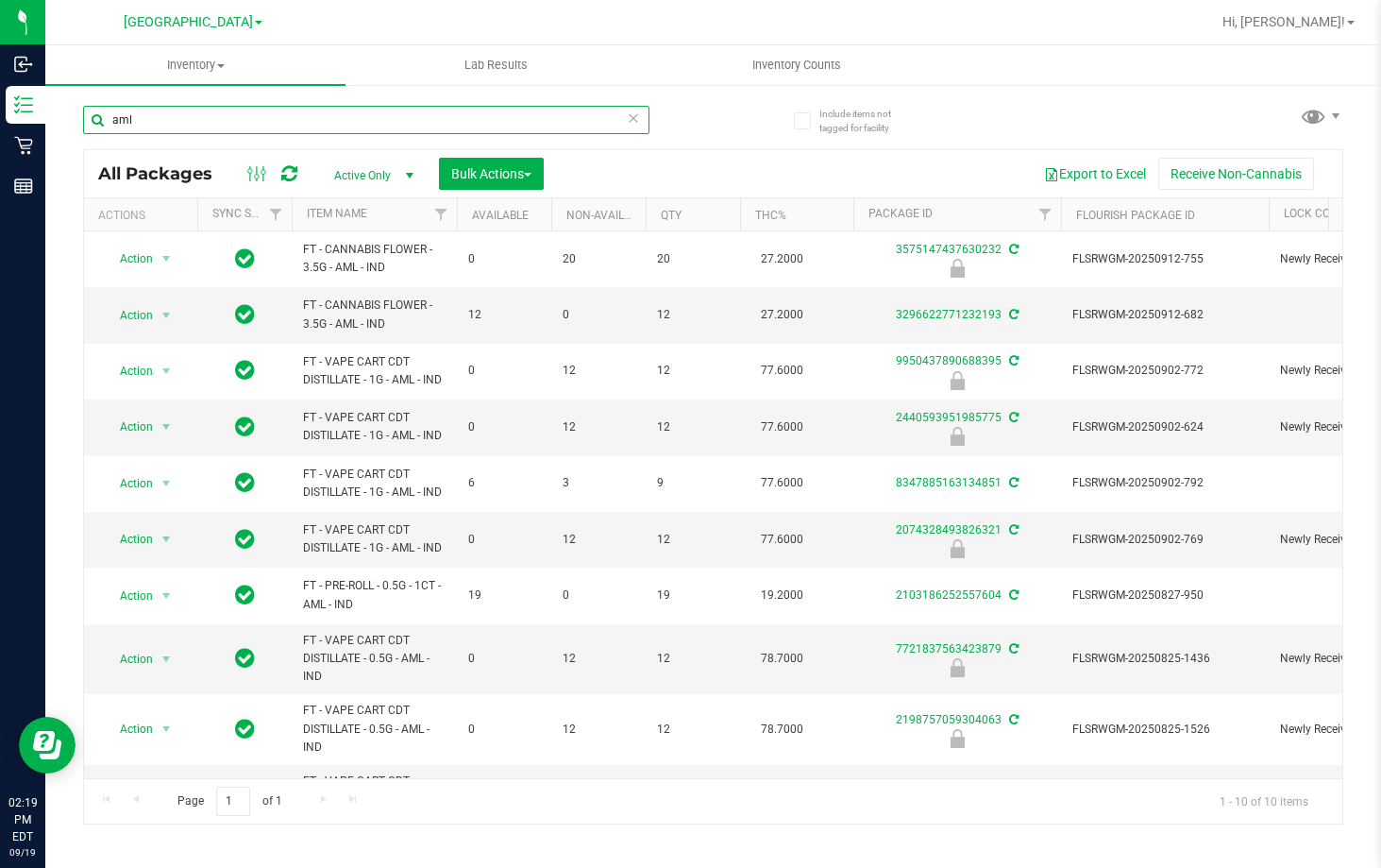
drag, startPoint x: 284, startPoint y: 116, endPoint x: -7, endPoint y: 162, distance: 294.6
click at [0, 162] on html "Inbound Inventory Retail Reports 02:19 PM EDT 09/19/2025 09/19 Lakeland WC Bran…" at bounding box center [690, 434] width 1381 height 868
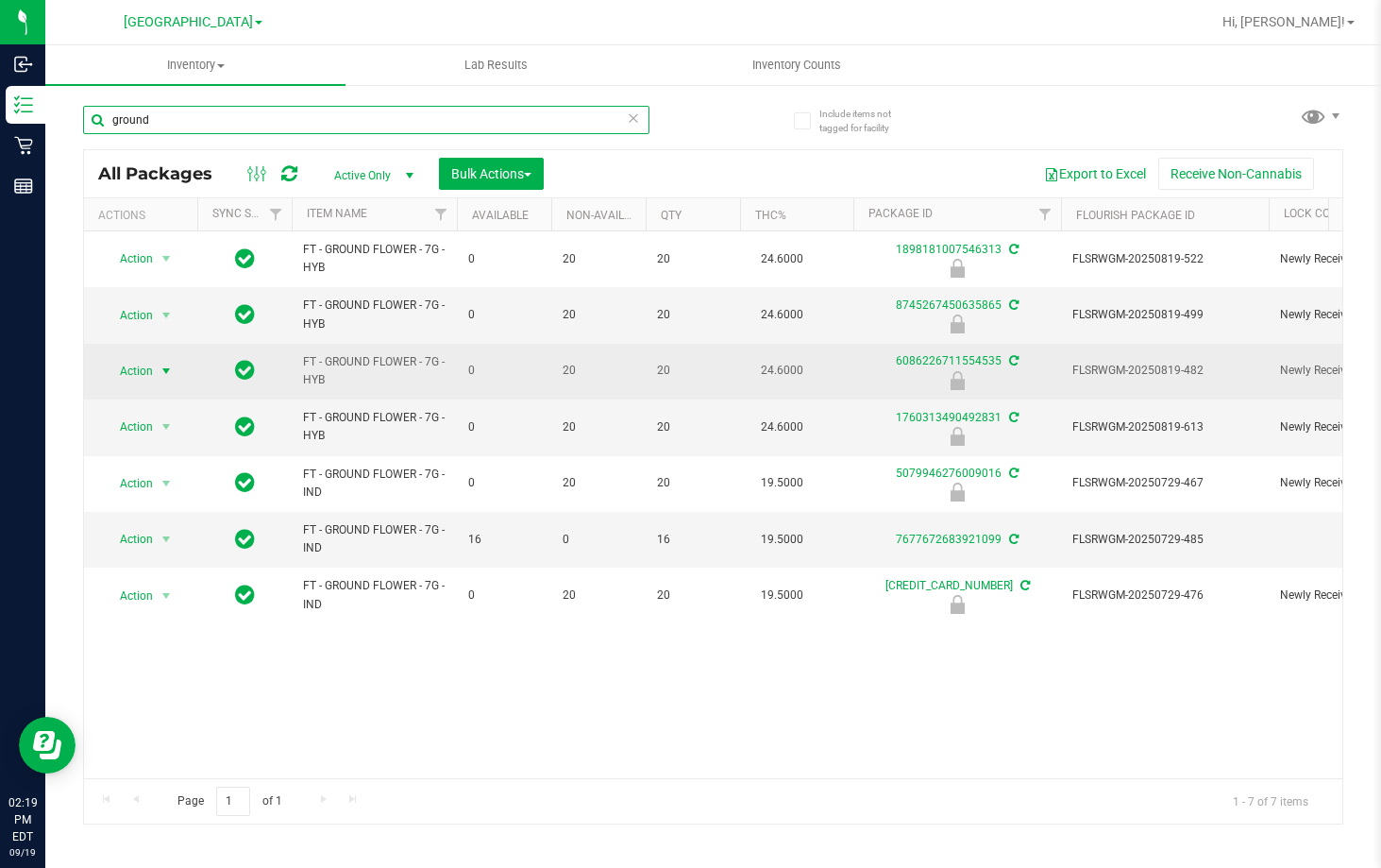
type input "ground"
click at [148, 373] on span "Action" at bounding box center [128, 371] width 51 height 26
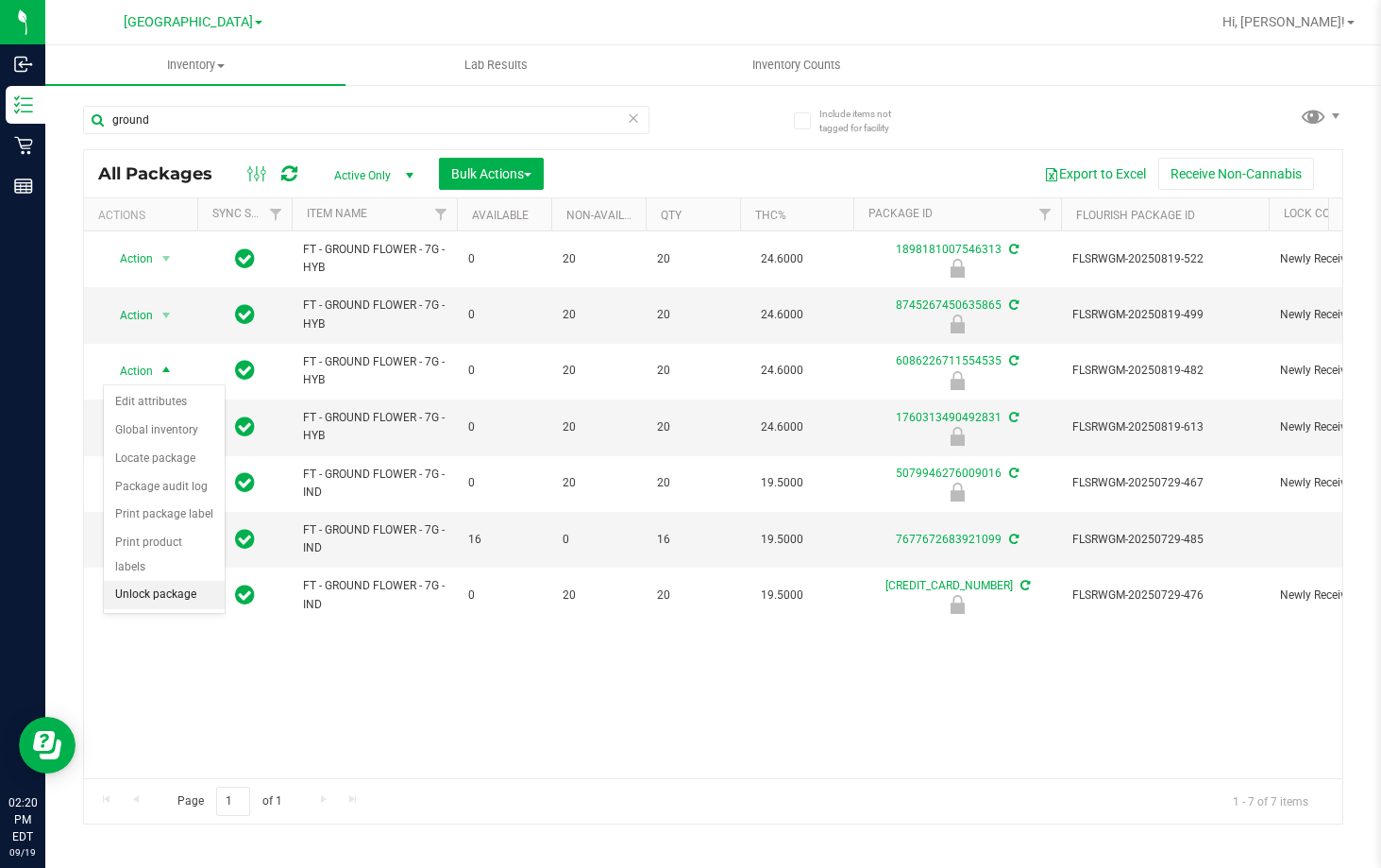
click at [181, 581] on li "Unlock package" at bounding box center [164, 595] width 121 height 28
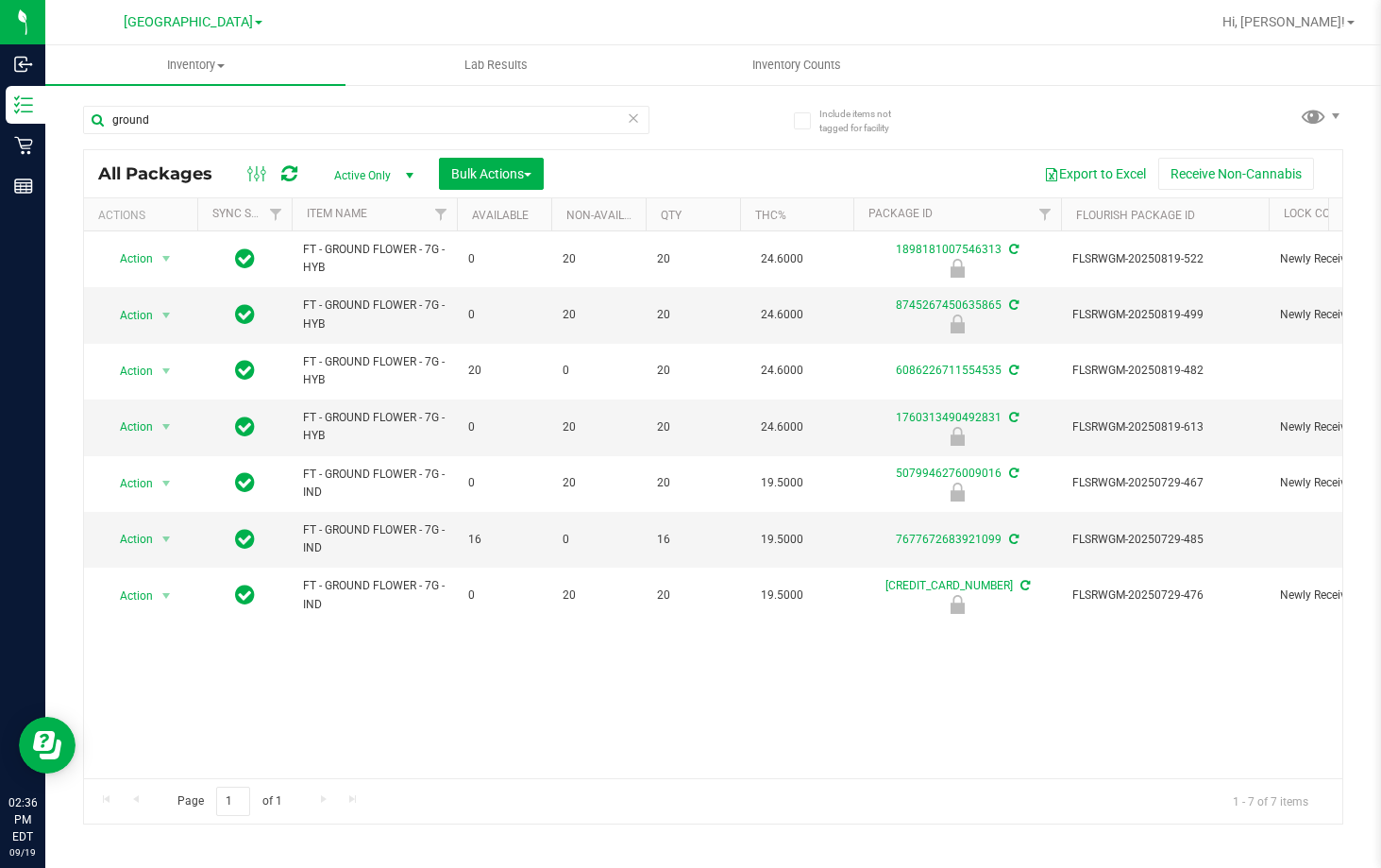
click at [490, 708] on div "Action Action Edit attributes Global inventory Locate package Package audit log…" at bounding box center [712, 505] width 1258 height 547
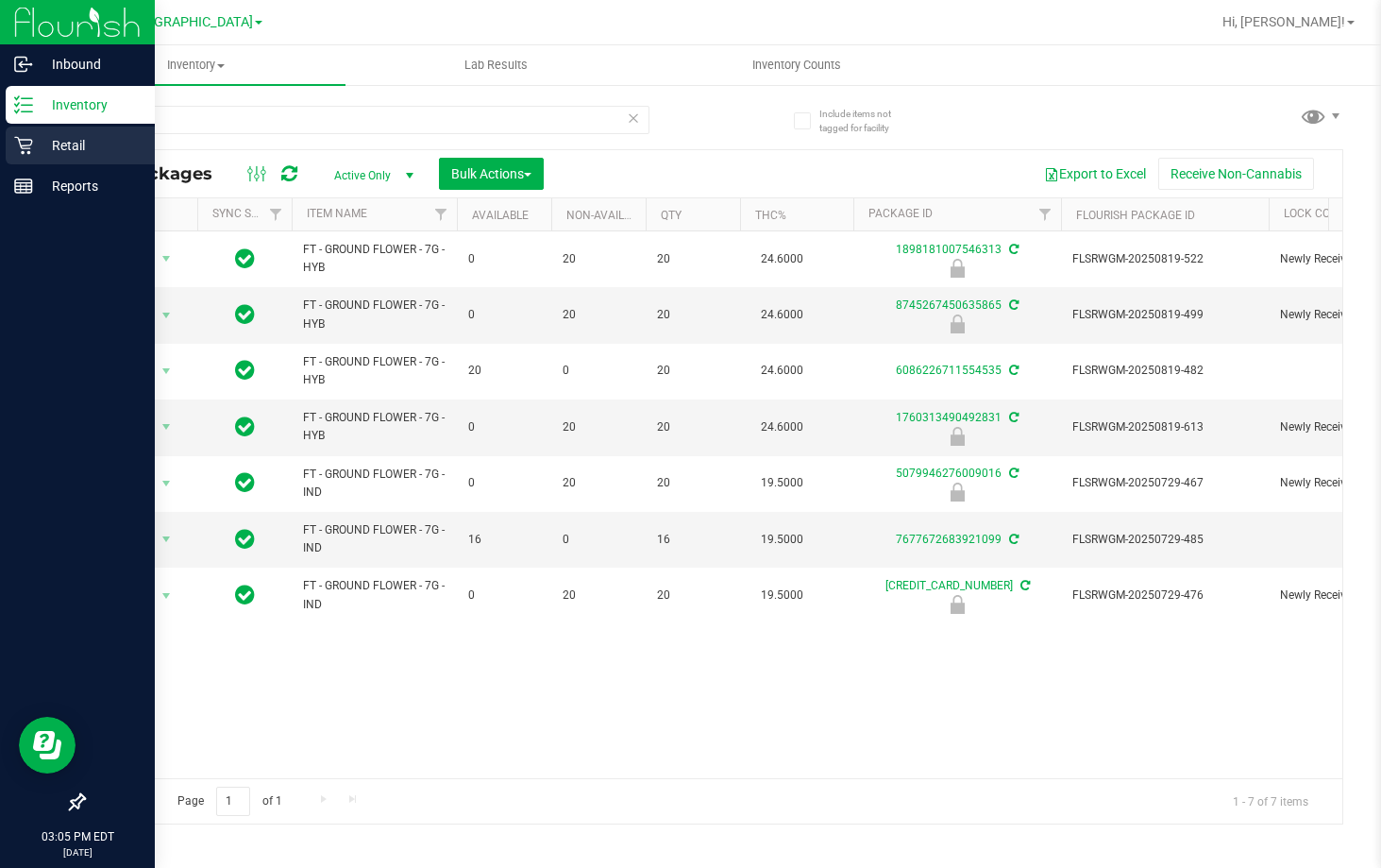
click at [62, 147] on p "Retail" at bounding box center [90, 145] width 114 height 23
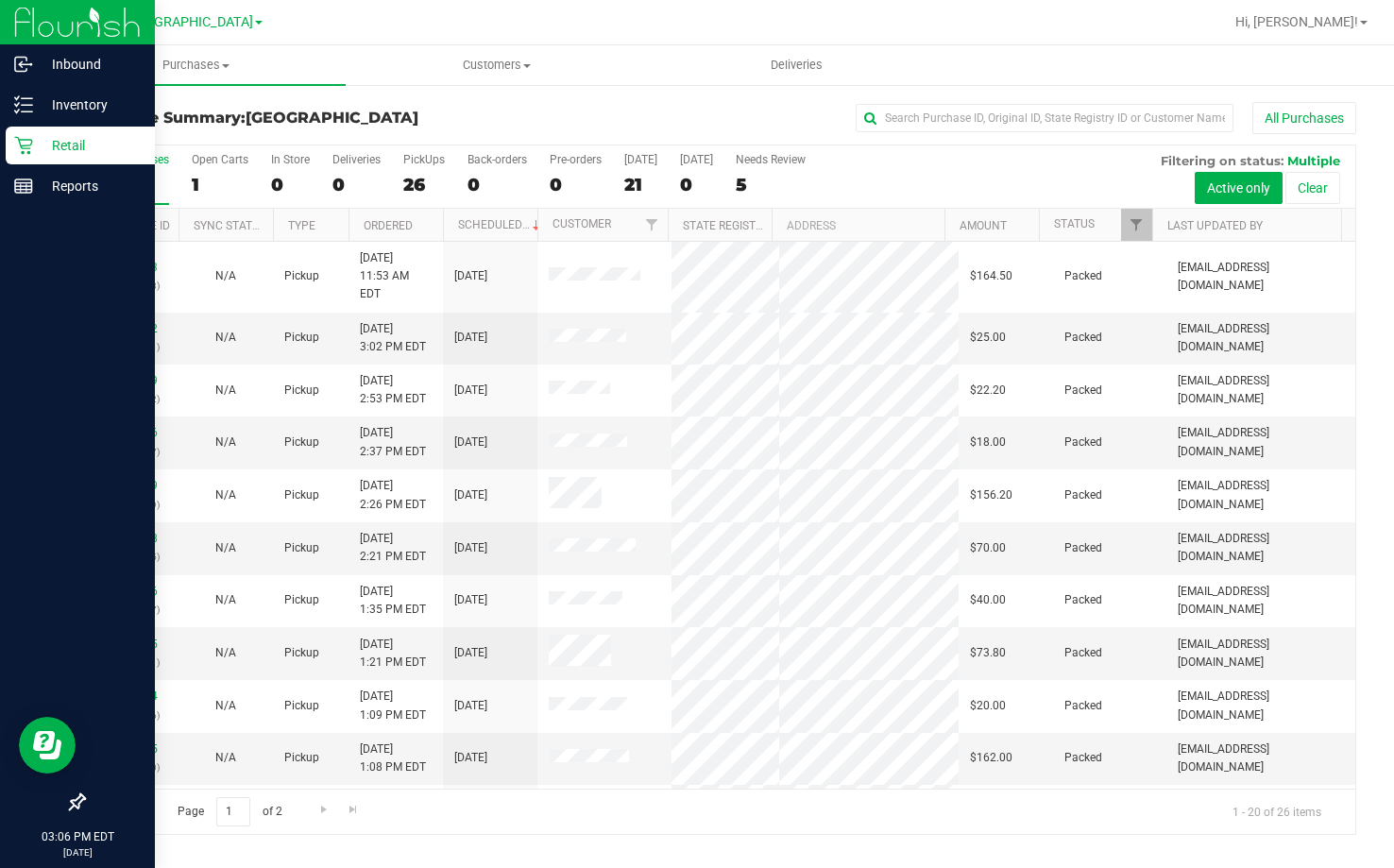
click at [812, 119] on div "All Purchases" at bounding box center [931, 118] width 849 height 32
click at [322, 814] on span "Go to the next page" at bounding box center [323, 808] width 15 height 15
